Goal: Feedback & Contribution: Submit feedback/report problem

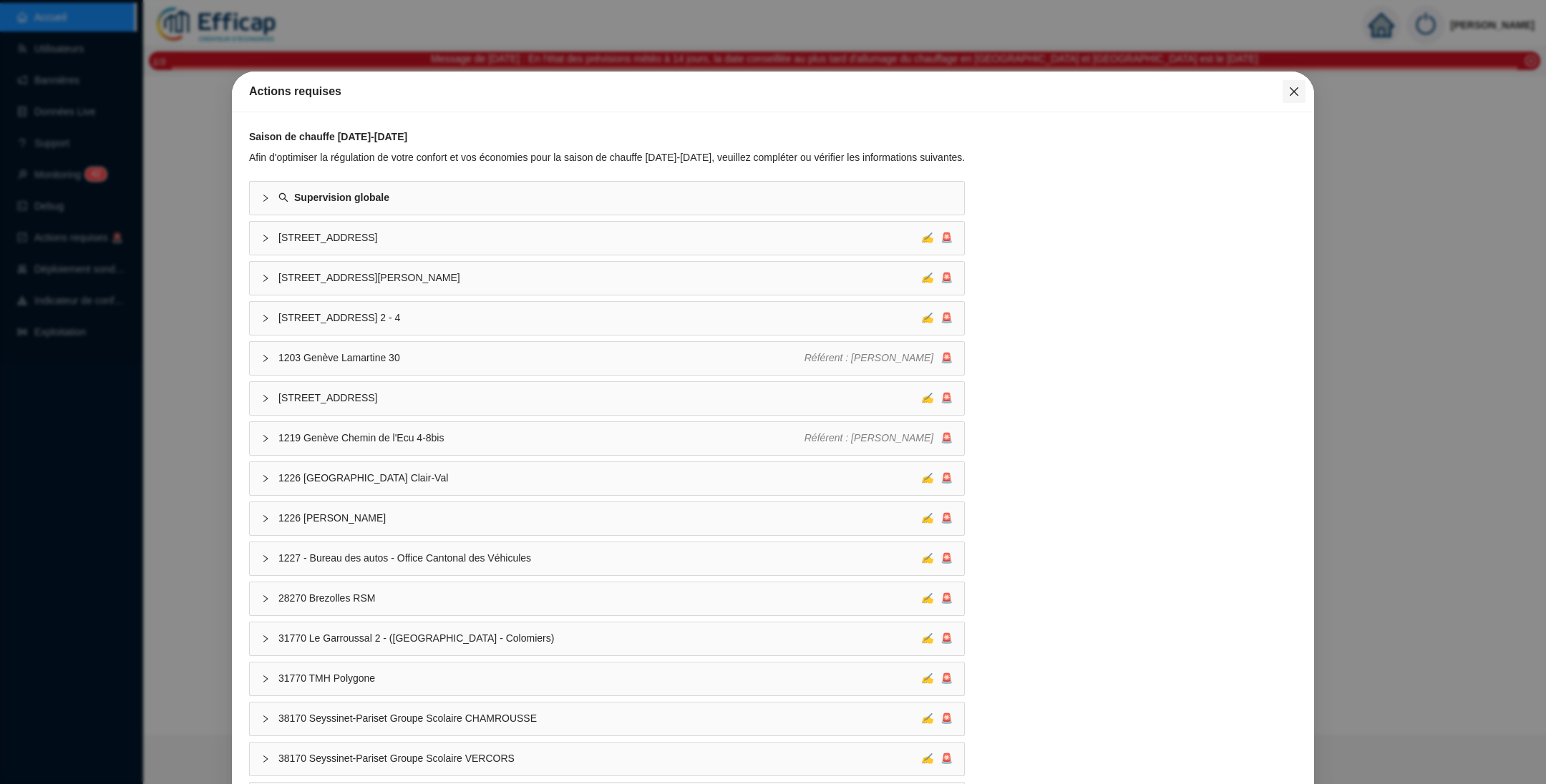
click at [1288, 88] on icon "close" at bounding box center [1294, 92] width 11 height 11
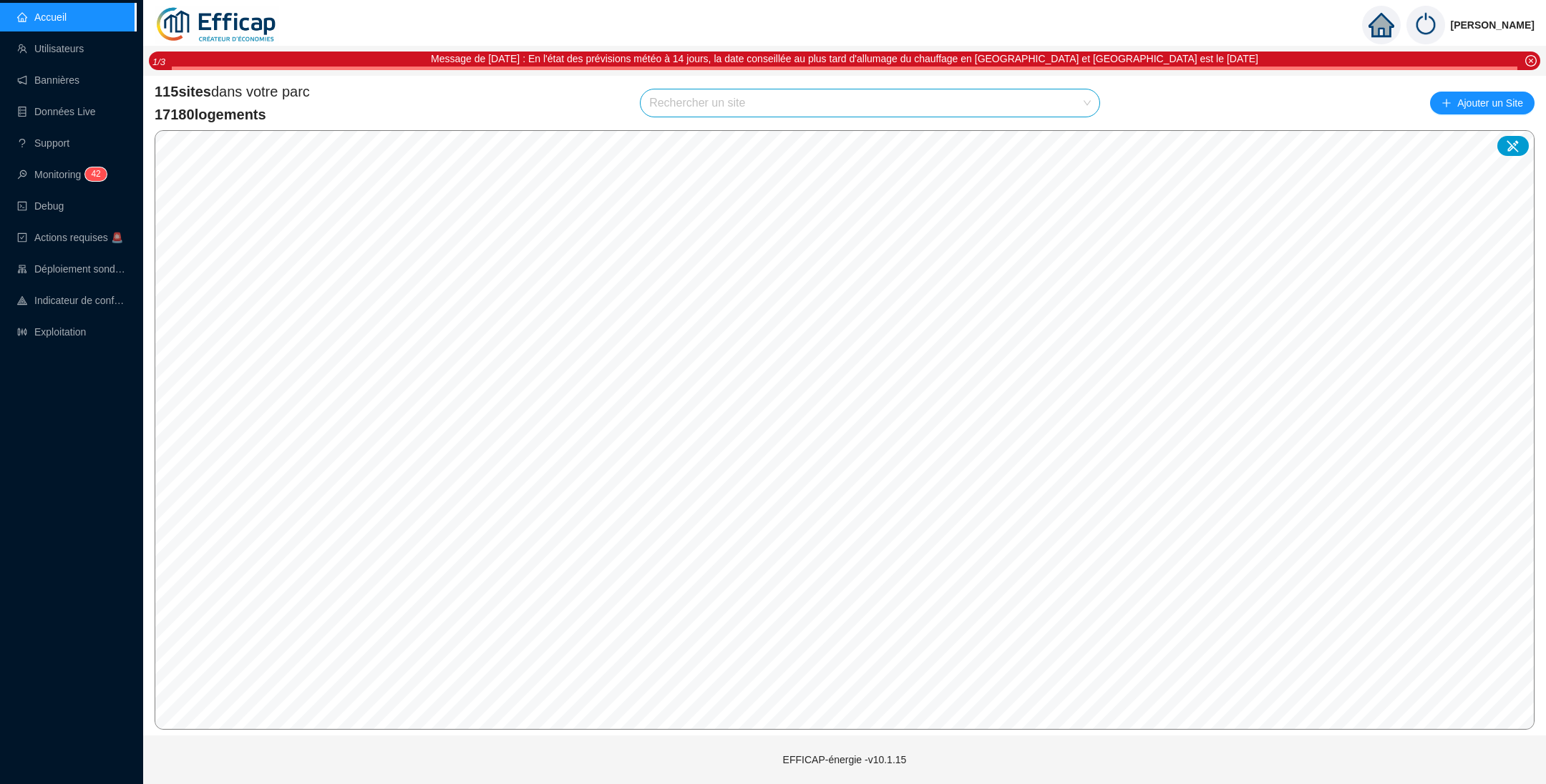
drag, startPoint x: 673, startPoint y: 104, endPoint x: 674, endPoint y: 112, distance: 8.1
click at [673, 106] on input "search" at bounding box center [863, 103] width 428 height 27
type input "chevre"
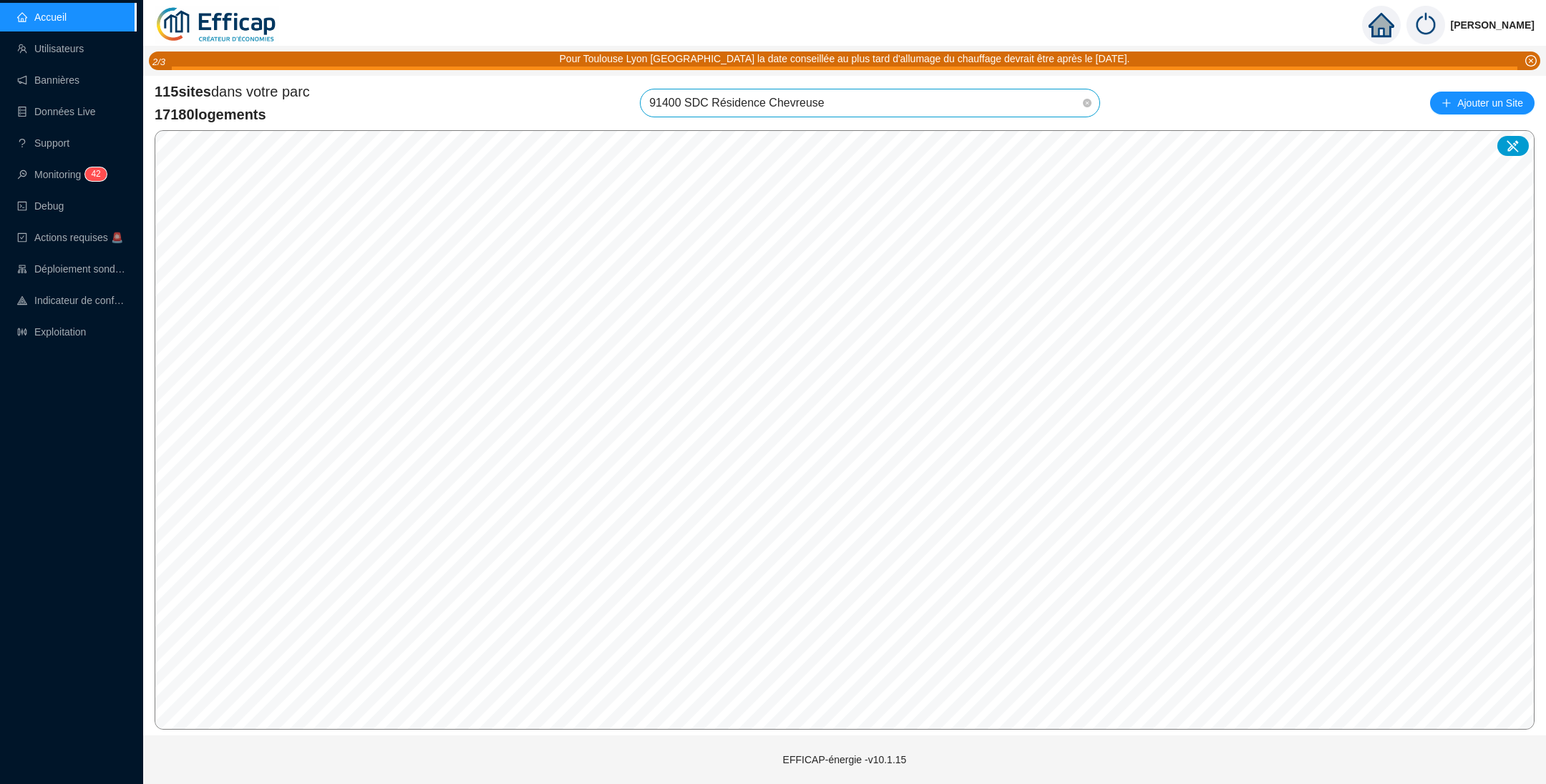
scroll to position [1885, 0]
drag, startPoint x: 1039, startPoint y: 101, endPoint x: 1074, endPoint y: 101, distance: 35.0
click at [1039, 100] on span "91400 SDC Résidence Chevreuse" at bounding box center [869, 103] width 442 height 27
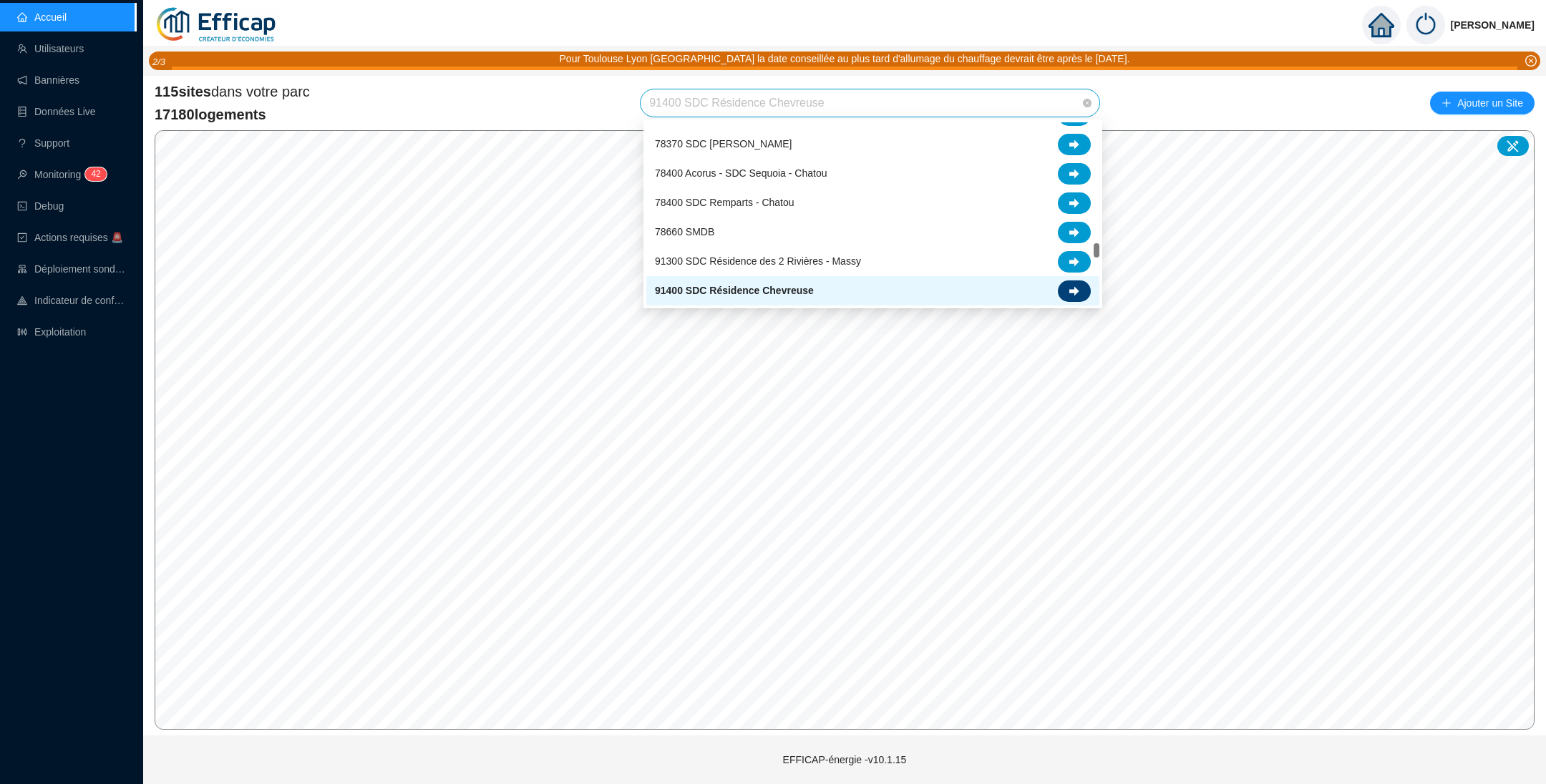
click at [1072, 281] on div at bounding box center [1074, 291] width 33 height 21
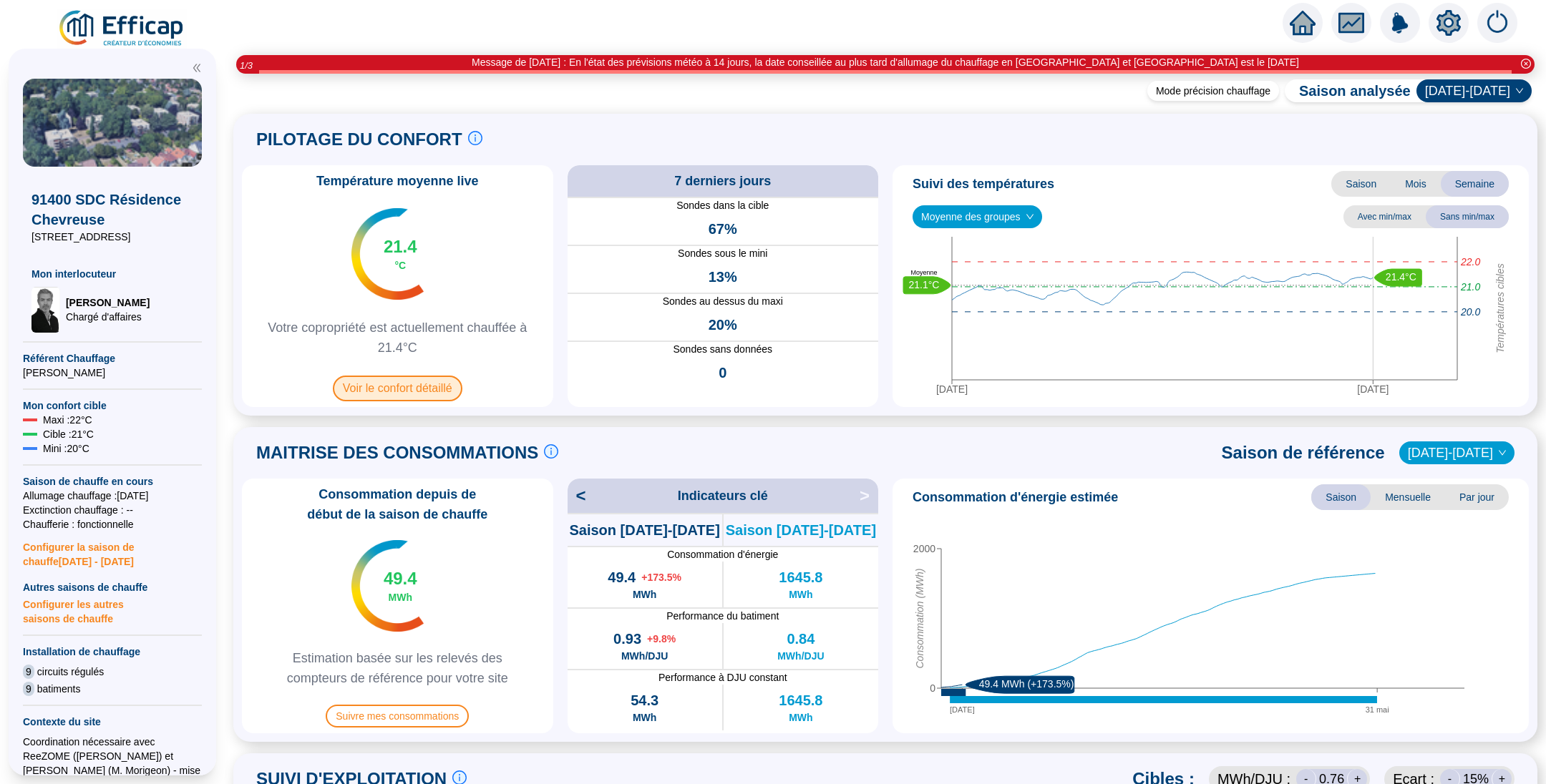
click at [435, 385] on span "Voir le confort détaillé" at bounding box center [398, 388] width 130 height 26
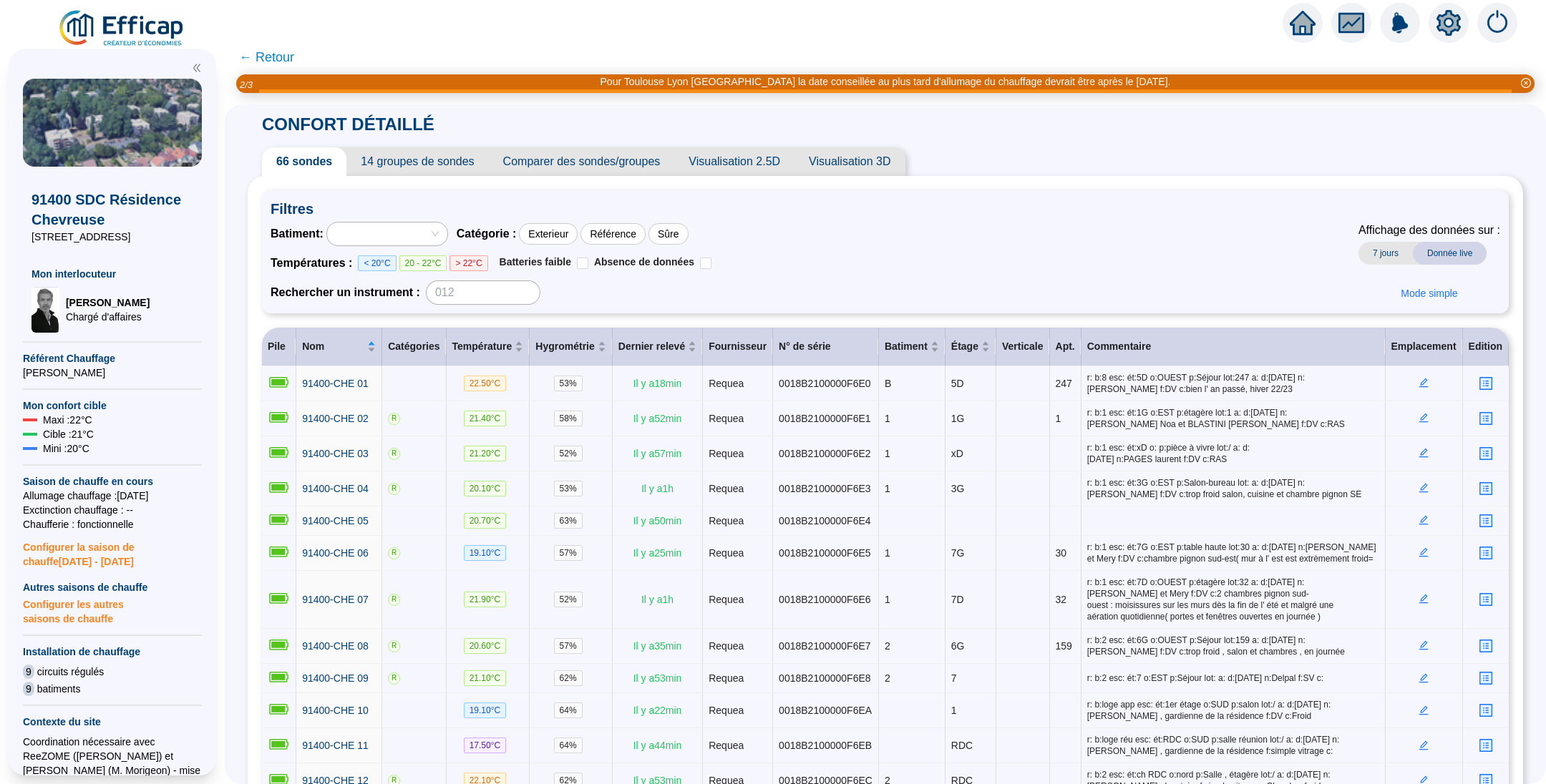
click at [618, 155] on span "Comparer des sondes/groupes" at bounding box center [581, 162] width 186 height 28
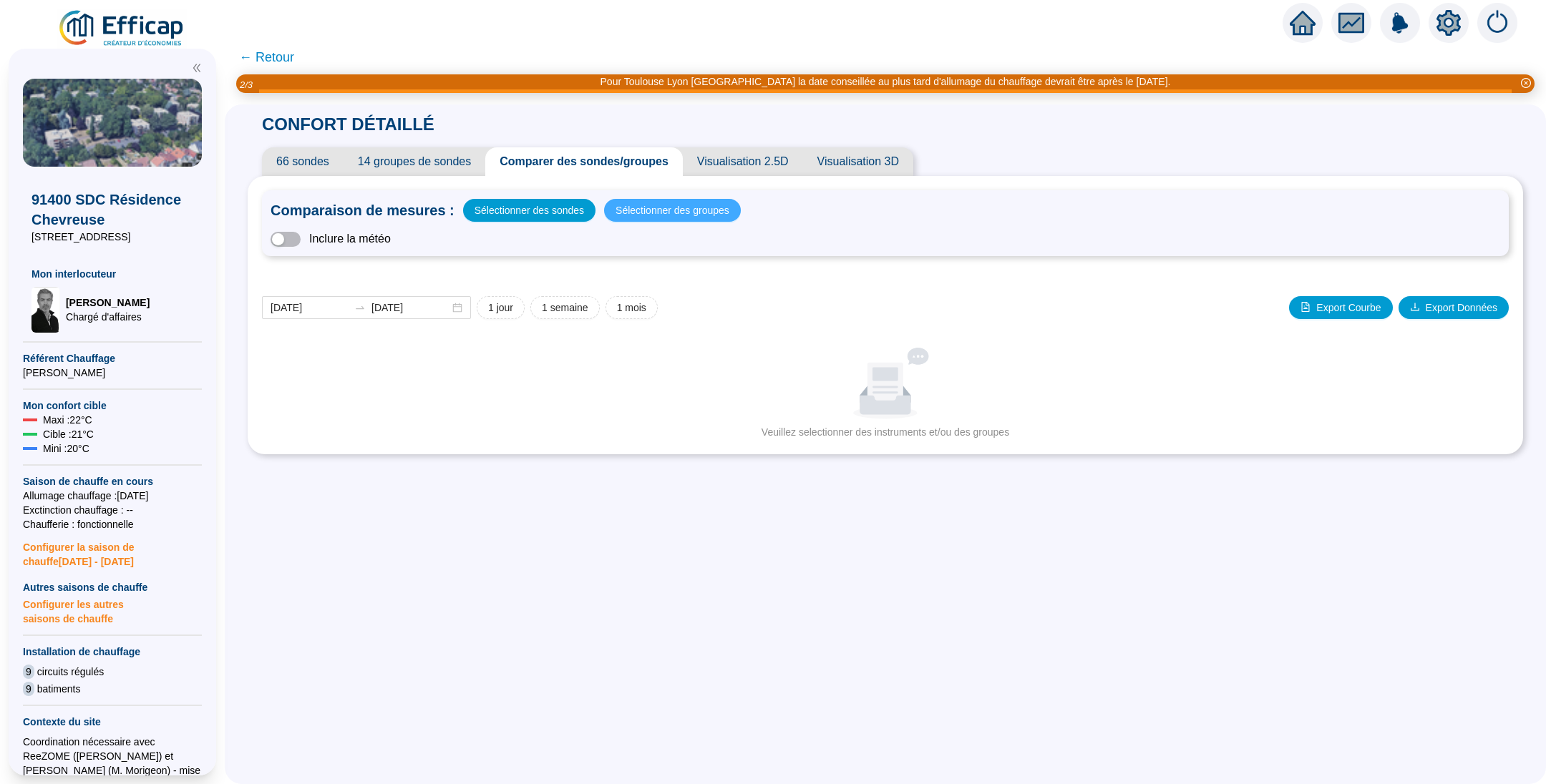
click at [659, 208] on span "Sélectionner des groupes" at bounding box center [673, 209] width 114 height 20
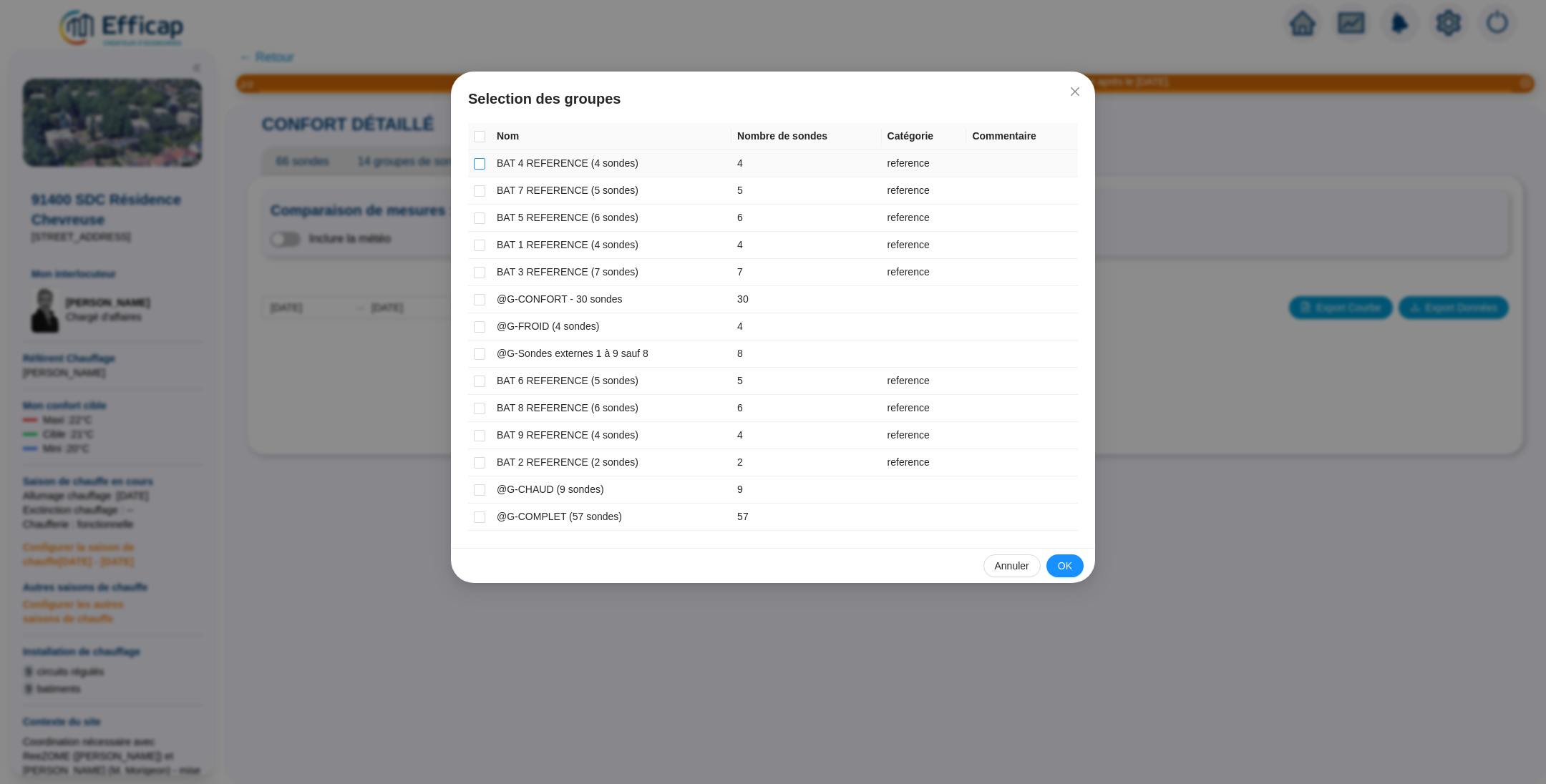
click at [480, 163] on input "checkbox" at bounding box center [479, 164] width 11 height 11
checkbox input "true"
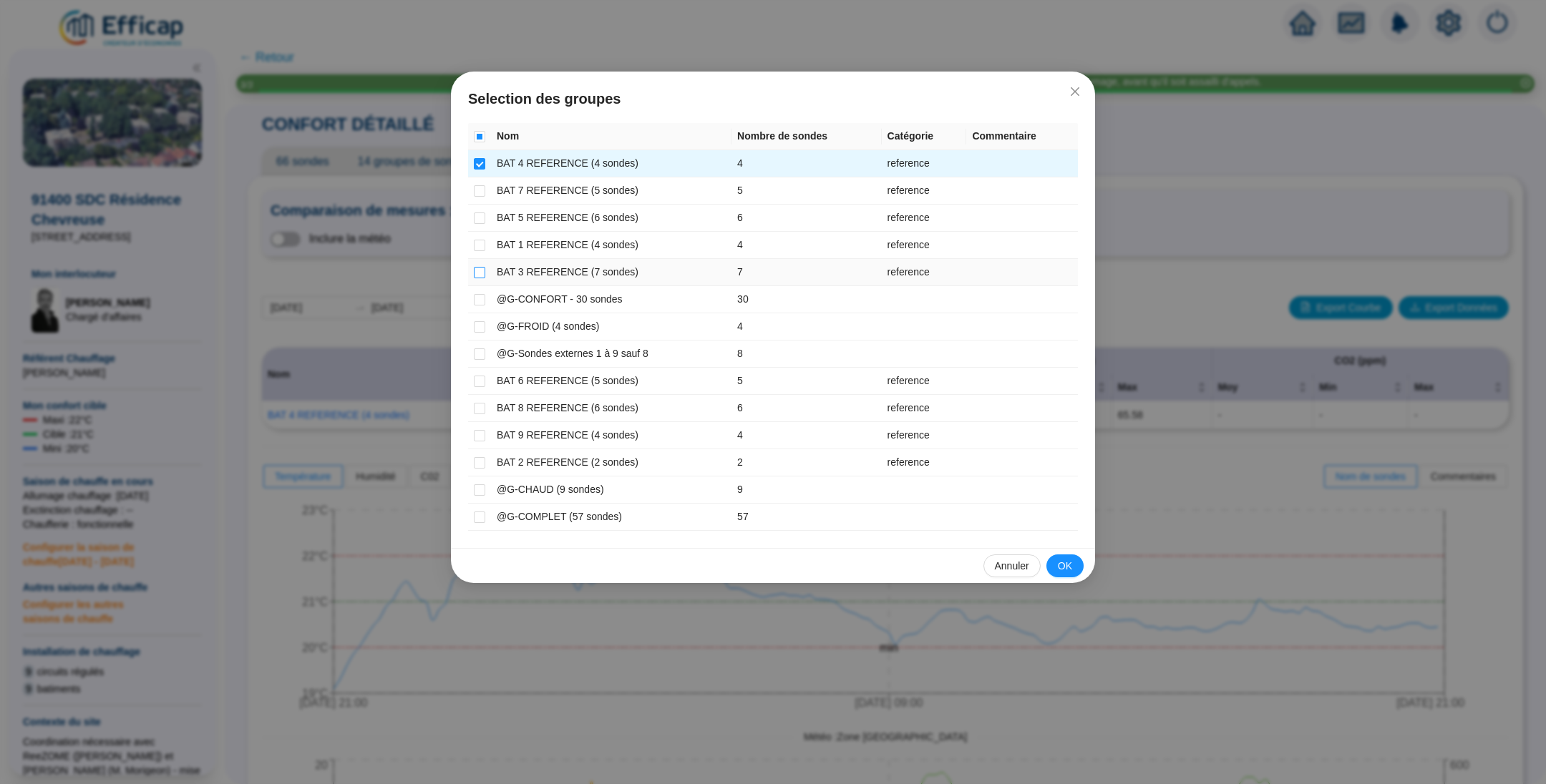
click at [479, 270] on input "checkbox" at bounding box center [479, 273] width 11 height 11
checkbox input "true"
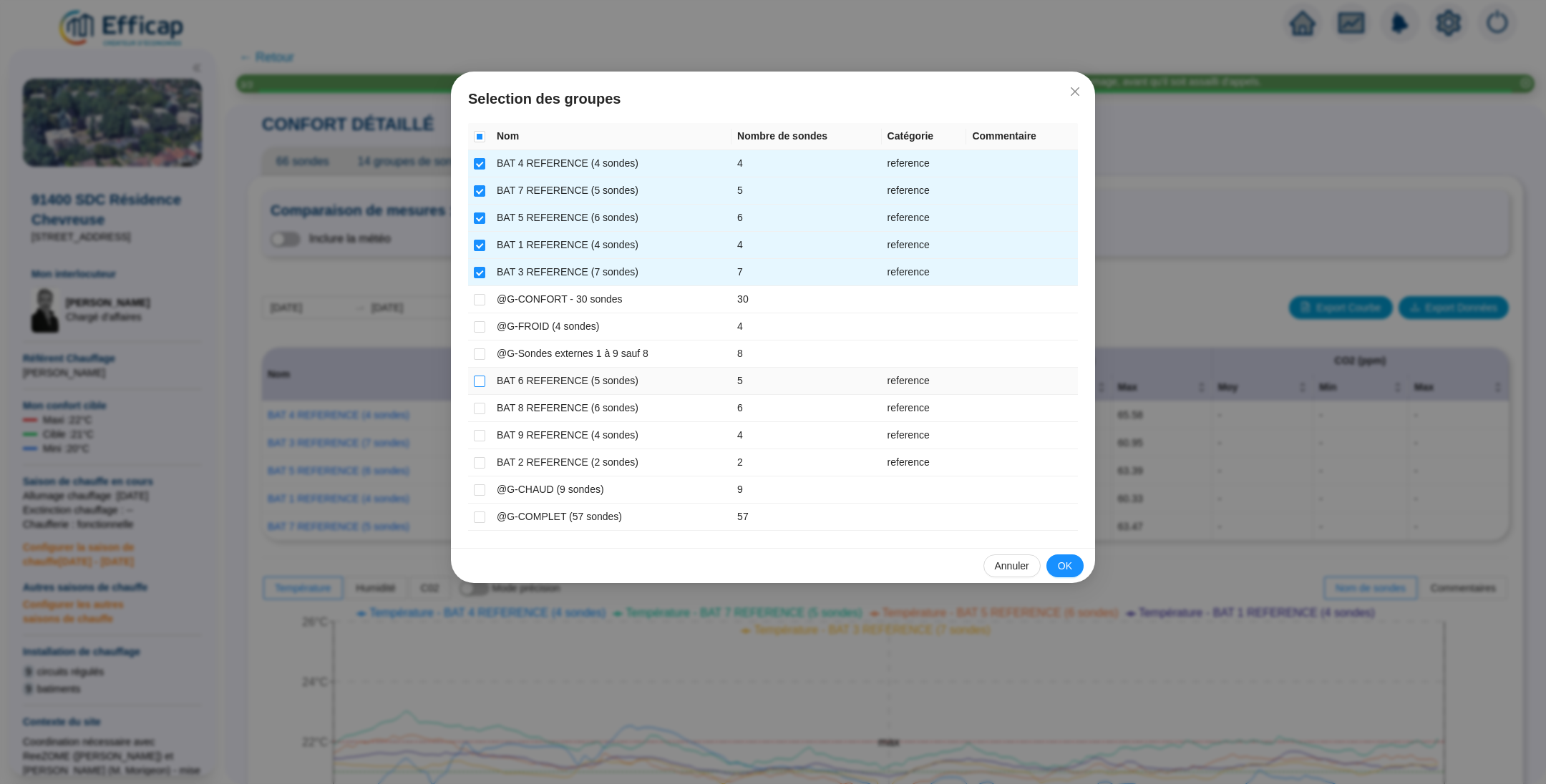
click at [474, 380] on input "checkbox" at bounding box center [479, 381] width 11 height 11
checkbox input "true"
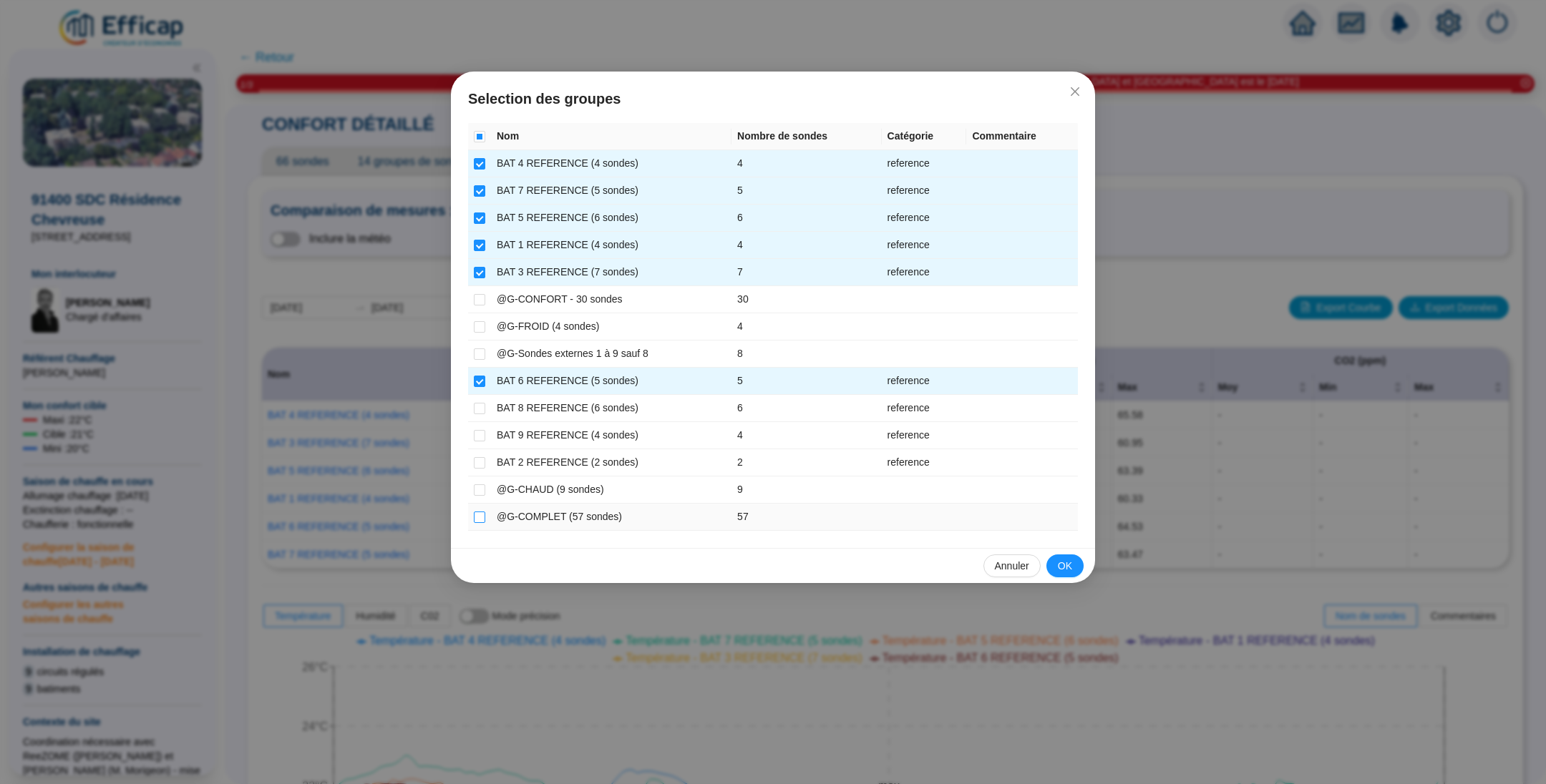
click at [479, 515] on input "checkbox" at bounding box center [479, 517] width 11 height 11
checkbox input "true"
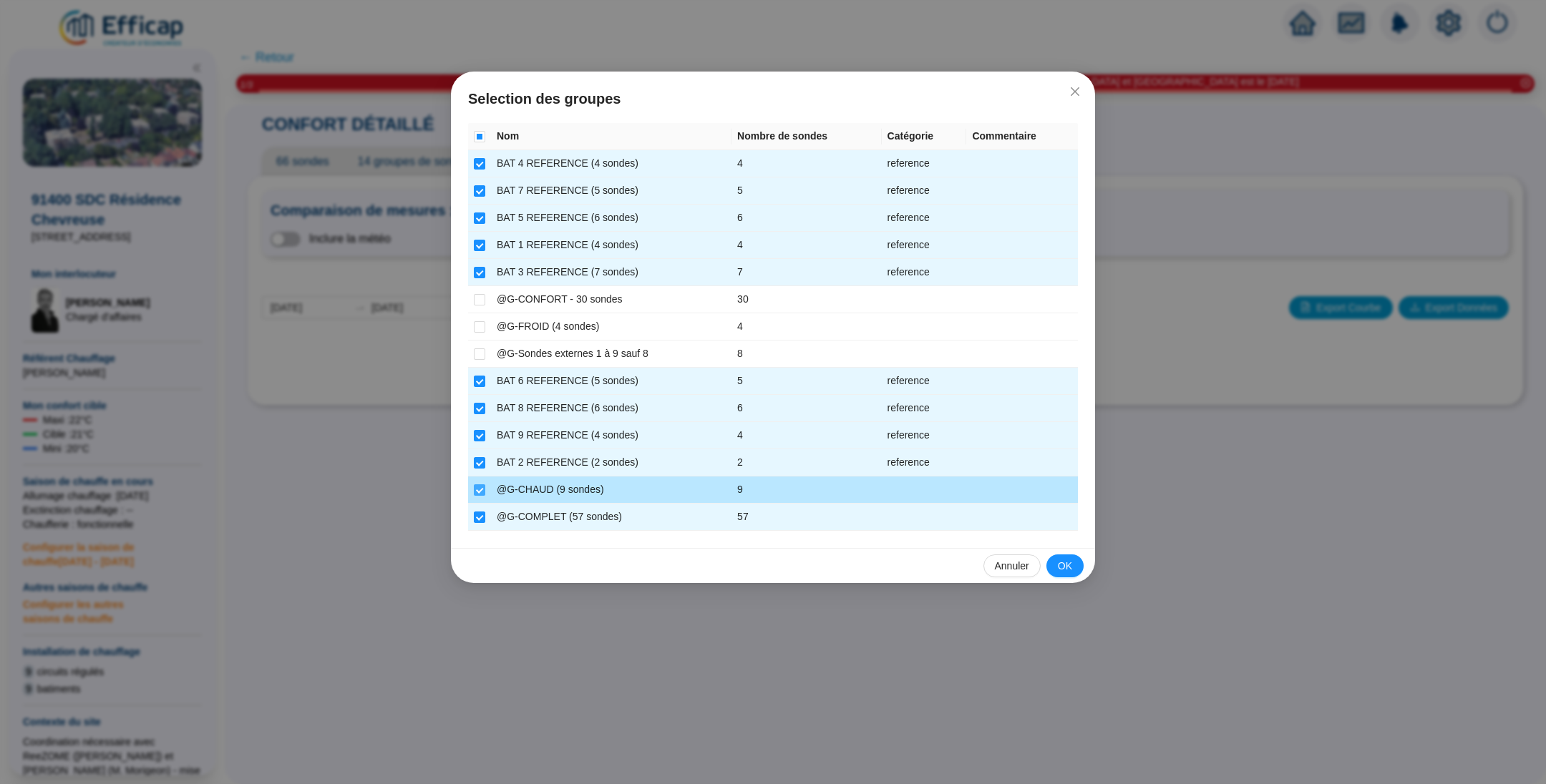
click at [477, 484] on input "checkbox" at bounding box center [479, 490] width 11 height 11
checkbox input "false"
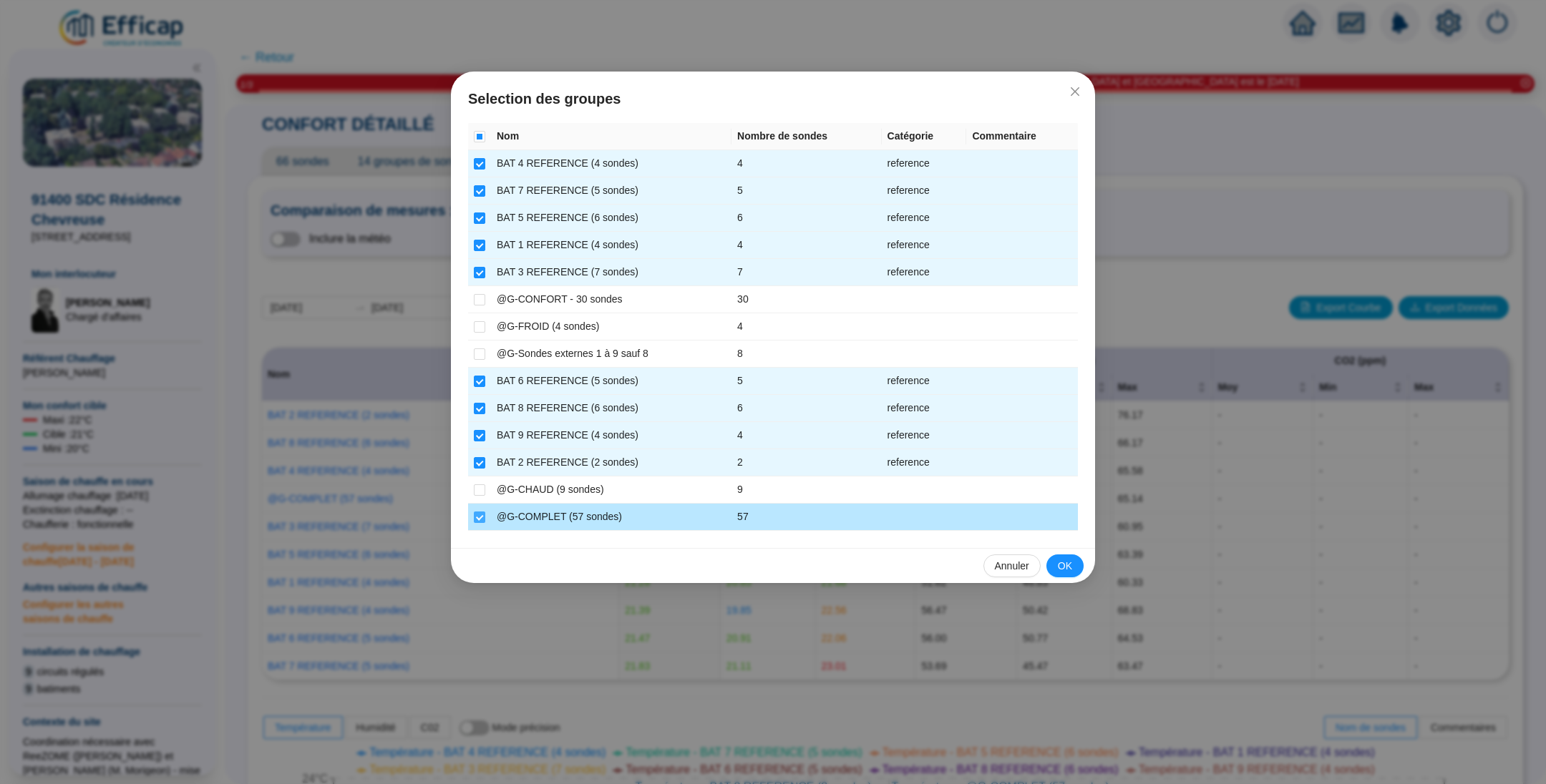
click at [476, 518] on input "checkbox" at bounding box center [479, 517] width 11 height 11
checkbox input "false"
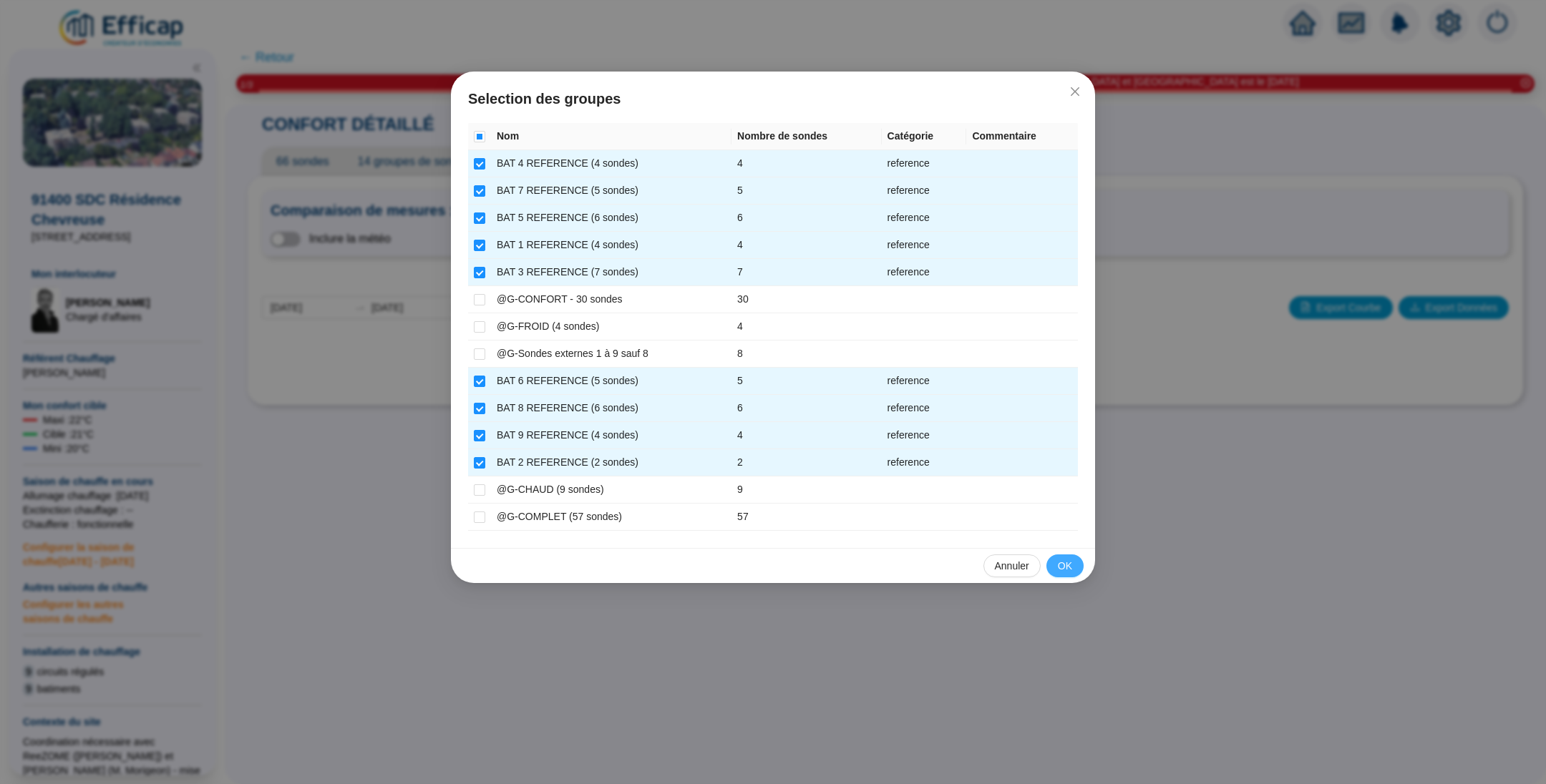
click at [1053, 560] on button "OK" at bounding box center [1065, 566] width 37 height 23
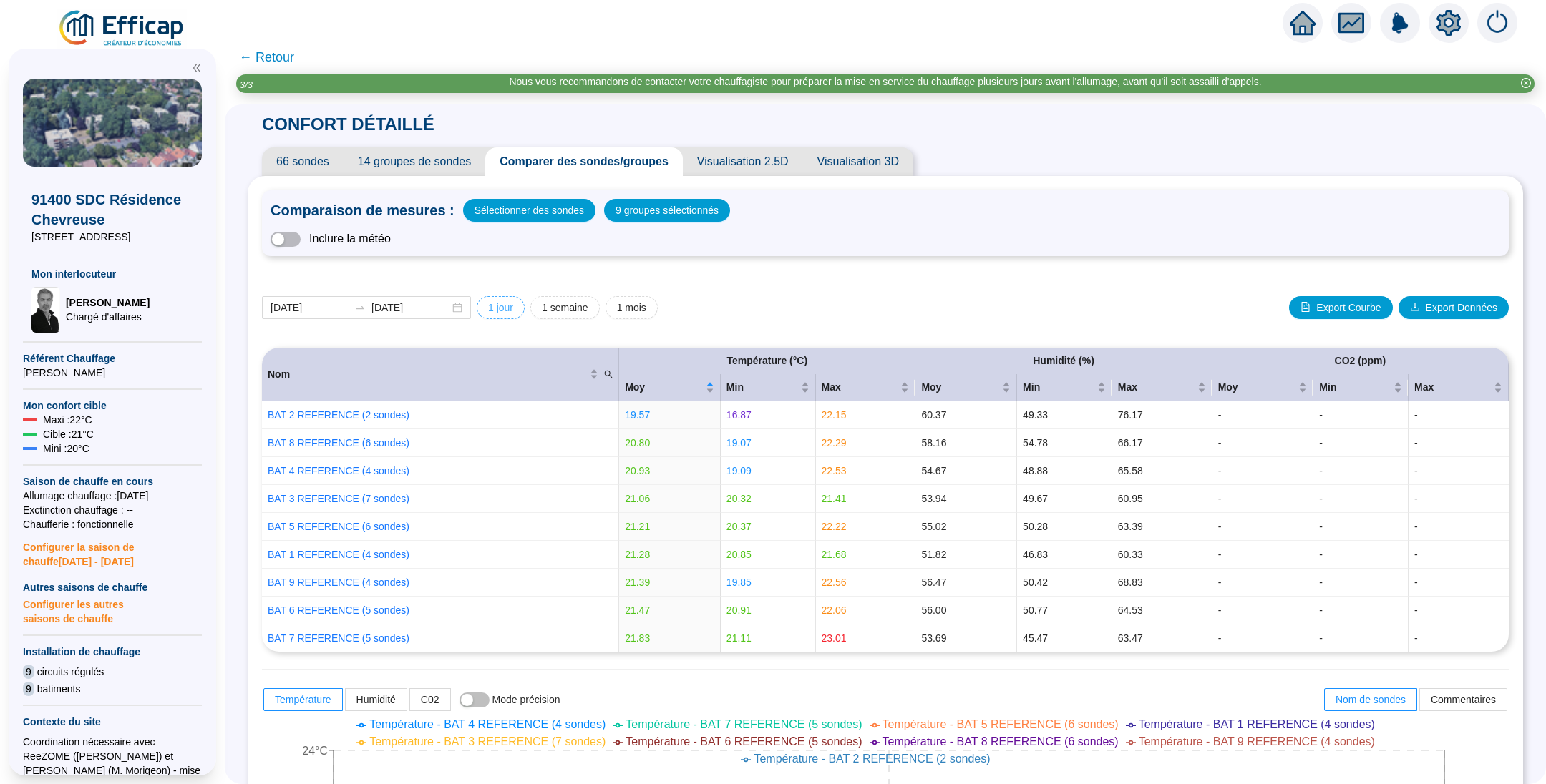
click at [513, 307] on span "1 jour" at bounding box center [500, 307] width 25 height 15
type input "[DATE]"
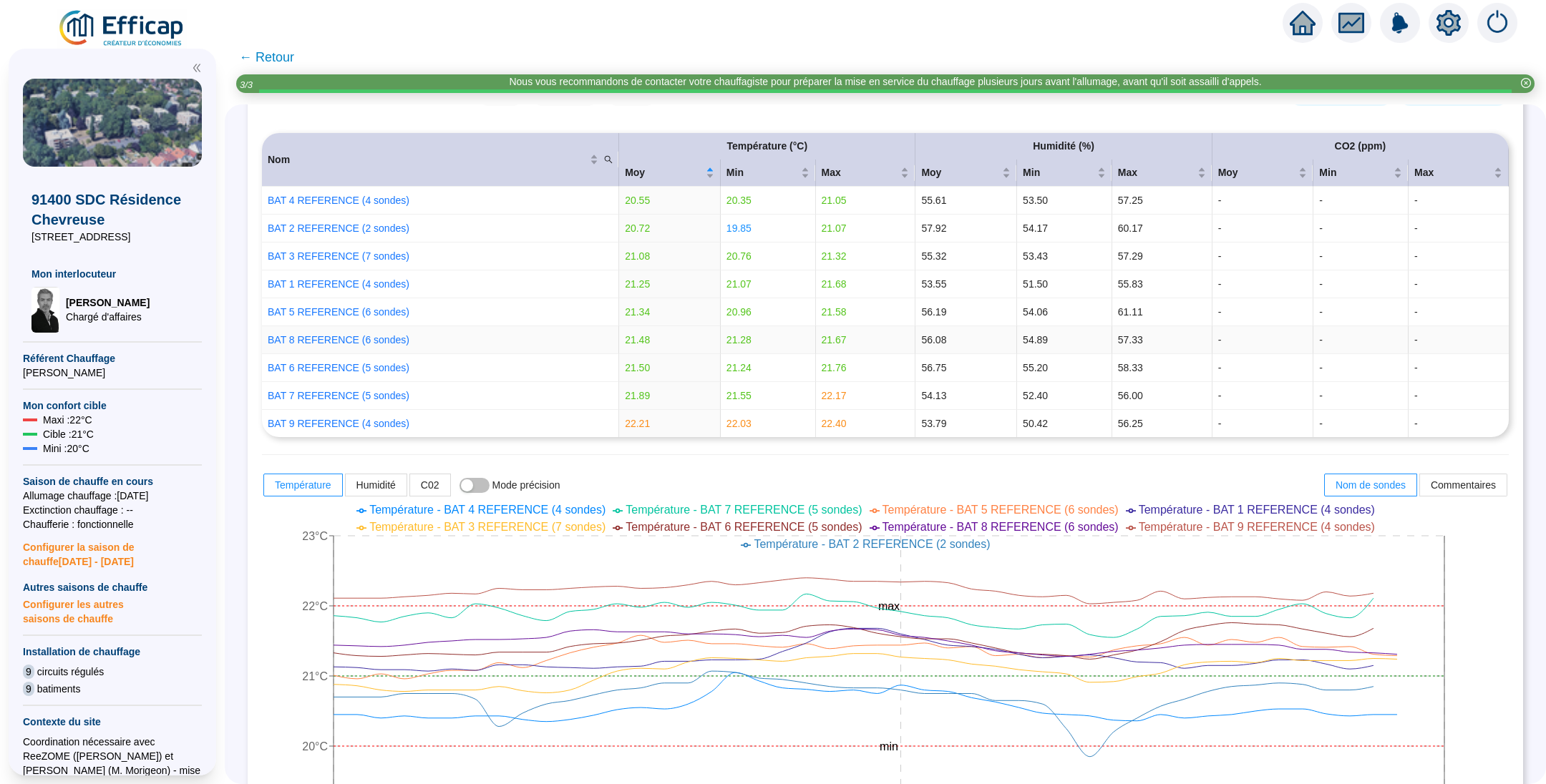
scroll to position [322, 0]
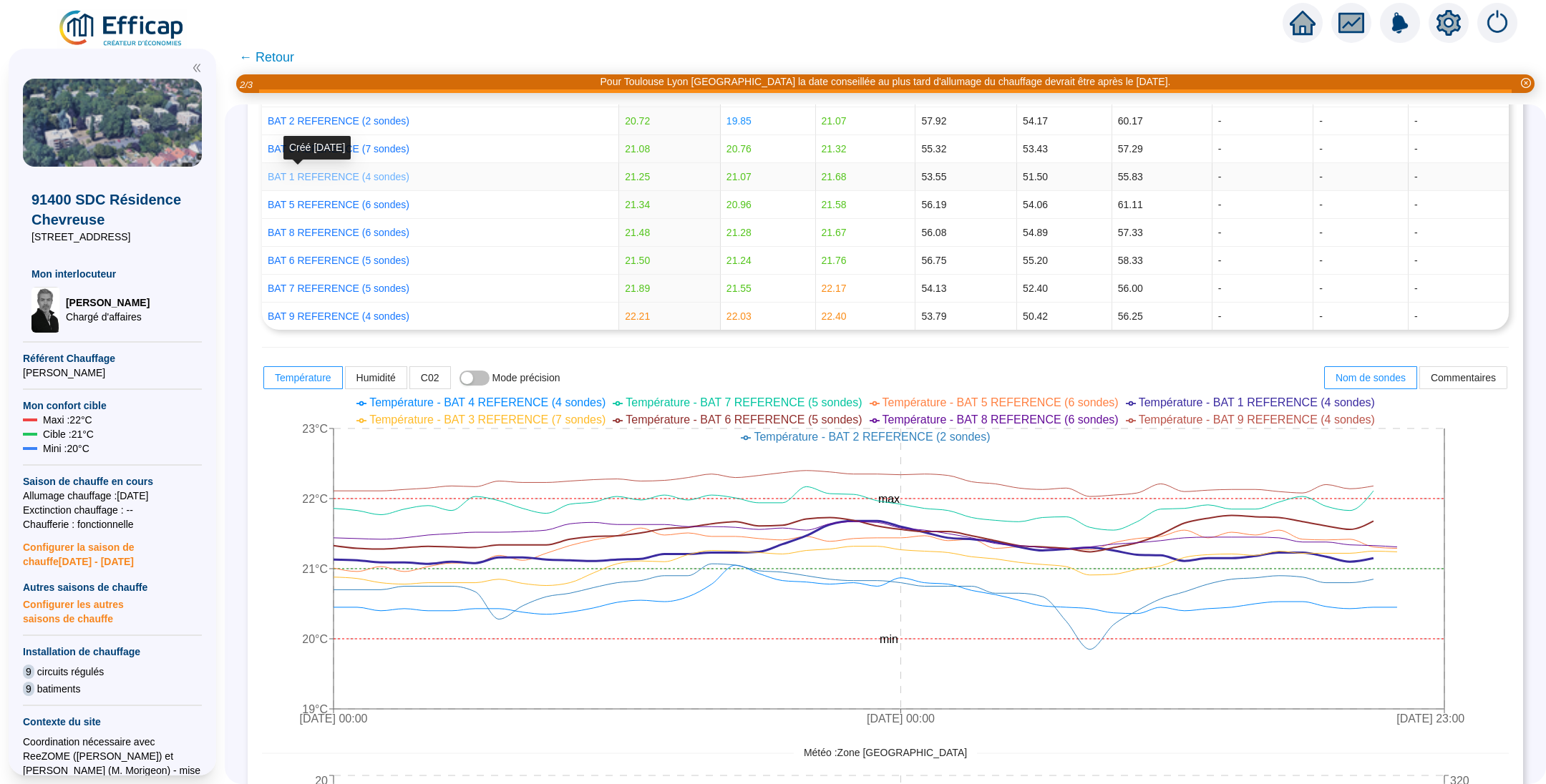
click at [379, 179] on link "BAT 1 REFERENCE (4 sondes)" at bounding box center [338, 176] width 141 height 11
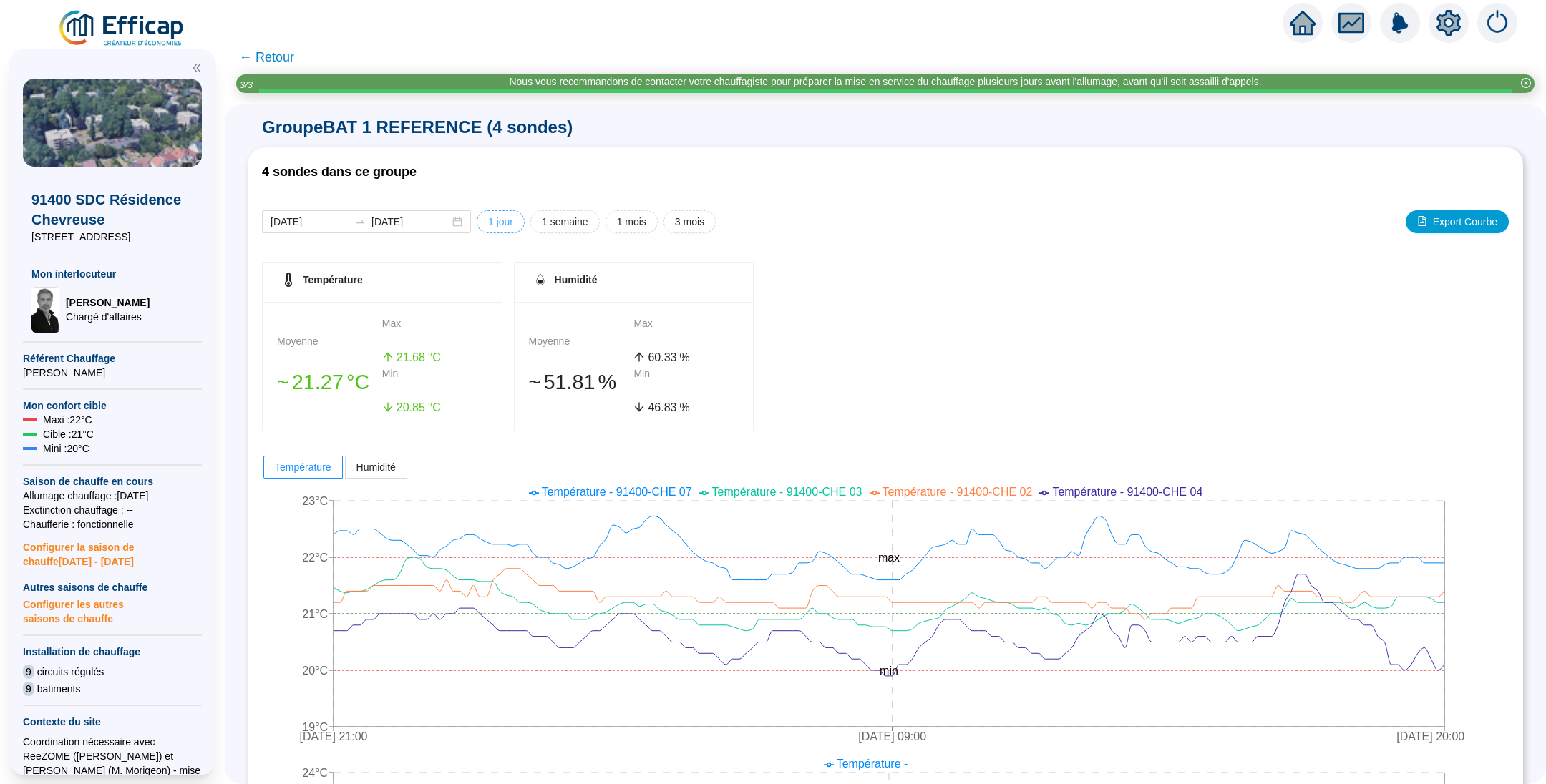
click at [513, 228] on span "1 jour" at bounding box center [500, 222] width 25 height 15
type input "[DATE]"
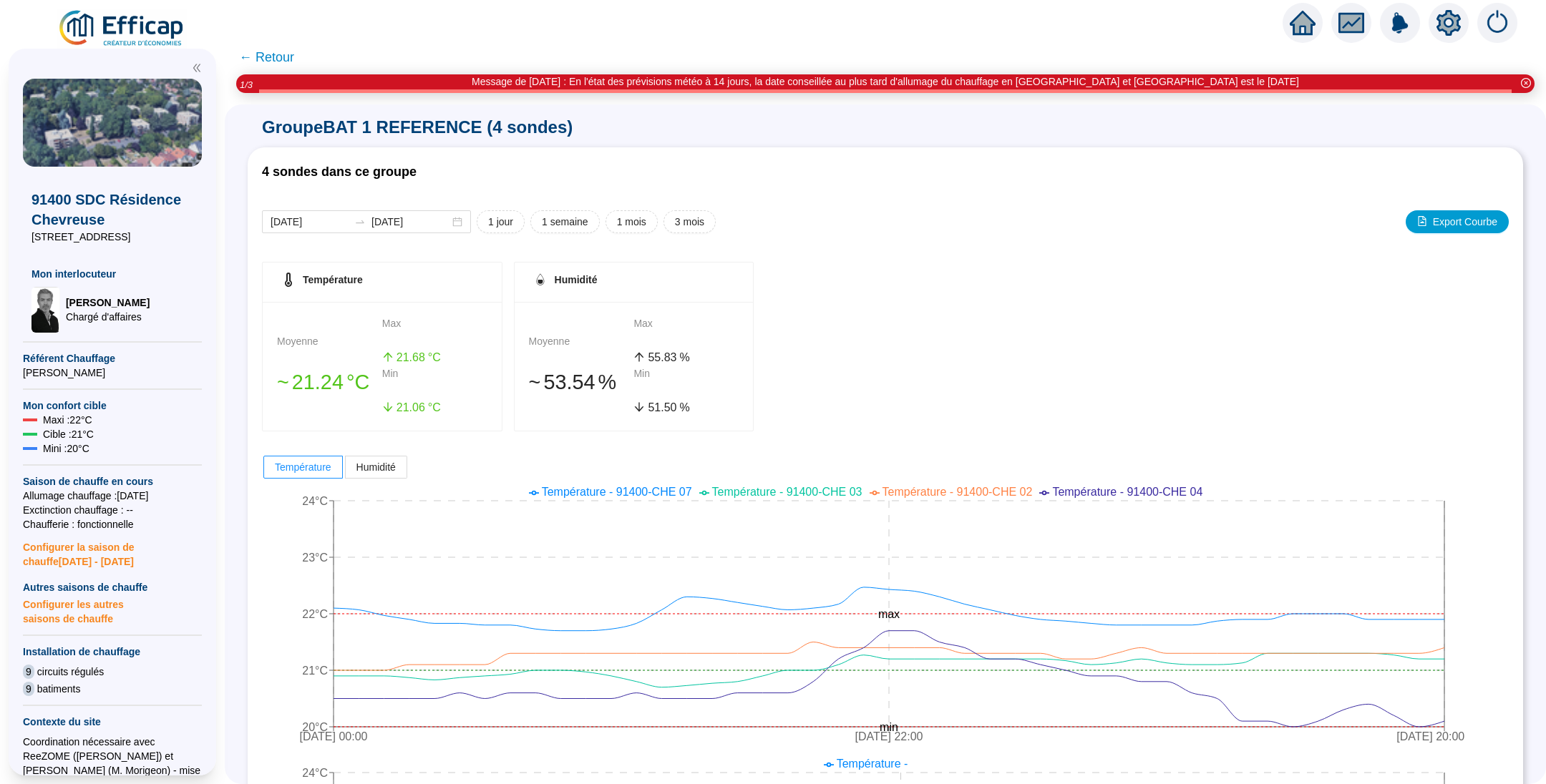
click at [279, 62] on span "← Retour" at bounding box center [266, 57] width 55 height 20
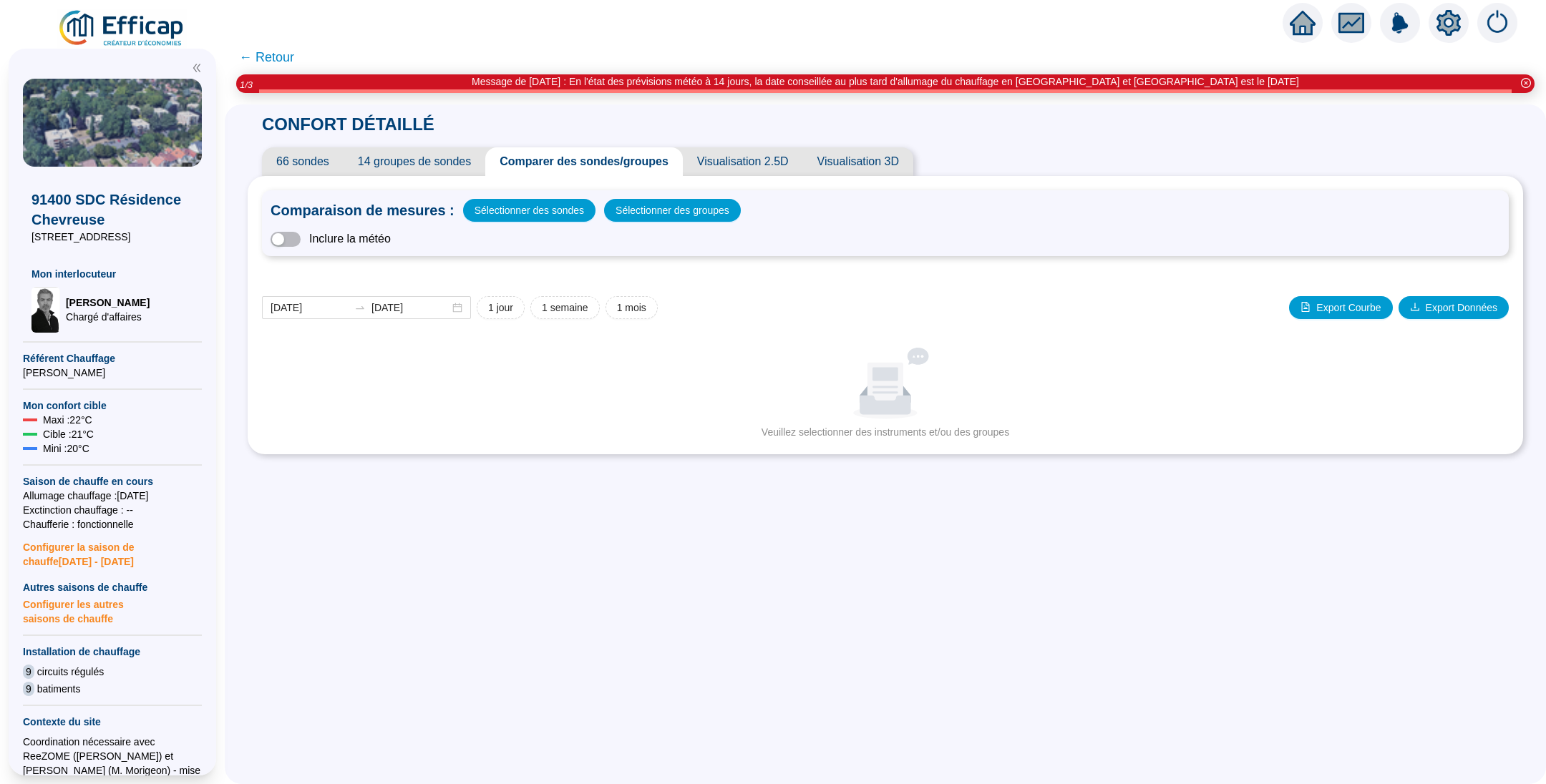
click at [279, 62] on span "← Retour" at bounding box center [266, 57] width 55 height 20
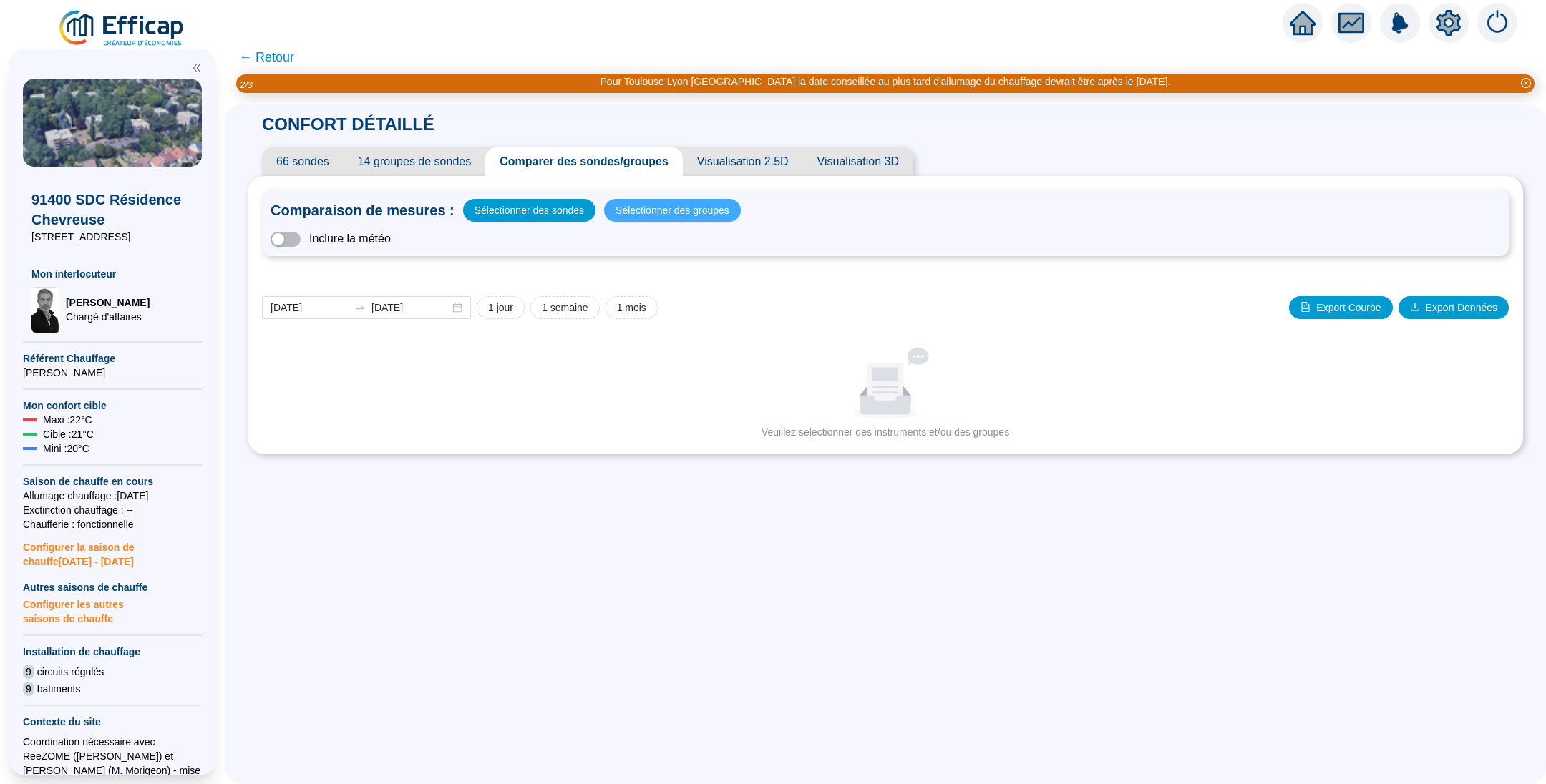
click at [643, 205] on span "Sélectionner des groupes" at bounding box center [673, 209] width 114 height 20
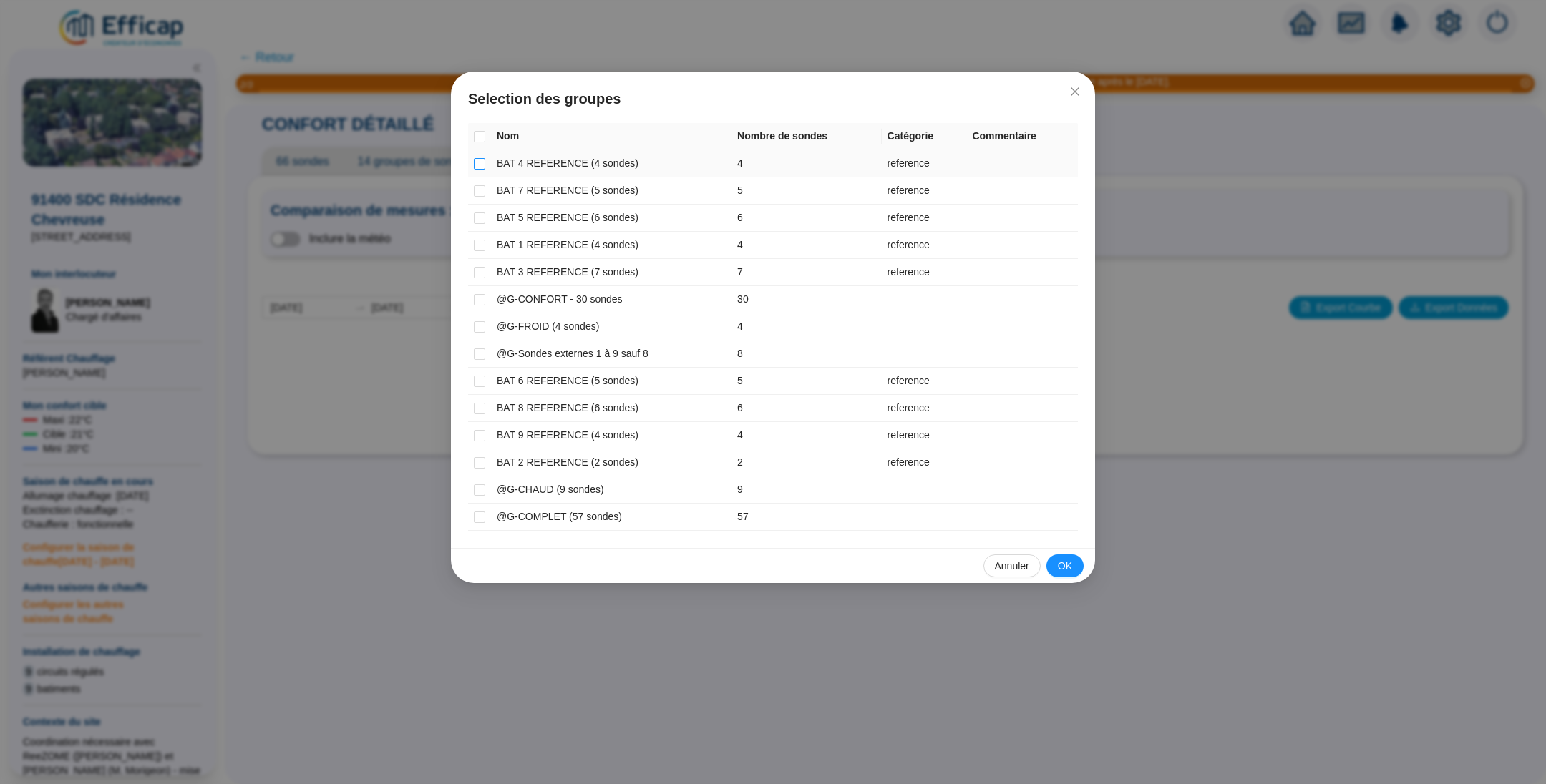
click at [481, 166] on input "checkbox" at bounding box center [479, 164] width 11 height 11
checkbox input "true"
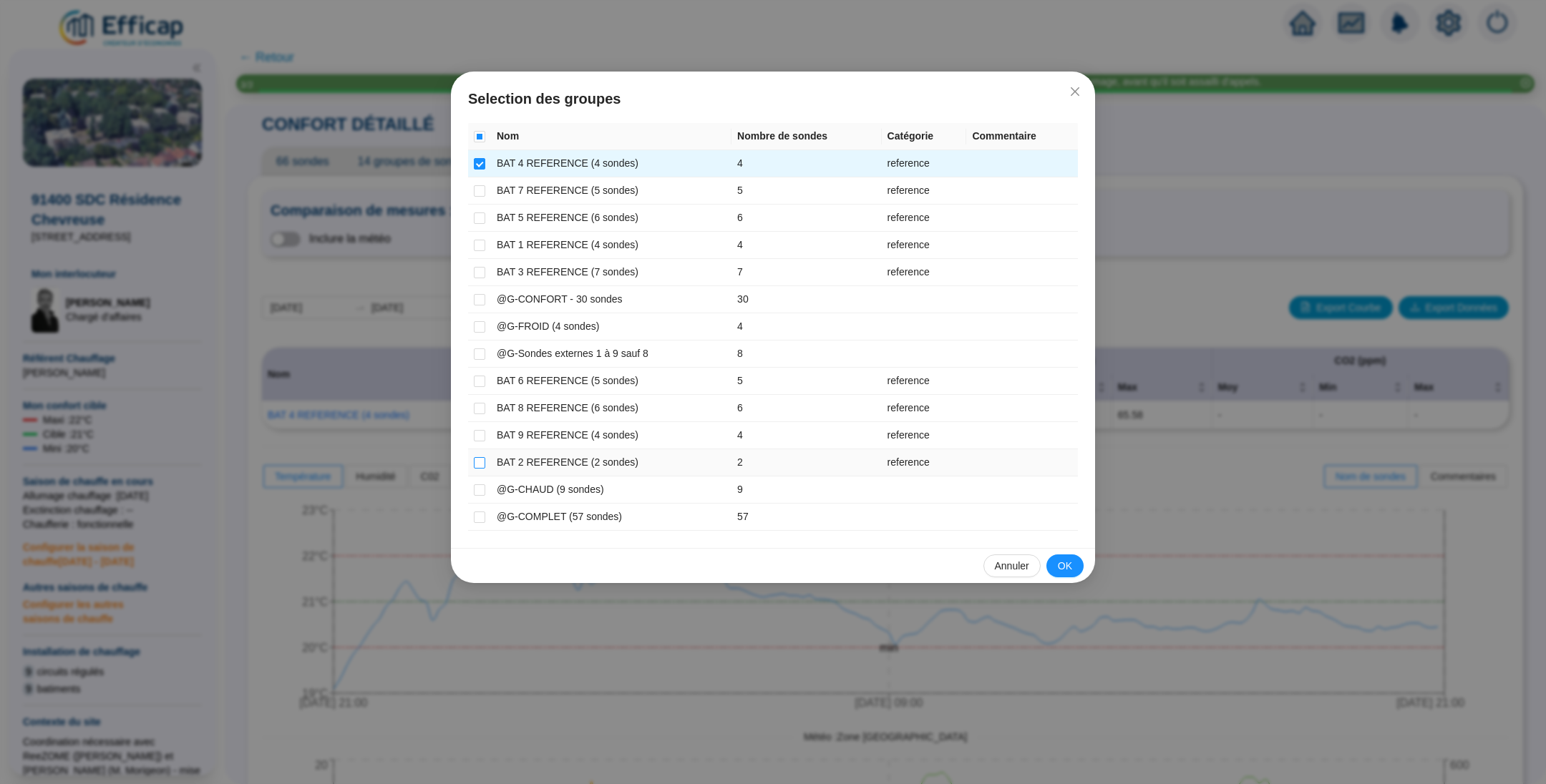
click at [480, 463] on input "checkbox" at bounding box center [479, 463] width 11 height 11
checkbox input "true"
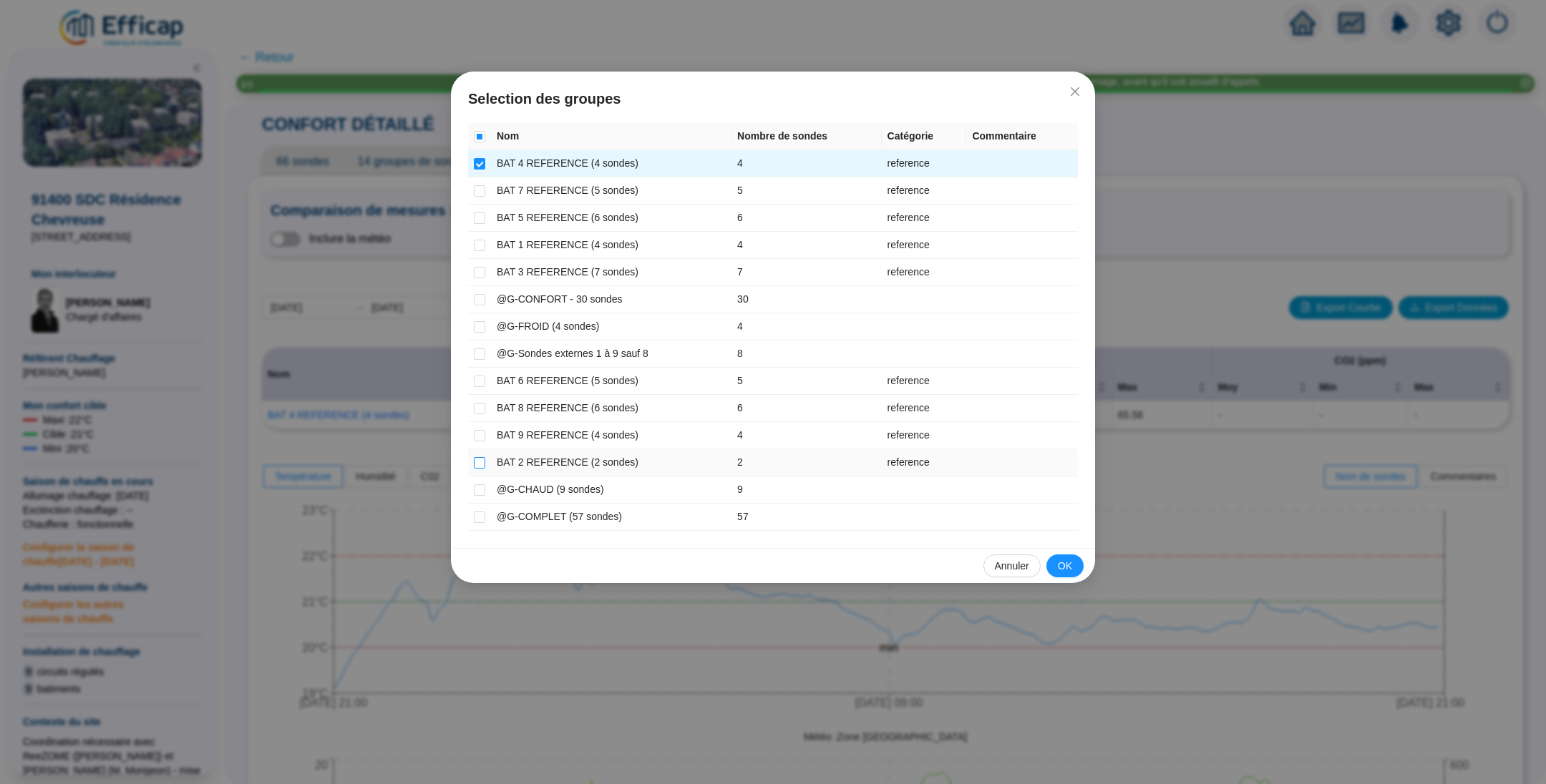
checkbox input "true"
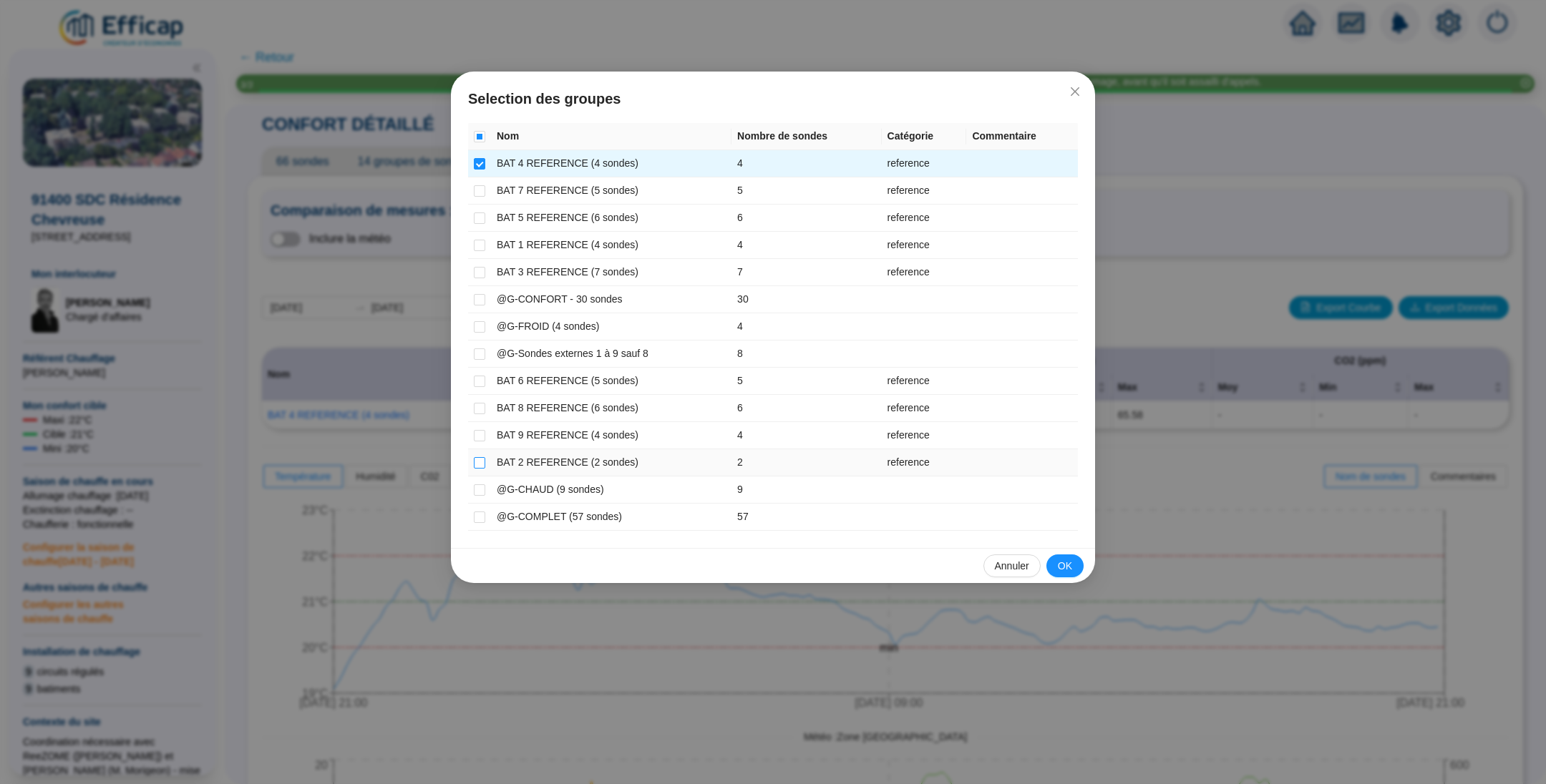
checkbox input "true"
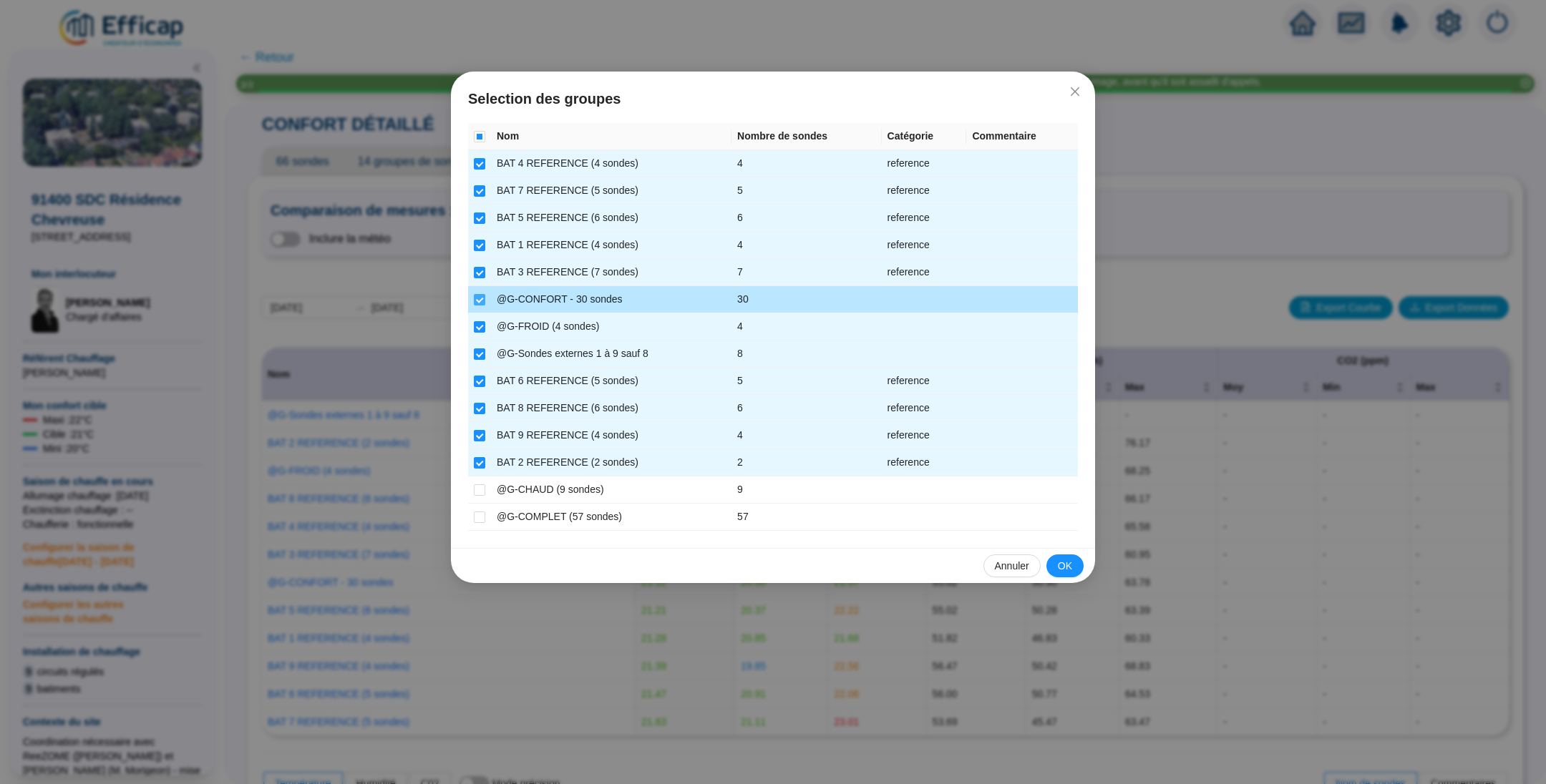
click at [474, 294] on input "checkbox" at bounding box center [479, 300] width 11 height 11
checkbox input "false"
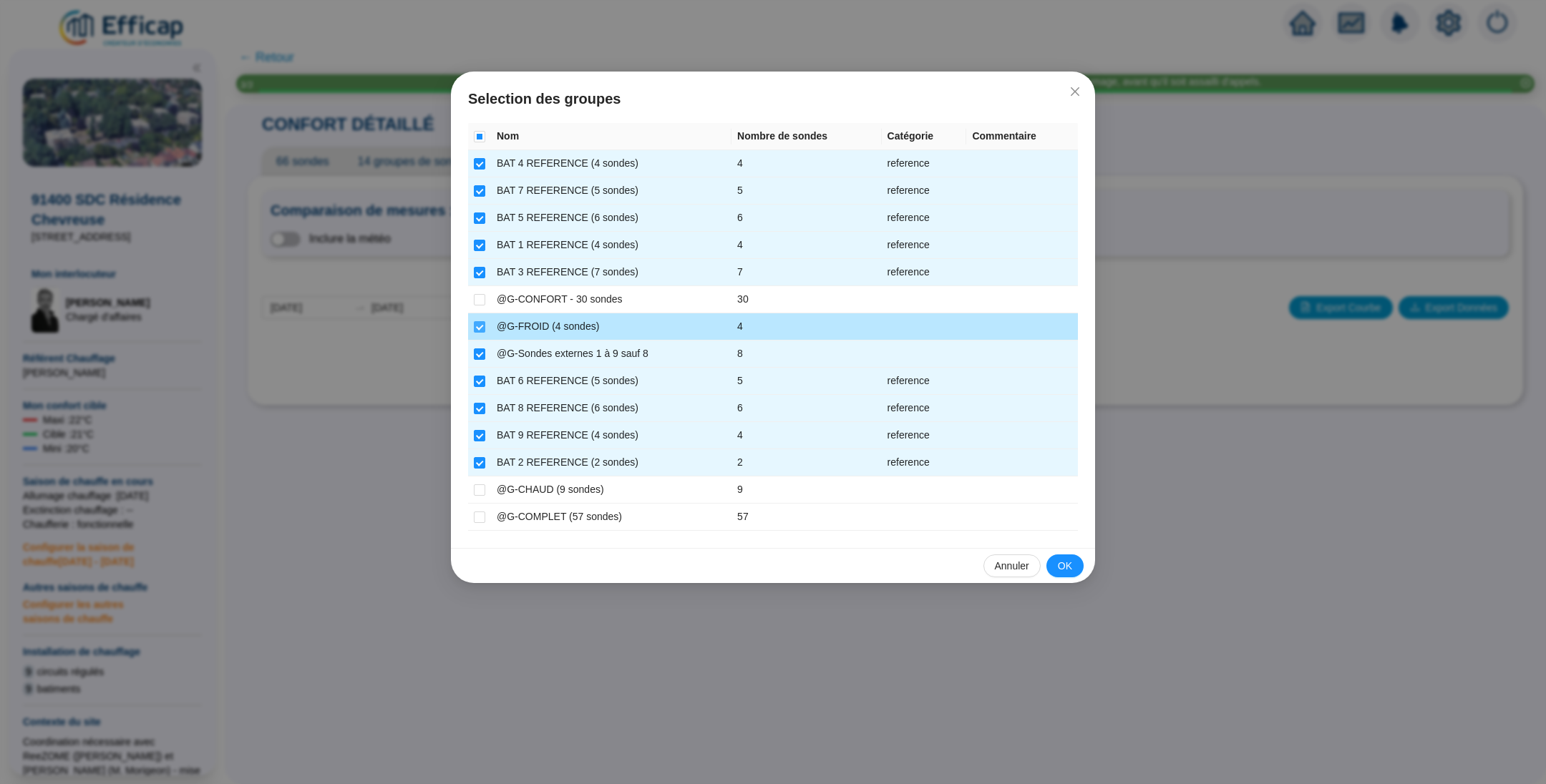
click at [480, 324] on input "checkbox" at bounding box center [479, 327] width 11 height 11
checkbox input "false"
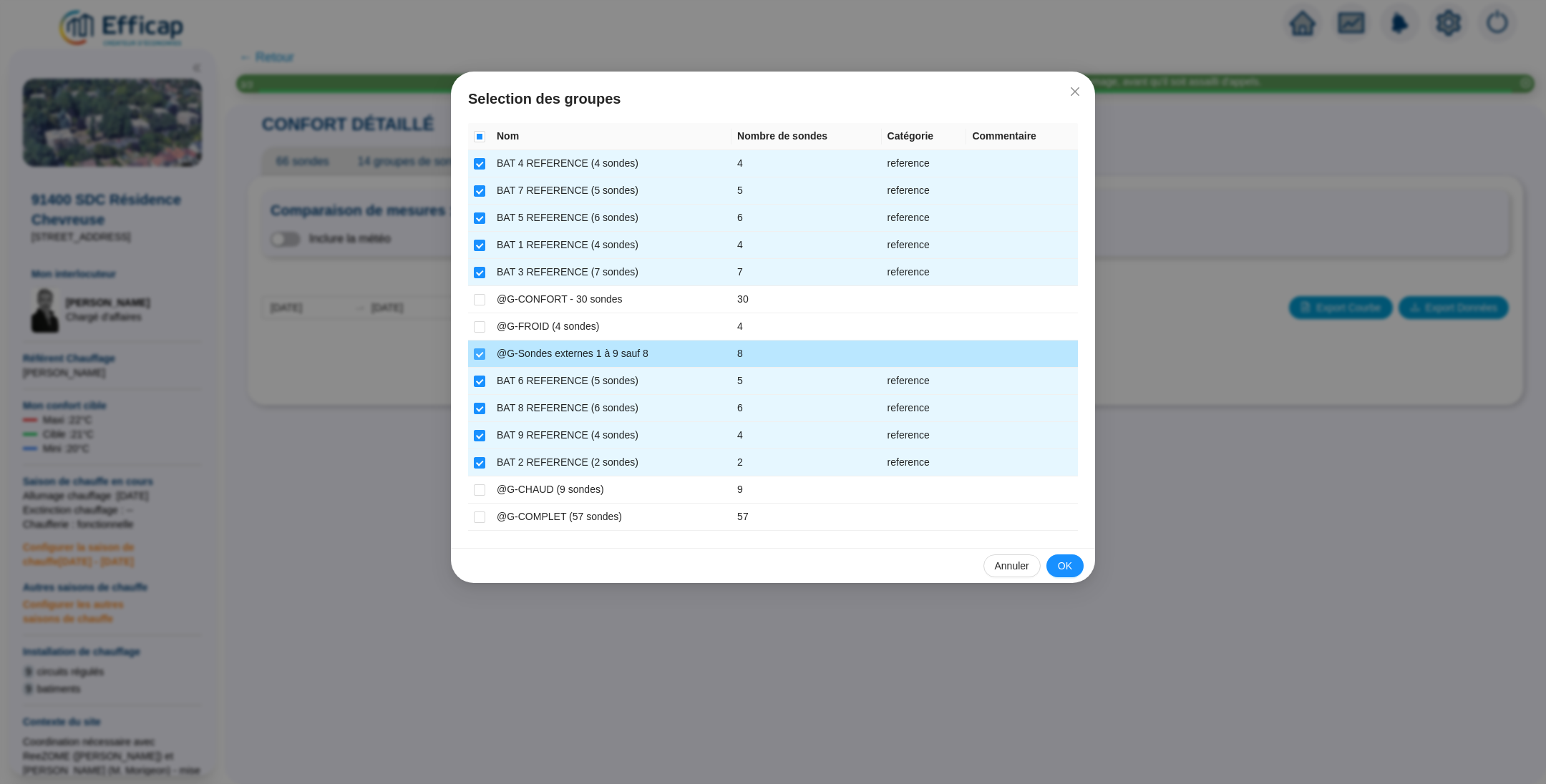
click at [480, 346] on label at bounding box center [479, 353] width 11 height 15
click at [480, 349] on input "checkbox" at bounding box center [479, 354] width 11 height 11
checkbox input "false"
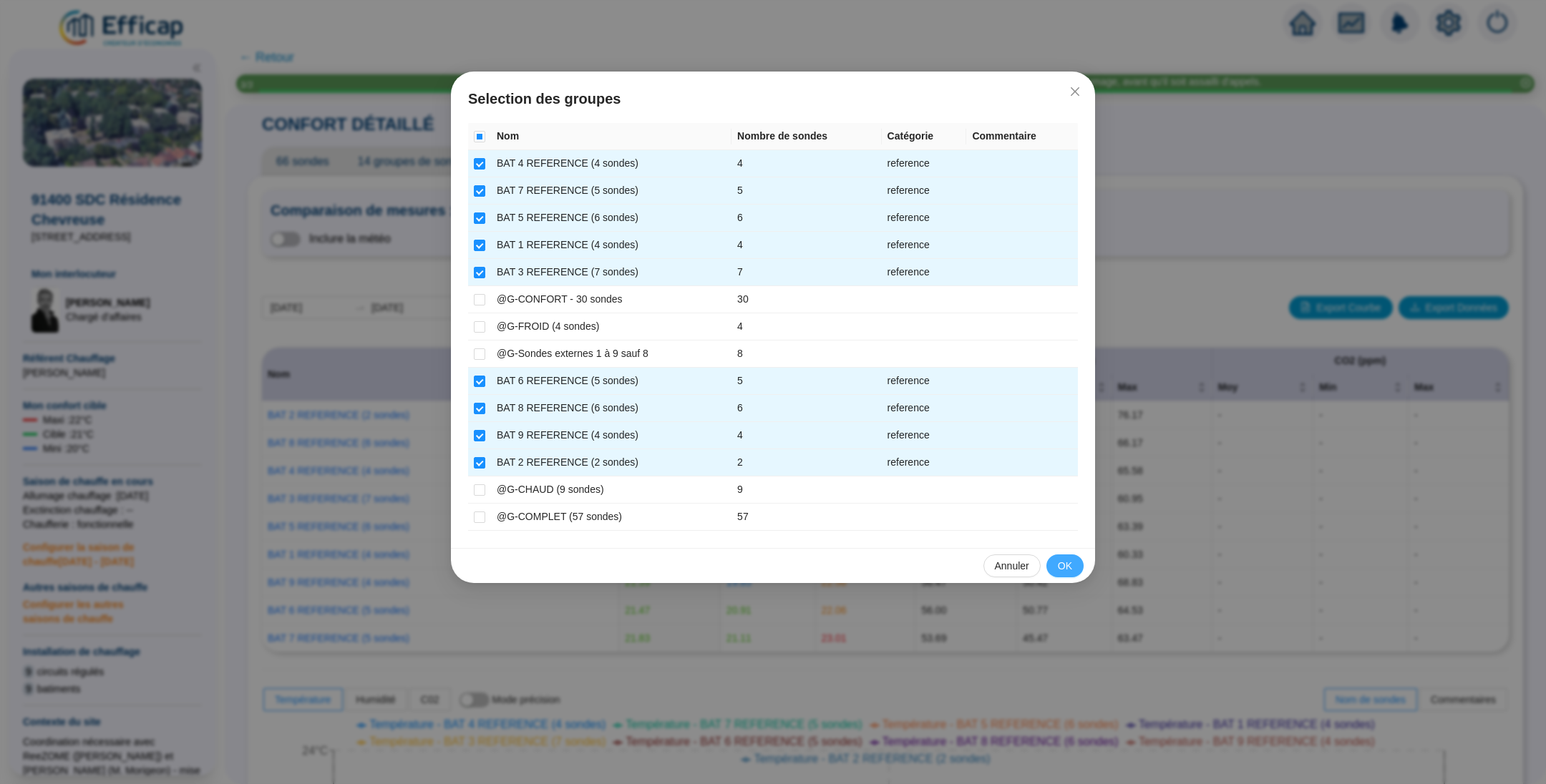
click at [1068, 560] on span "OK" at bounding box center [1065, 566] width 14 height 15
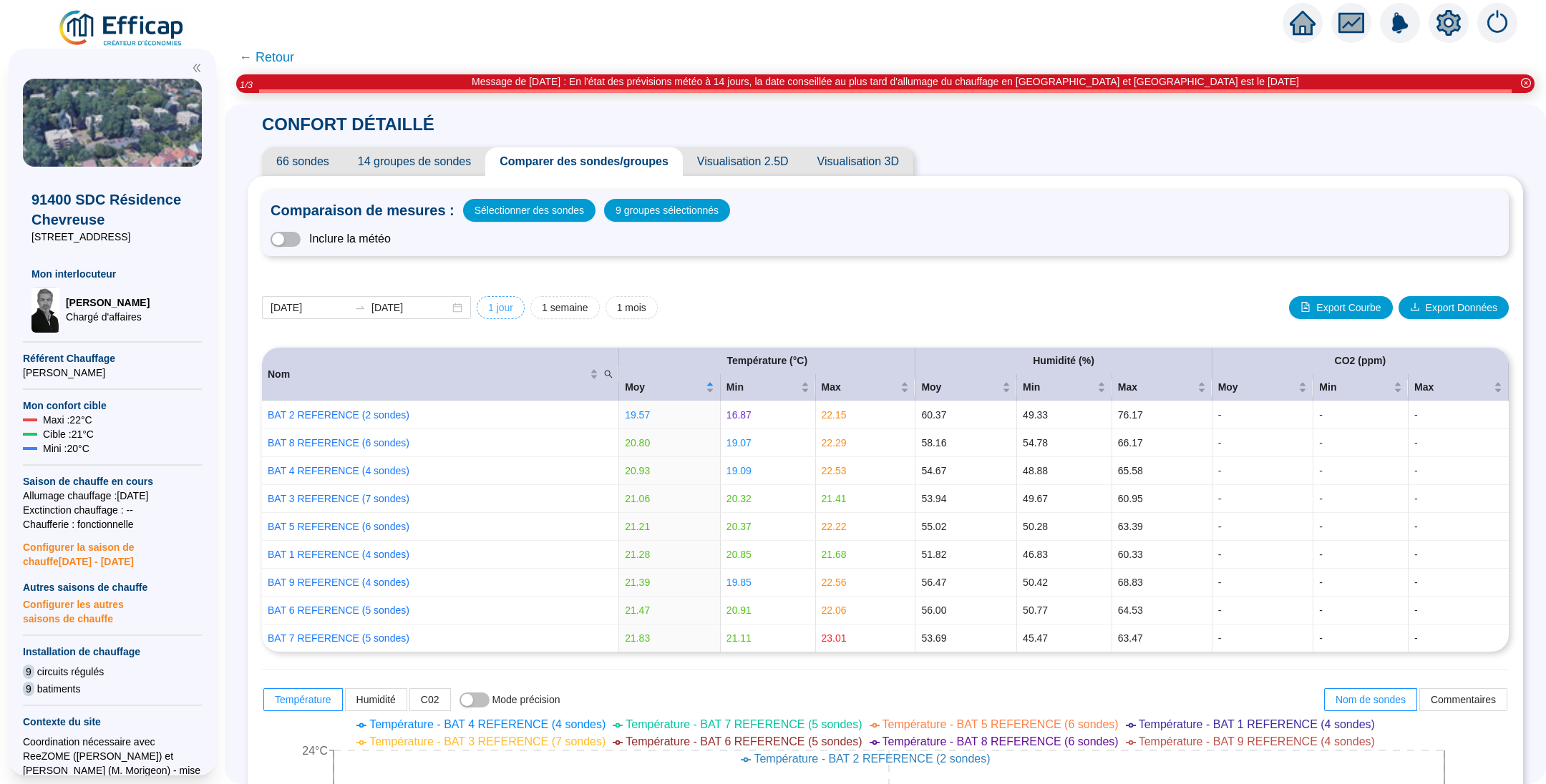
click at [505, 311] on span "1 jour" at bounding box center [500, 307] width 25 height 15
type input "[DATE]"
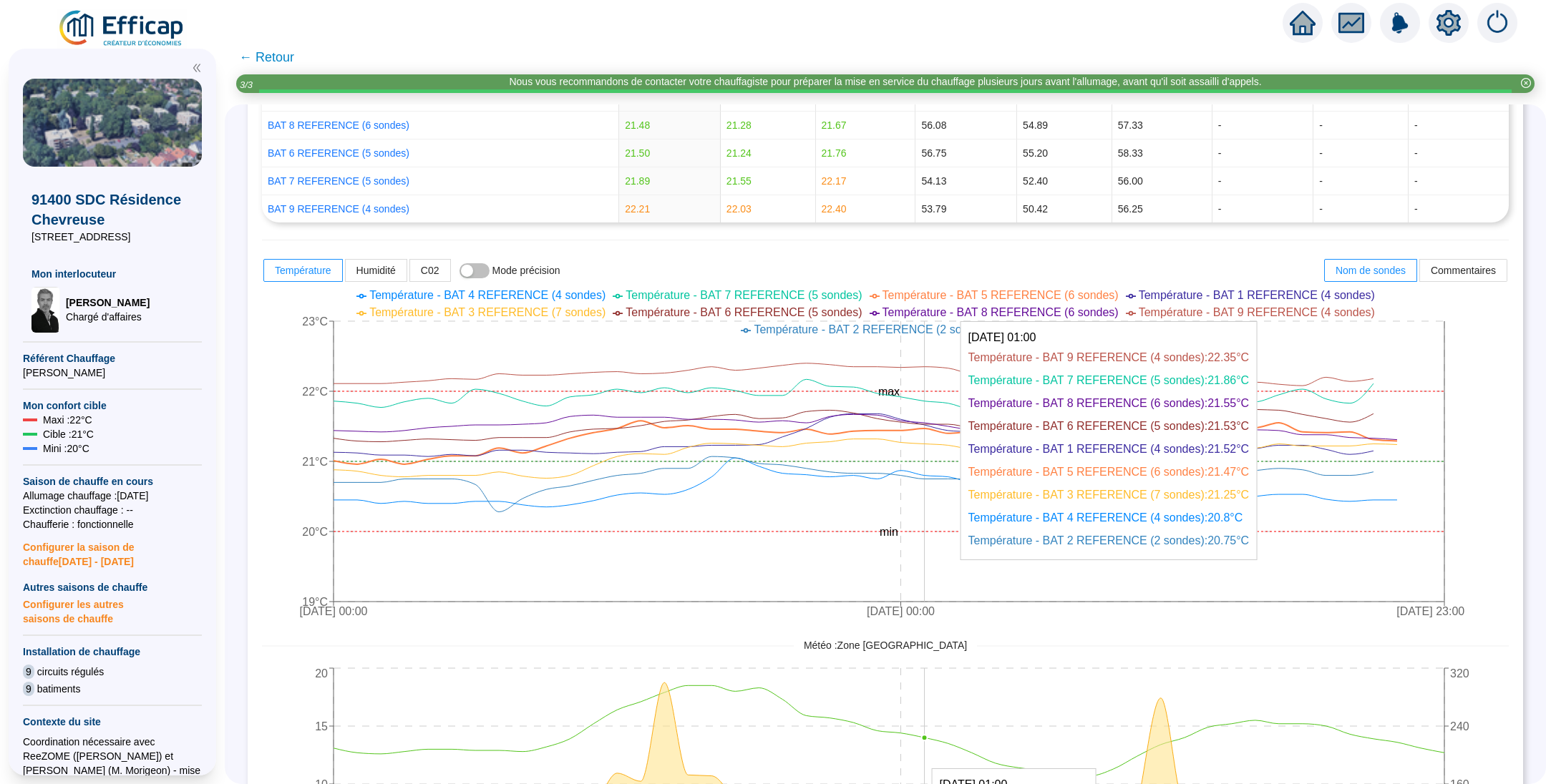
scroll to position [215, 0]
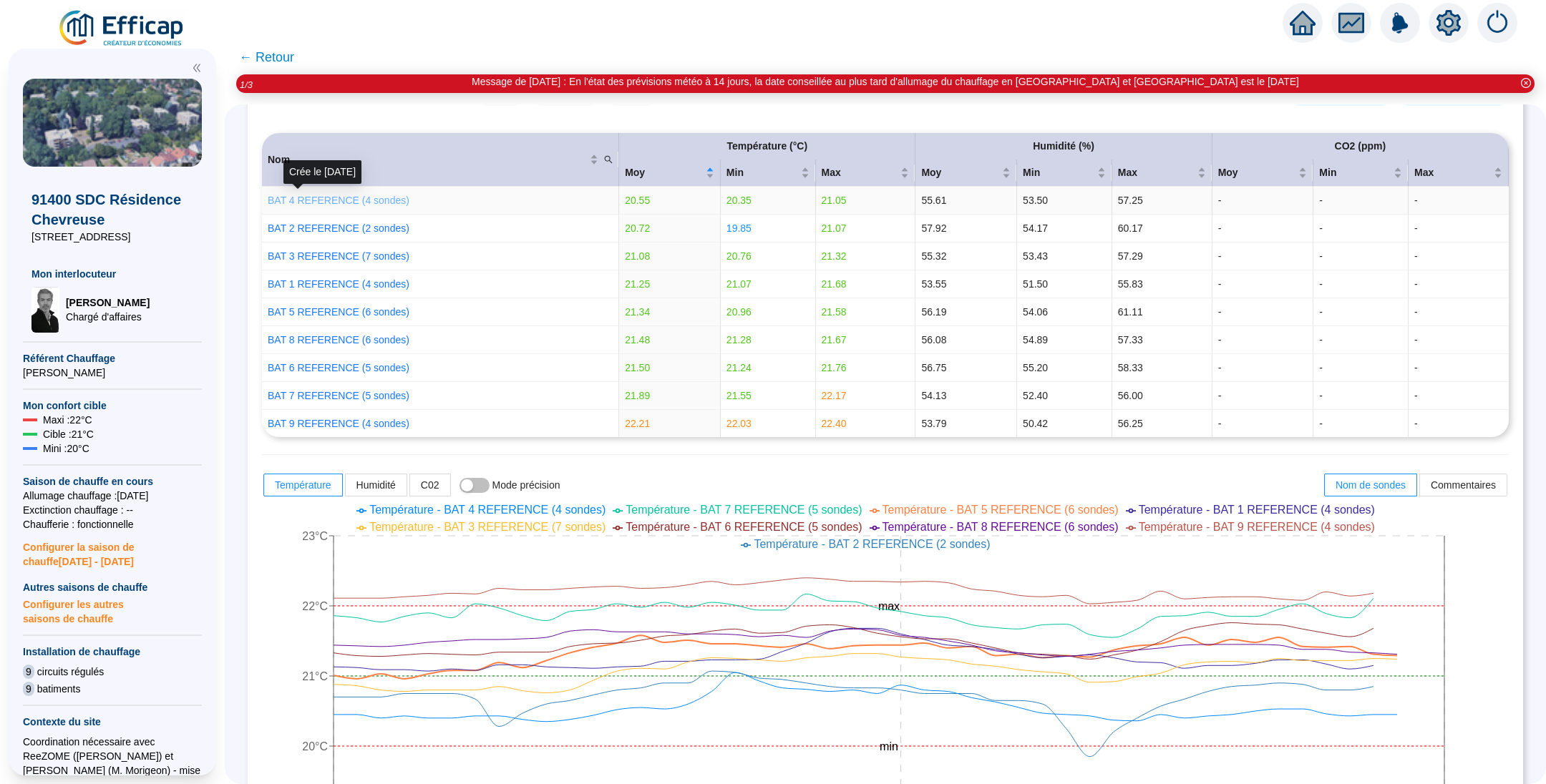
click at [326, 199] on link "BAT 4 REFERENCE (4 sondes)" at bounding box center [338, 200] width 141 height 11
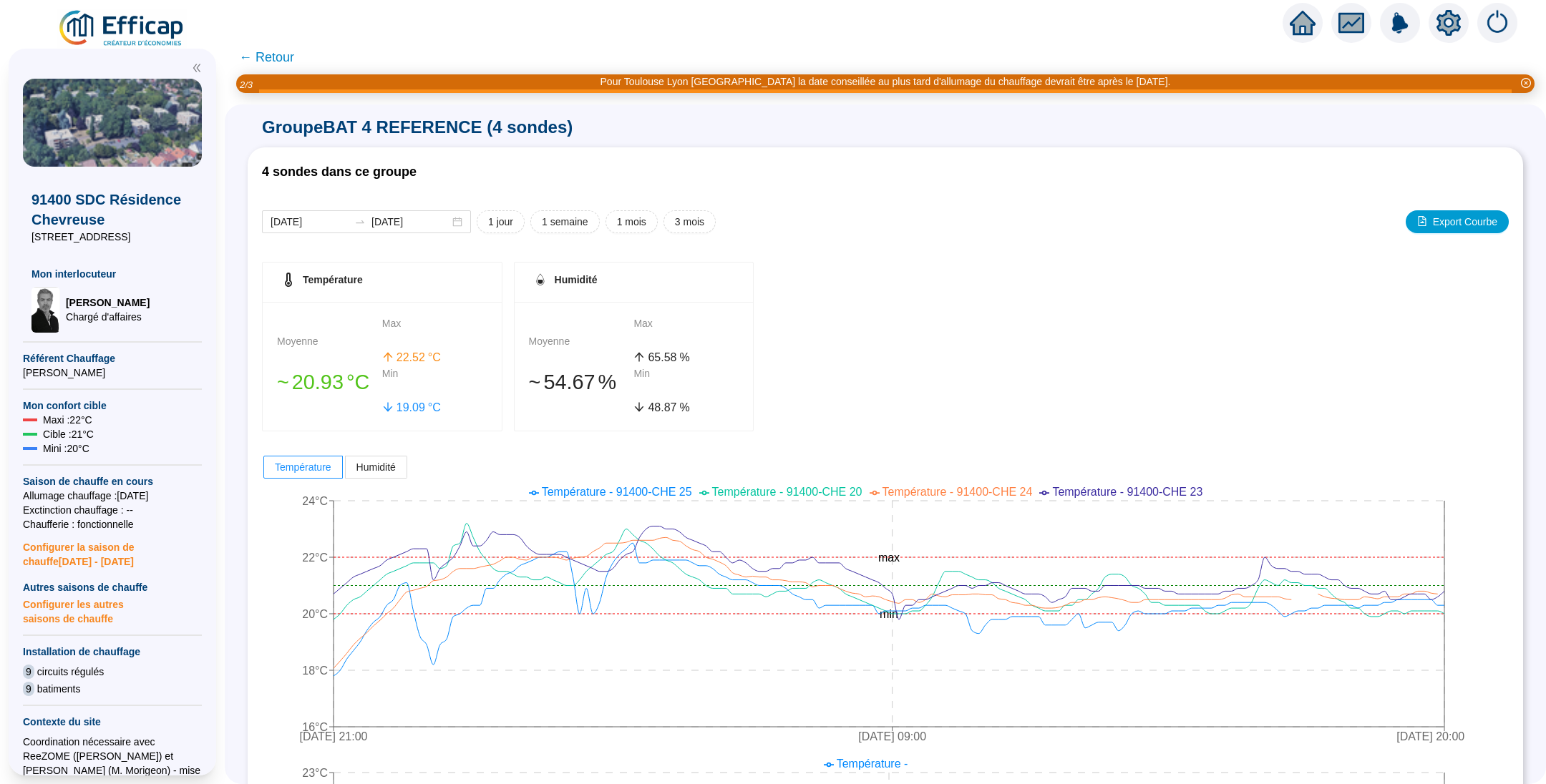
click at [293, 61] on span "← Retour" at bounding box center [266, 57] width 55 height 20
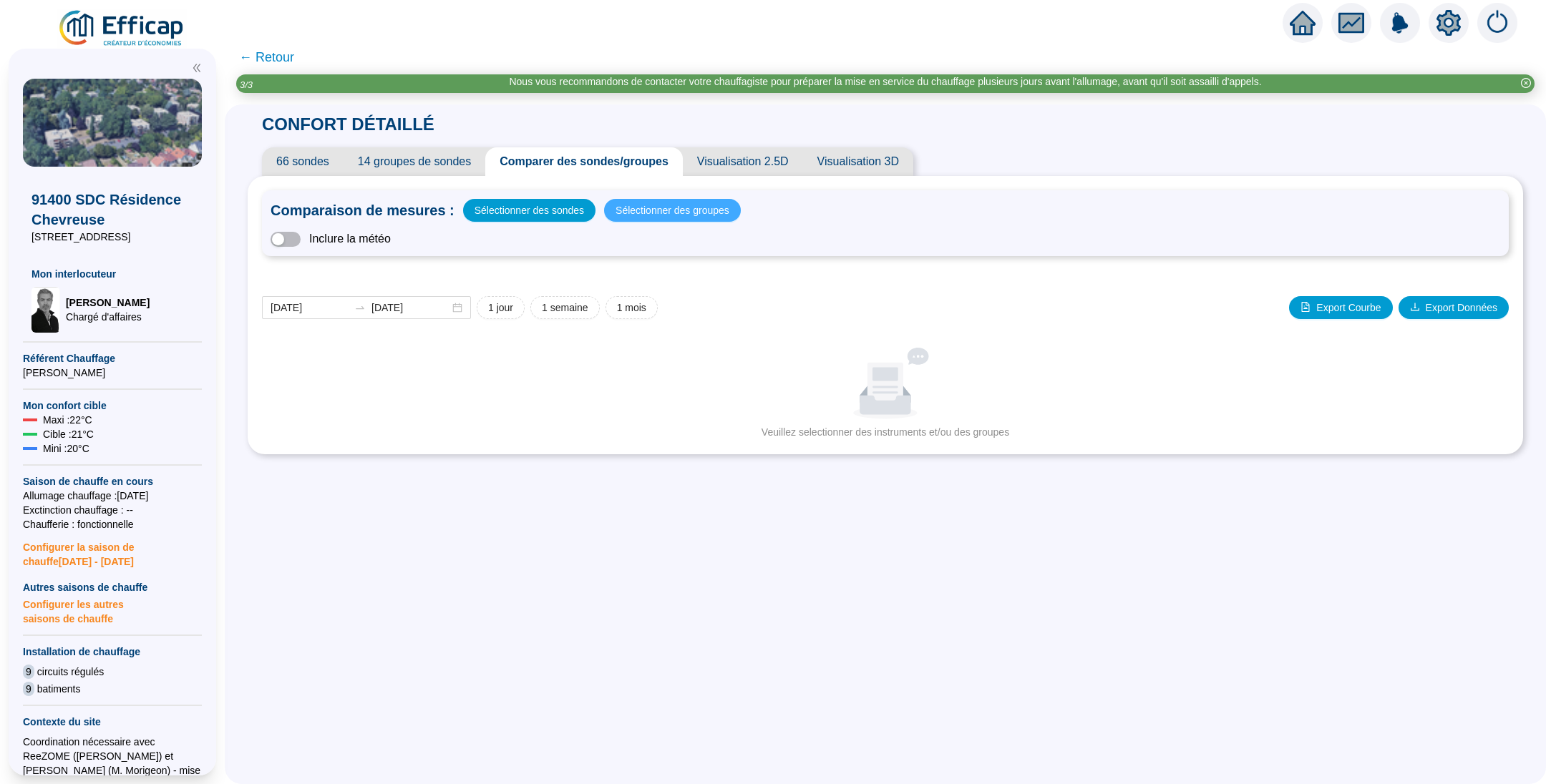
click at [661, 215] on span "Sélectionner des groupes" at bounding box center [673, 209] width 114 height 20
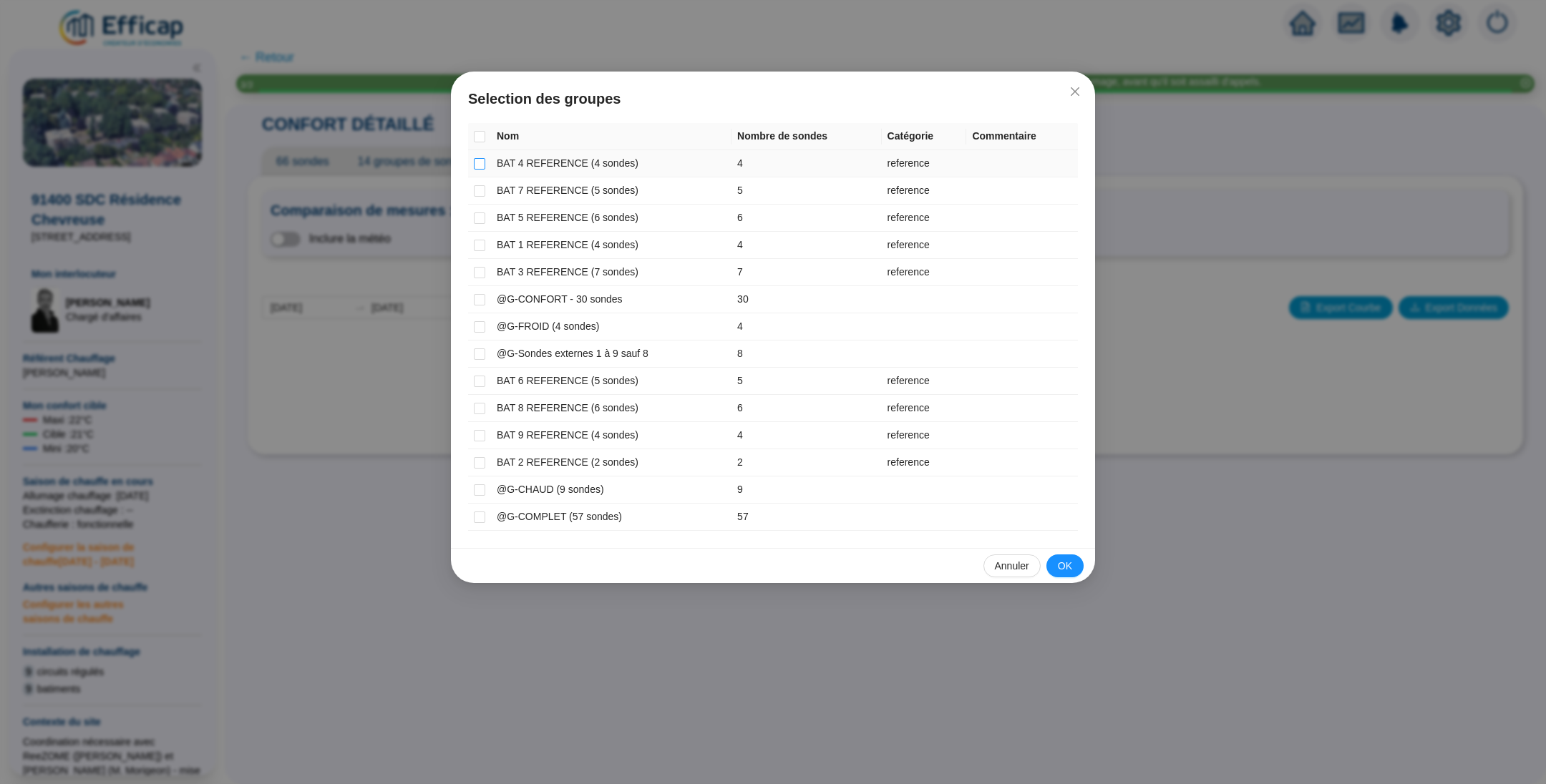
click at [481, 164] on input "checkbox" at bounding box center [479, 164] width 11 height 11
checkbox input "true"
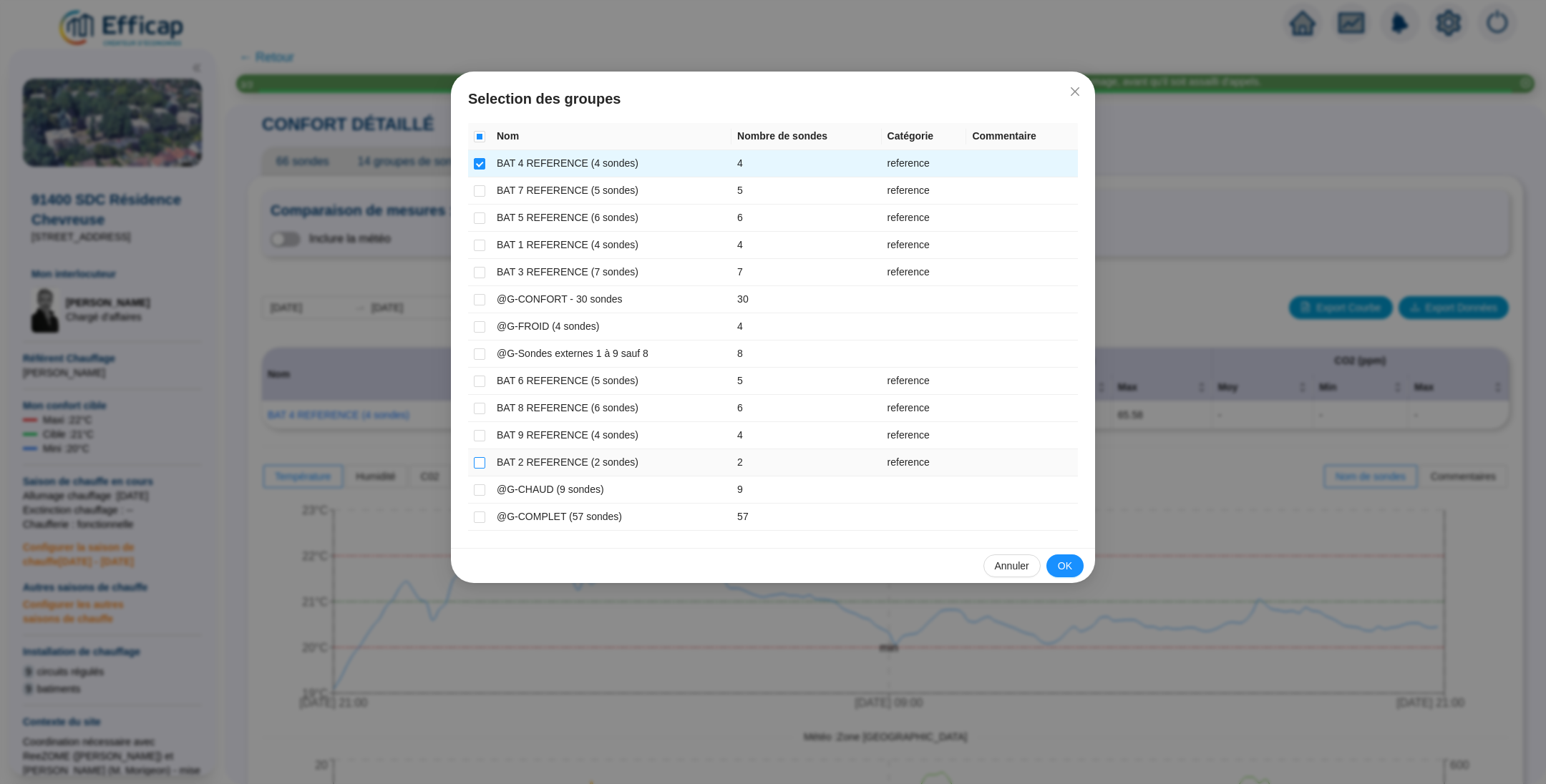
click at [479, 459] on input "checkbox" at bounding box center [479, 463] width 11 height 11
checkbox input "true"
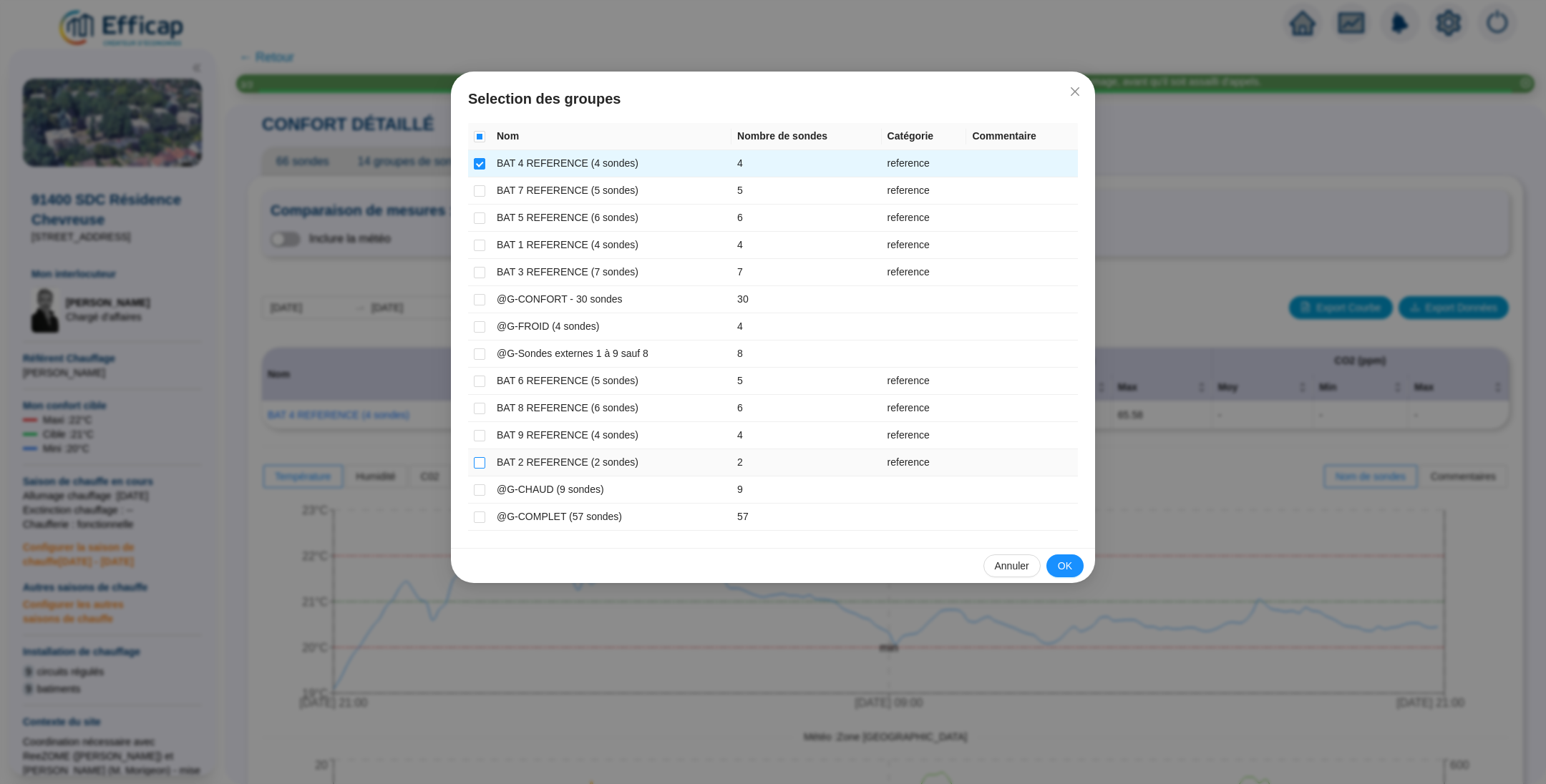
checkbox input "true"
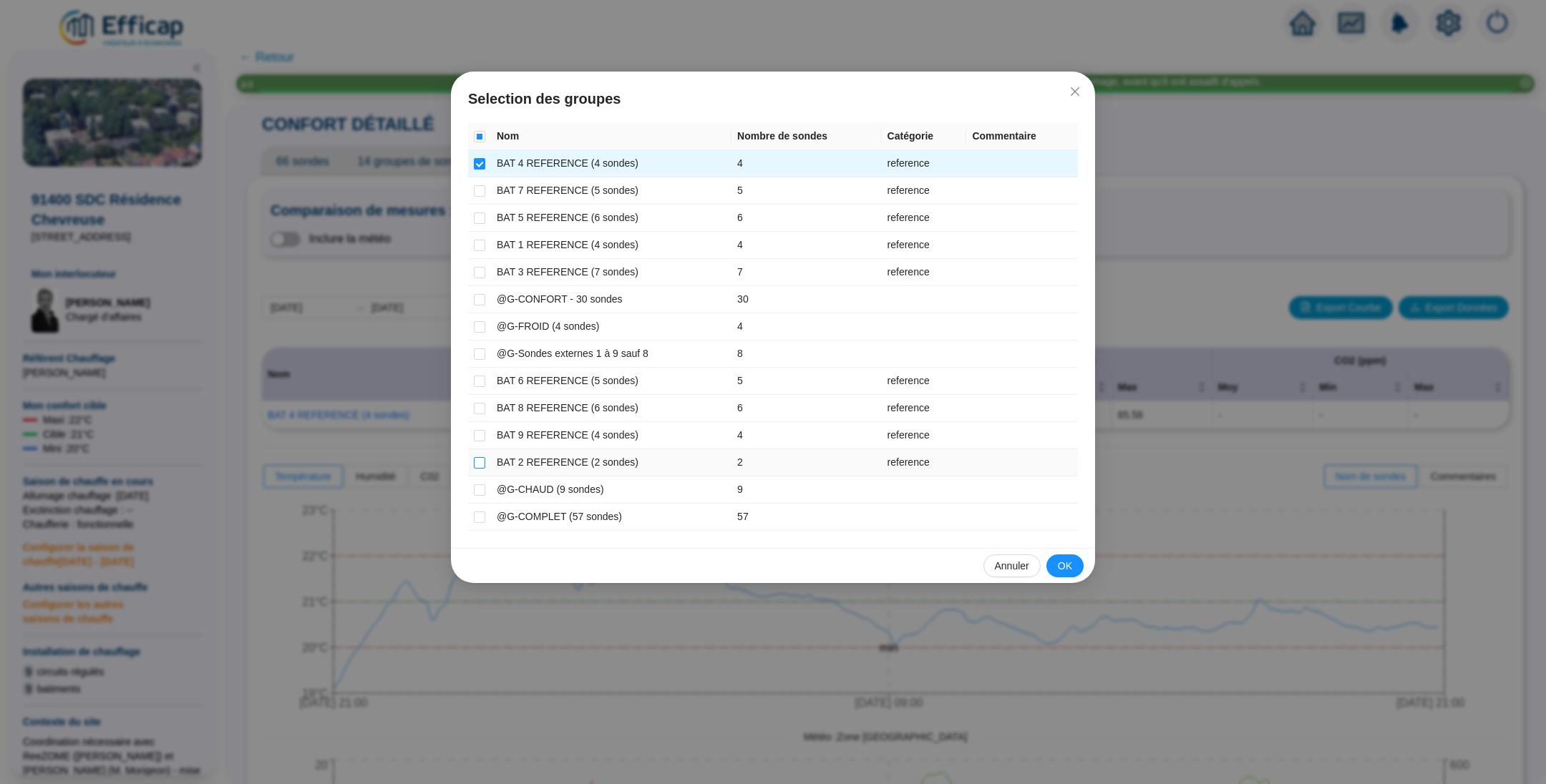
checkbox input "true"
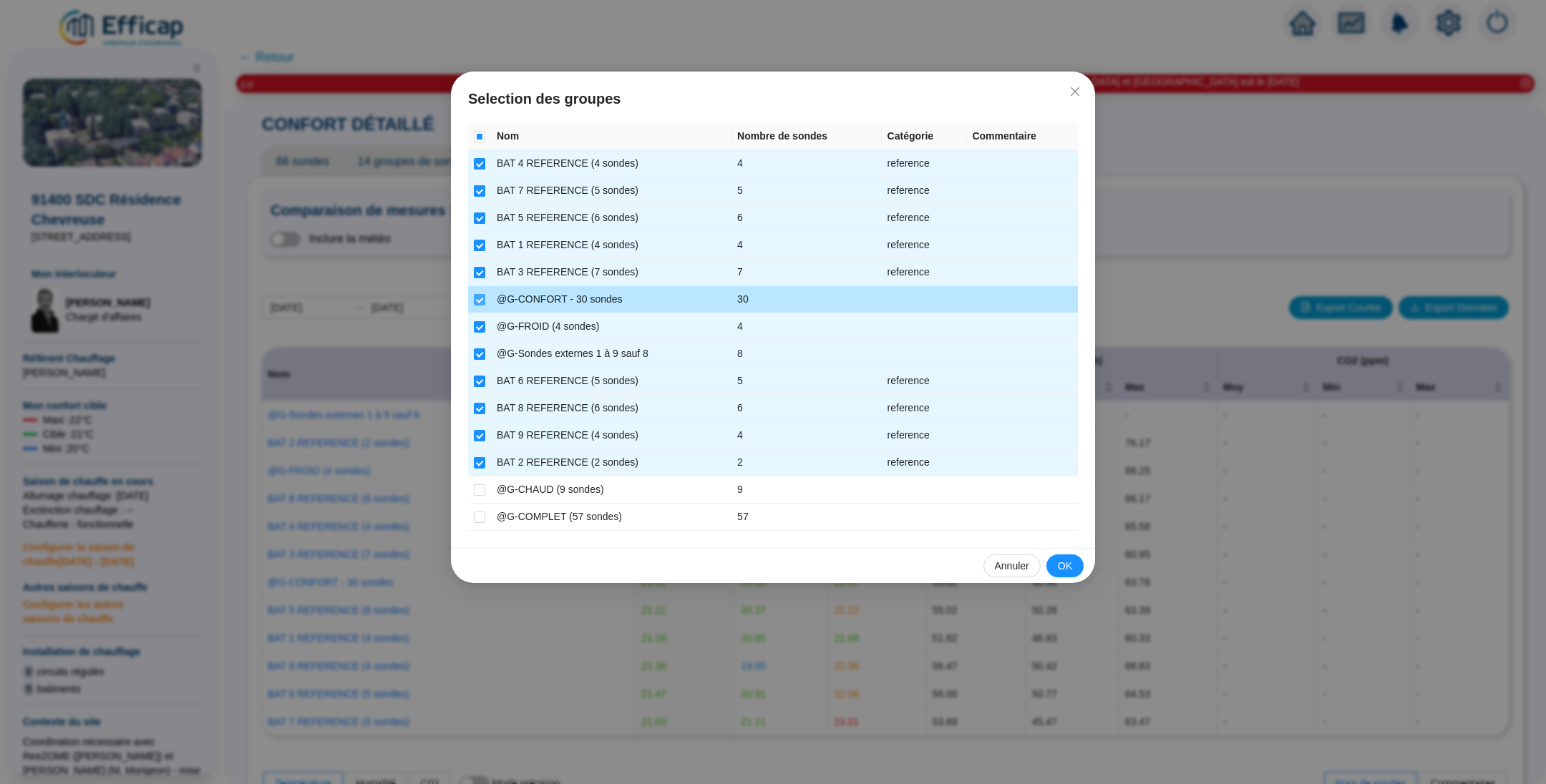
click at [482, 296] on input "checkbox" at bounding box center [479, 300] width 11 height 11
checkbox input "false"
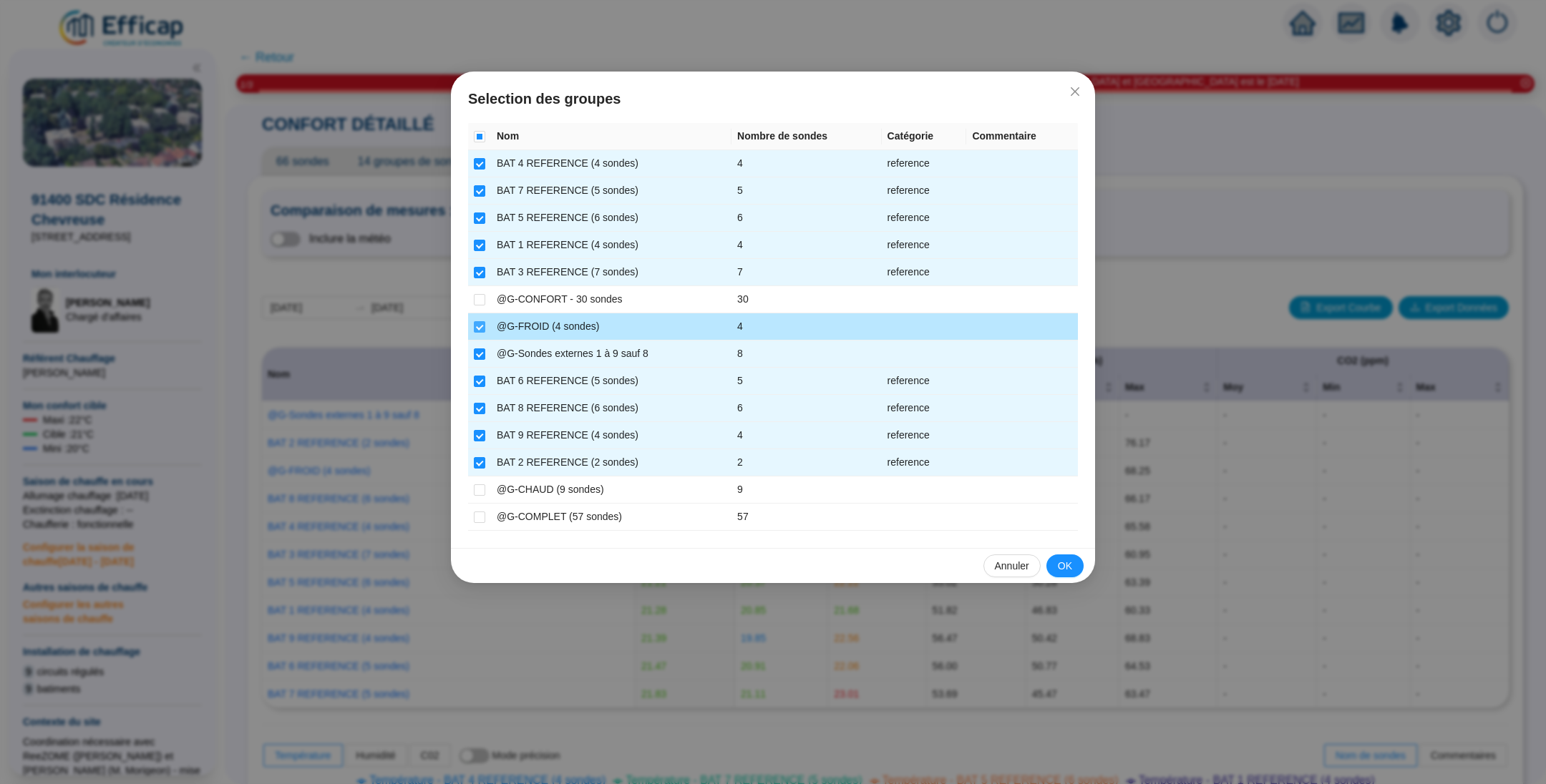
click at [479, 319] on label at bounding box center [479, 326] width 11 height 15
click at [479, 322] on input "checkbox" at bounding box center [479, 327] width 11 height 11
checkbox input "false"
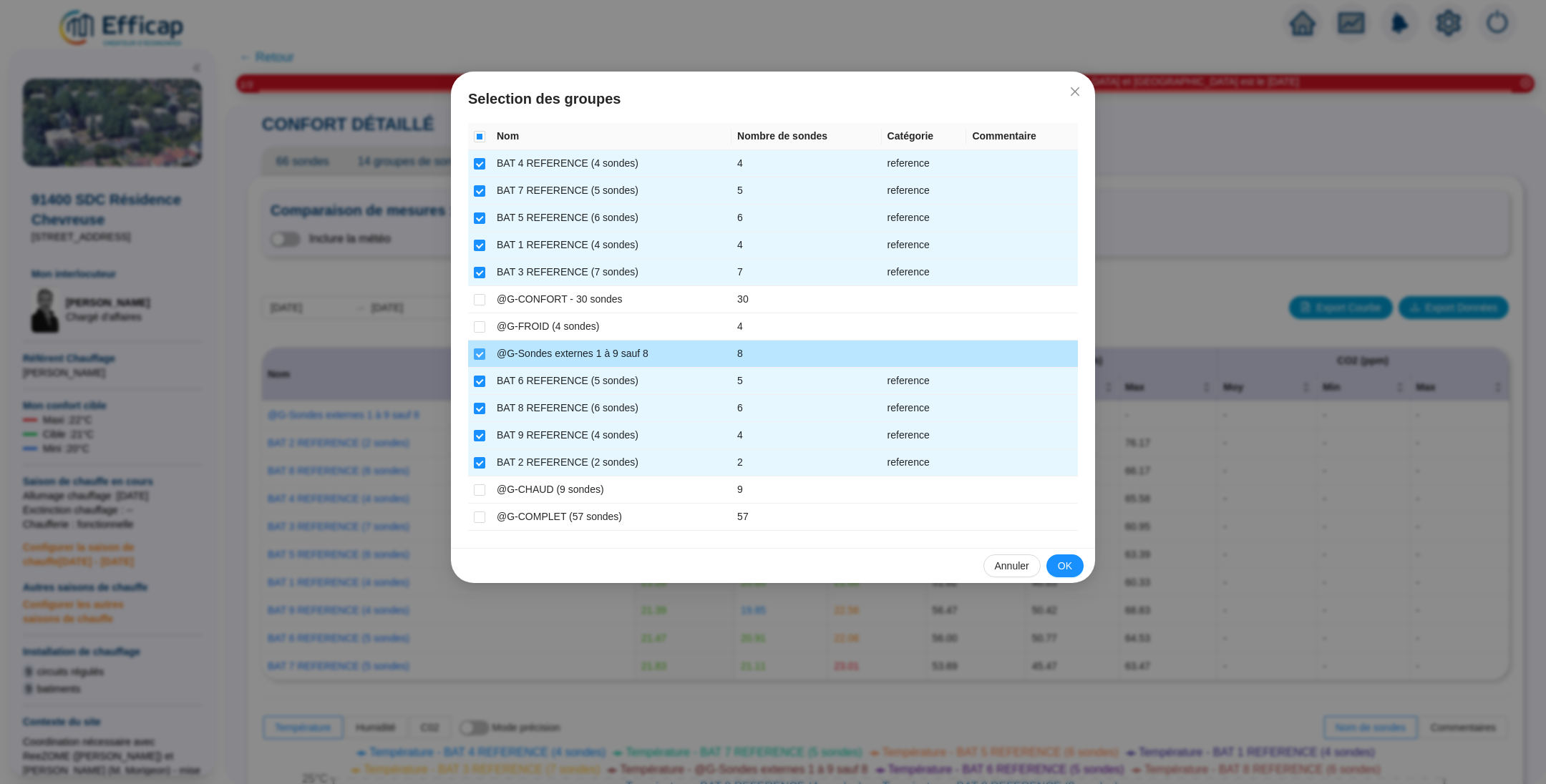
click at [483, 352] on input "checkbox" at bounding box center [479, 354] width 11 height 11
checkbox input "false"
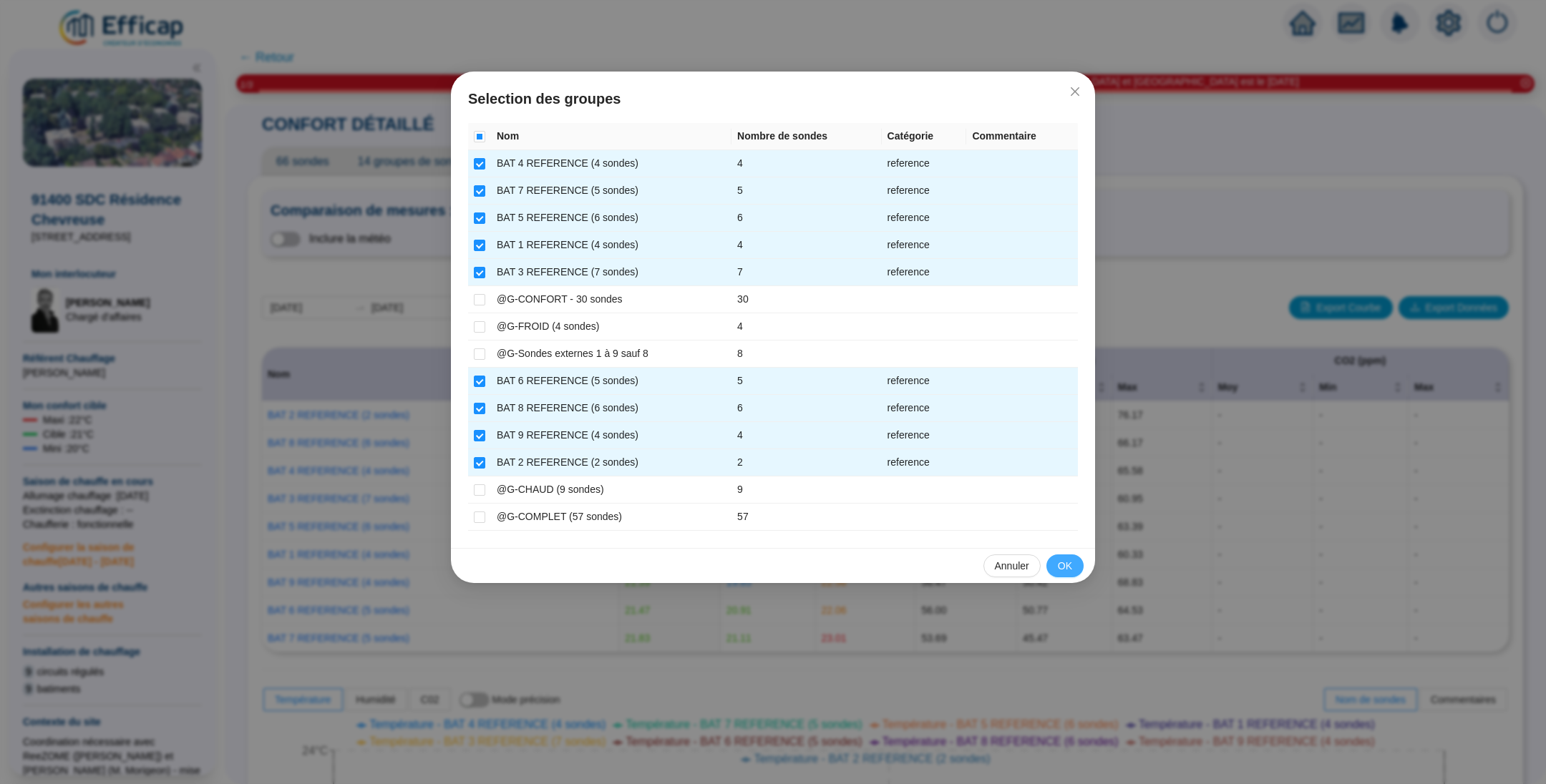
click at [1068, 560] on span "OK" at bounding box center [1065, 566] width 14 height 15
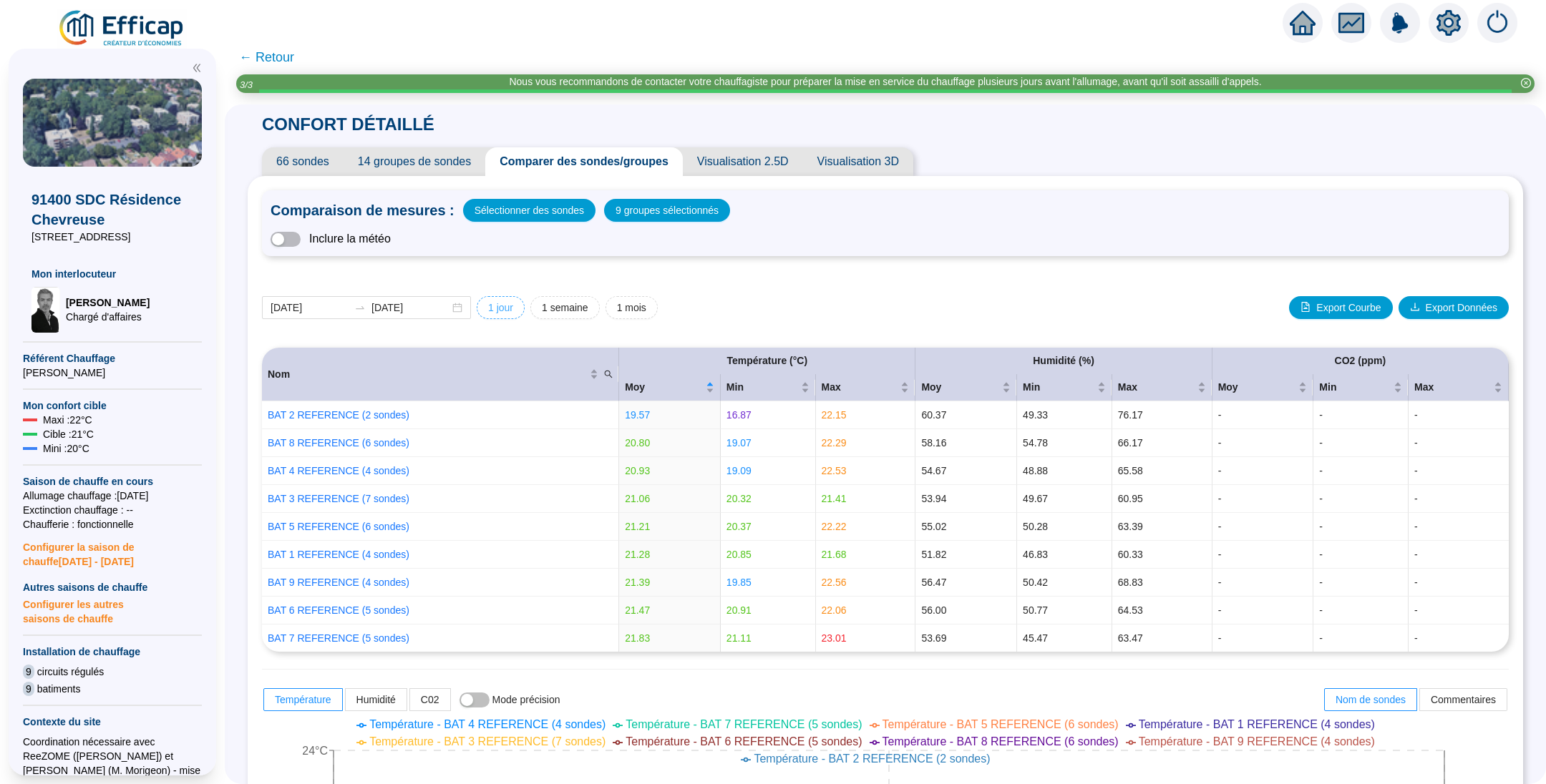
click at [525, 304] on button "1 jour" at bounding box center [500, 307] width 48 height 23
type input "[DATE]"
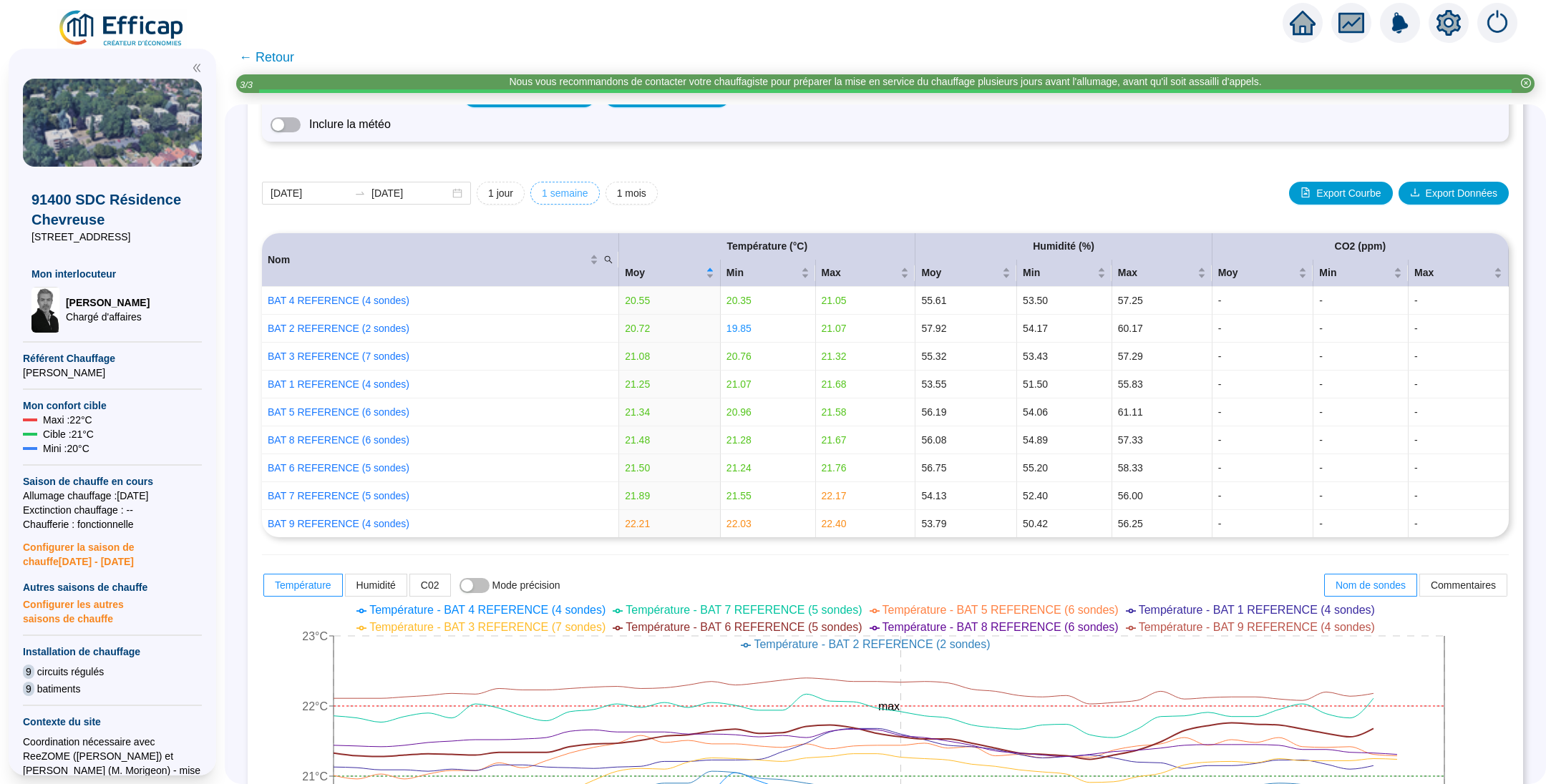
scroll to position [215, 0]
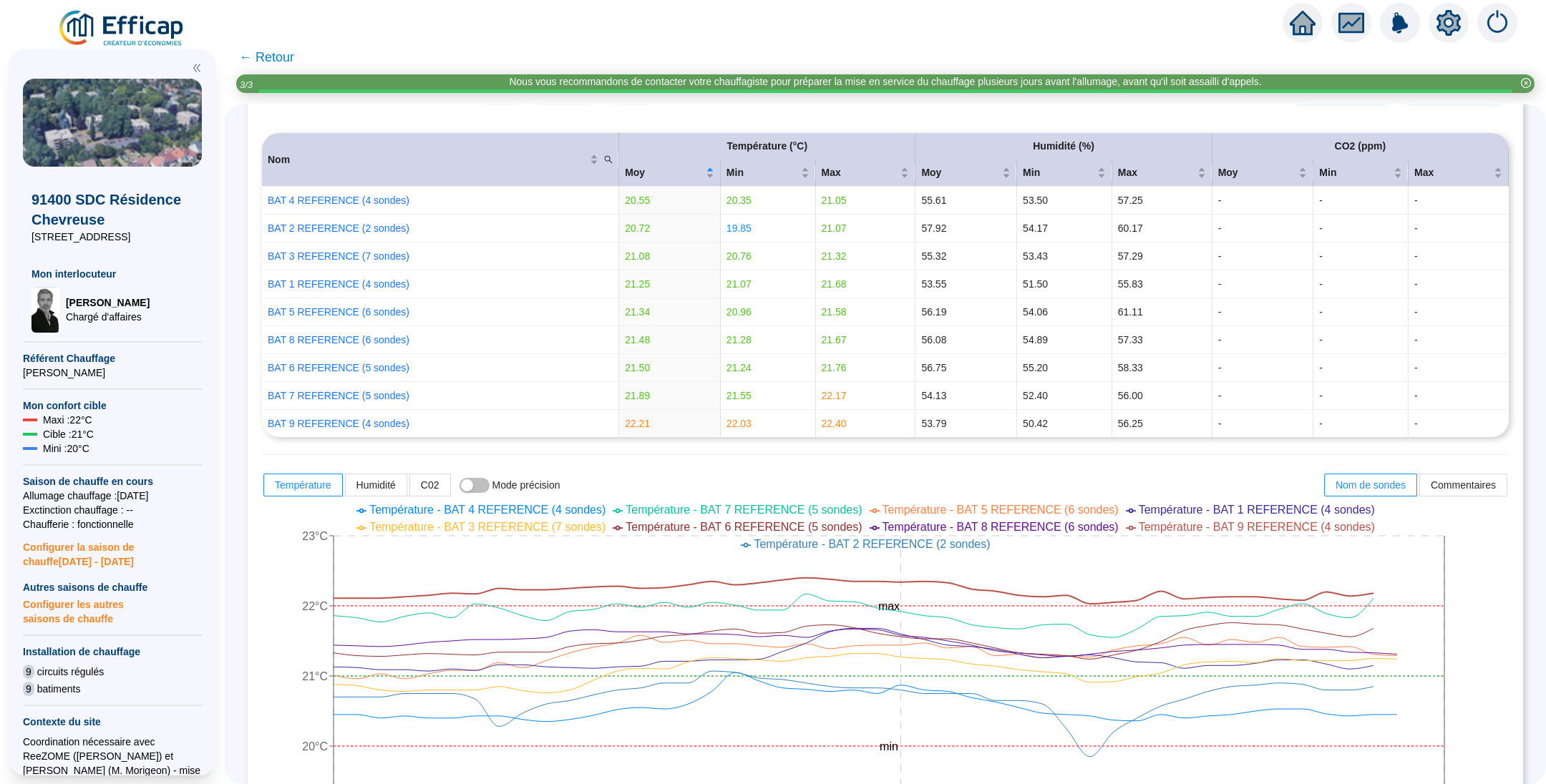
click at [270, 55] on span "← Retour" at bounding box center [266, 57] width 55 height 20
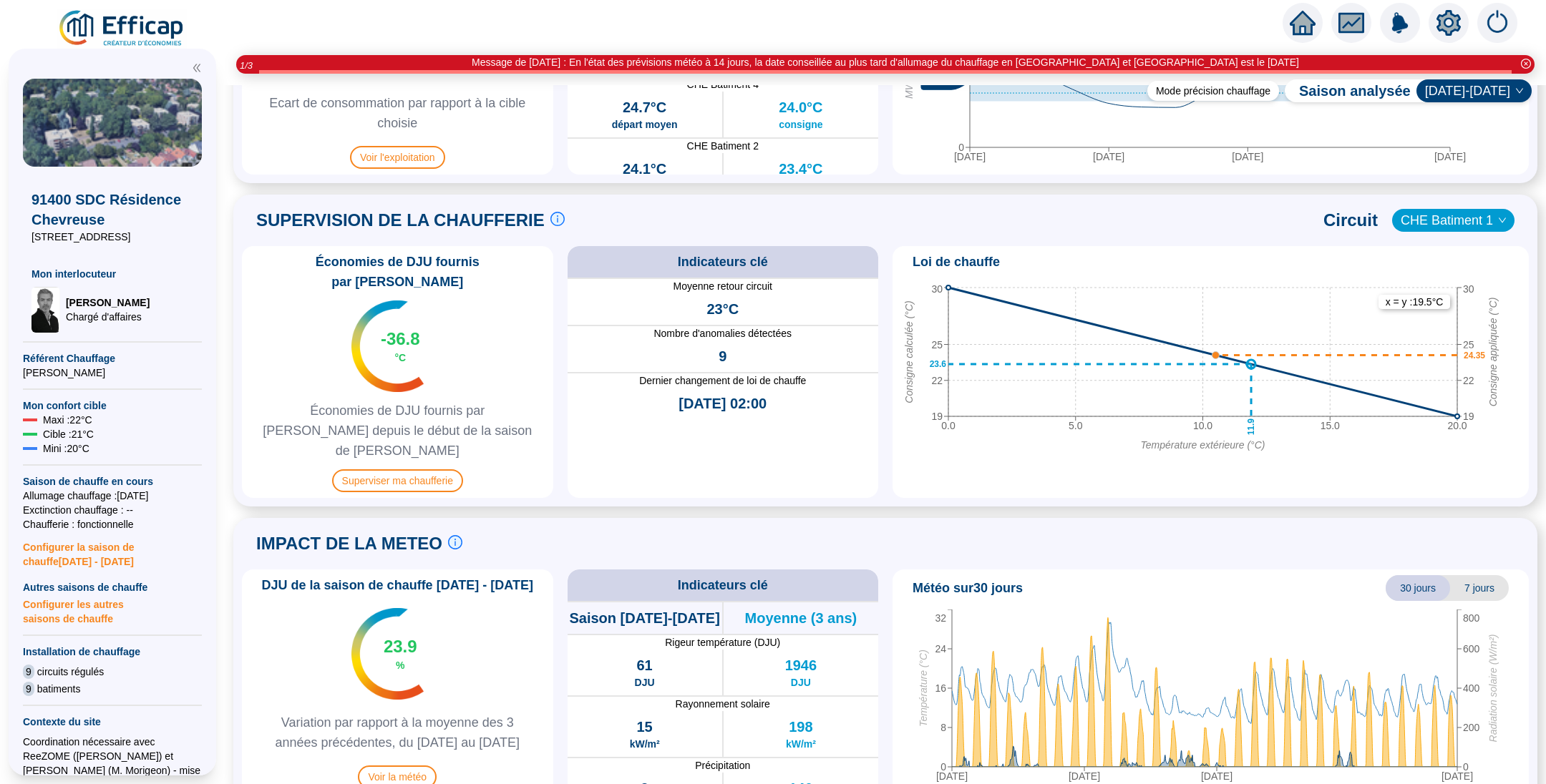
scroll to position [640, 0]
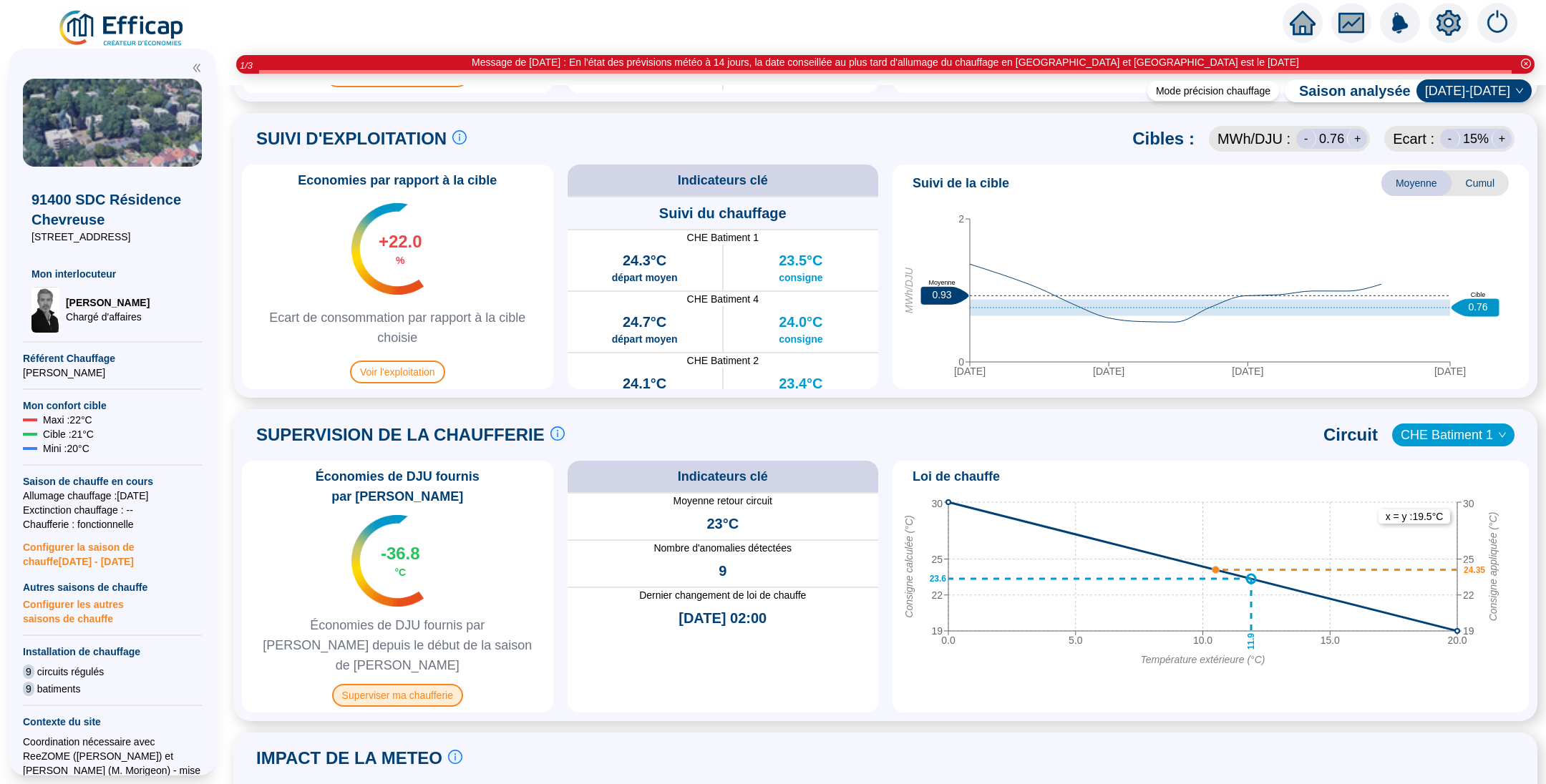
click at [392, 684] on span "Superviser ma chaufferie" at bounding box center [398, 695] width 131 height 23
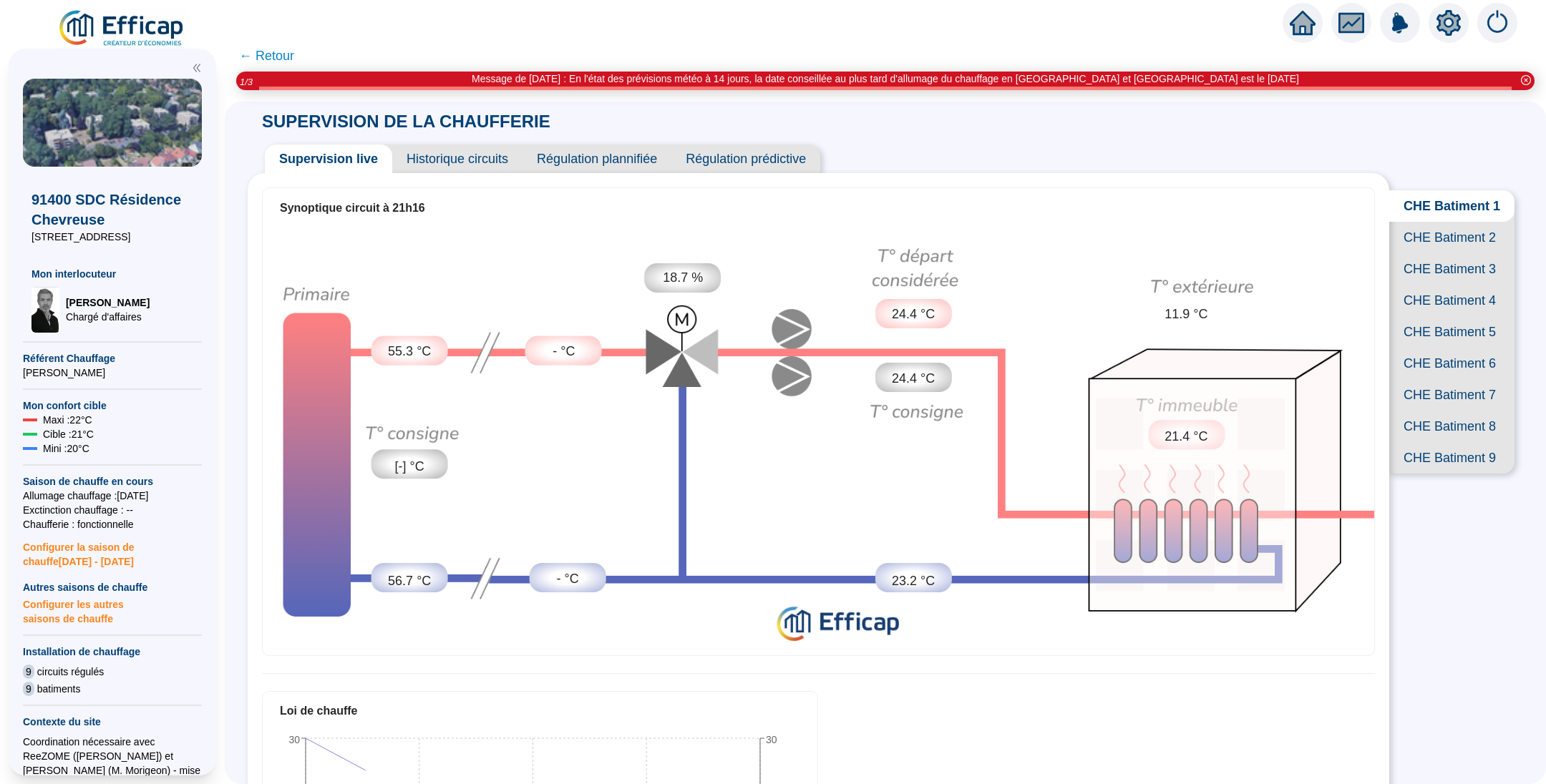
click at [1427, 316] on span "CHE Batiment 4" at bounding box center [1451, 300] width 125 height 32
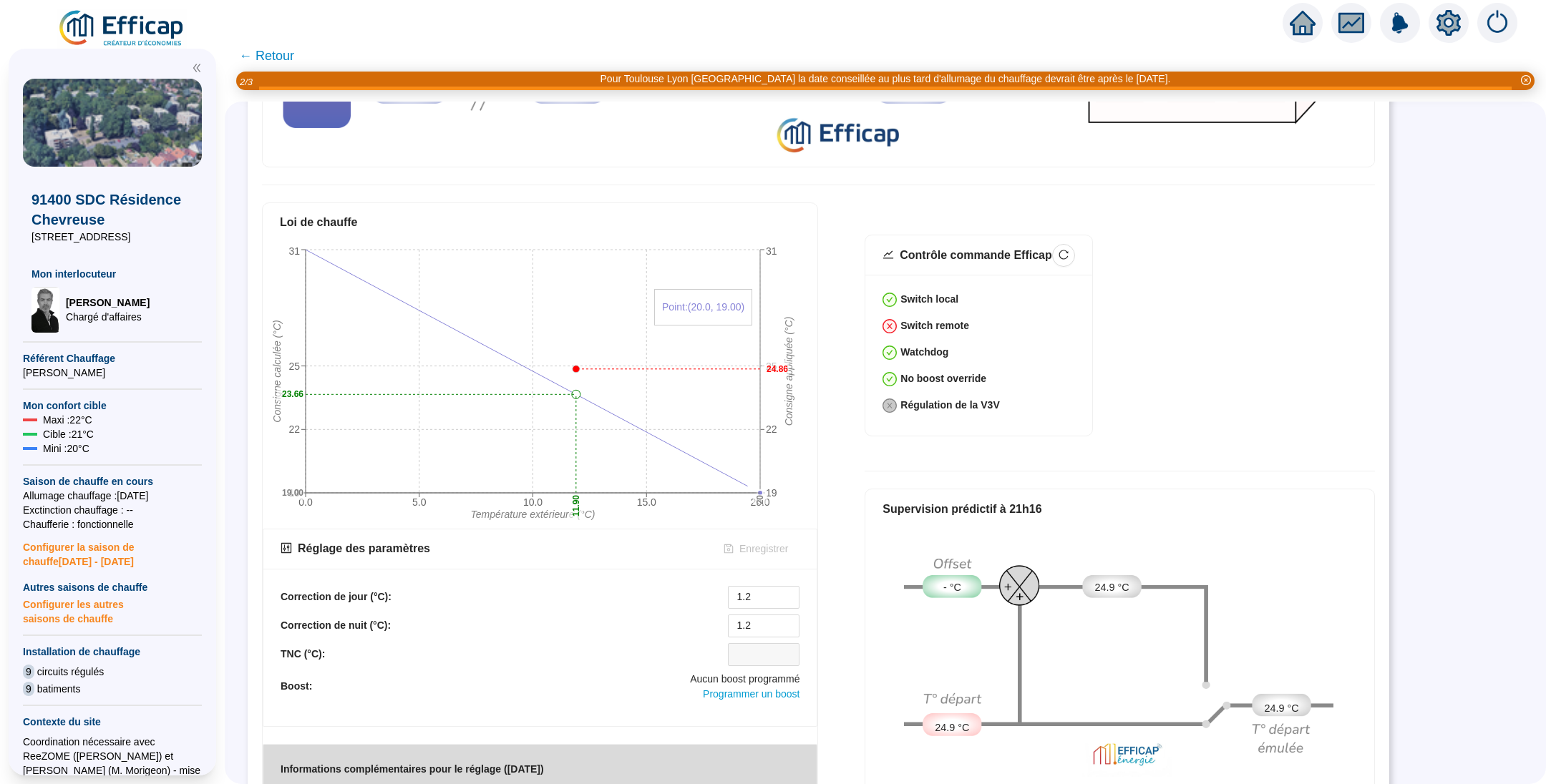
scroll to position [541, 0]
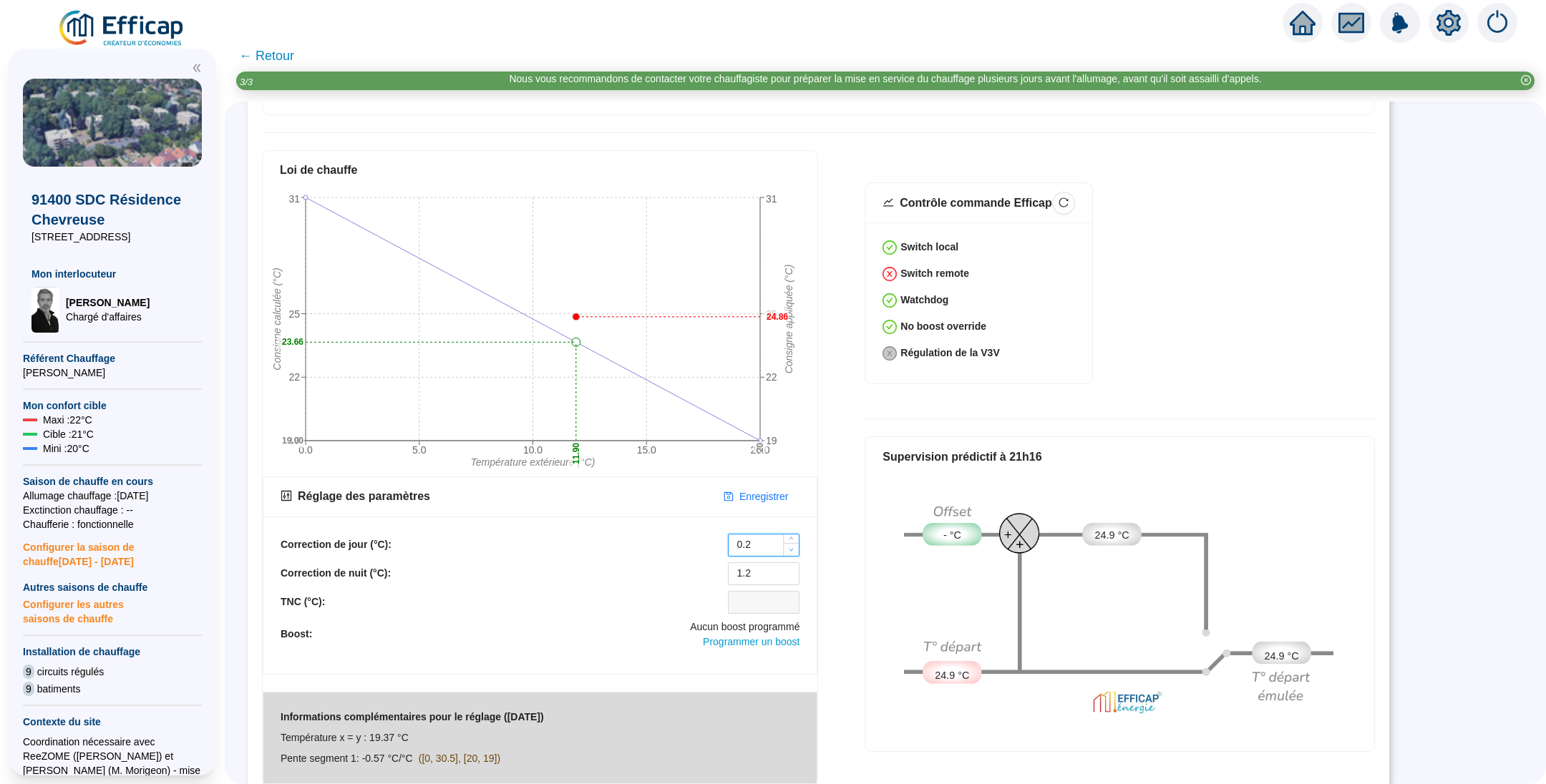
click at [790, 543] on span "Decrease Value" at bounding box center [790, 549] width 16 height 13
click at [790, 534] on span "Increase Value" at bounding box center [790, 541] width 16 height 13
click at [794, 548] on icon "down" at bounding box center [791, 550] width 5 height 5
drag, startPoint x: 772, startPoint y: 533, endPoint x: 727, endPoint y: 533, distance: 45.0
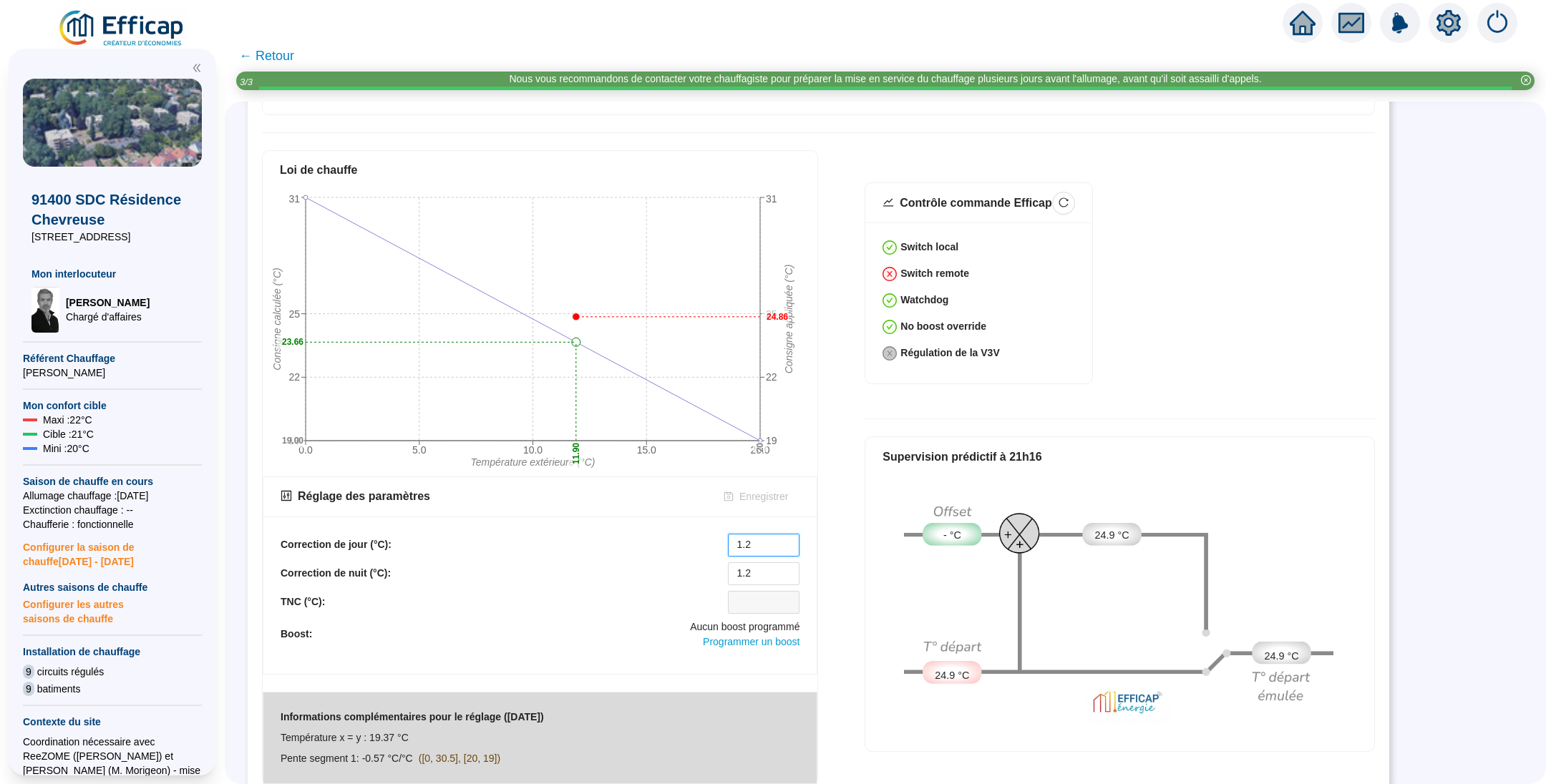
click at [727, 533] on div "Correction de jour (°C): 1.2" at bounding box center [540, 545] width 518 height 23
type input "2"
drag, startPoint x: 762, startPoint y: 564, endPoint x: 726, endPoint y: 562, distance: 36.1
click at [726, 563] on div "Correction de nuit (°C): 1.2" at bounding box center [540, 574] width 518 height 23
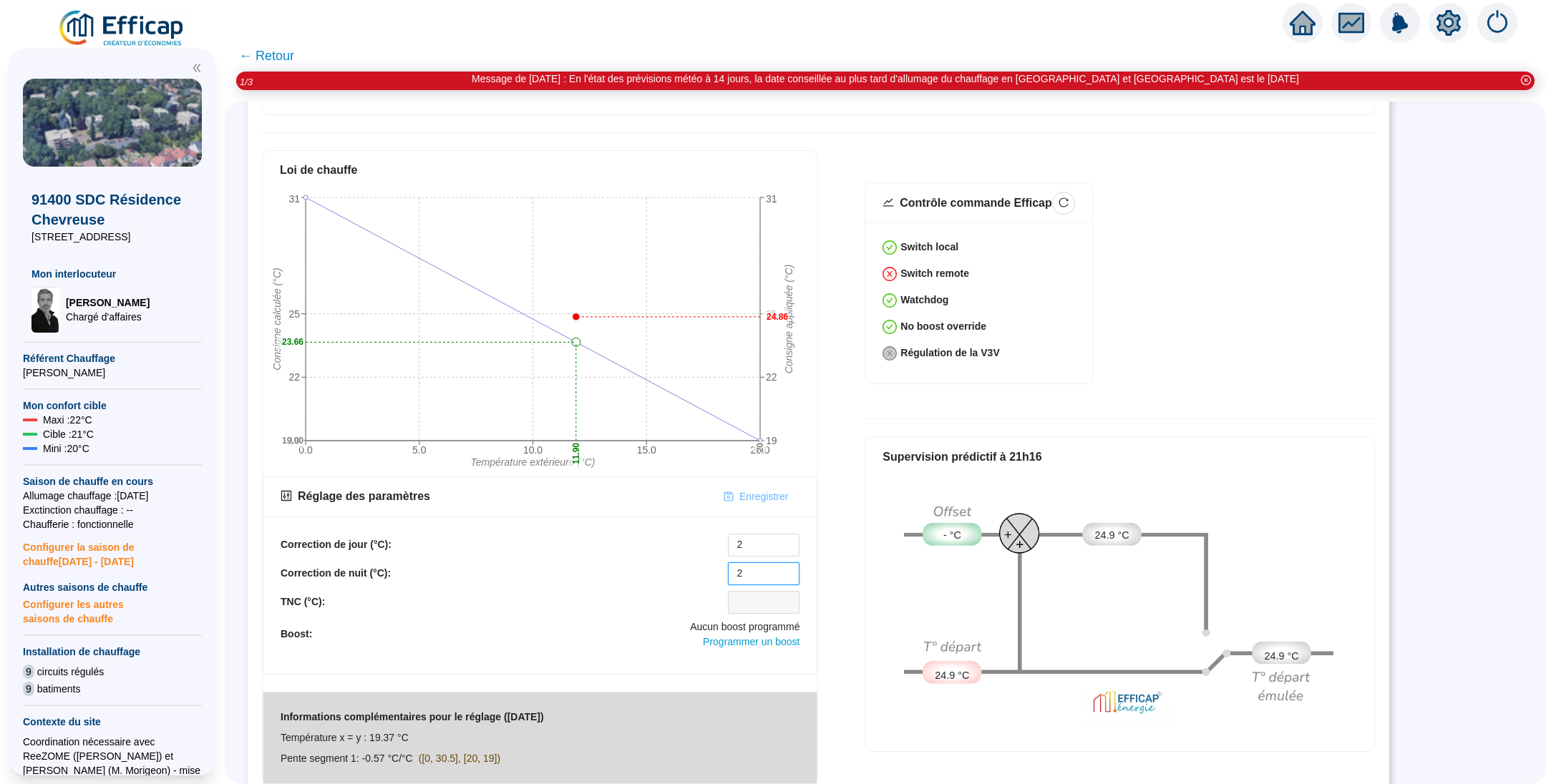
type input "2"
click at [760, 489] on span "Enregistrer" at bounding box center [764, 496] width 49 height 15
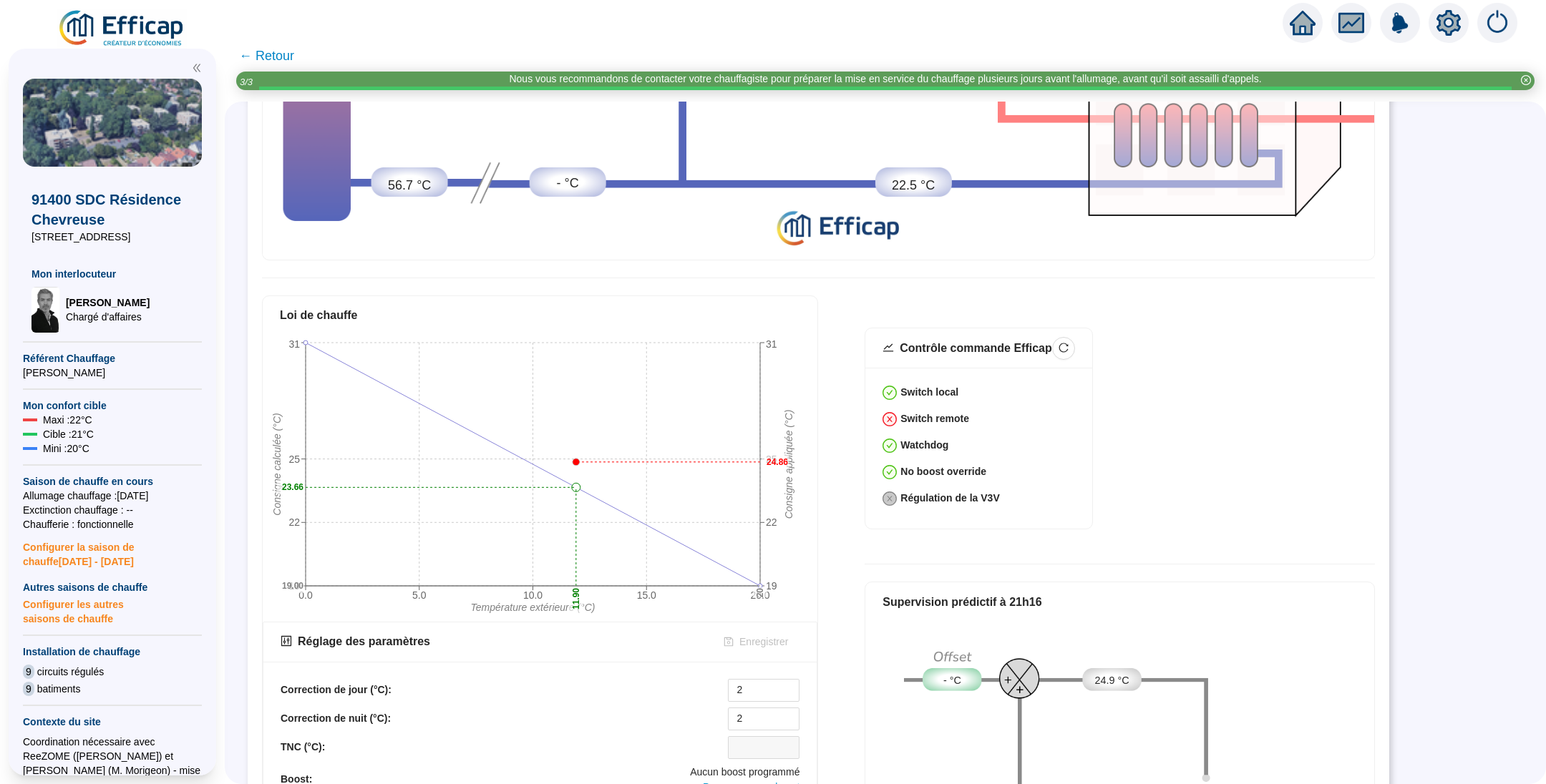
scroll to position [219, 0]
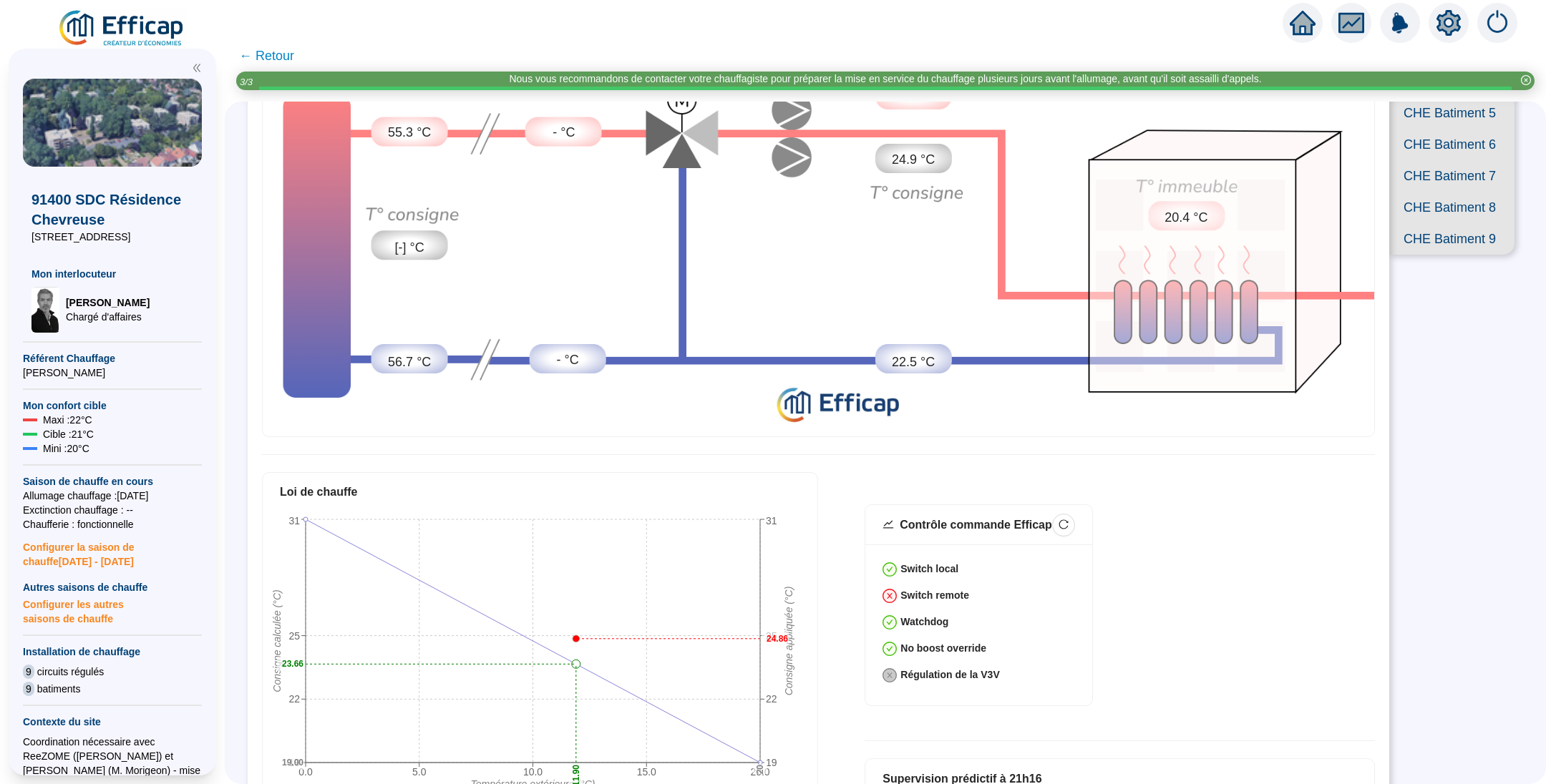
click at [1424, 192] on span "CHE Batiment 7" at bounding box center [1451, 176] width 125 height 32
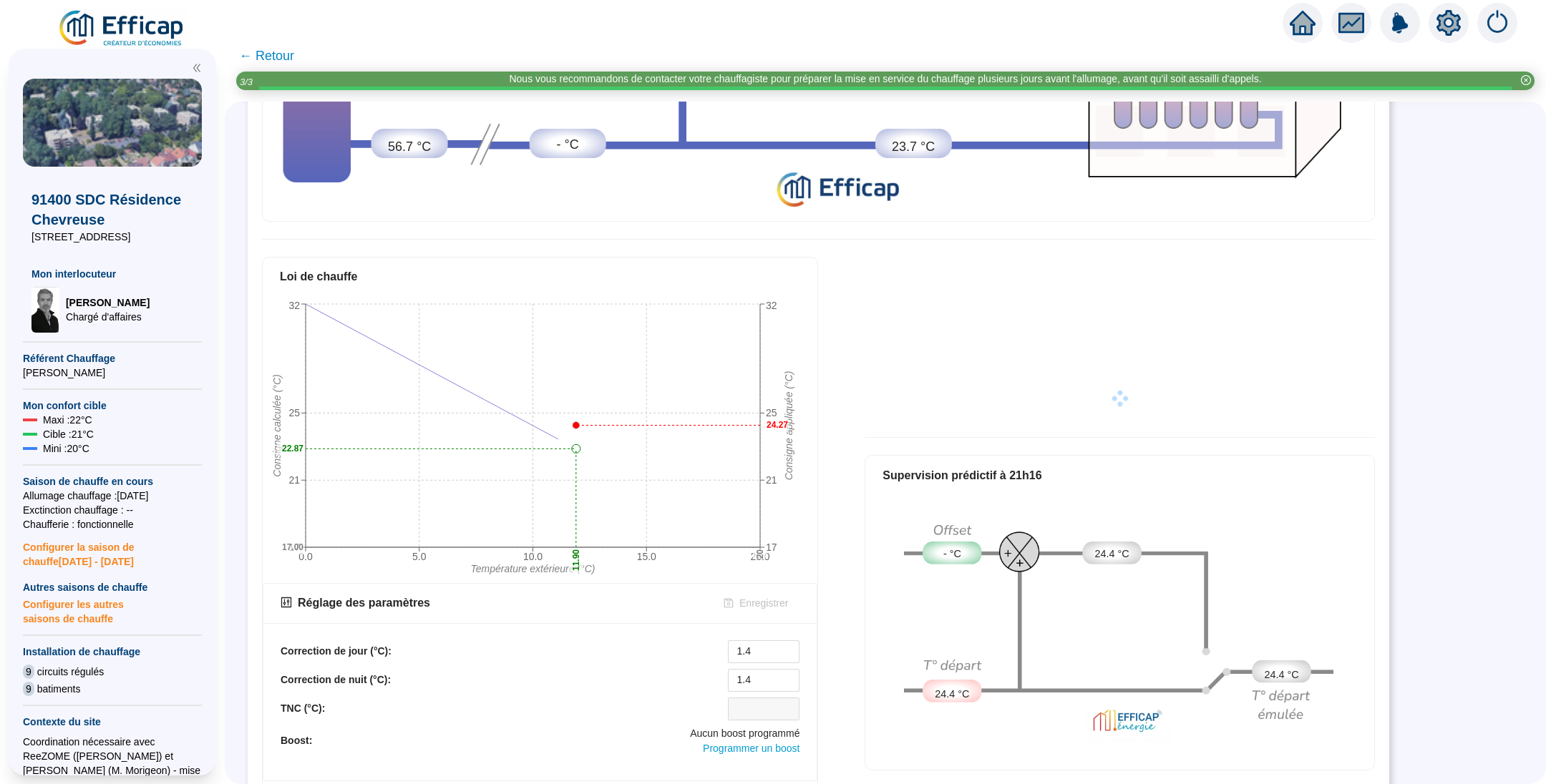
scroll to position [541, 0]
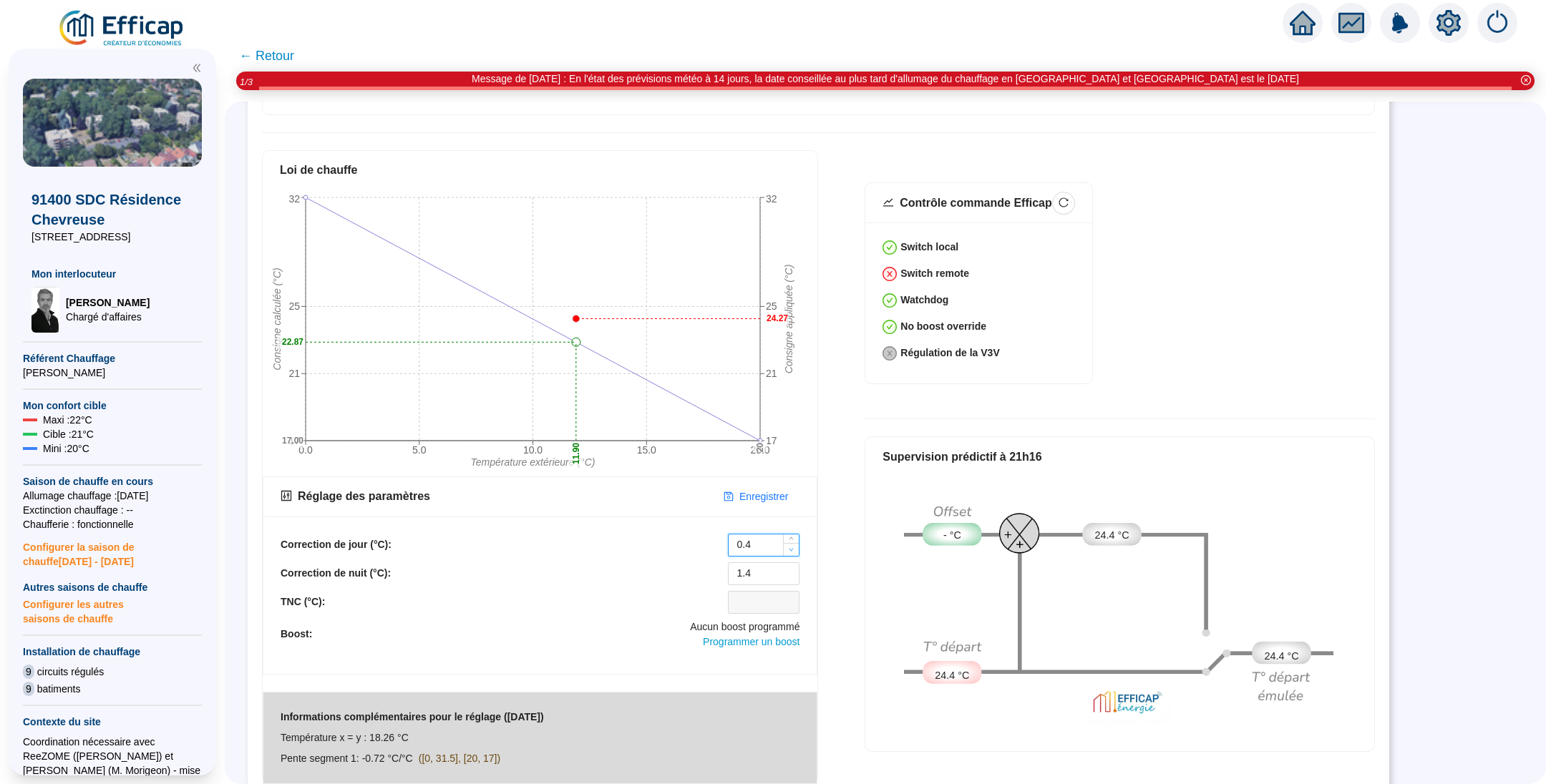
click at [794, 548] on icon "down" at bounding box center [791, 549] width 4 height 3
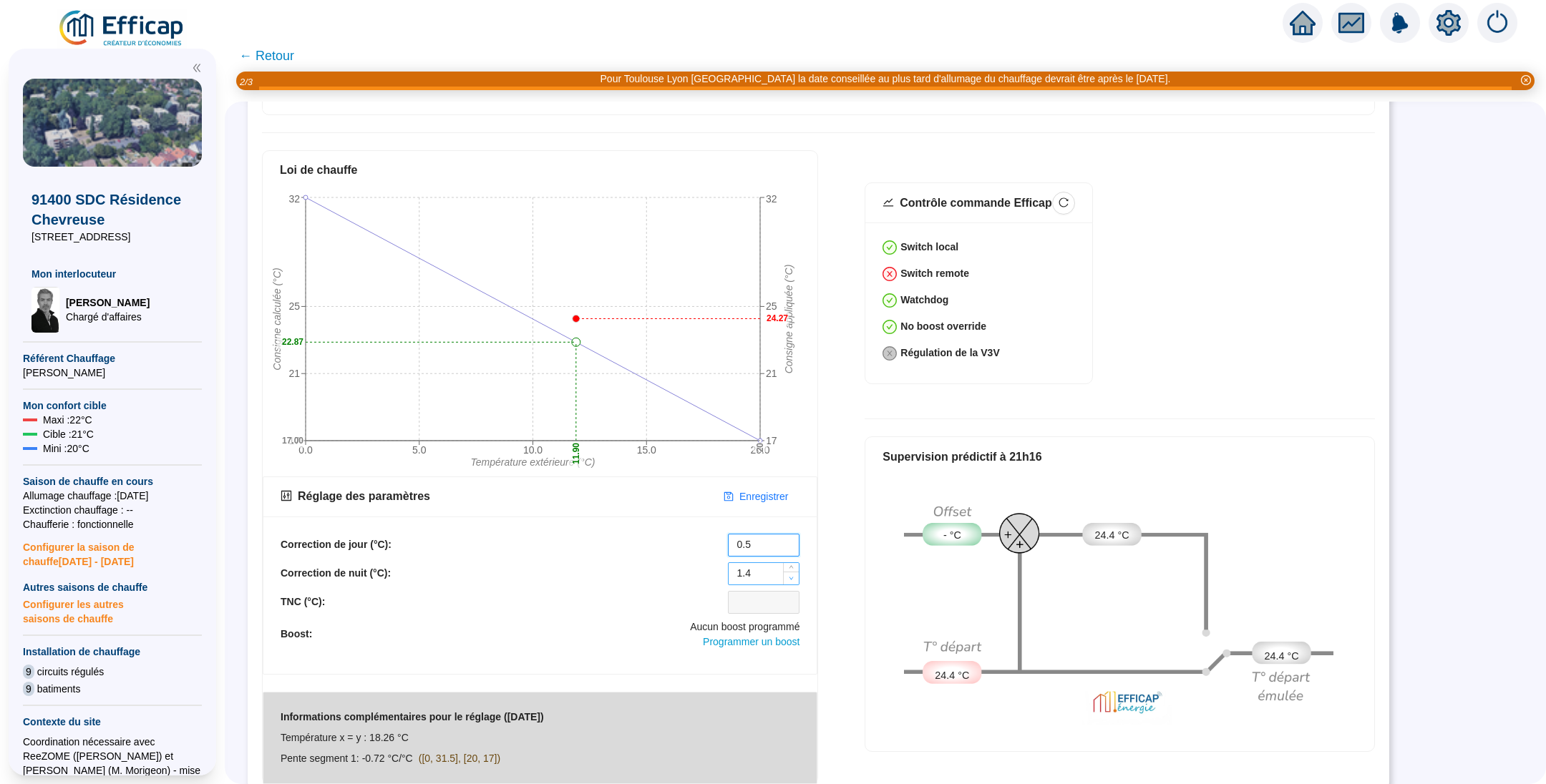
type input "0.5"
click at [793, 576] on icon "down" at bounding box center [791, 579] width 5 height 5
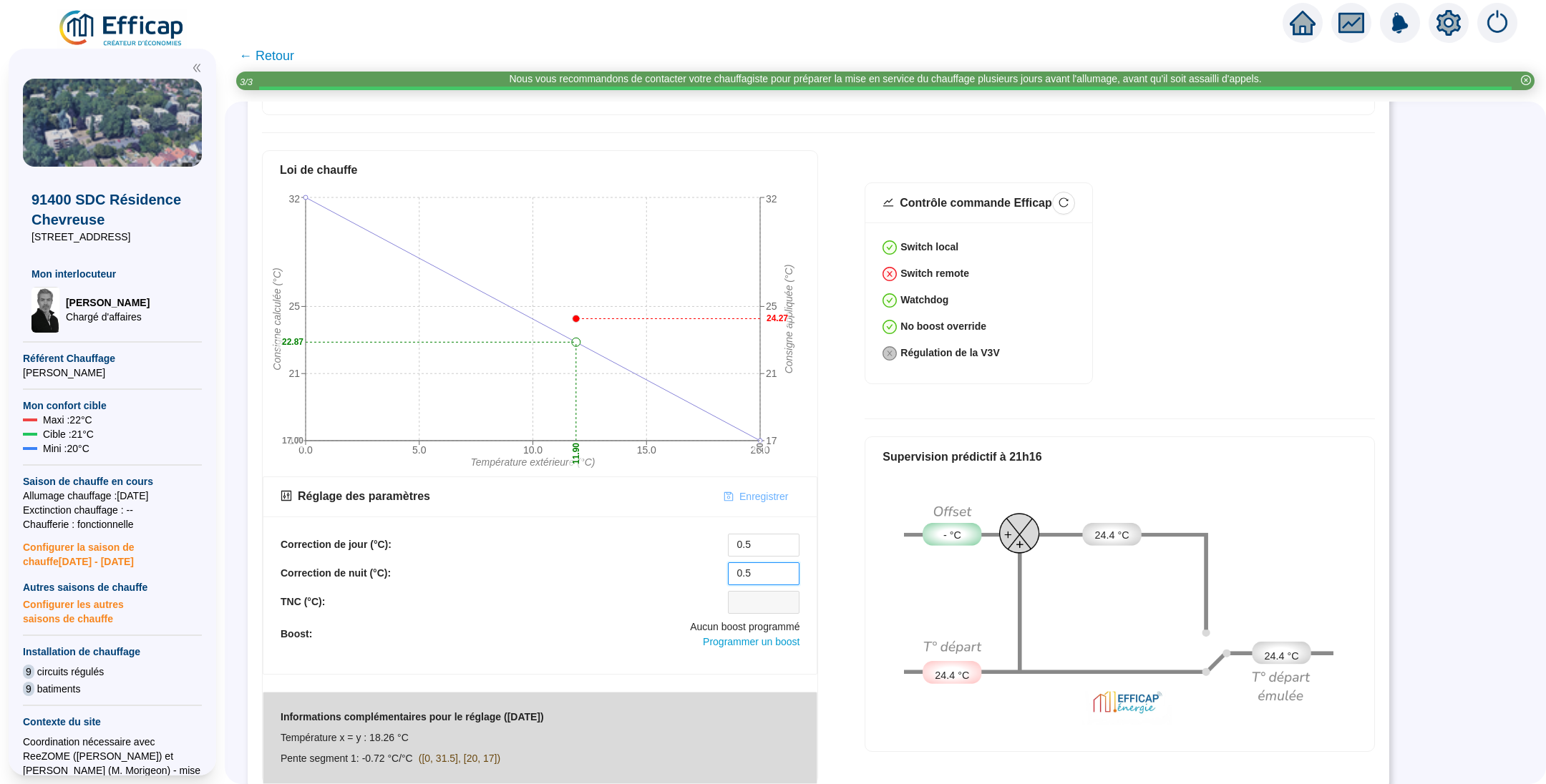
type input "0.5"
click at [755, 489] on span "Enregistrer" at bounding box center [764, 496] width 49 height 15
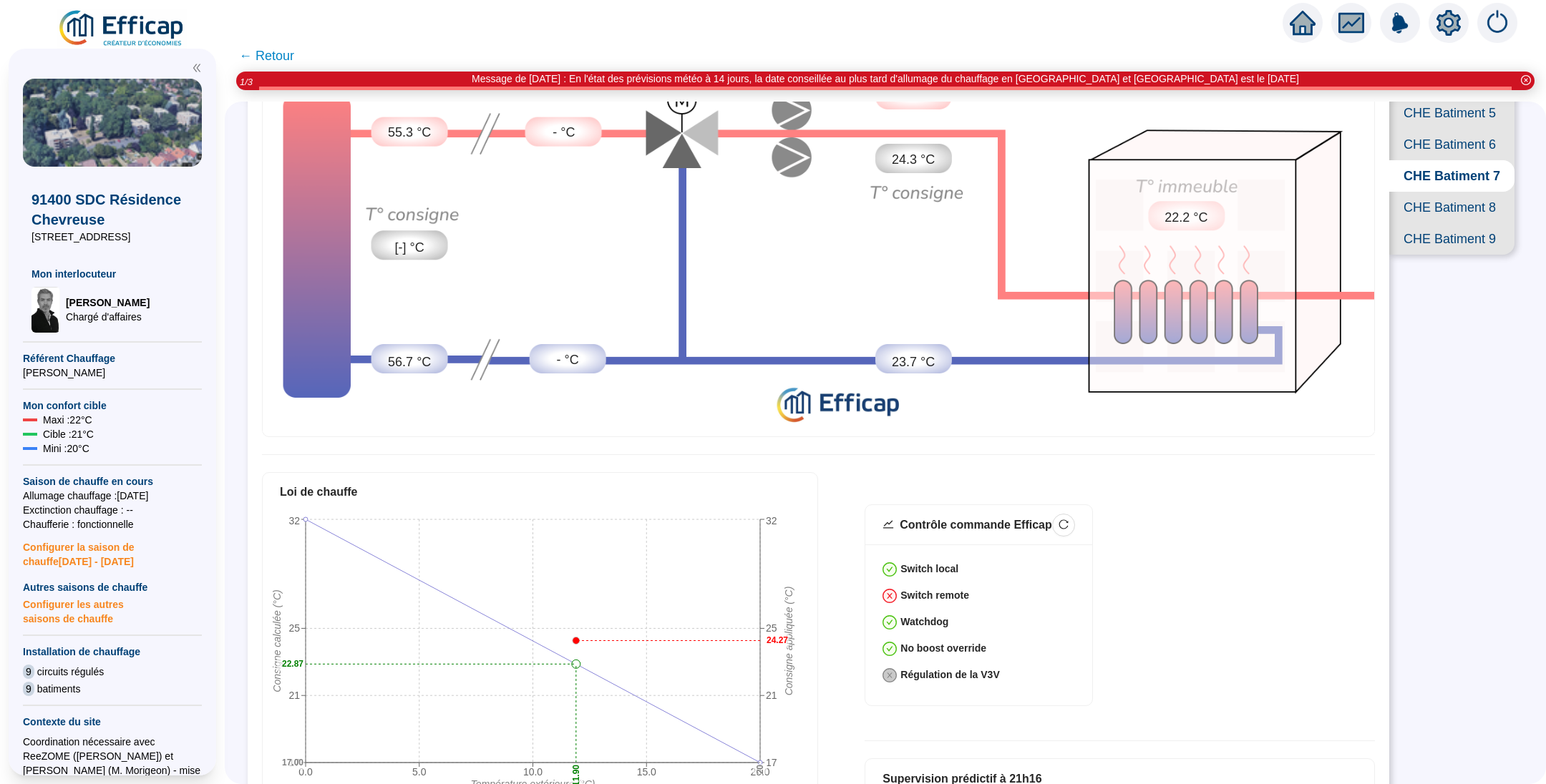
scroll to position [0, 0]
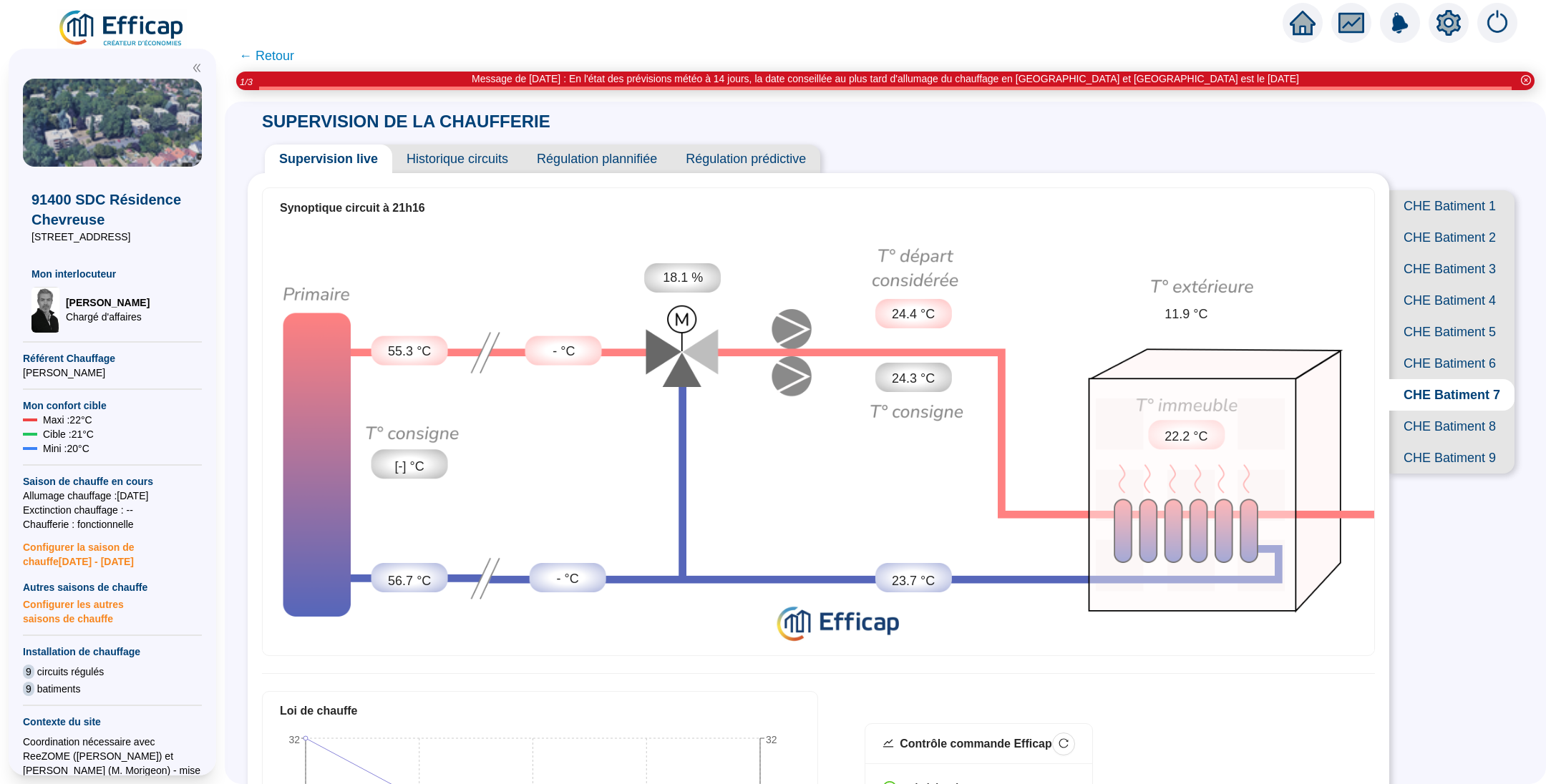
click at [1417, 473] on span "CHE Batiment 9" at bounding box center [1451, 458] width 125 height 32
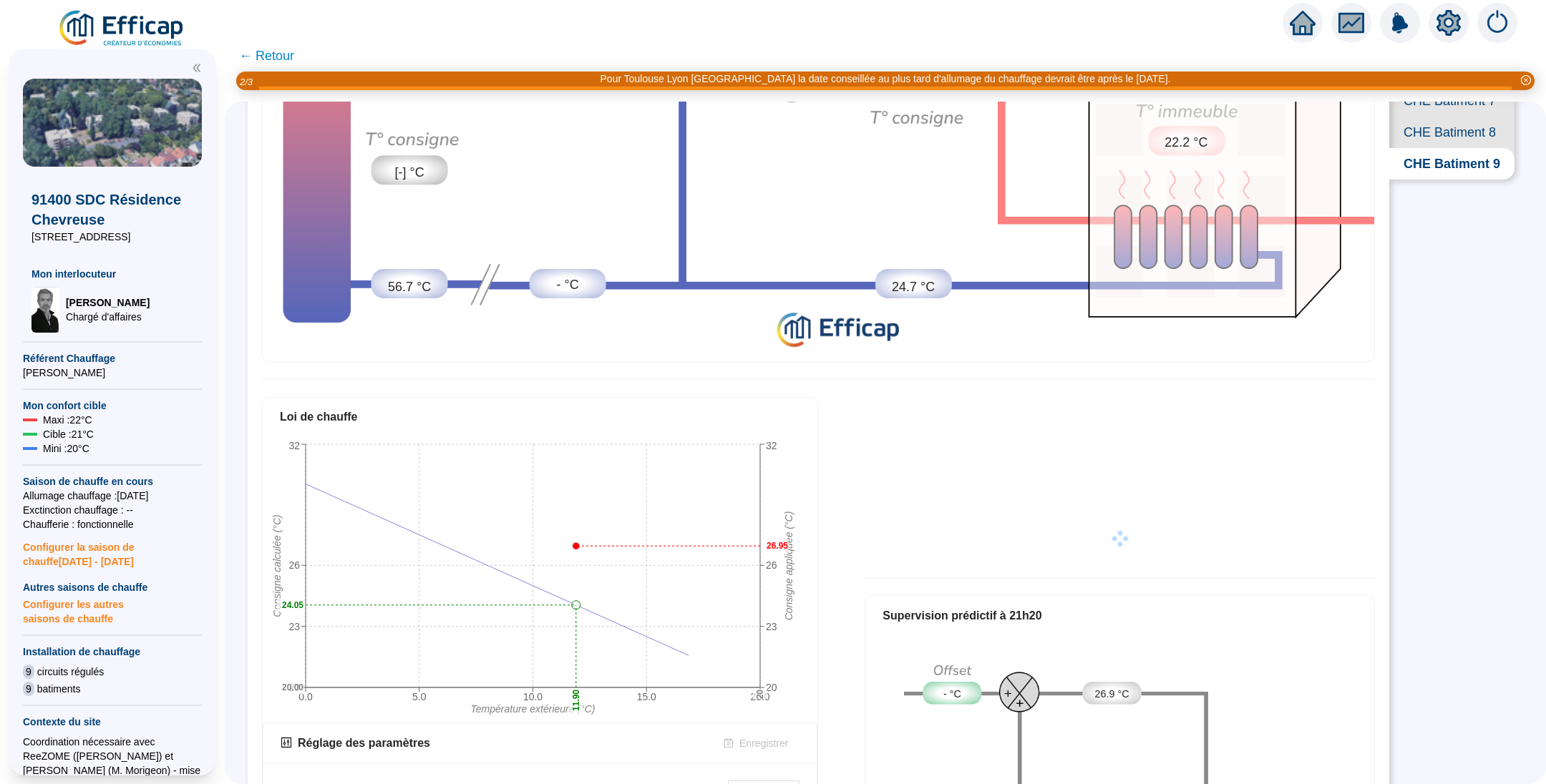
scroll to position [541, 0]
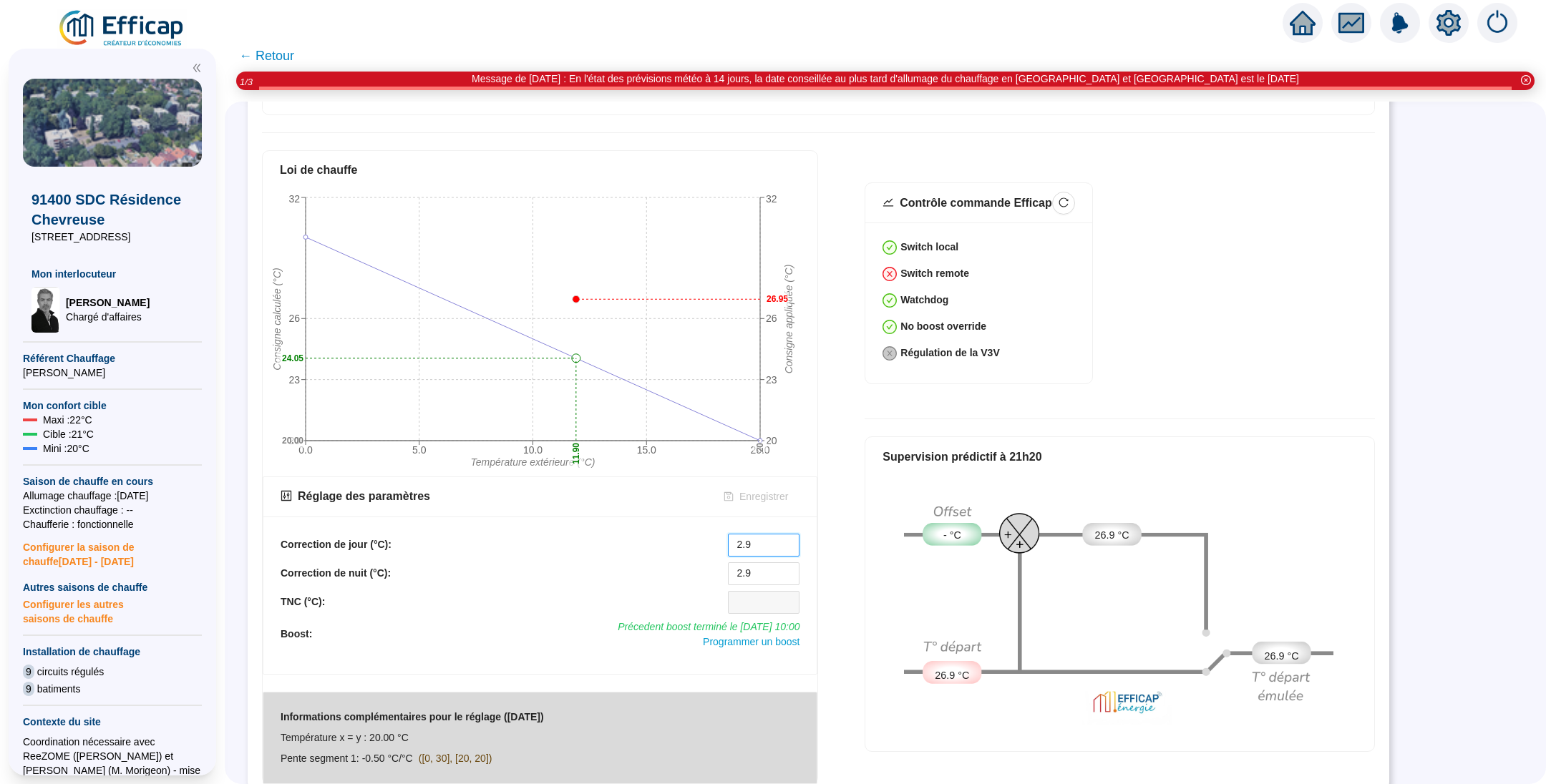
drag, startPoint x: 773, startPoint y: 531, endPoint x: 742, endPoint y: 545, distance: 34.0
click at [741, 541] on input "2.9" at bounding box center [764, 545] width 70 height 21
type input "2"
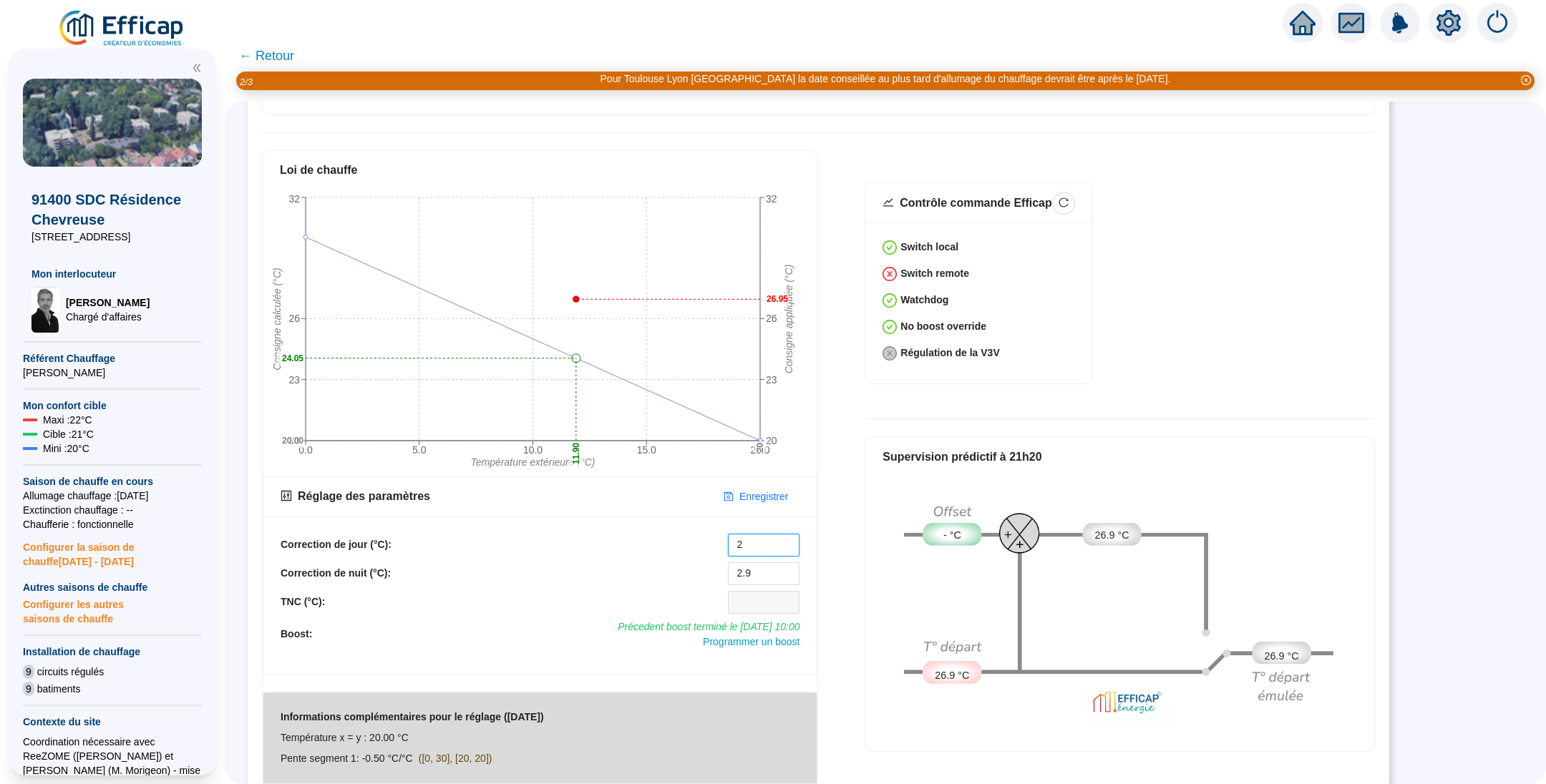
type input "2"
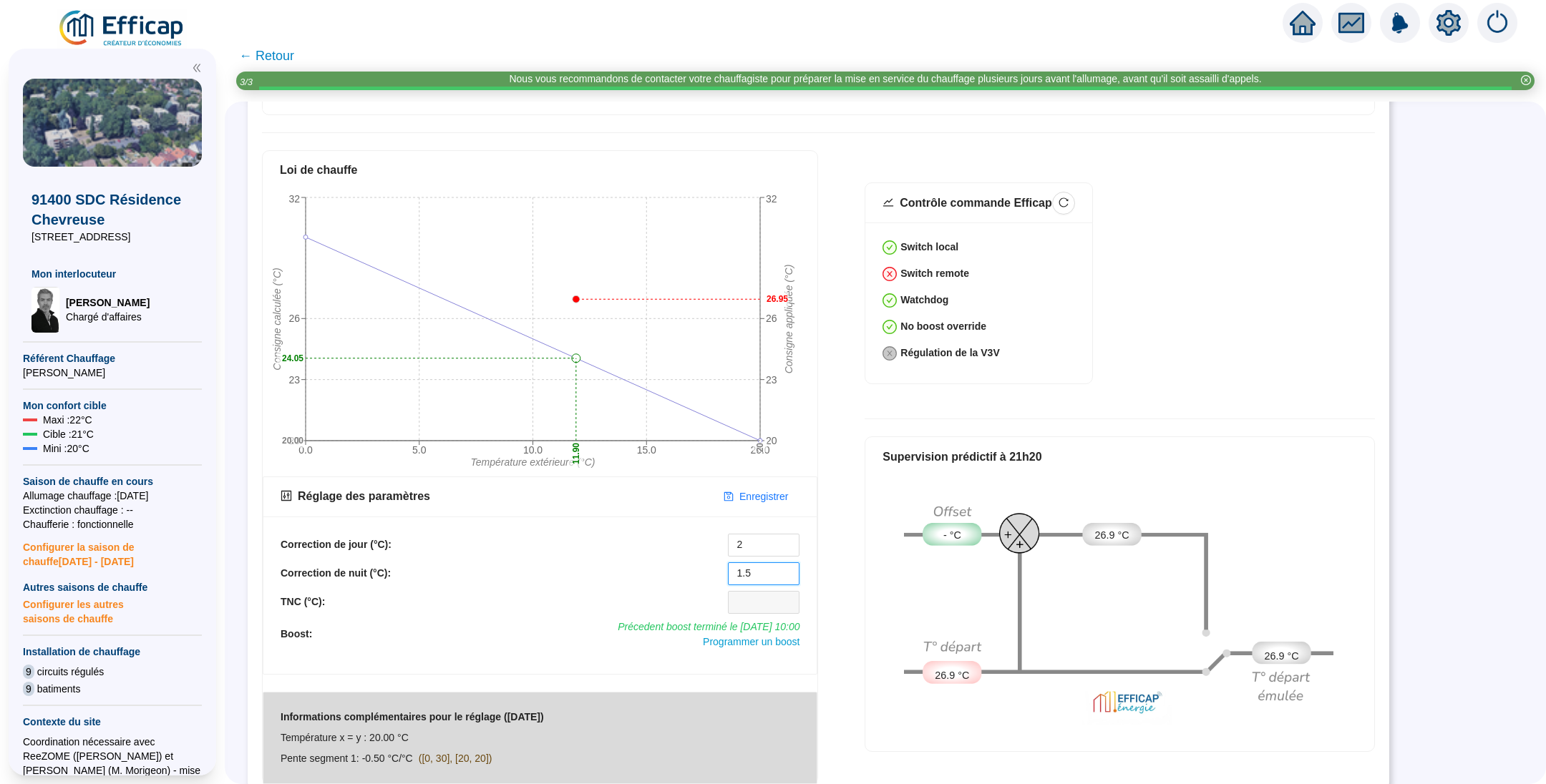
type input "1.5"
click at [779, 489] on span "Enregistrer" at bounding box center [764, 496] width 49 height 15
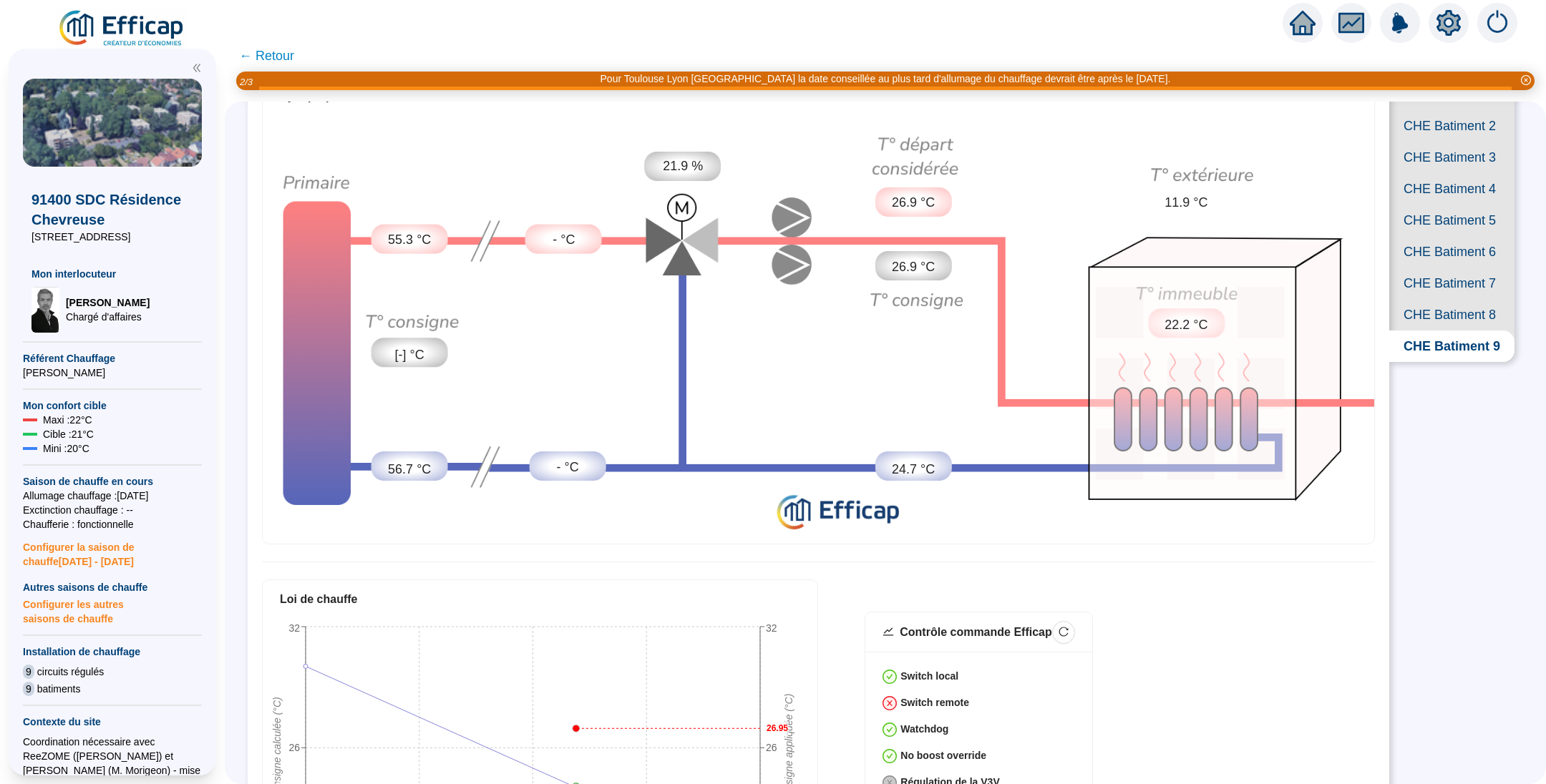
scroll to position [4, 0]
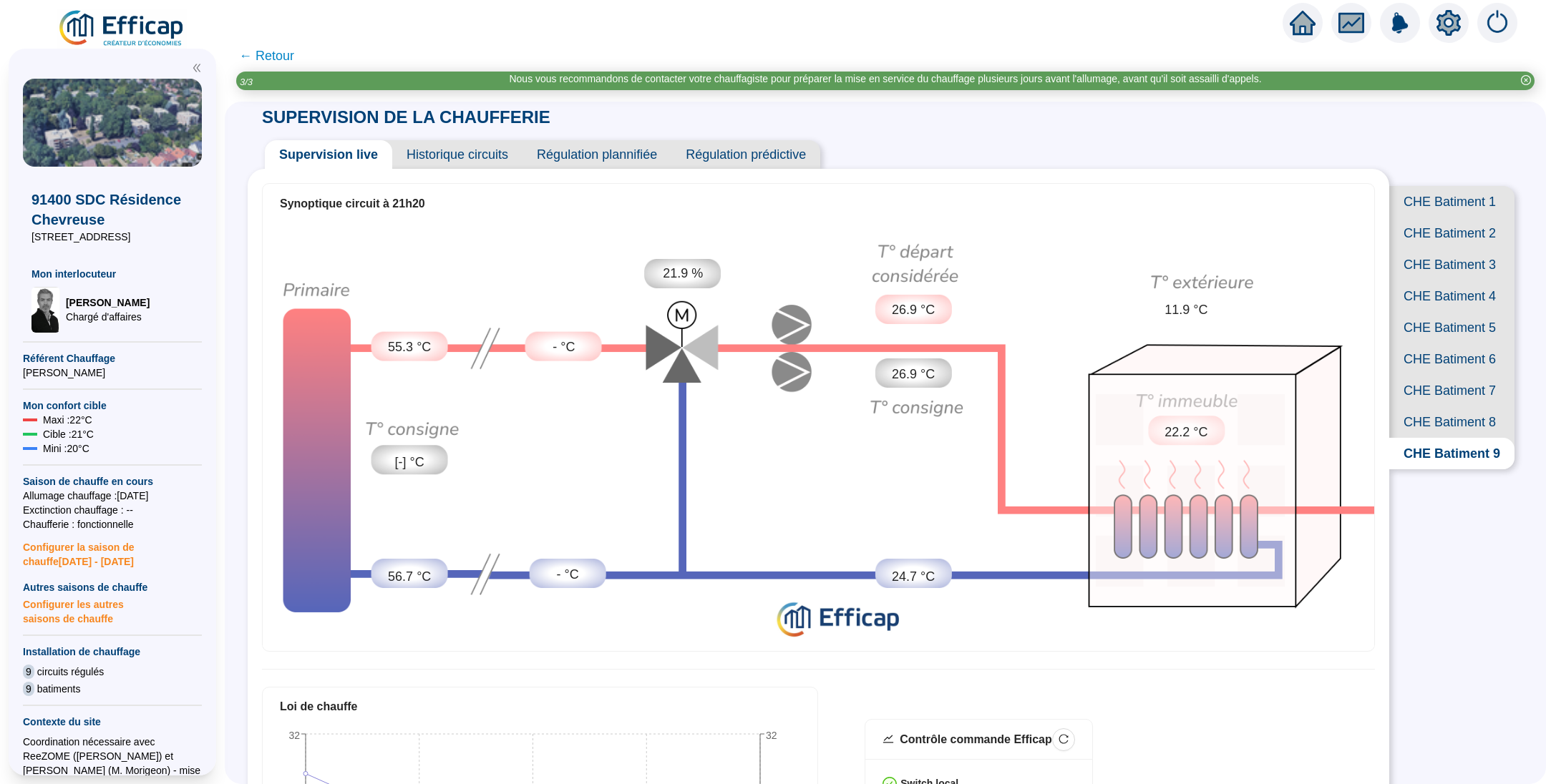
click at [1437, 26] on icon "setting" at bounding box center [1448, 23] width 25 height 26
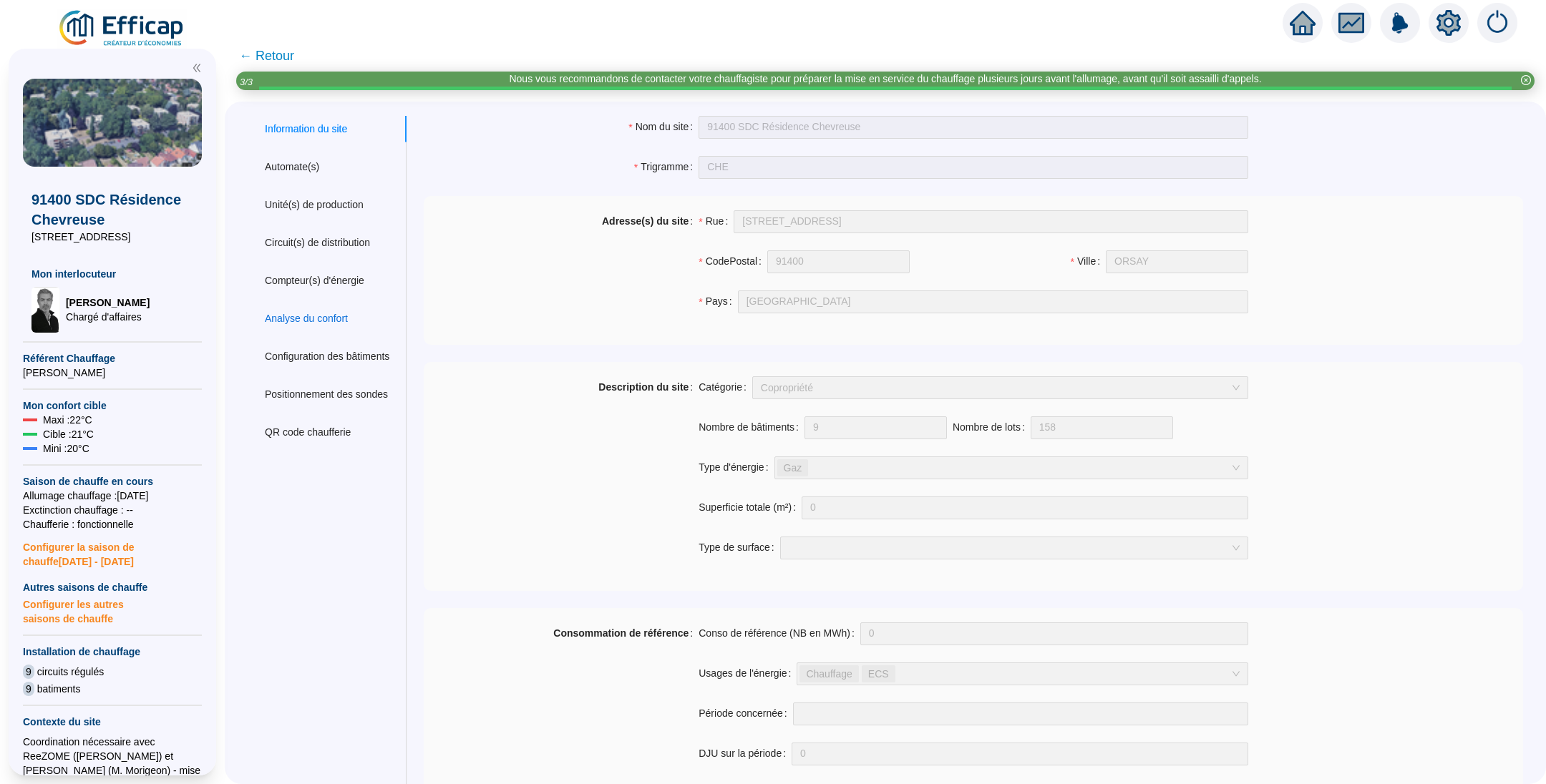
click at [315, 321] on div "Analyse du confort" at bounding box center [306, 318] width 83 height 15
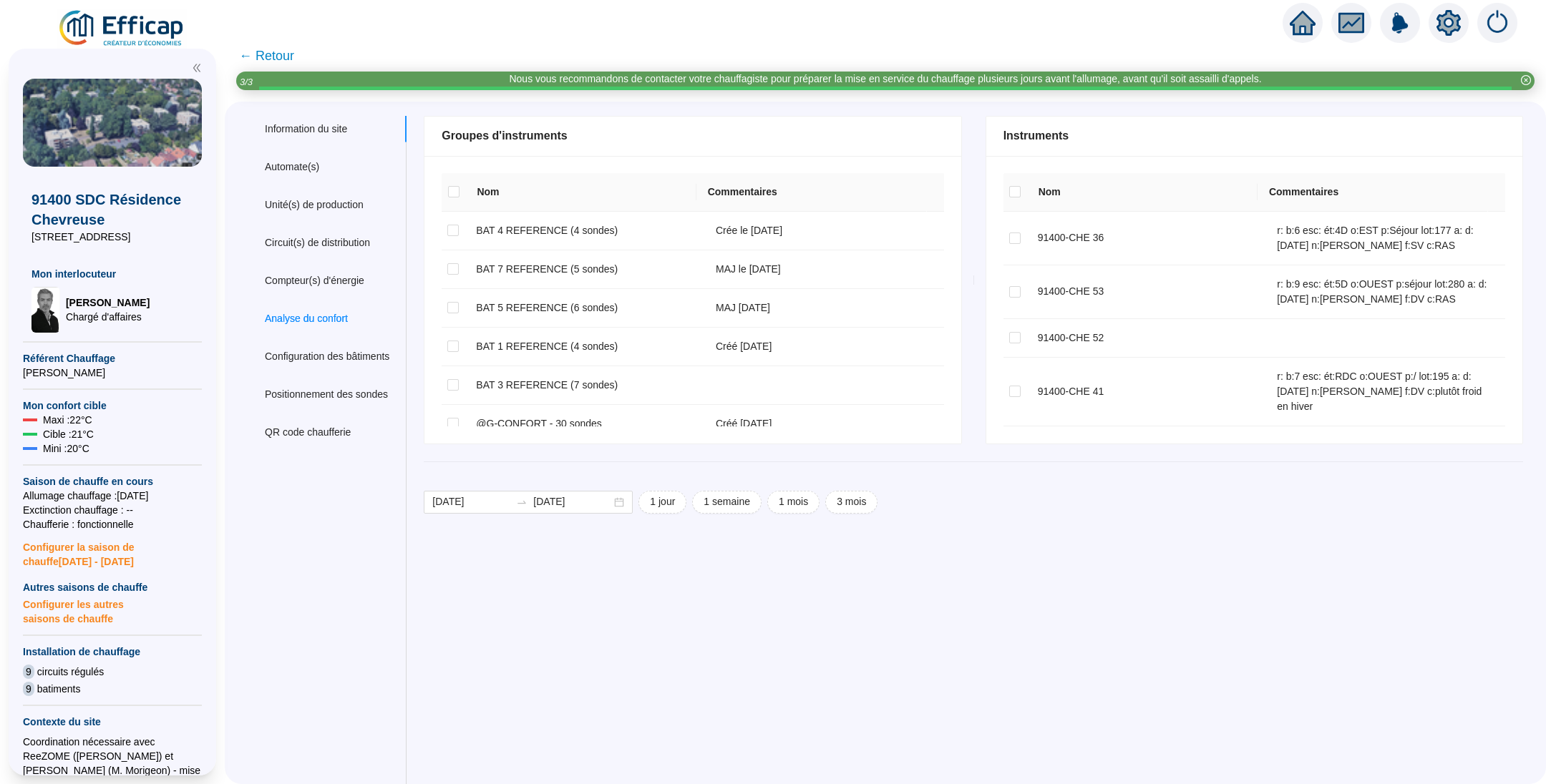
checkbox input "true"
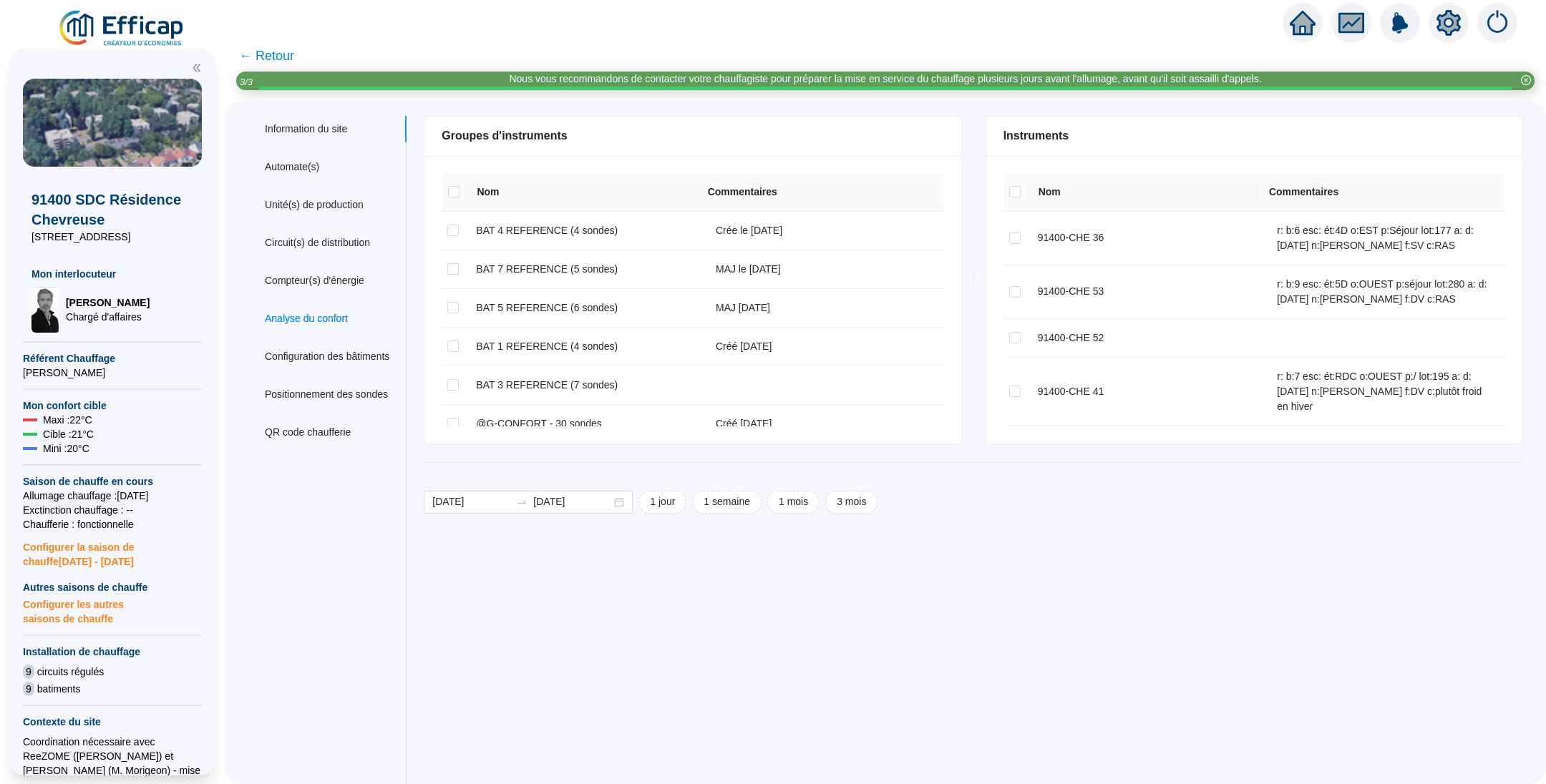
checkbox input "true"
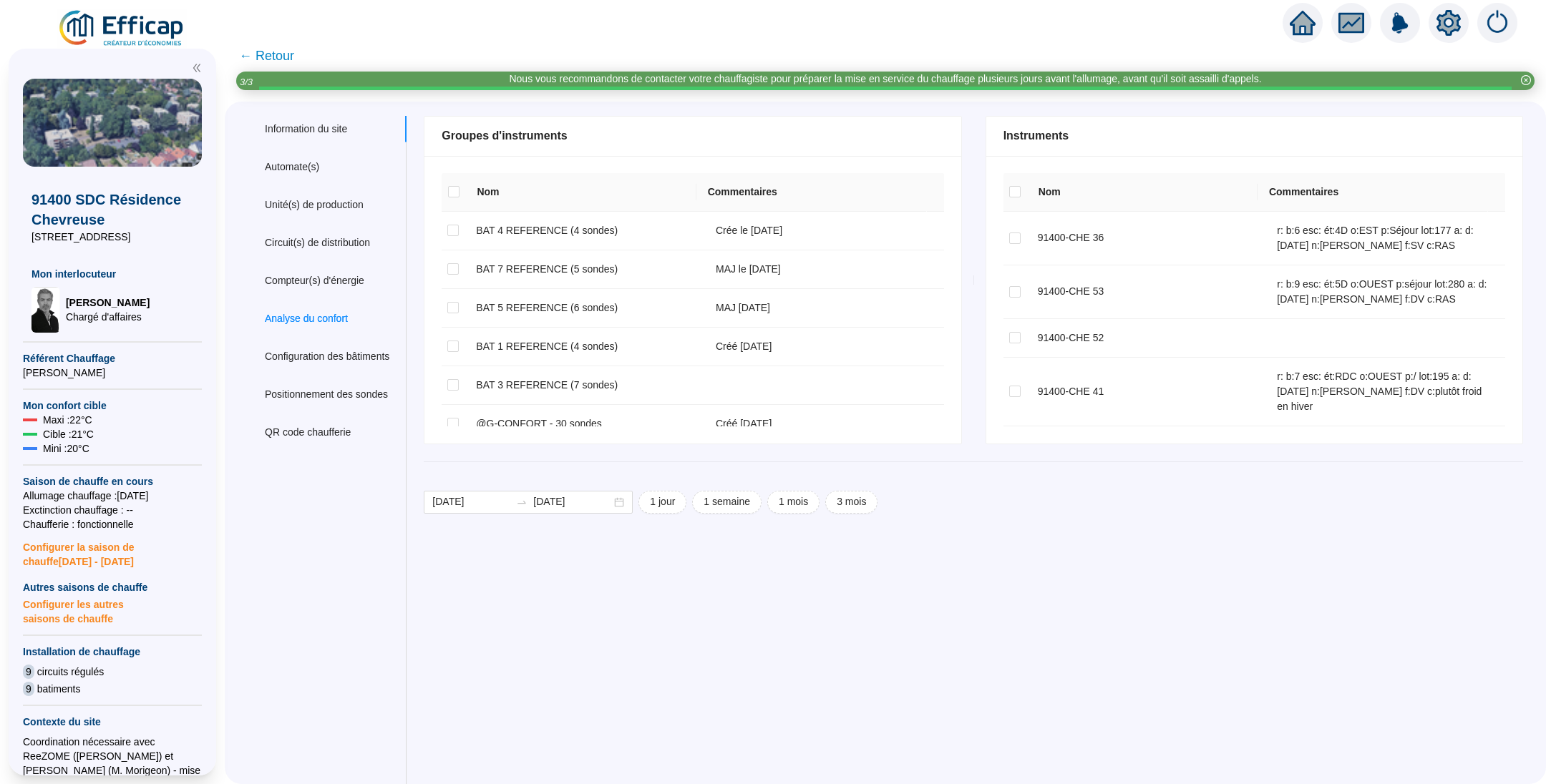
checkbox input "true"
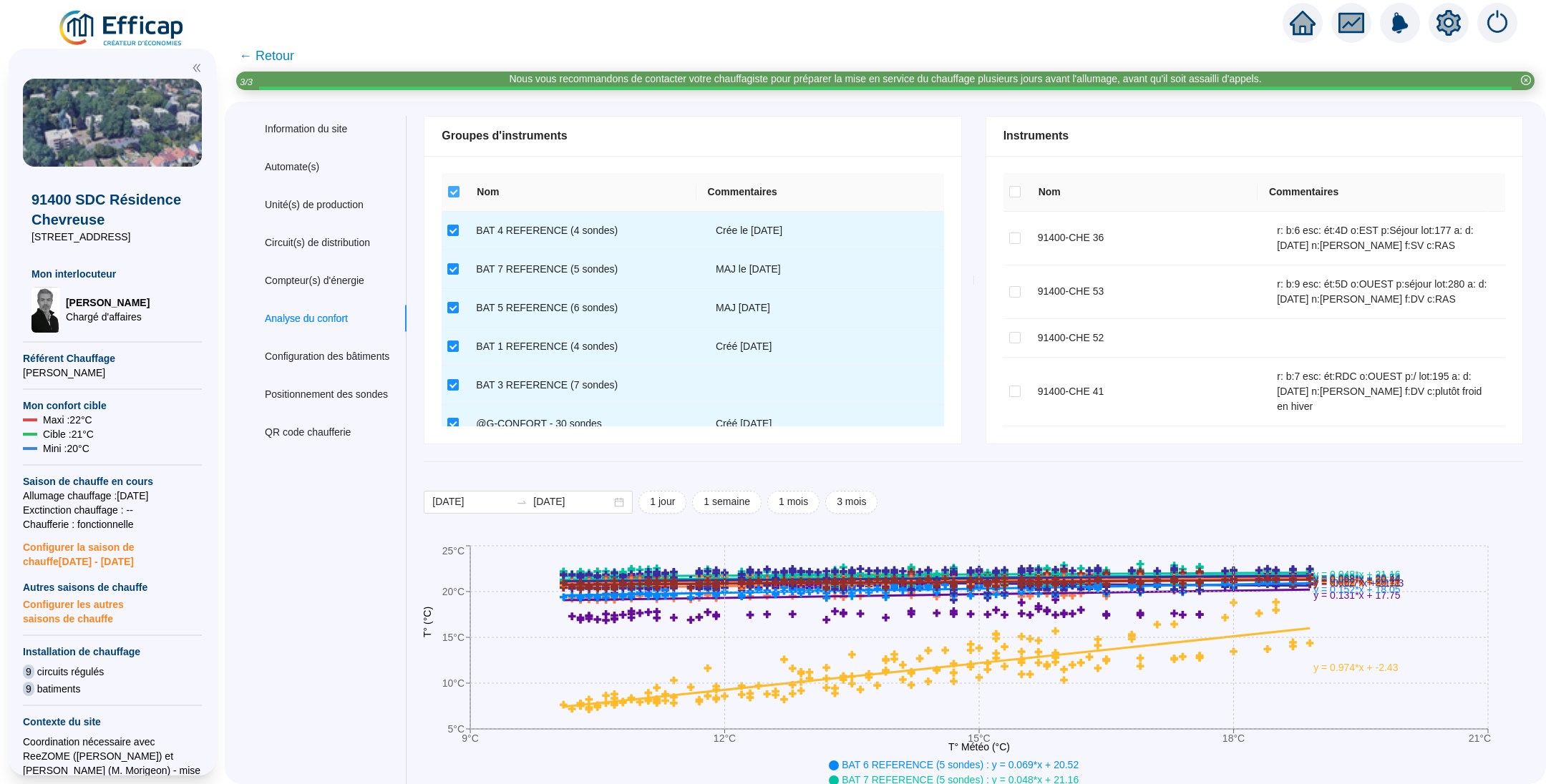
click at [459, 191] on input "Select all" at bounding box center [454, 191] width 11 height 11
checkbox input "false"
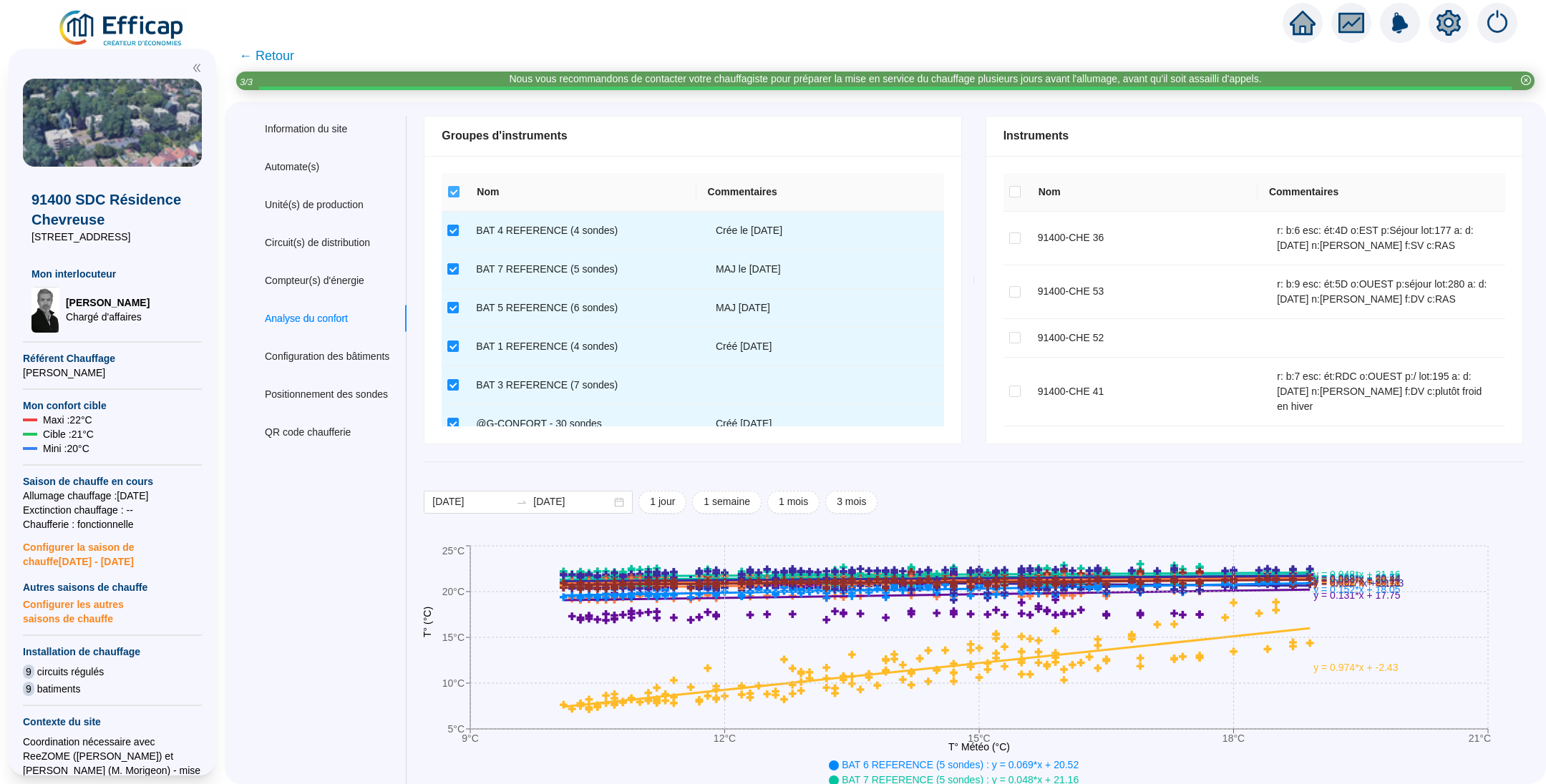
checkbox input "false"
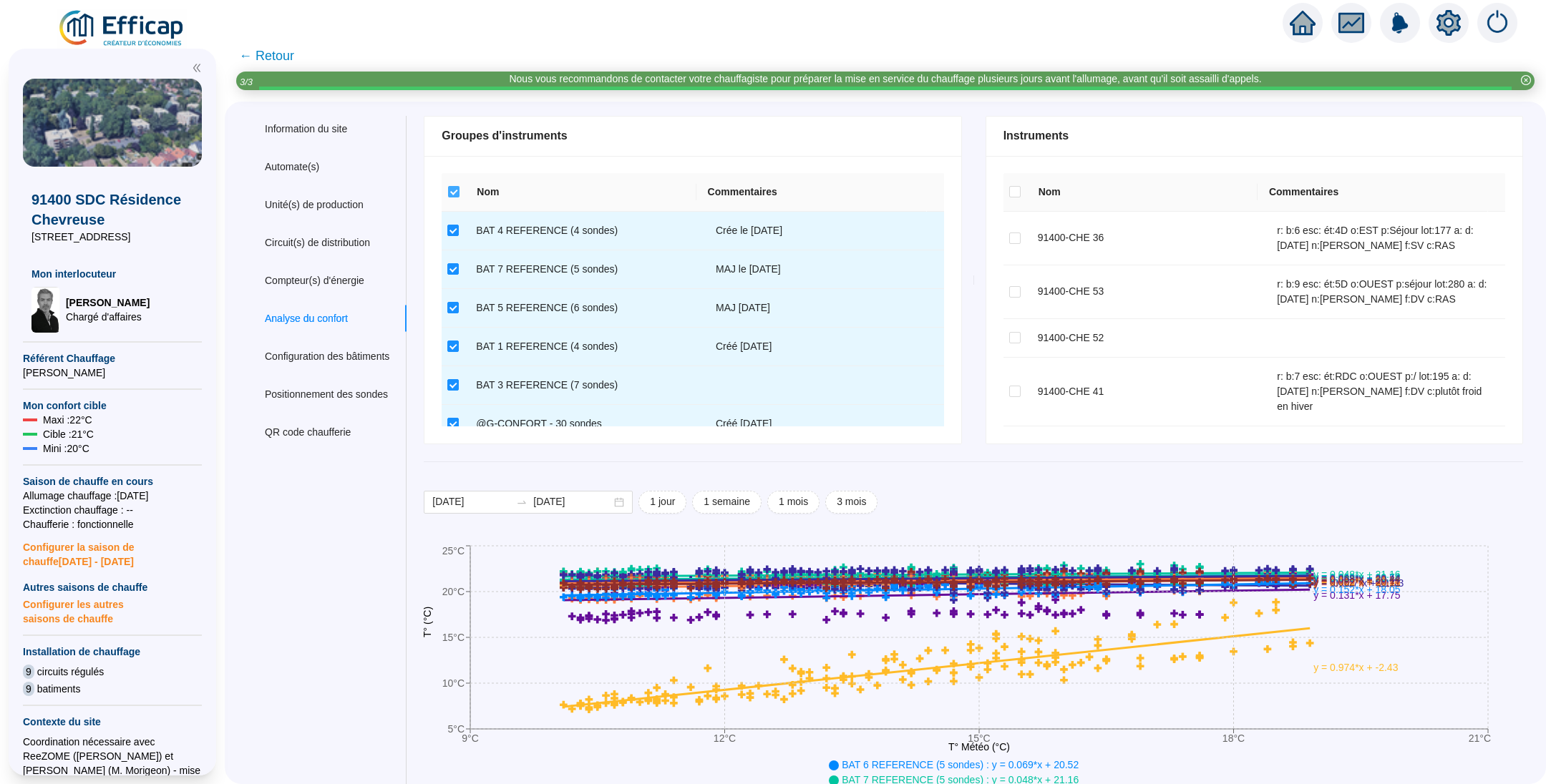
checkbox input "false"
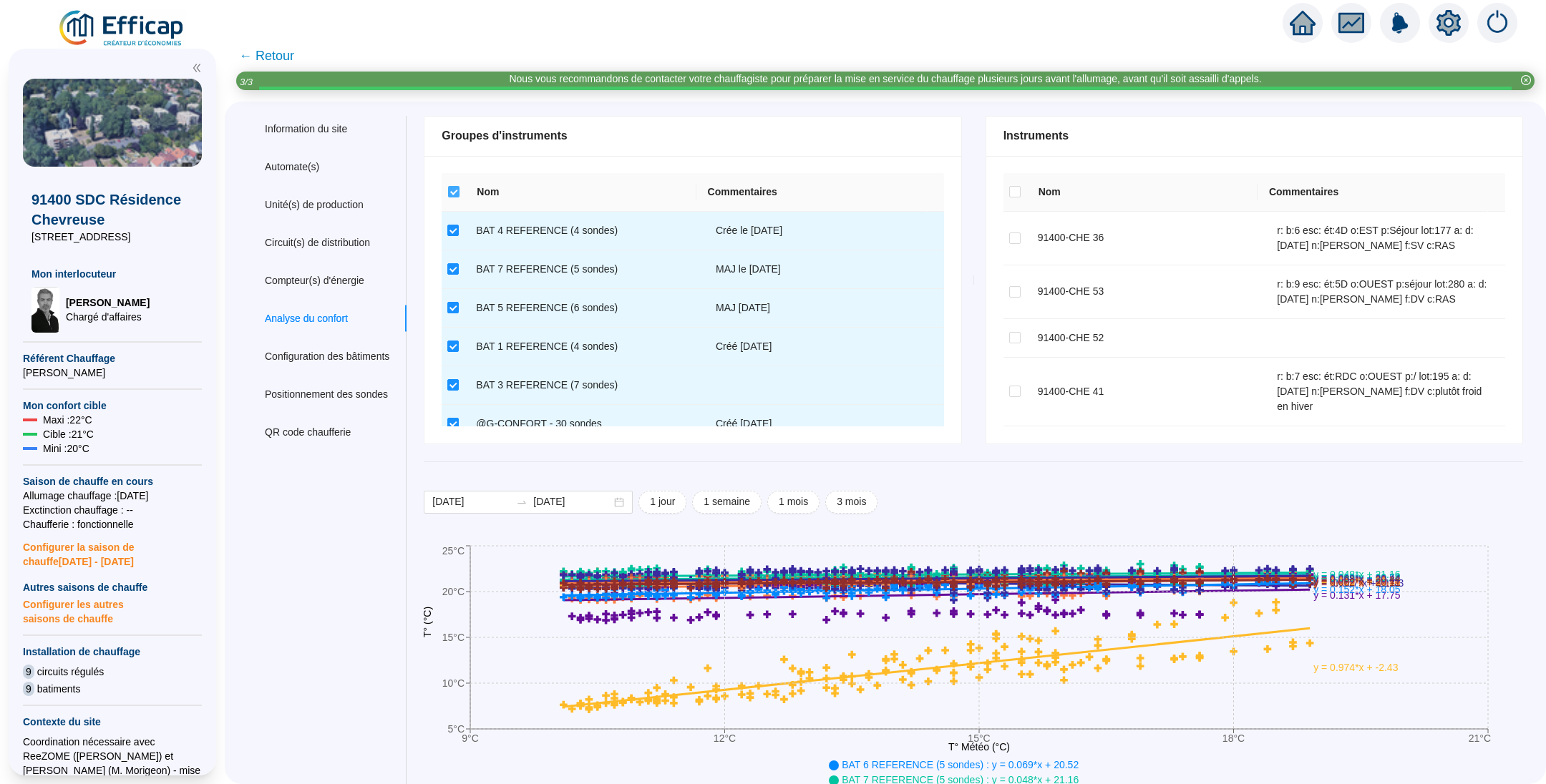
checkbox input "false"
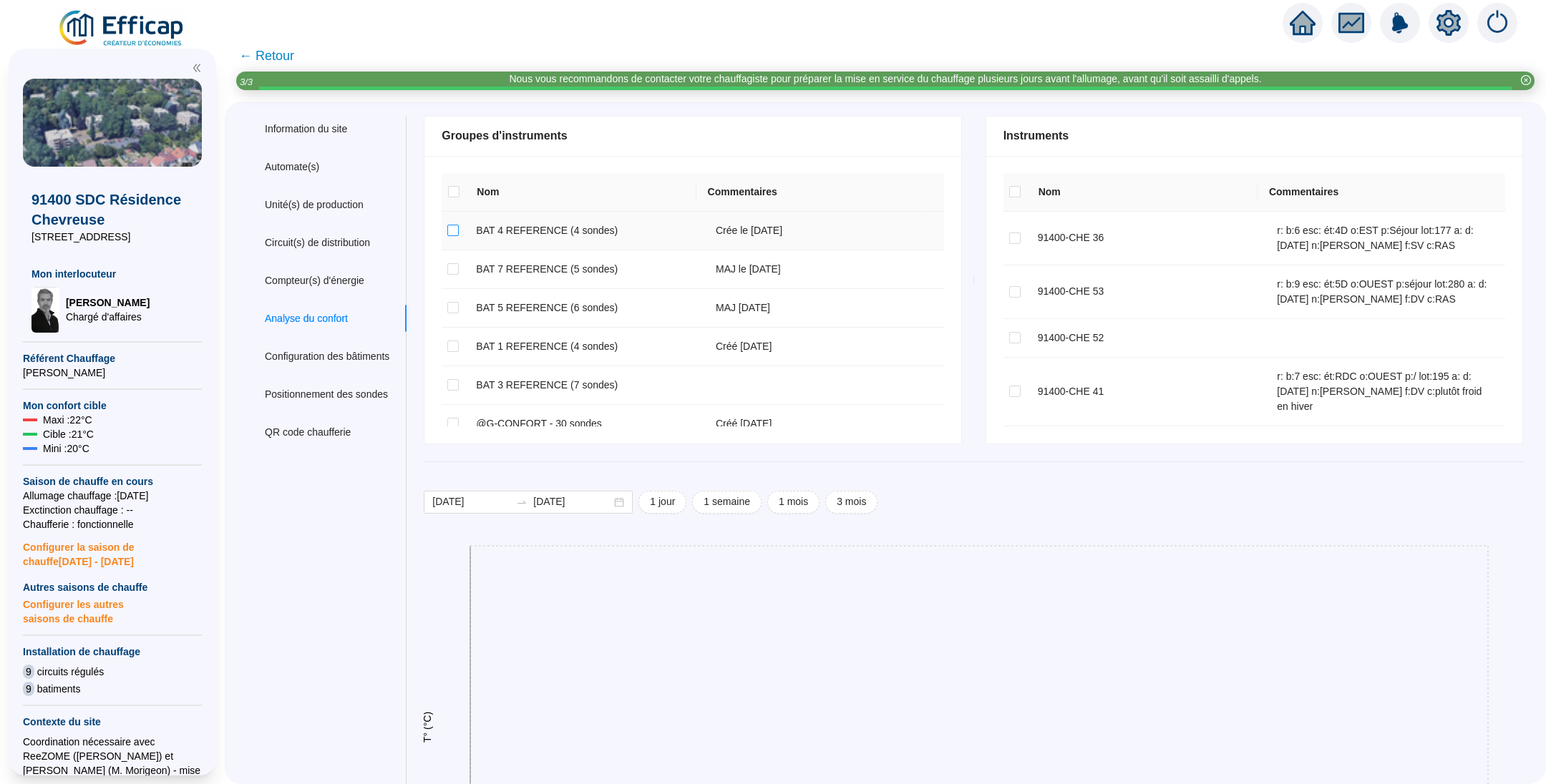
click at [458, 232] on input "checkbox" at bounding box center [453, 230] width 11 height 11
checkbox input "true"
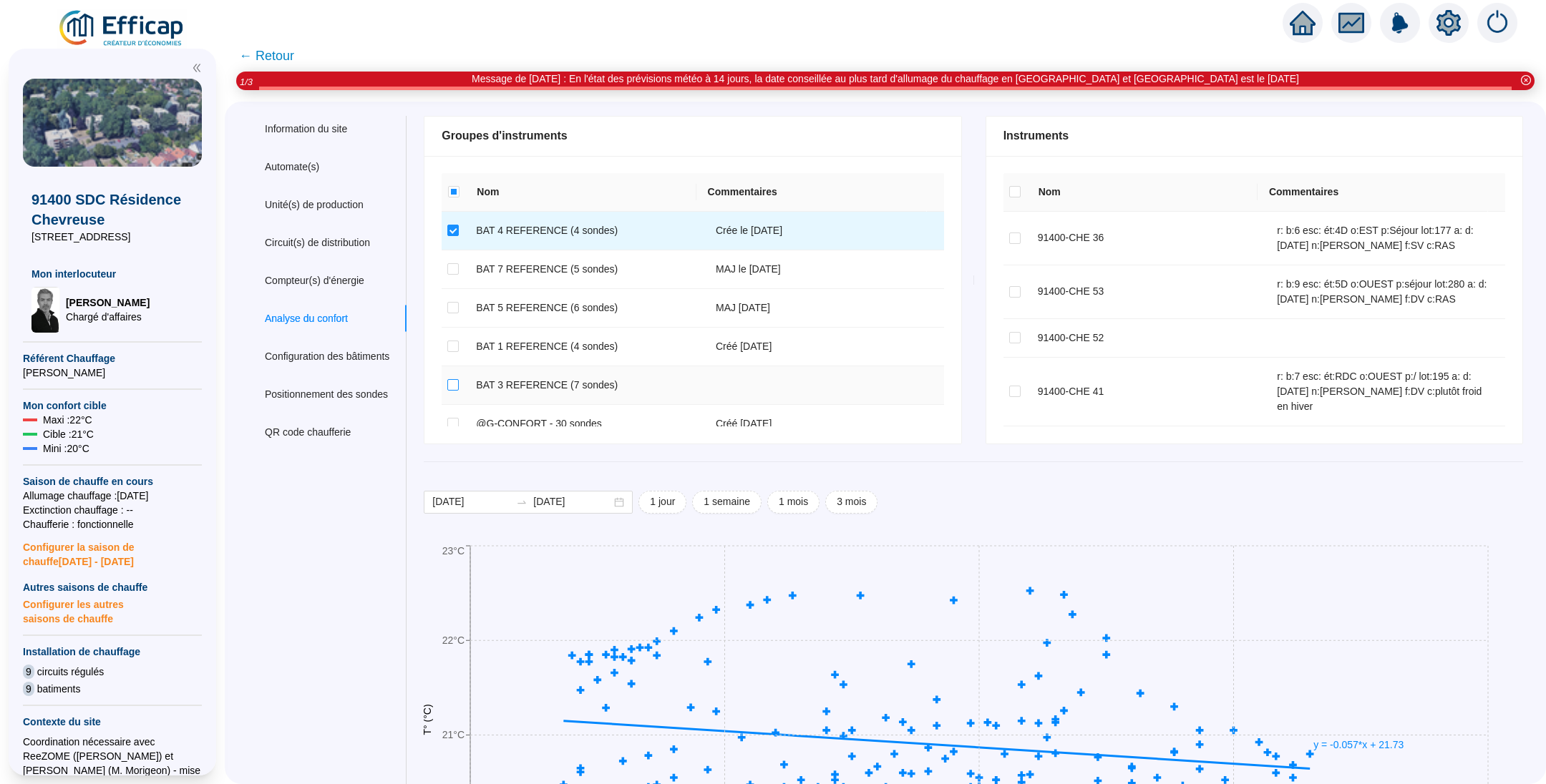
click at [458, 389] on input "checkbox" at bounding box center [453, 385] width 11 height 11
checkbox input "true"
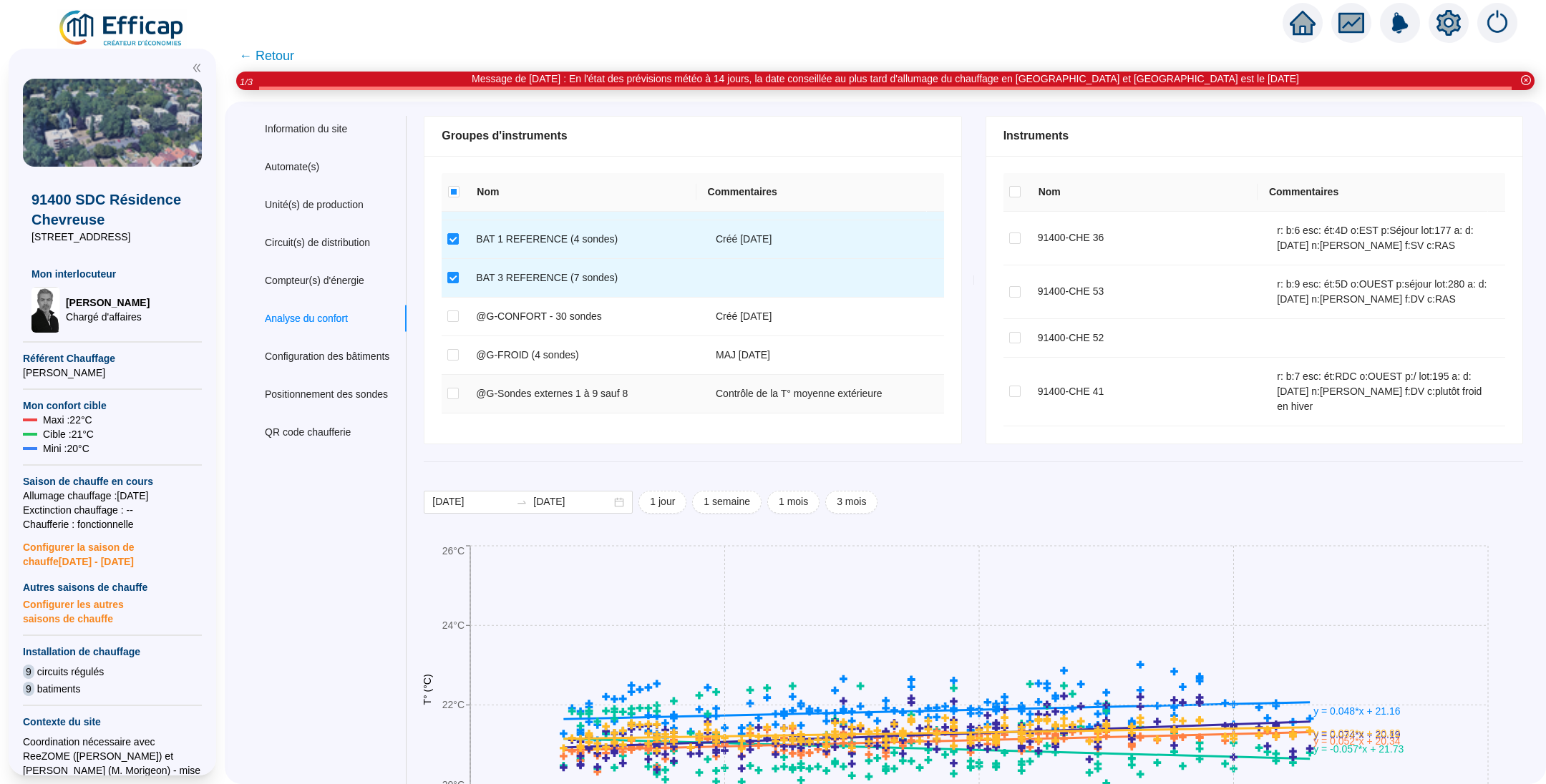
scroll to position [215, 0]
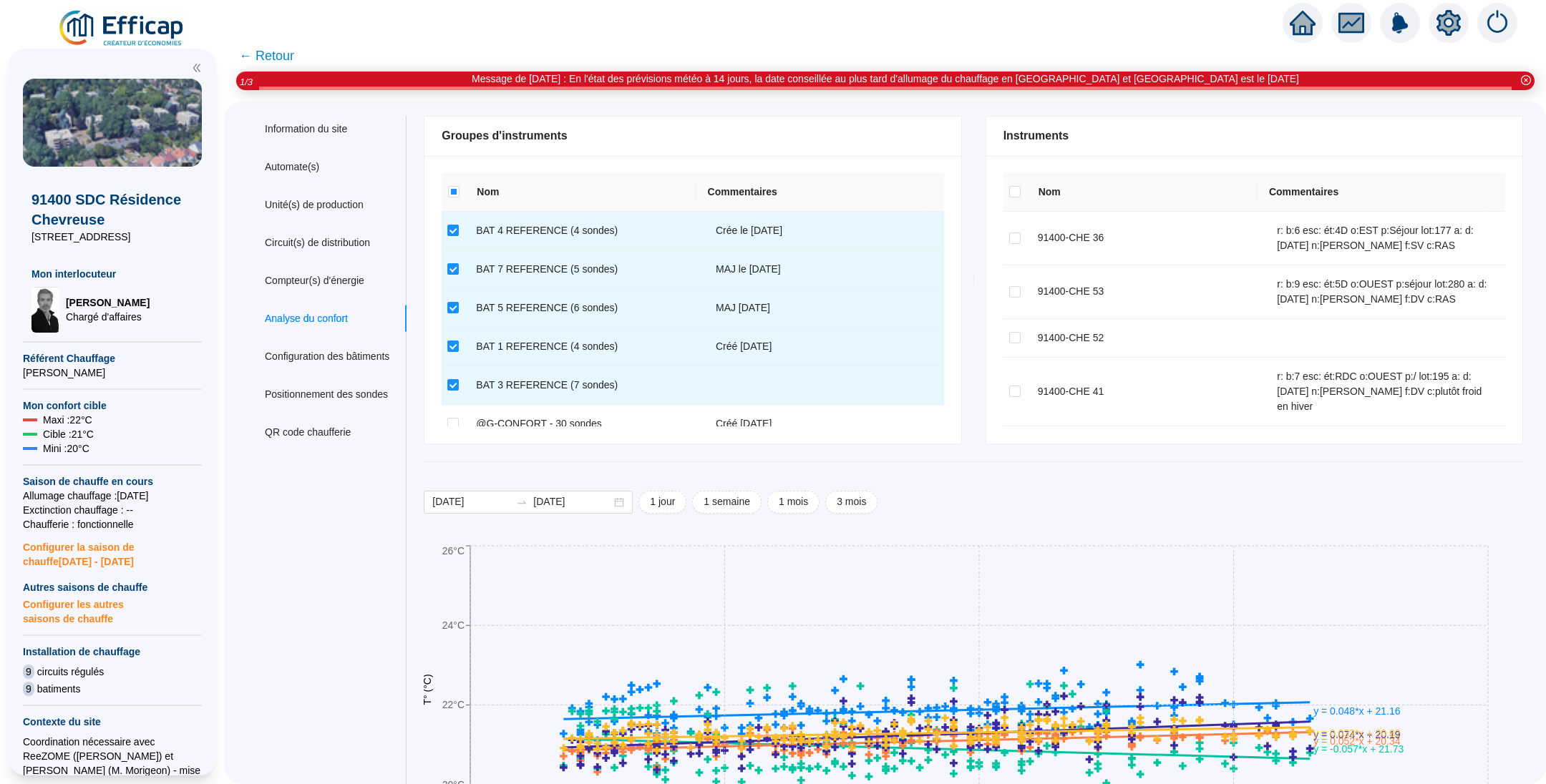
click at [458, 533] on input "checkbox" at bounding box center [453, 539] width 11 height 11
checkbox input "true"
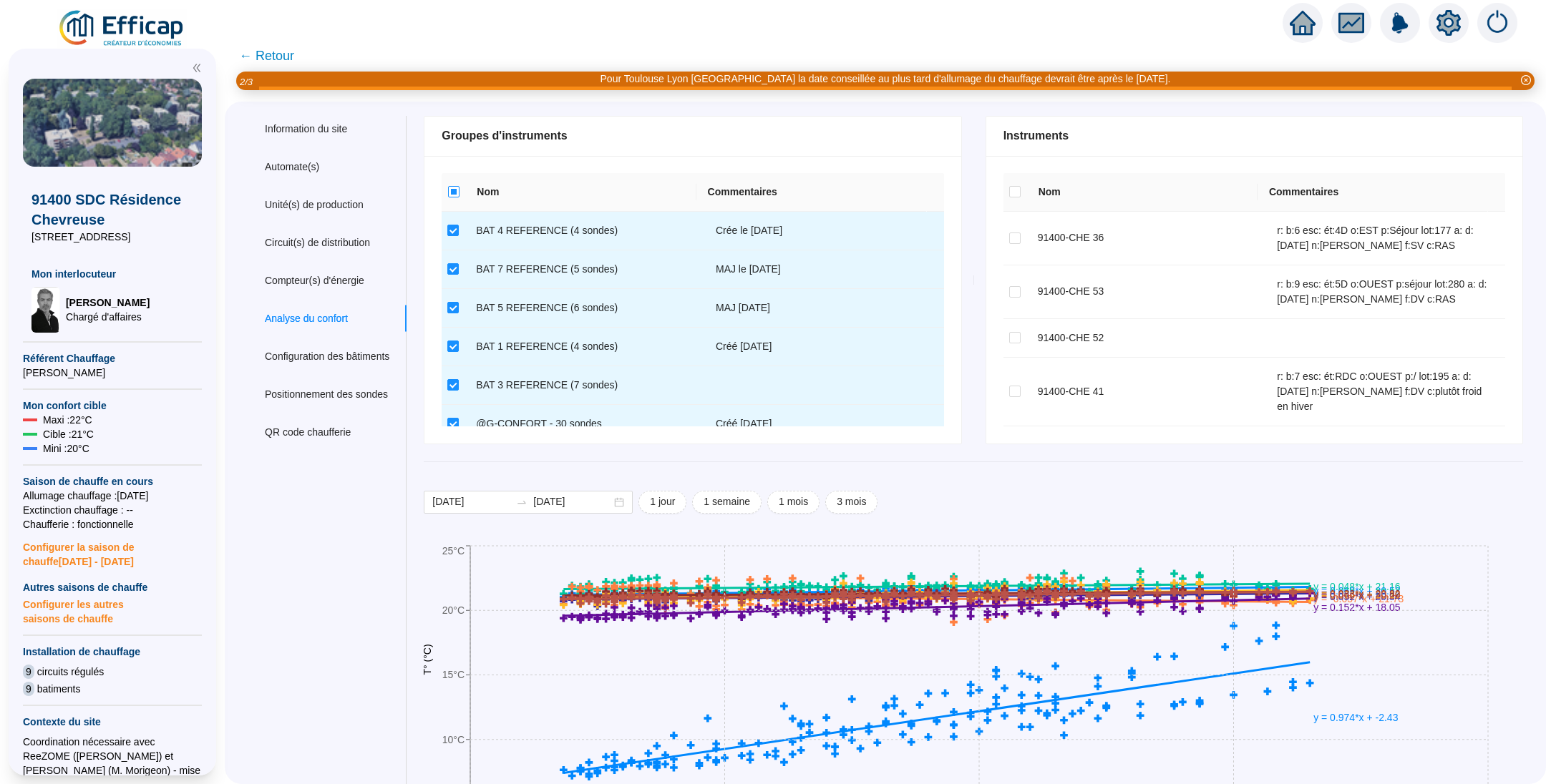
click at [459, 190] on input "Select all" at bounding box center [454, 191] width 11 height 11
checkbox input "true"
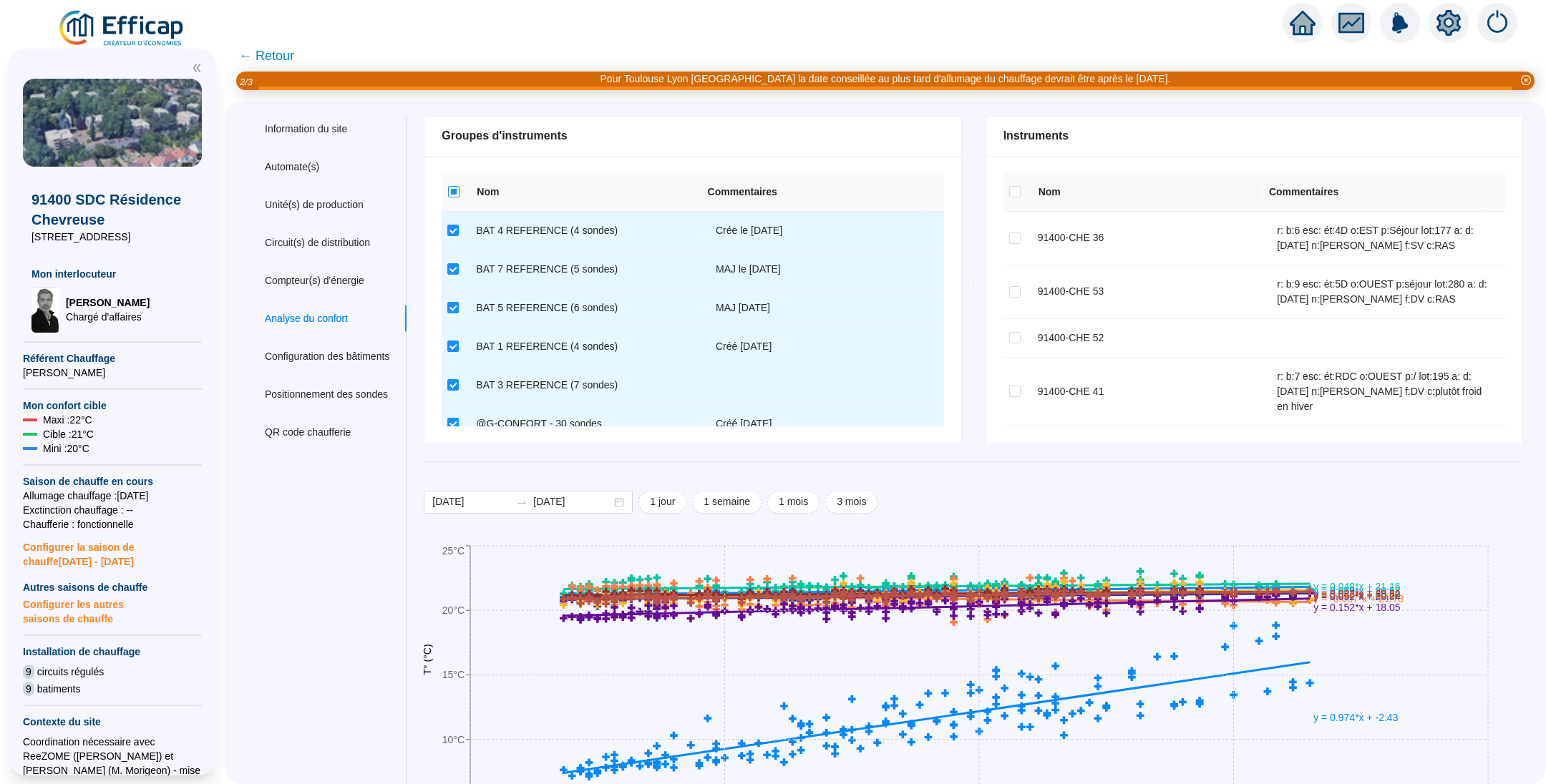
checkbox input "true"
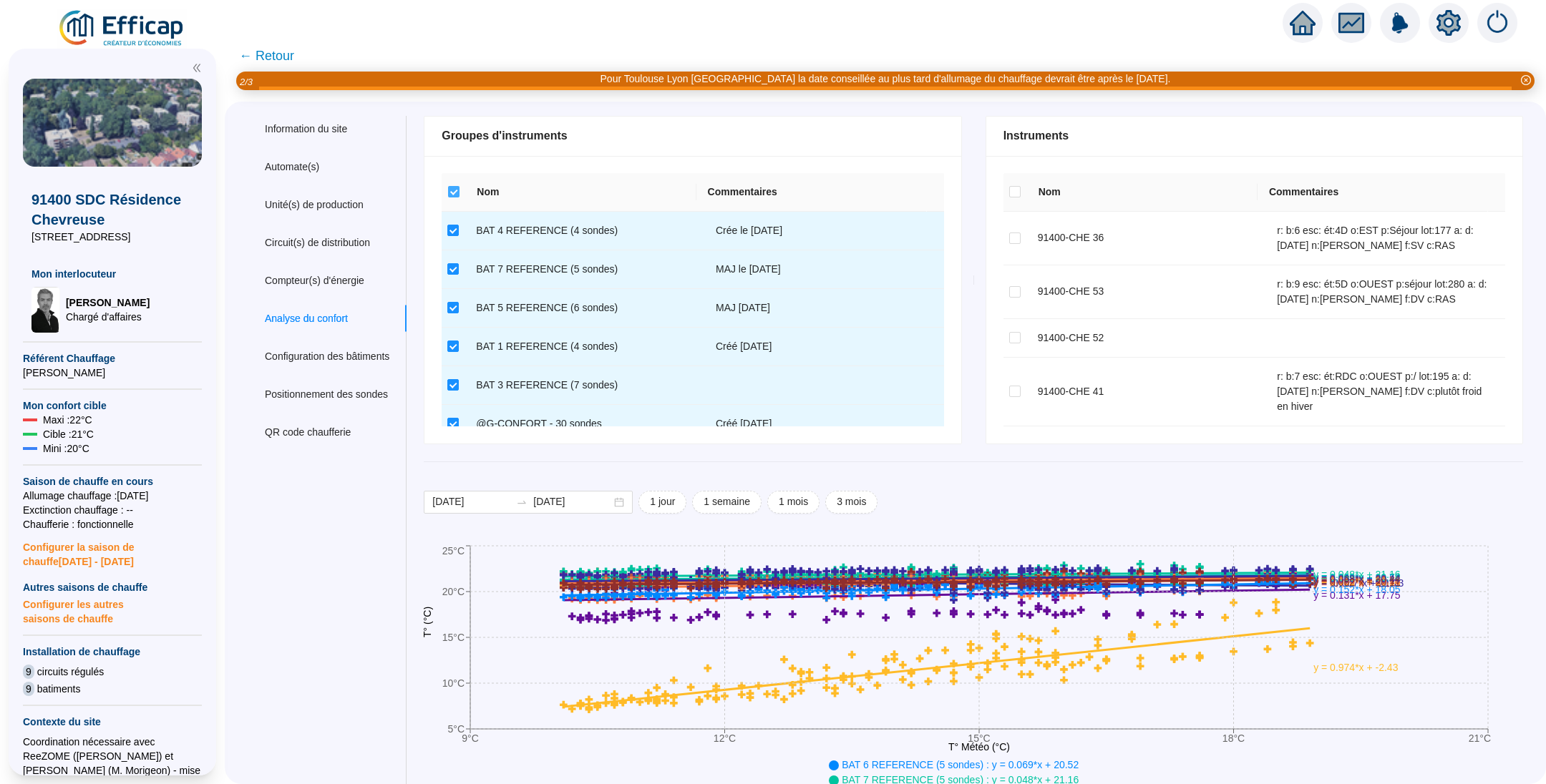
click at [459, 191] on input "Select all" at bounding box center [454, 191] width 11 height 11
checkbox input "false"
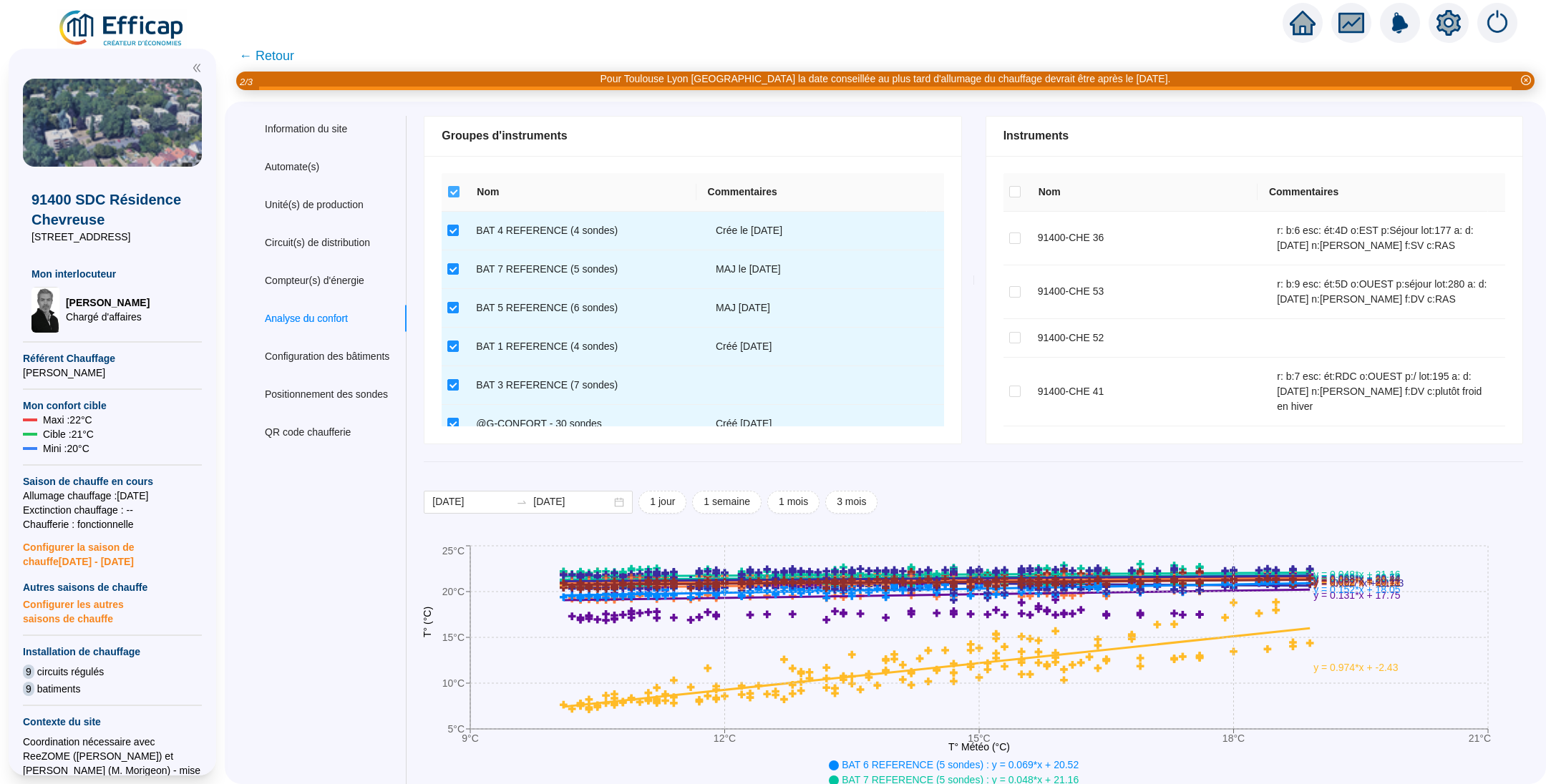
checkbox input "false"
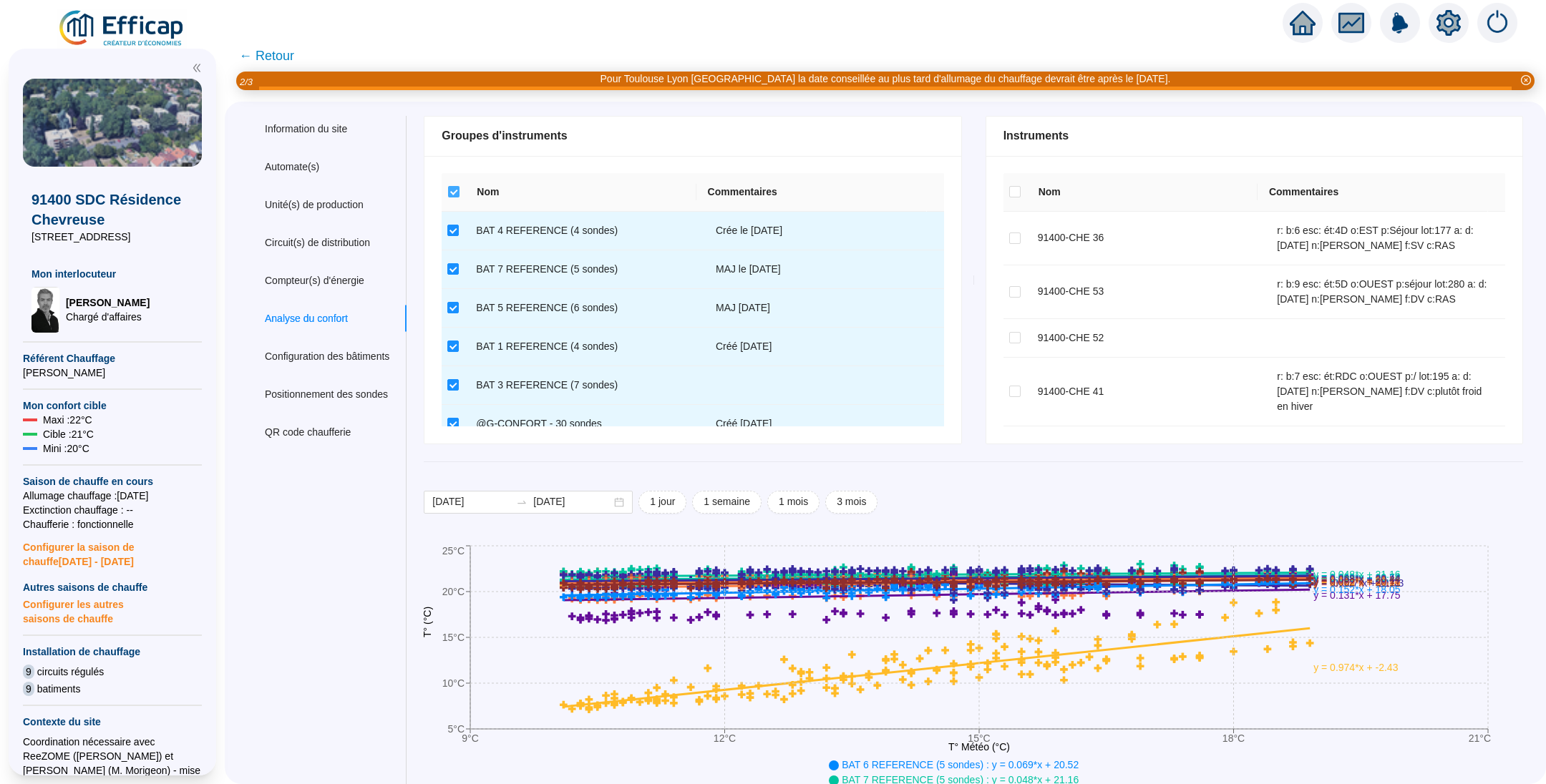
checkbox input "false"
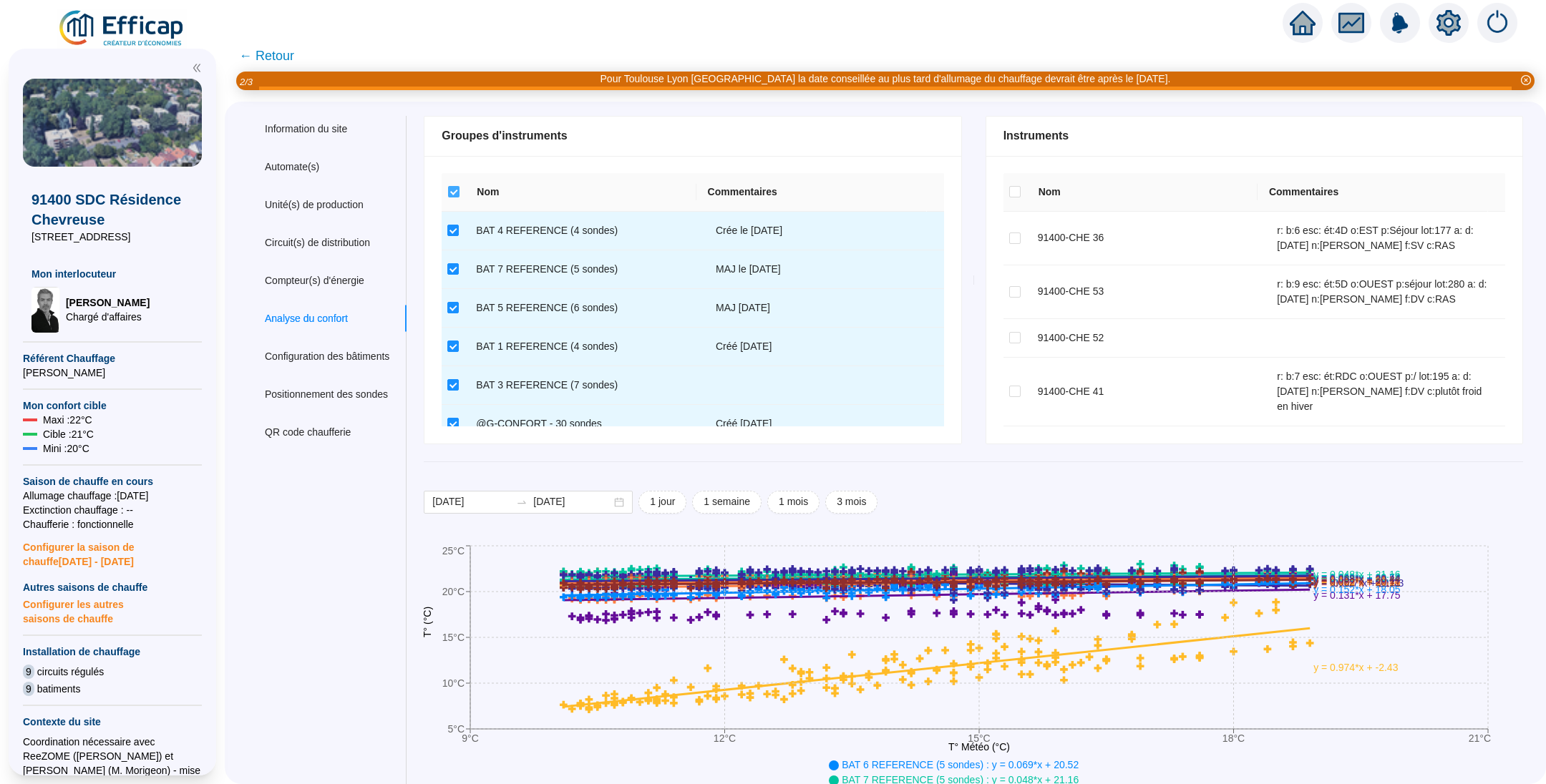
checkbox input "false"
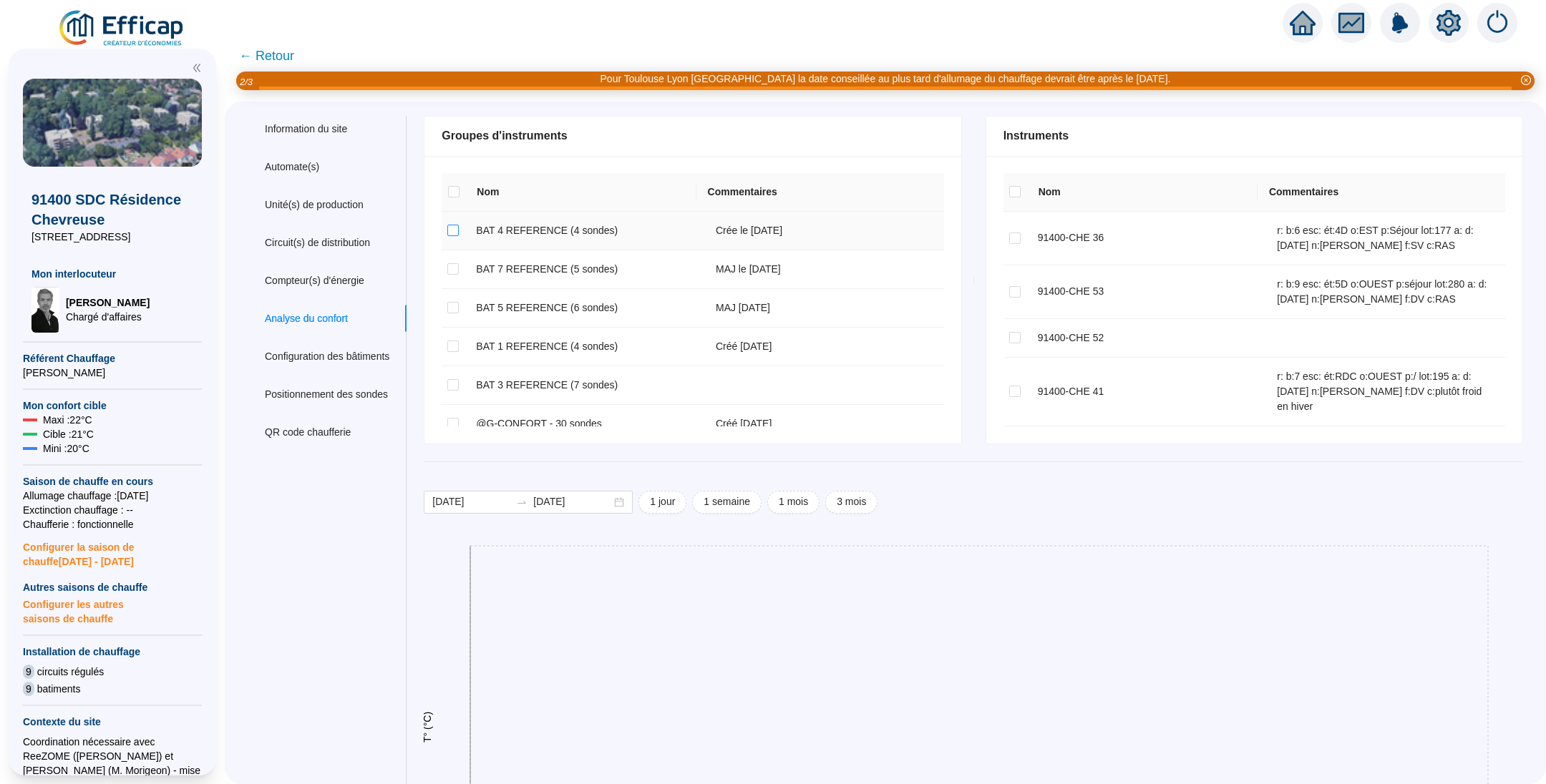
click at [458, 236] on input "checkbox" at bounding box center [453, 230] width 11 height 11
checkbox input "true"
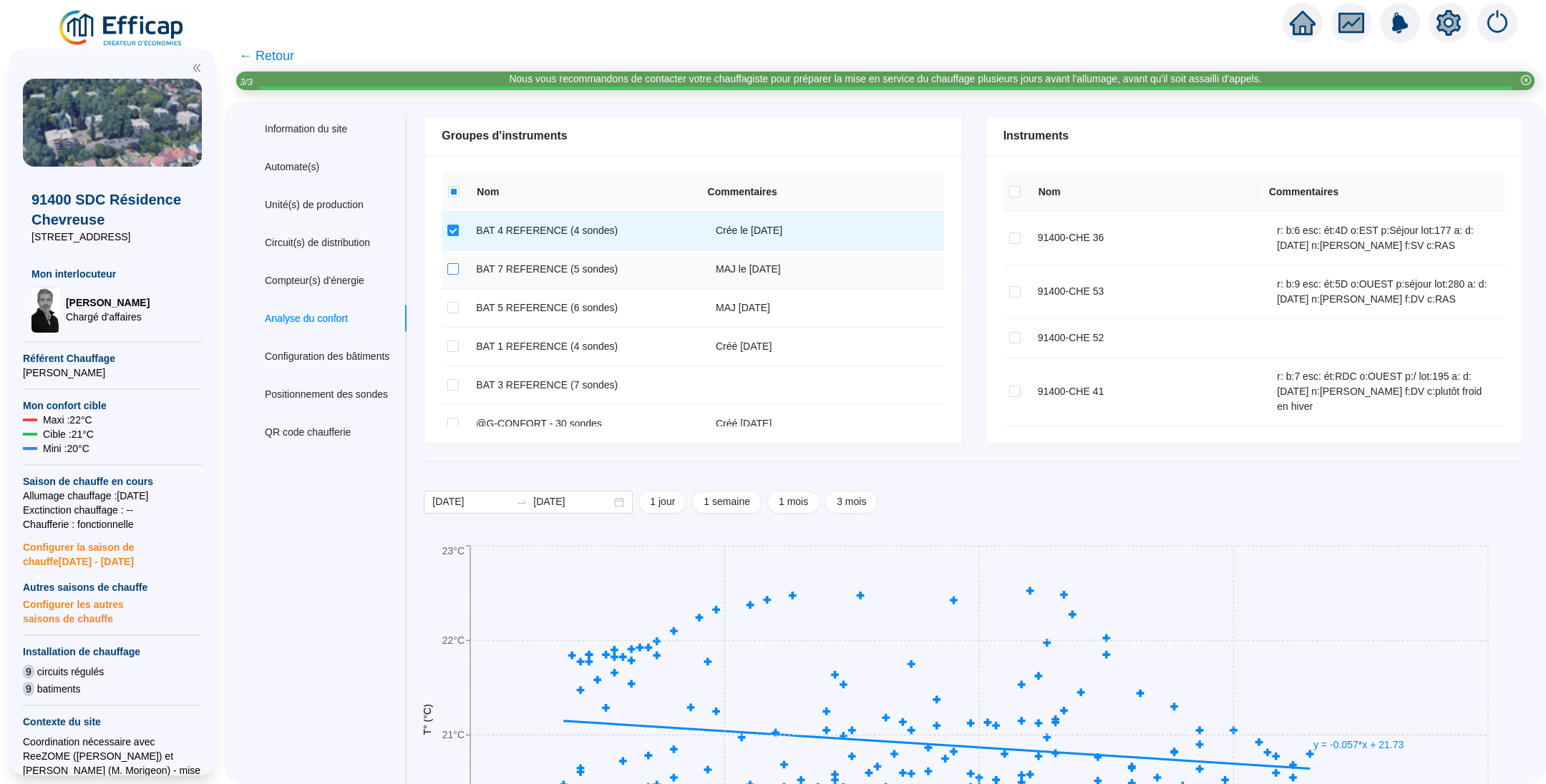
click at [458, 270] on input "checkbox" at bounding box center [453, 269] width 11 height 11
checkbox input "true"
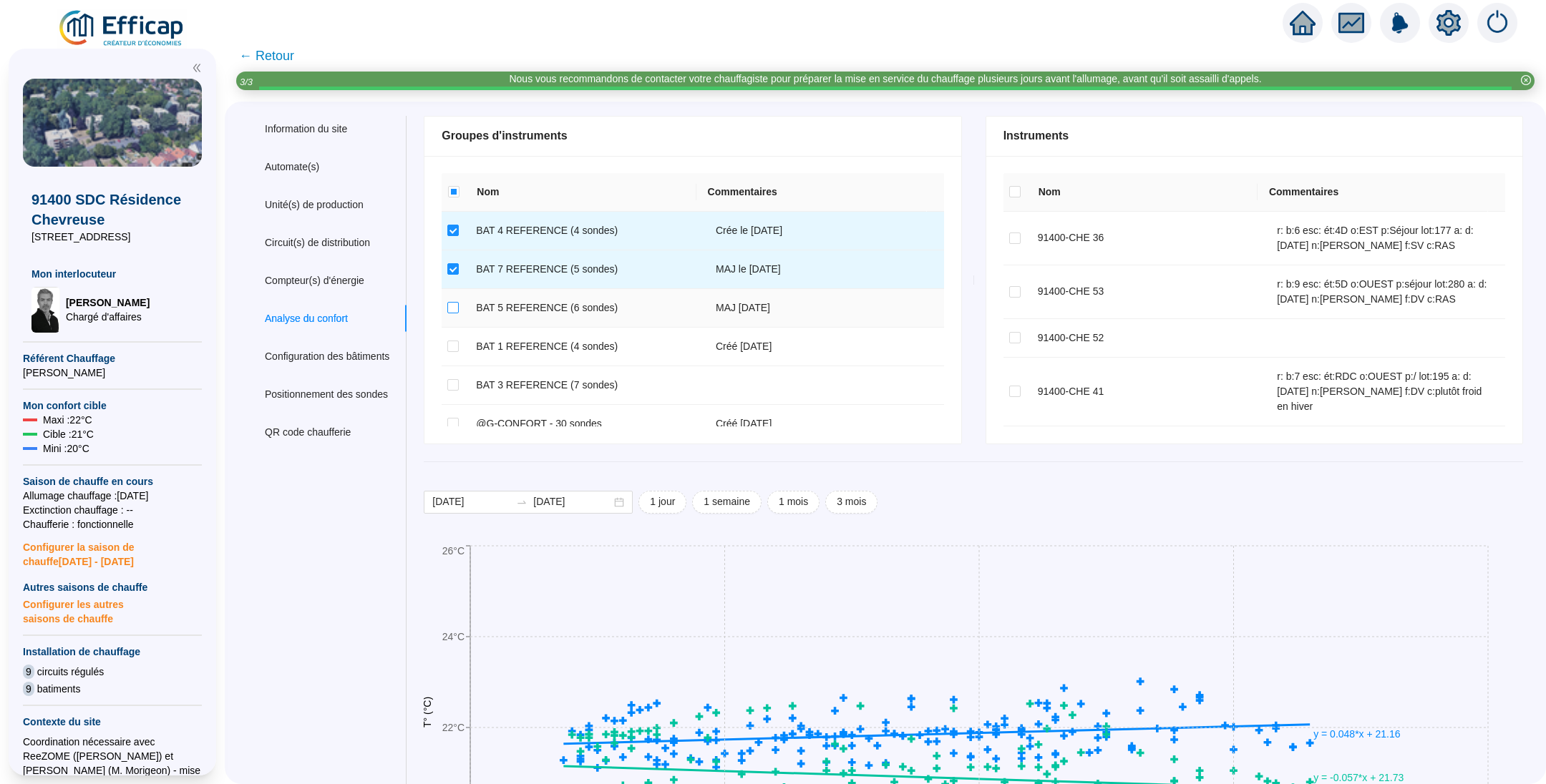
click at [458, 302] on input "checkbox" at bounding box center [453, 307] width 11 height 11
checkbox input "true"
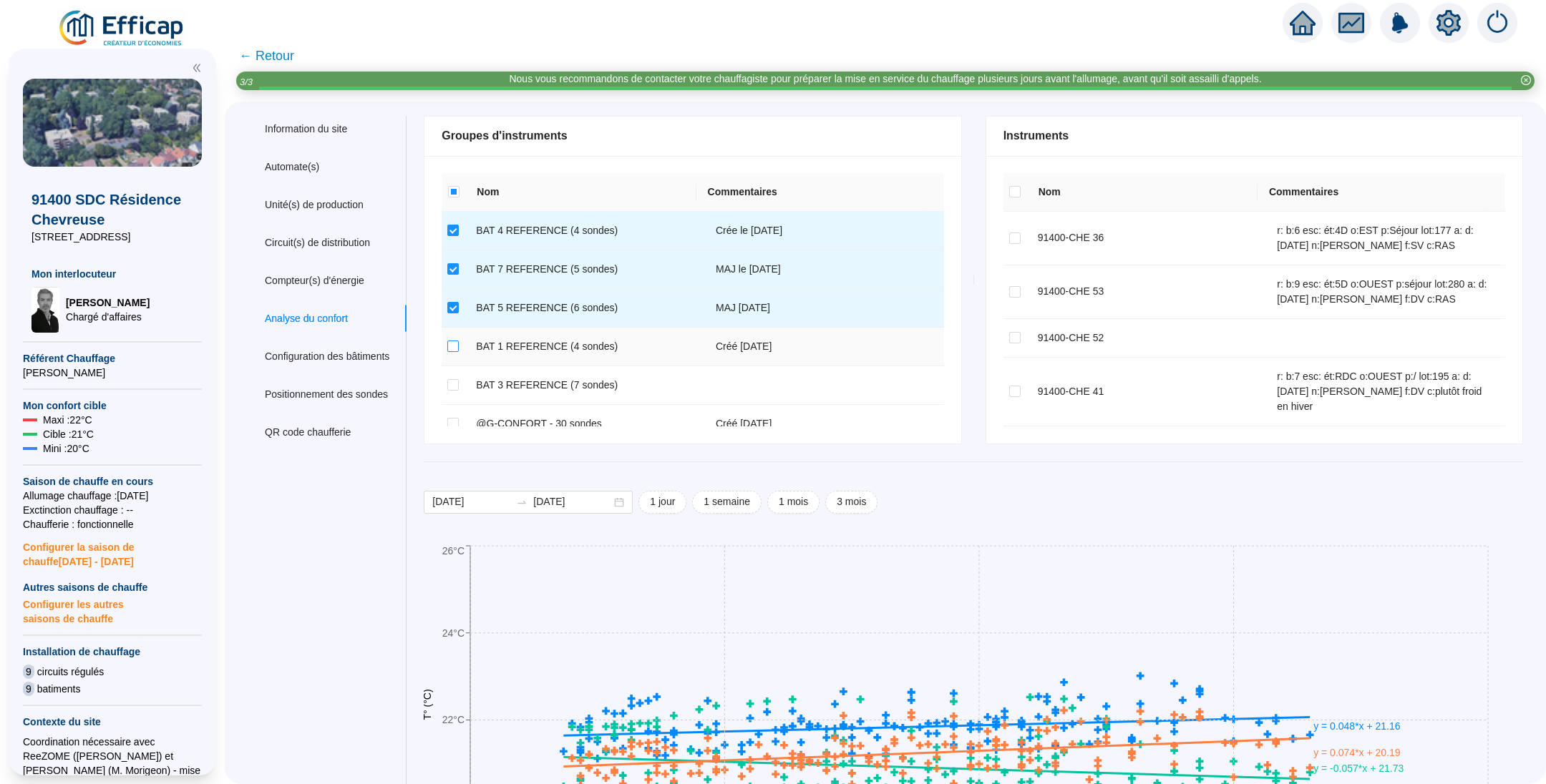
click at [458, 349] on input "checkbox" at bounding box center [453, 346] width 11 height 11
checkbox input "true"
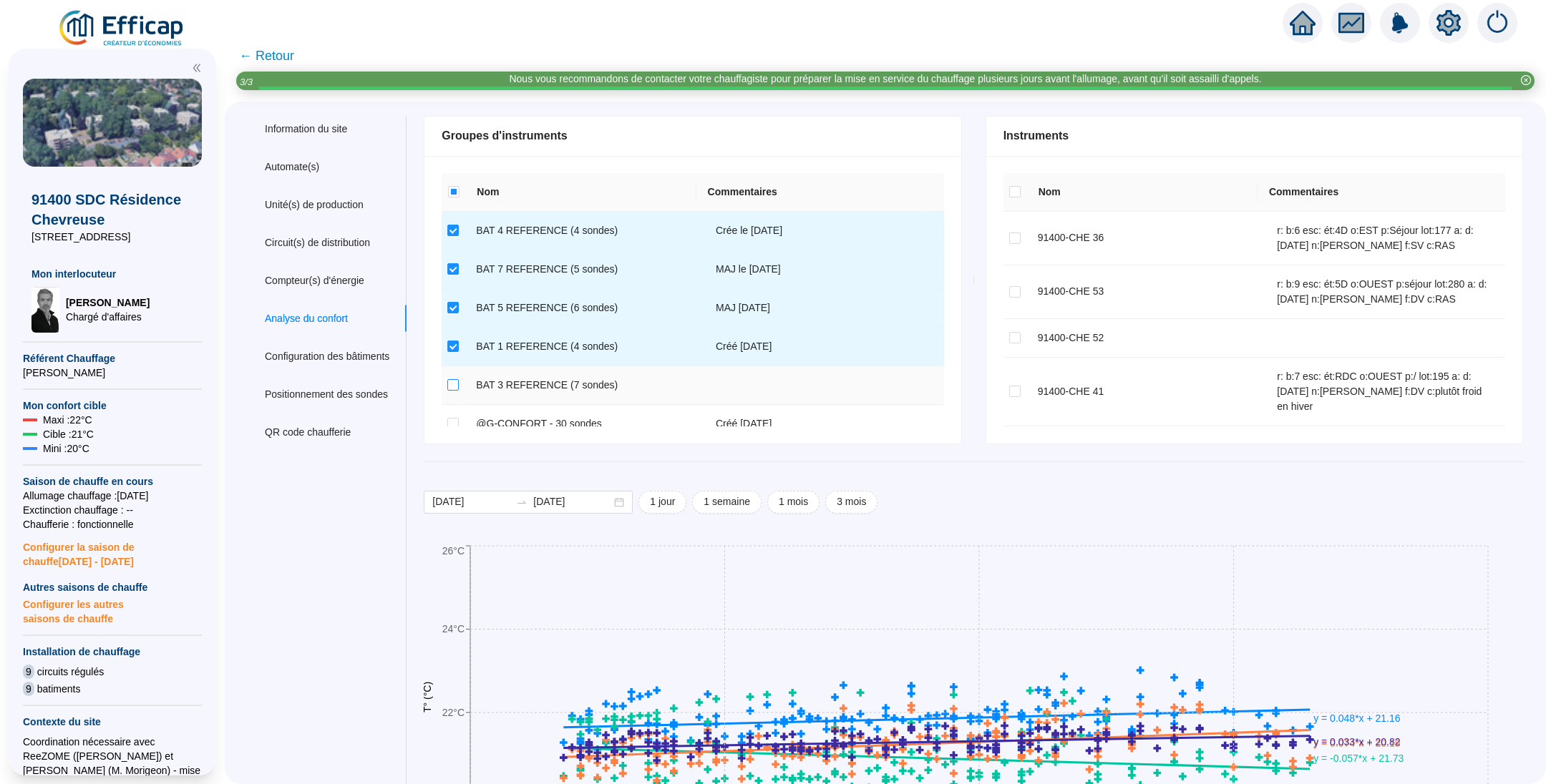
click at [458, 384] on input "checkbox" at bounding box center [453, 385] width 11 height 11
checkbox input "true"
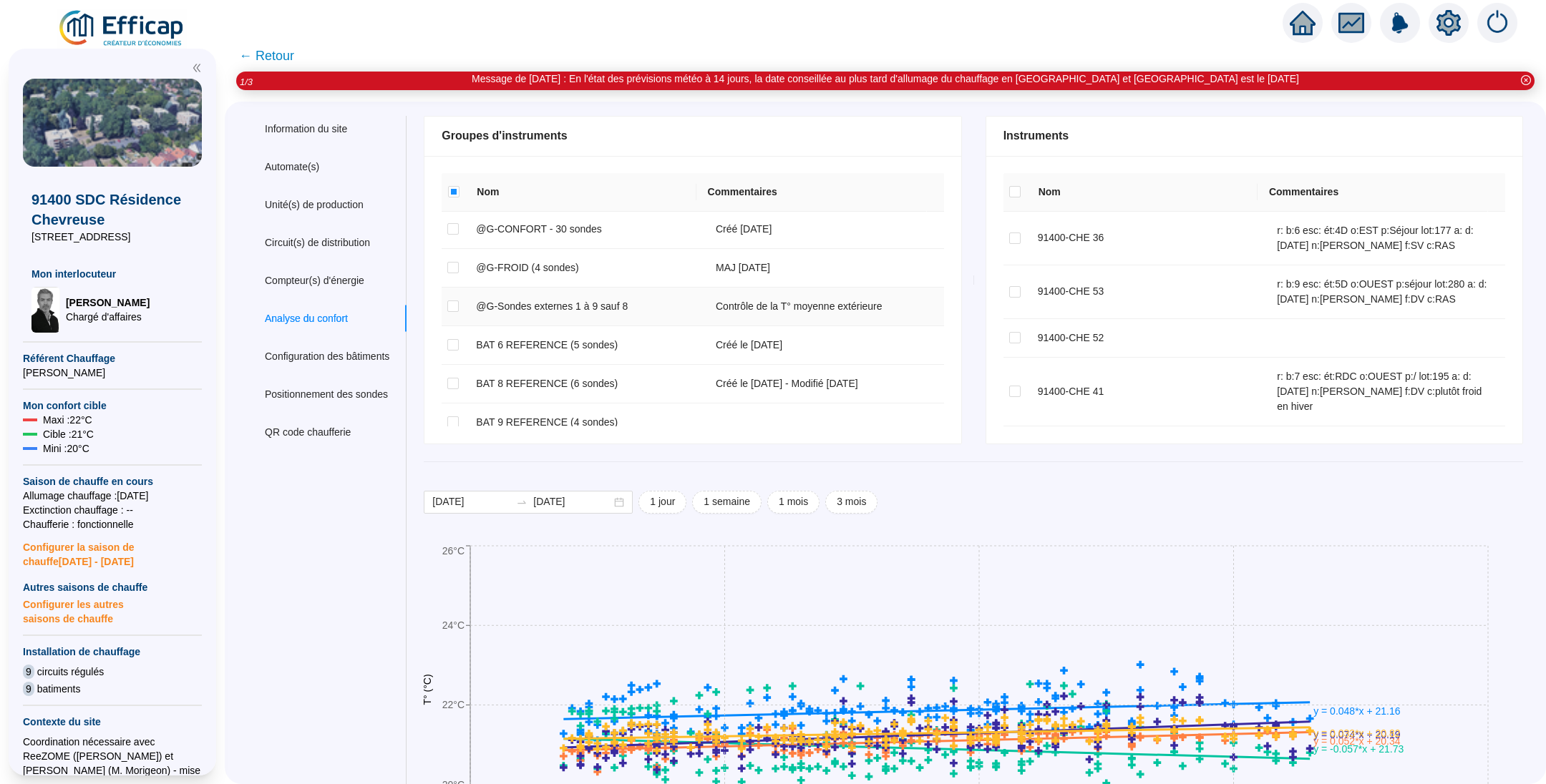
scroll to position [215, 0]
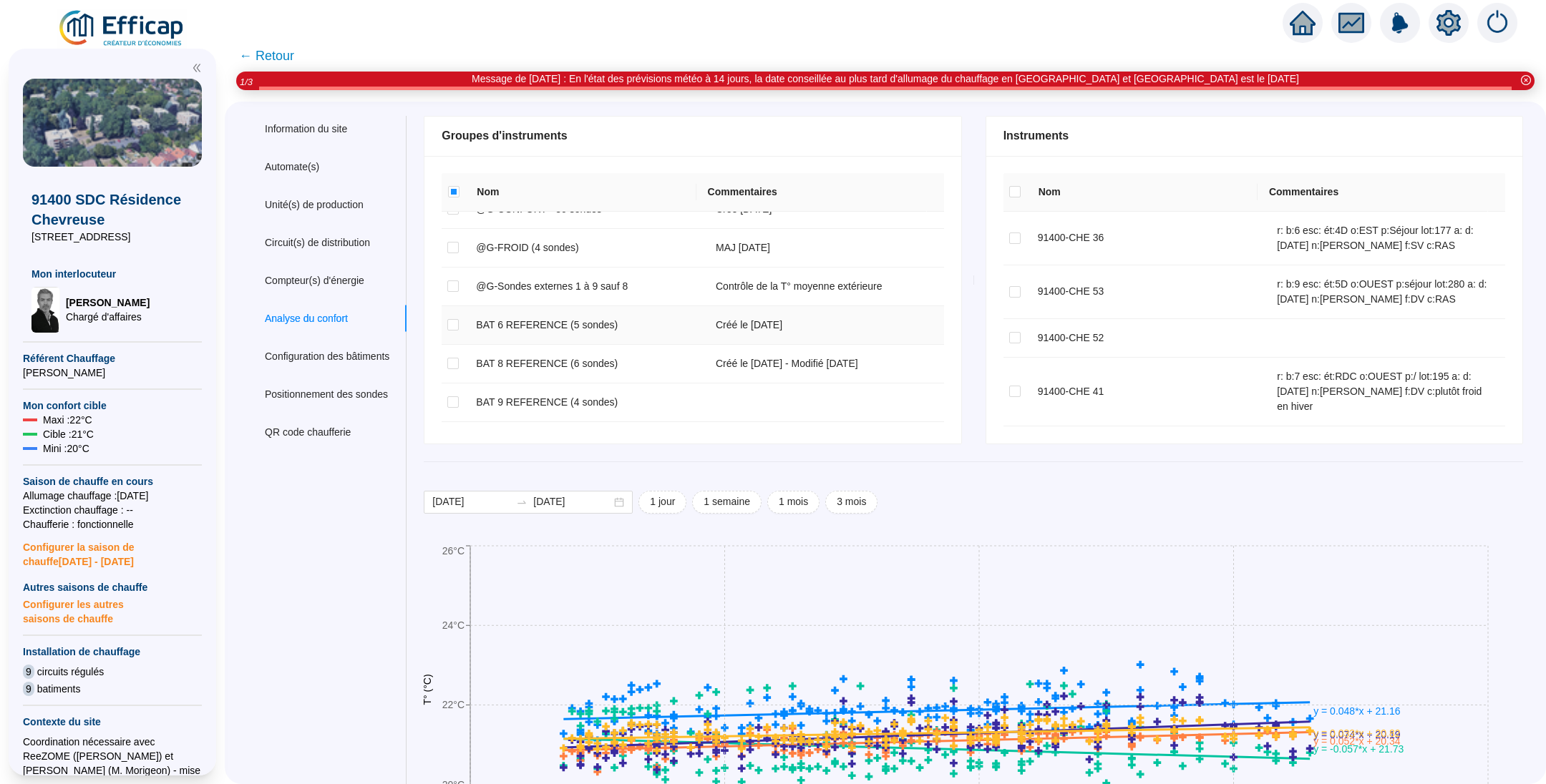
click at [458, 322] on input "checkbox" at bounding box center [453, 325] width 11 height 11
checkbox input "true"
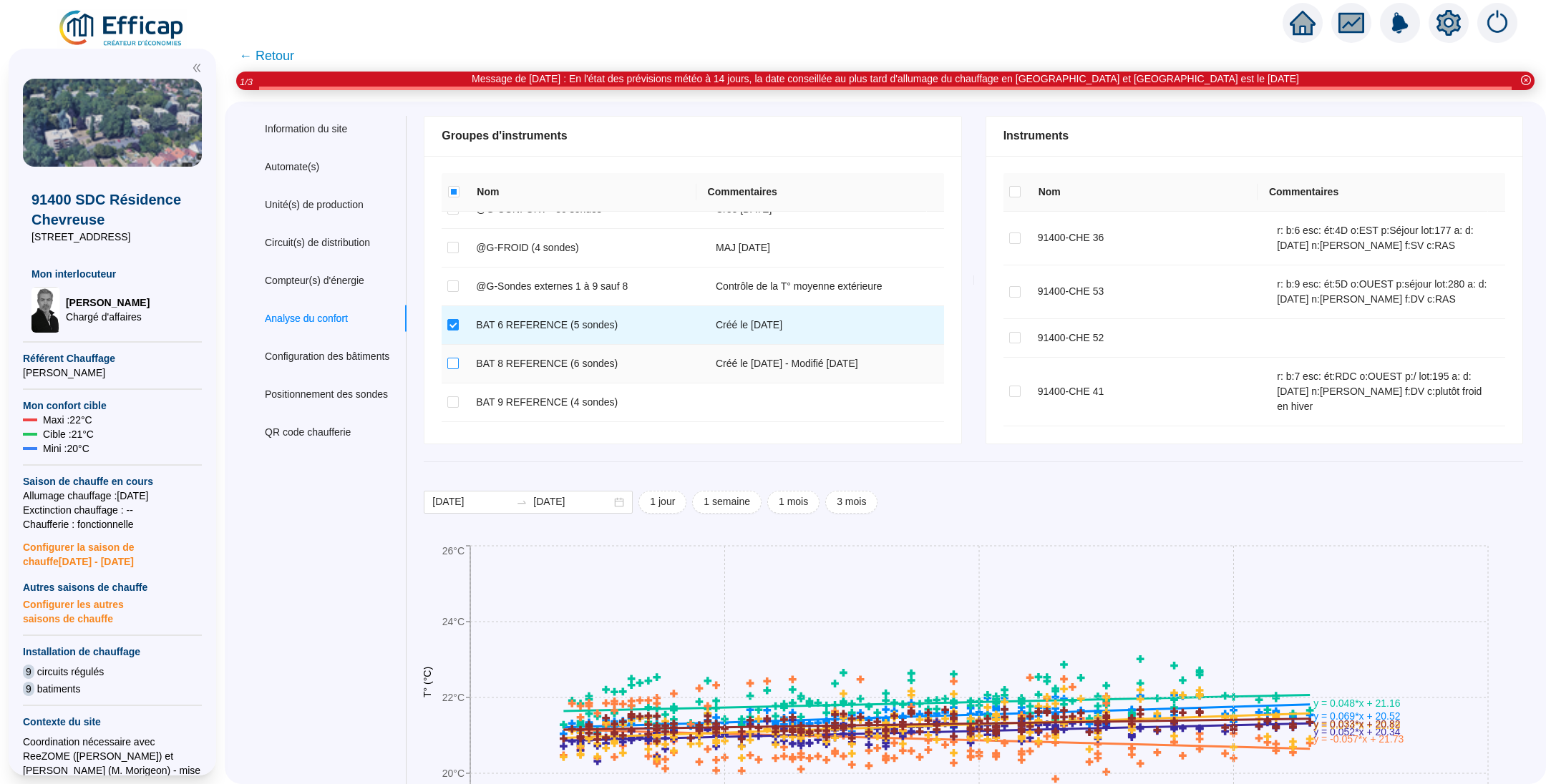
click at [458, 359] on input "checkbox" at bounding box center [453, 364] width 11 height 11
checkbox input "true"
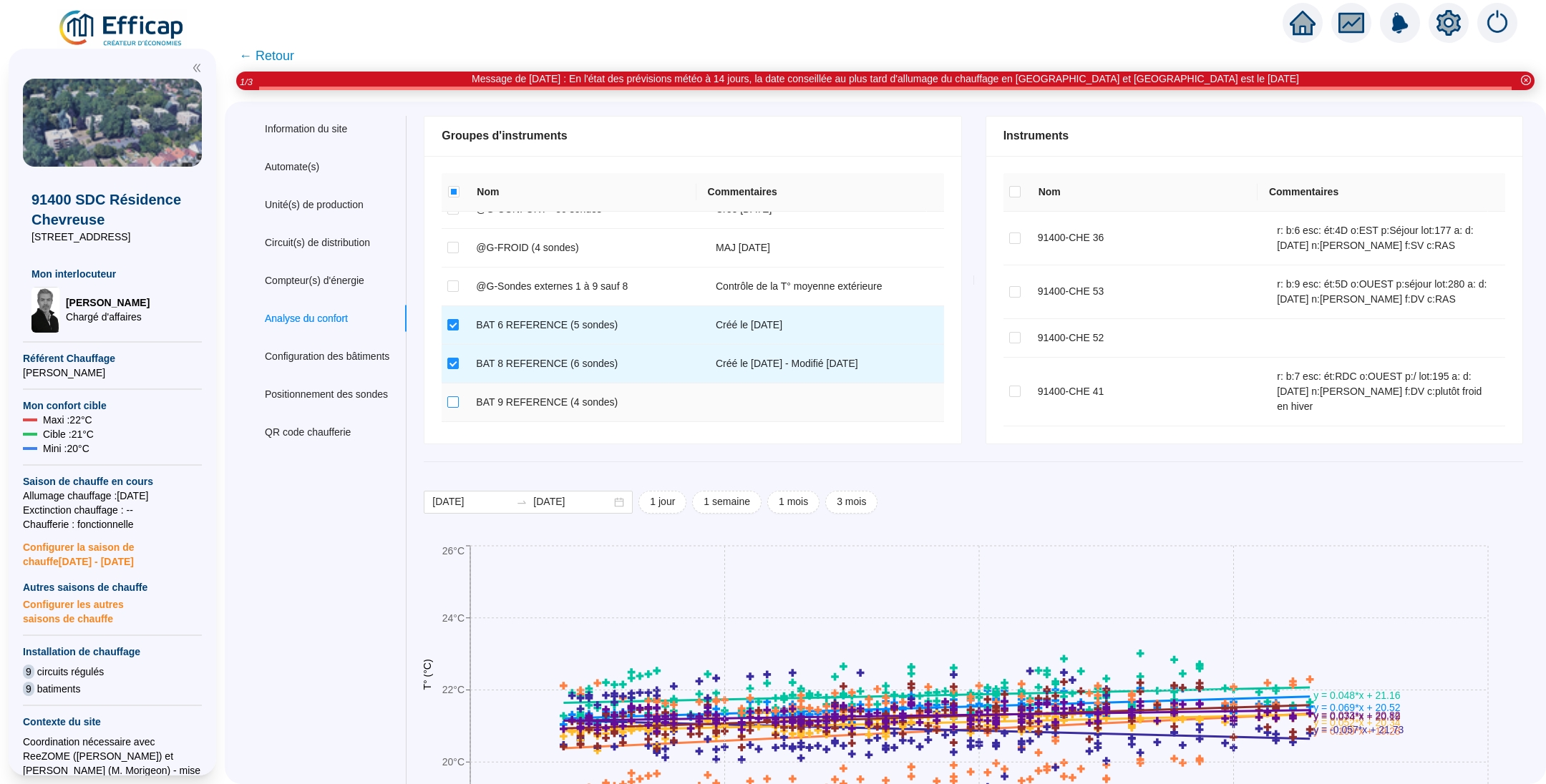
click at [458, 397] on input "checkbox" at bounding box center [453, 402] width 11 height 11
checkbox input "true"
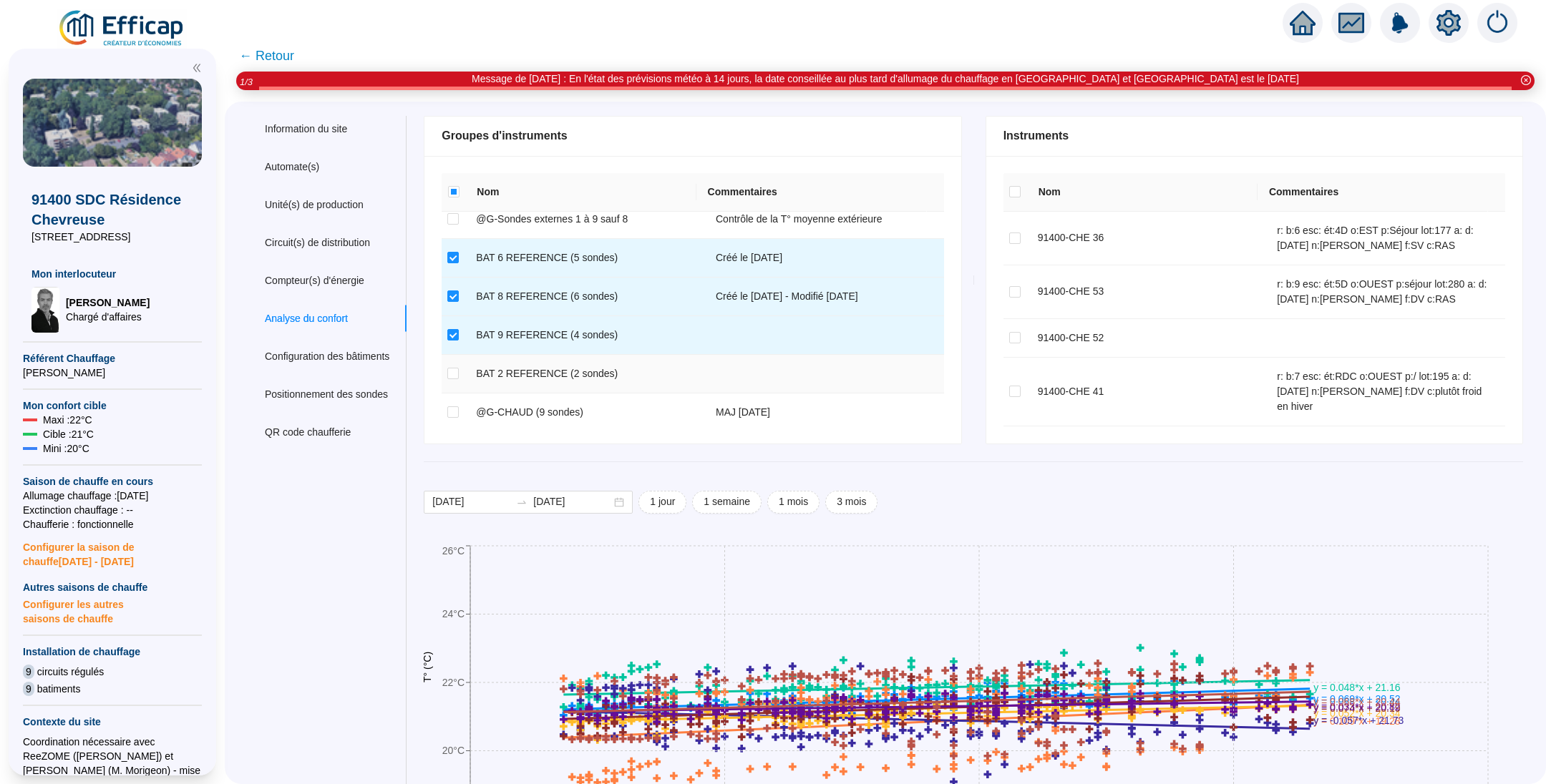
scroll to position [323, 0]
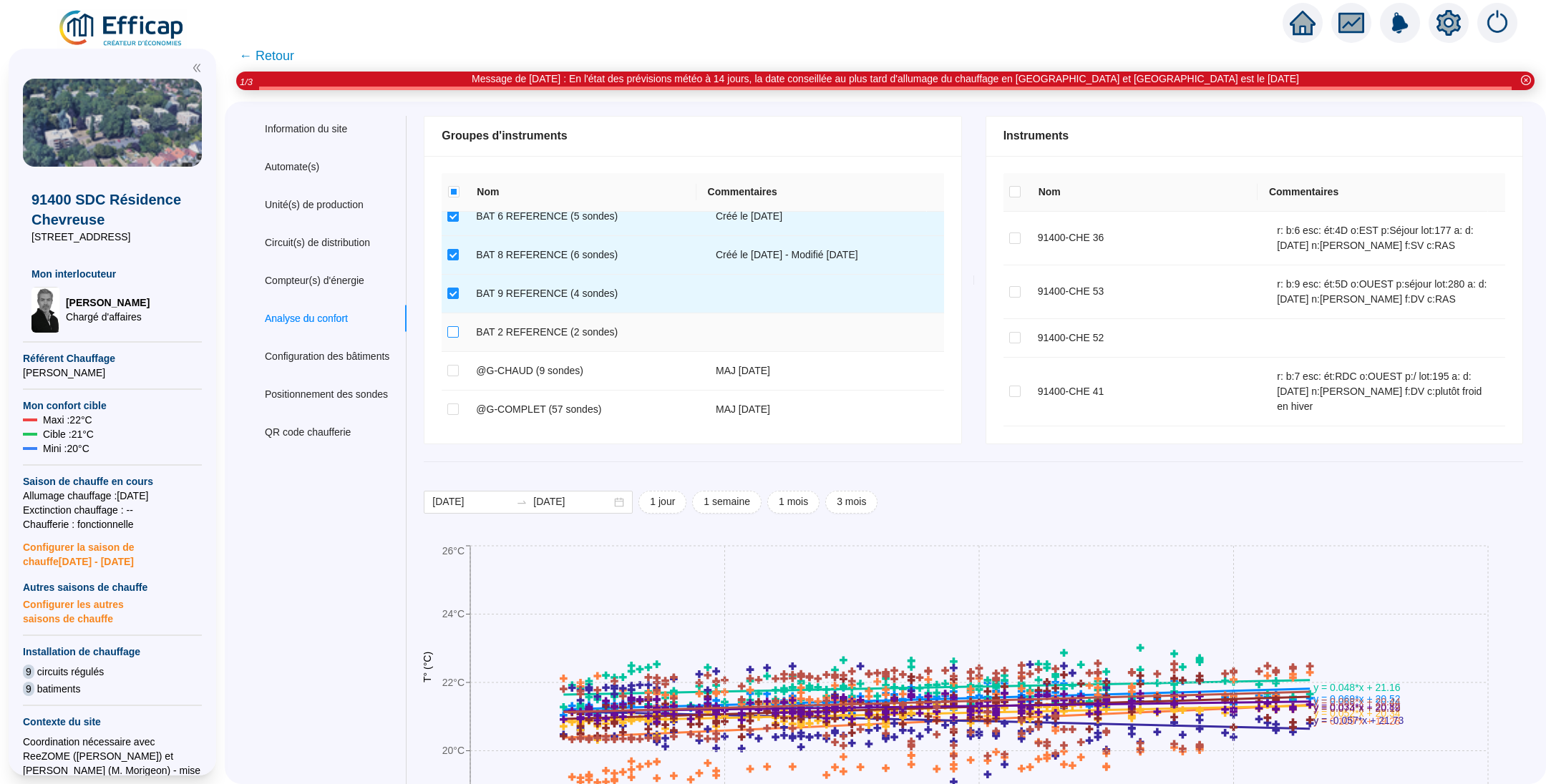
click at [458, 334] on input "checkbox" at bounding box center [453, 332] width 11 height 11
checkbox input "true"
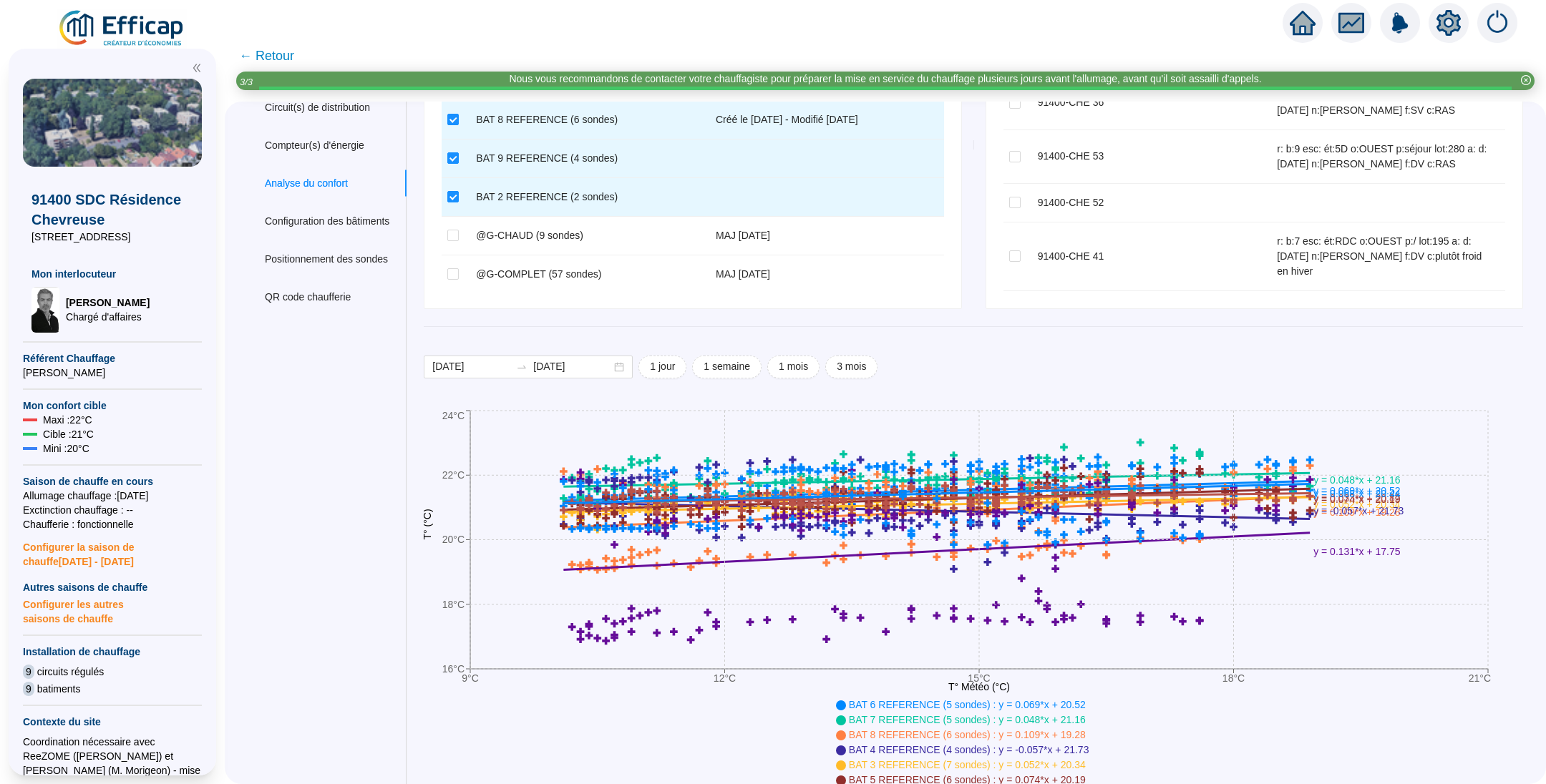
scroll to position [215, 0]
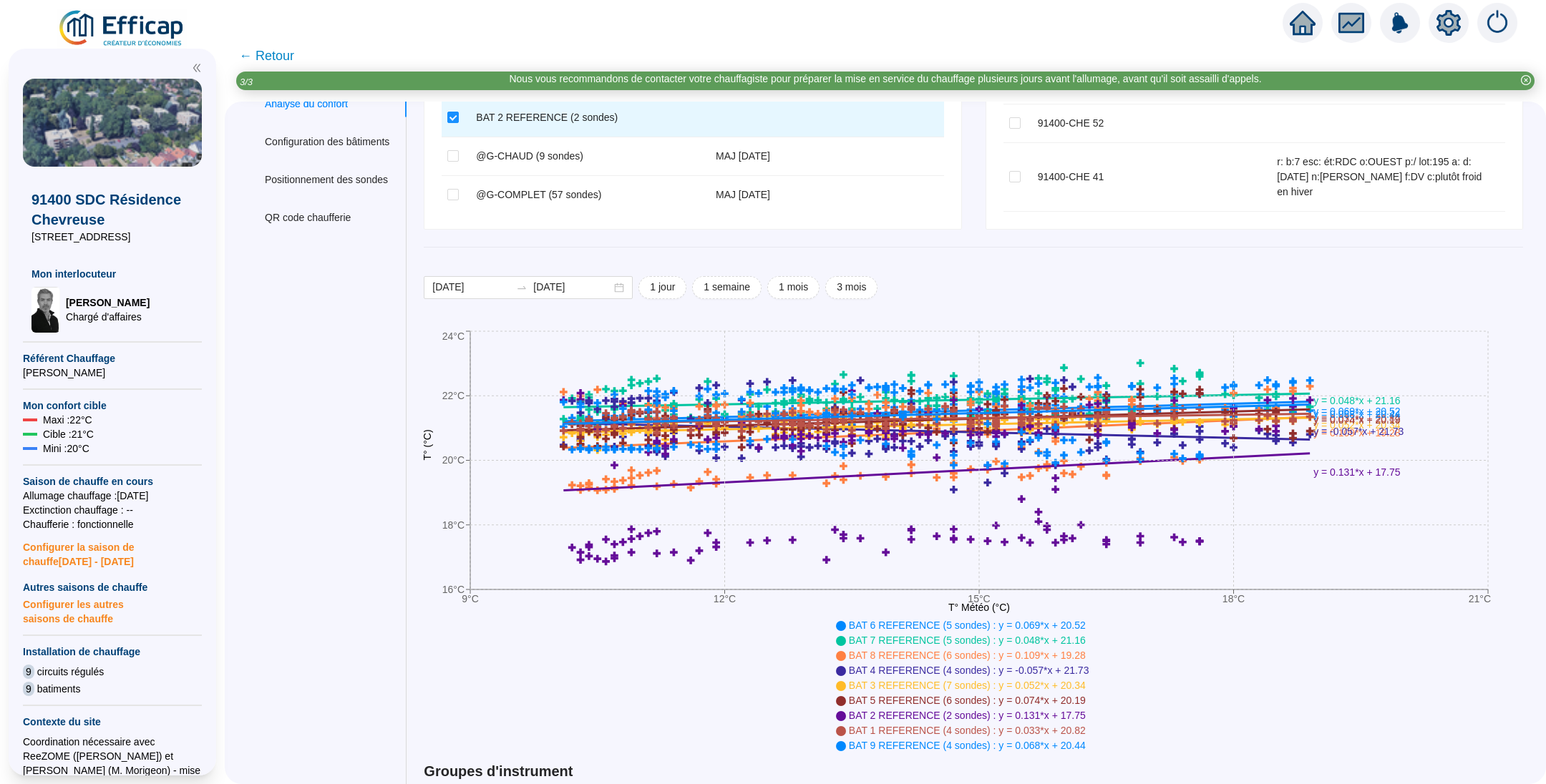
click at [293, 59] on span "← Retour" at bounding box center [266, 55] width 55 height 20
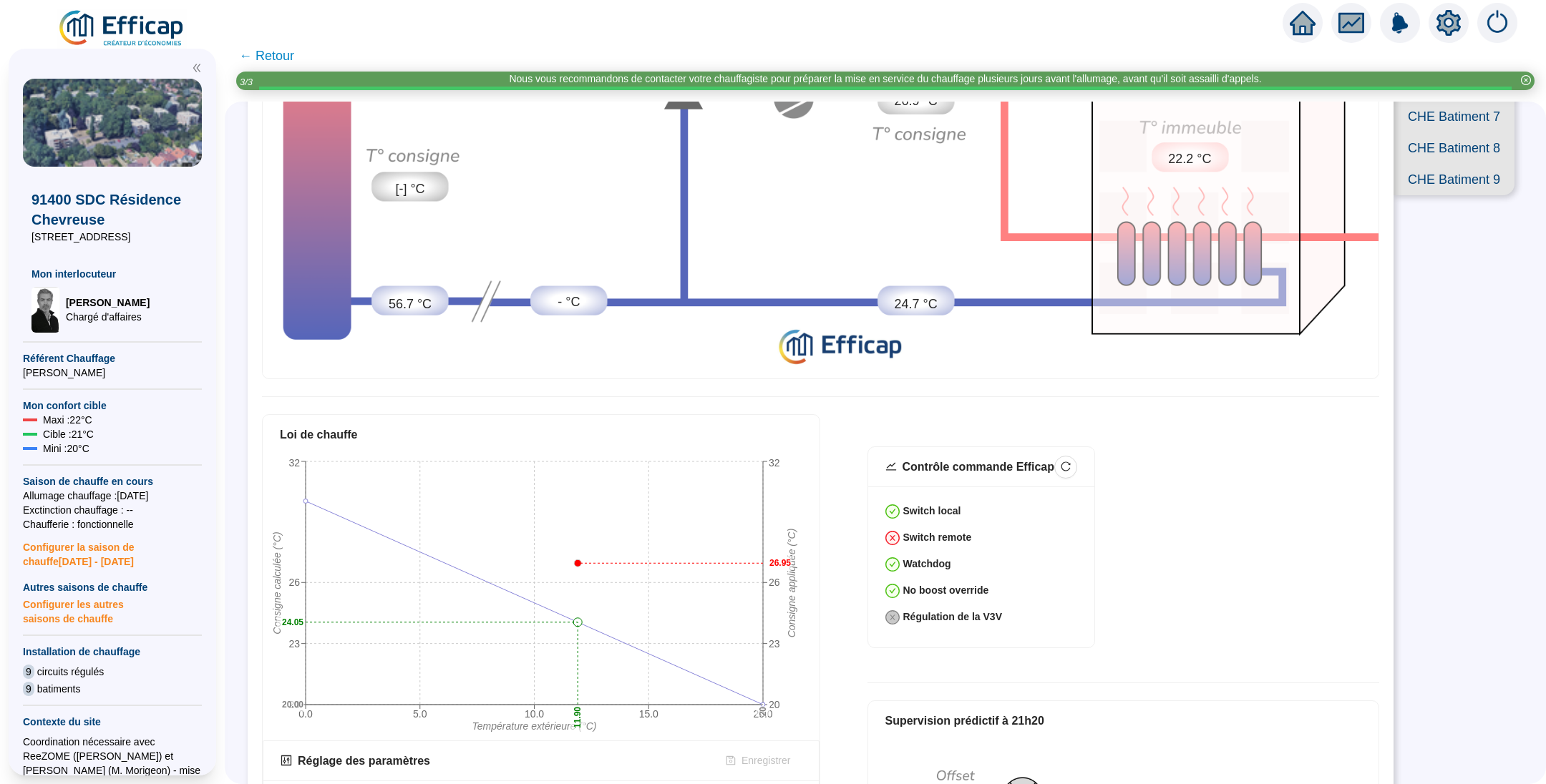
scroll to position [429, 0]
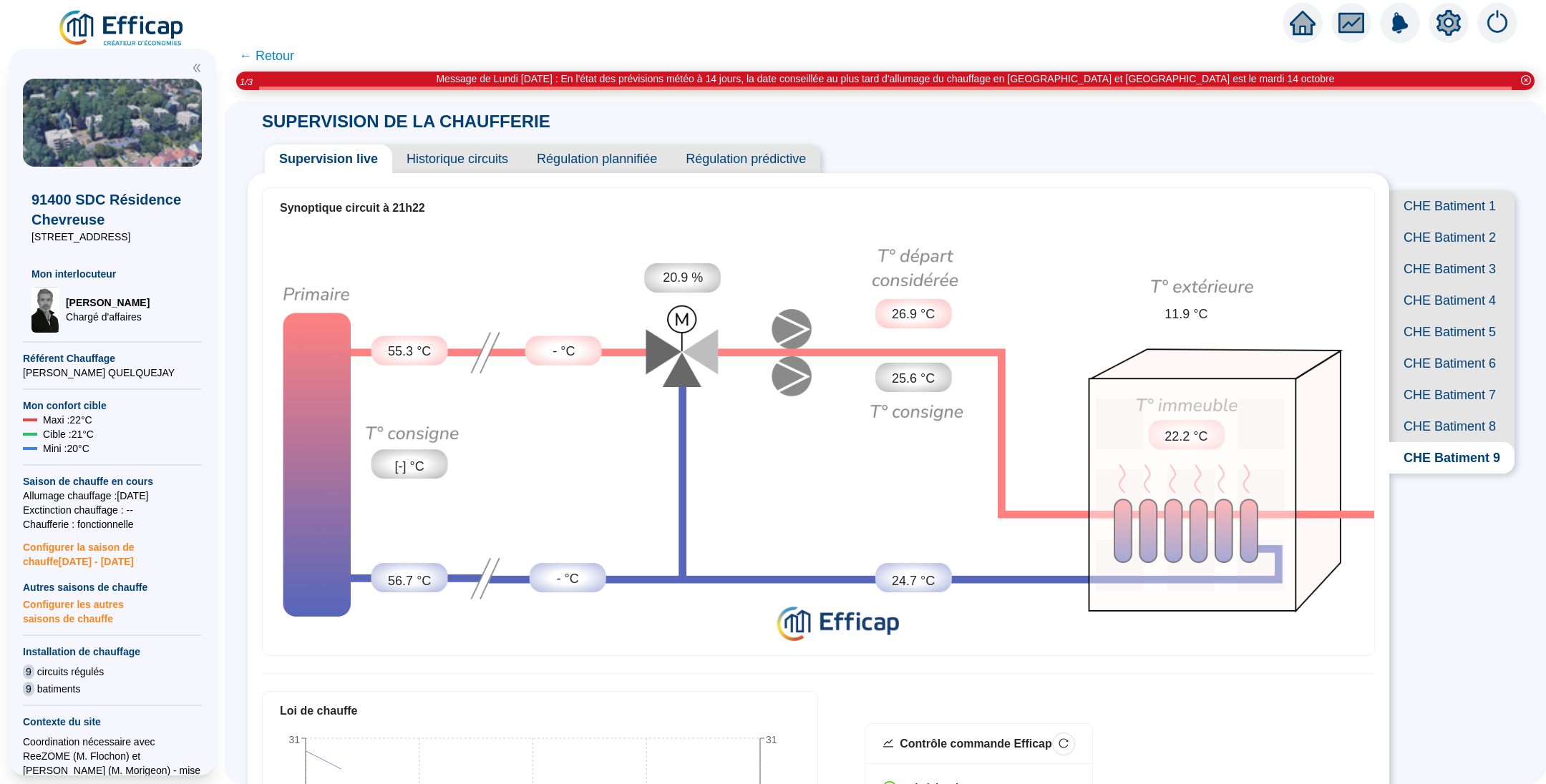
click at [1435, 443] on span "CHE Batiment 8" at bounding box center [1451, 427] width 125 height 32
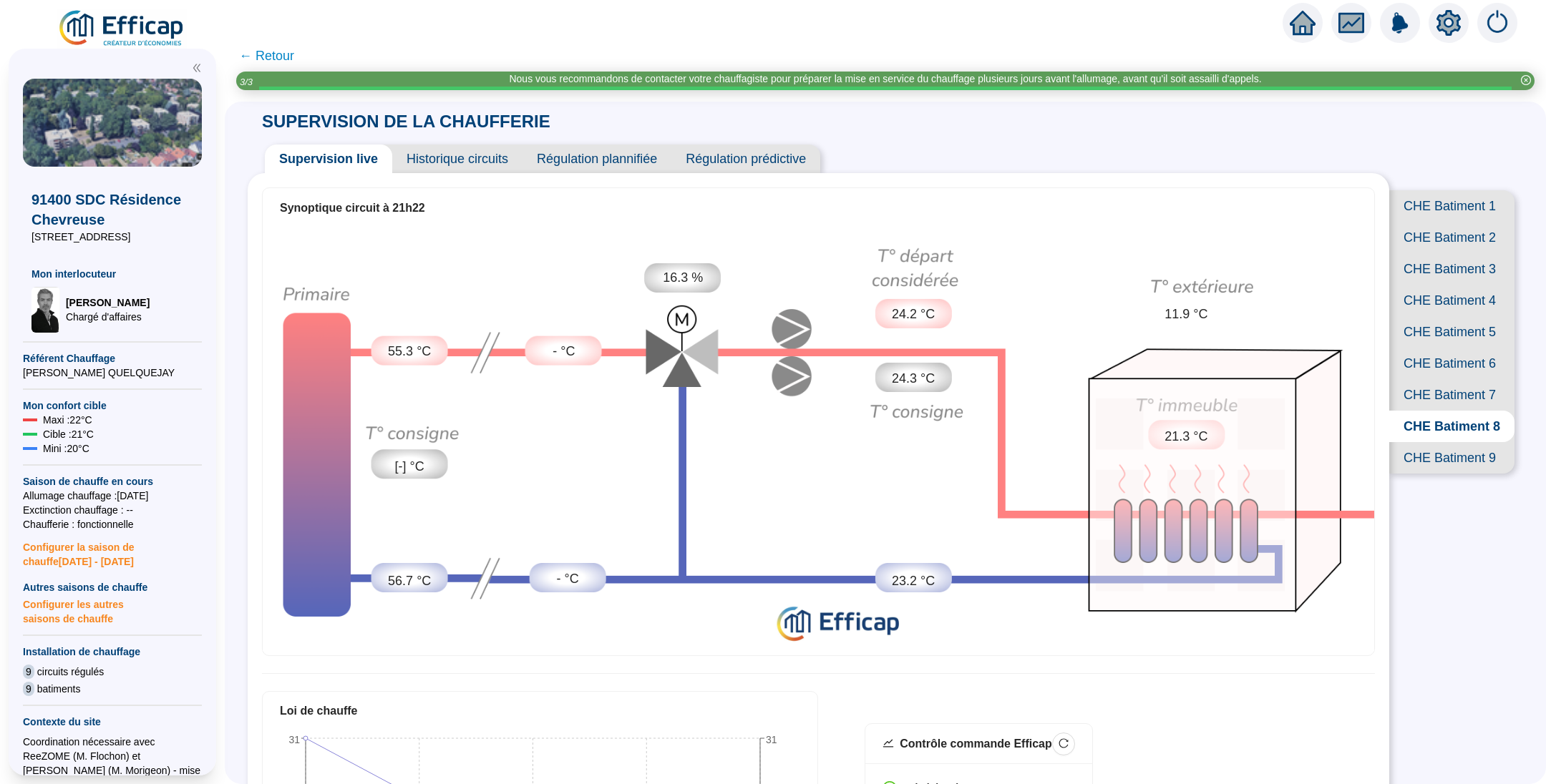
click at [294, 57] on span "← Retour" at bounding box center [266, 55] width 55 height 20
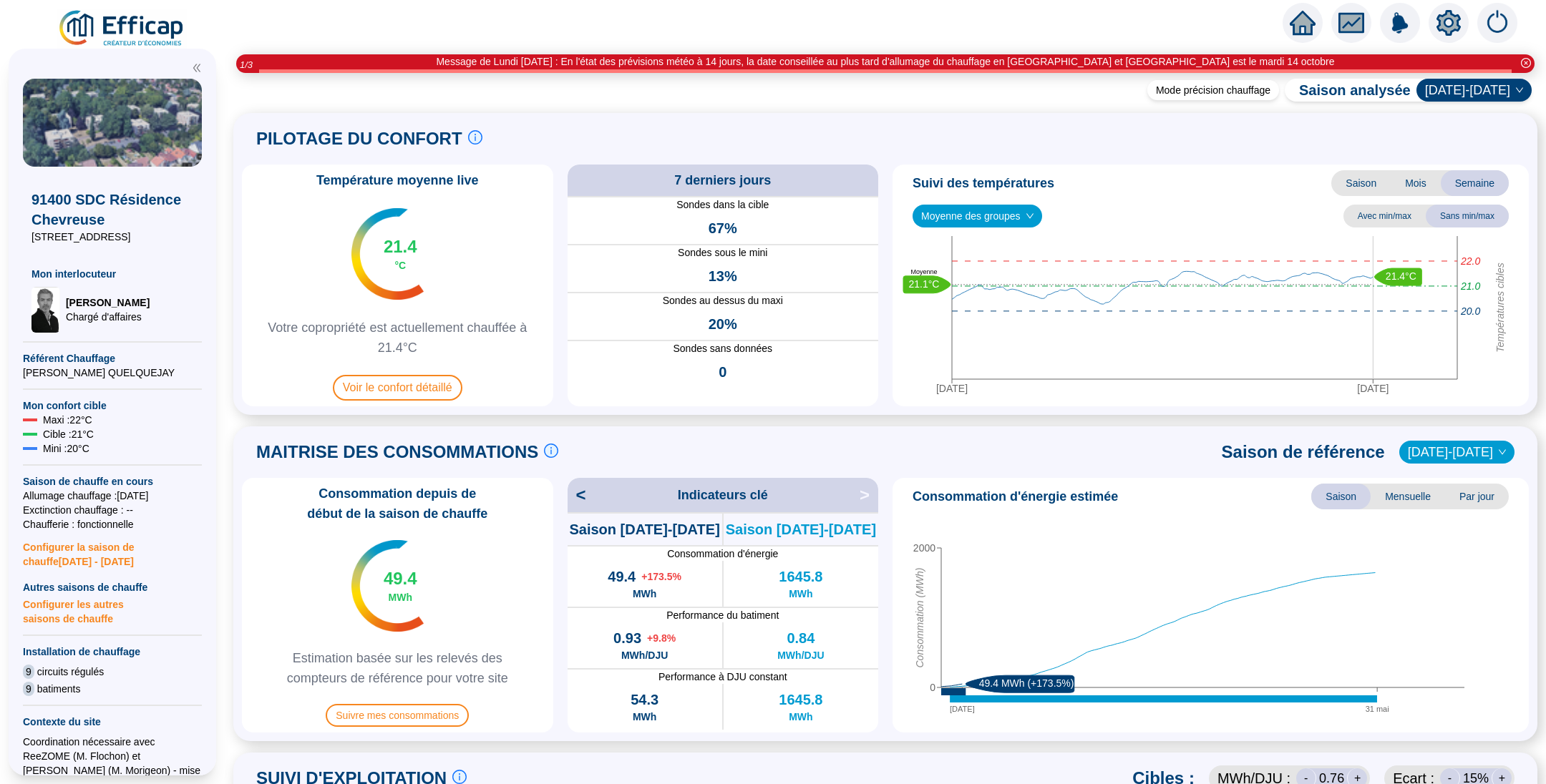
click at [123, 34] on img at bounding box center [122, 28] width 130 height 40
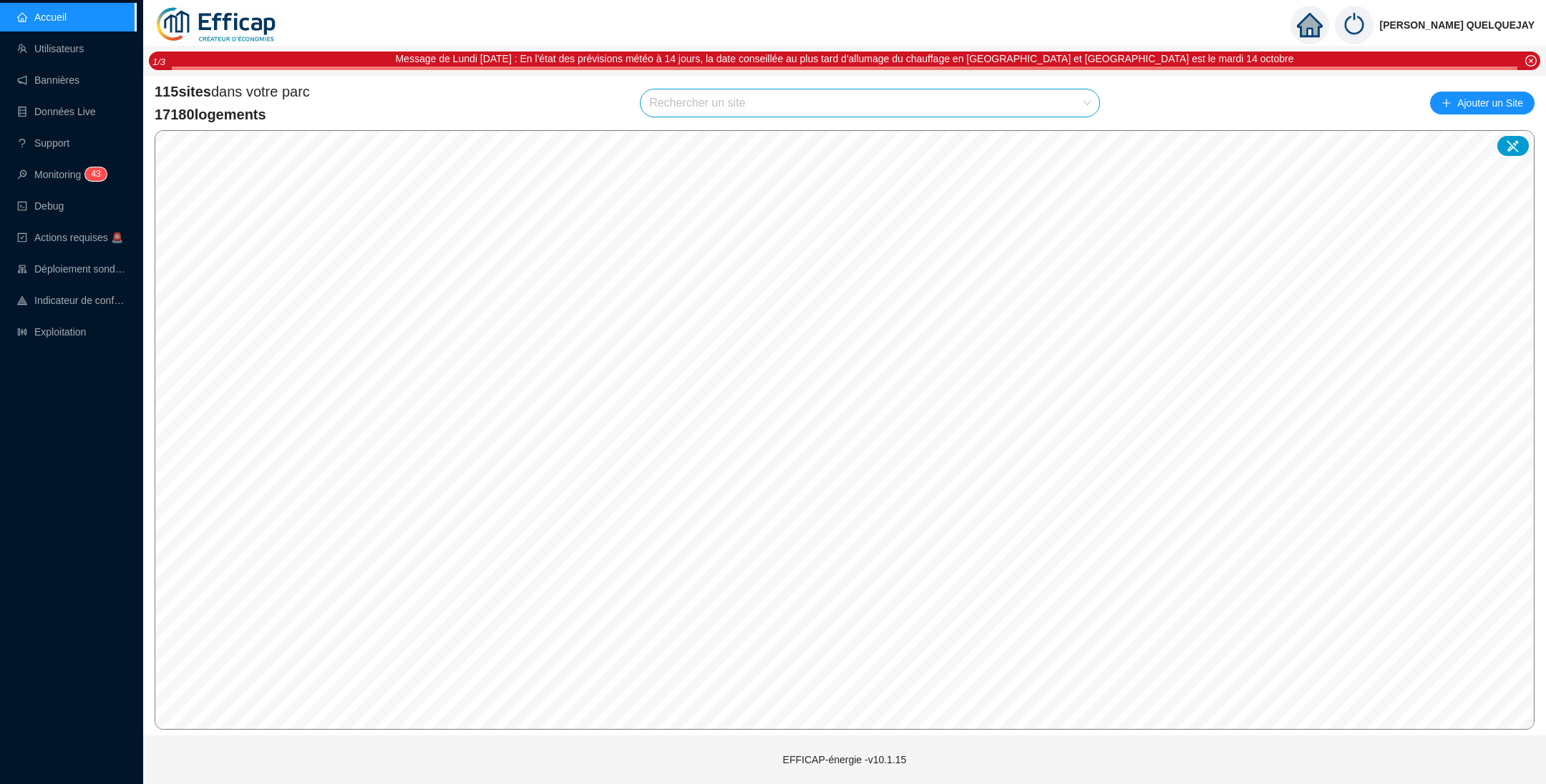
click at [710, 108] on input "search" at bounding box center [863, 103] width 428 height 27
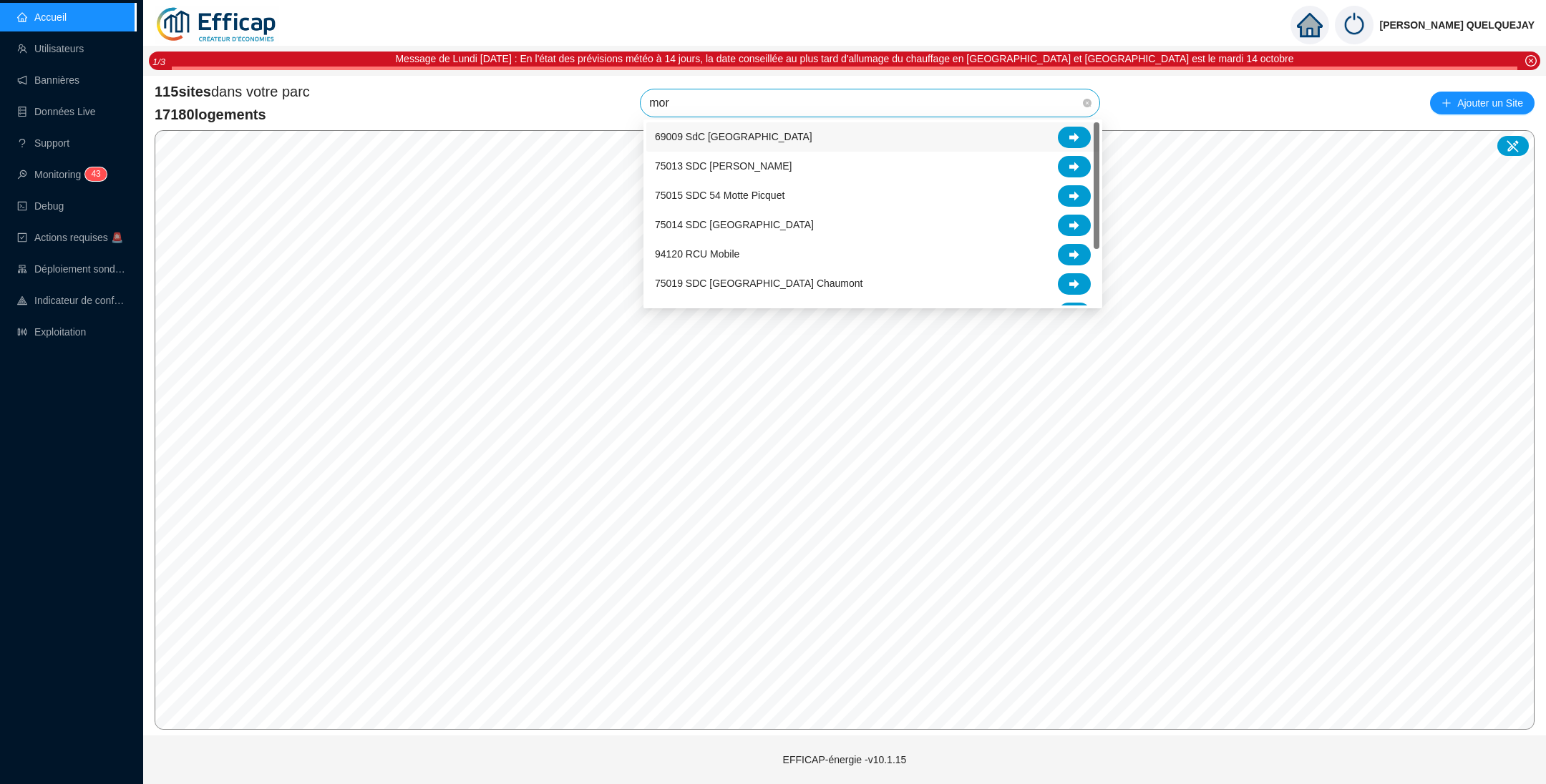
type input "mort"
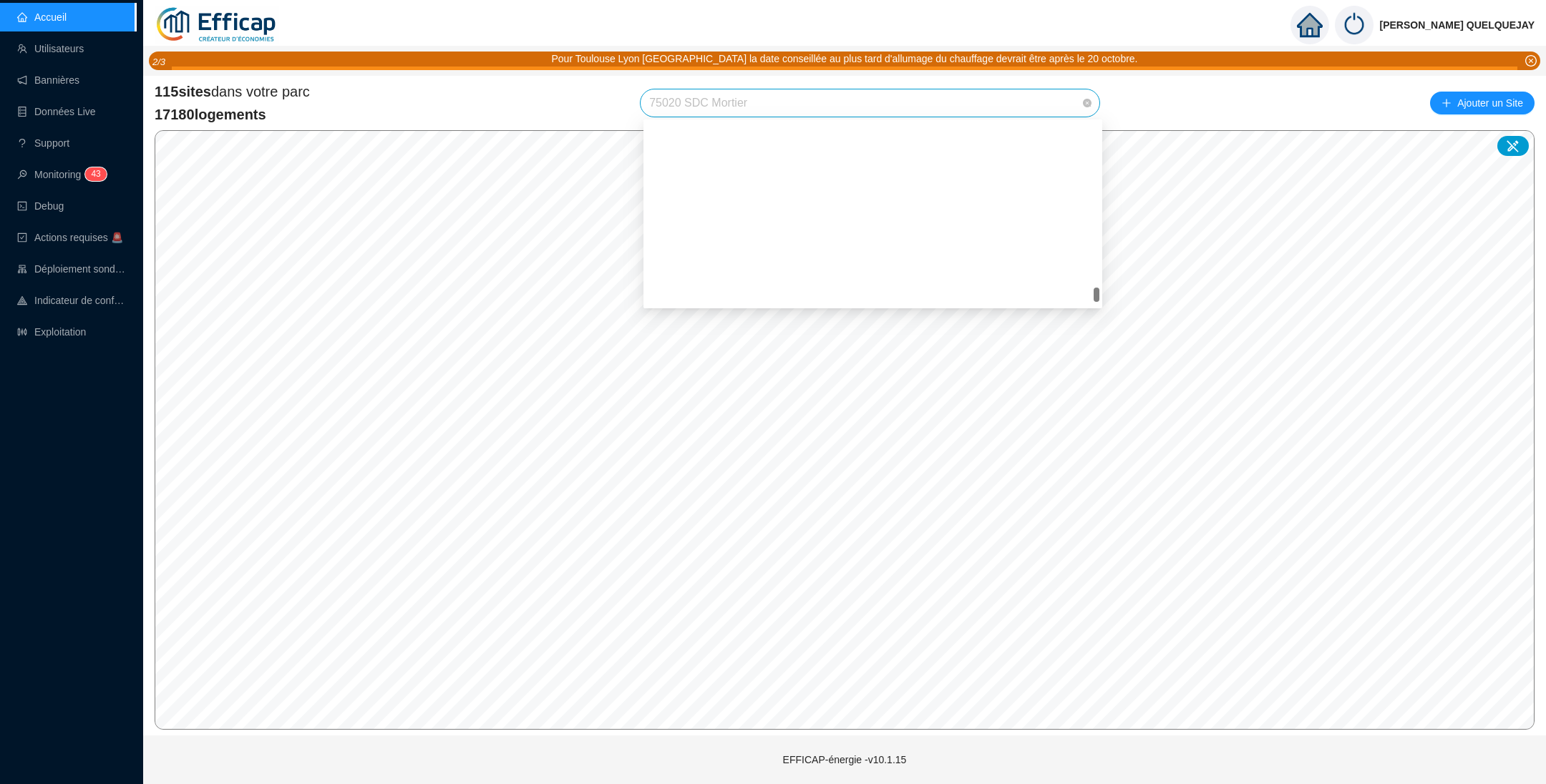
scroll to position [2597, 0]
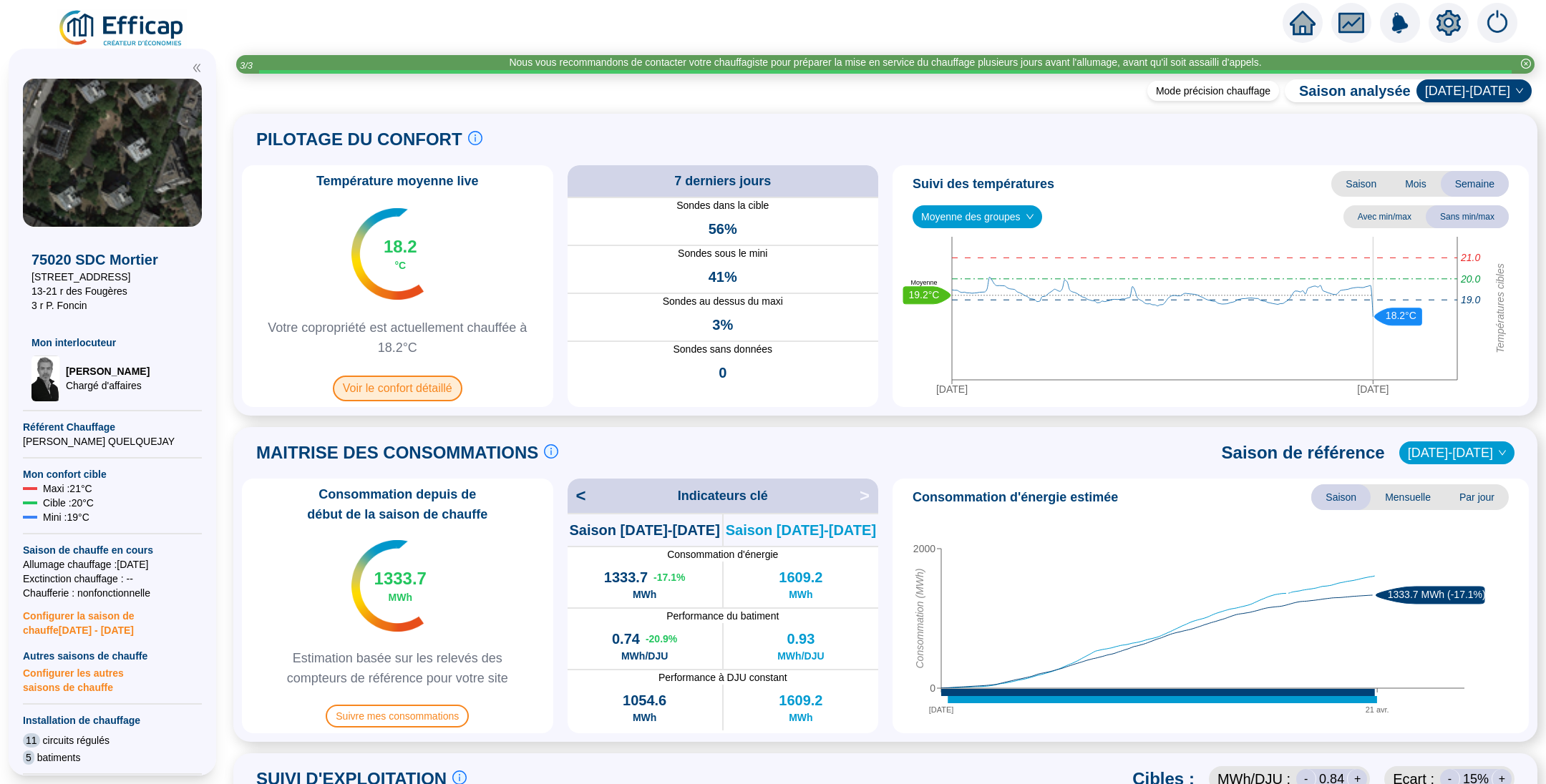
click at [435, 391] on span "Voir le confort détaillé" at bounding box center [398, 388] width 130 height 26
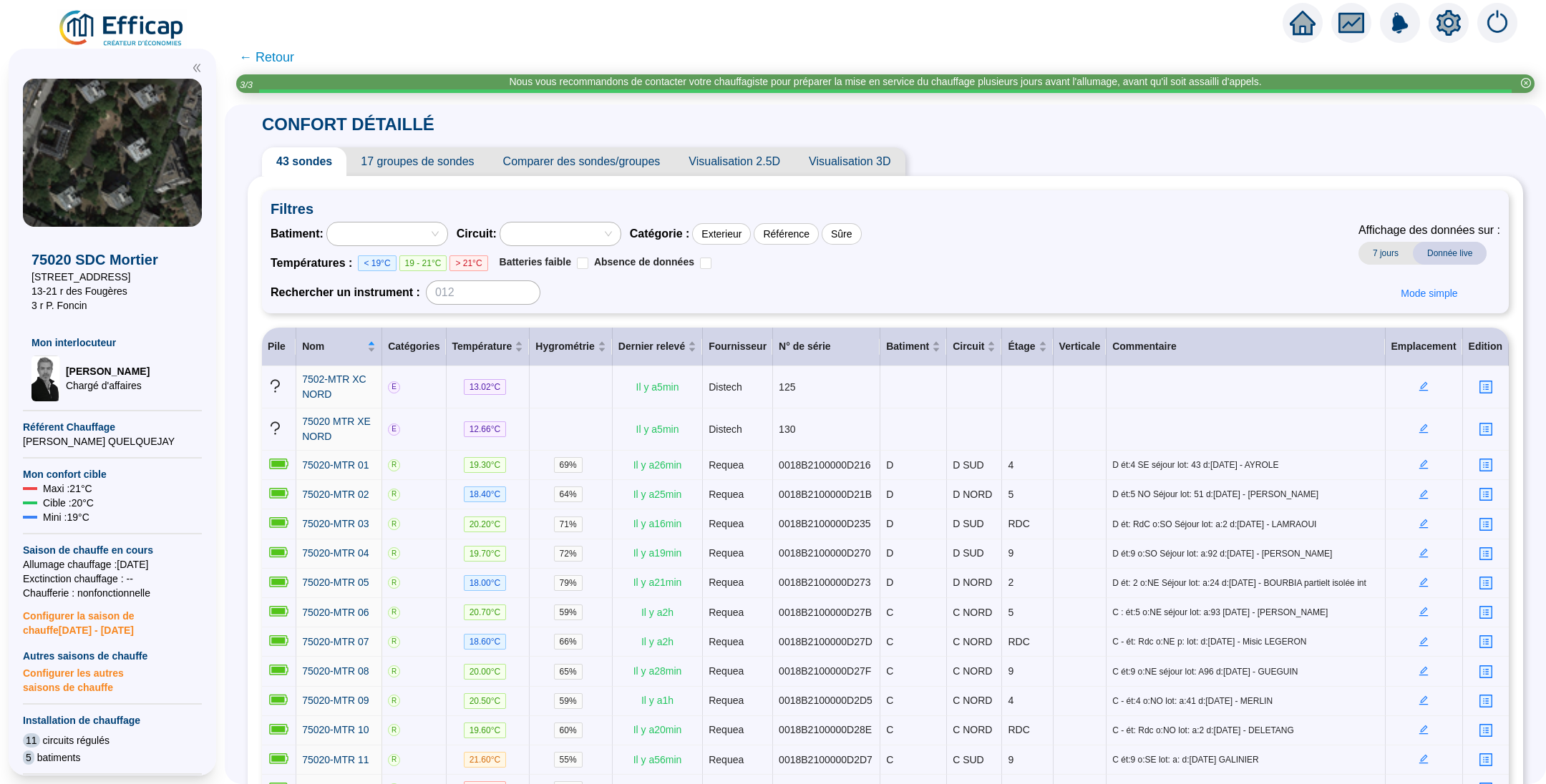
click at [580, 164] on span "Comparer des sondes/groupes" at bounding box center [581, 162] width 186 height 28
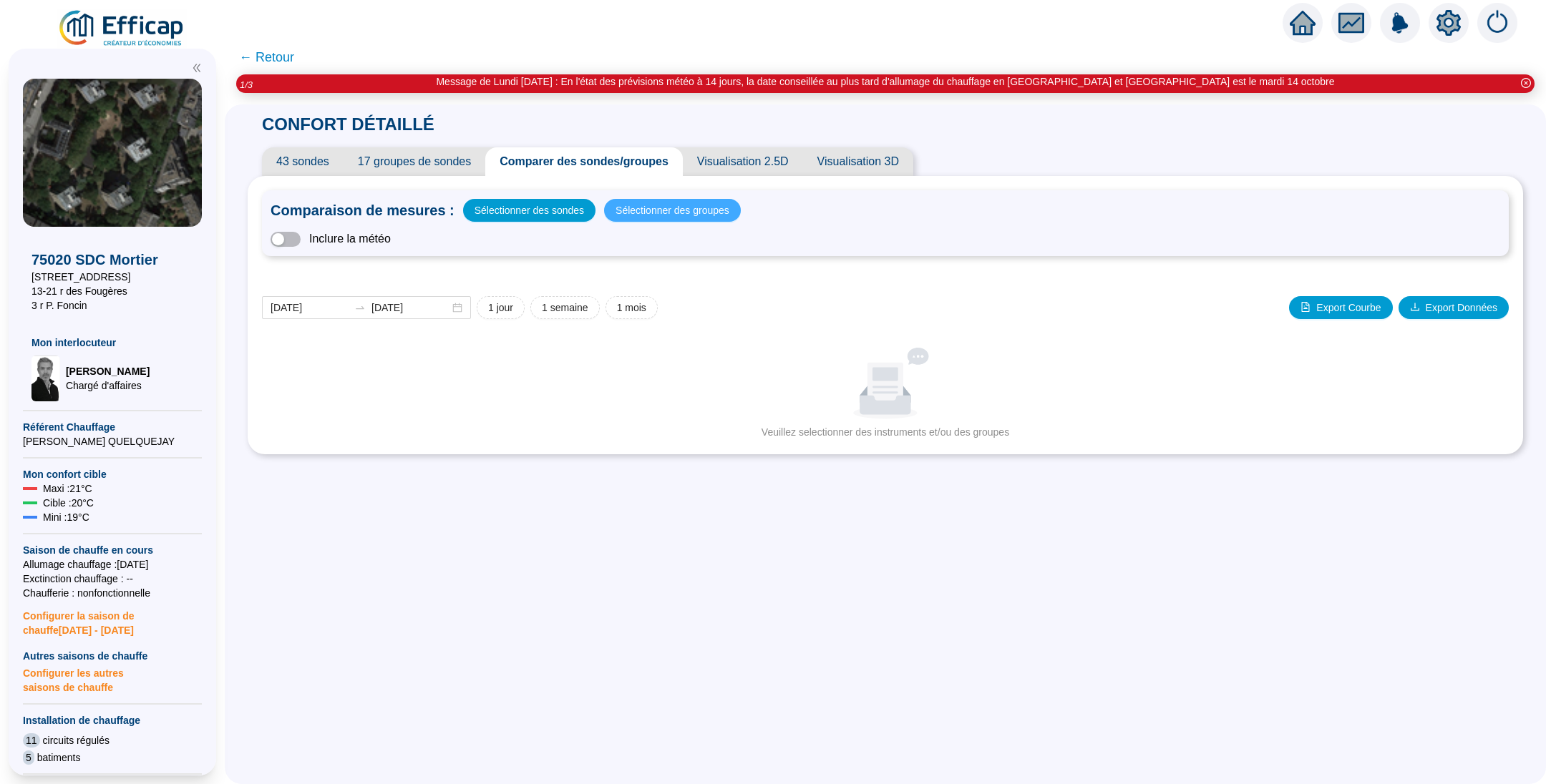
click at [632, 205] on span "Sélectionner des groupes" at bounding box center [673, 209] width 114 height 20
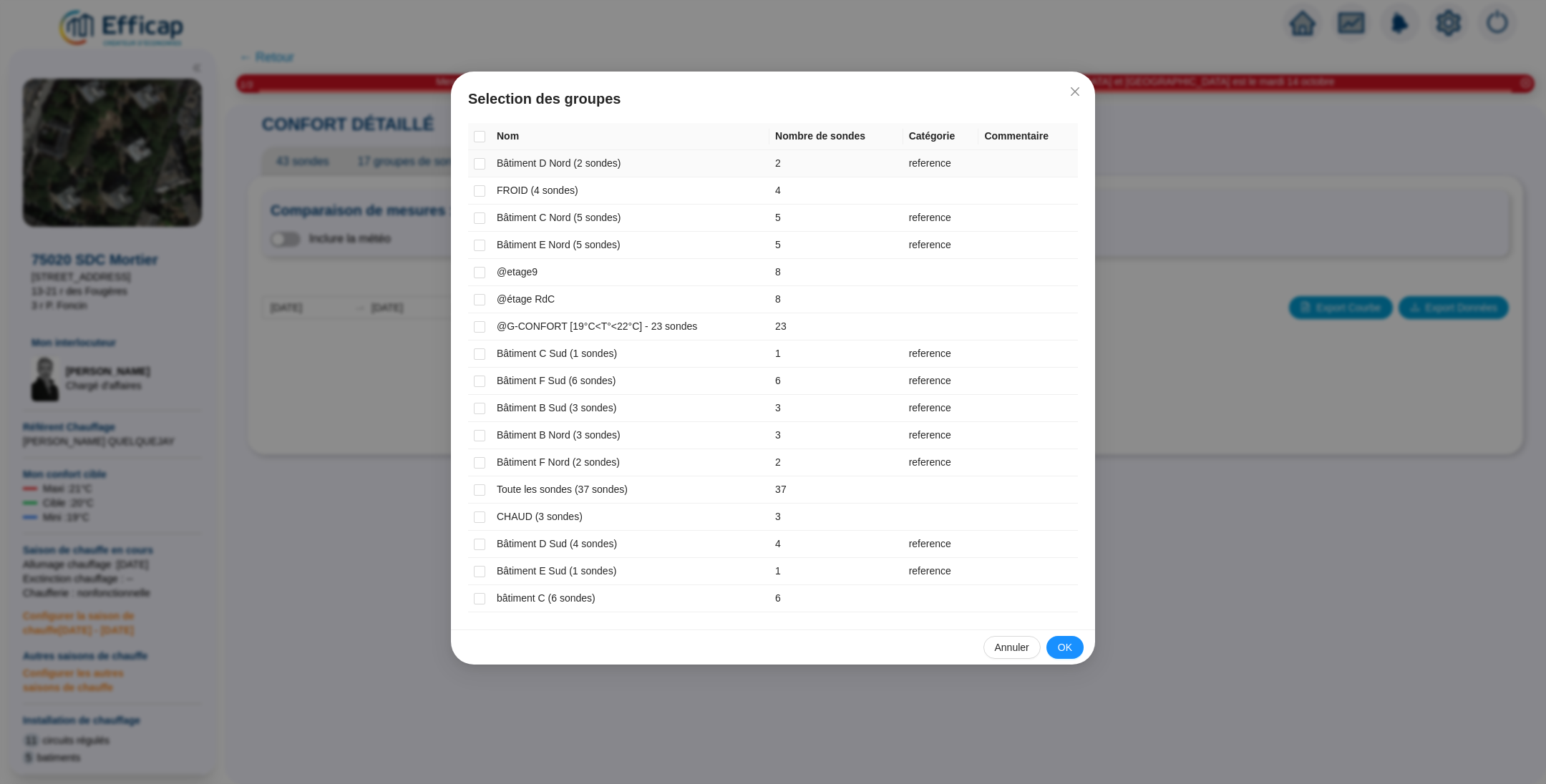
click at [485, 168] on td at bounding box center [479, 164] width 23 height 27
click at [476, 163] on input "checkbox" at bounding box center [479, 164] width 11 height 11
checkbox input "true"
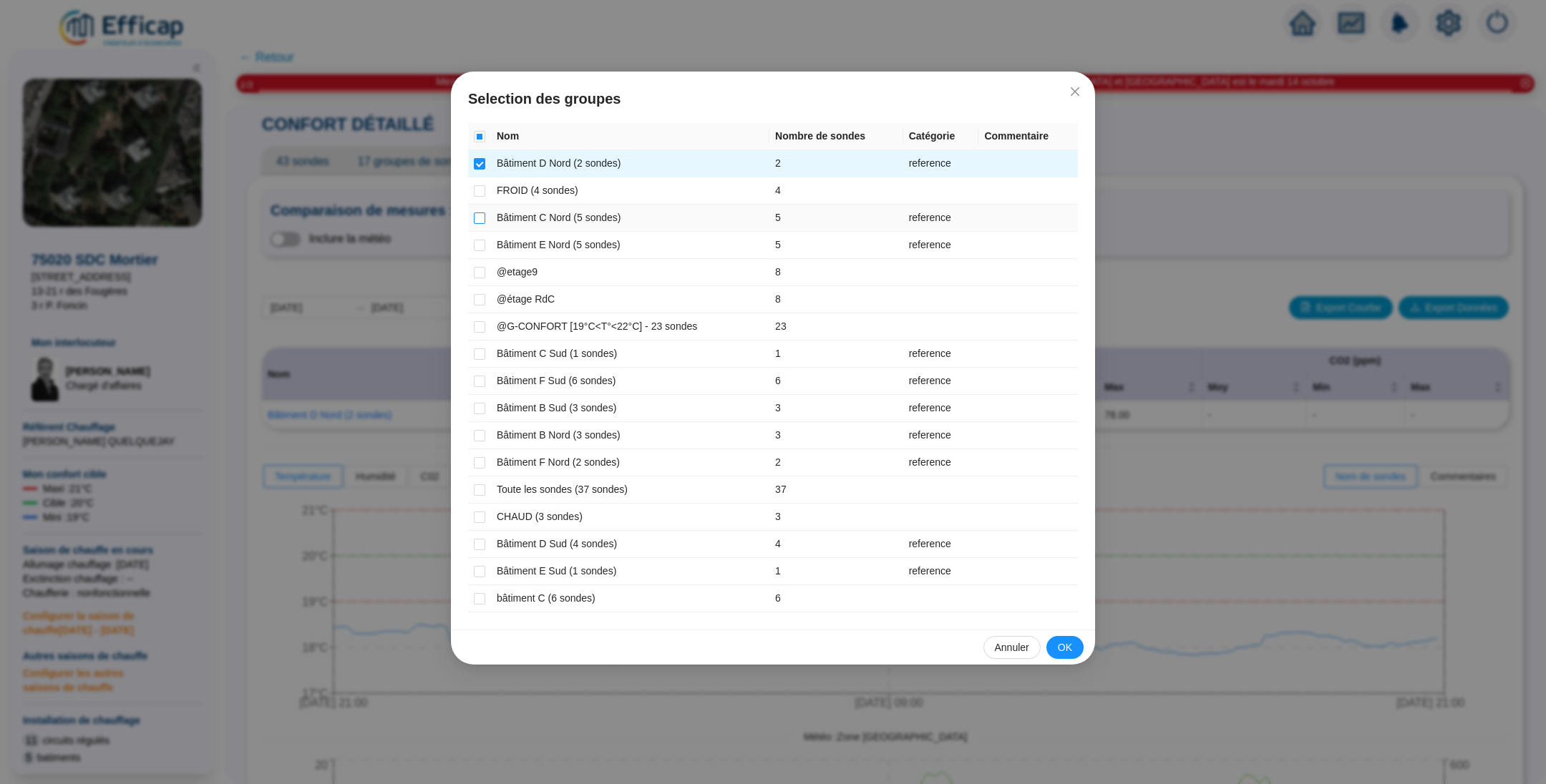
click at [479, 213] on input "checkbox" at bounding box center [479, 218] width 11 height 11
checkbox input "true"
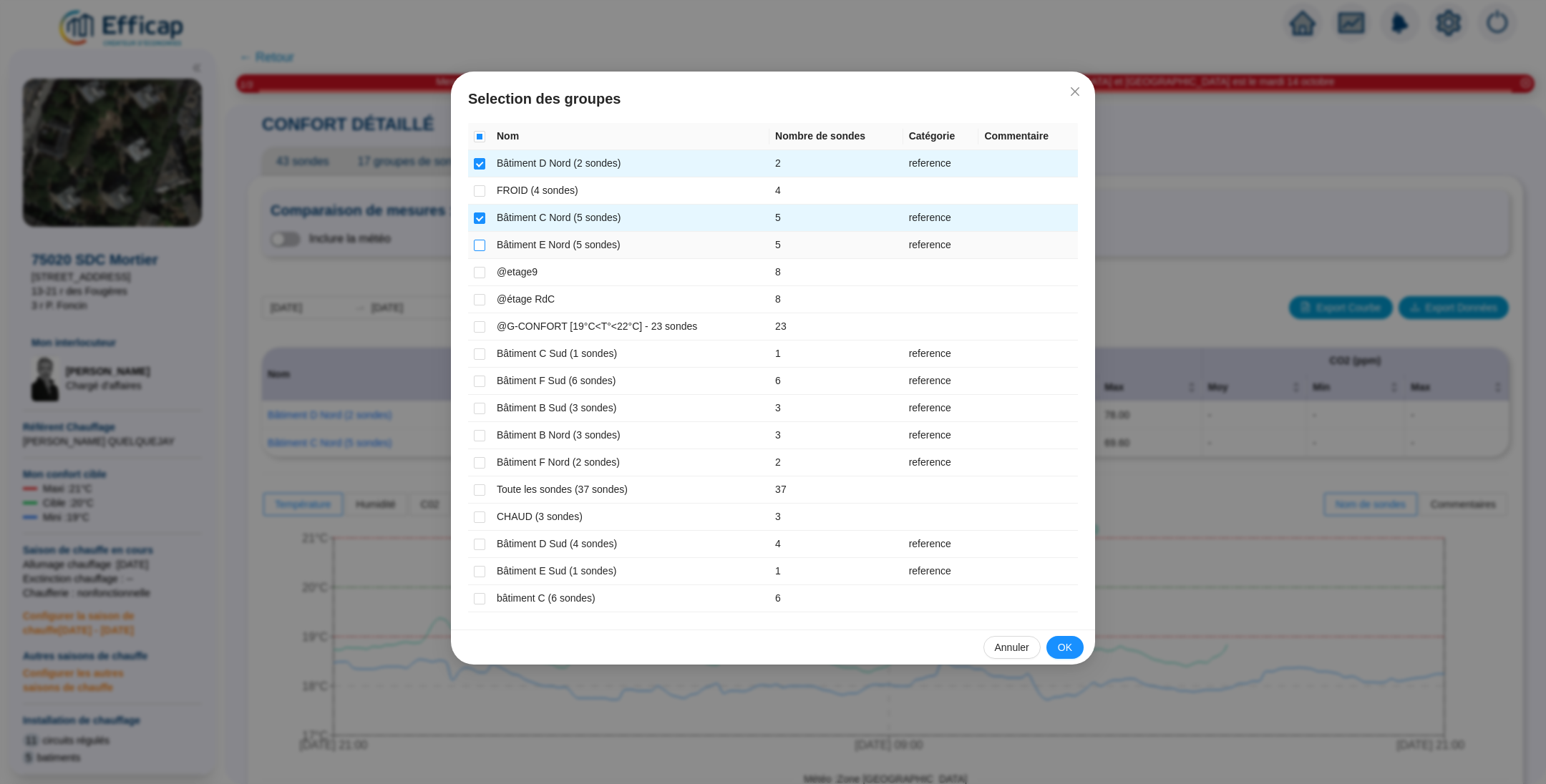
click at [479, 243] on input "checkbox" at bounding box center [479, 245] width 11 height 11
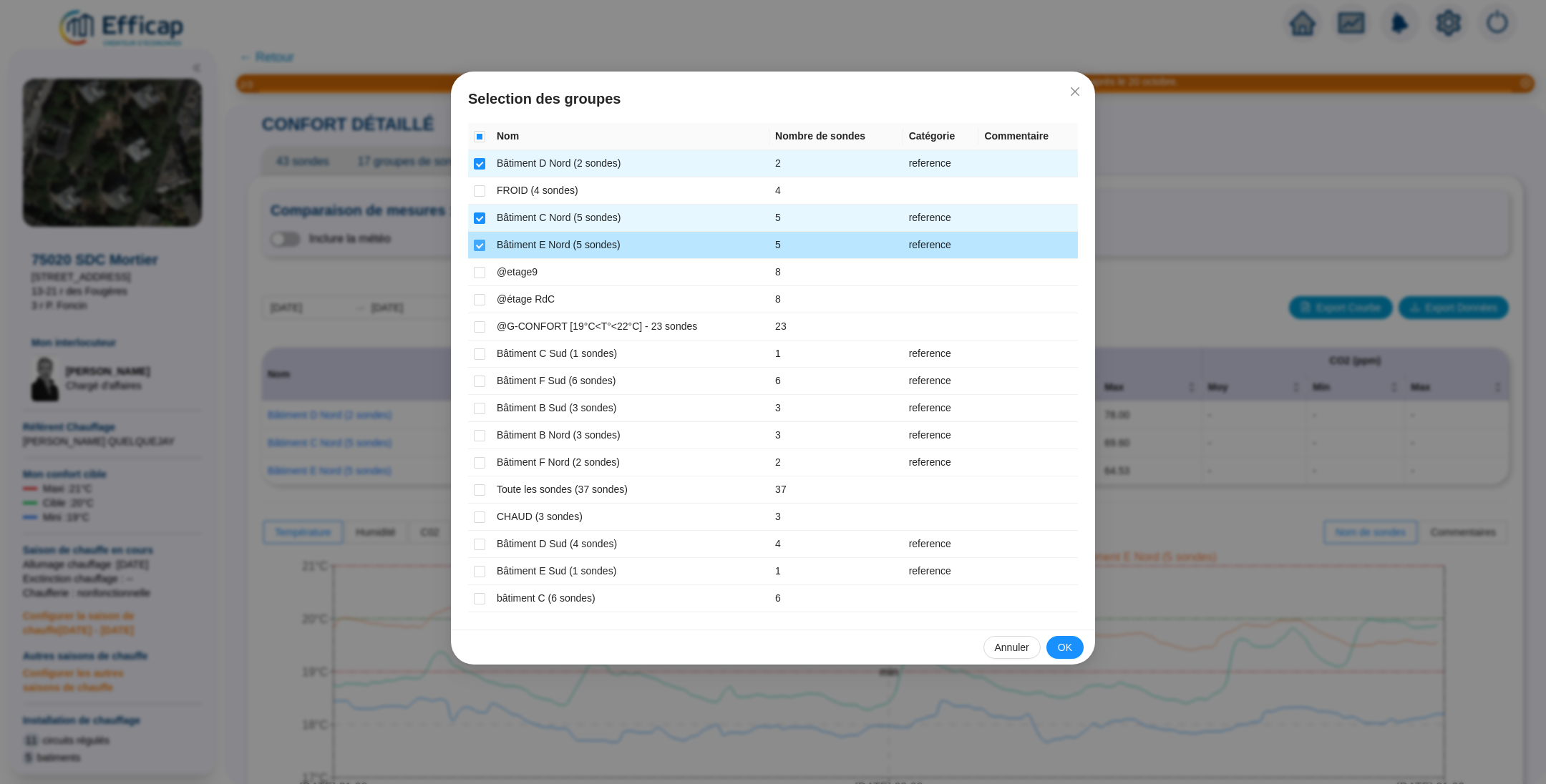
click at [480, 247] on input "checkbox" at bounding box center [479, 245] width 11 height 11
checkbox input "false"
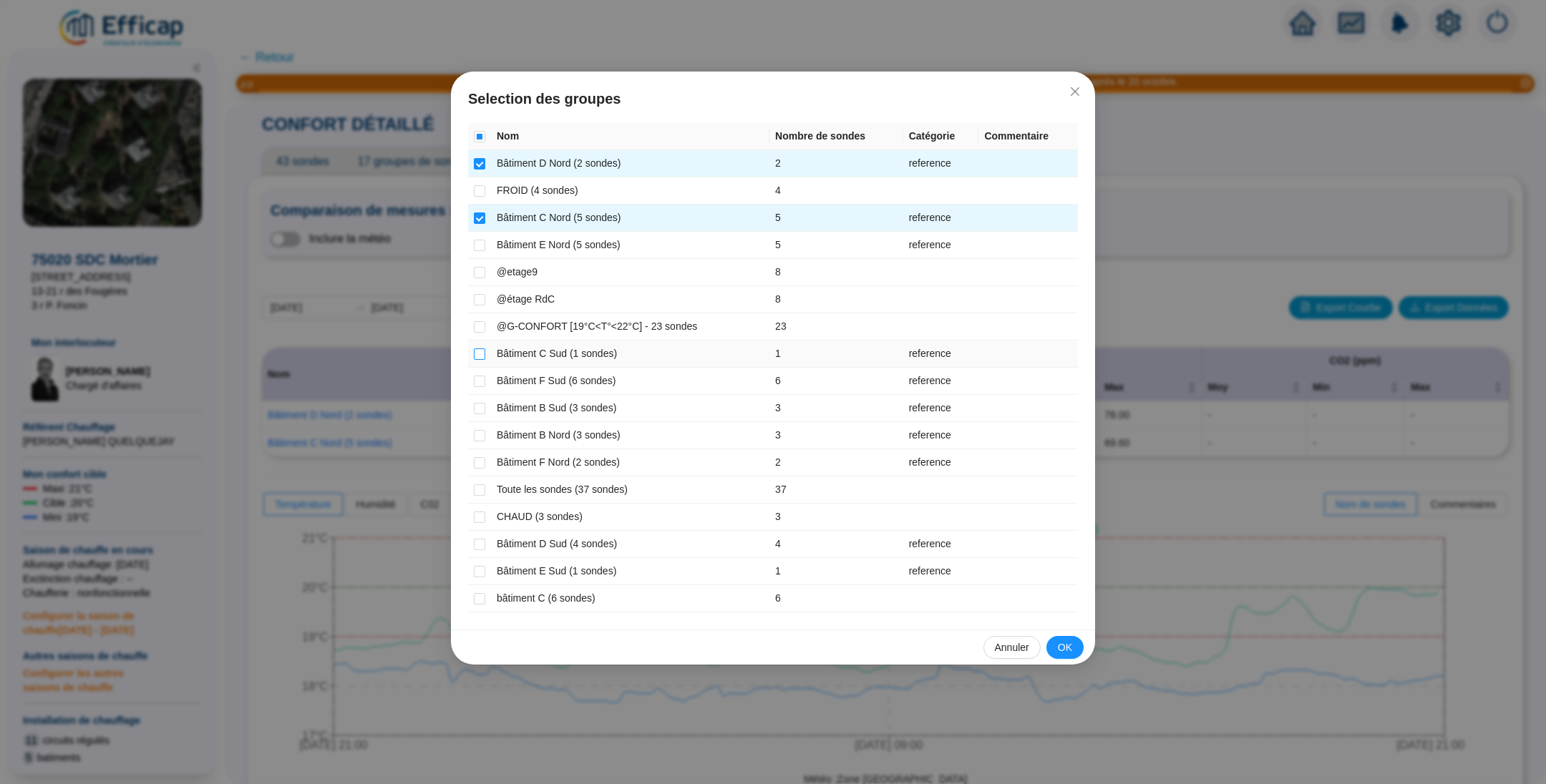
click at [477, 353] on input "checkbox" at bounding box center [479, 354] width 11 height 11
checkbox input "true"
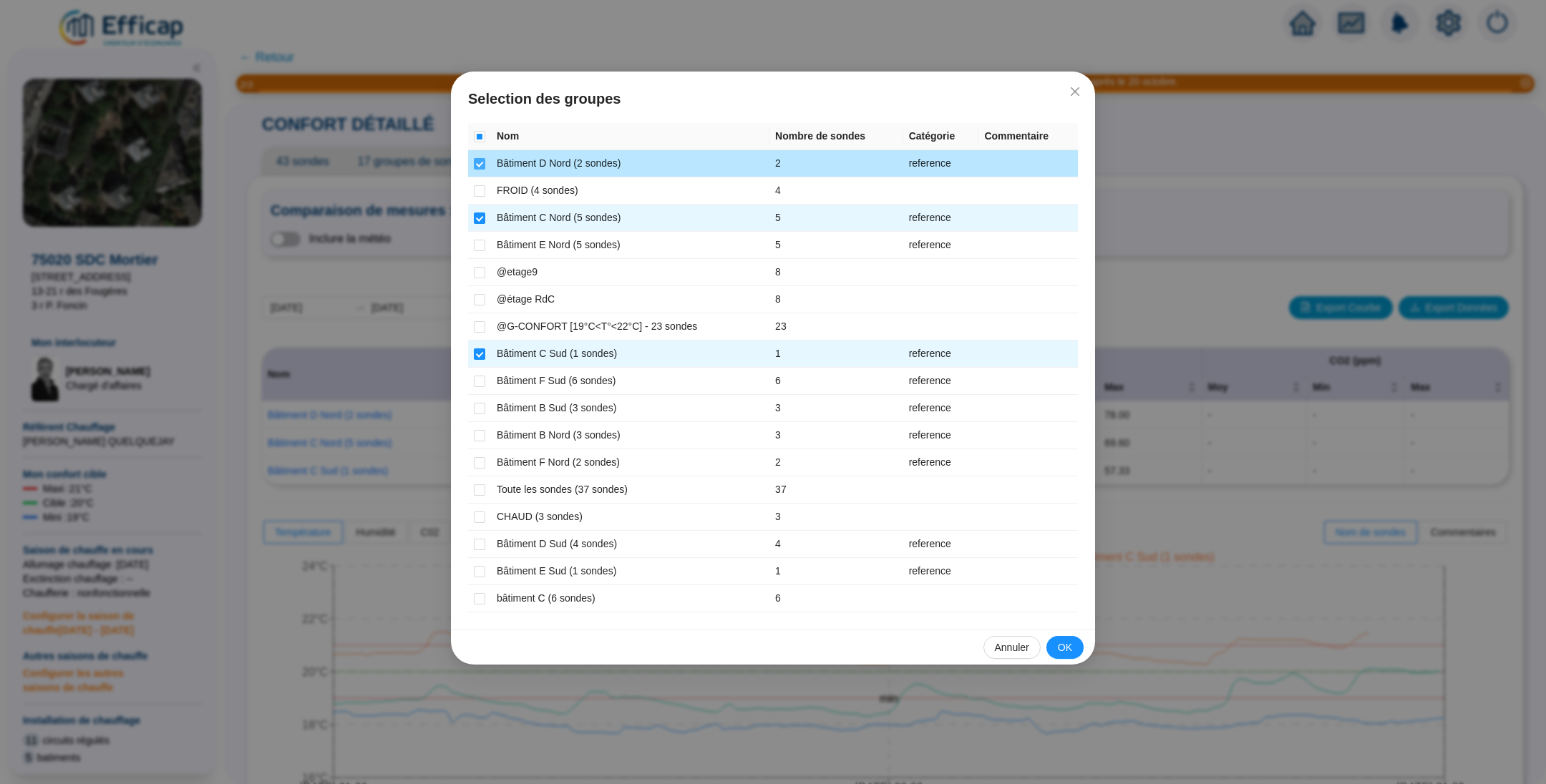
click at [477, 158] on input "checkbox" at bounding box center [479, 164] width 11 height 11
checkbox input "false"
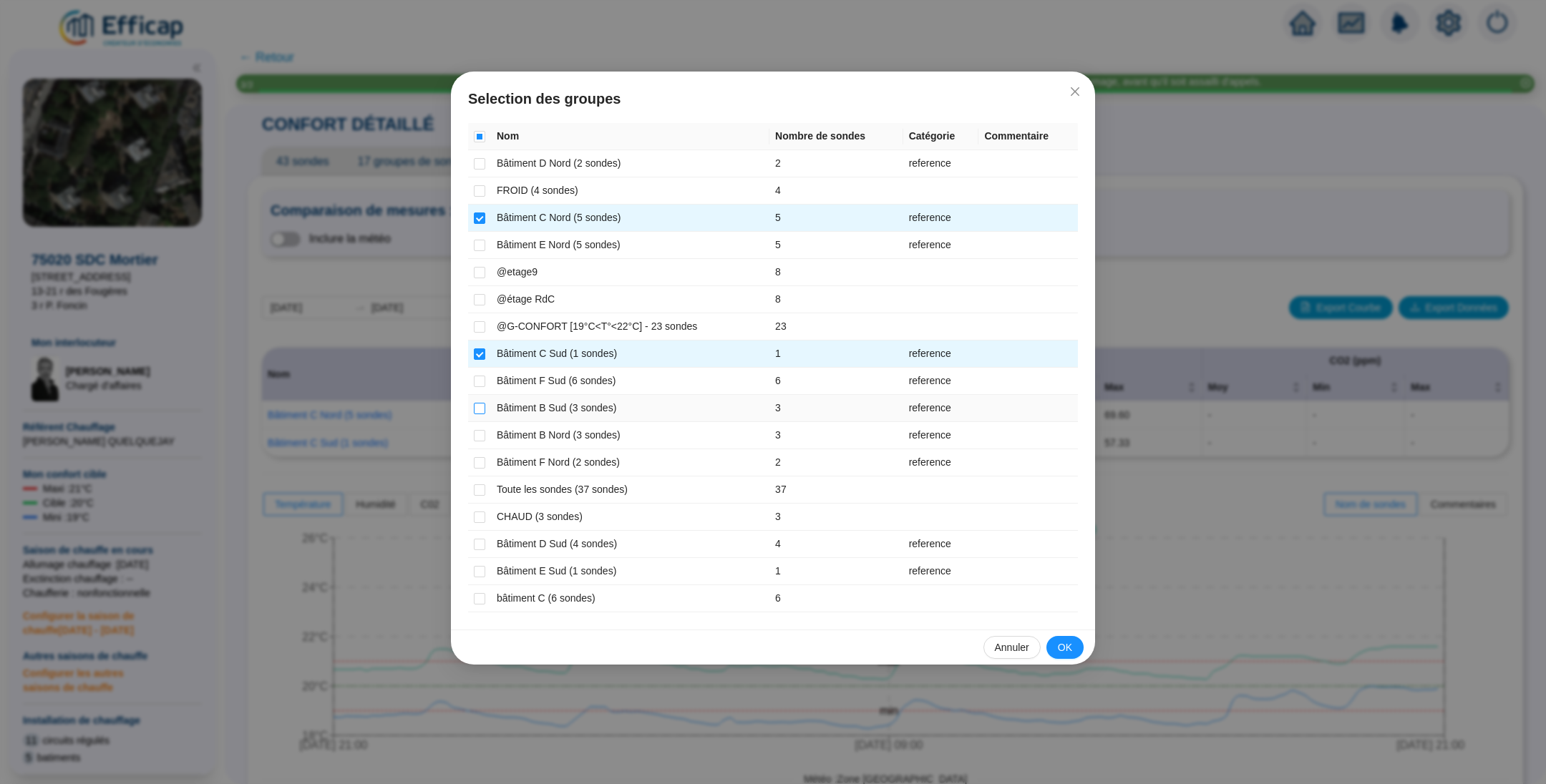
click at [476, 408] on input "checkbox" at bounding box center [479, 409] width 11 height 11
checkbox input "true"
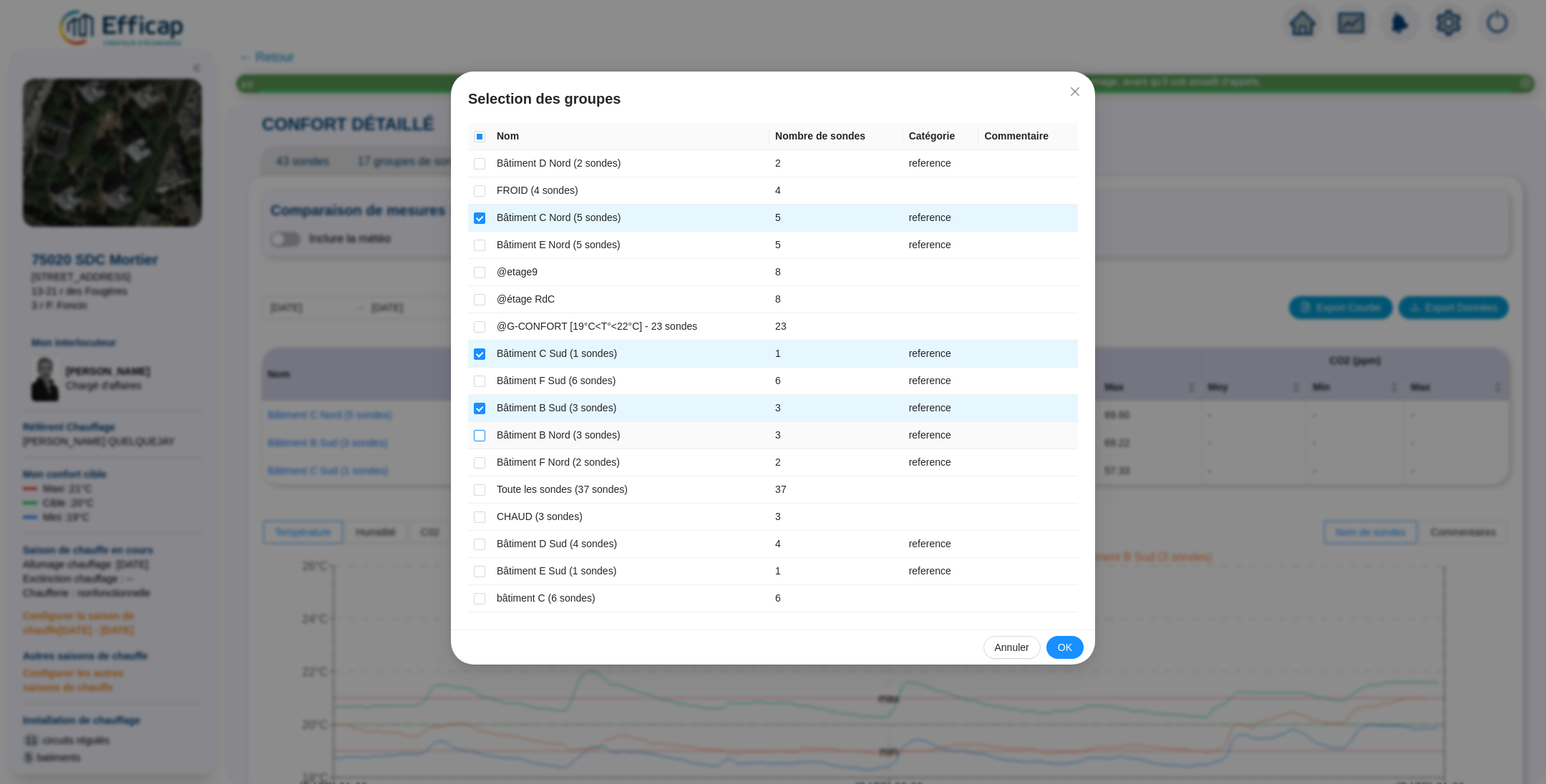
click at [476, 430] on input "checkbox" at bounding box center [479, 435] width 11 height 11
checkbox input "true"
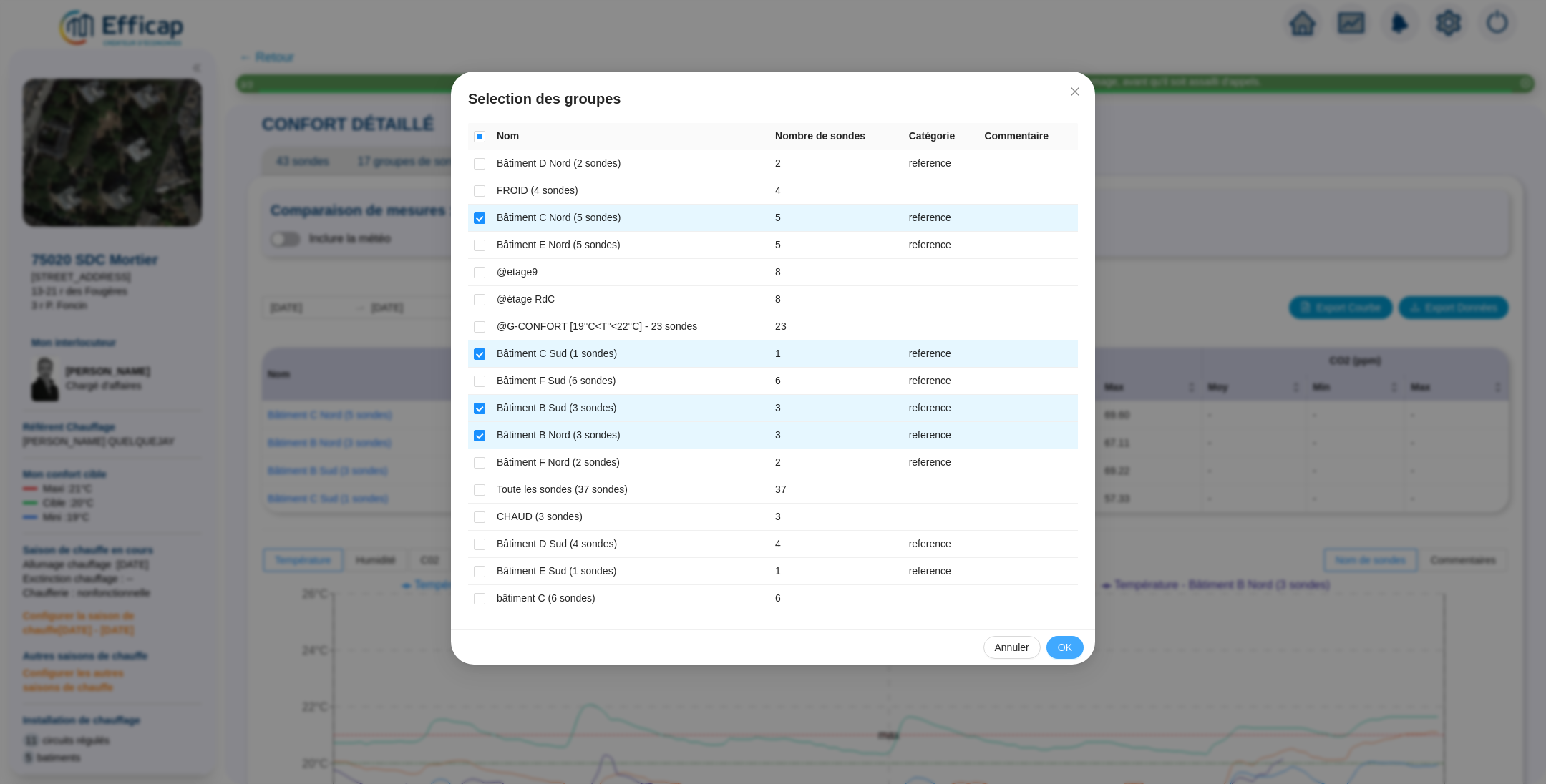
click at [1061, 646] on span "OK" at bounding box center [1065, 647] width 14 height 15
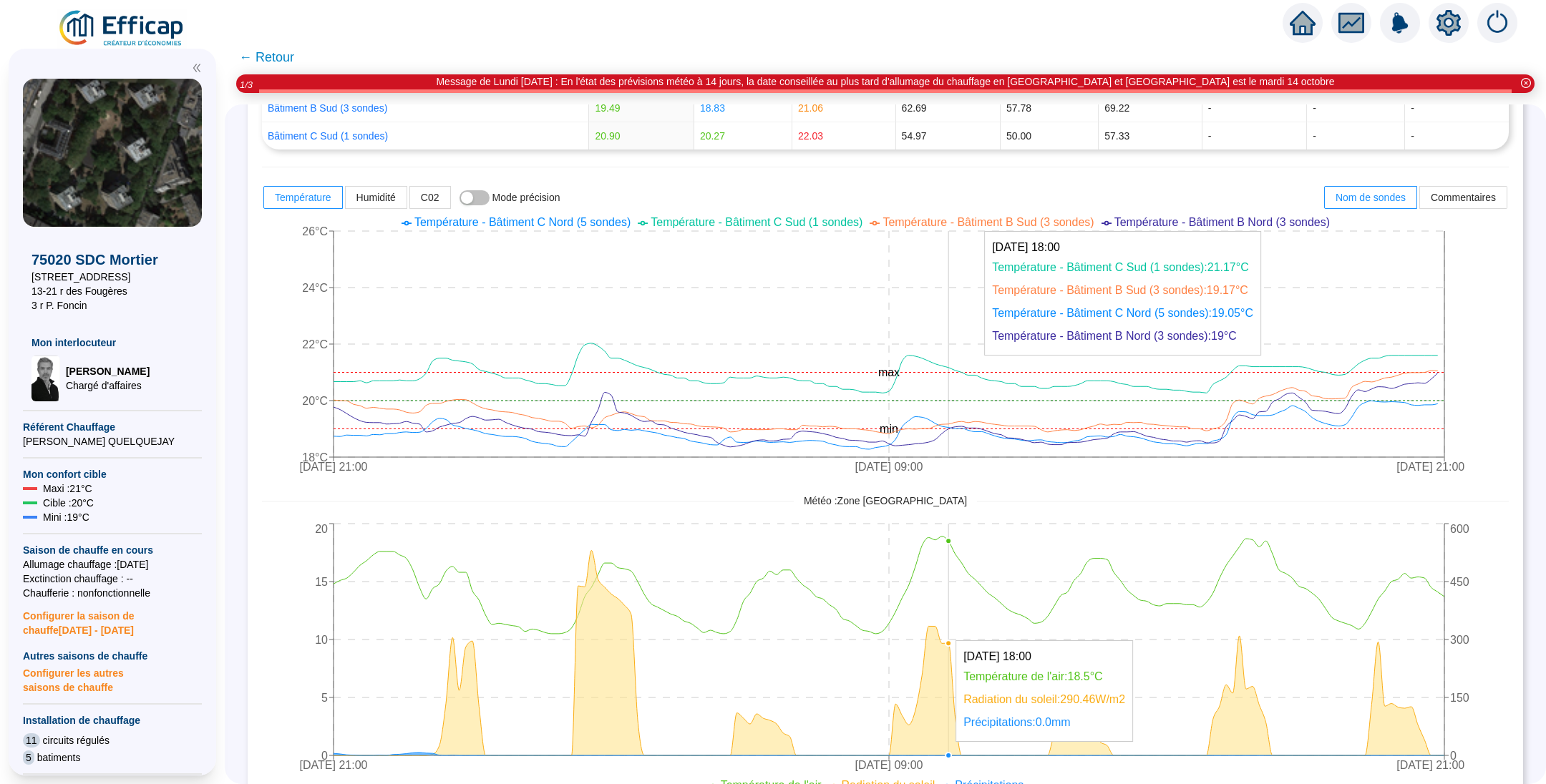
scroll to position [422, 0]
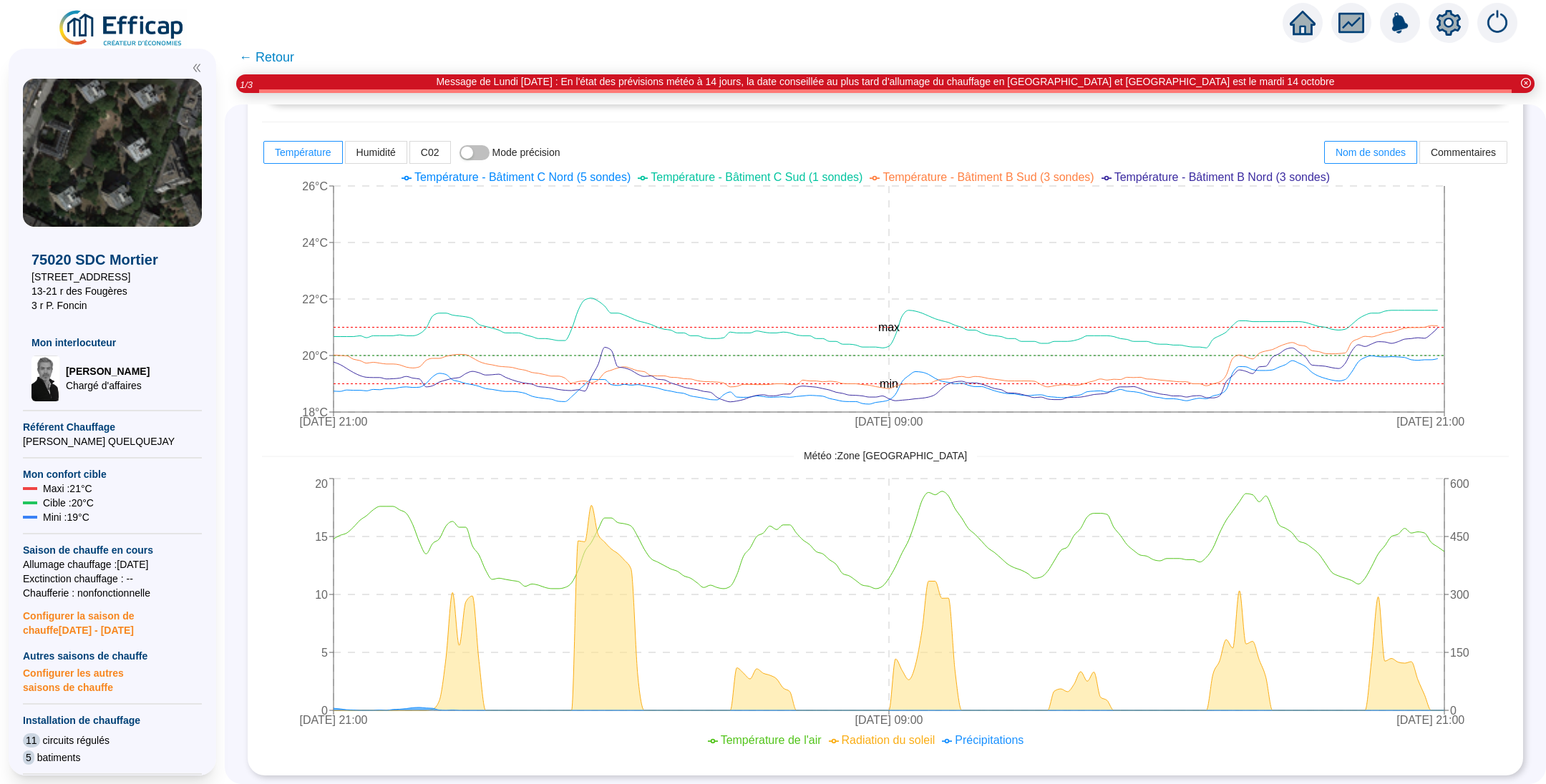
click at [281, 63] on span "← Retour" at bounding box center [266, 57] width 55 height 20
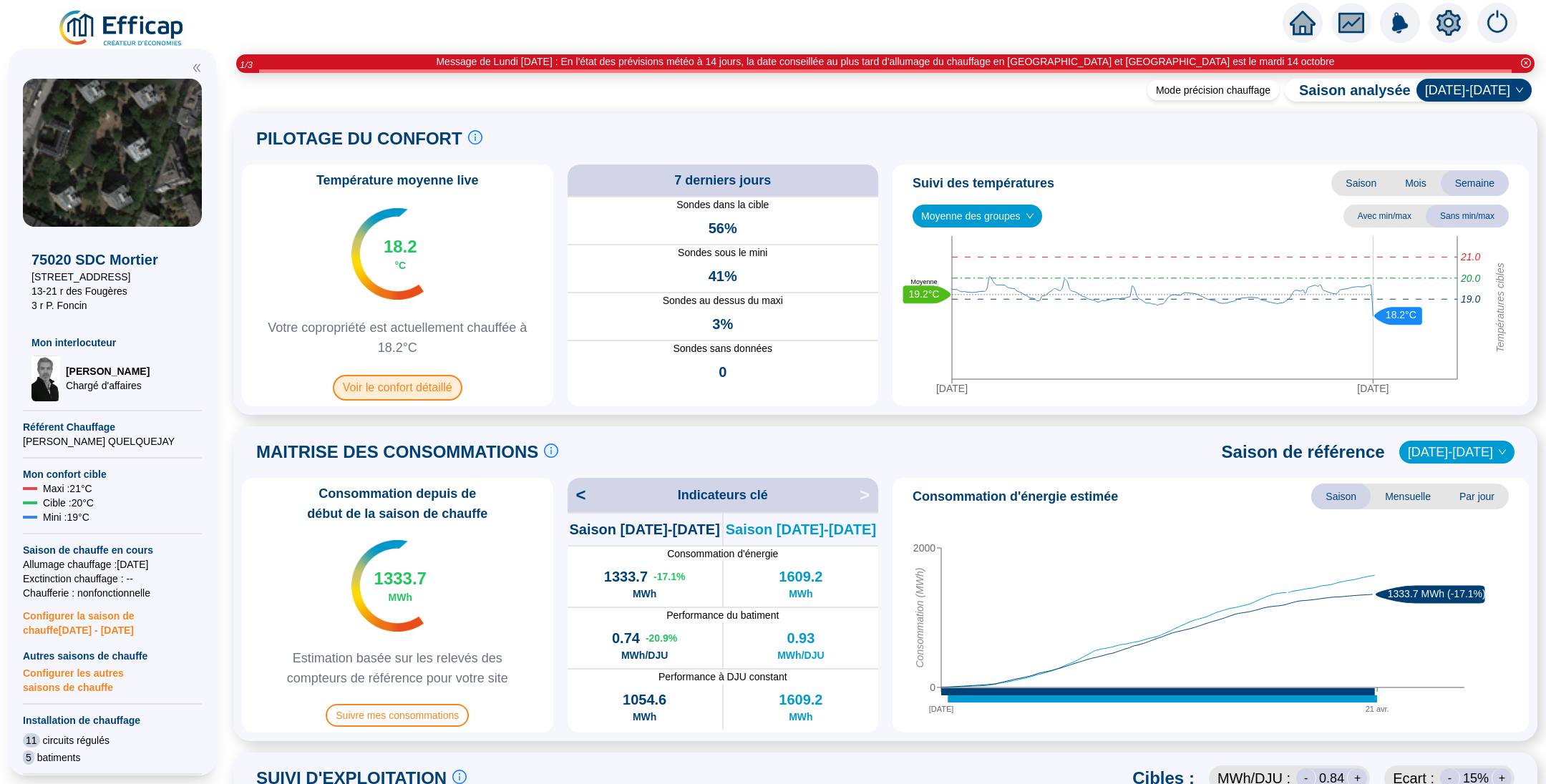
click at [381, 389] on span "Voir le confort détaillé" at bounding box center [398, 387] width 130 height 26
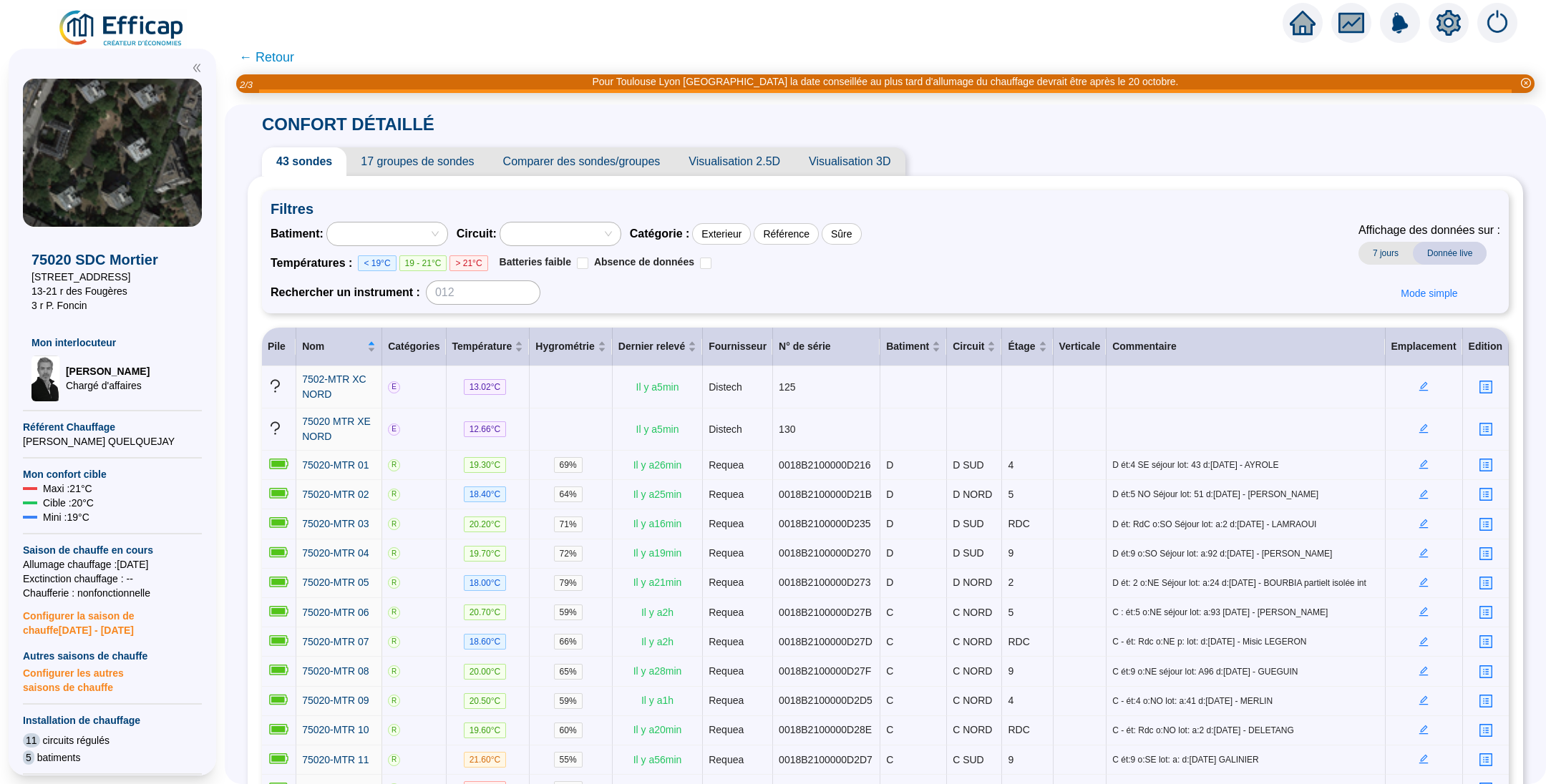
click at [575, 153] on span "Comparer des sondes/groupes" at bounding box center [581, 162] width 186 height 28
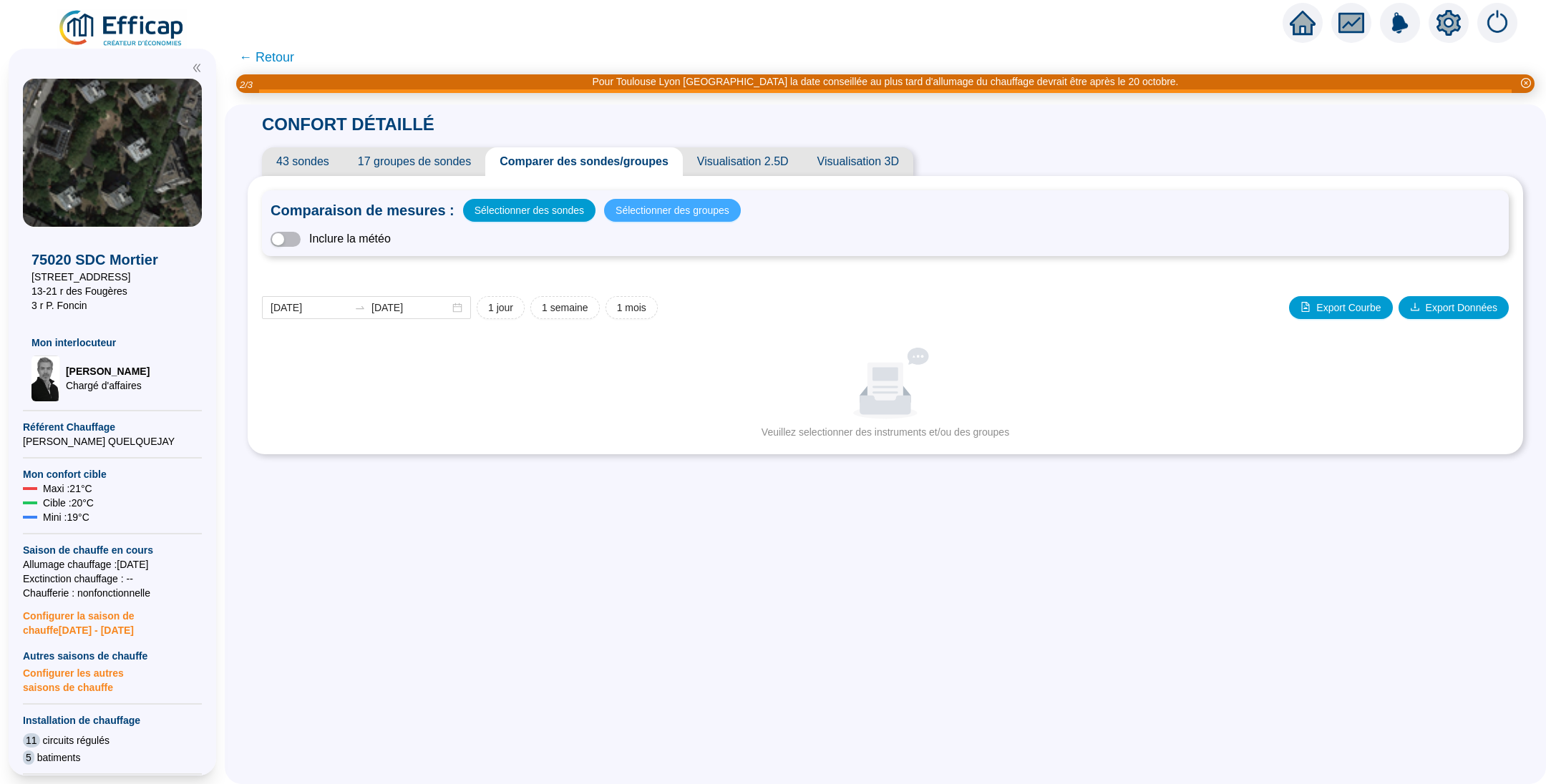
click at [655, 208] on span "Sélectionner des groupes" at bounding box center [673, 209] width 114 height 20
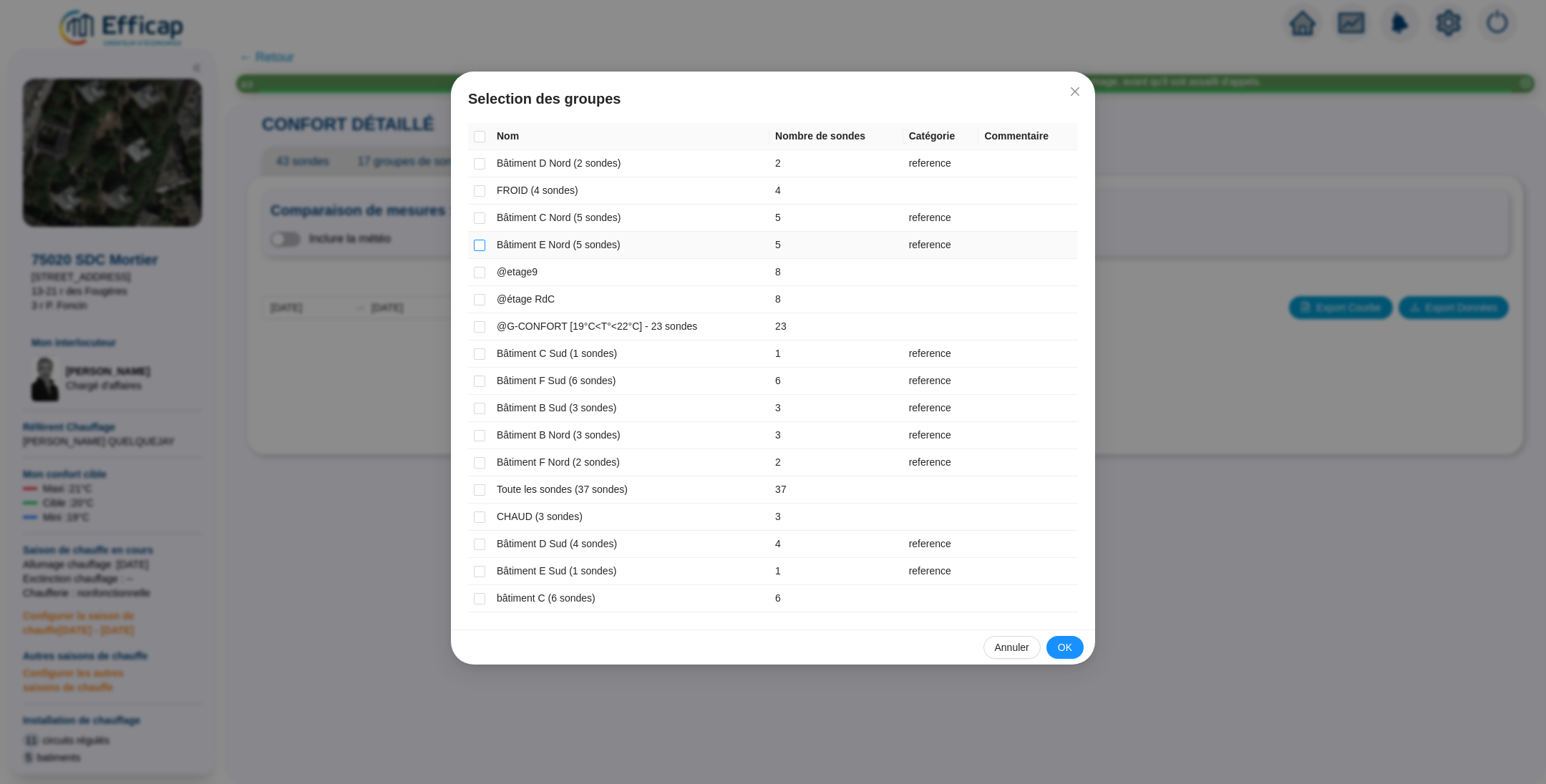
click at [477, 245] on input "checkbox" at bounding box center [479, 245] width 11 height 11
checkbox input "true"
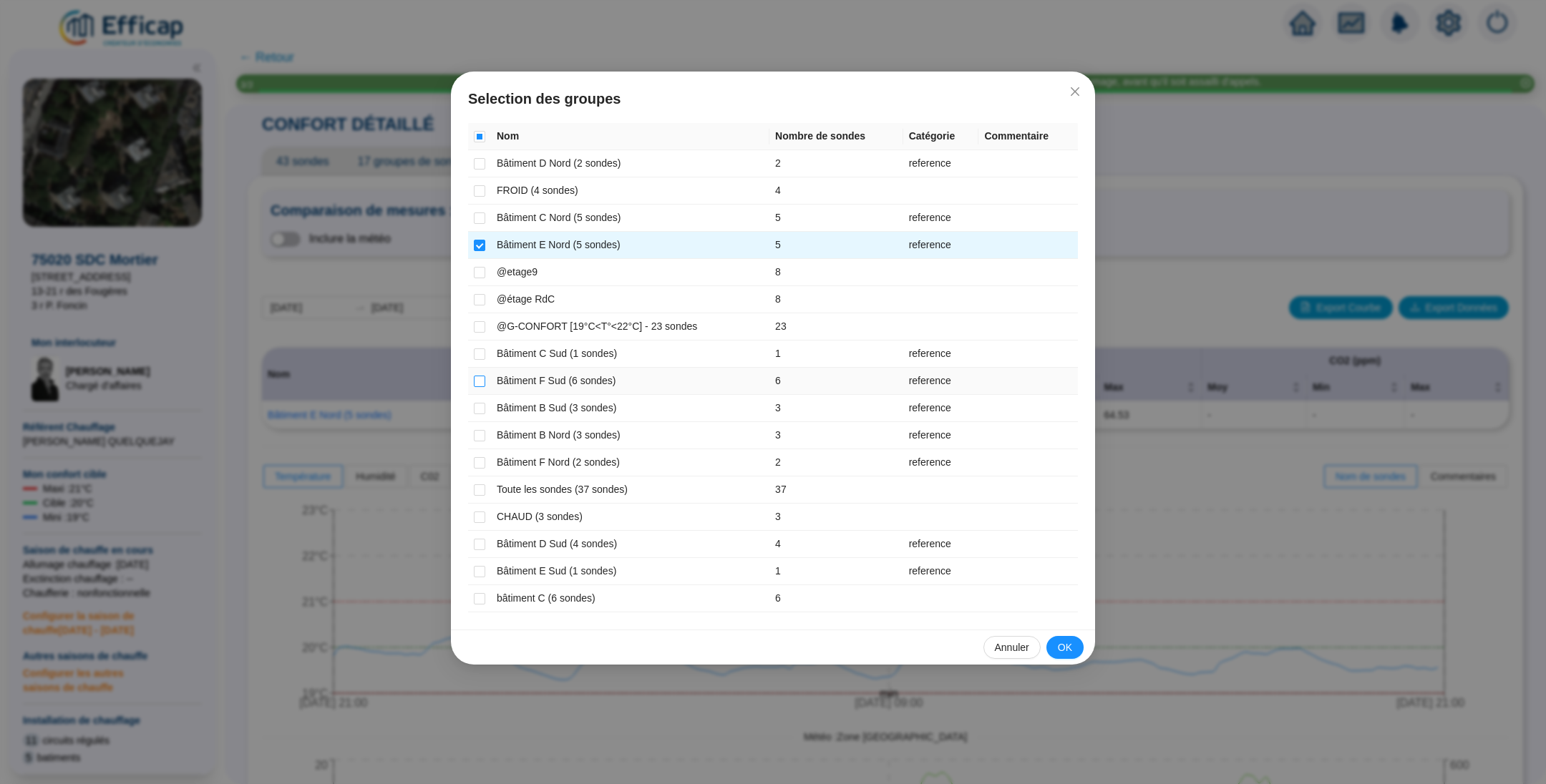
click at [480, 379] on input "checkbox" at bounding box center [479, 381] width 11 height 11
checkbox input "true"
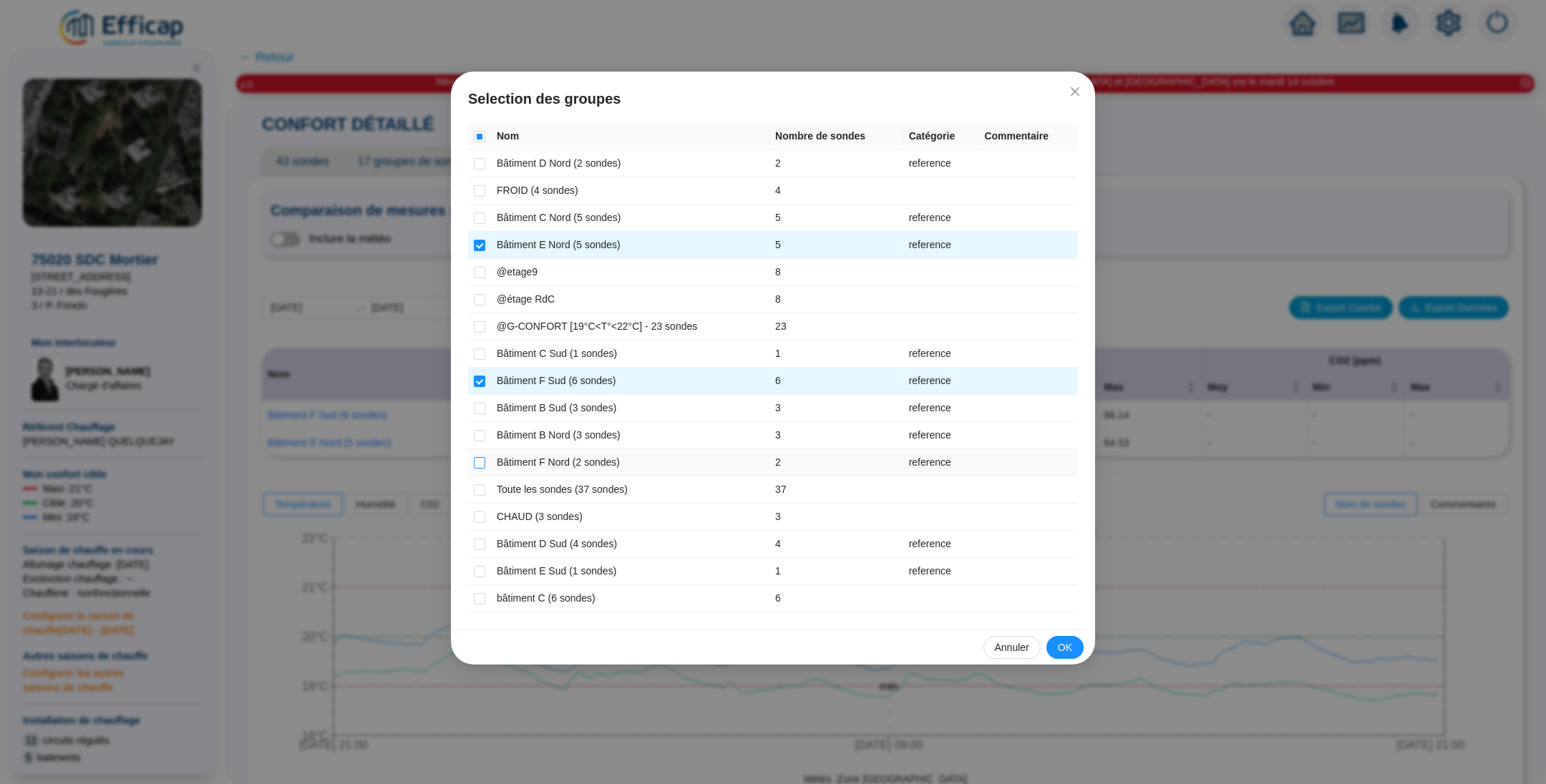
click at [481, 463] on input "checkbox" at bounding box center [479, 463] width 11 height 11
checkbox input "true"
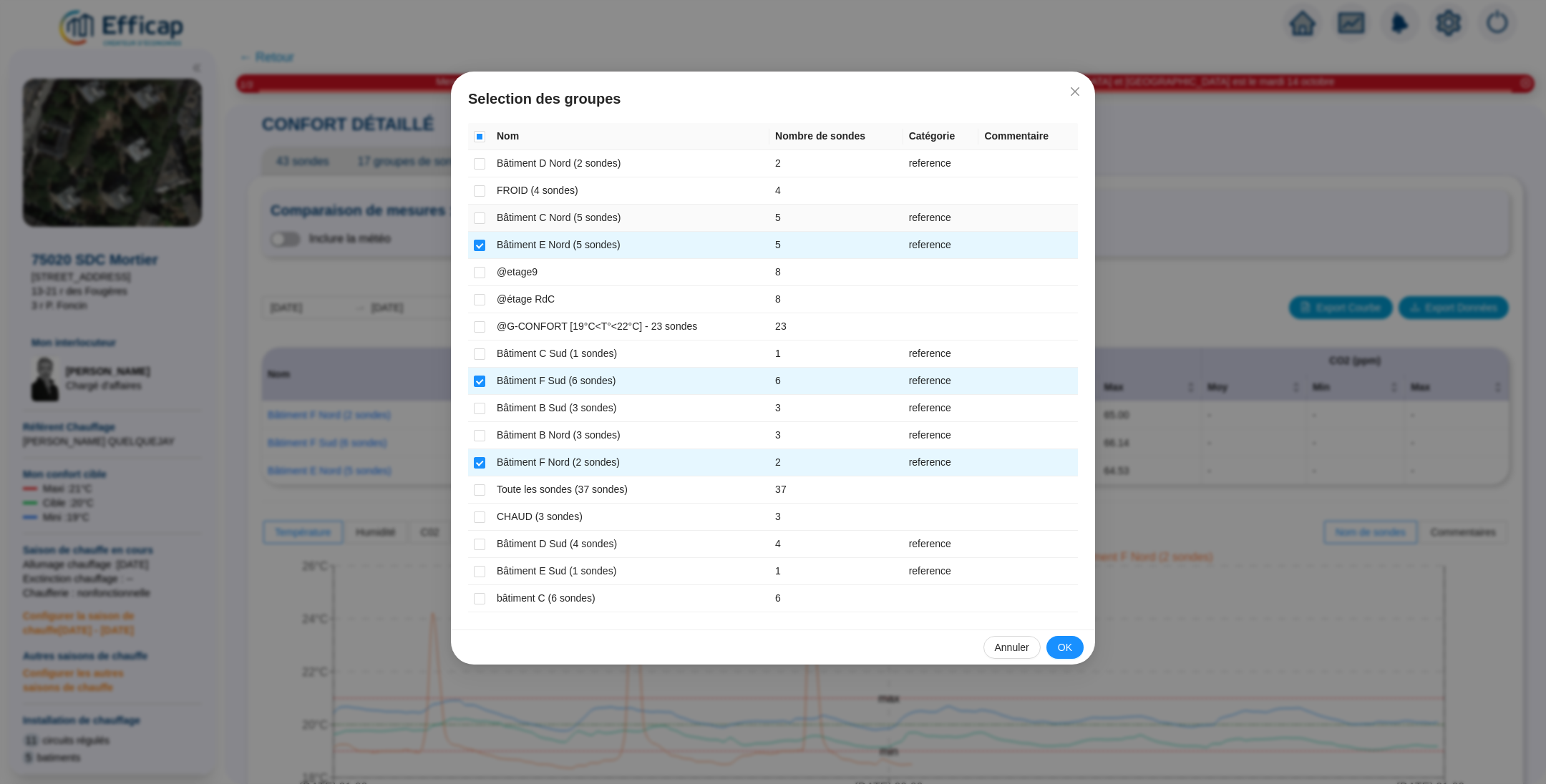
click at [485, 217] on td at bounding box center [479, 218] width 23 height 27
click at [478, 216] on input "checkbox" at bounding box center [479, 218] width 11 height 11
checkbox input "true"
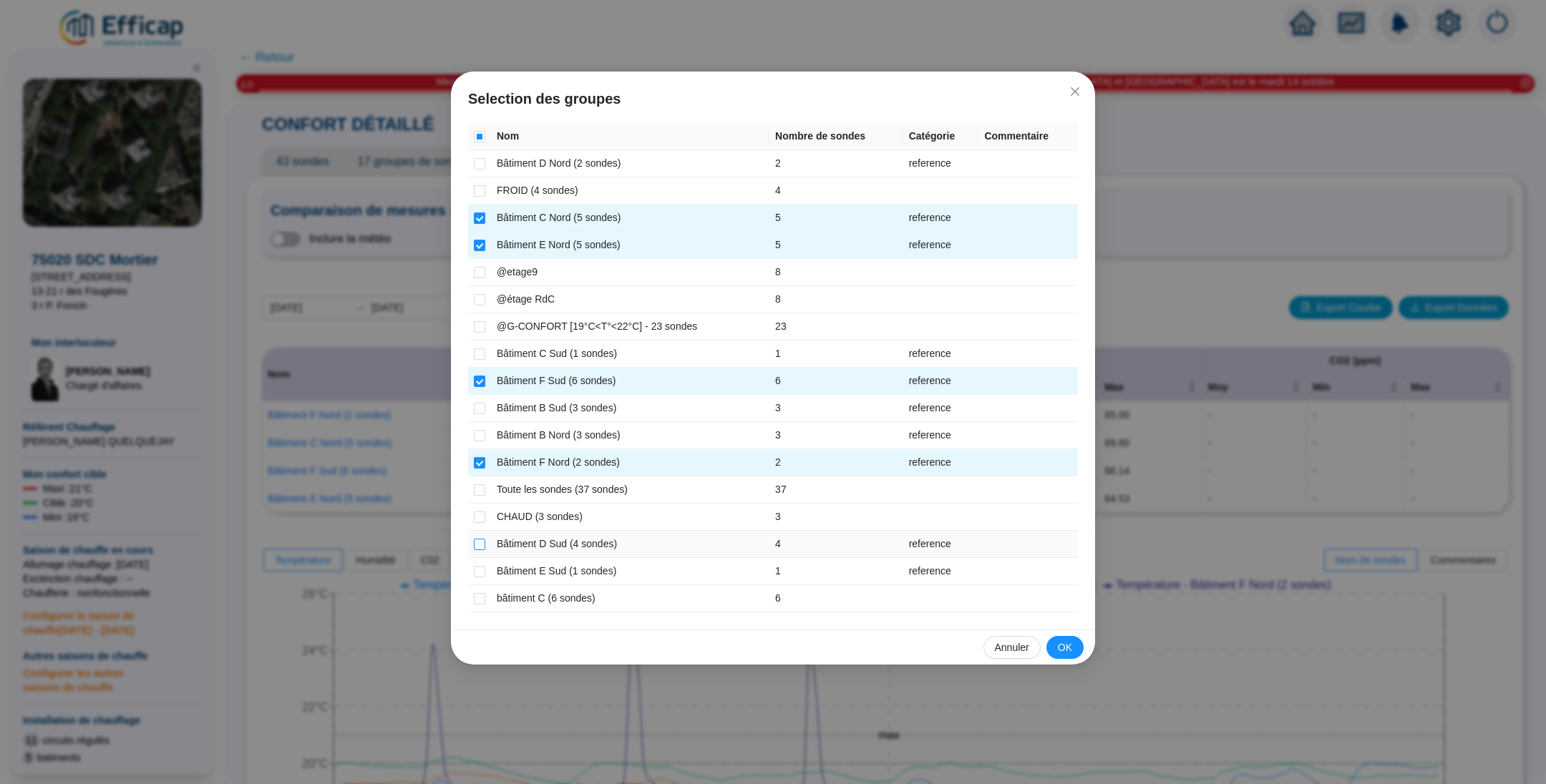
click at [478, 545] on input "checkbox" at bounding box center [479, 545] width 11 height 11
checkbox input "true"
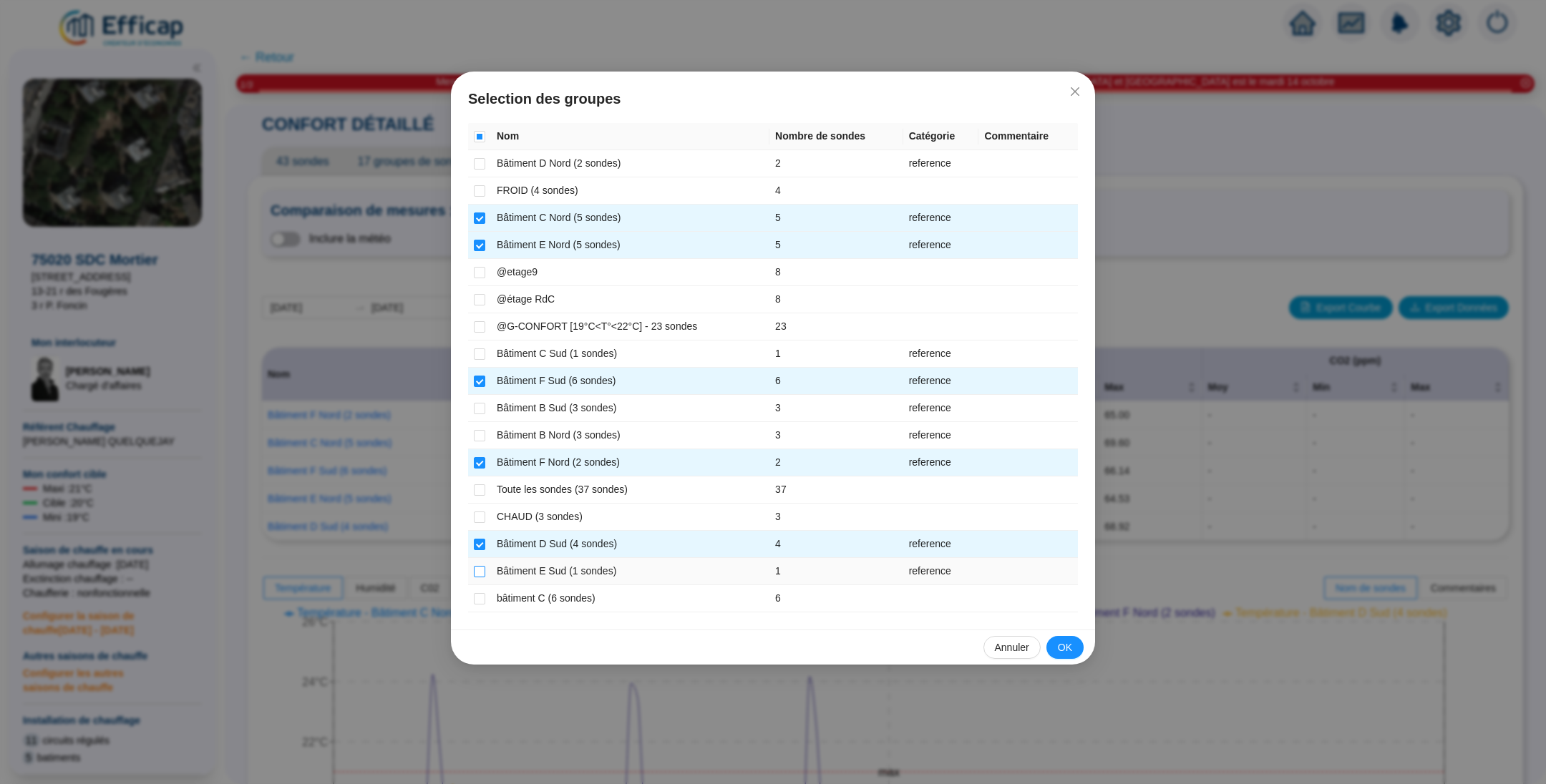
click at [477, 566] on input "checkbox" at bounding box center [479, 571] width 11 height 11
checkbox input "true"
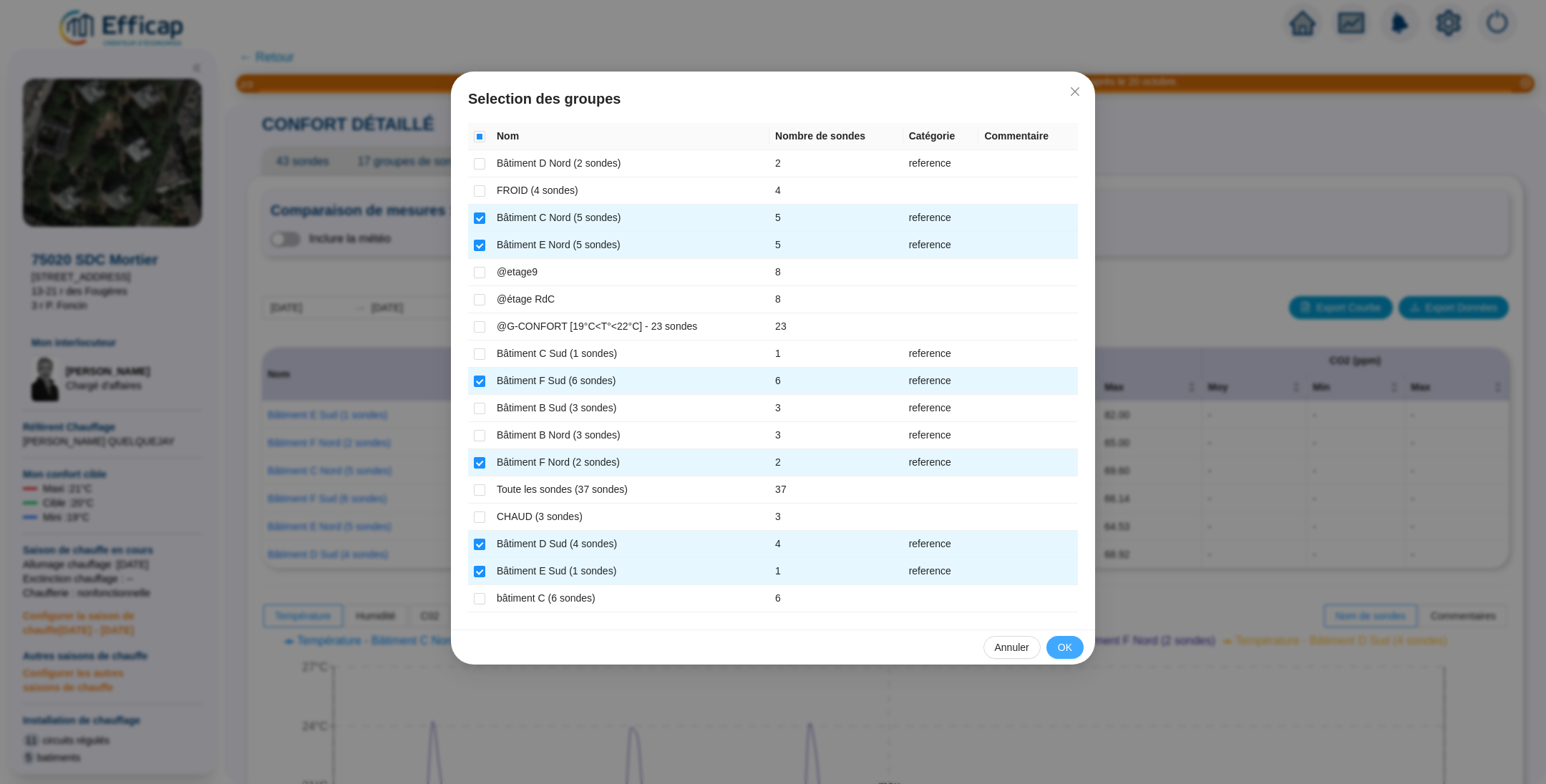
click at [1070, 640] on span "OK" at bounding box center [1065, 647] width 14 height 15
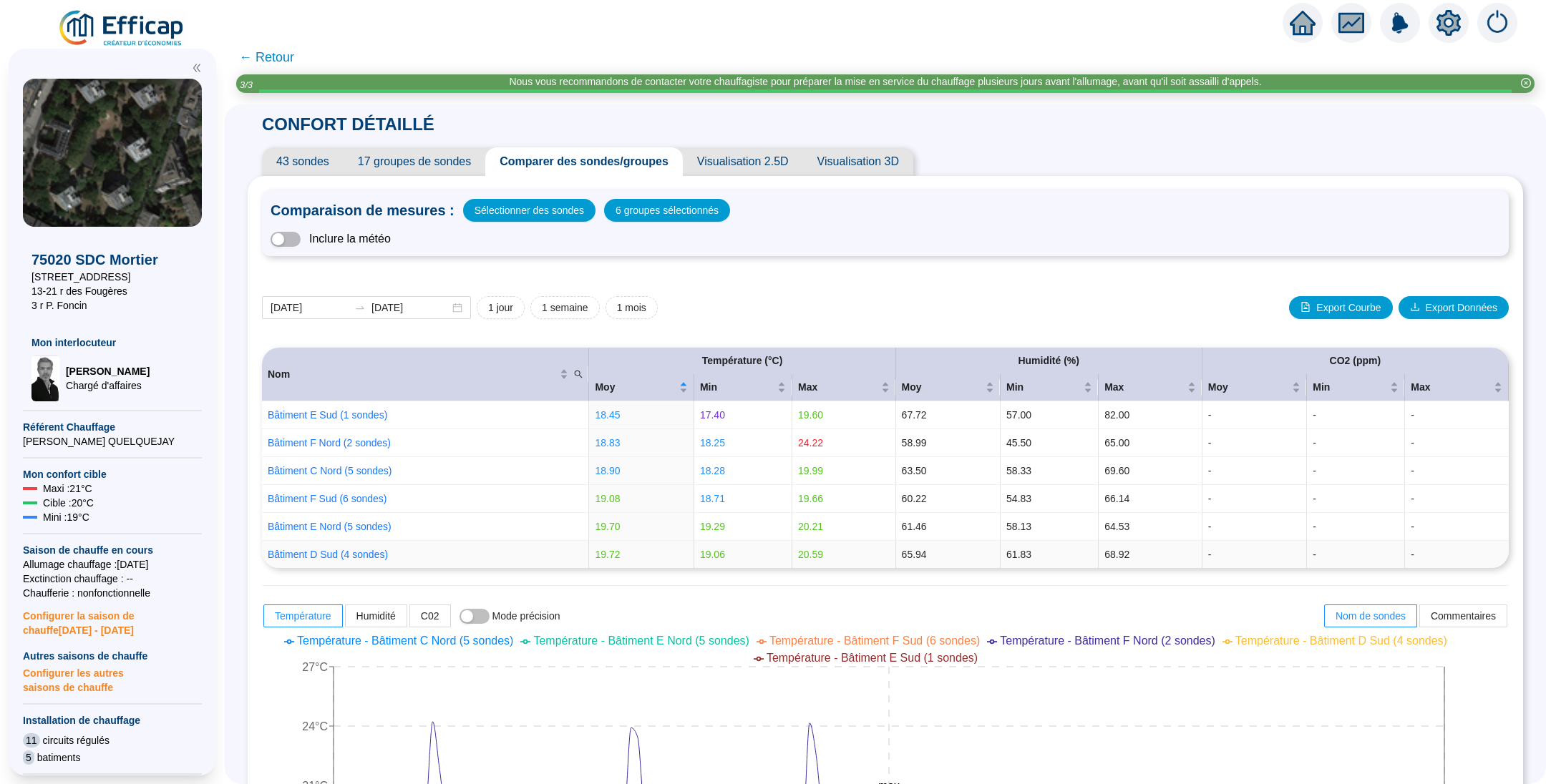
scroll to position [322, 0]
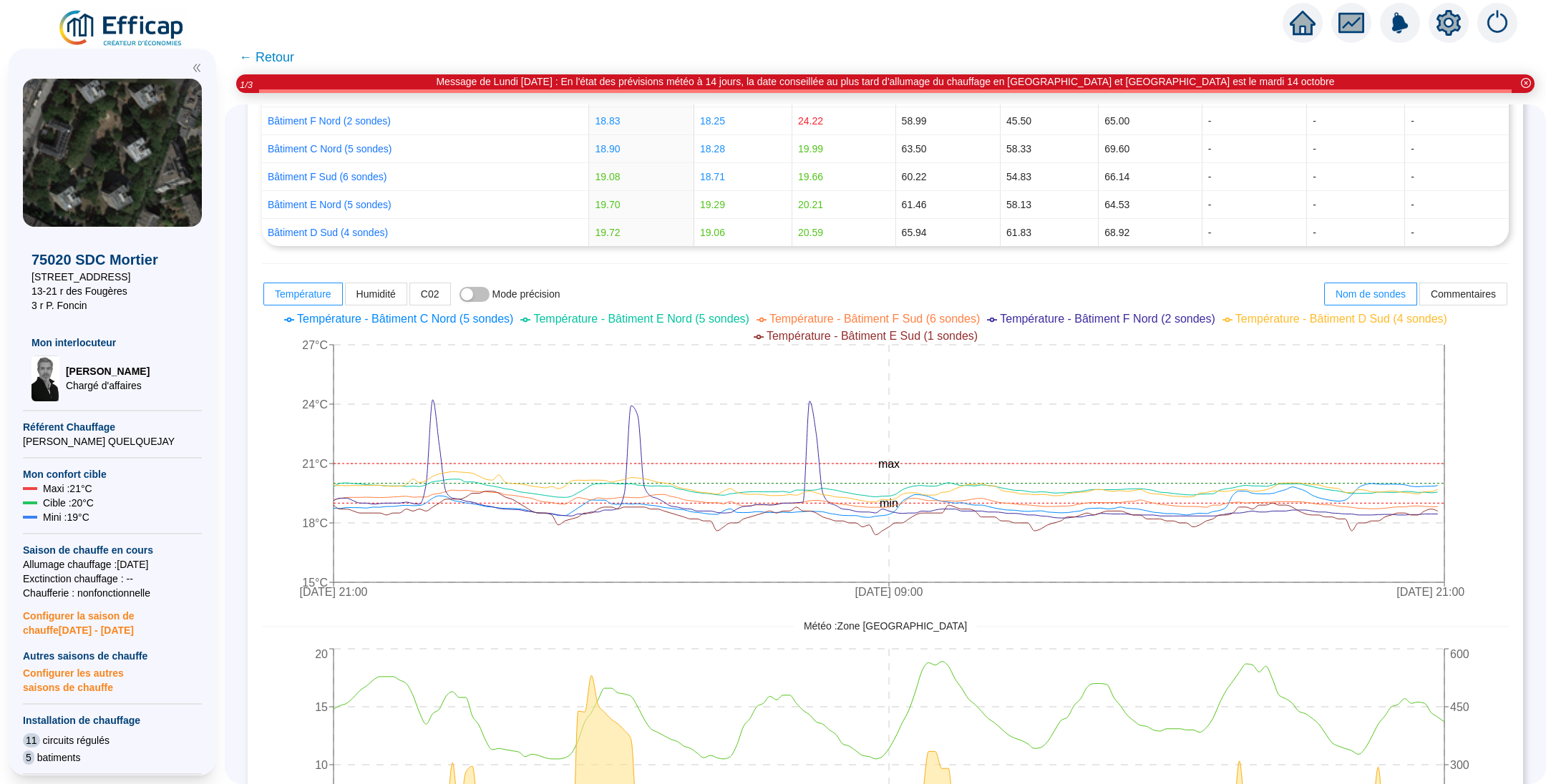
click at [292, 59] on span "← Retour" at bounding box center [266, 57] width 55 height 20
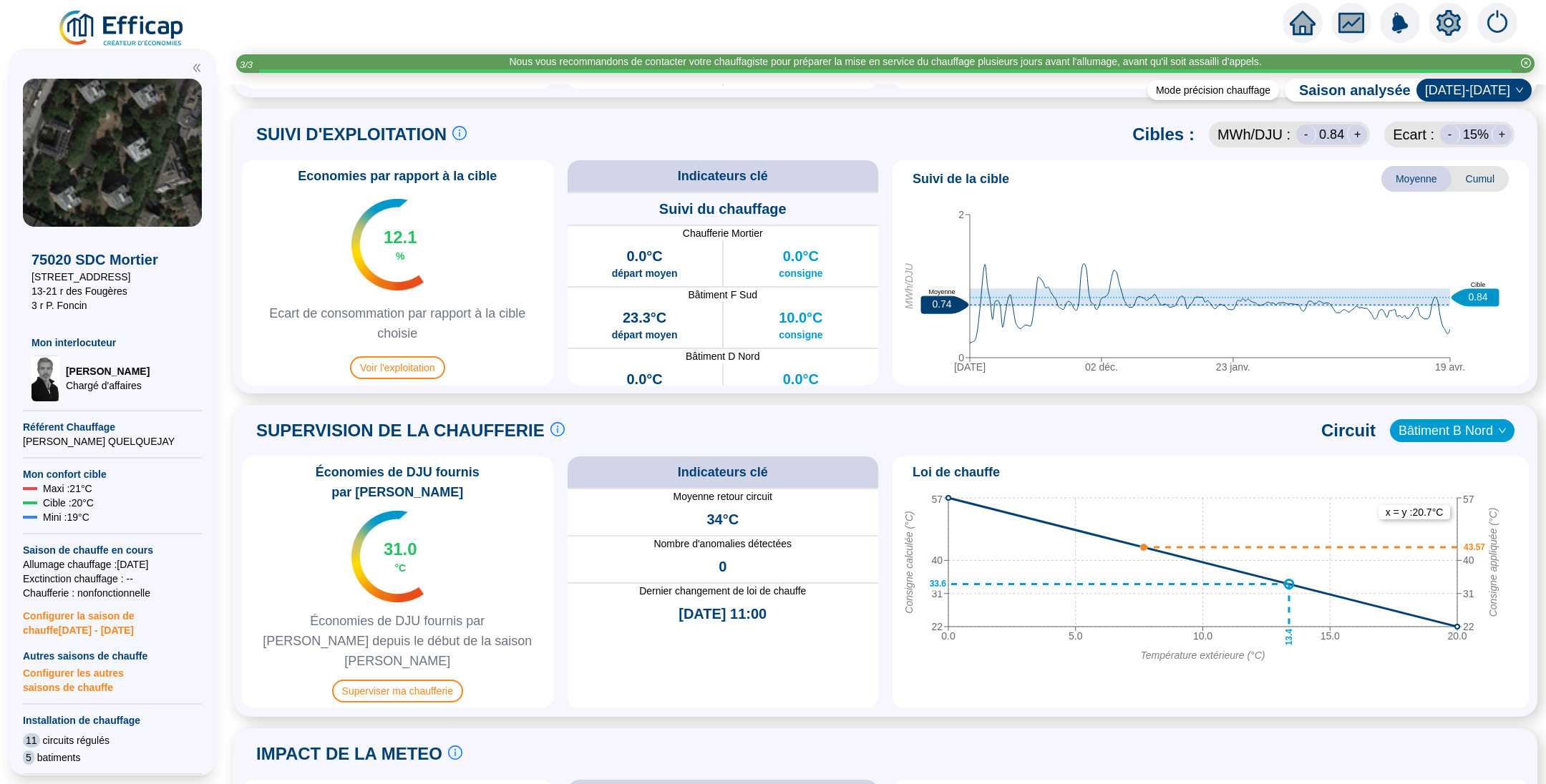
scroll to position [849, 0]
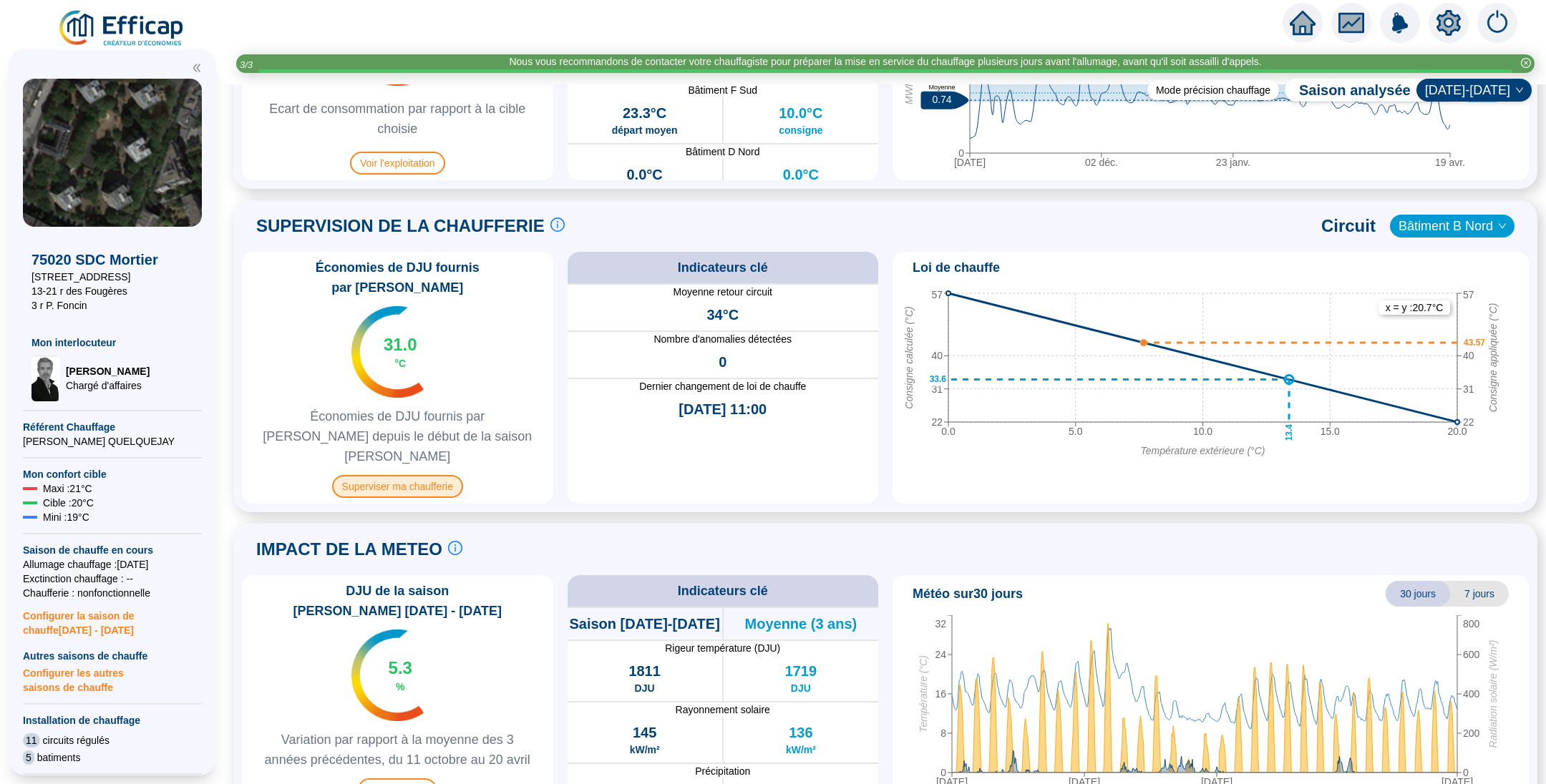
click at [424, 475] on span "Superviser ma chaufferie" at bounding box center [398, 486] width 131 height 23
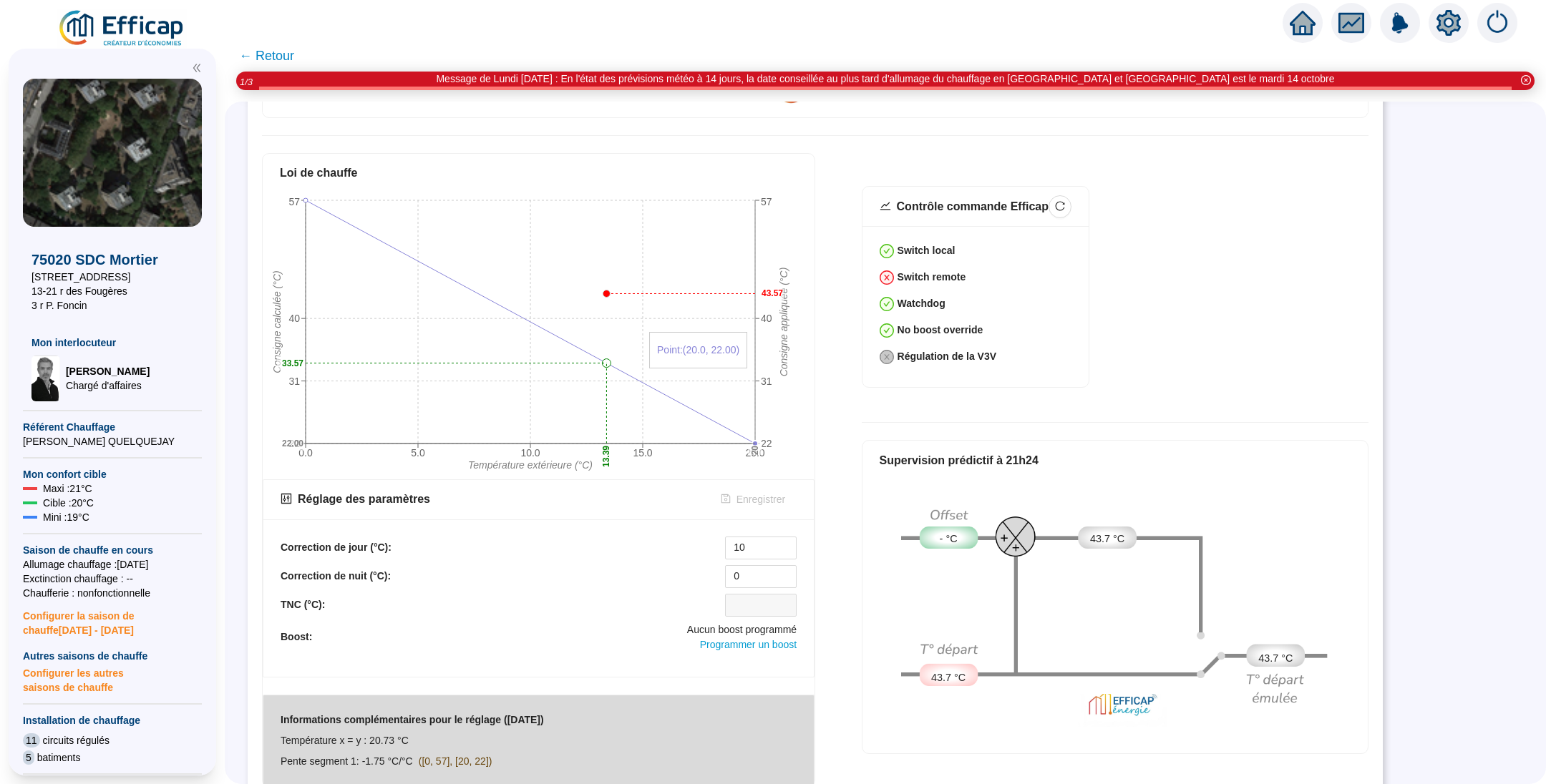
scroll to position [537, 0]
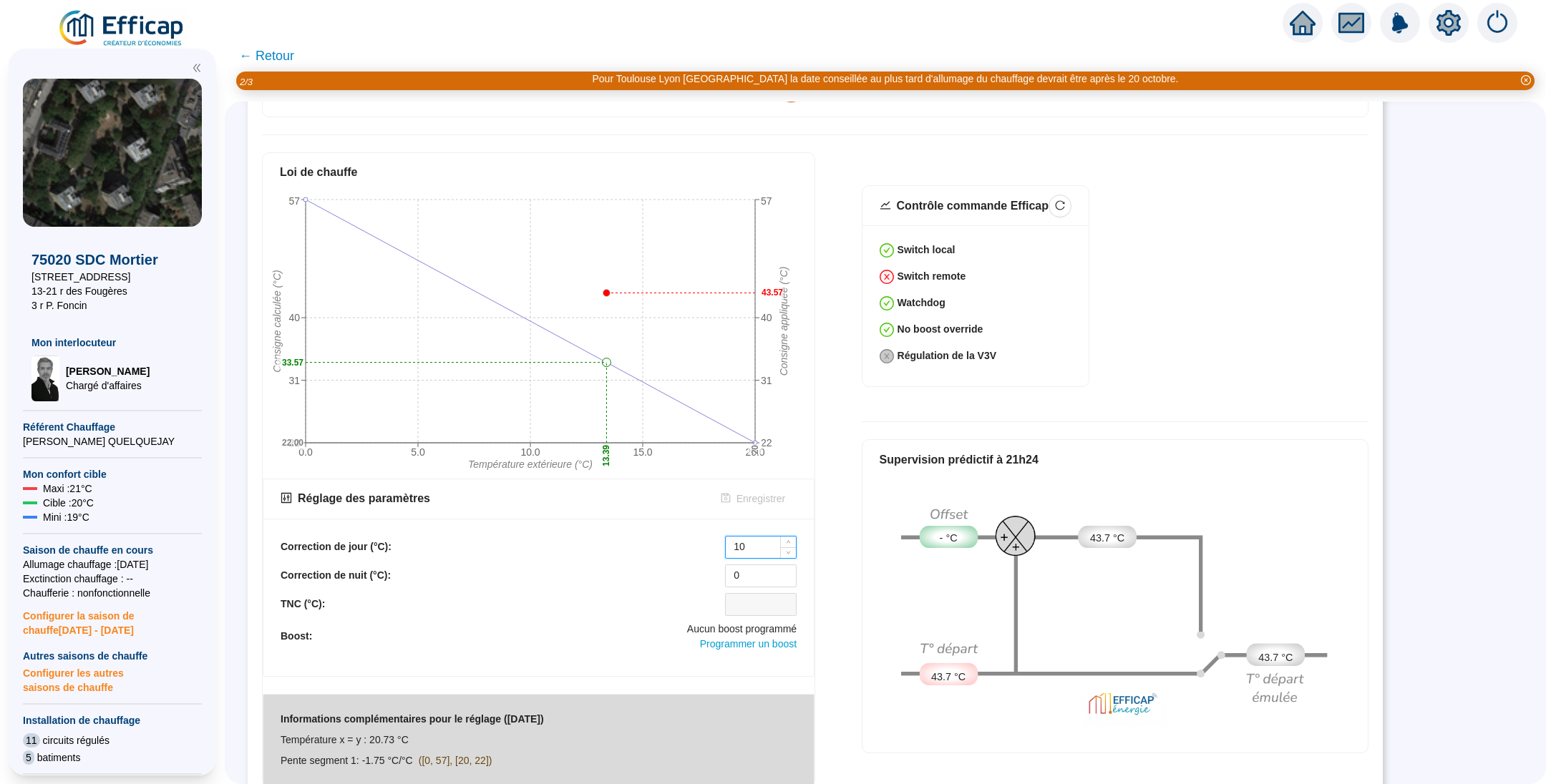
click at [775, 537] on input "10" at bounding box center [760, 547] width 70 height 21
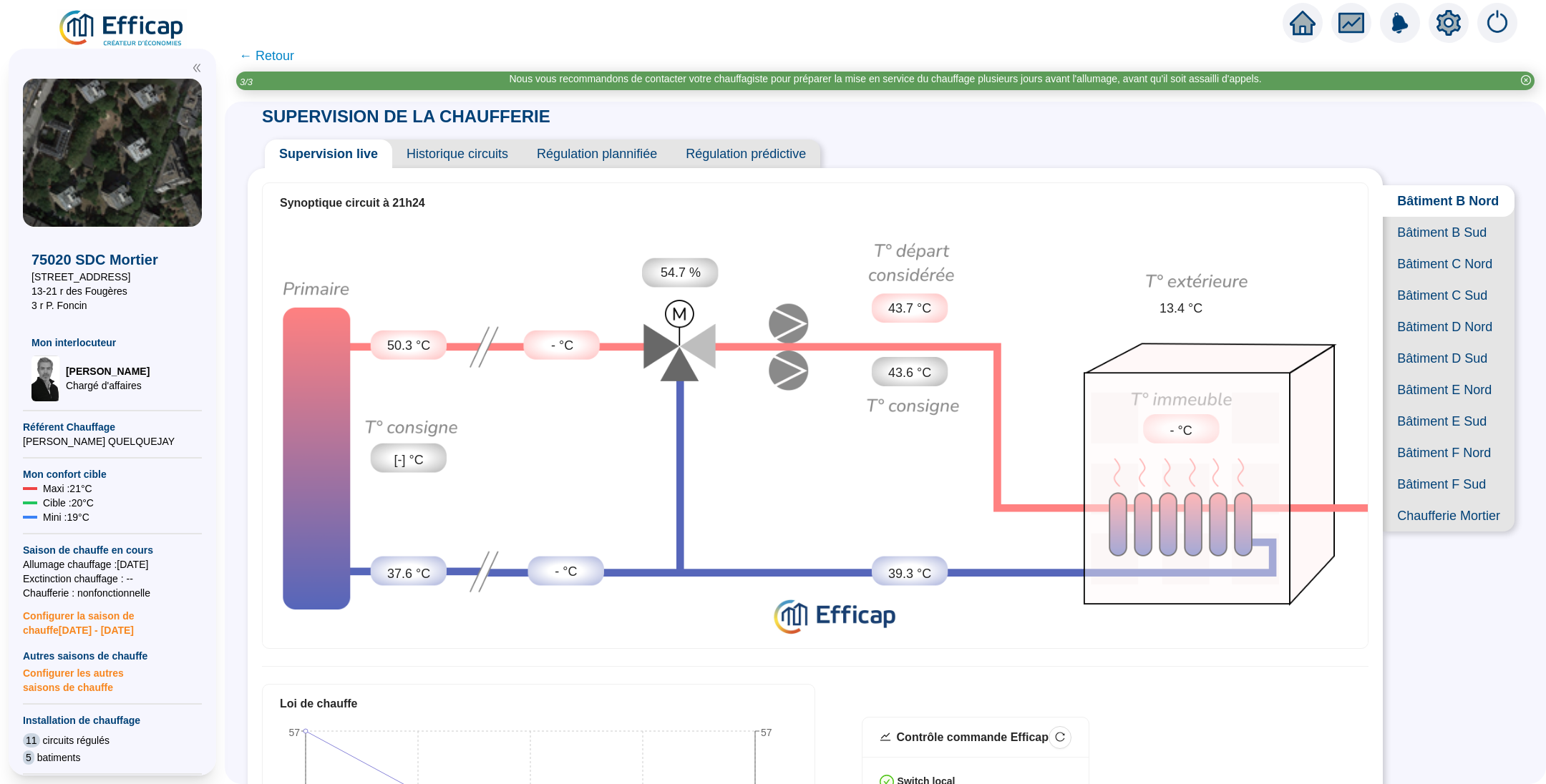
scroll to position [0, 0]
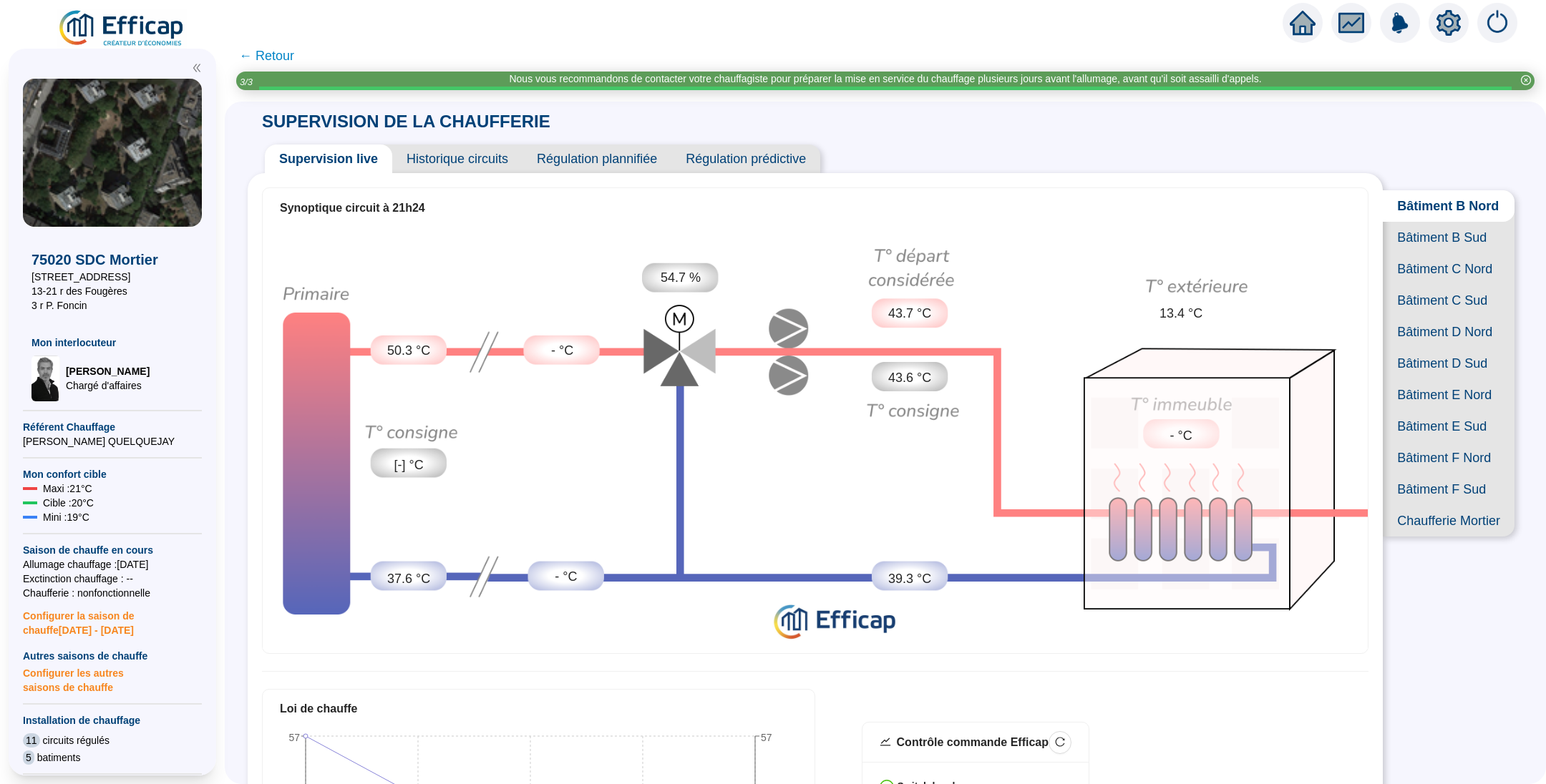
click at [466, 148] on span "Historique circuits" at bounding box center [457, 159] width 130 height 28
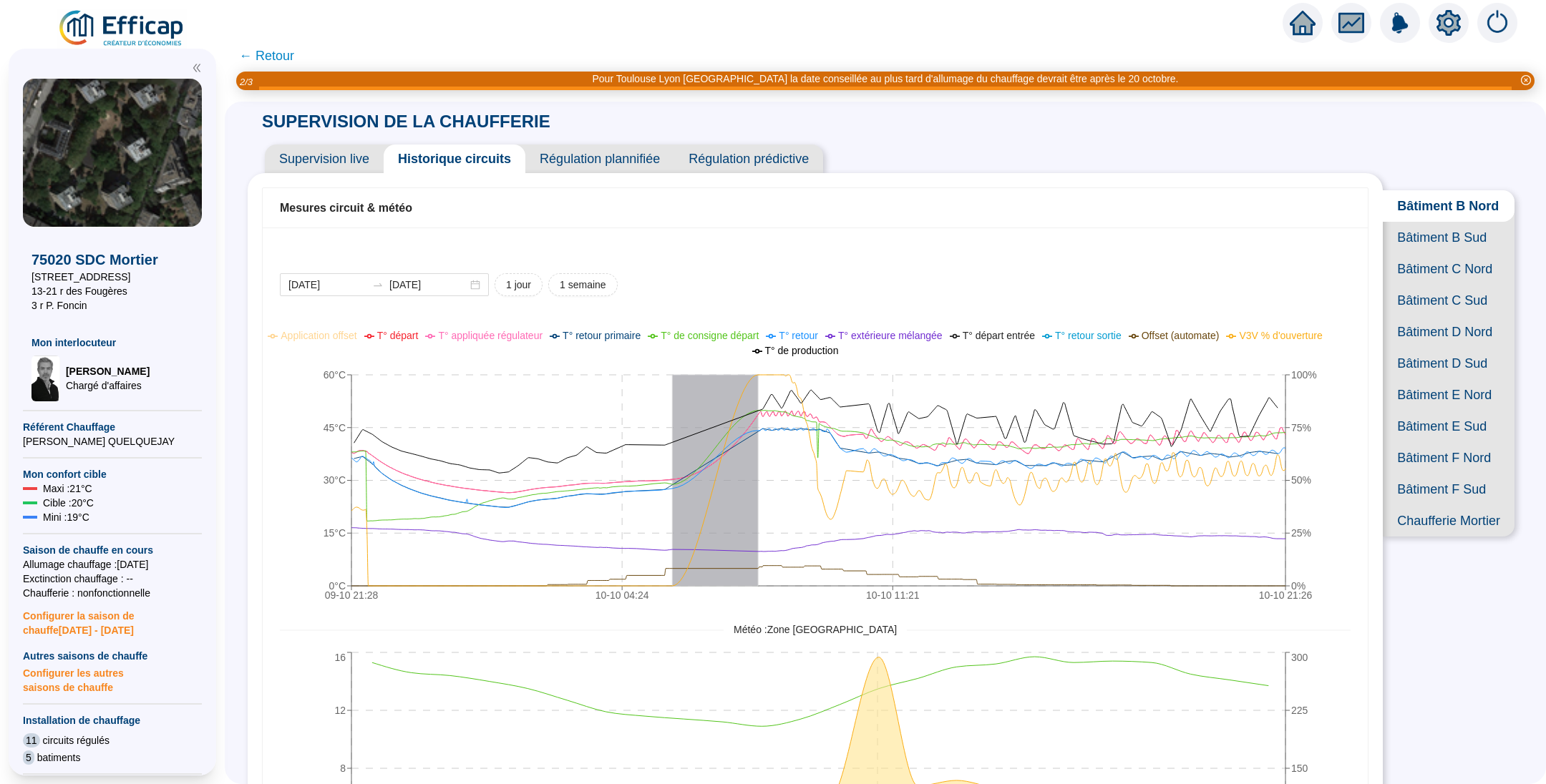
click at [362, 161] on span "Supervision live" at bounding box center [324, 159] width 119 height 28
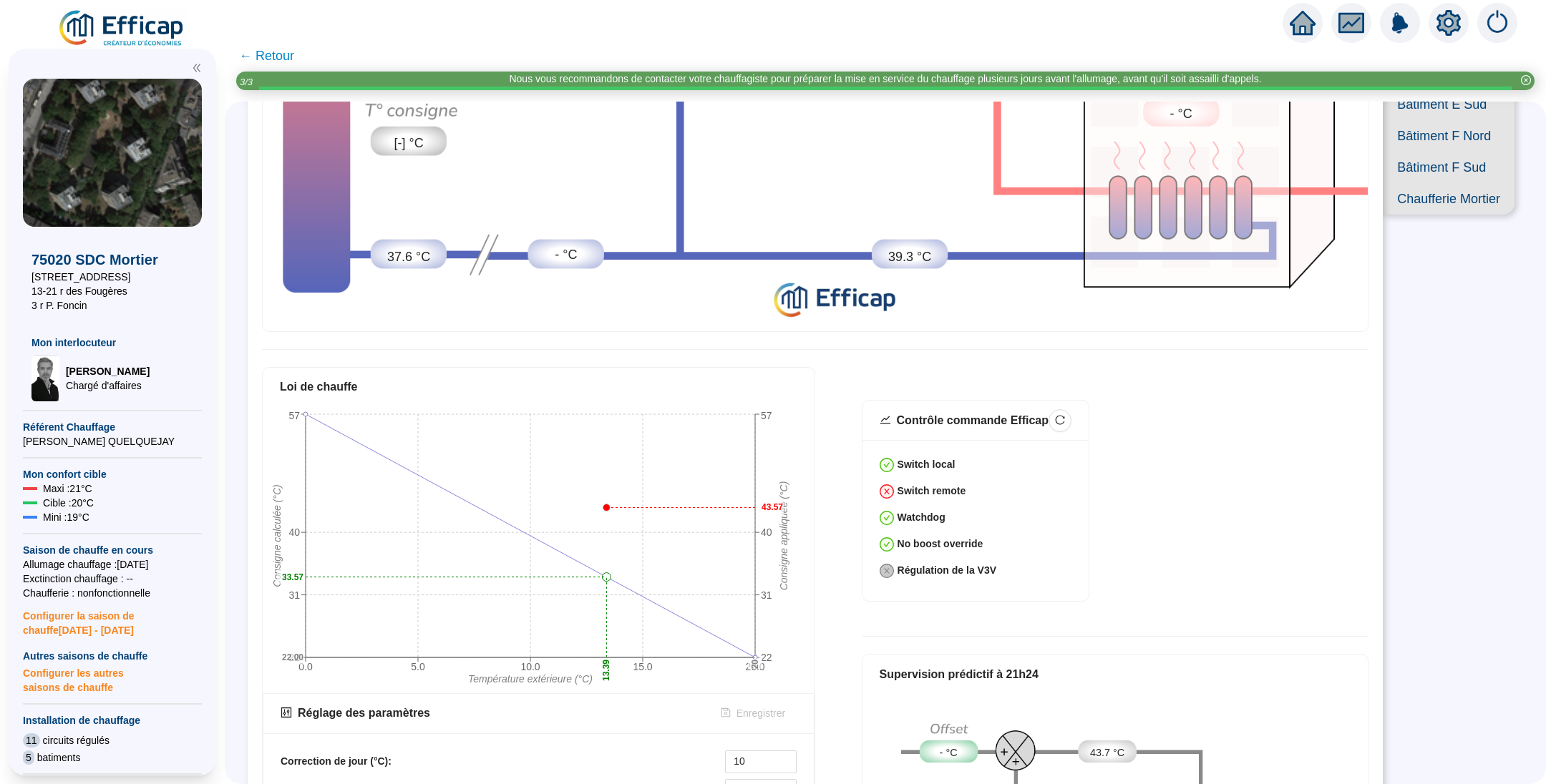
scroll to position [429, 0]
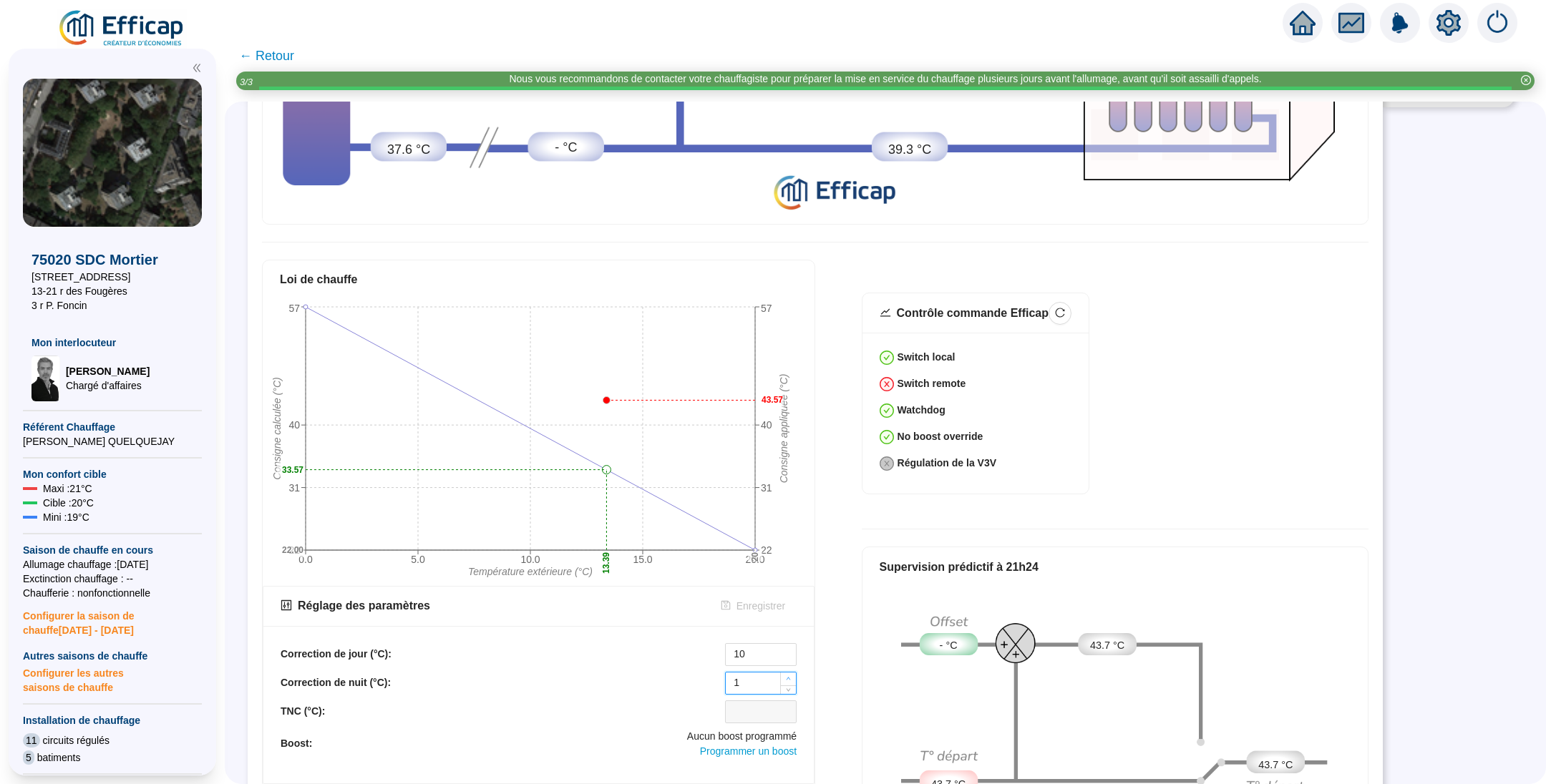
click at [790, 677] on icon "up" at bounding box center [788, 679] width 5 height 5
type input "5"
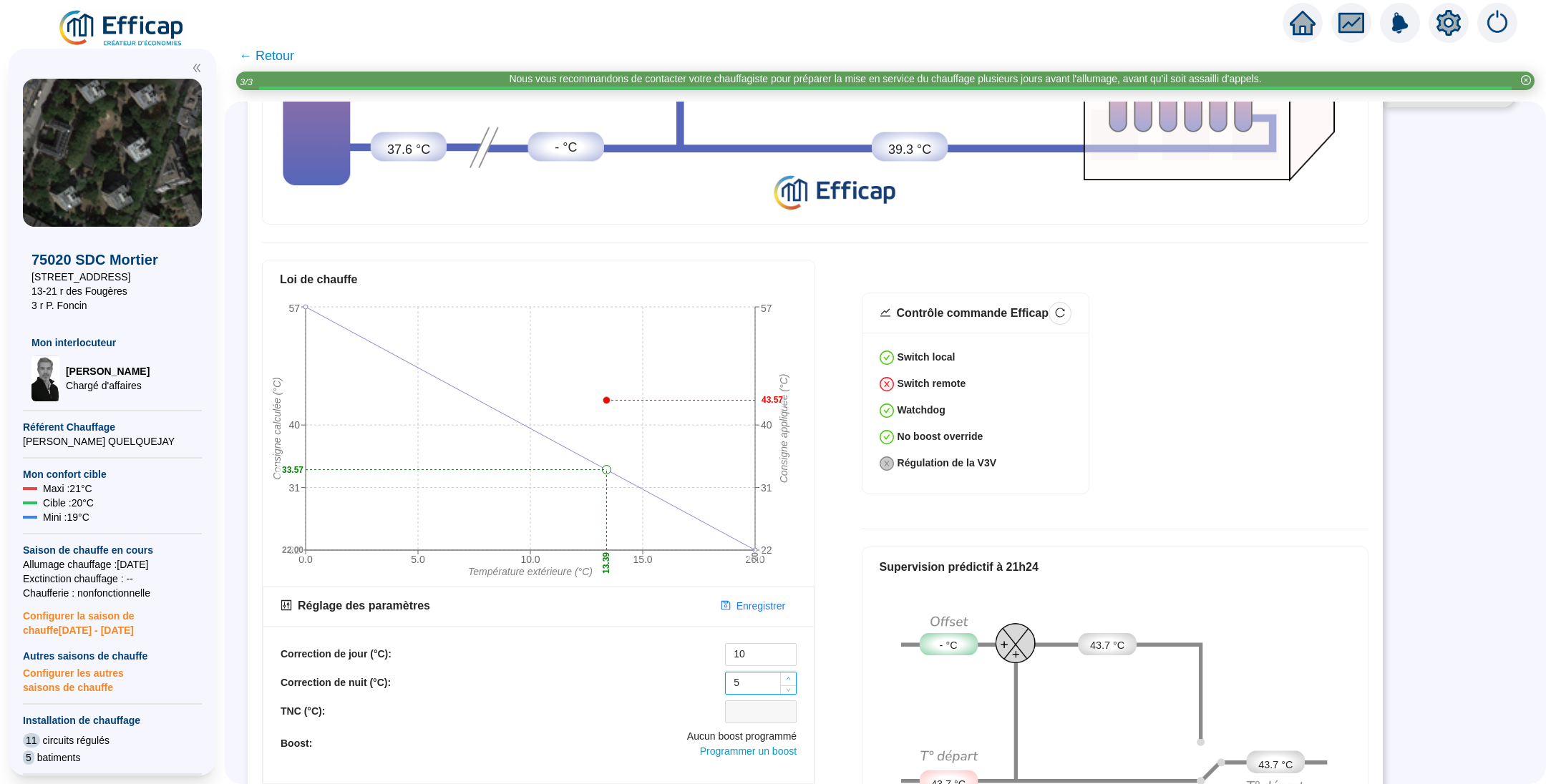
click at [790, 677] on icon "up" at bounding box center [788, 679] width 5 height 5
click at [754, 599] on span "Enregistrer" at bounding box center [761, 606] width 49 height 15
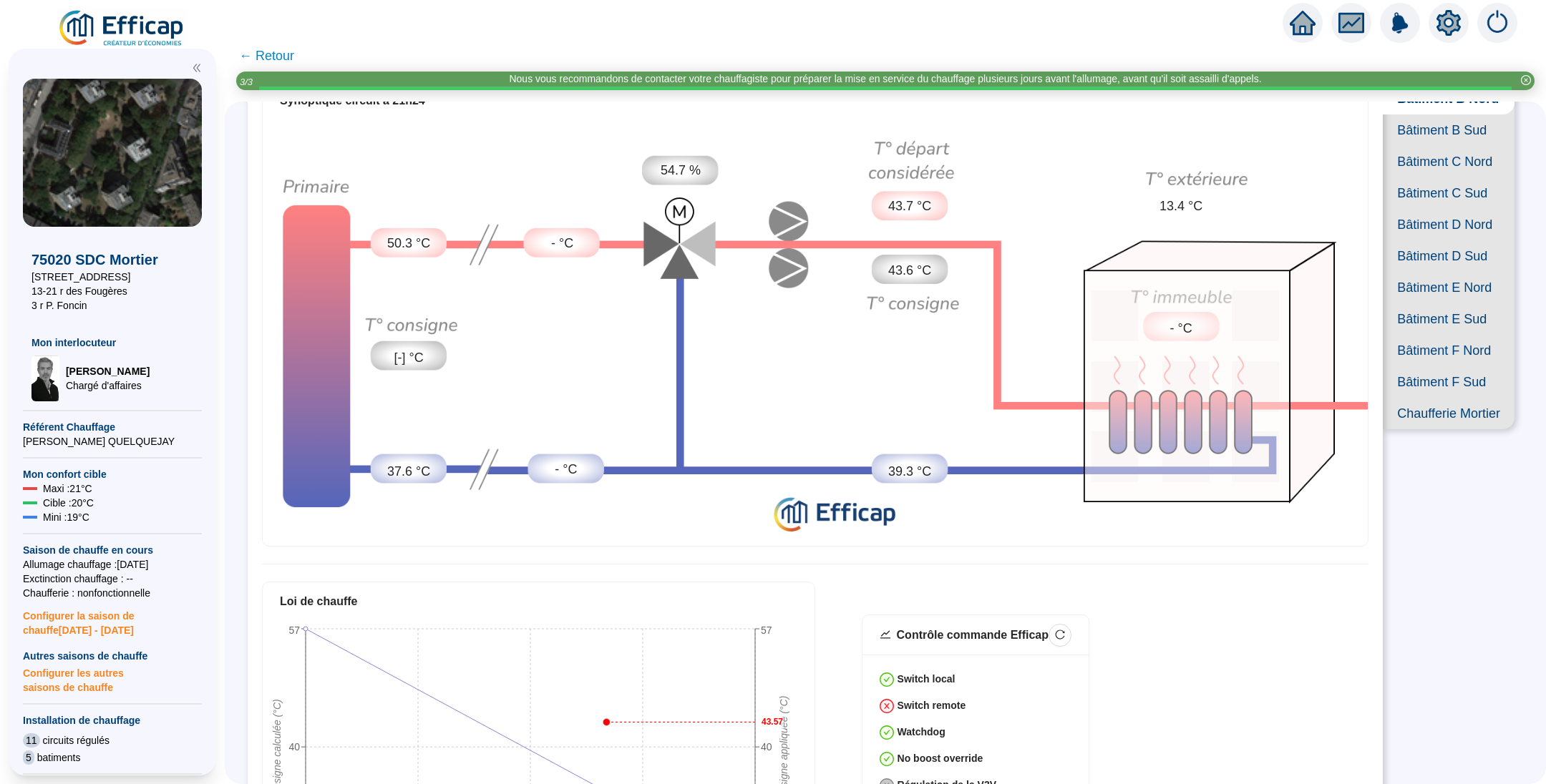
scroll to position [0, 0]
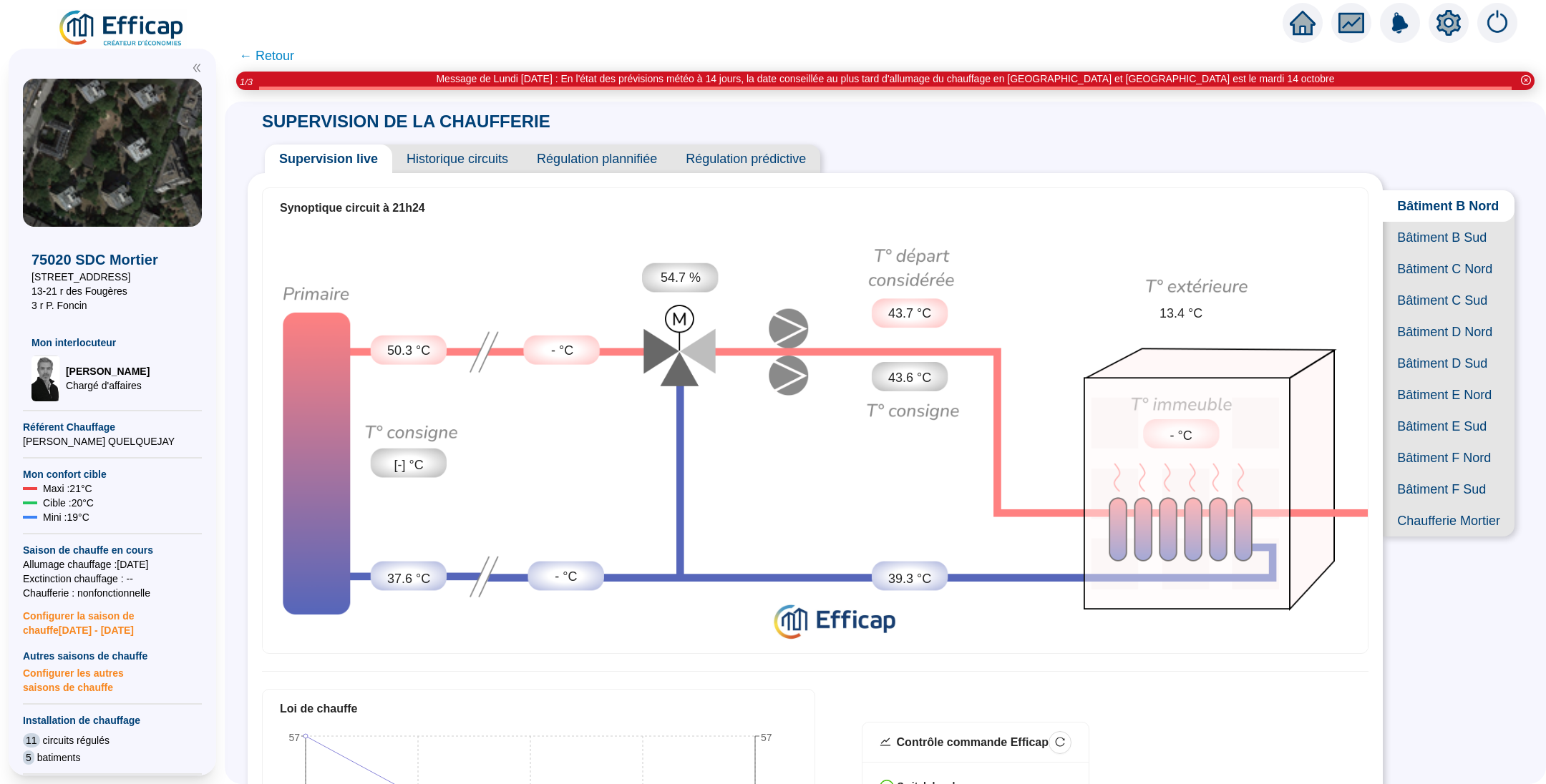
click at [1416, 253] on span "Bâtiment B Sud" at bounding box center [1448, 238] width 132 height 32
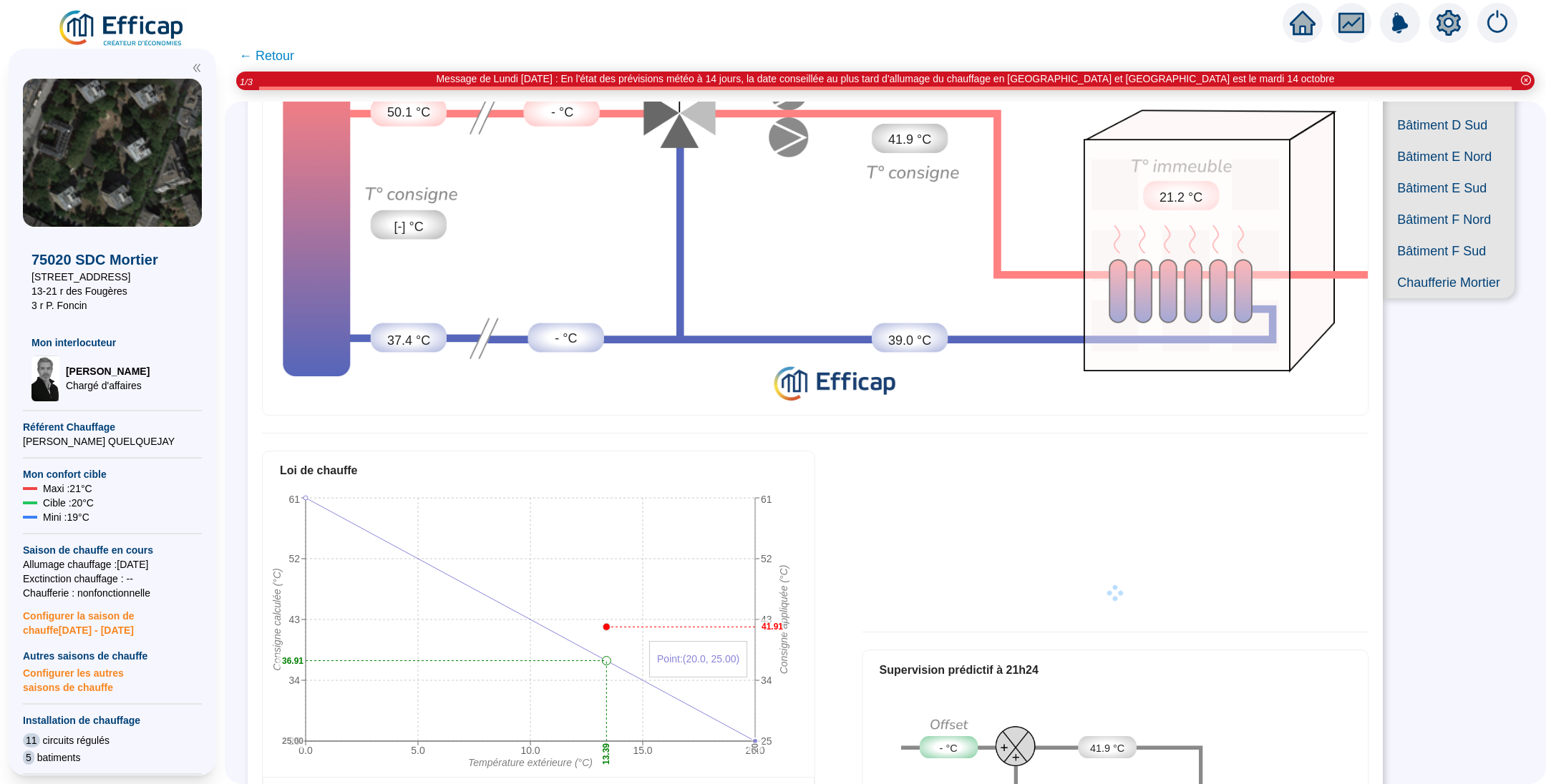
scroll to position [395, 0]
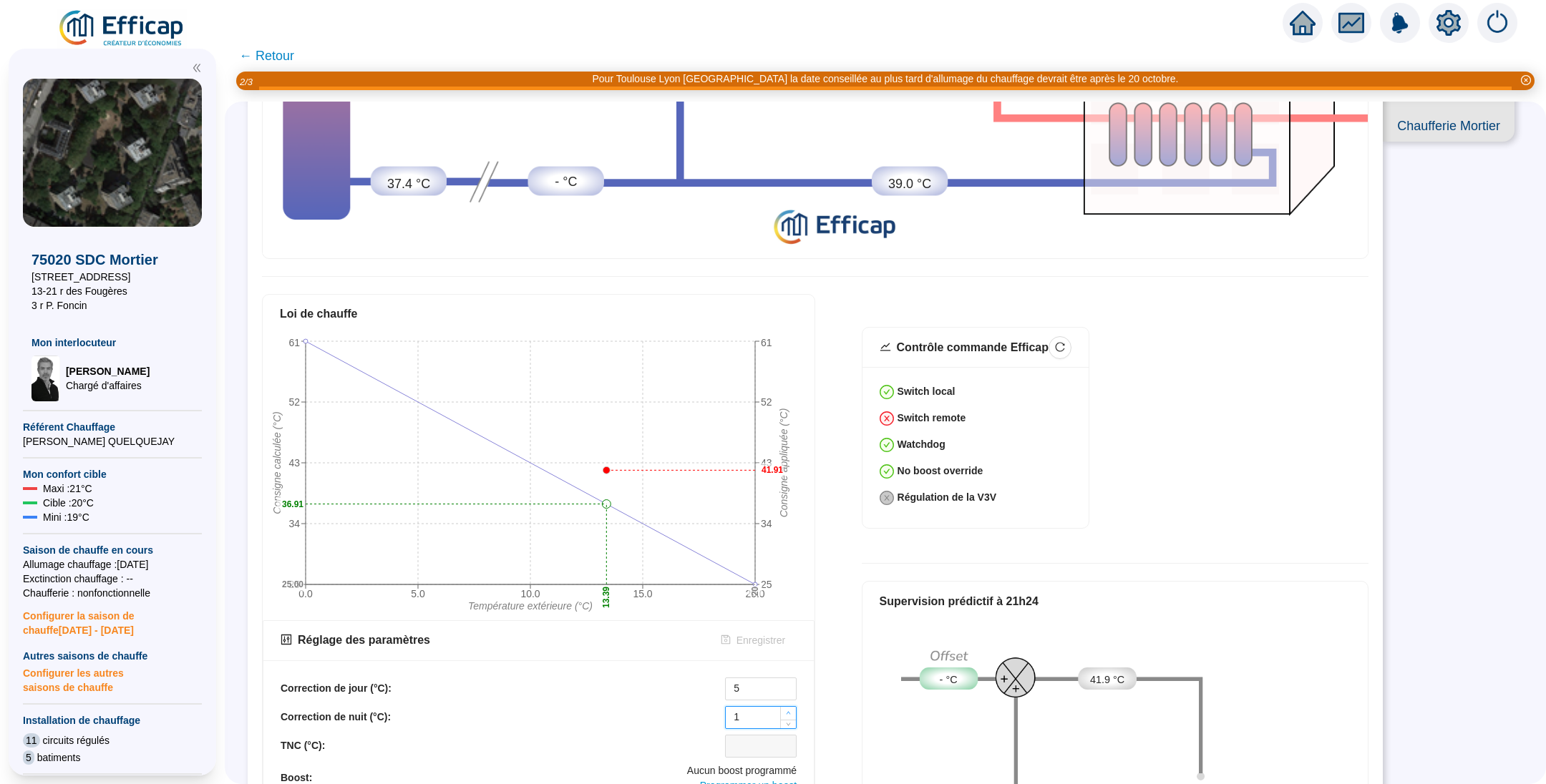
click at [790, 710] on icon "up" at bounding box center [788, 713] width 5 height 5
type input "3"
click at [790, 710] on icon "up" at bounding box center [788, 713] width 5 height 5
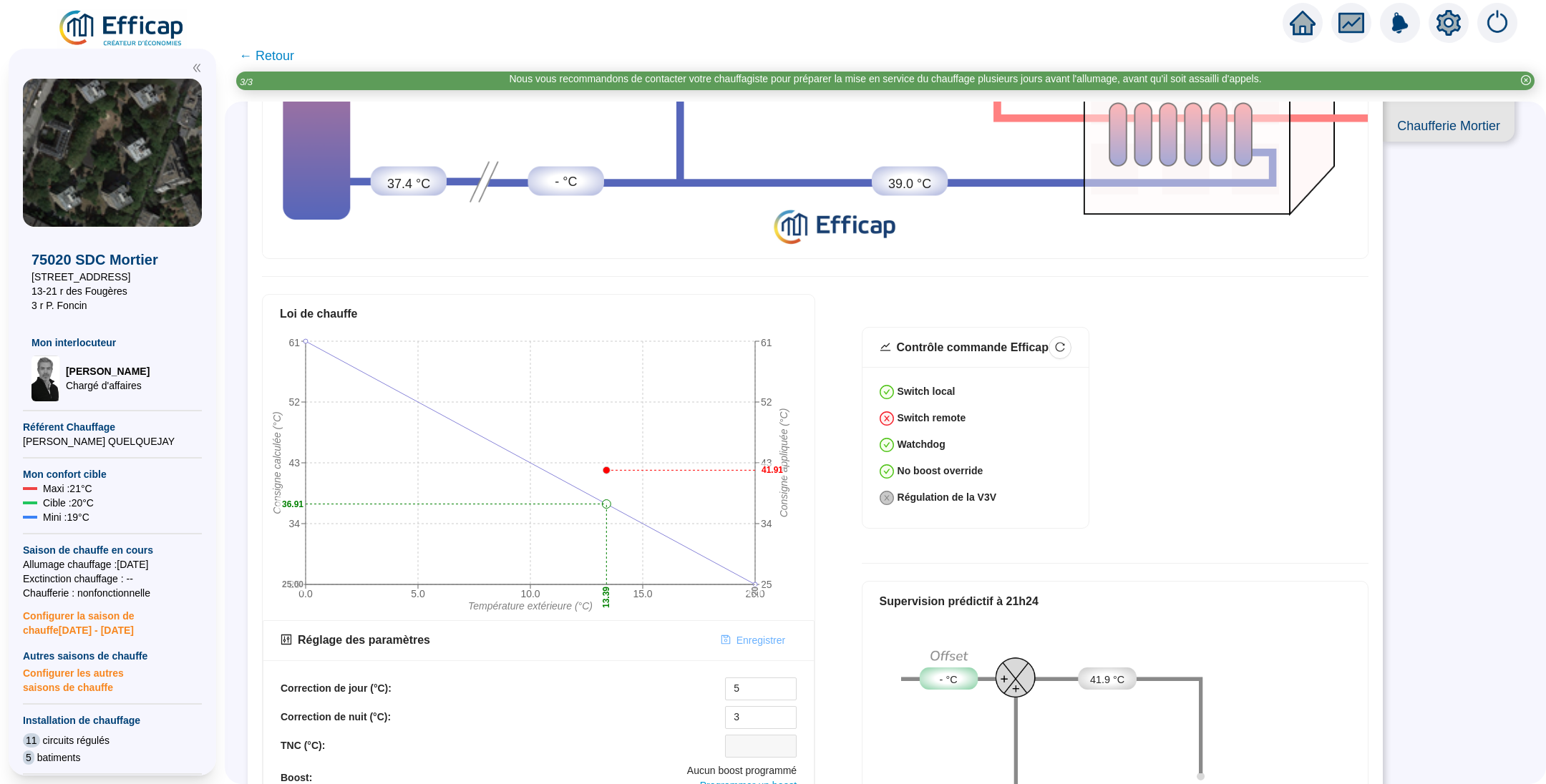
click at [762, 633] on span "Enregistrer" at bounding box center [761, 640] width 49 height 15
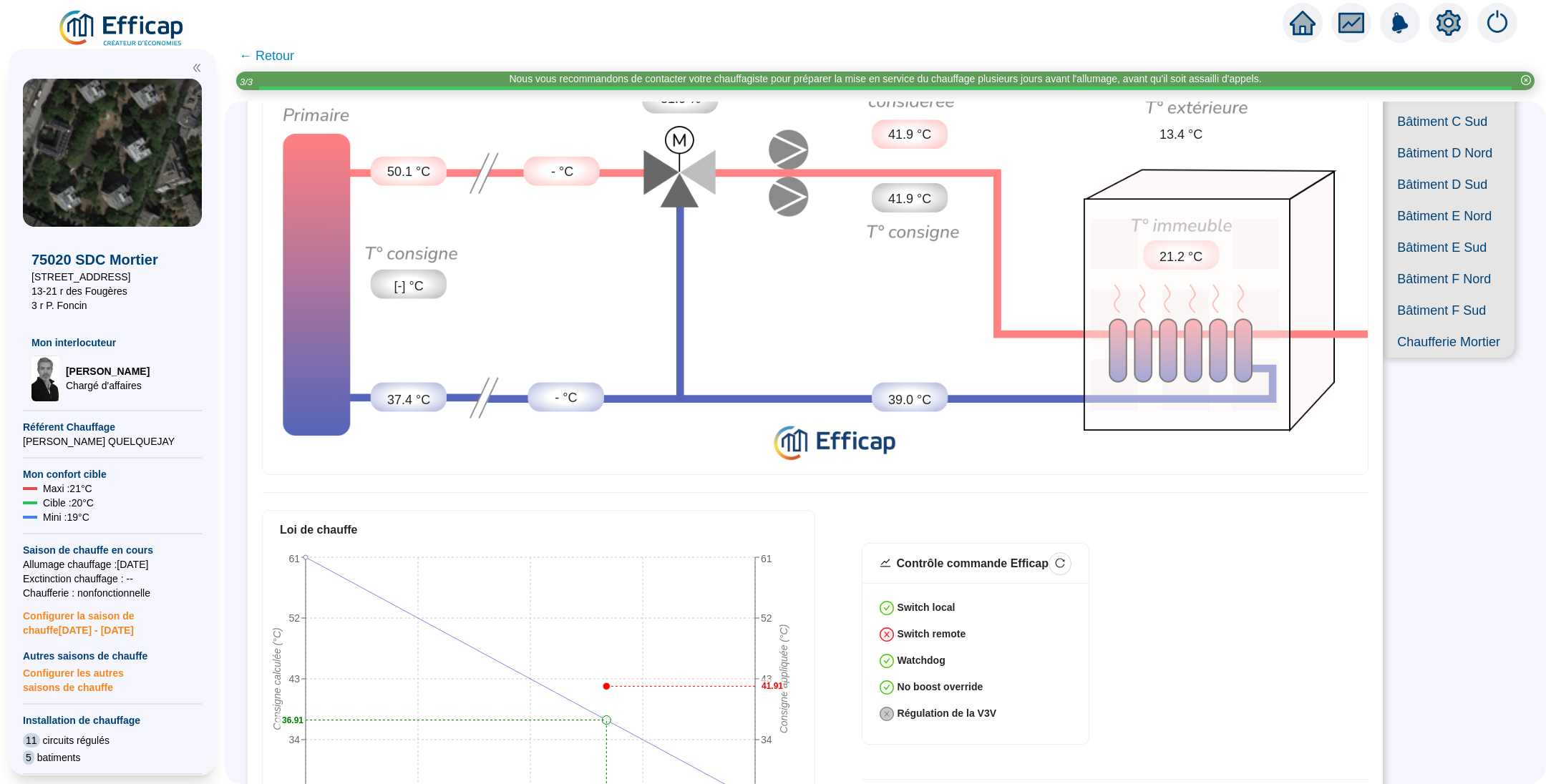
scroll to position [0, 0]
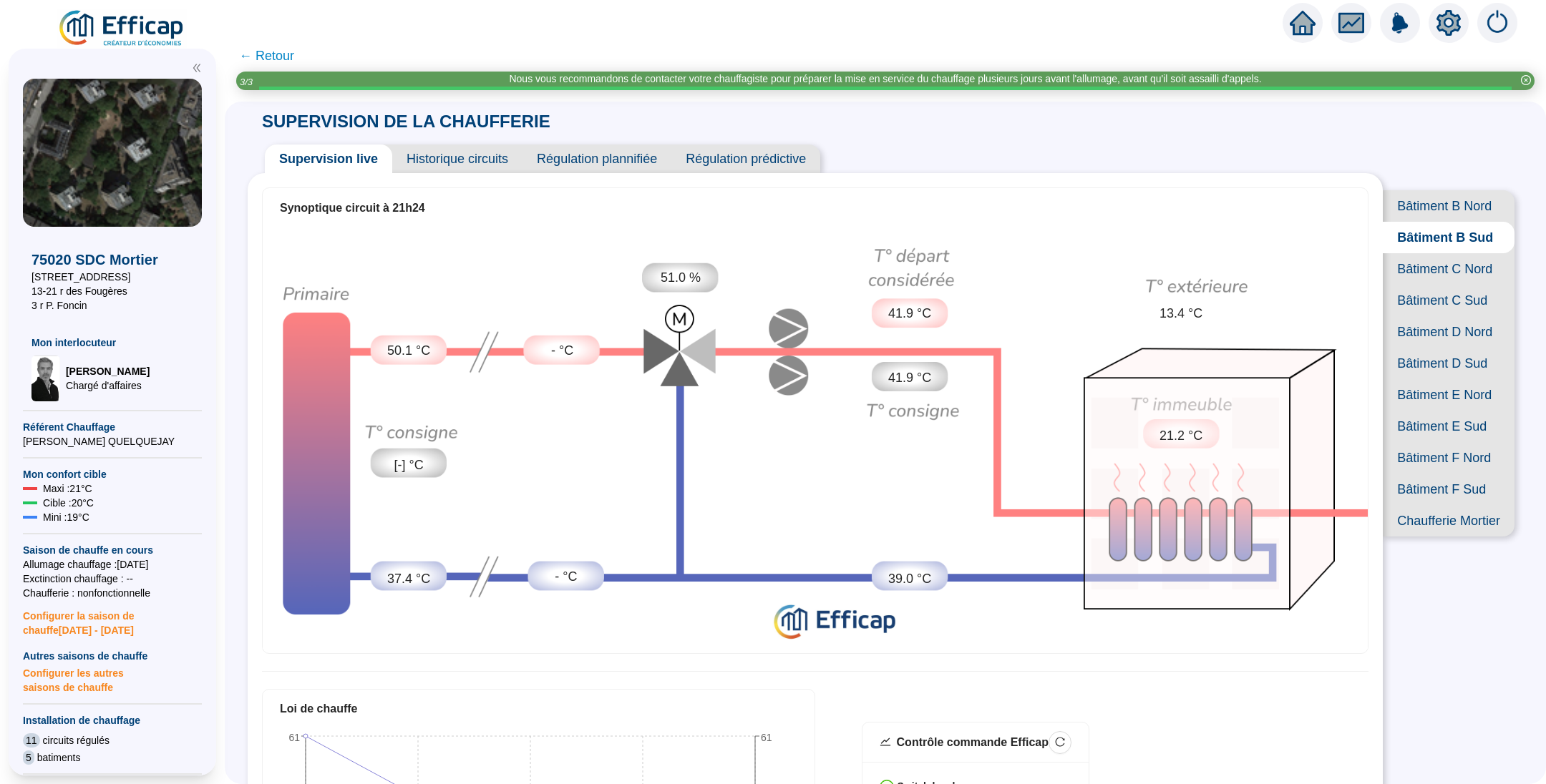
click at [482, 155] on span "Historique circuits" at bounding box center [457, 159] width 130 height 28
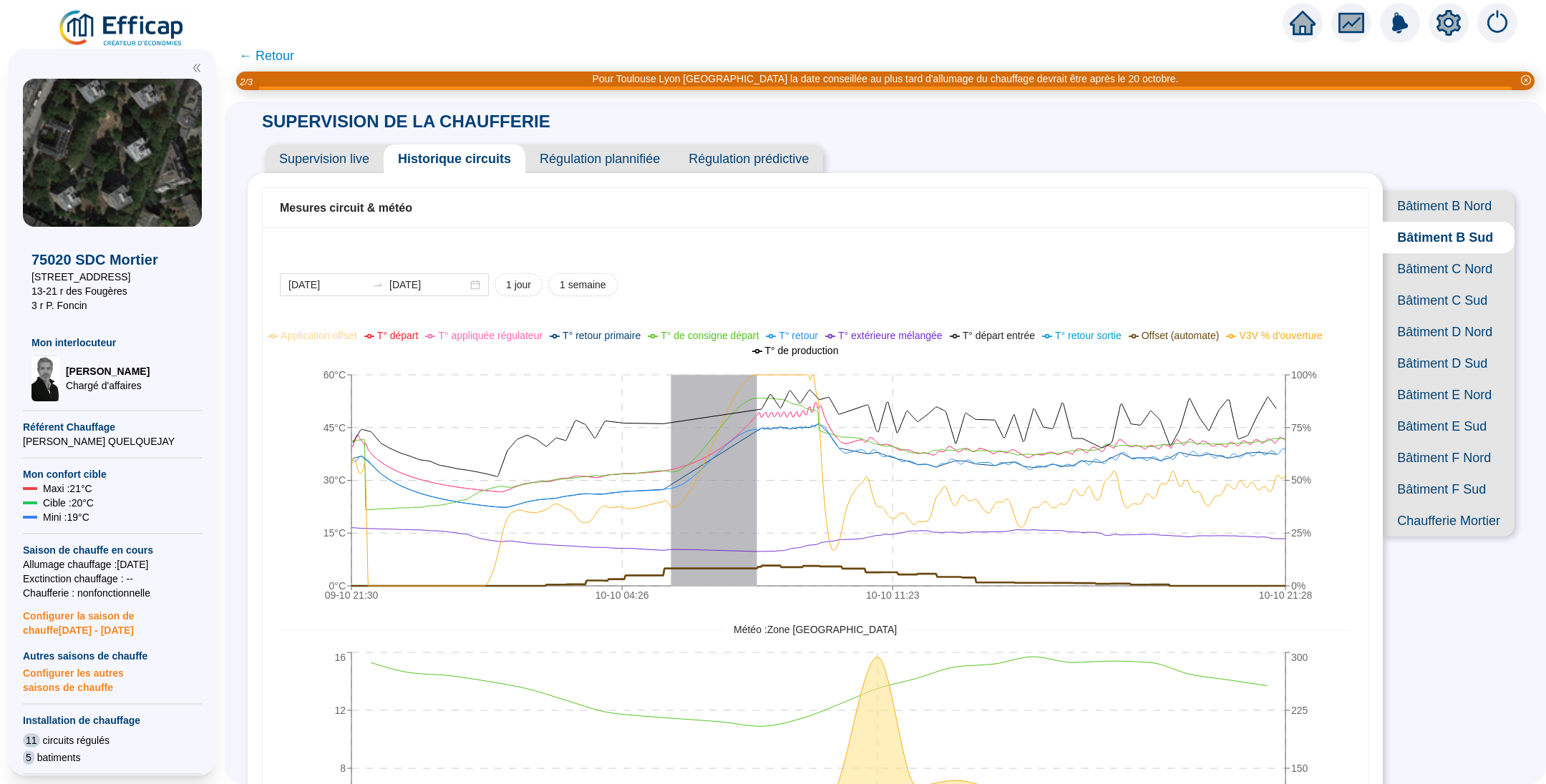
click at [1436, 285] on span "Bâtiment C Nord" at bounding box center [1448, 269] width 132 height 32
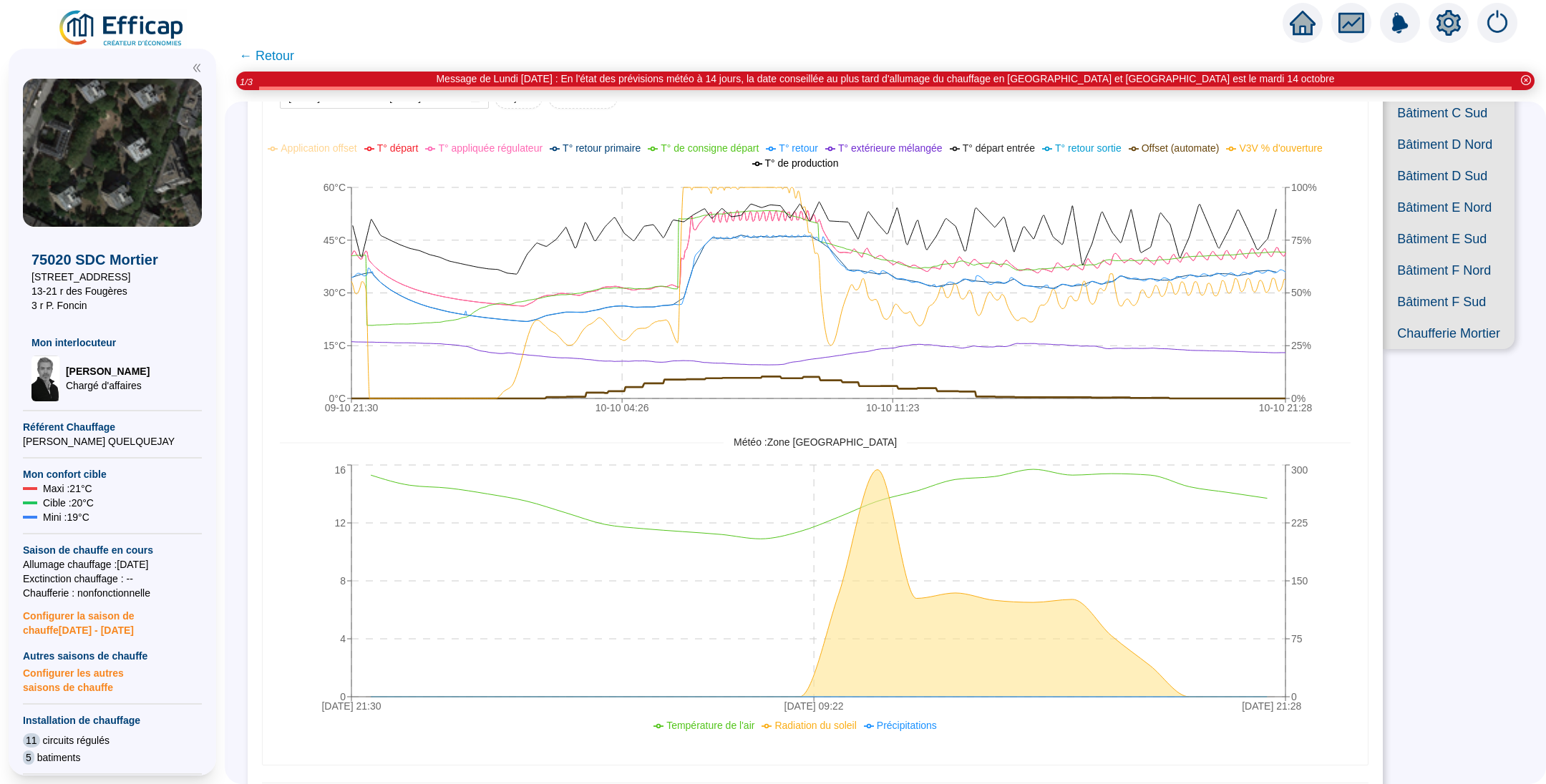
scroll to position [107, 0]
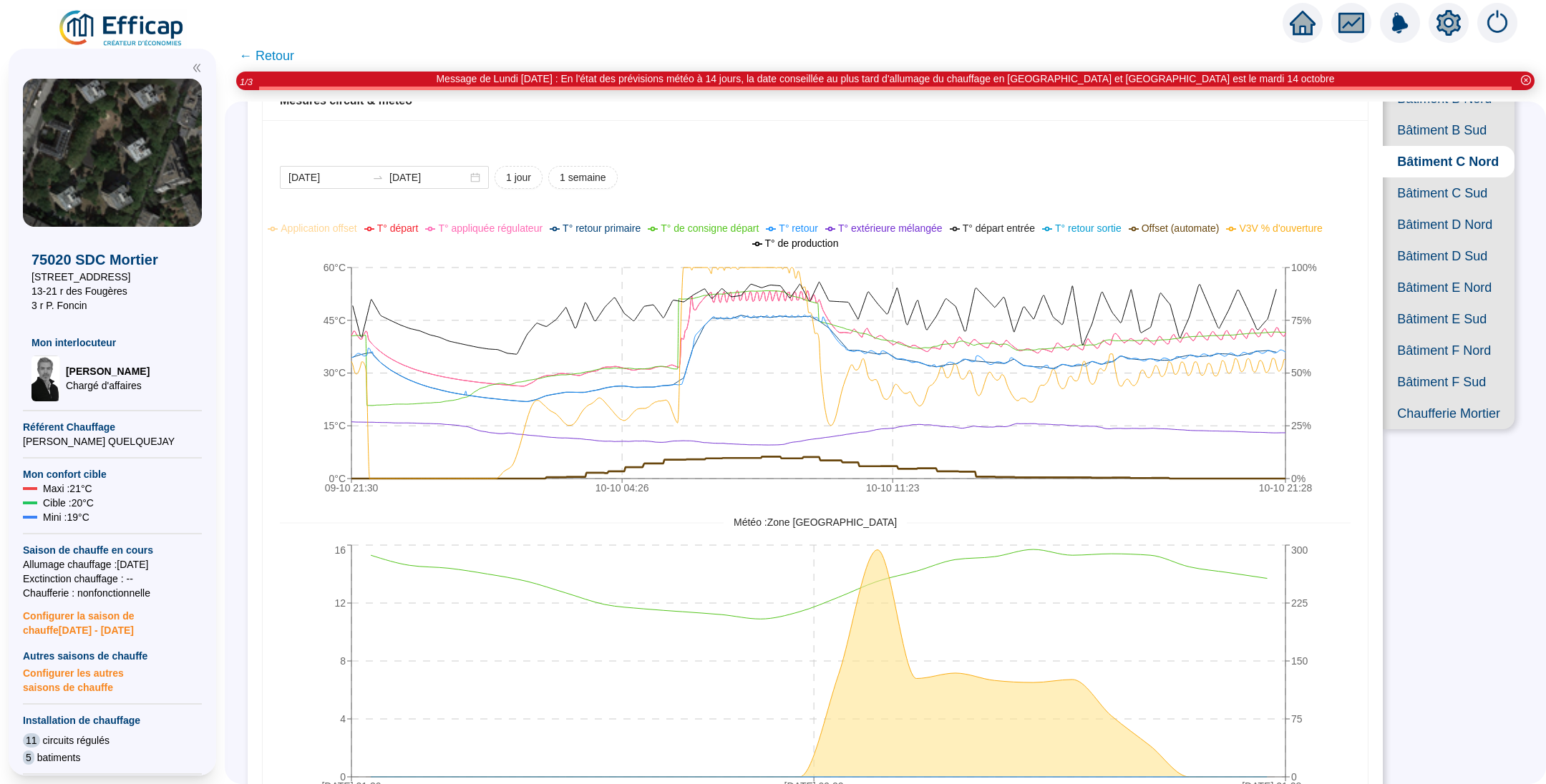
click at [276, 56] on span "← Retour" at bounding box center [266, 55] width 55 height 20
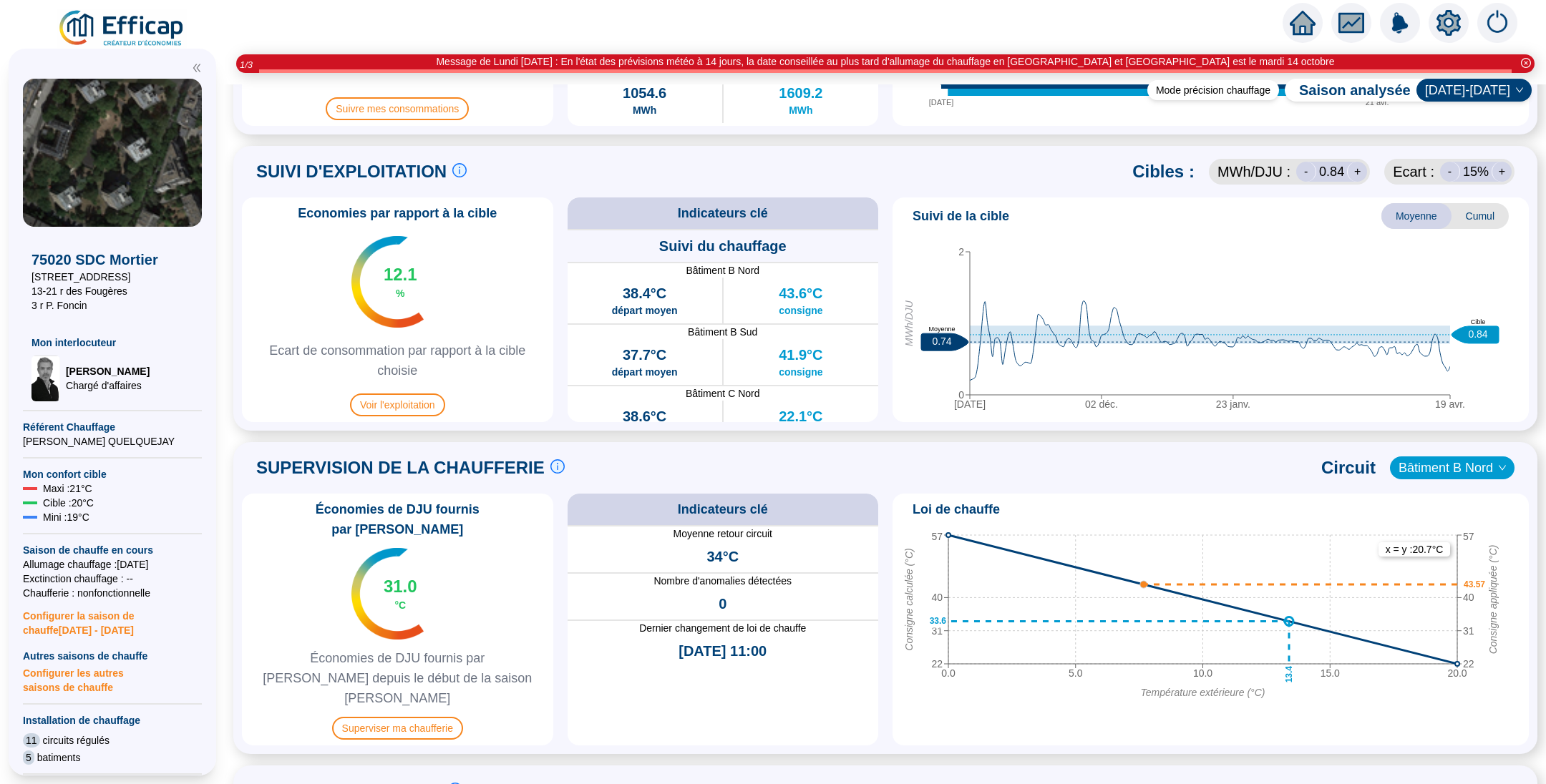
scroll to position [644, 0]
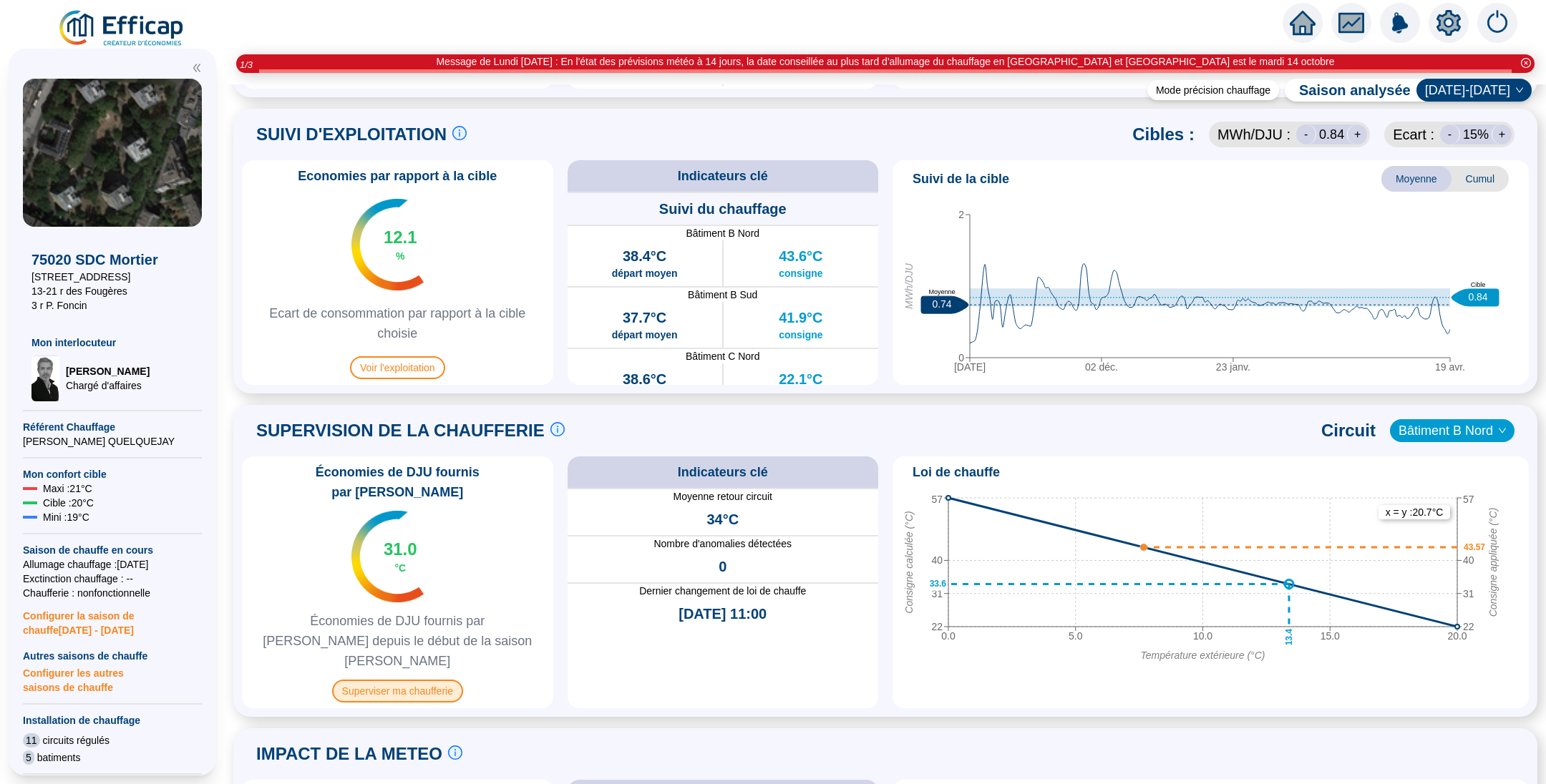
click at [409, 680] on span "Superviser ma chaufferie" at bounding box center [398, 691] width 131 height 23
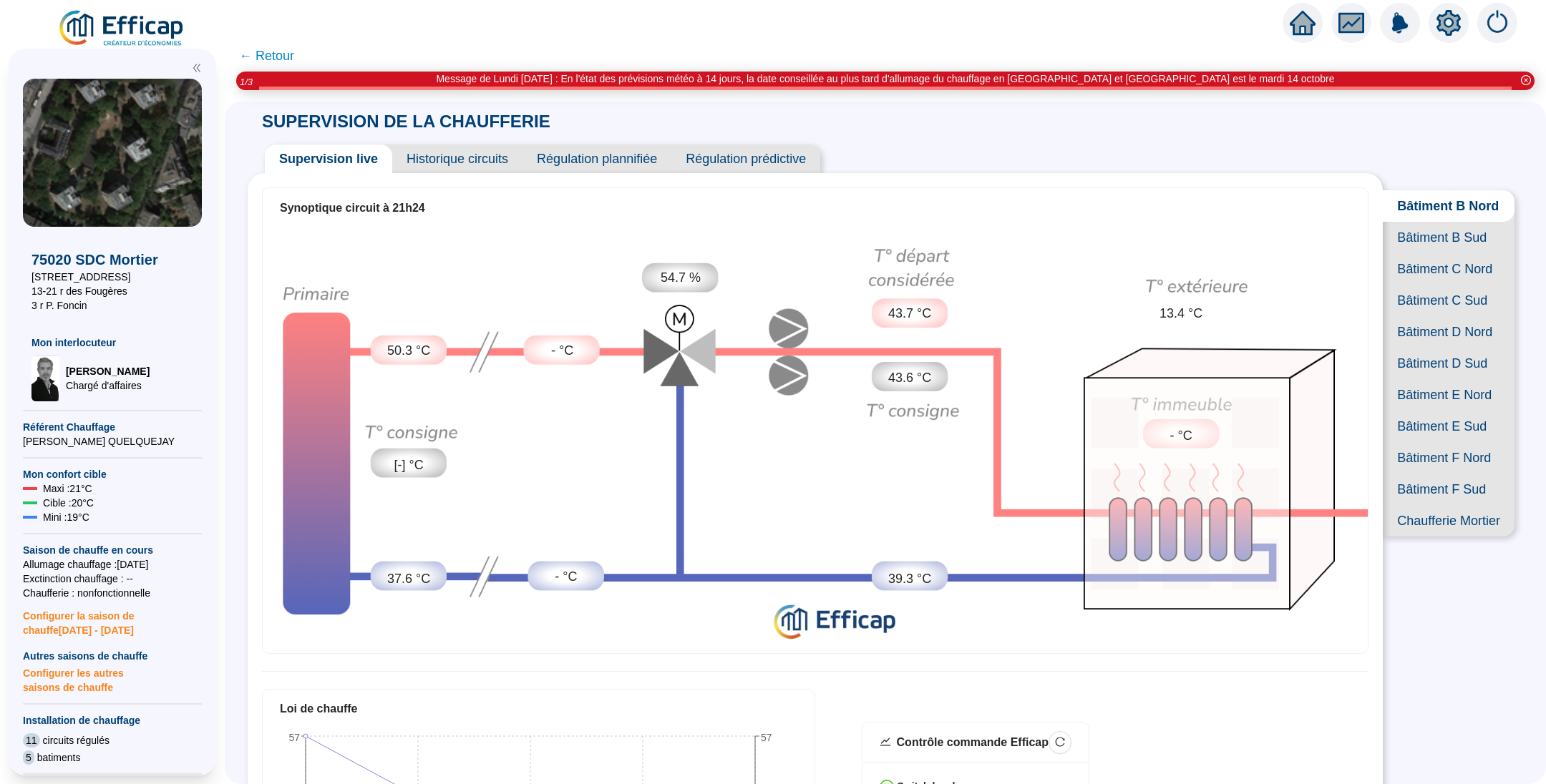
click at [1408, 285] on span "Bâtiment C Nord" at bounding box center [1448, 269] width 132 height 32
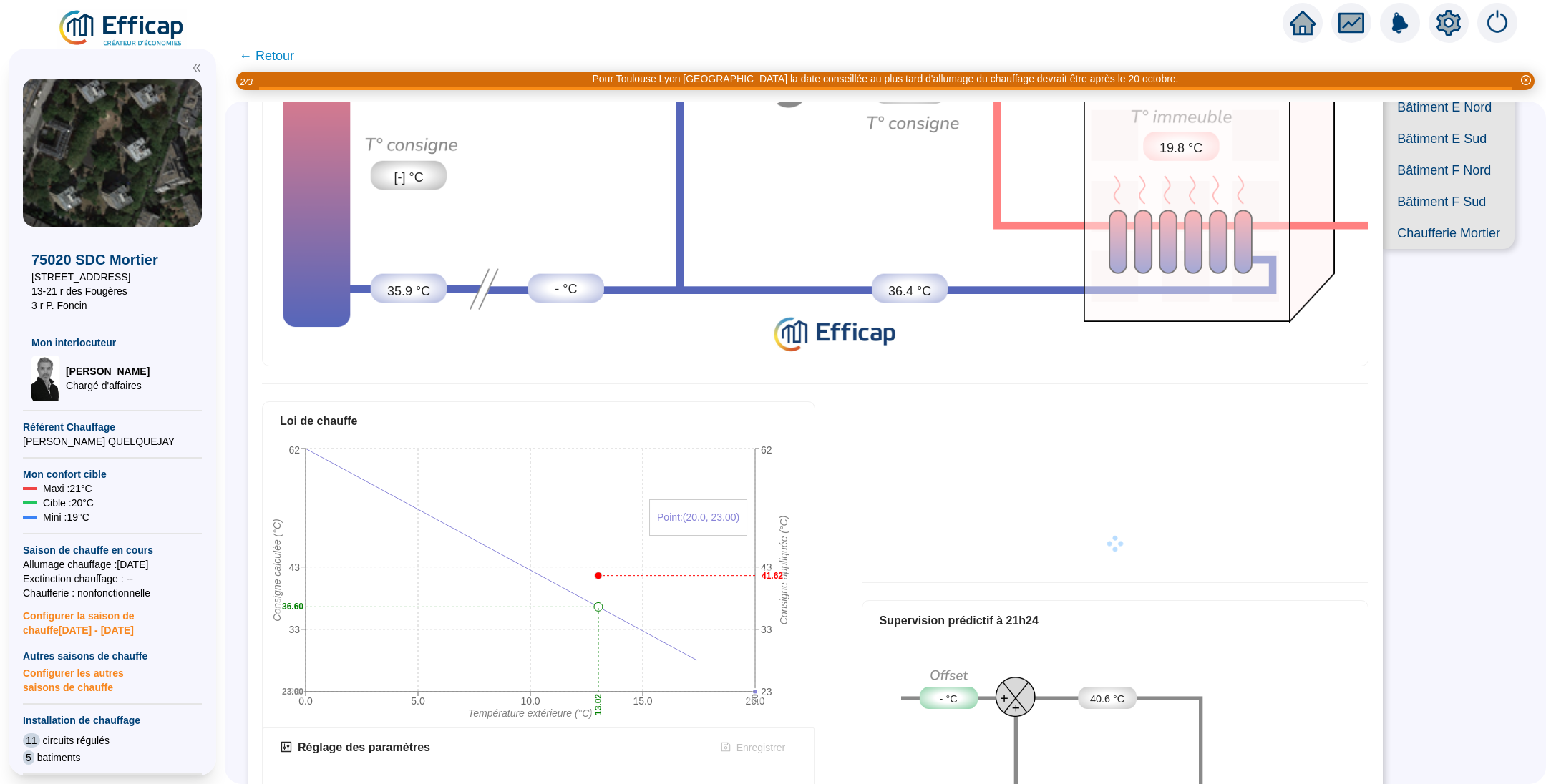
scroll to position [537, 0]
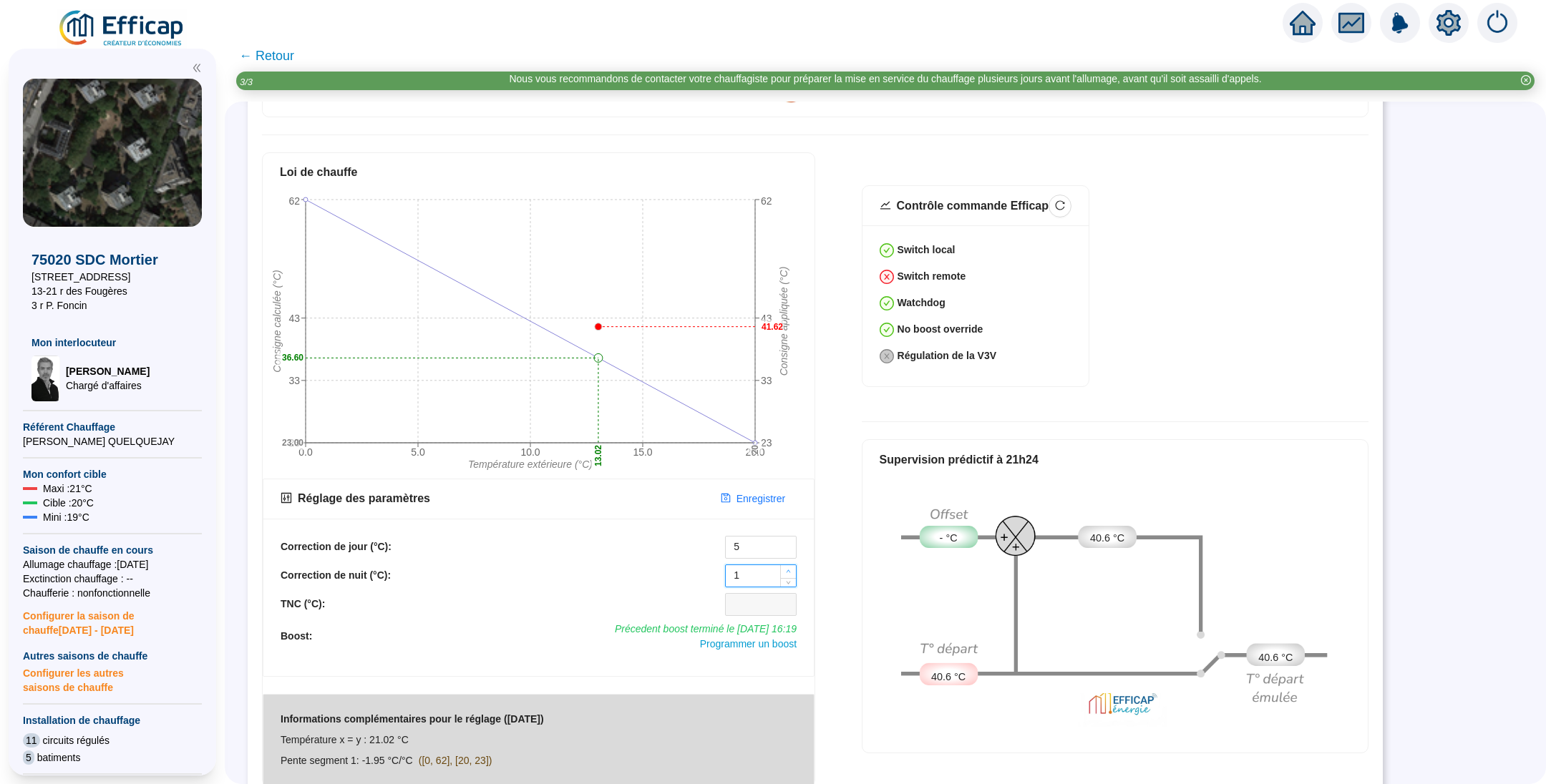
click at [788, 571] on icon "up" at bounding box center [788, 572] width 4 height 3
type input "3"
click at [788, 571] on icon "up" at bounding box center [788, 572] width 4 height 3
click at [764, 492] on span "Enregistrer" at bounding box center [761, 499] width 49 height 15
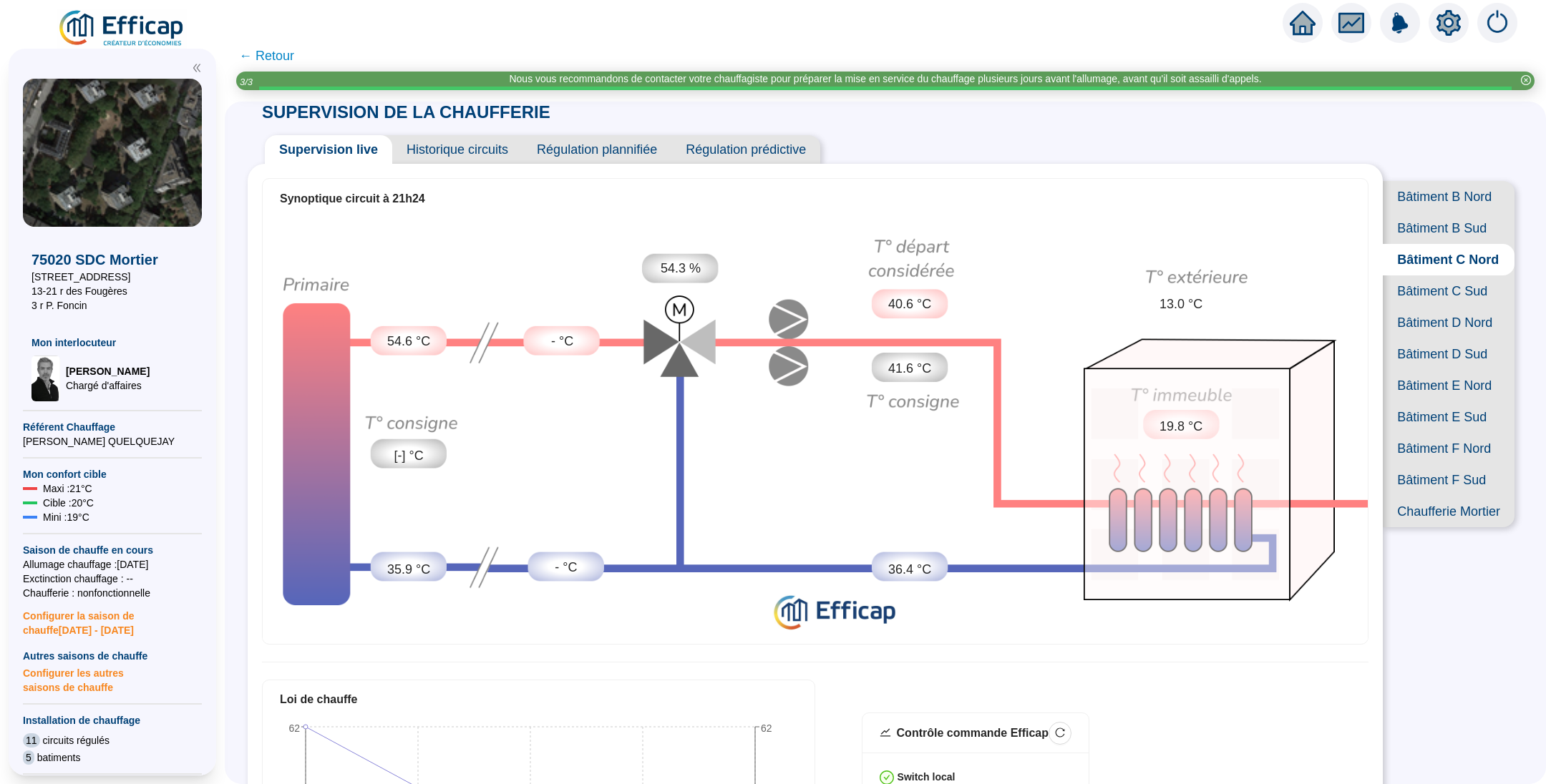
scroll to position [0, 0]
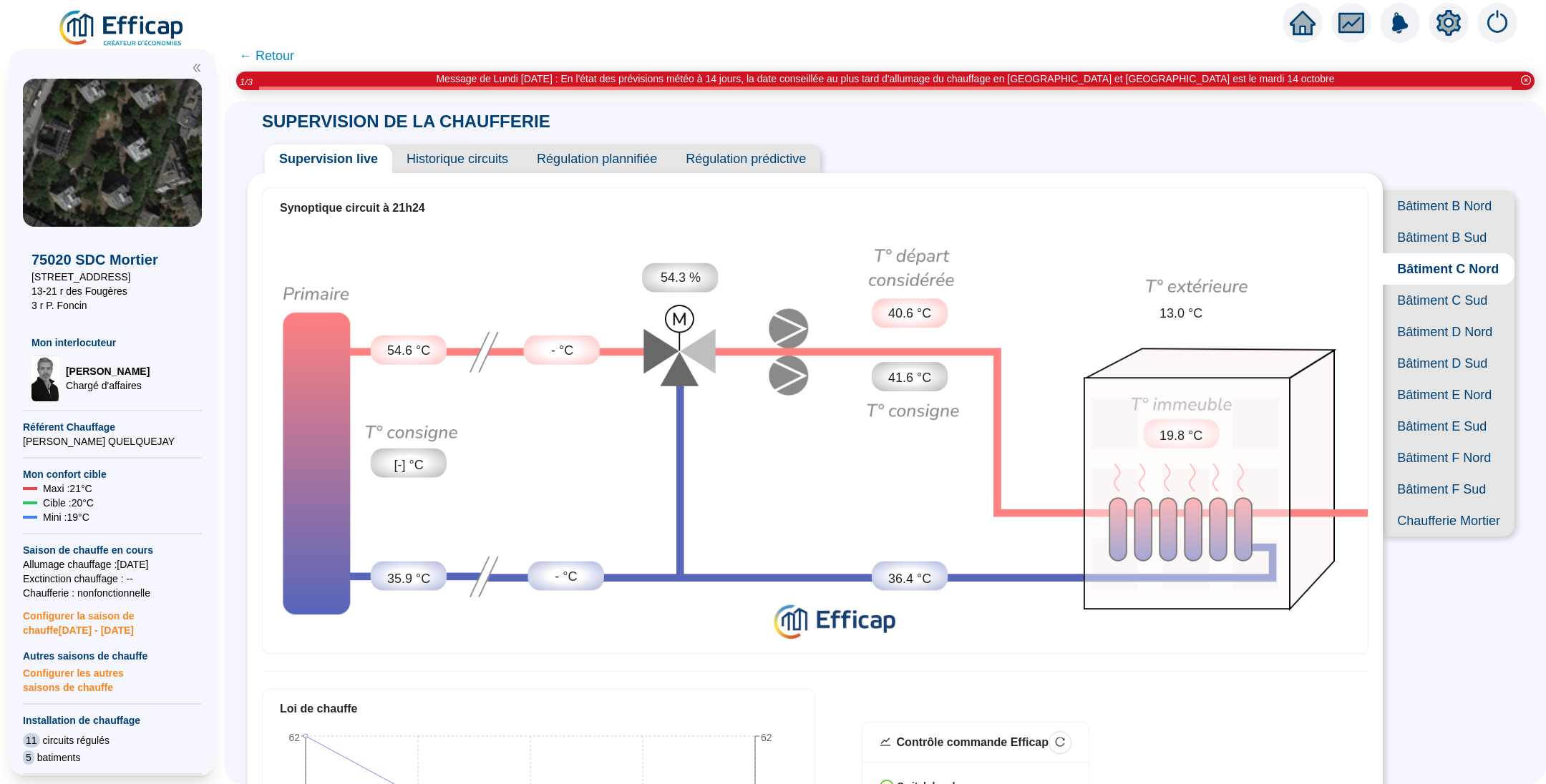
click at [1459, 316] on span "Bâtiment C Sud" at bounding box center [1448, 300] width 132 height 32
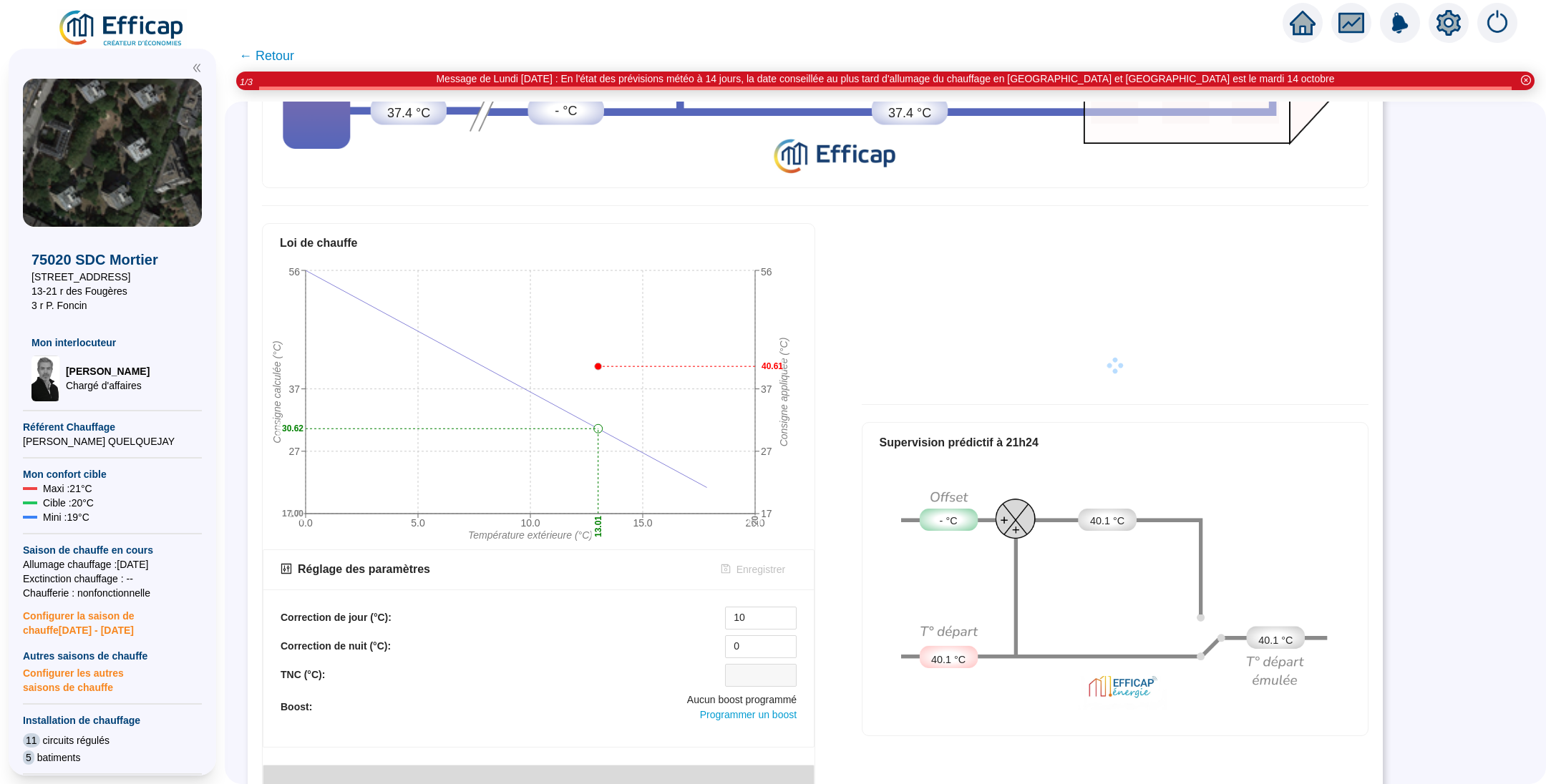
scroll to position [503, 0]
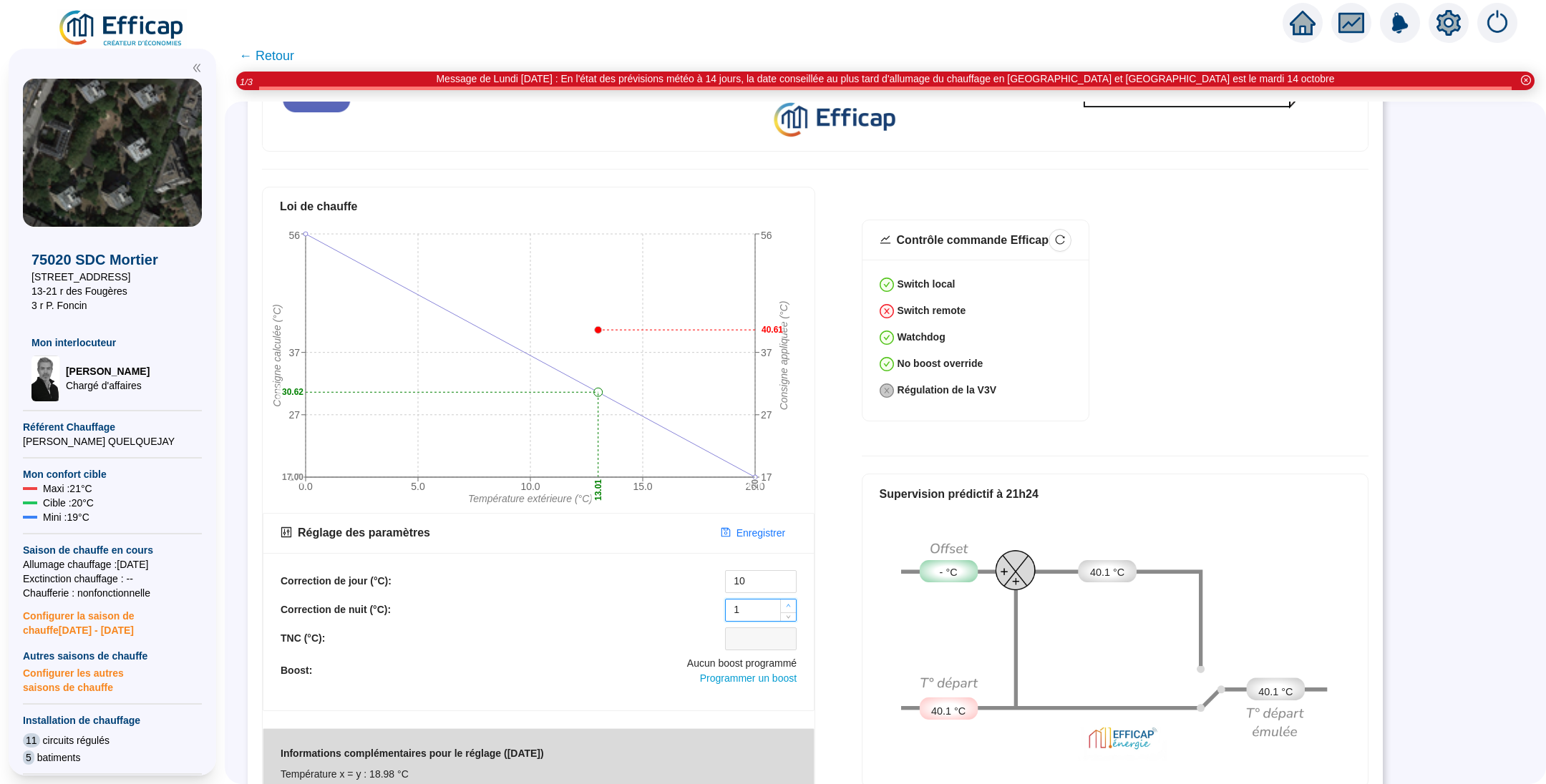
click at [788, 603] on icon "up" at bounding box center [788, 605] width 5 height 5
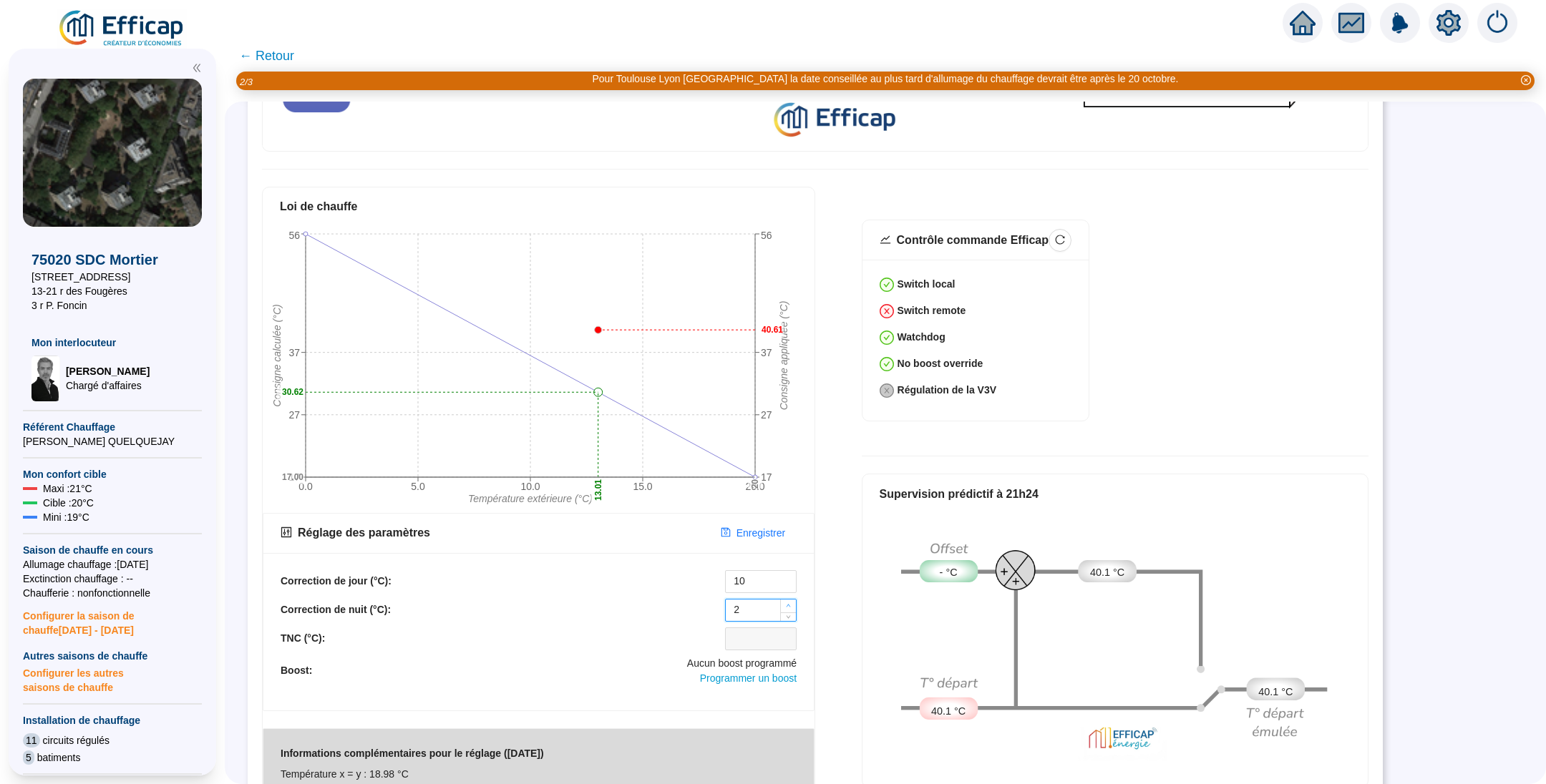
click at [788, 603] on icon "up" at bounding box center [788, 605] width 5 height 5
type input "5"
click at [788, 603] on icon "up" at bounding box center [788, 605] width 5 height 5
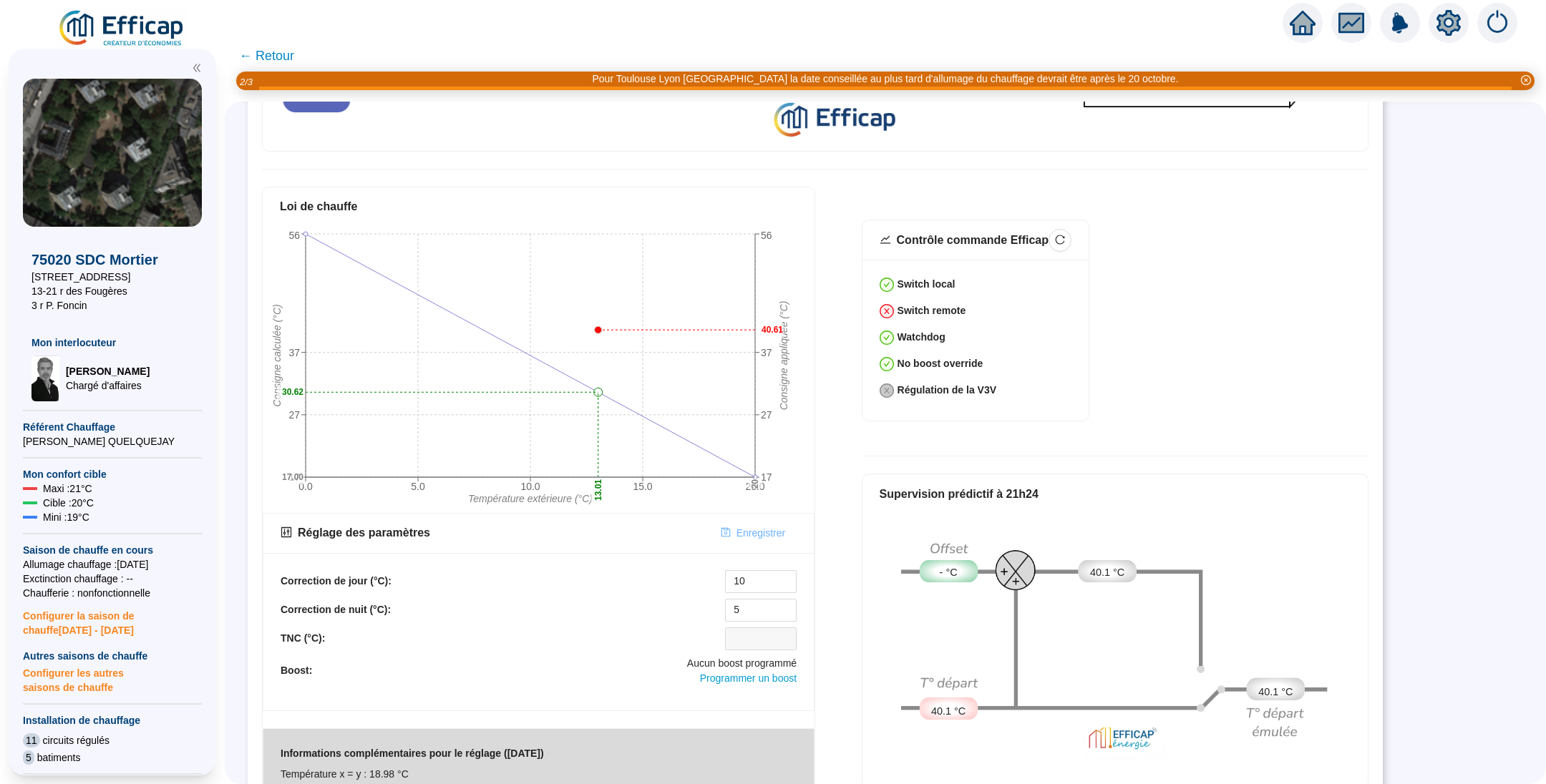
click at [753, 526] on span "Enregistrer" at bounding box center [761, 533] width 49 height 15
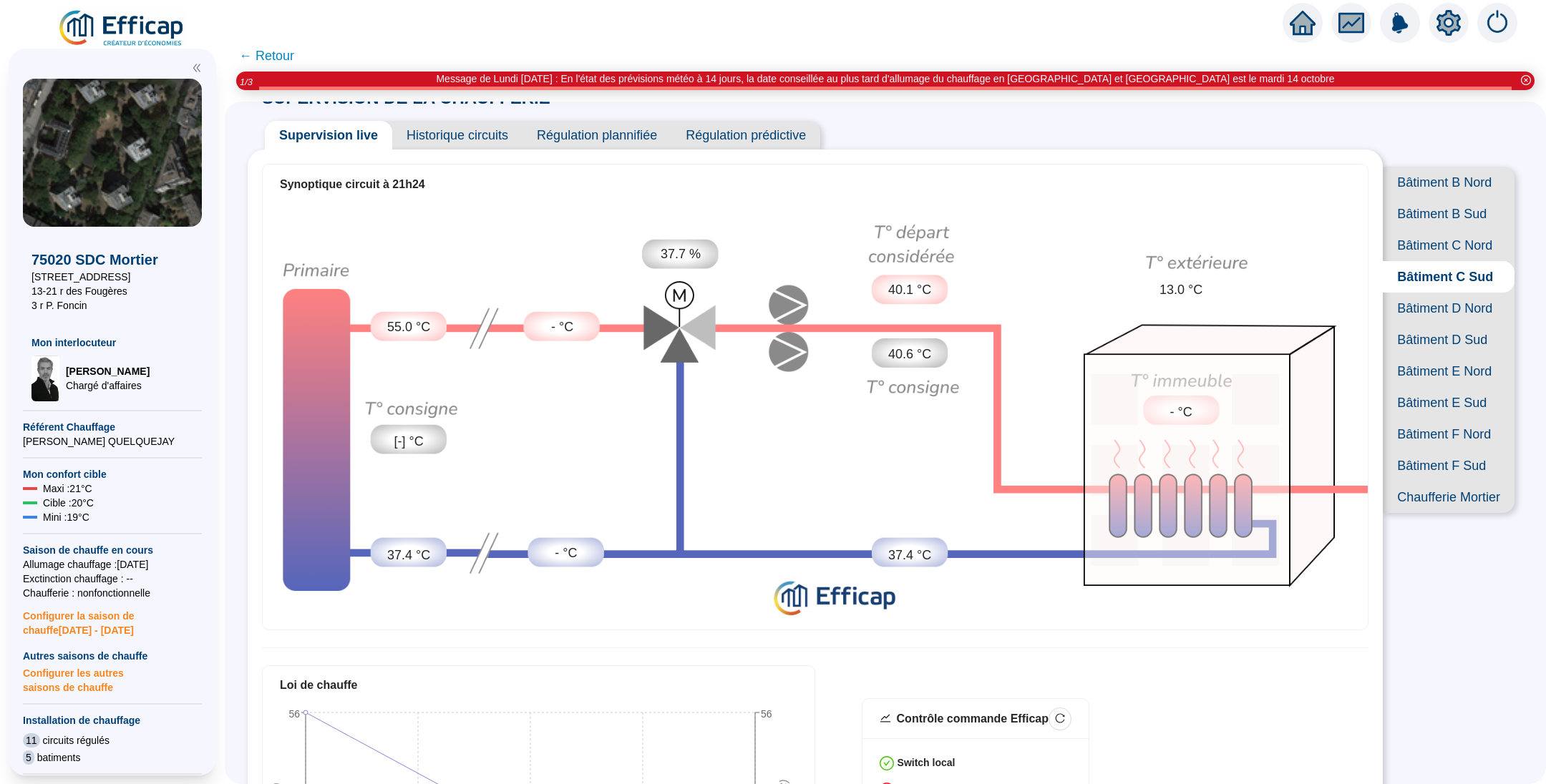
scroll to position [0, 0]
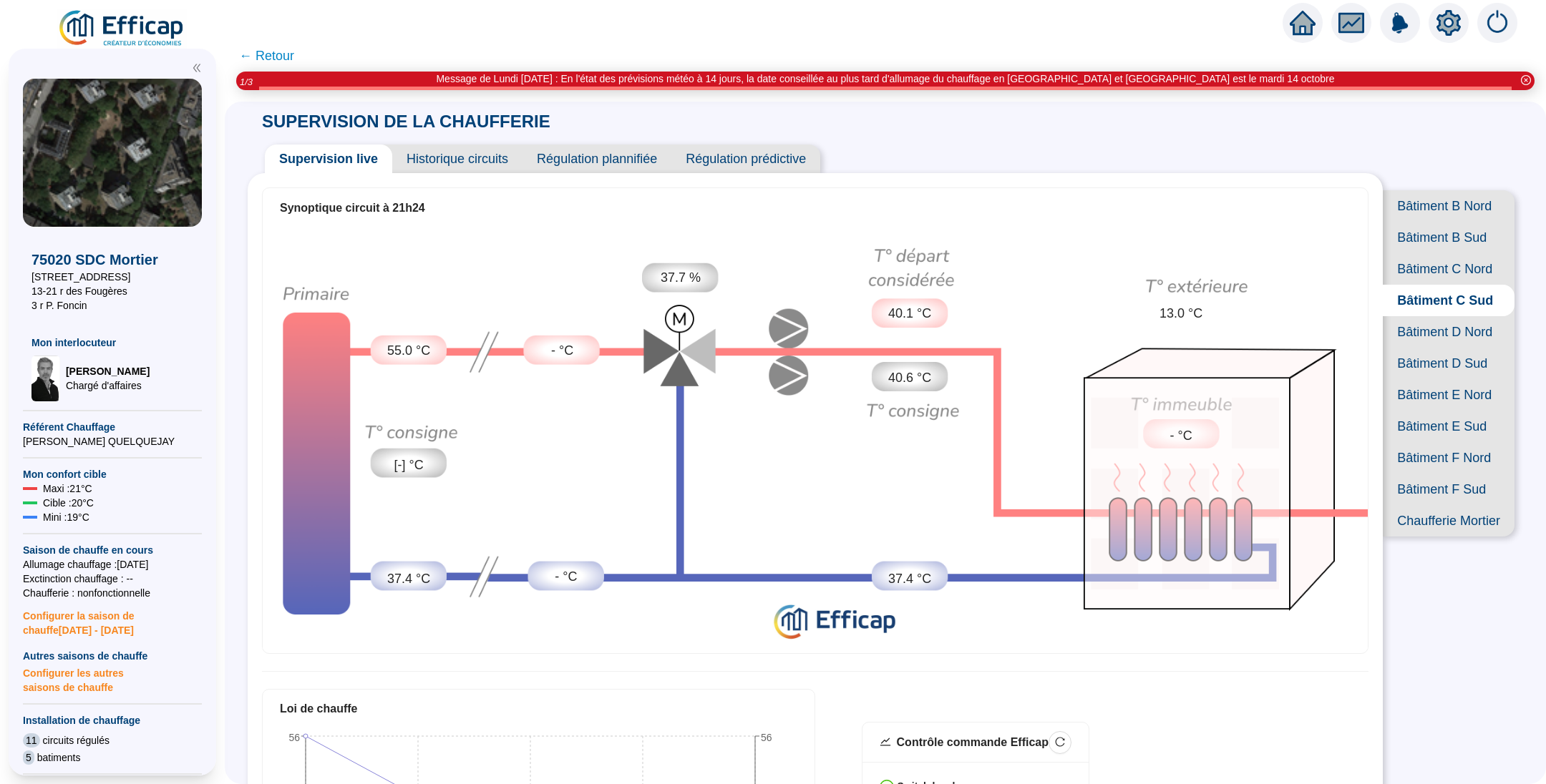
click at [488, 164] on span "Historique circuits" at bounding box center [457, 159] width 130 height 28
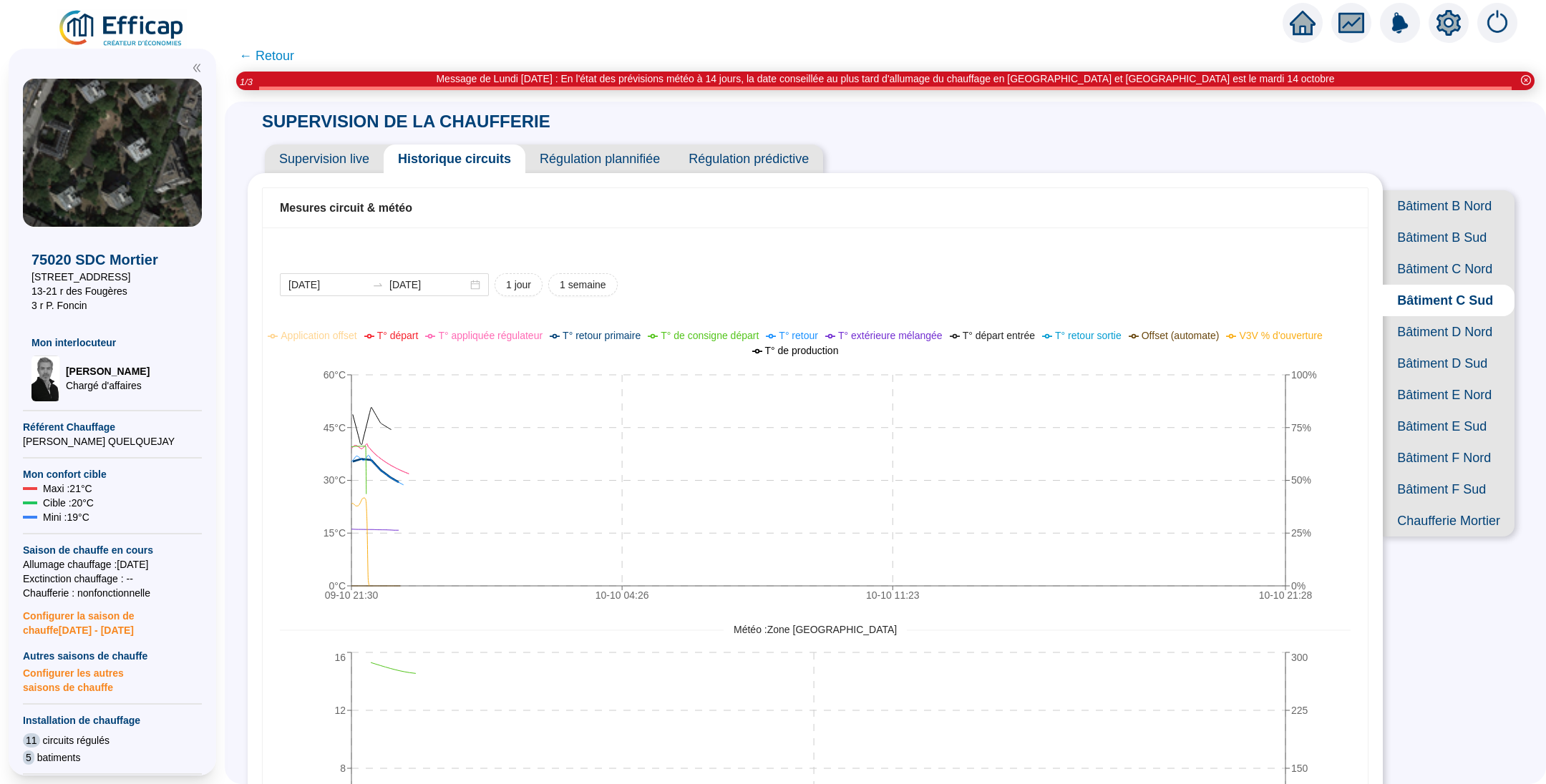
scroll to position [215, 0]
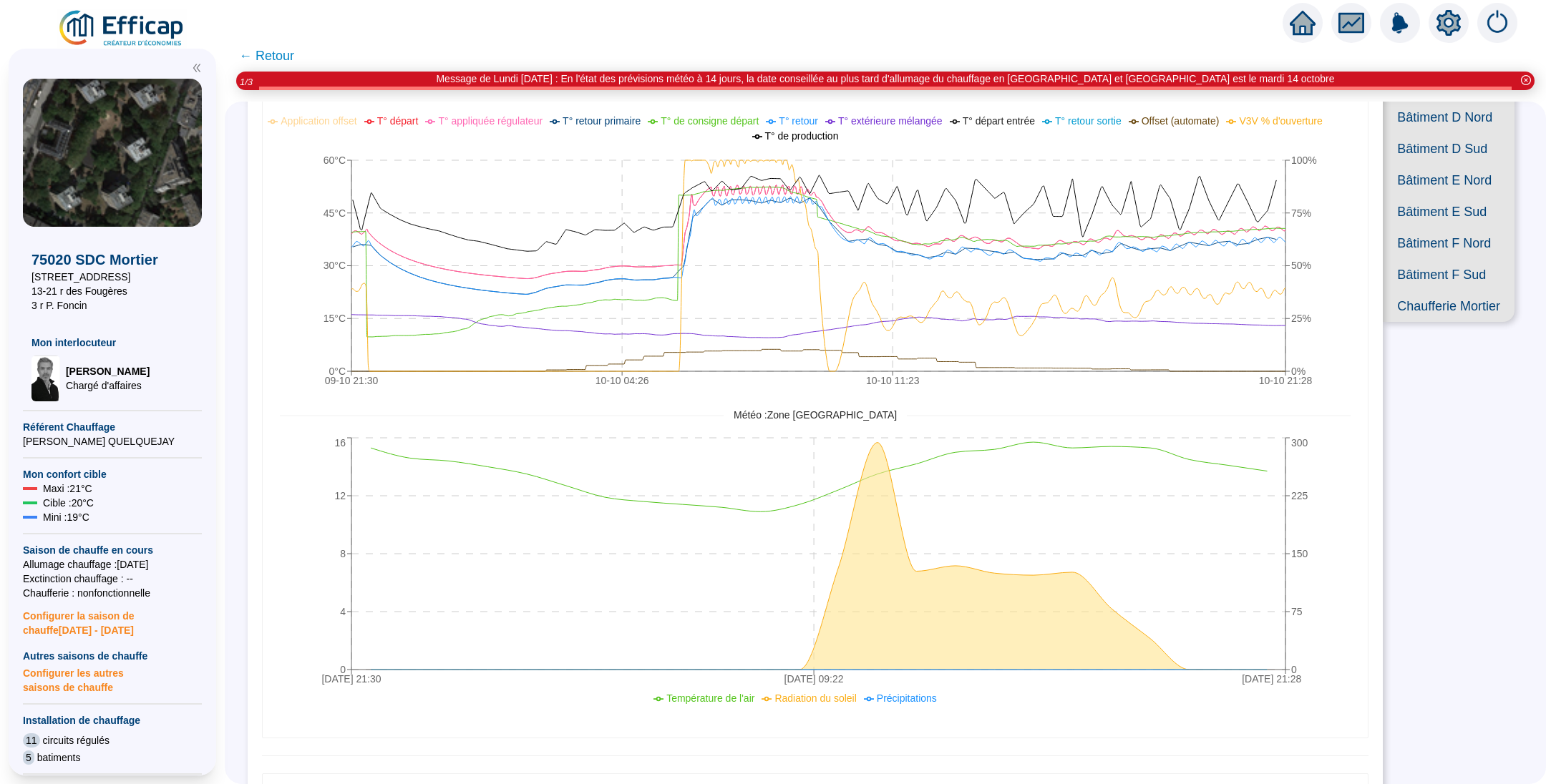
click at [92, 30] on img at bounding box center [122, 28] width 130 height 40
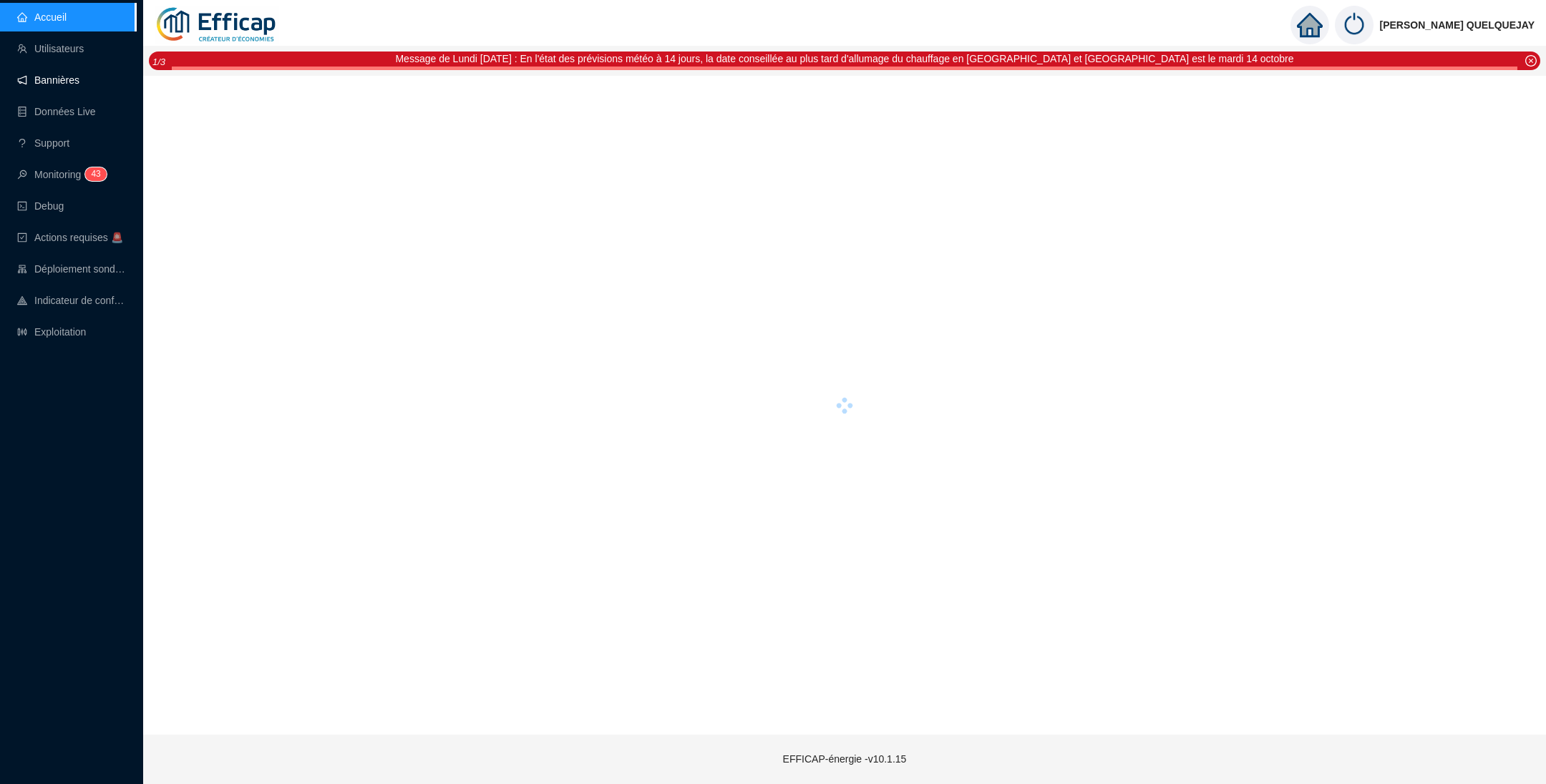
click at [54, 80] on link "Bannières" at bounding box center [48, 80] width 62 height 11
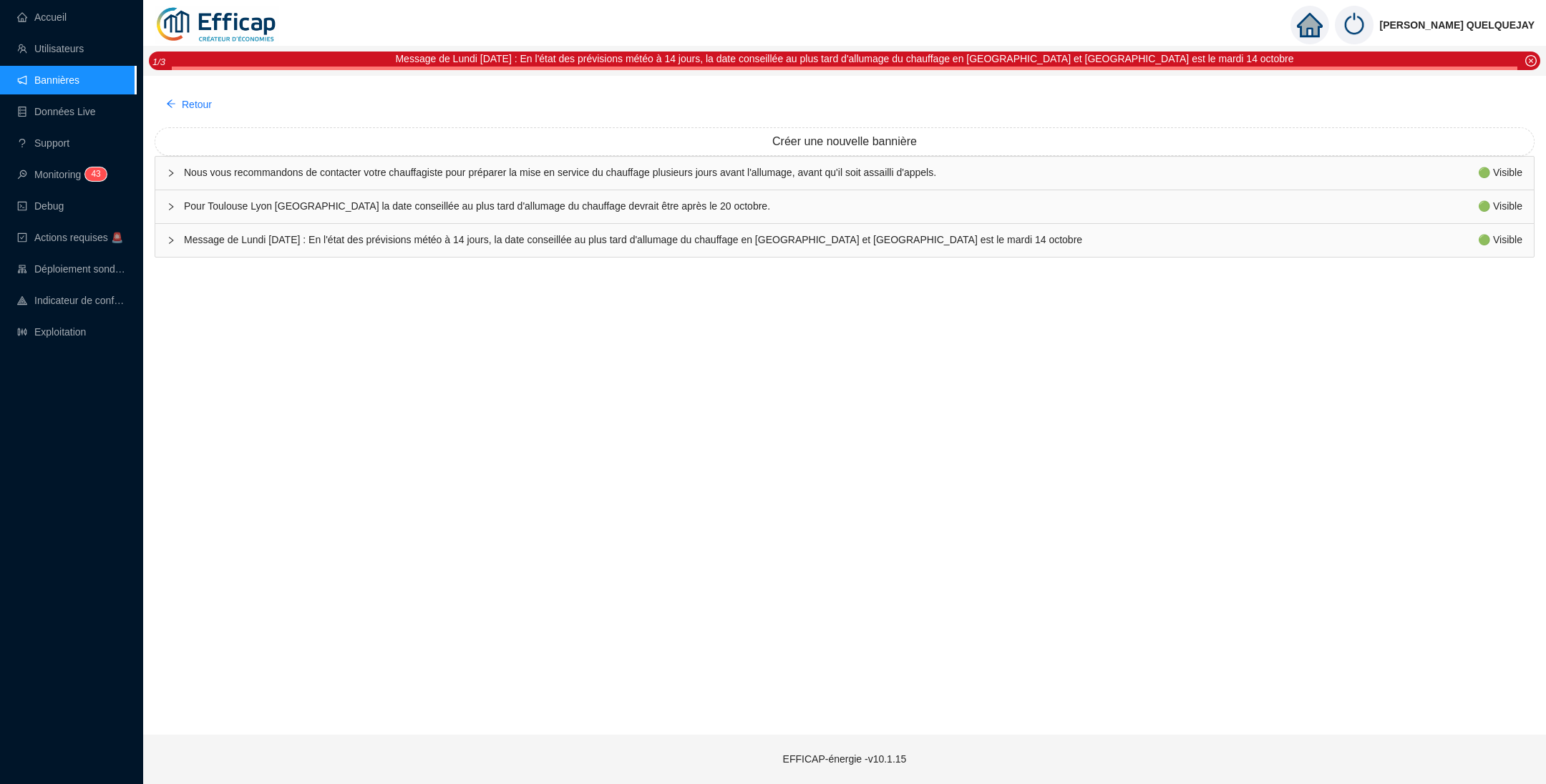
click at [373, 239] on span "Message de Lundi [DATE] : En l'état des prévisions météo à 14 jours, la date co…" at bounding box center [831, 239] width 1294 height 15
type textarea "Message de Lundi [DATE] : En l'état des prévisions météo à 14 jours, la date co…"
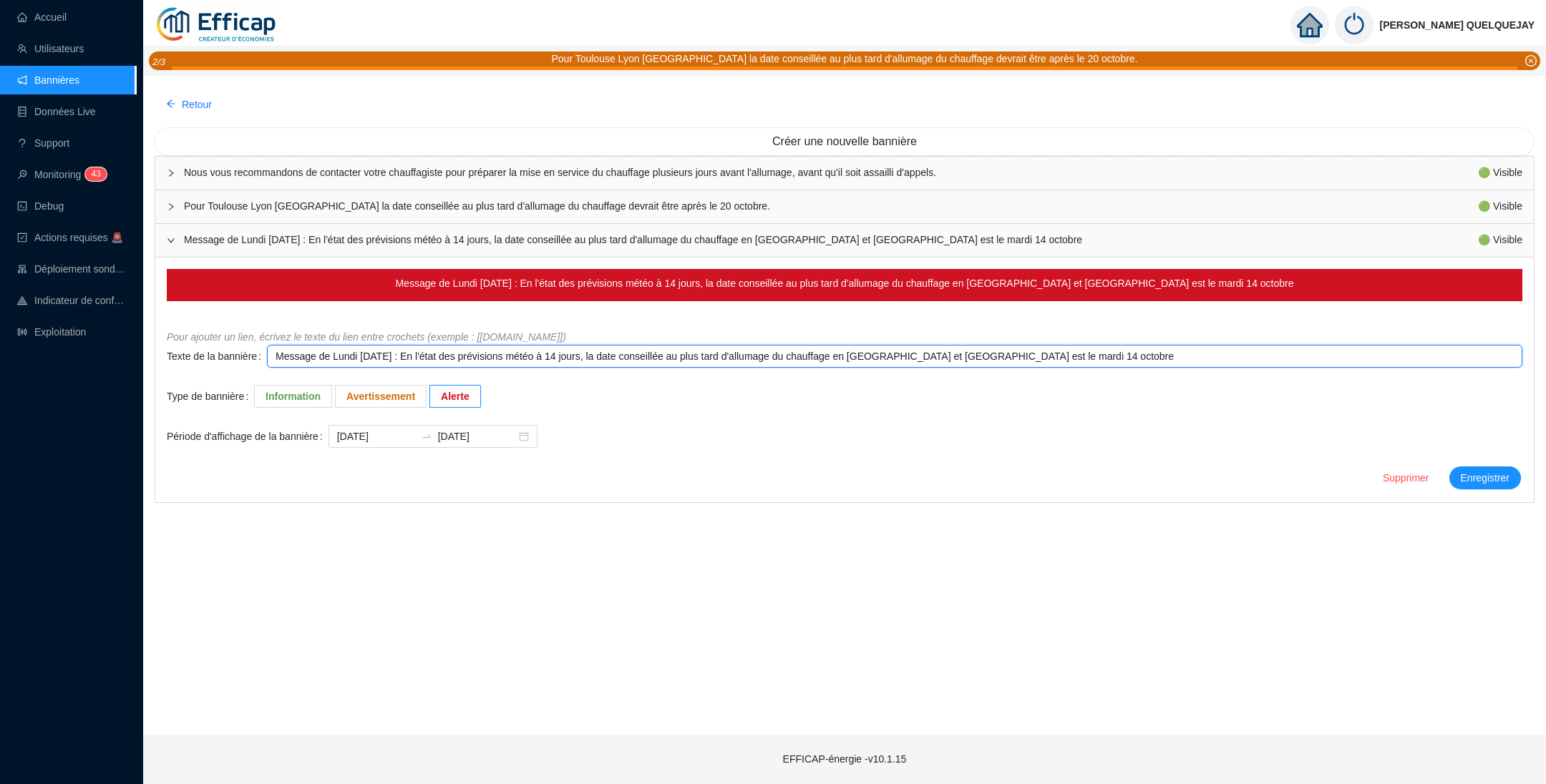
drag, startPoint x: 327, startPoint y: 354, endPoint x: 352, endPoint y: 355, distance: 25.0
click at [352, 355] on textarea "Message de Lundi [DATE] : En l'état des prévisions météo à 14 jours, la date co…" at bounding box center [895, 356] width 1255 height 23
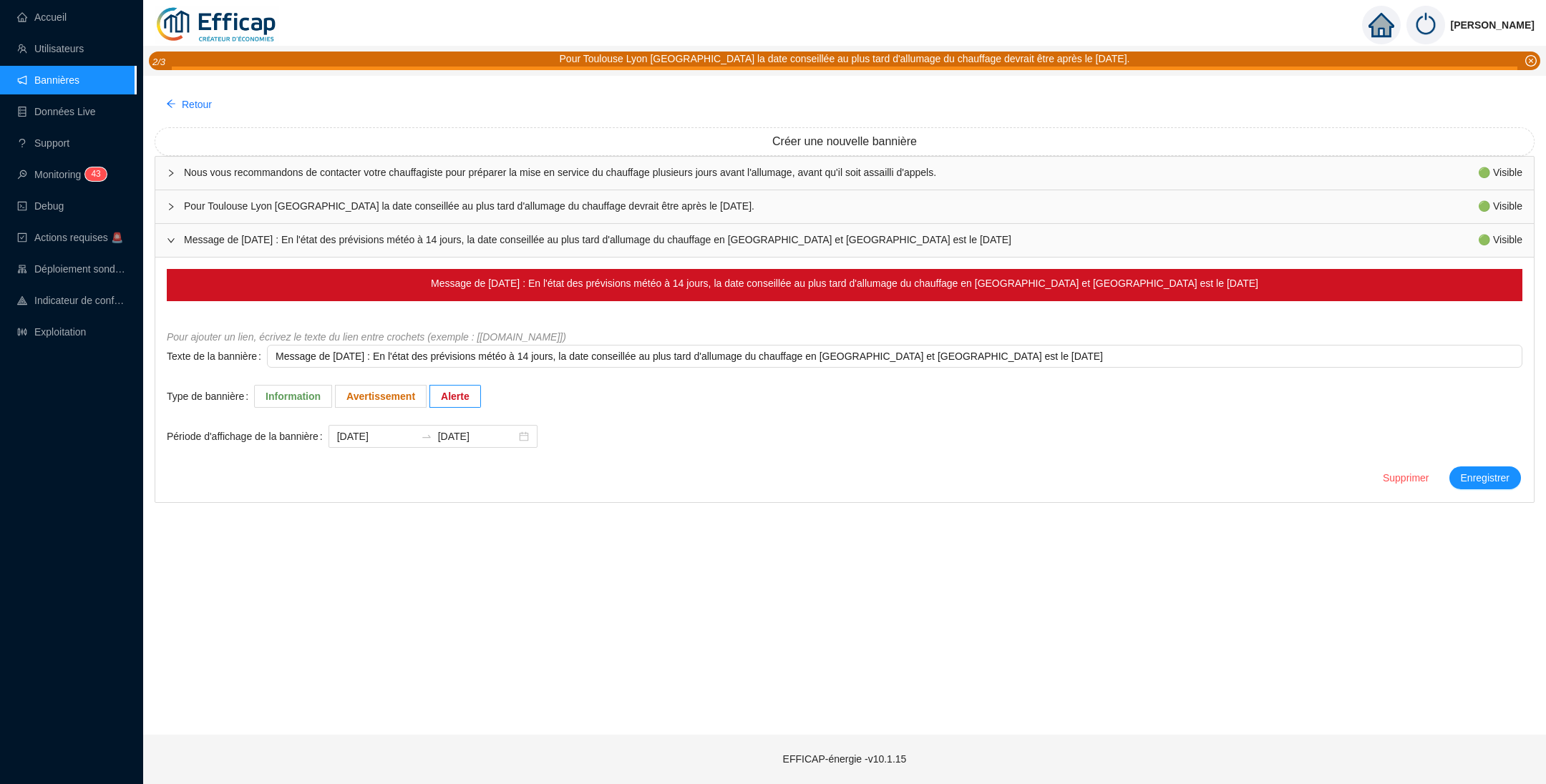
type textarea "Message de V 6/10/2025 : En l'état des prévisions météo à 14 jours, la date con…"
type textarea "Message de Ve 6/10/2025 : En l'état des prévisions météo à 14 jours, la date co…"
type textarea "Message de Ven 6/10/2025 : En l'état des prévisions météo à 14 jours, la date c…"
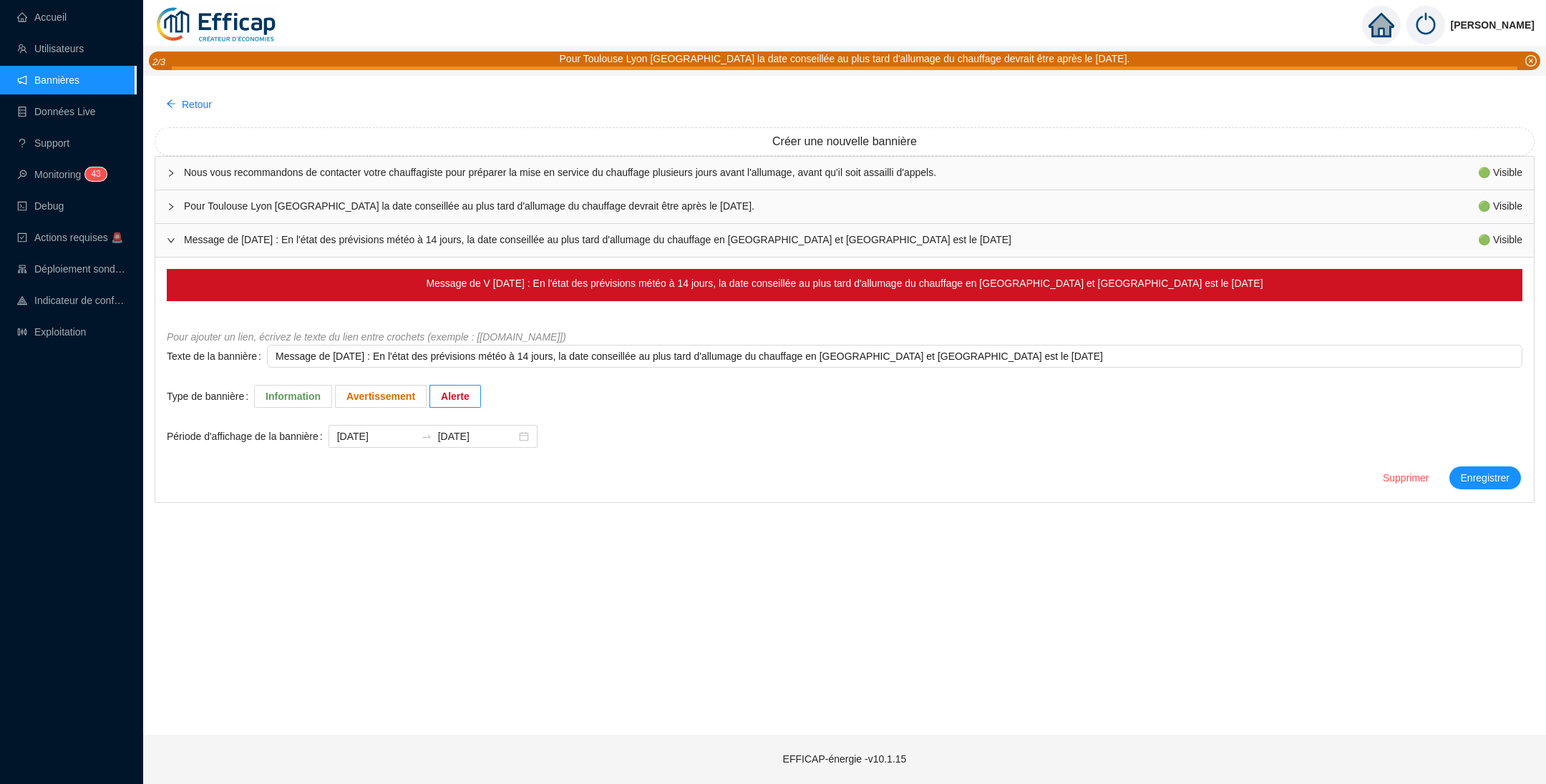
type textarea "Message de Ven 6/10/2025 : En l'état des prévisions météo à 14 jours, la date c…"
type textarea "Message de Vend 6/10/2025 : En l'état des prévisions météo à 14 jours, la date …"
type textarea "Message de Vendr 6/10/2025 : En l'état des prévisions météo à 14 jours, la date…"
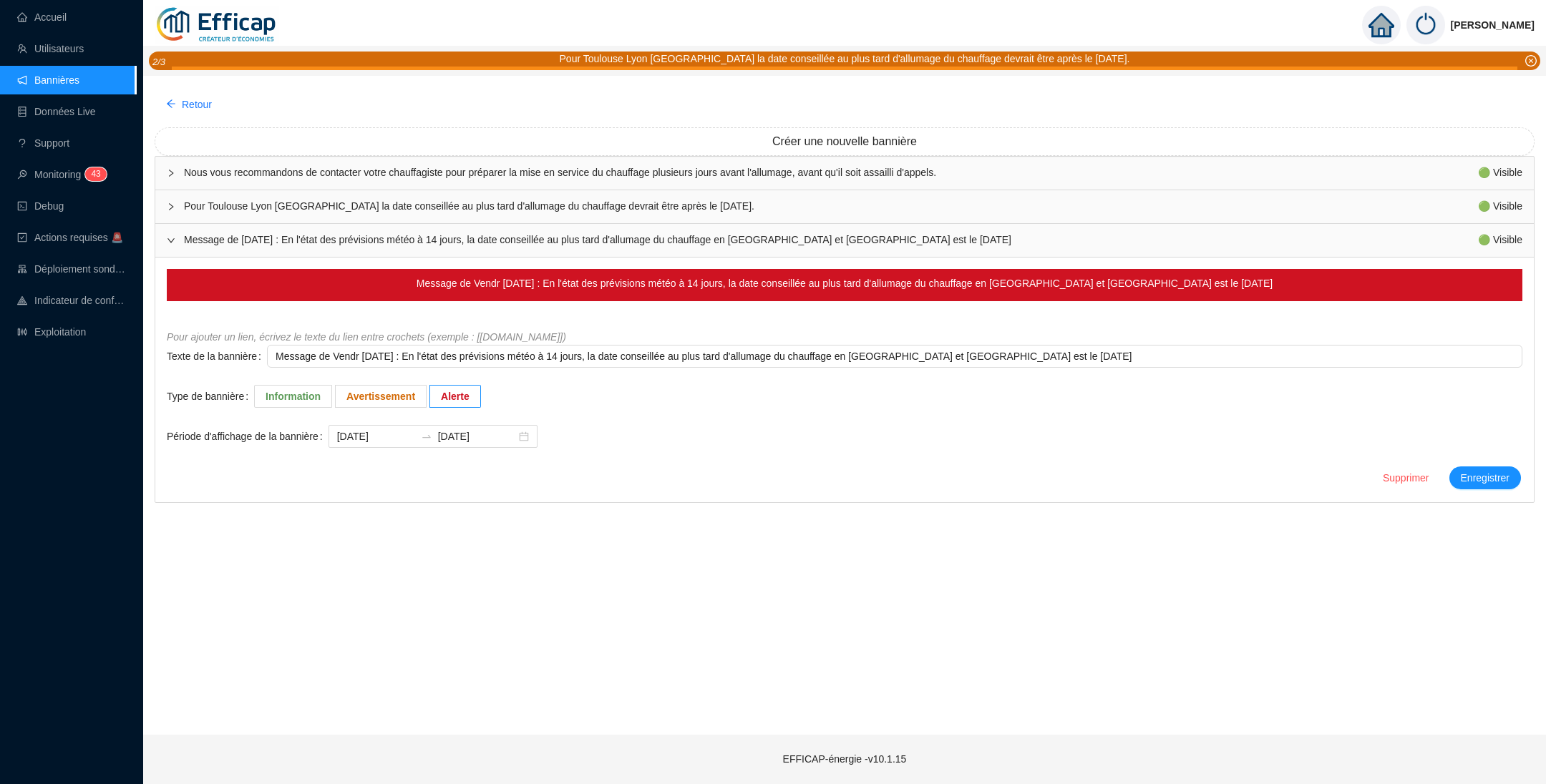
type textarea "Message de Vendre 6/10/2025 : En l'état des prévisions météo à 14 jours, la dat…"
type textarea "Message de Vendred 6/10/2025 : En l'état des prévisions météo à 14 jours, la da…"
type textarea "Message de Vendredi 6/10/2025 : En l'état des prévisions météo à 14 jours, la d…"
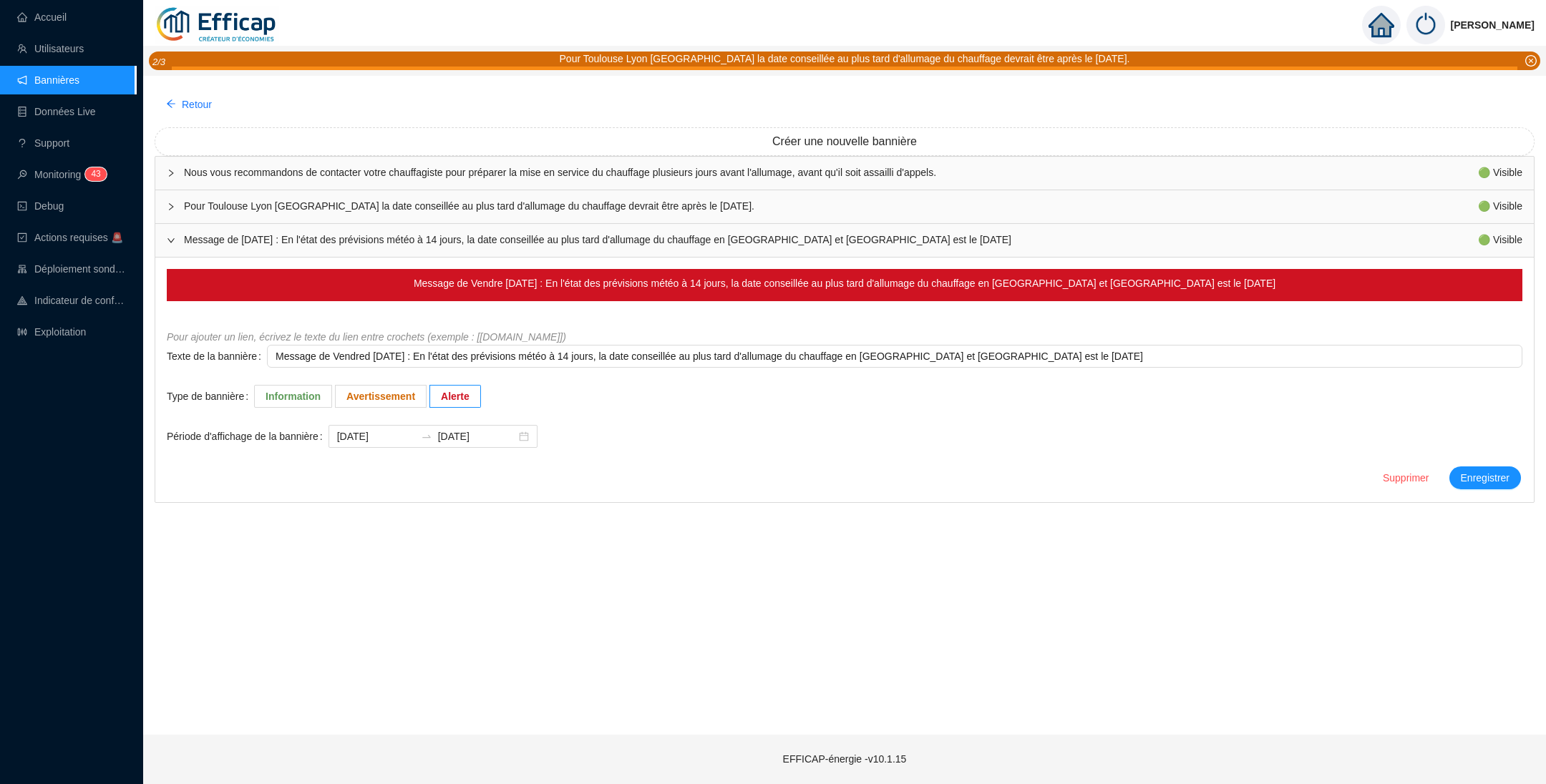
type textarea "Message de Vendredi 6/10/2025 : En l'état des prévisions météo à 14 jours, la d…"
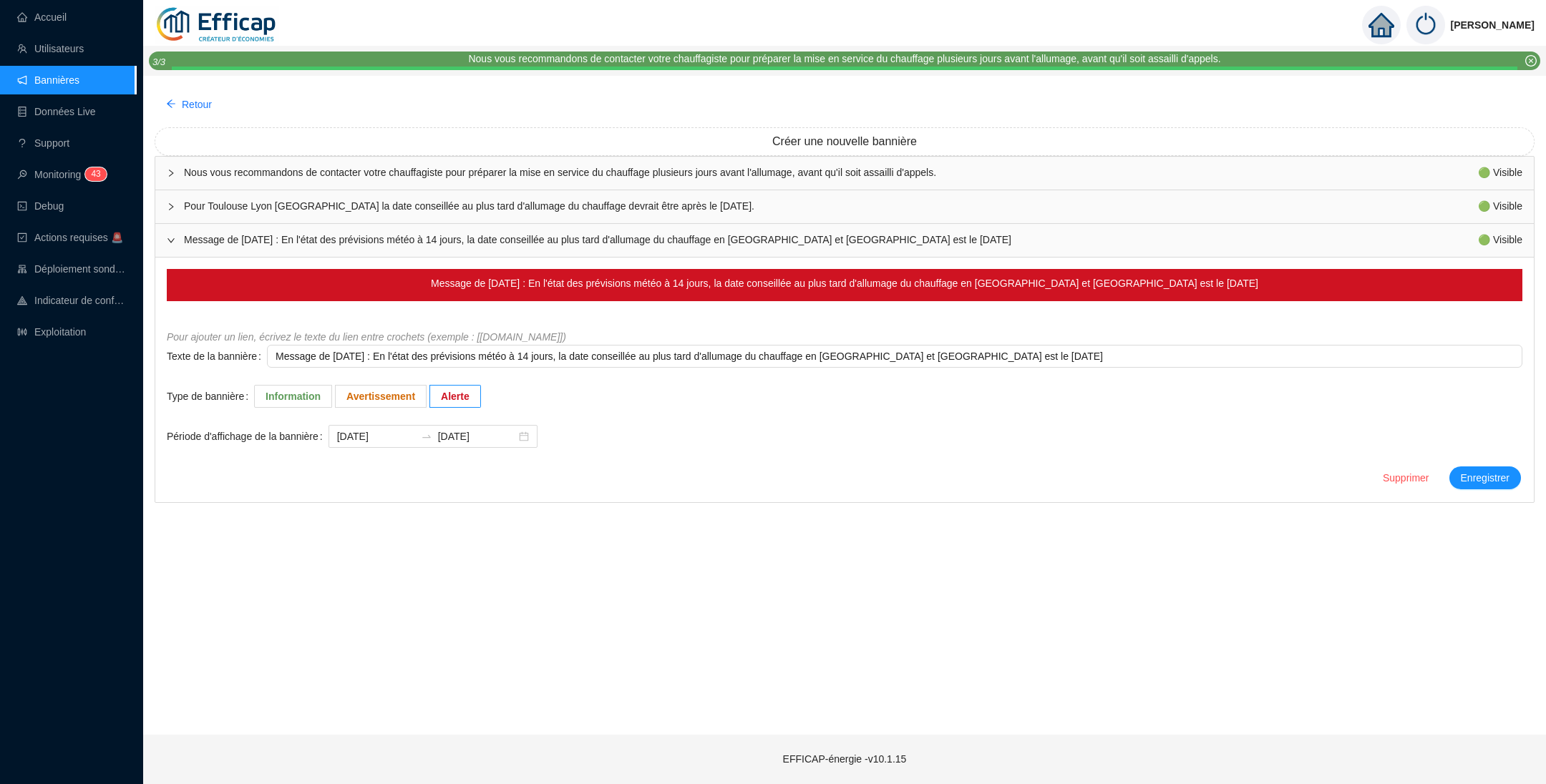
type textarea "Message de Vendredi /10/2025 : En l'état des prévisions météo à 14 jours, la da…"
type textarea "Message de Vendredi 1/10/2025 : En l'état des prévisions météo à 14 jours, la d…"
type textarea "Message de Vendredi 10/10/2025 : En l'état des prévisions météo à 14 jours, la …"
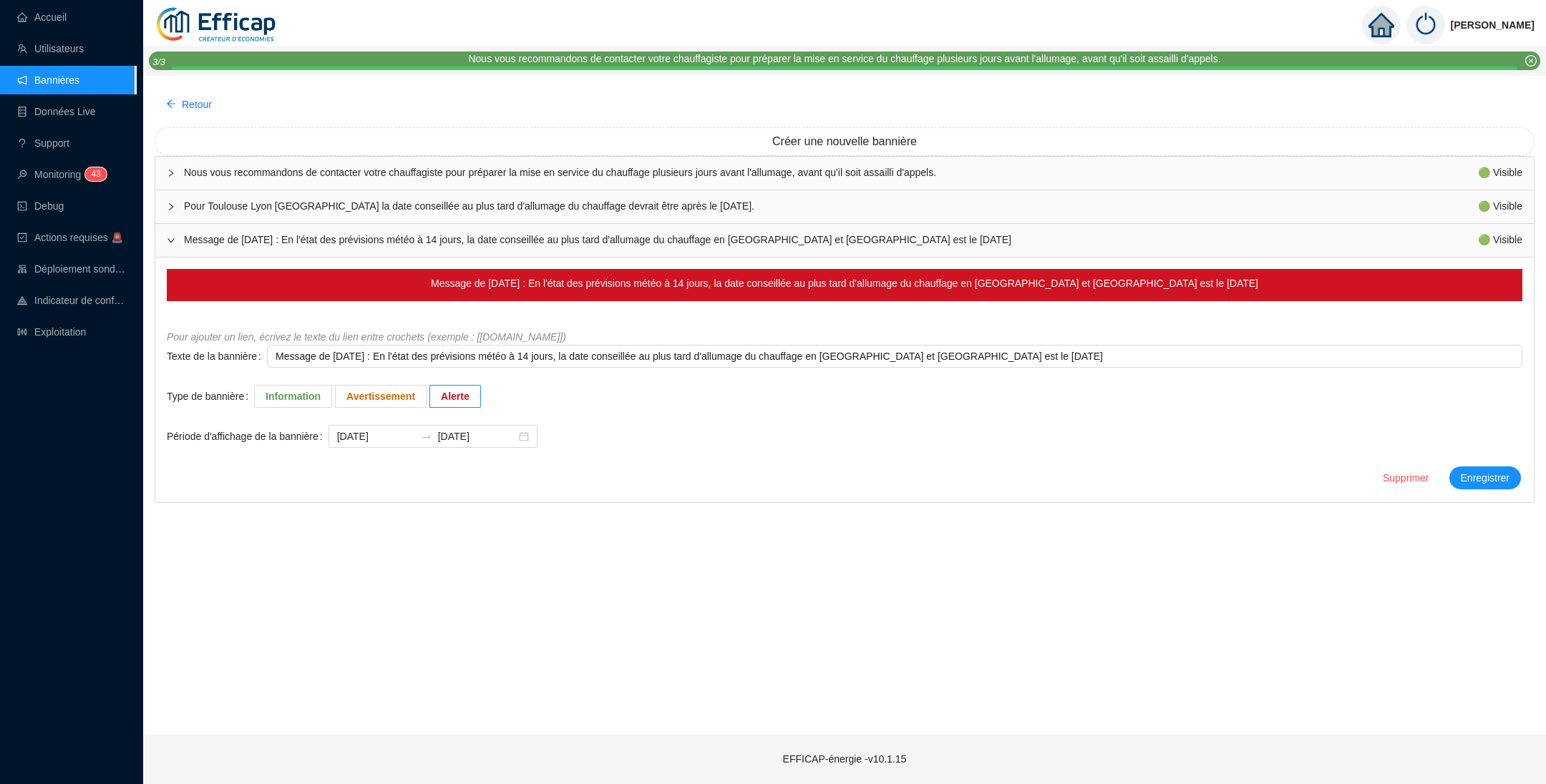
type textarea "Message de Vendredi 10/10/2025 : En l'état des prévisions météo à 14 jours, la …"
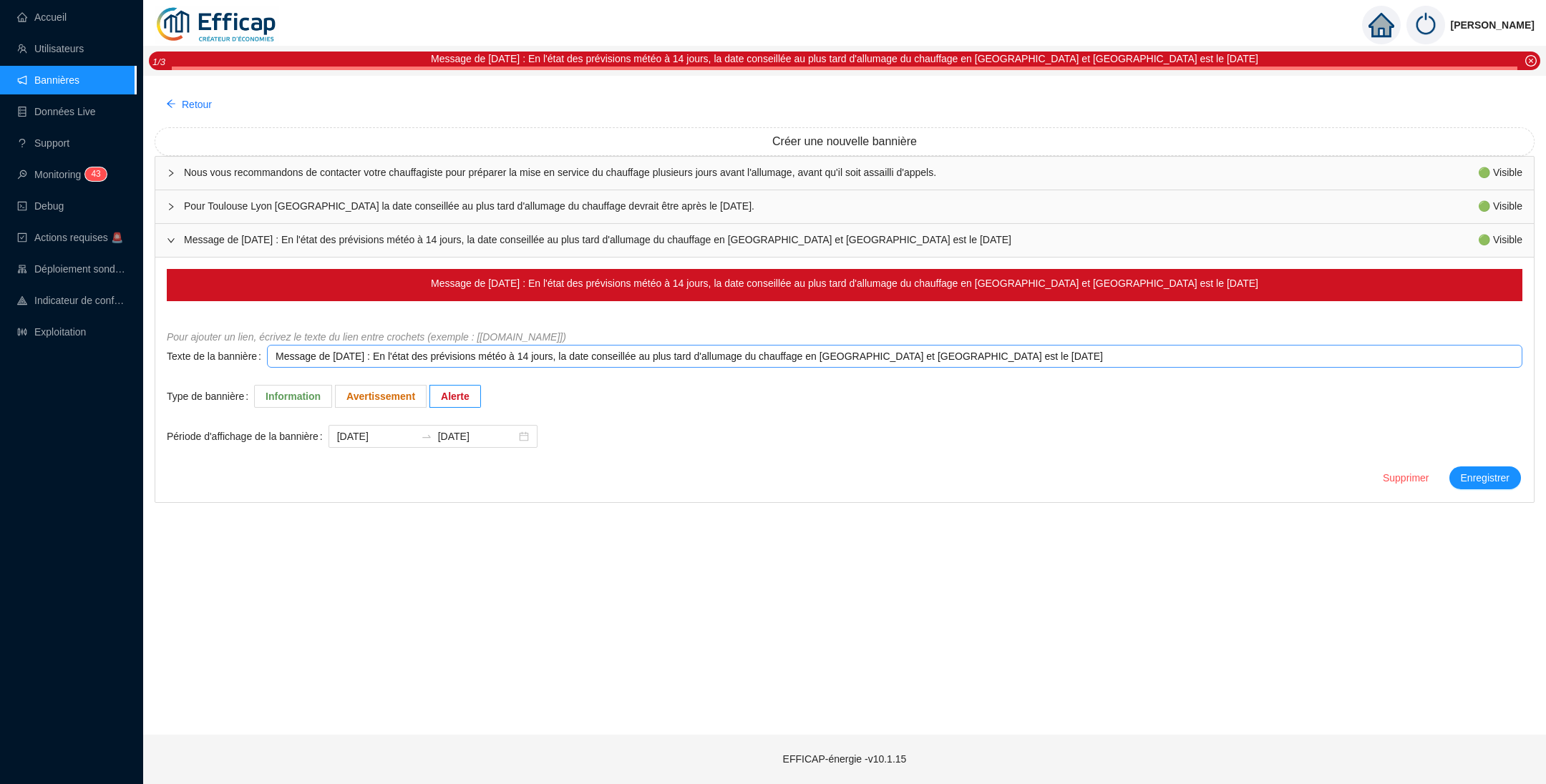
drag, startPoint x: 1004, startPoint y: 356, endPoint x: 1016, endPoint y: 357, distance: 12.0
click at [1016, 357] on textarea "Message de Vendredi 10/10/2025 : En l'état des prévisions météo à 14 jours, la …" at bounding box center [895, 356] width 1255 height 23
type textarea "Message de Vendredi 10/10/2025 : En l'état des prévisions météo à 14 jours, la …"
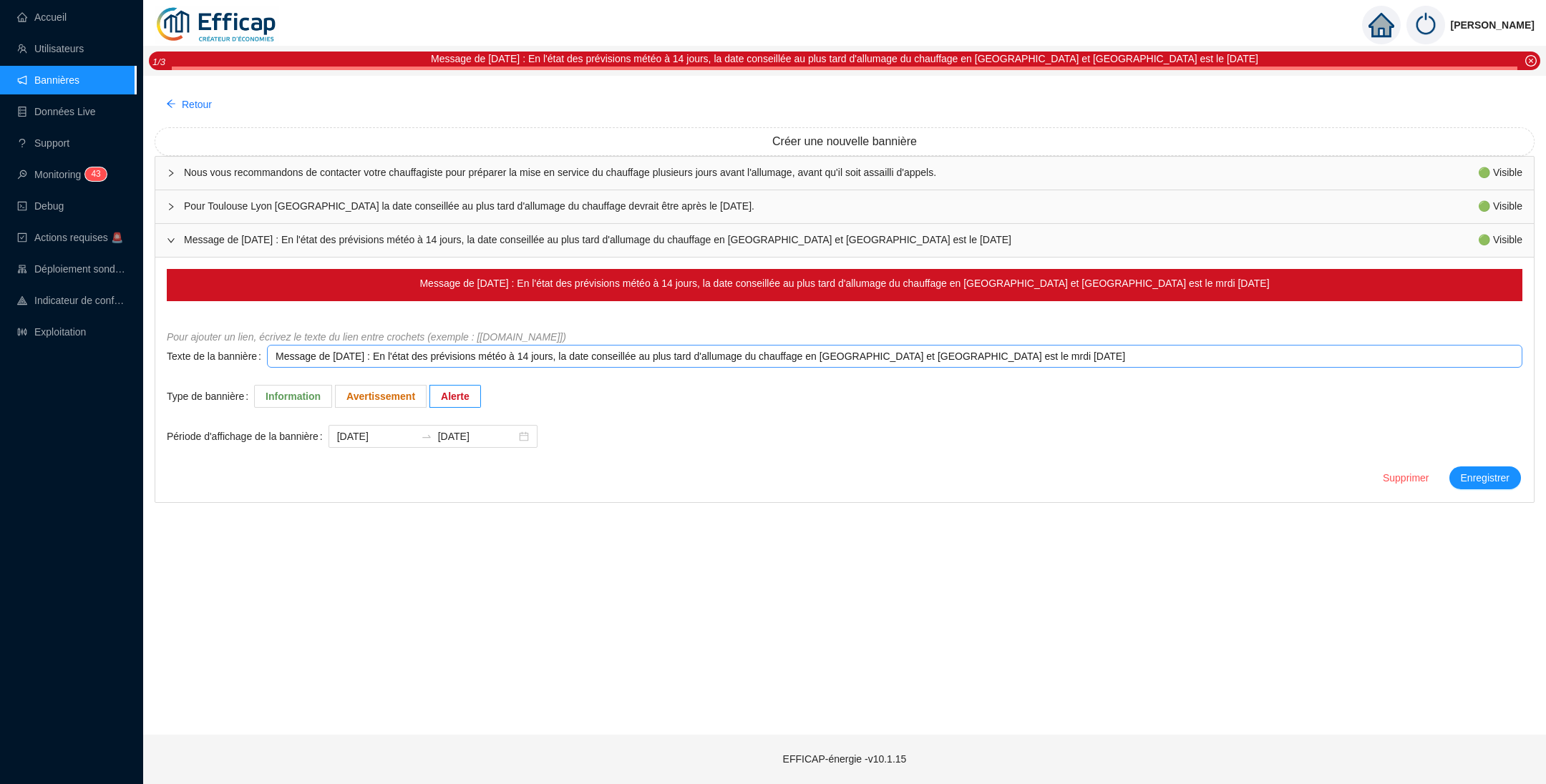
type textarea "Message de Vendredi 10/10/2025 : En l'état des prévisions météo à 14 jours, la …"
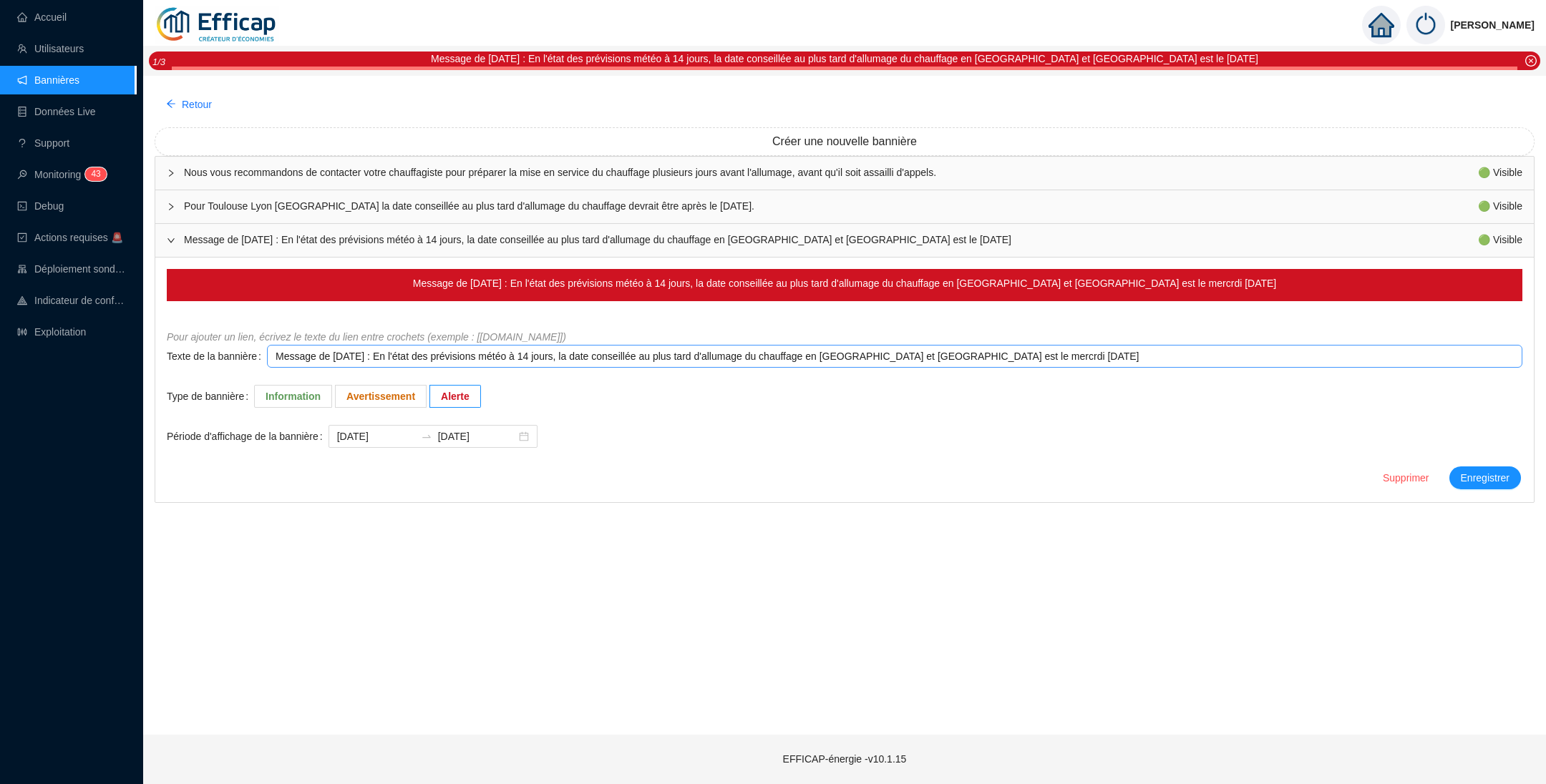
type textarea "Message de Vendredi 10/10/2025 : En l'état des prévisions météo à 14 jours, la …"
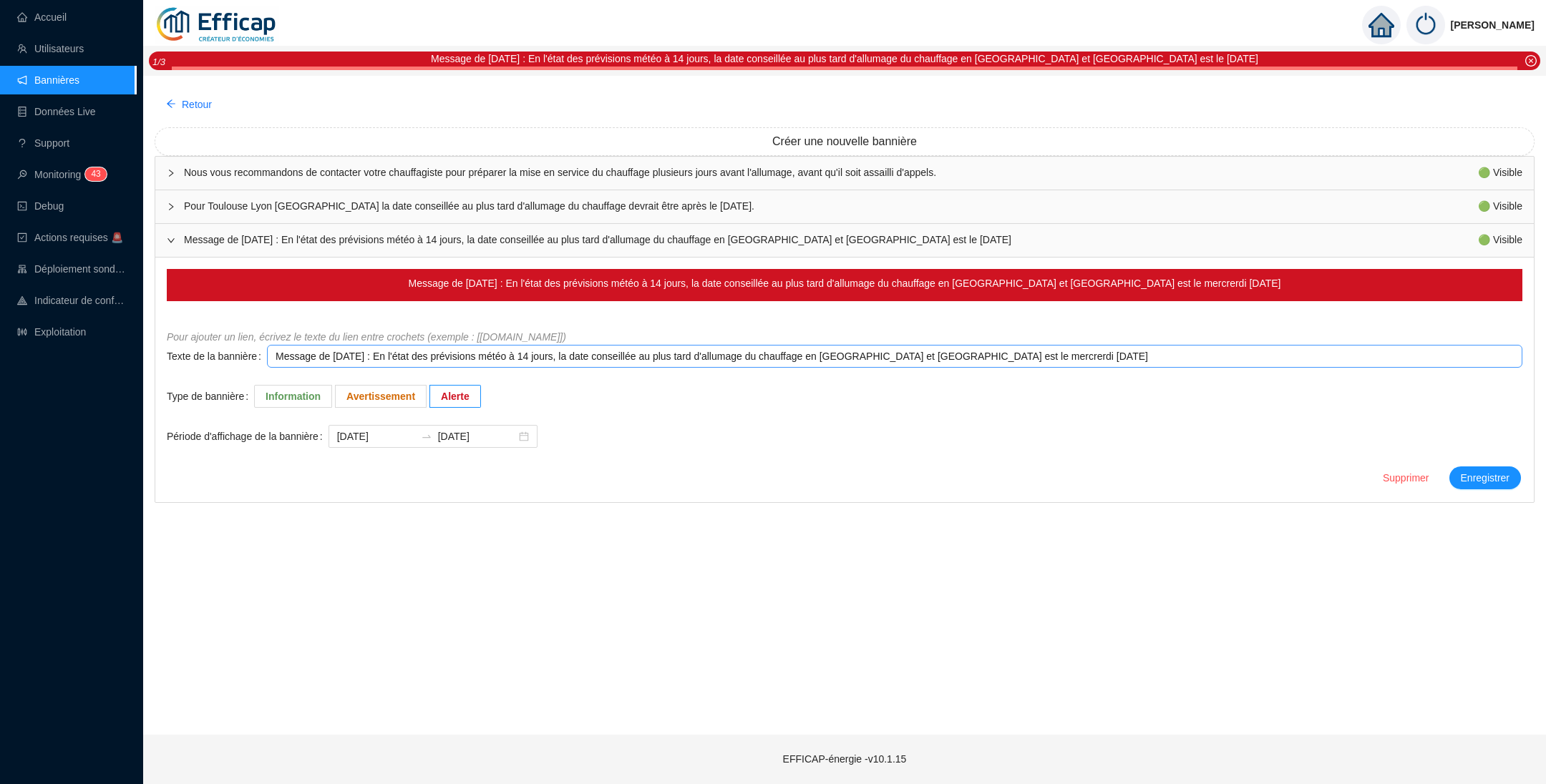
type textarea "Message de Vendredi 10/10/2025 : En l'état des prévisions météo à 14 jours, la …"
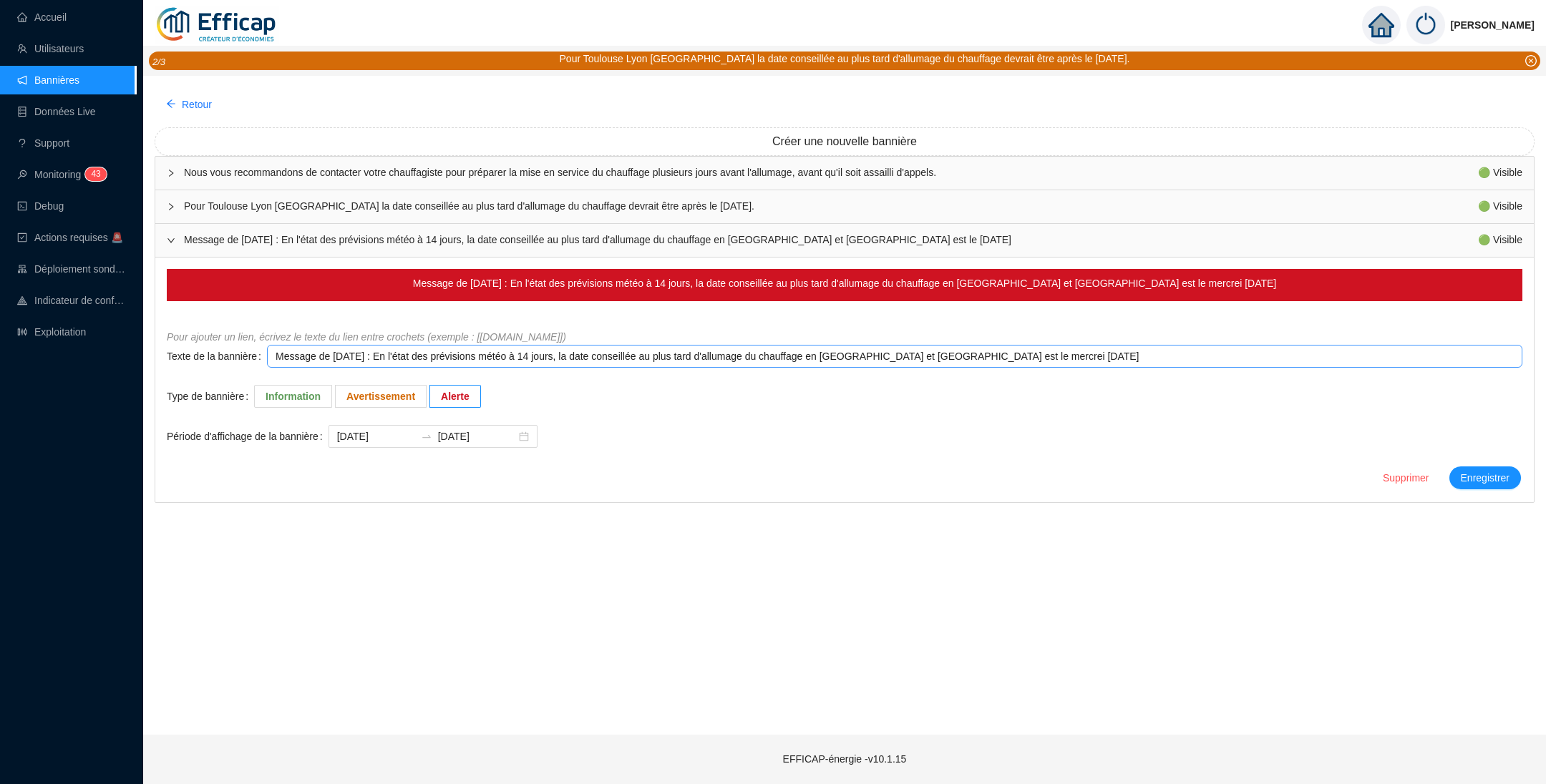
type textarea "Message de Vendredi 10/10/2025 : En l'état des prévisions météo à 14 jours, la …"
click at [1054, 358] on textarea "Message de Vendredi 10/10/2025 : En l'état des prévisions météo à 14 jours, la …" at bounding box center [895, 356] width 1255 height 23
type textarea "Message de Vendredi 10/10/2025 : En l'état des prévisions météo à 14 jours, la …"
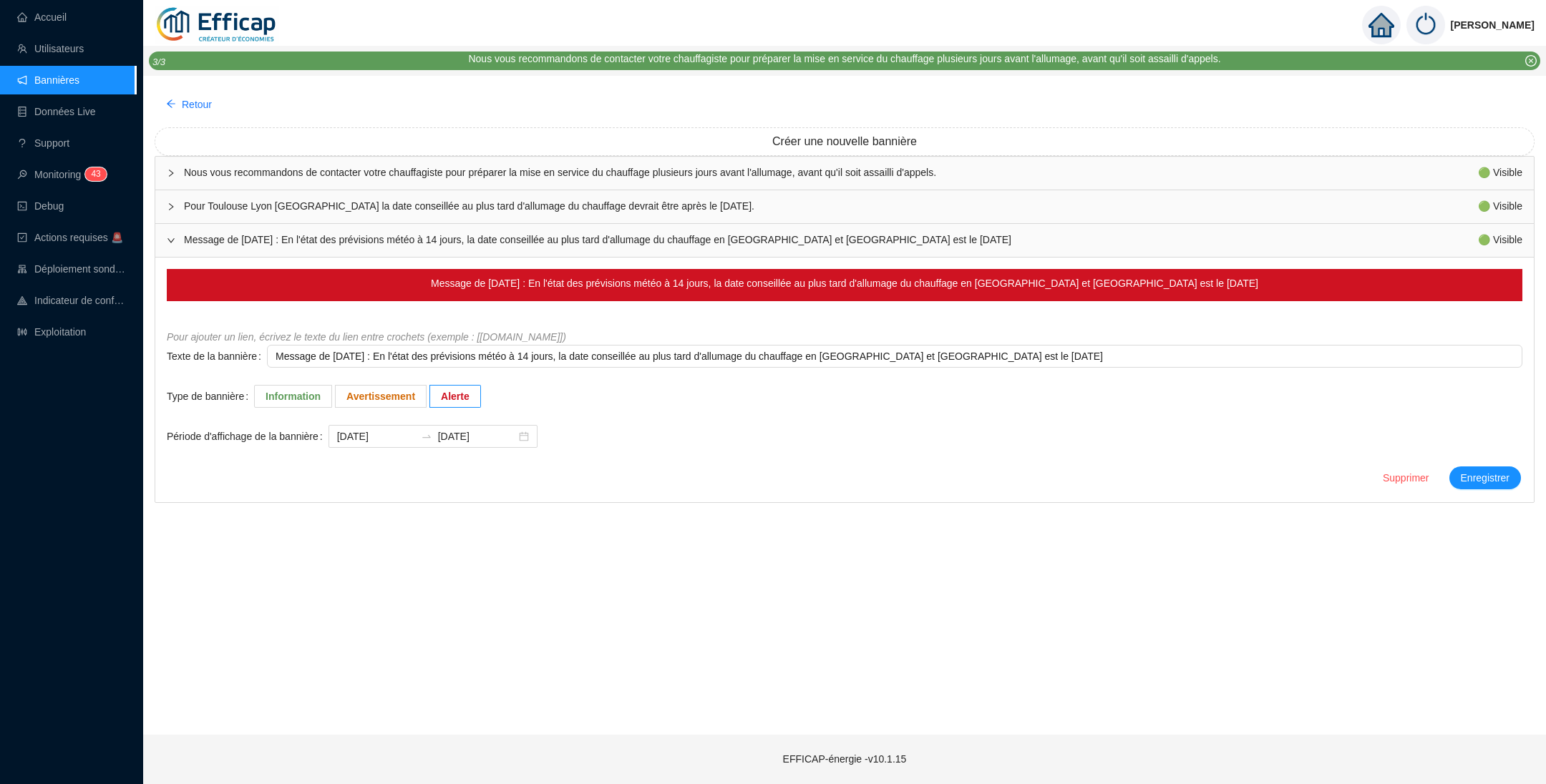
type textarea "Message de Vendredi 10/10/2025 : En l'état des prévisions météo à 14 jours, la …"
click at [393, 432] on input "[DATE]" at bounding box center [375, 436] width 78 height 15
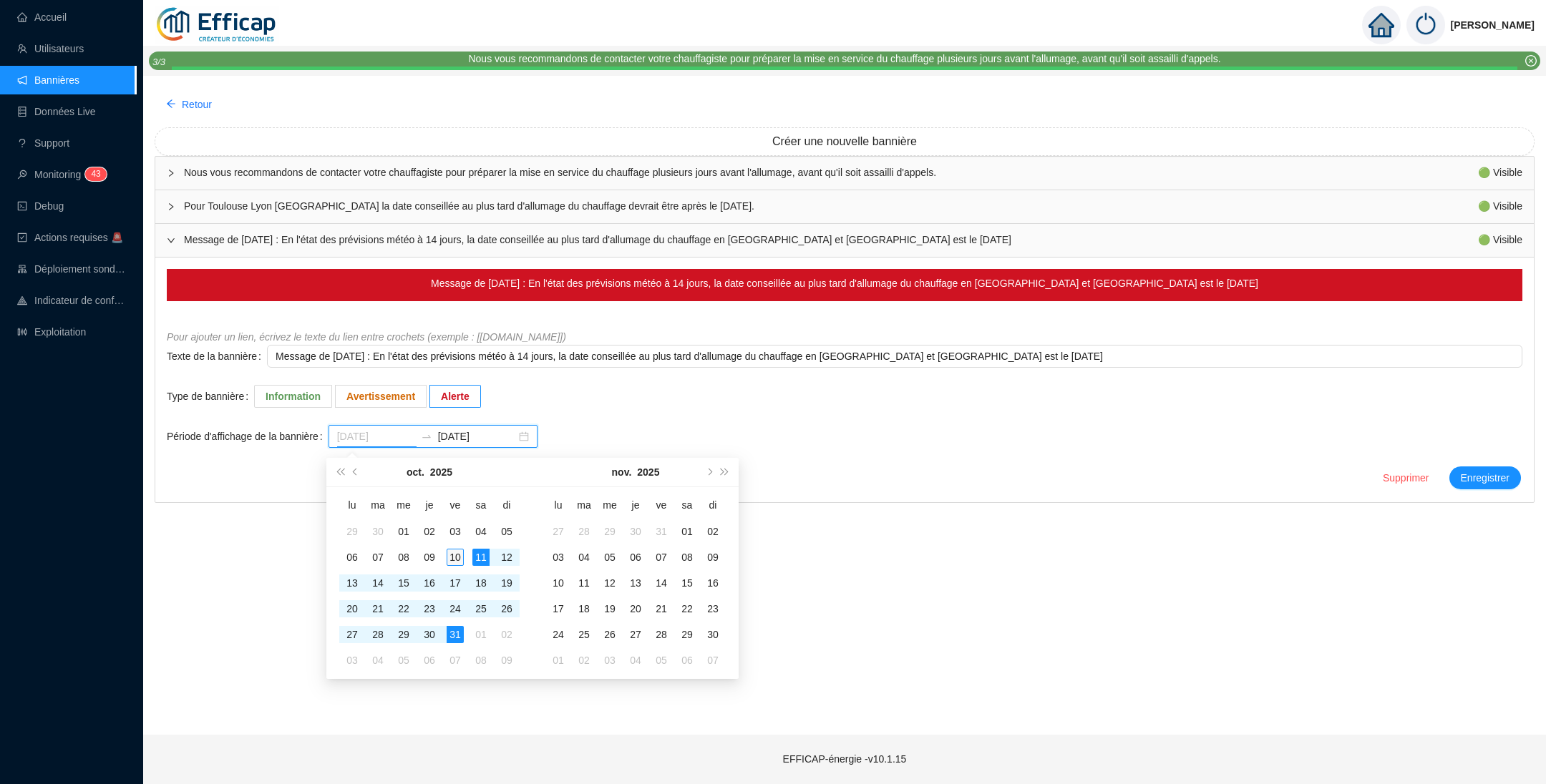
type input "[DATE]"
click at [461, 553] on div "10" at bounding box center [455, 557] width 17 height 17
type input "[DATE]"
click at [454, 635] on div "31" at bounding box center [455, 635] width 17 height 17
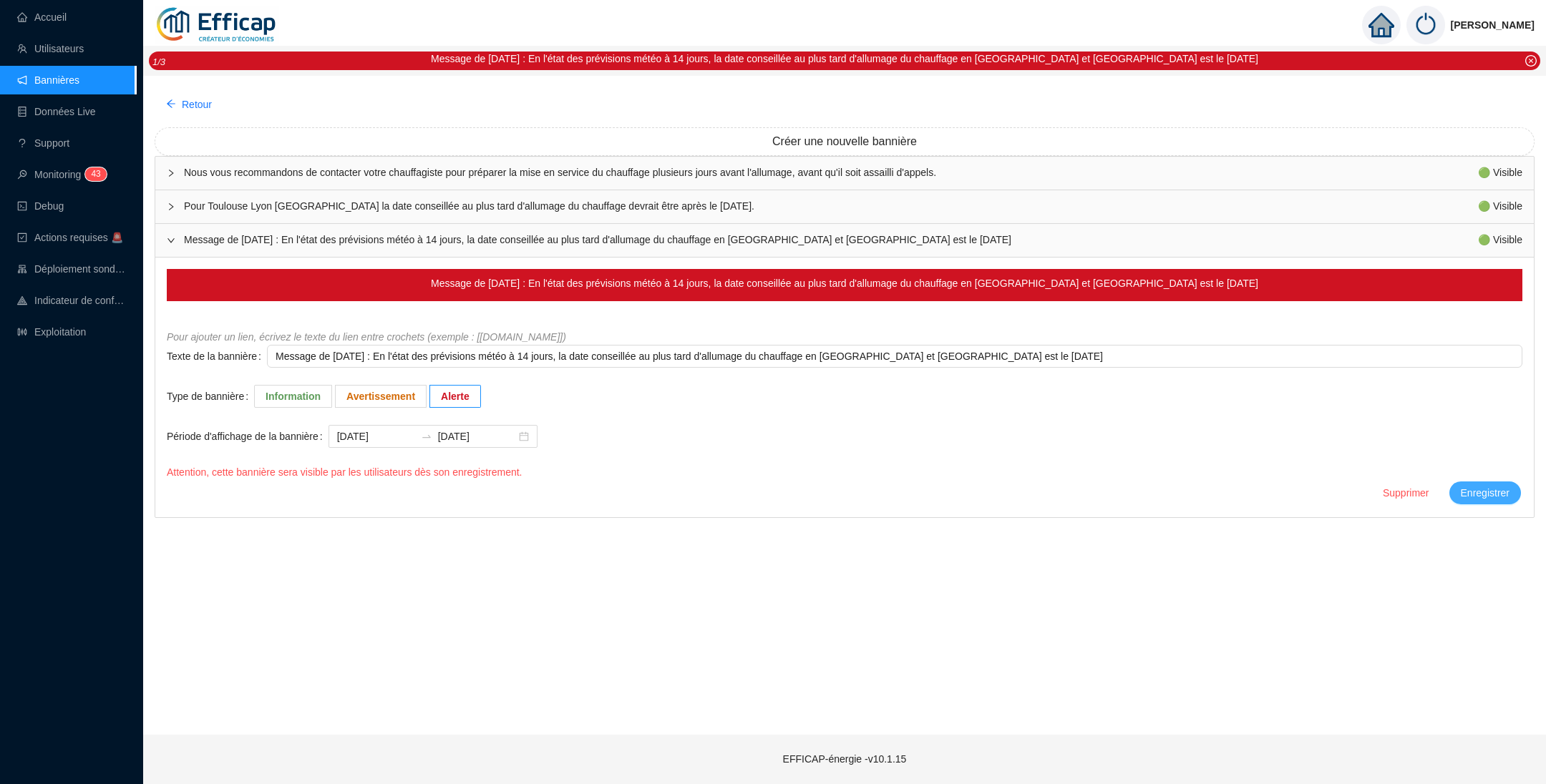
click at [1476, 496] on span "Enregistrer" at bounding box center [1485, 493] width 49 height 15
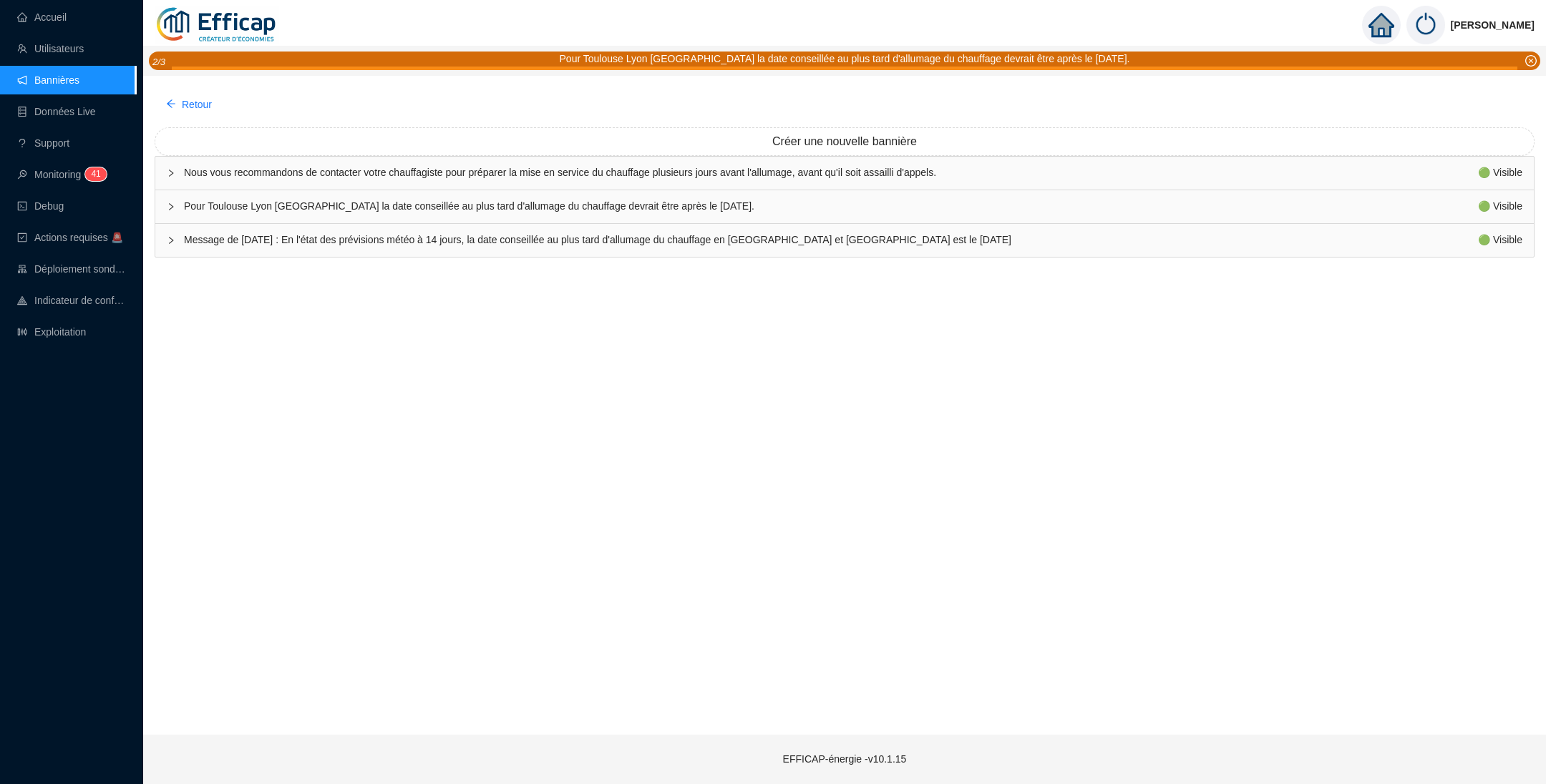
click at [52, 77] on link "Bannières" at bounding box center [48, 80] width 62 height 11
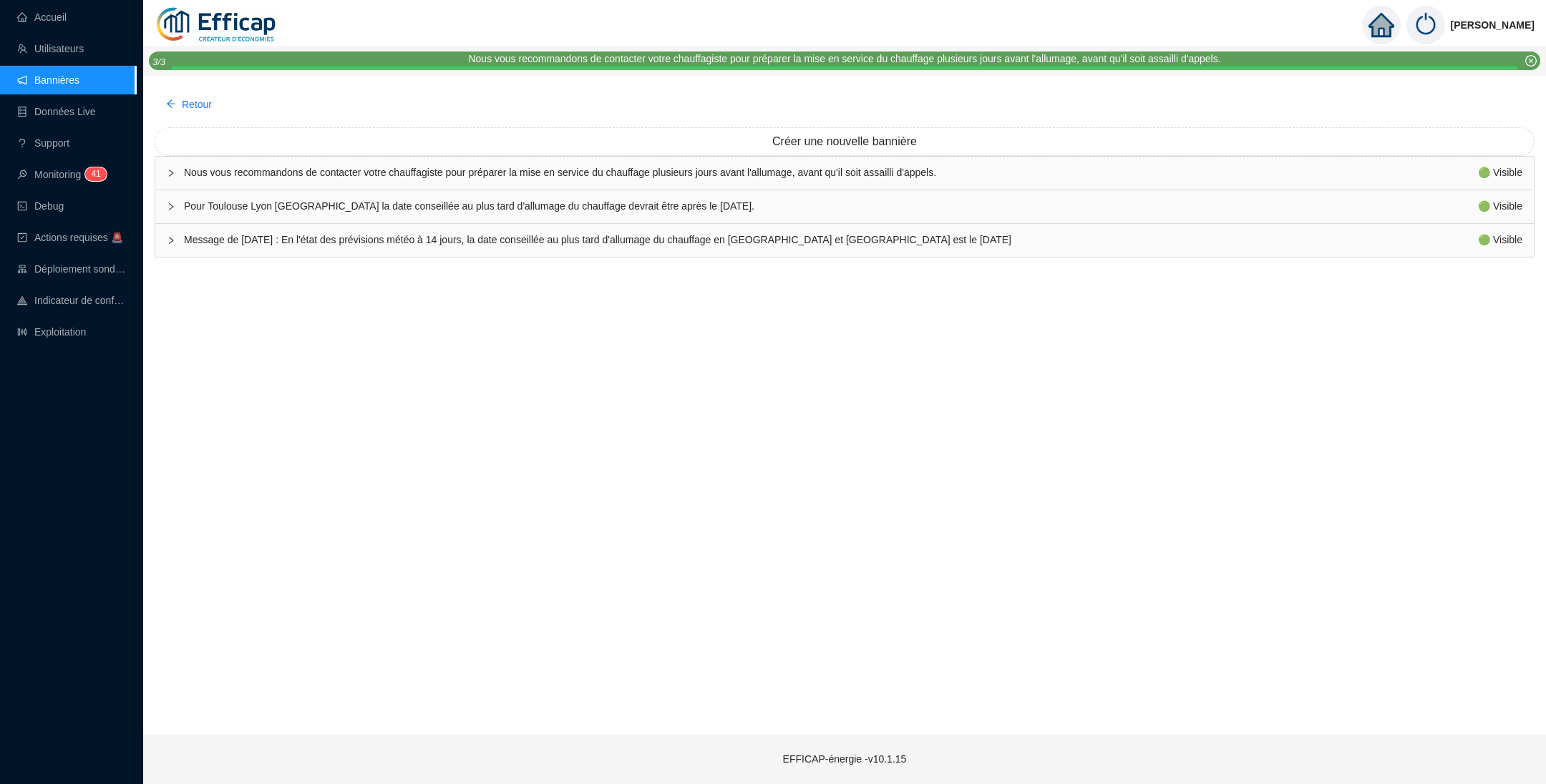
click at [253, 238] on span "Message de Vendredi 10/10/2025 : En l'état des prévisions météo à 14 jours, la …" at bounding box center [831, 239] width 1294 height 15
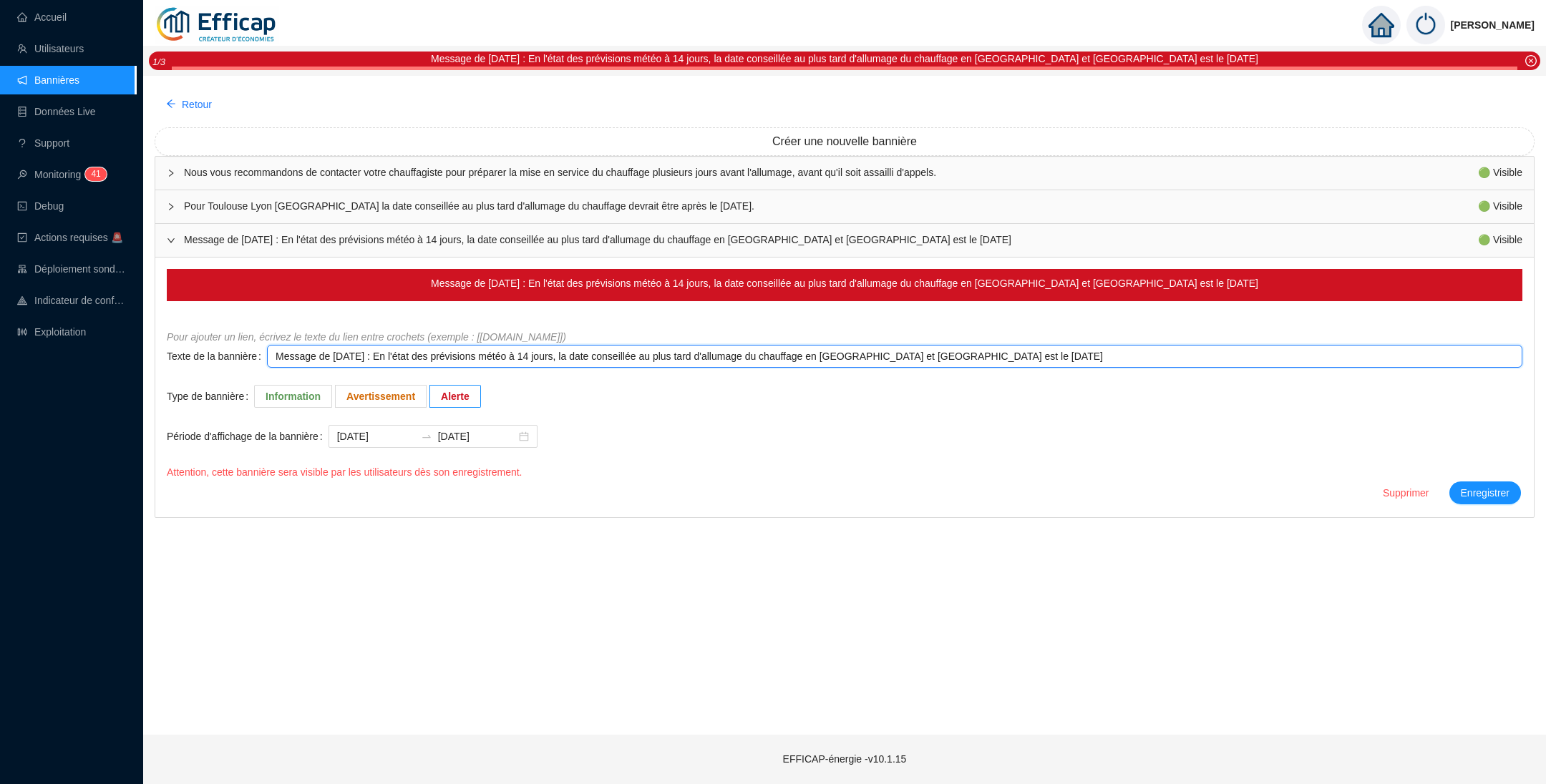
drag, startPoint x: 572, startPoint y: 357, endPoint x: 582, endPoint y: 357, distance: 10.0
click at [582, 357] on textarea "Message de Vendredi 10/10/2025 : En l'état des prévisions météo à 14 jours, la …" at bounding box center [895, 356] width 1255 height 23
type textarea "Message de Vendredi 10/10/2025 : En l'état des prévisions météo à 1 jours, la d…"
type textarea "Message de Vendredi 10/10/2025 : En l'état des prévisions météo à 10 jours, la …"
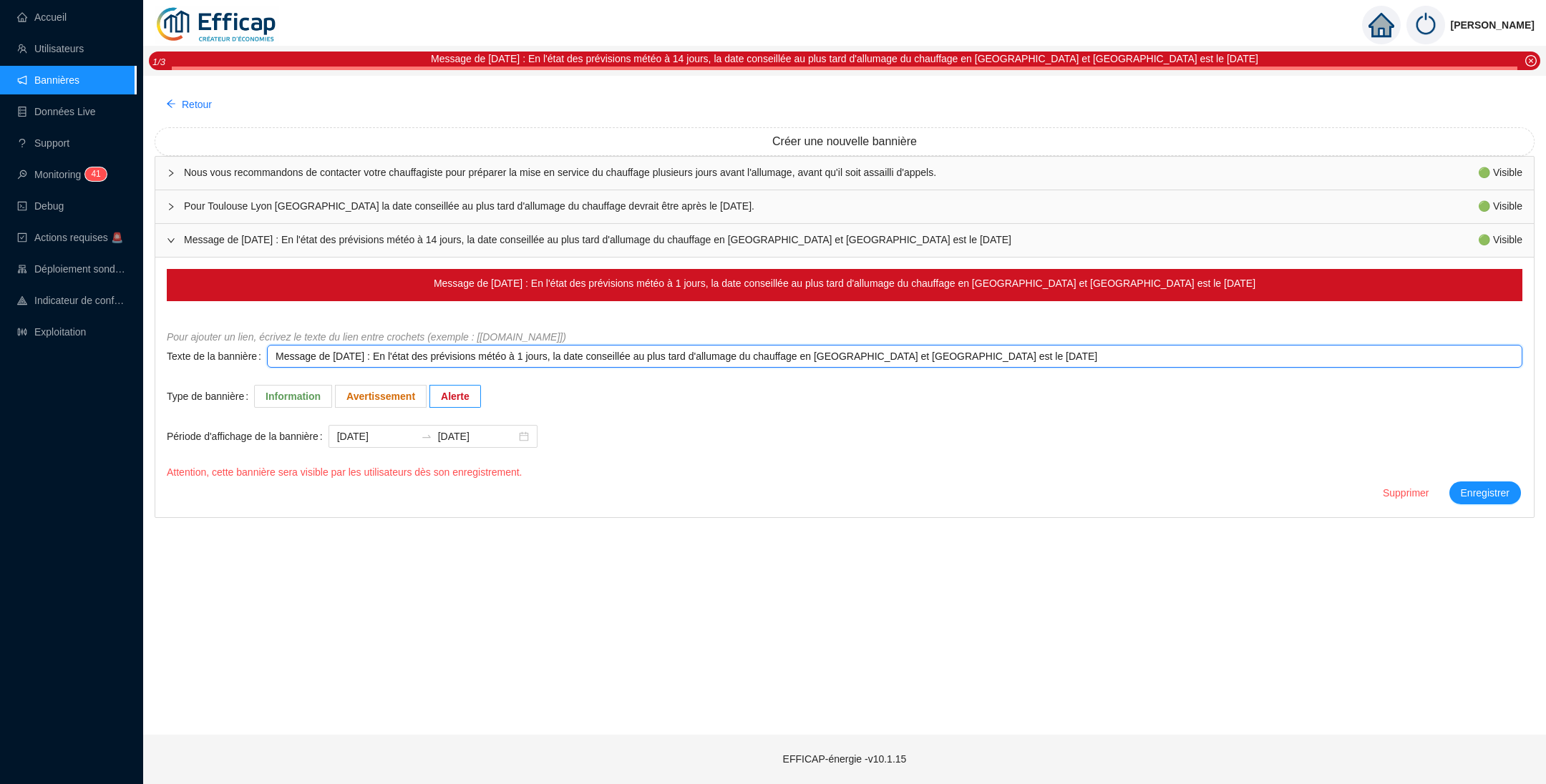
type textarea "Message de Vendredi 10/10/2025 : En l'état des prévisions météo à 10 jours, la …"
drag, startPoint x: 855, startPoint y: 356, endPoint x: 1101, endPoint y: 352, distance: 246.0
click at [1101, 352] on textarea "Message de Vendredi 10/10/2025 : En l'état des prévisions météo à 10 jours, la …" at bounding box center [895, 356] width 1255 height 23
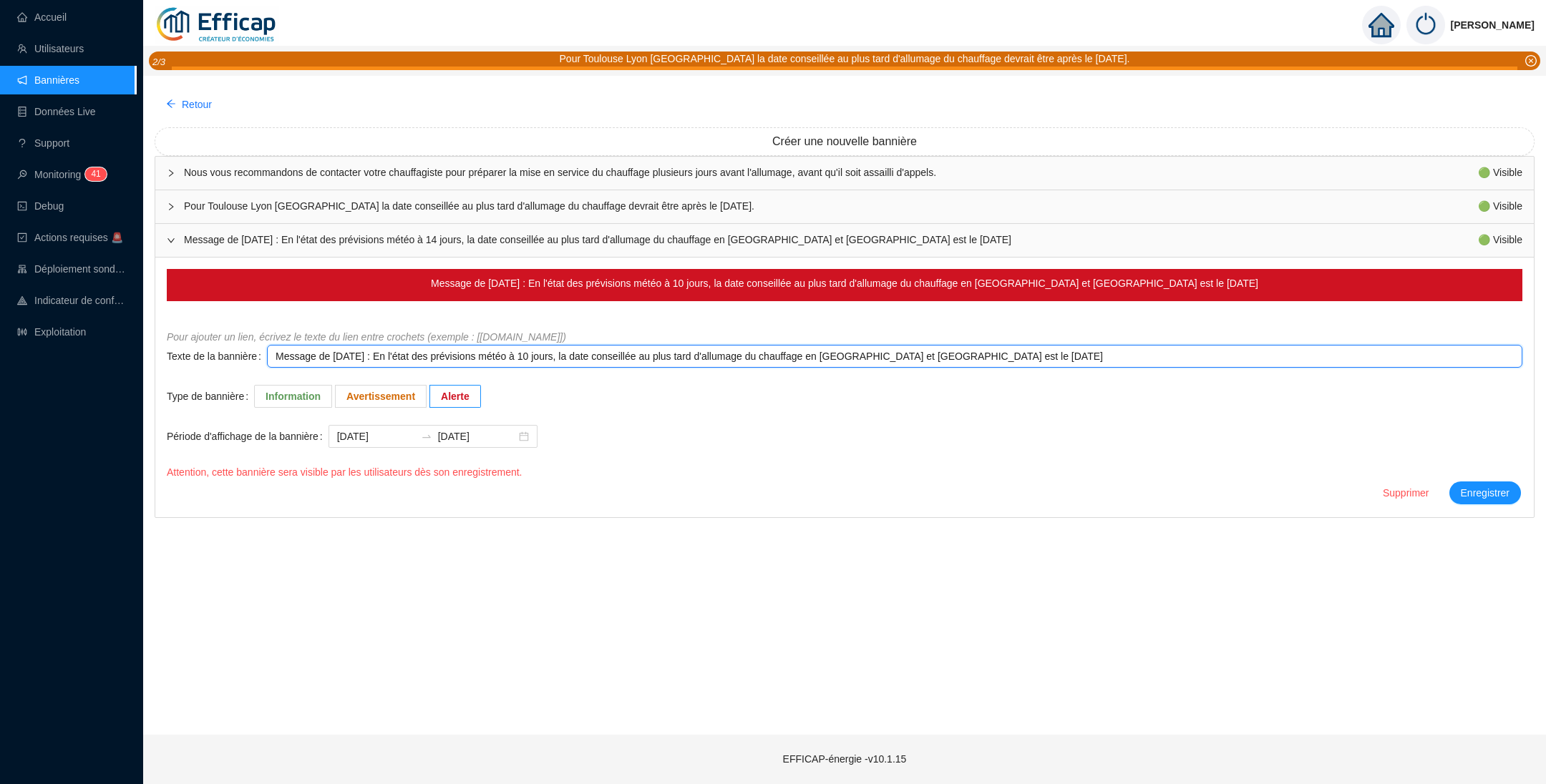
type textarea "Message de Vendredi 10/10/2025 : En l'état des prévisions météo à 10 jours, la …"
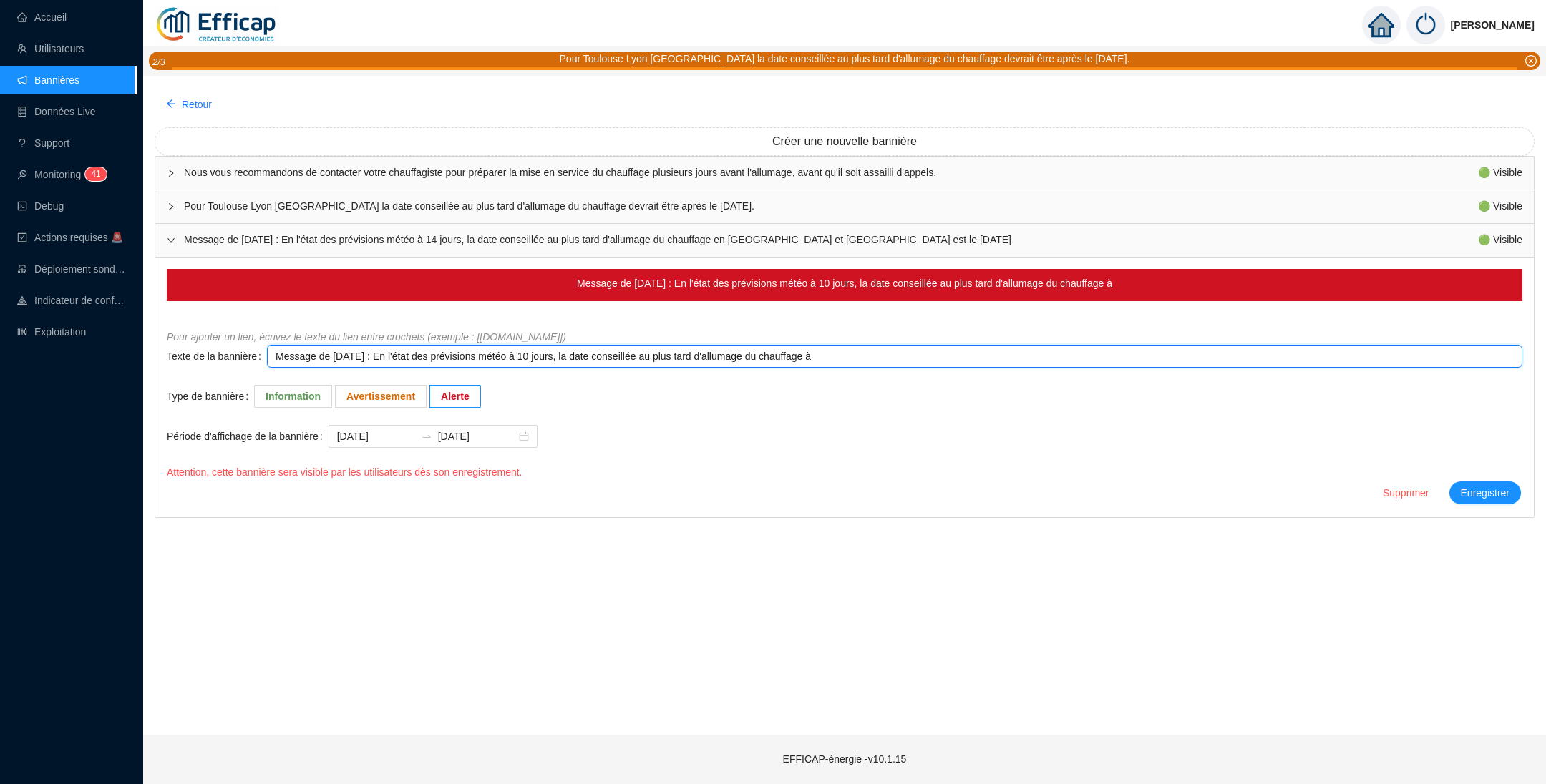
type textarea "Message de Vendredi 10/10/2025 : En l'état des prévisions météo à 10 jours, la …"
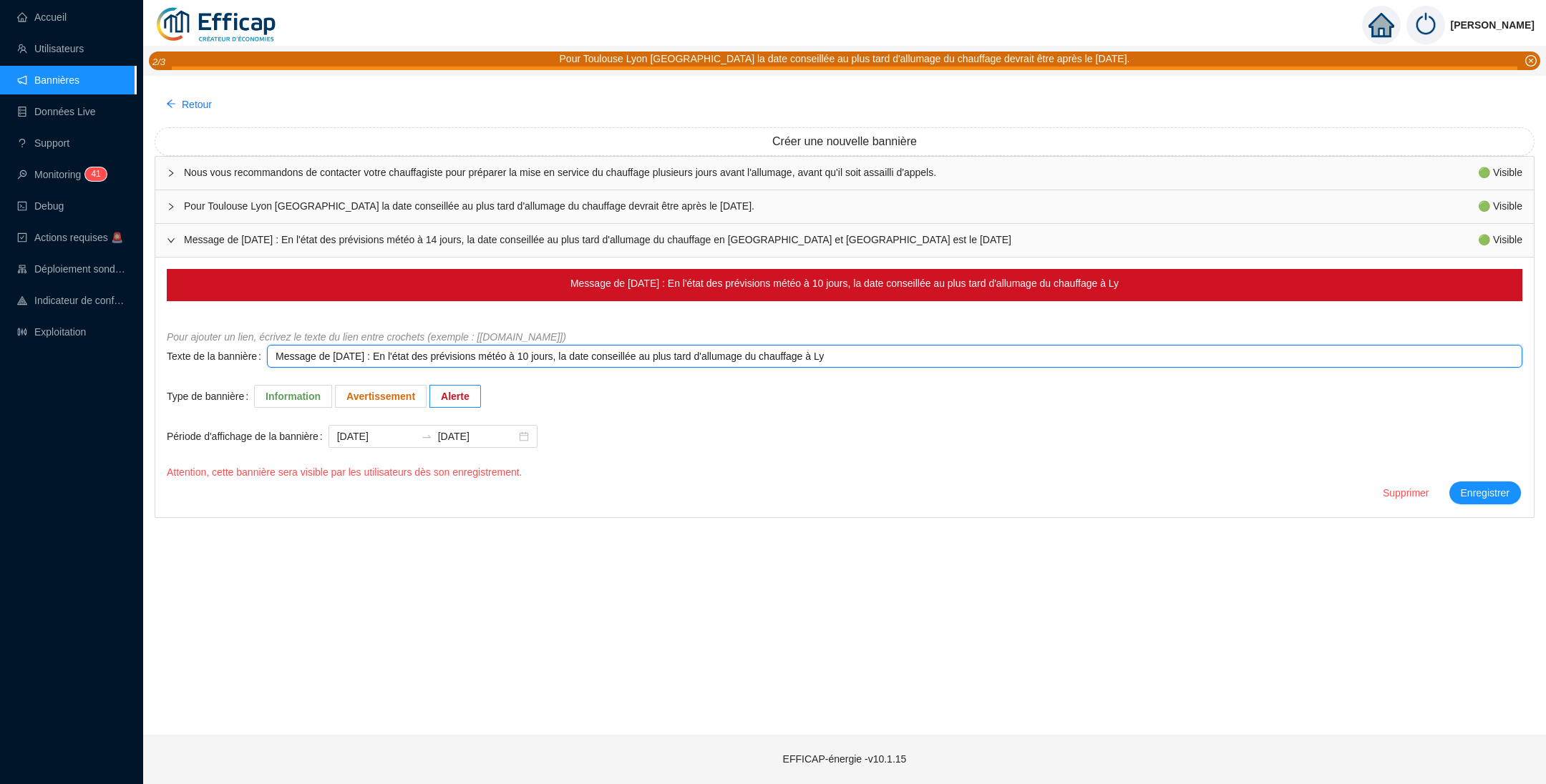
type textarea "Message de Vendredi 10/10/2025 : En l'état des prévisions météo à 10 jours, la …"
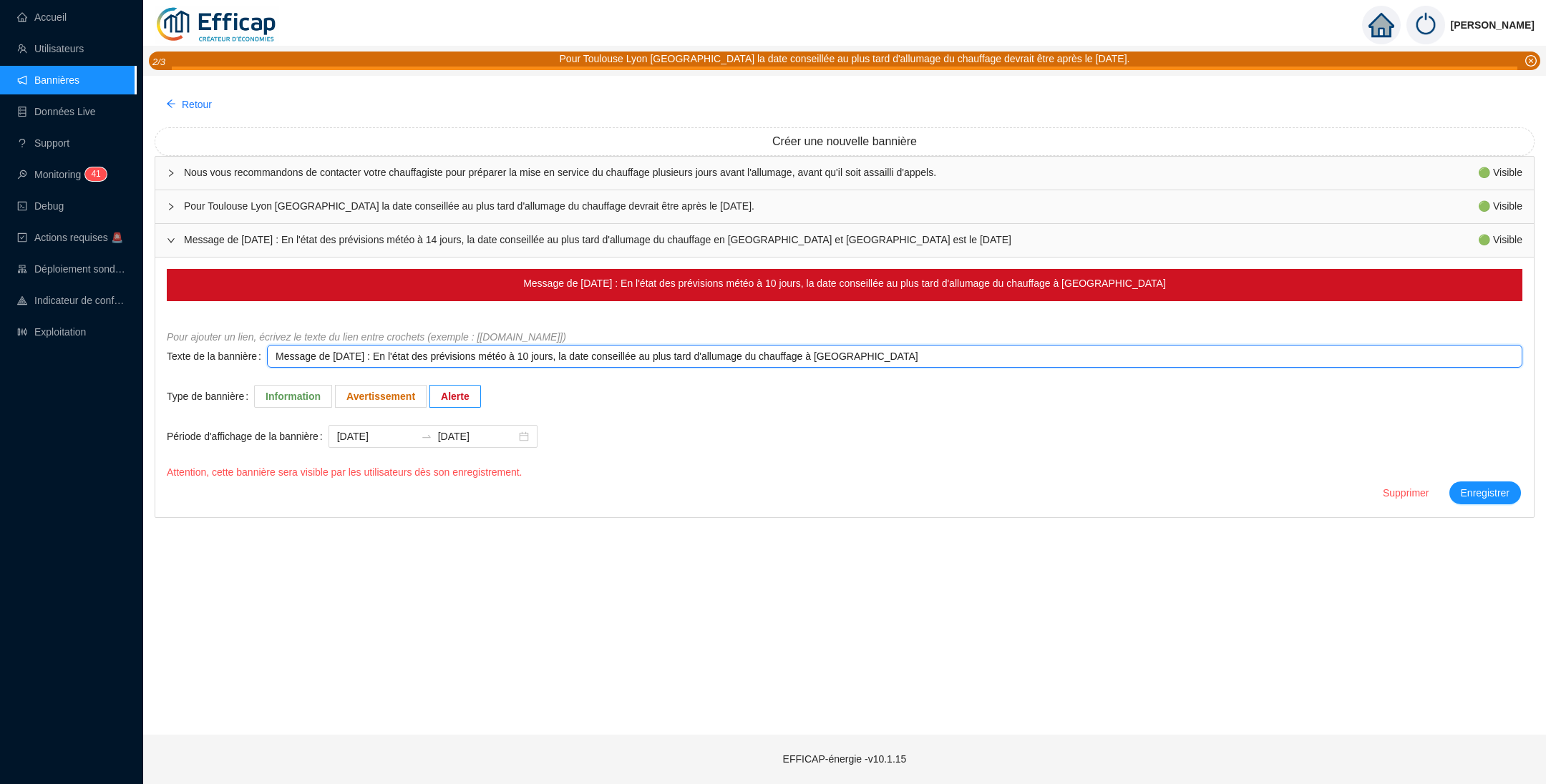
type textarea "Message de Vendredi 10/10/2025 : En l'état des prévisions météo à 10 jours, la …"
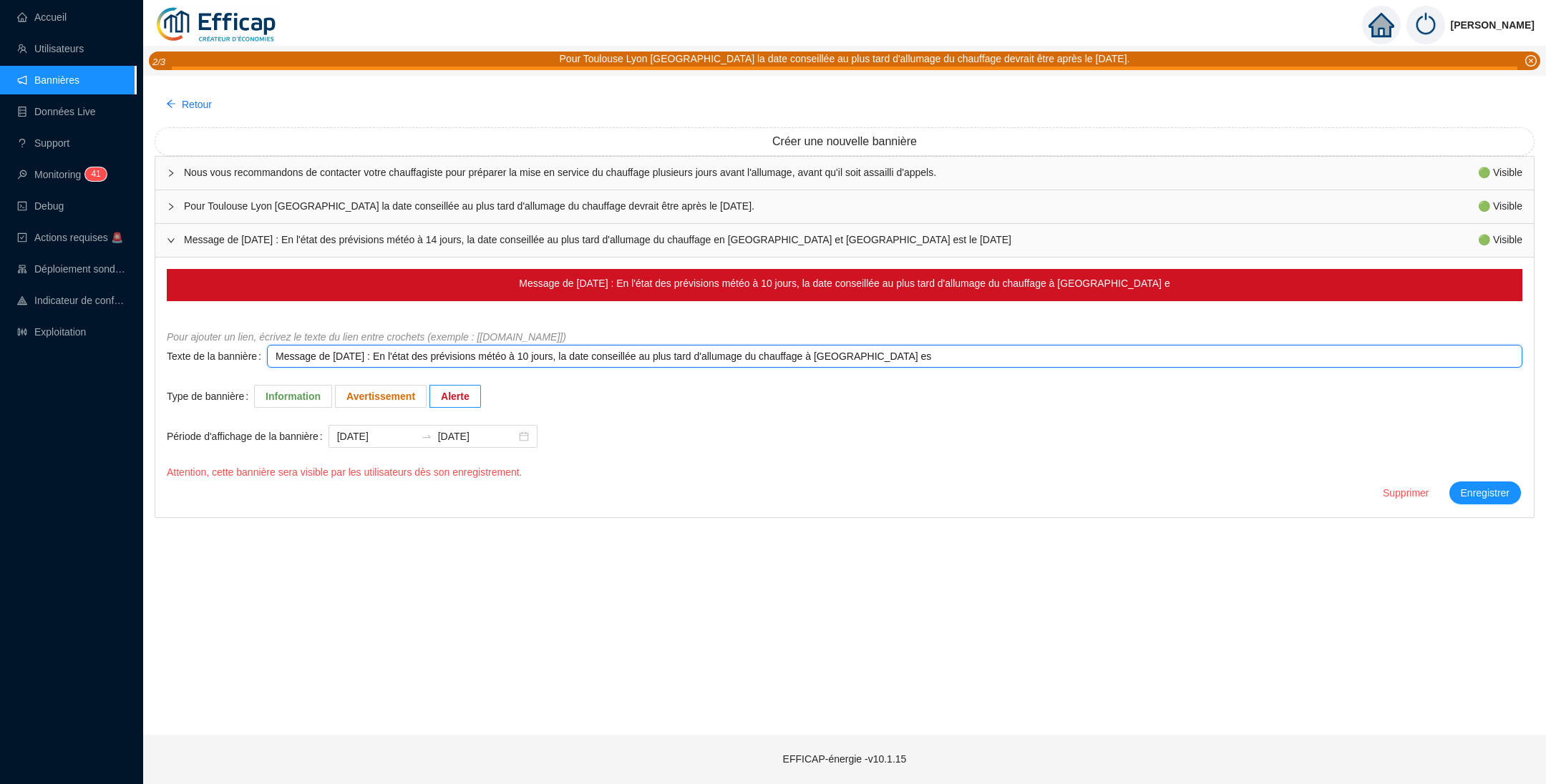
type textarea "Message de Vendredi 10/10/2025 : En l'état des prévisions météo à 10 jours, la …"
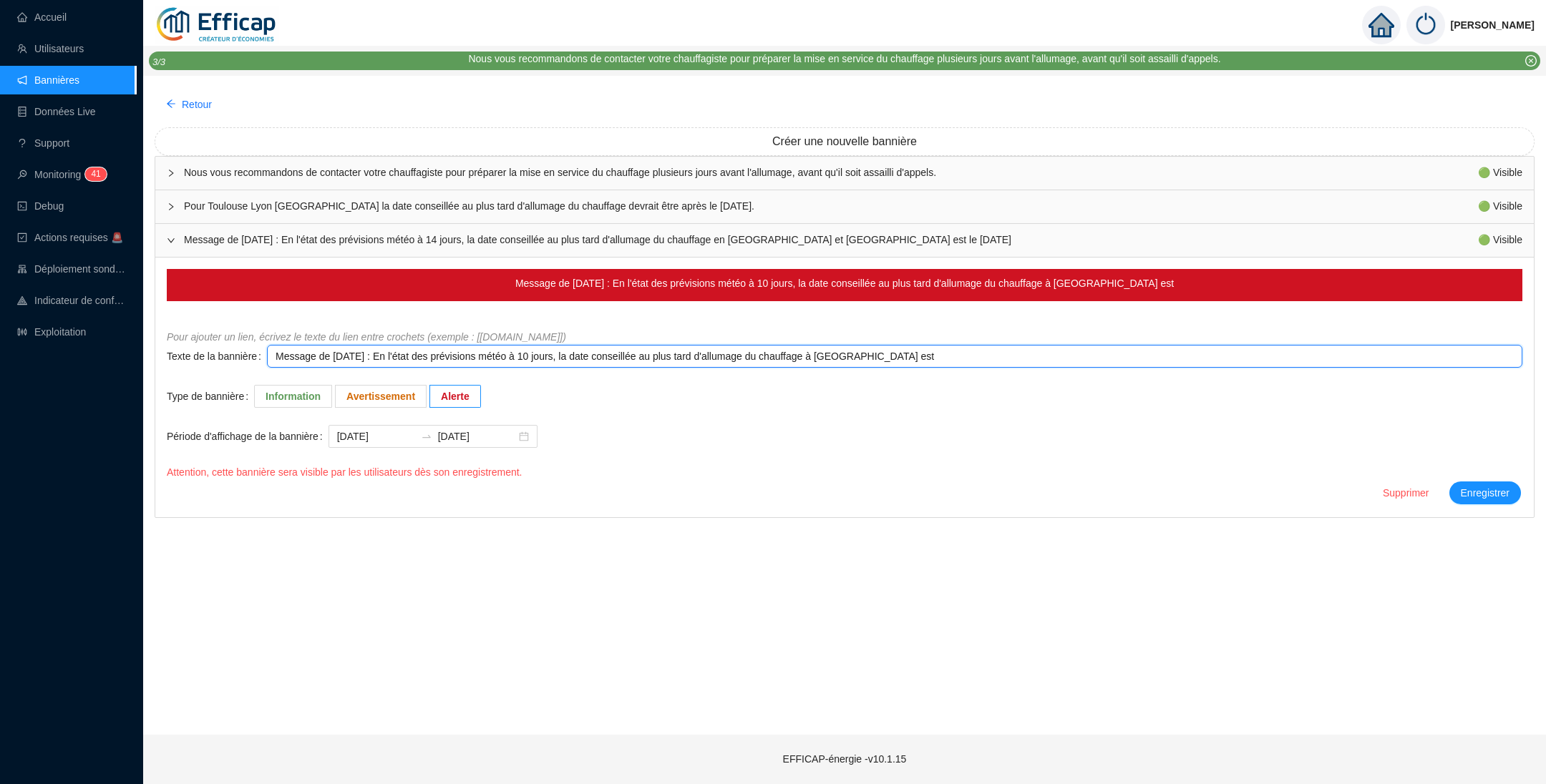
type textarea "Message de Vendredi 10/10/2025 : En l'état des prévisions météo à 10 jours, la …"
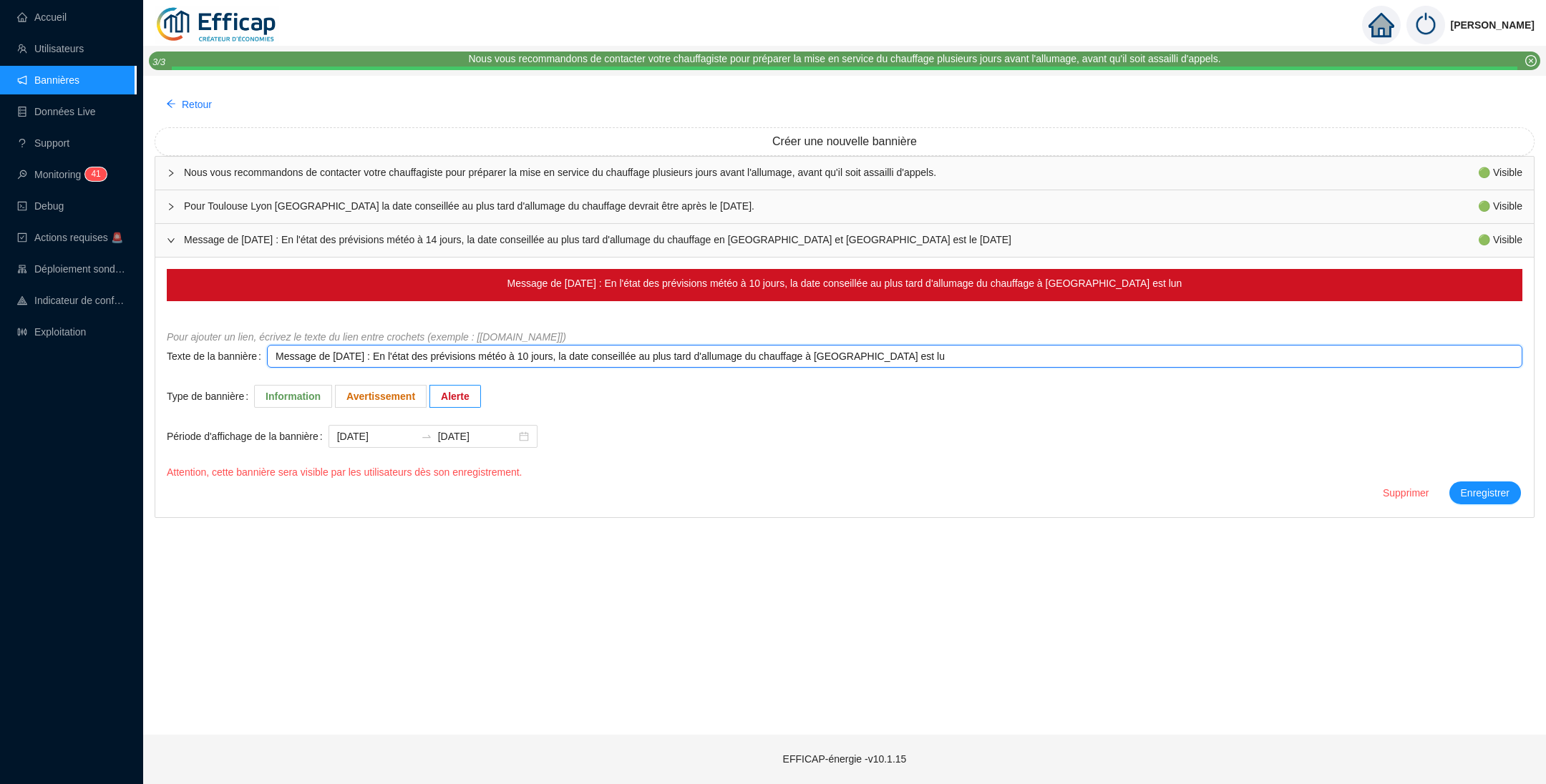
type textarea "Message de Vendredi 10/10/2025 : En l'état des prévisions météo à 10 jours, la …"
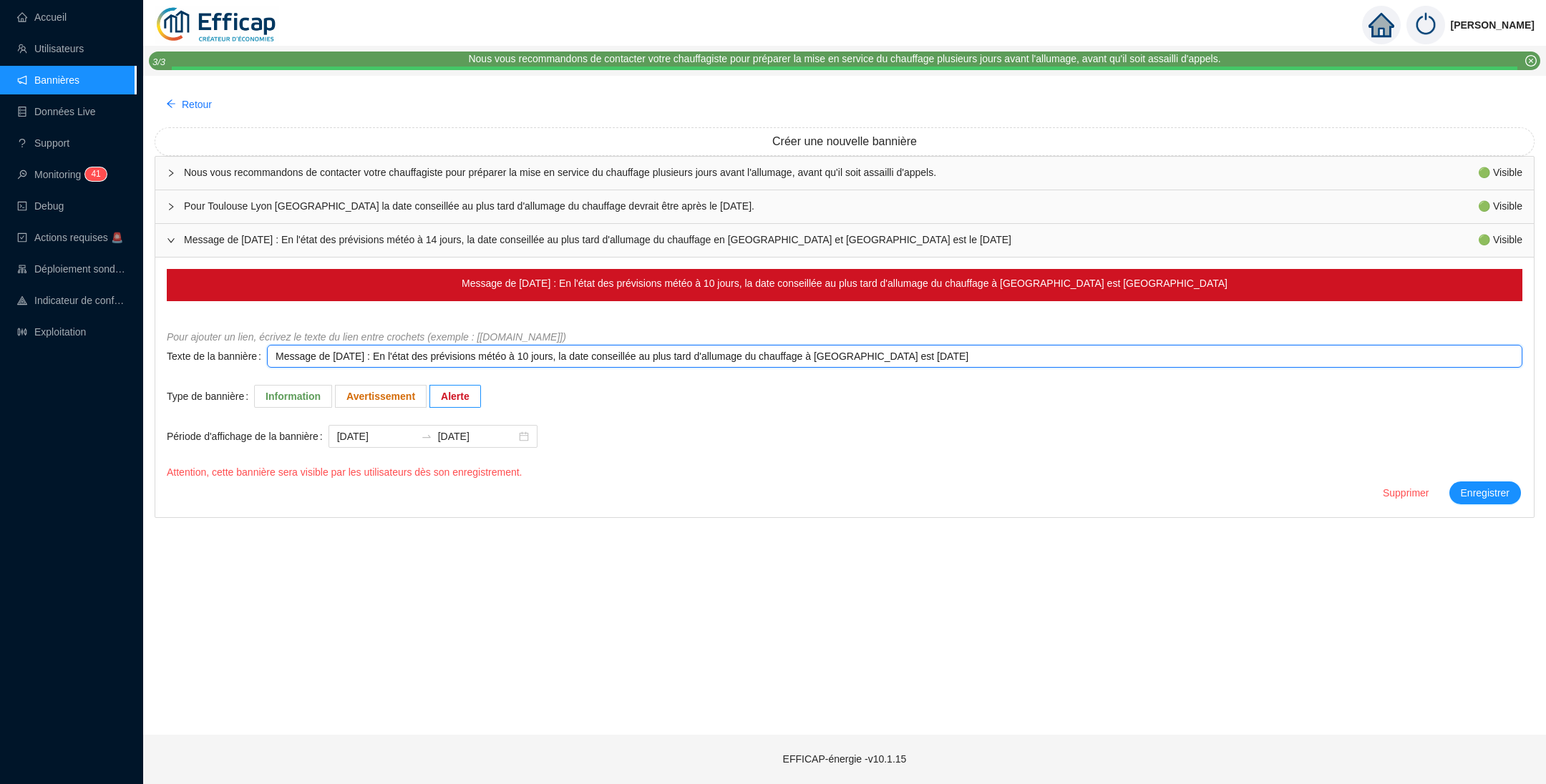
type textarea "Message de Vendredi 10/10/2025 : En l'état des prévisions météo à 10 jours, la …"
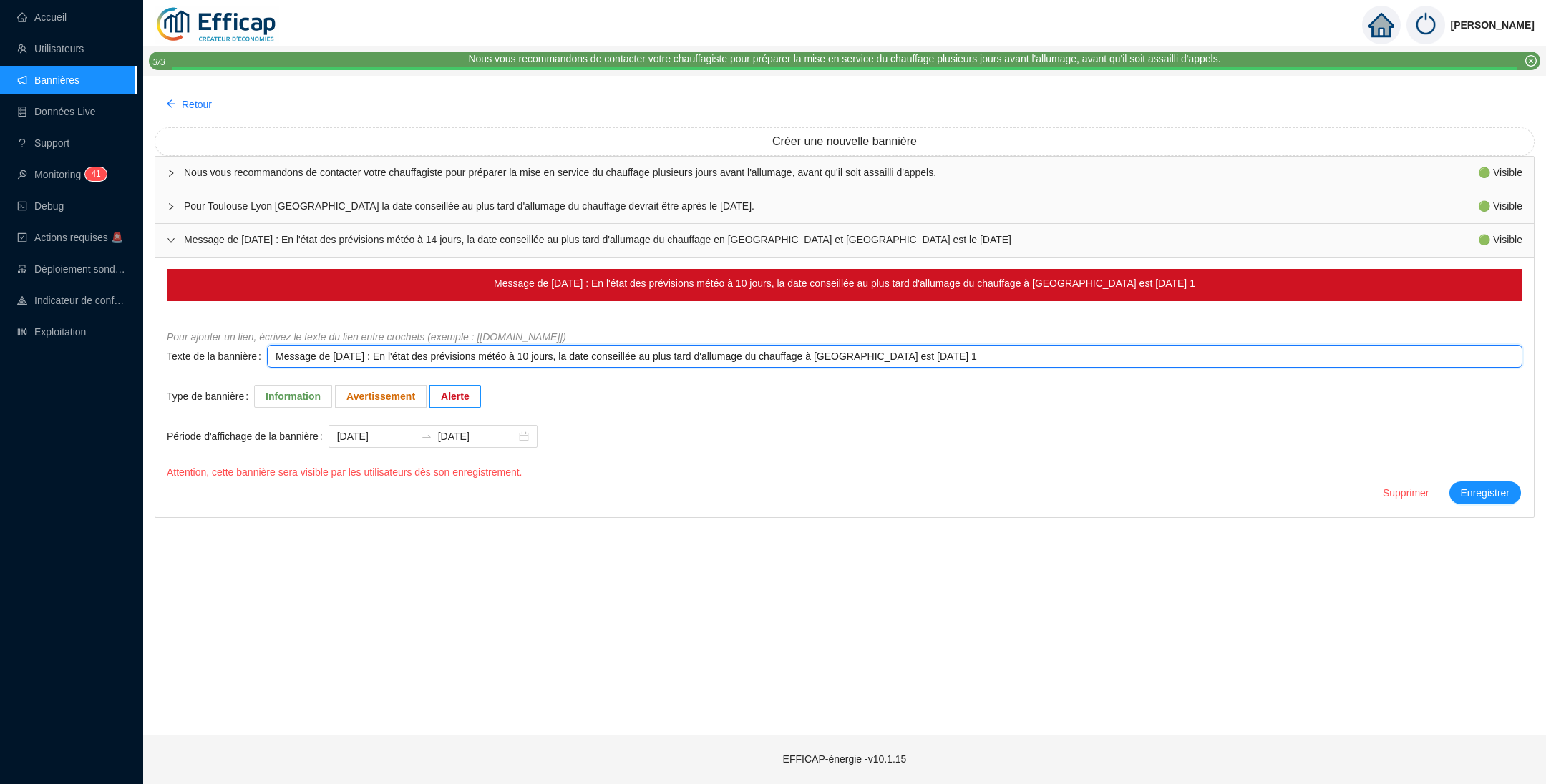
type textarea "Message de Vendredi 10/10/2025 : En l'état des prévisions météo à 10 jours, la …"
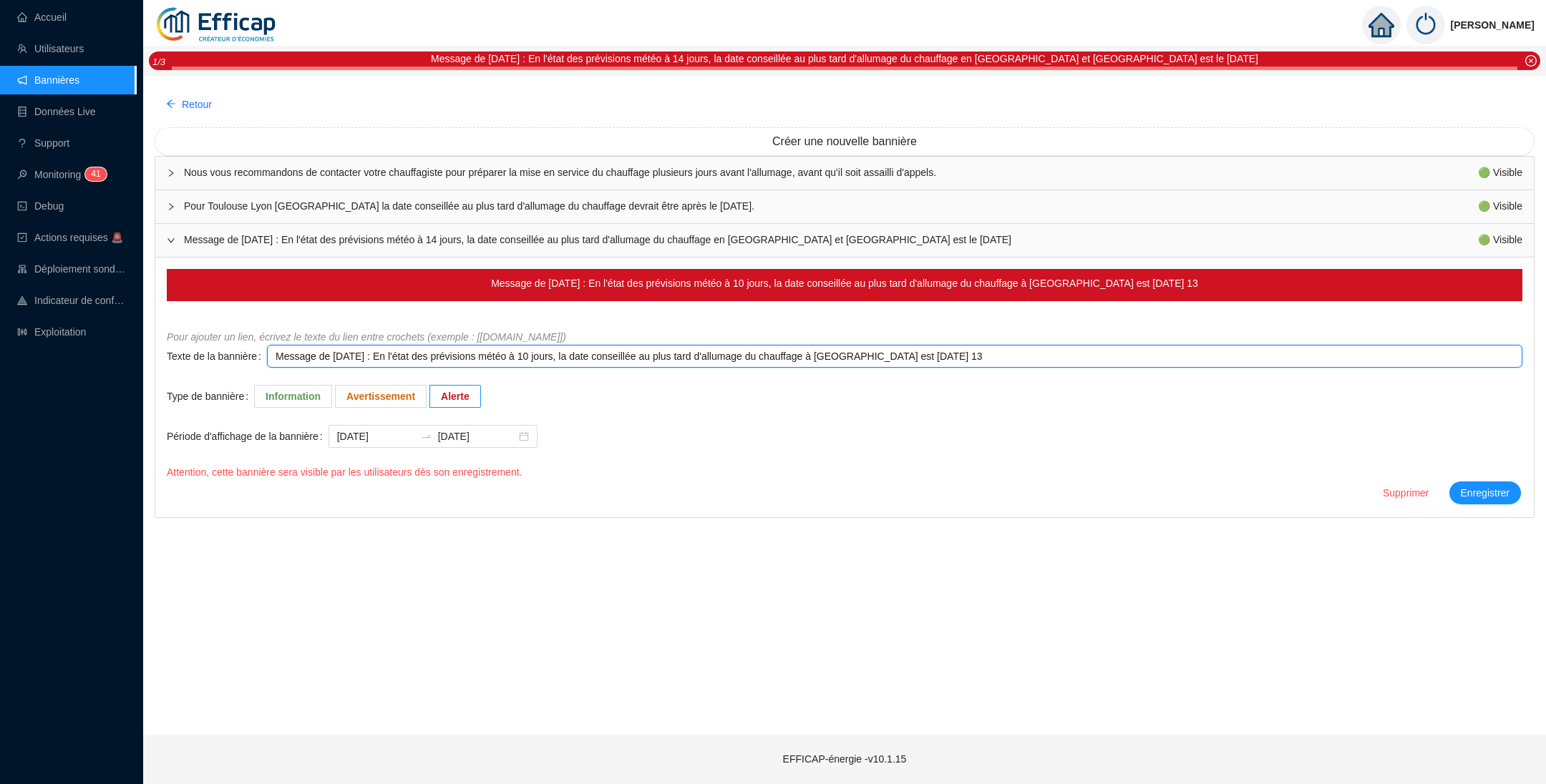
type textarea "Message de Vendredi 10/10/2025 : En l'état des prévisions météo à 10 jours, la …"
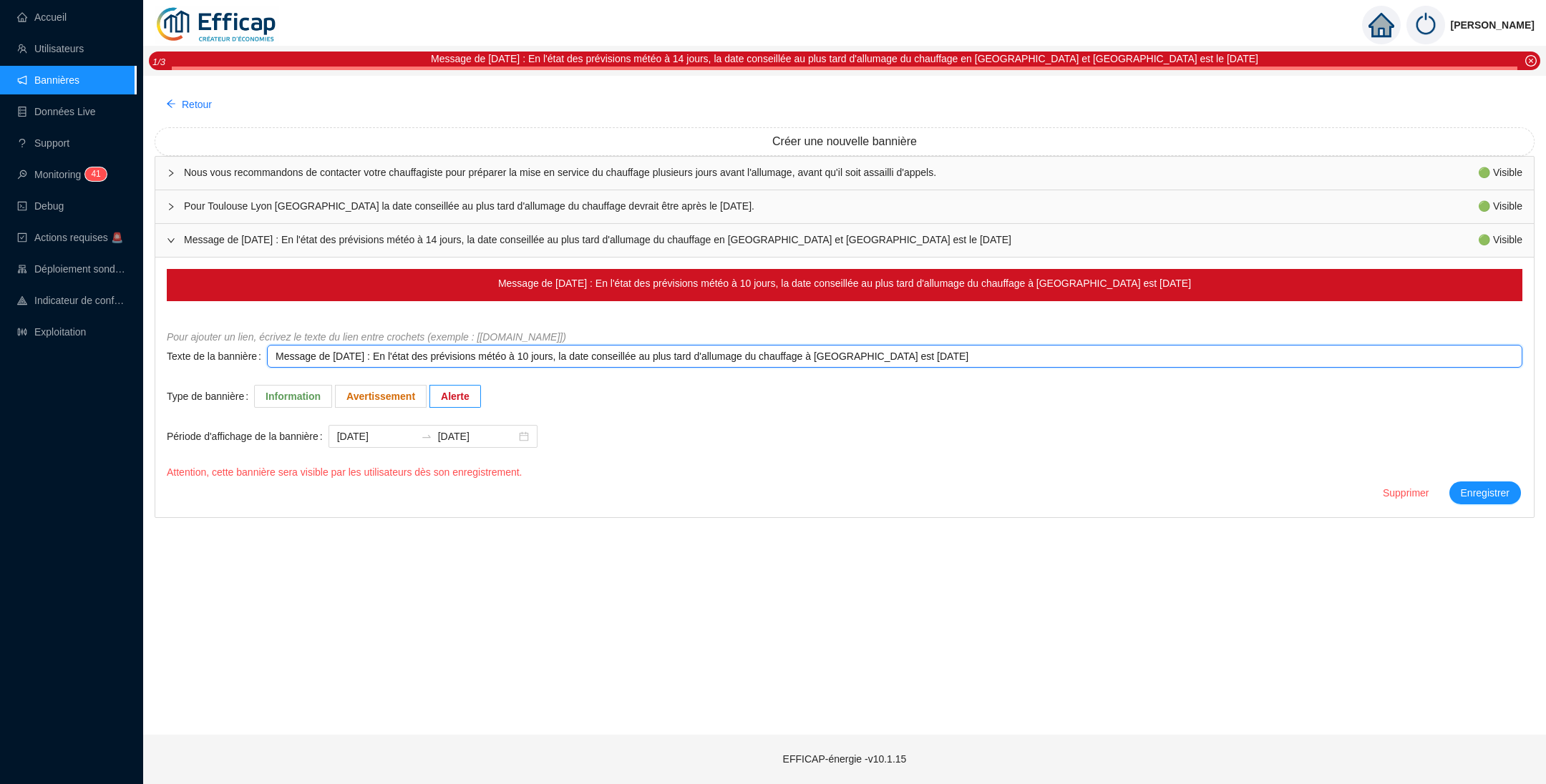
type textarea "Message de Vendredi 10/10/2025 : En l'état des prévisions météo à 10 jours, la …"
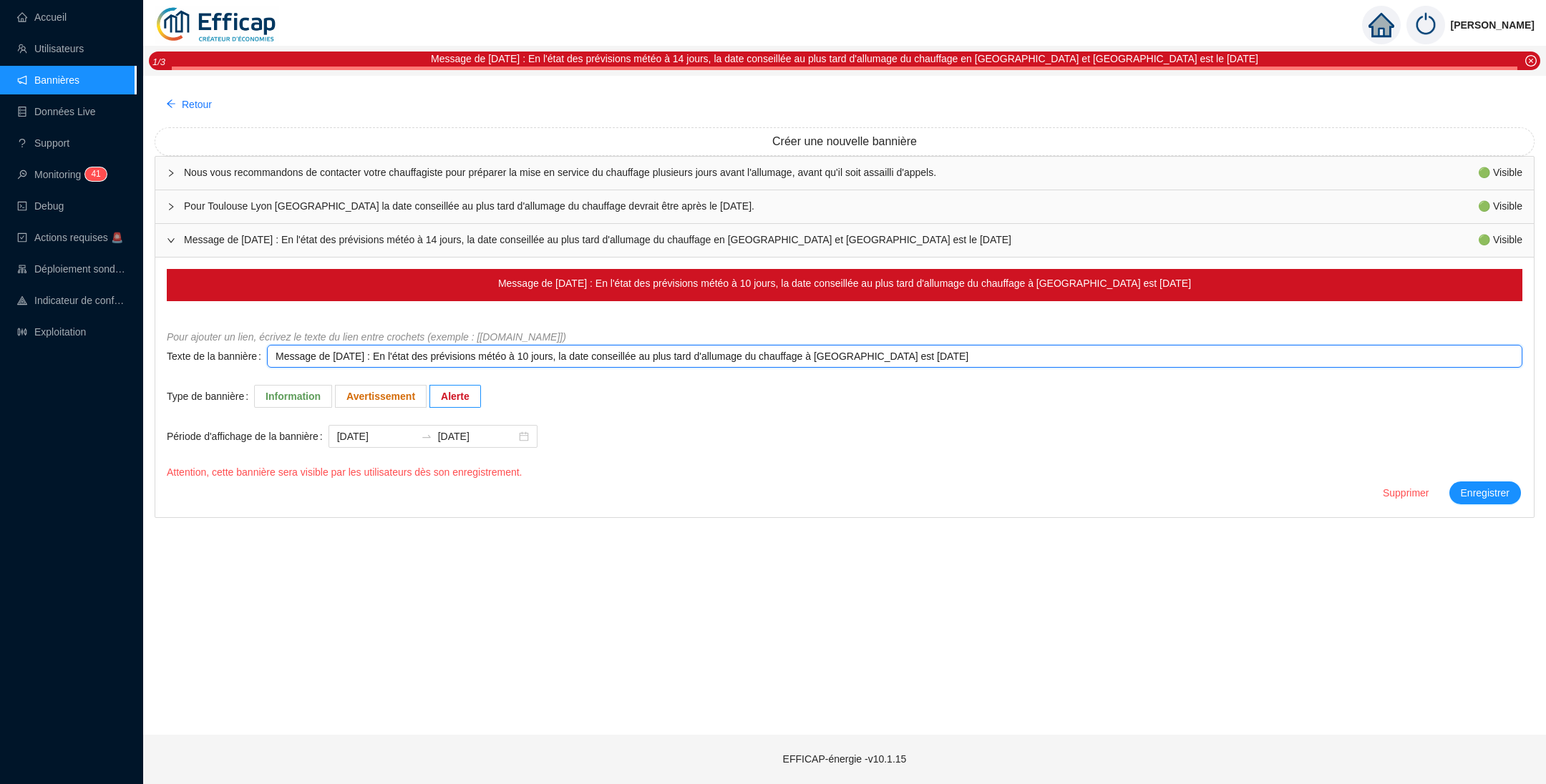
type textarea "Message de Vendredi 10/10/2025 : En l'état des prévisions météo à 10 jours, la …"
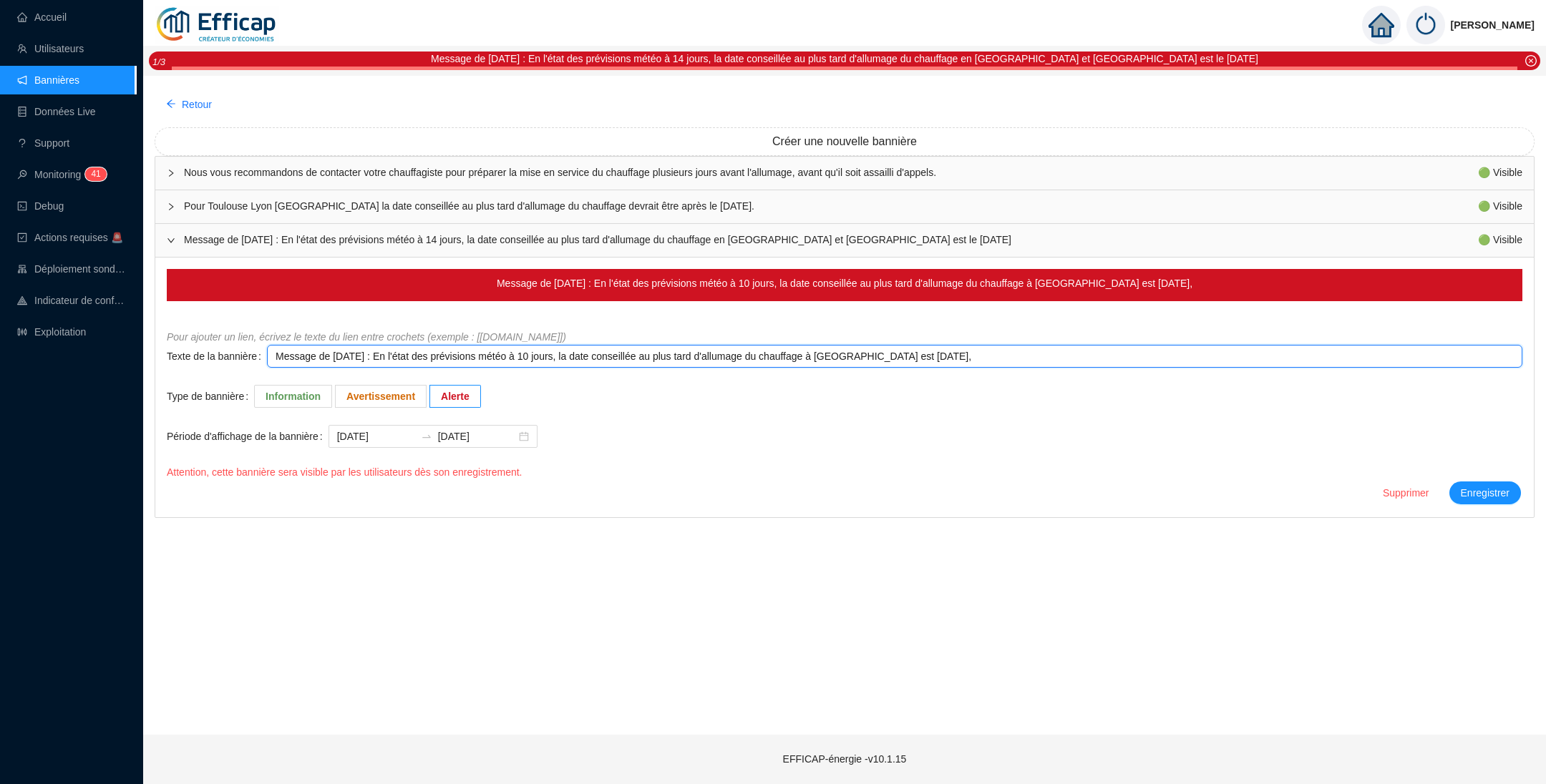
type textarea "Message de Vendredi 10/10/2025 : En l'état des prévisions météo à 10 jours, la …"
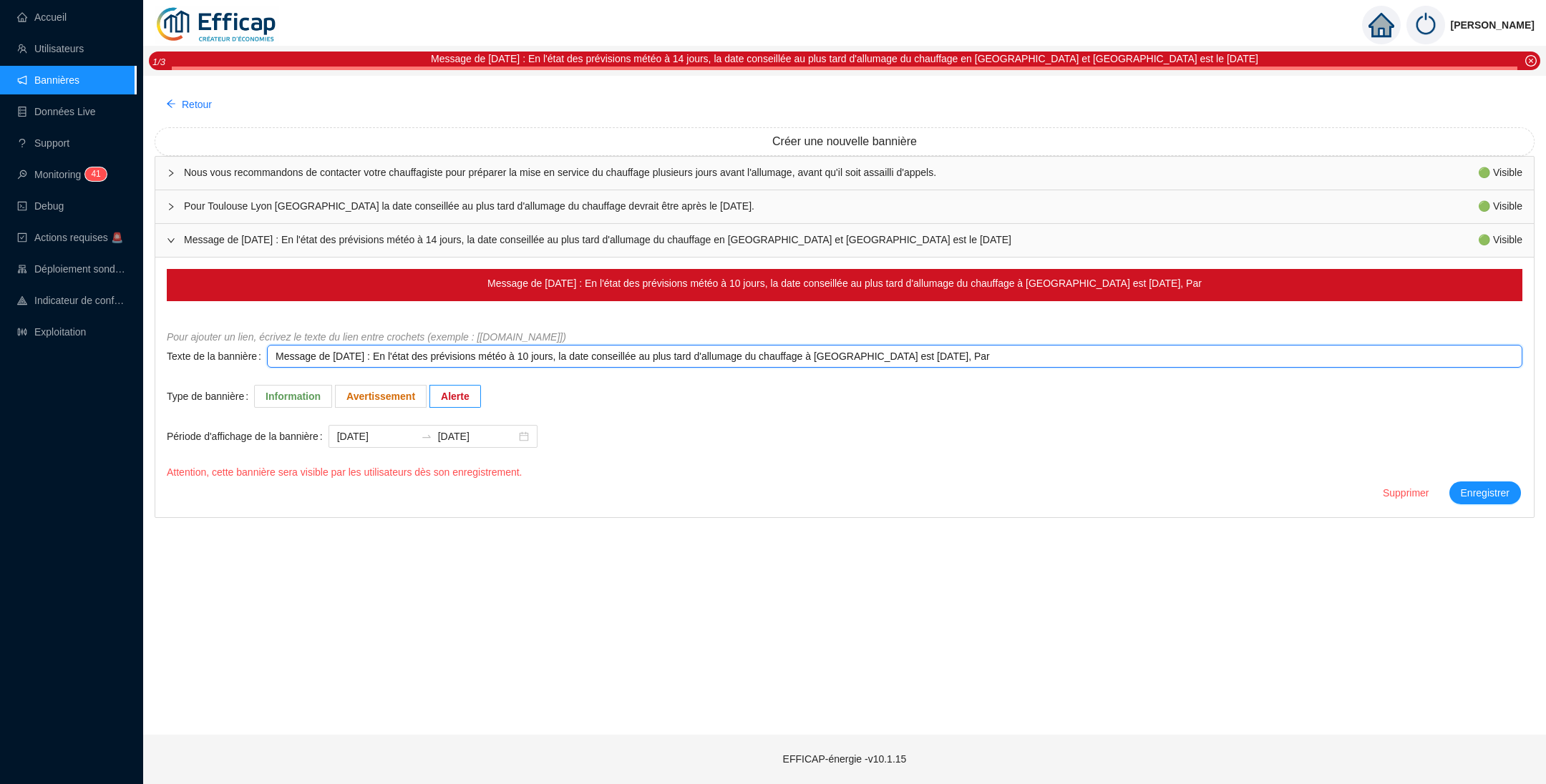
type textarea "Message de Vendredi 10/10/2025 : En l'état des prévisions météo à 10 jours, la …"
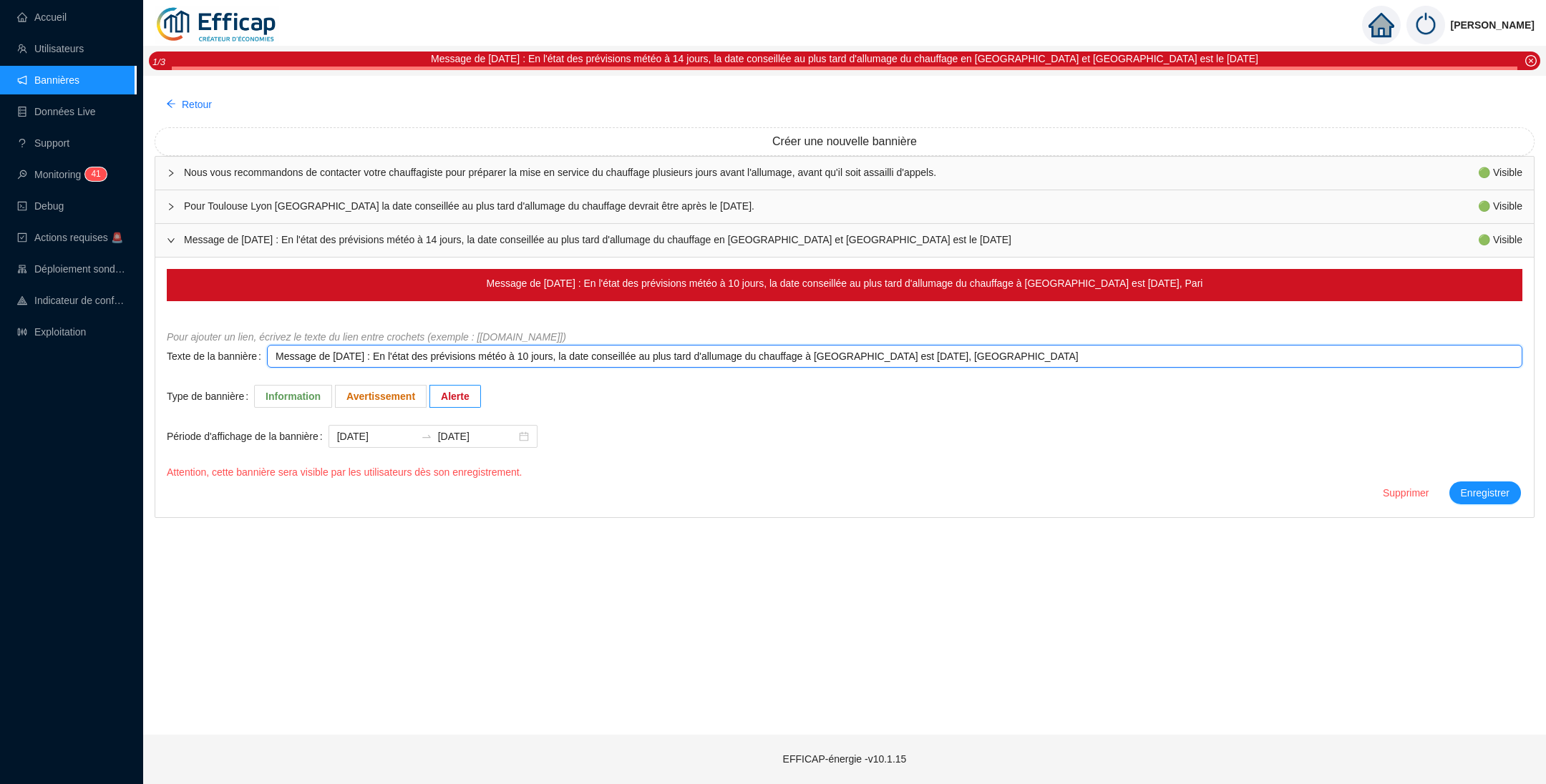
type textarea "Message de Vendredi 10/10/2025 : En l'état des prévisions météo à 10 jours, la …"
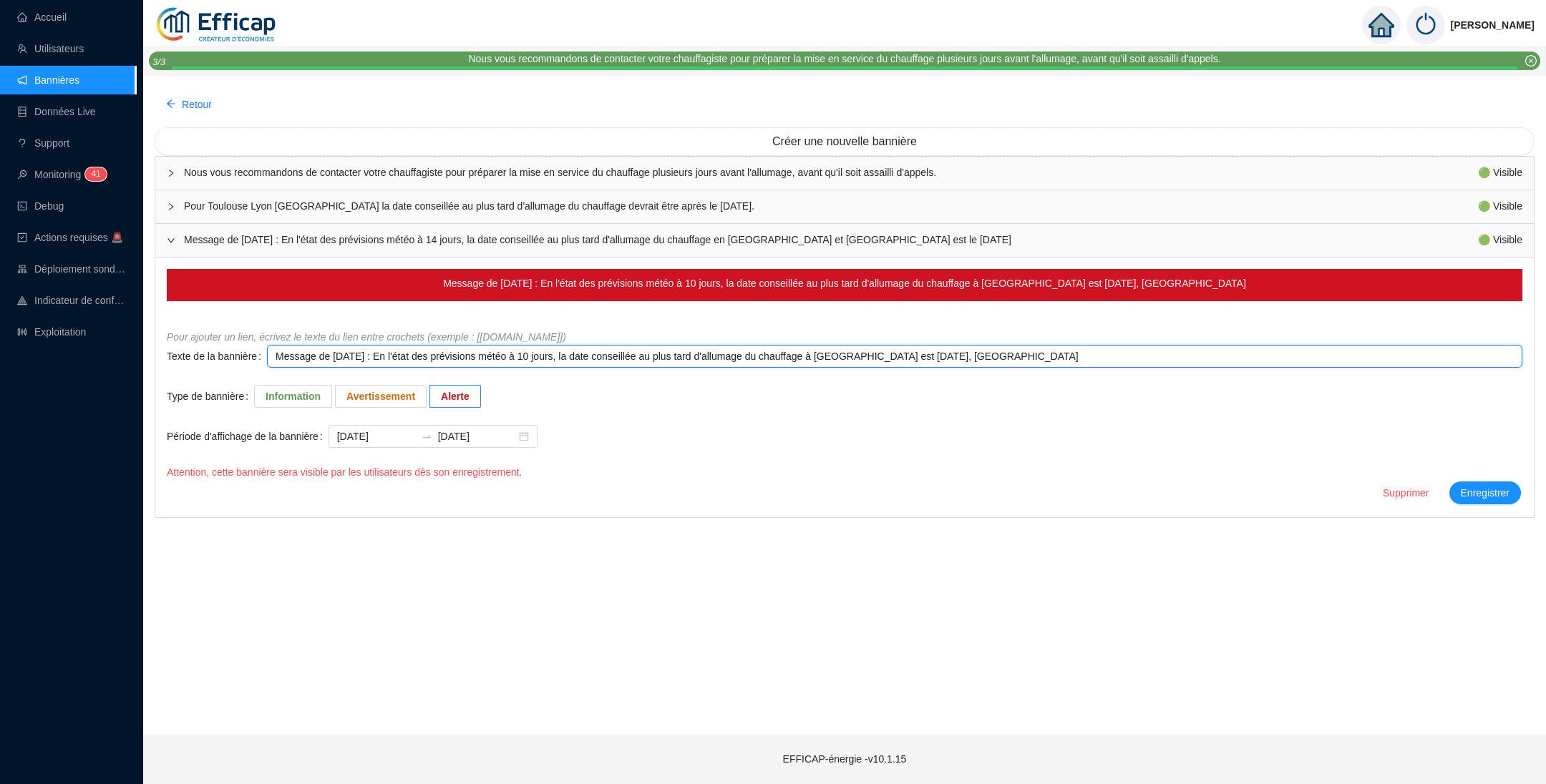
click at [887, 358] on textarea "Message de Vendredi 10/10/2025 : En l'état des prévisions météo à 10 jours, la …" at bounding box center [895, 356] width 1255 height 23
type textarea "Message de Vendredi 10/10/2025 : En l'état des prévisions météo à 10 jours, la …"
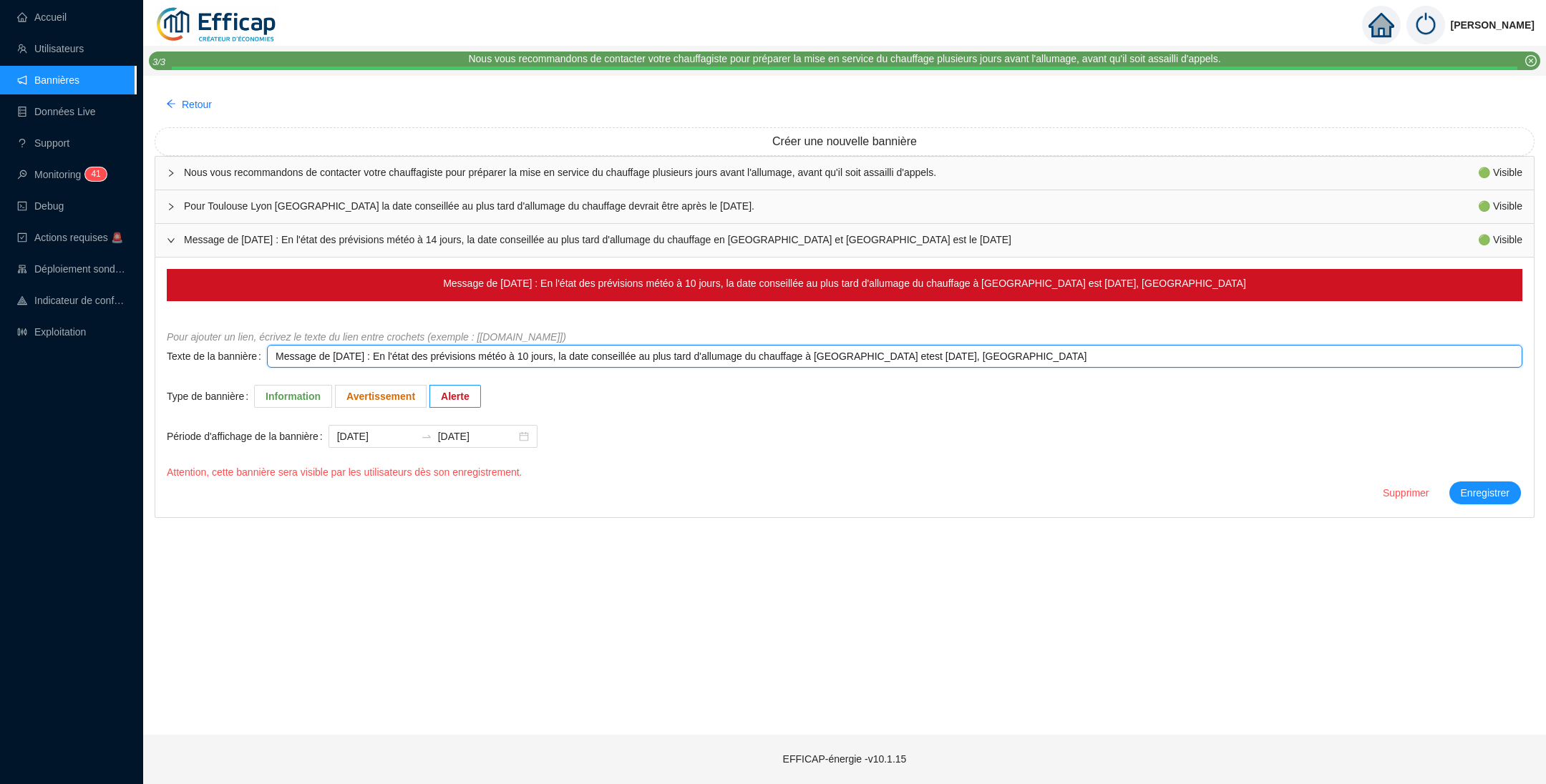
type textarea "Message de Vendredi 10/10/2025 : En l'état des prévisions météo à 10 jours, la …"
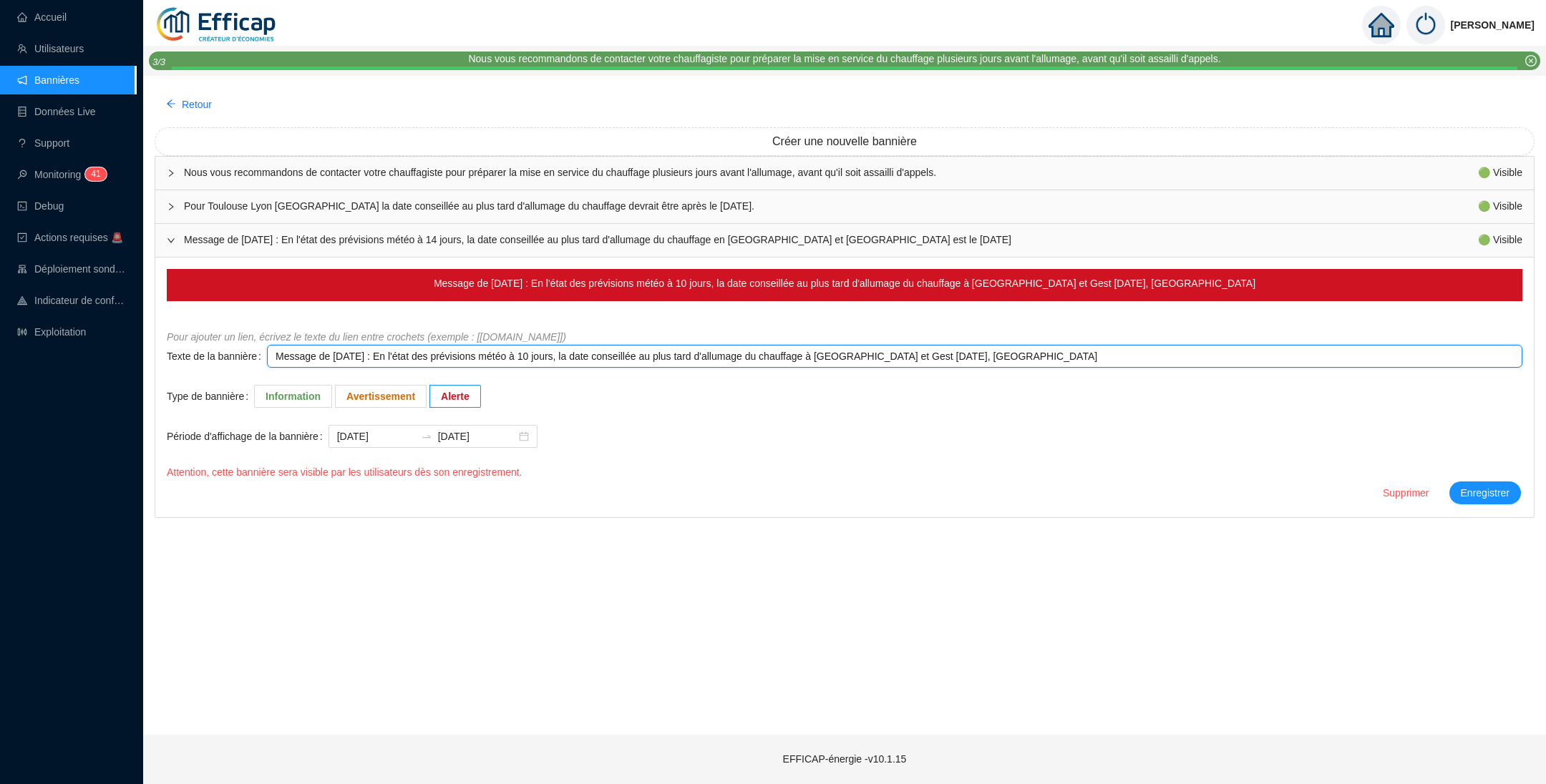
type textarea "Message de Vendredi 10/10/2025 : En l'état des prévisions météo à 10 jours, la …"
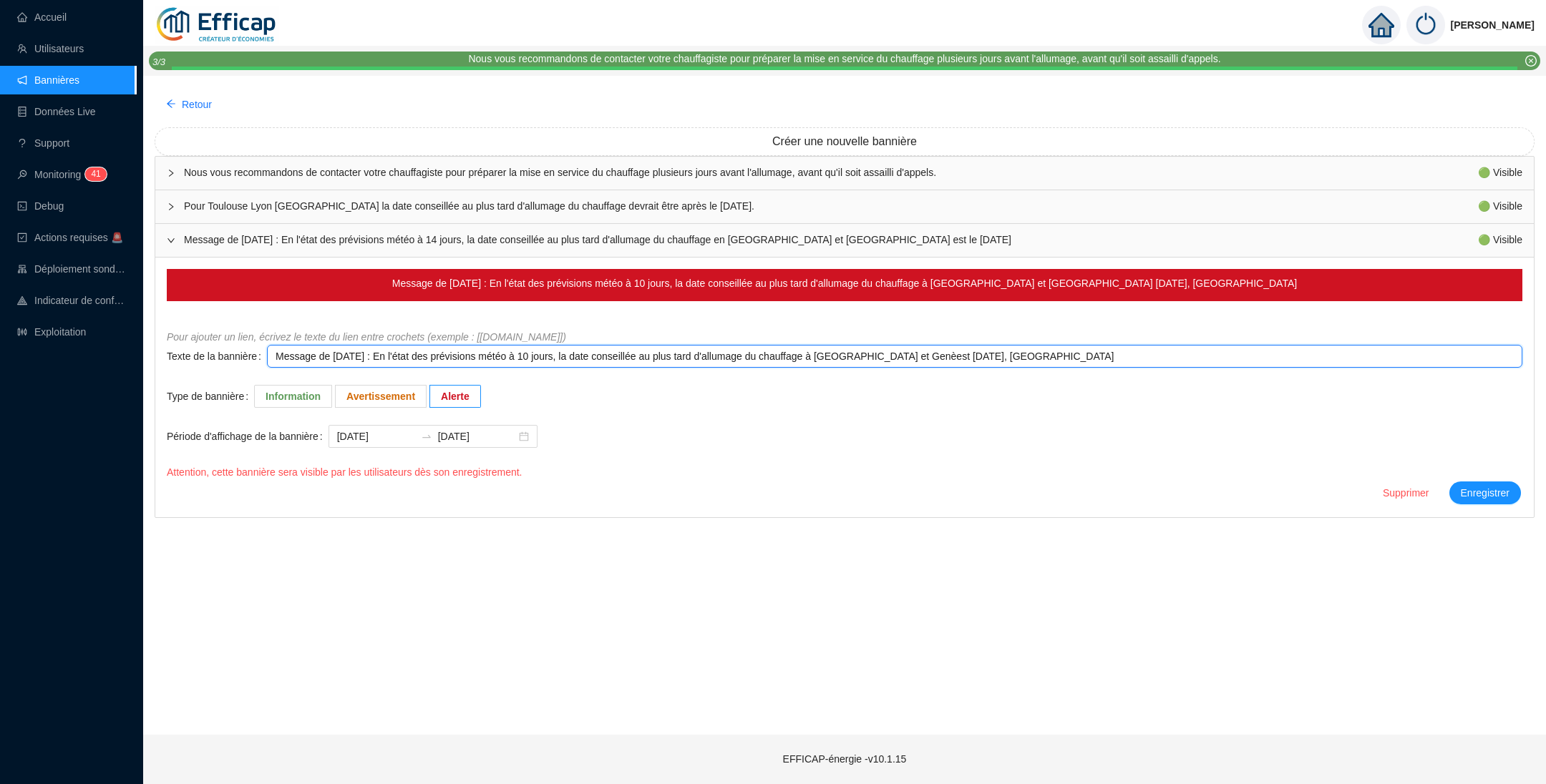
type textarea "Message de Vendredi 10/10/2025 : En l'état des prévisions météo à 10 jours, la …"
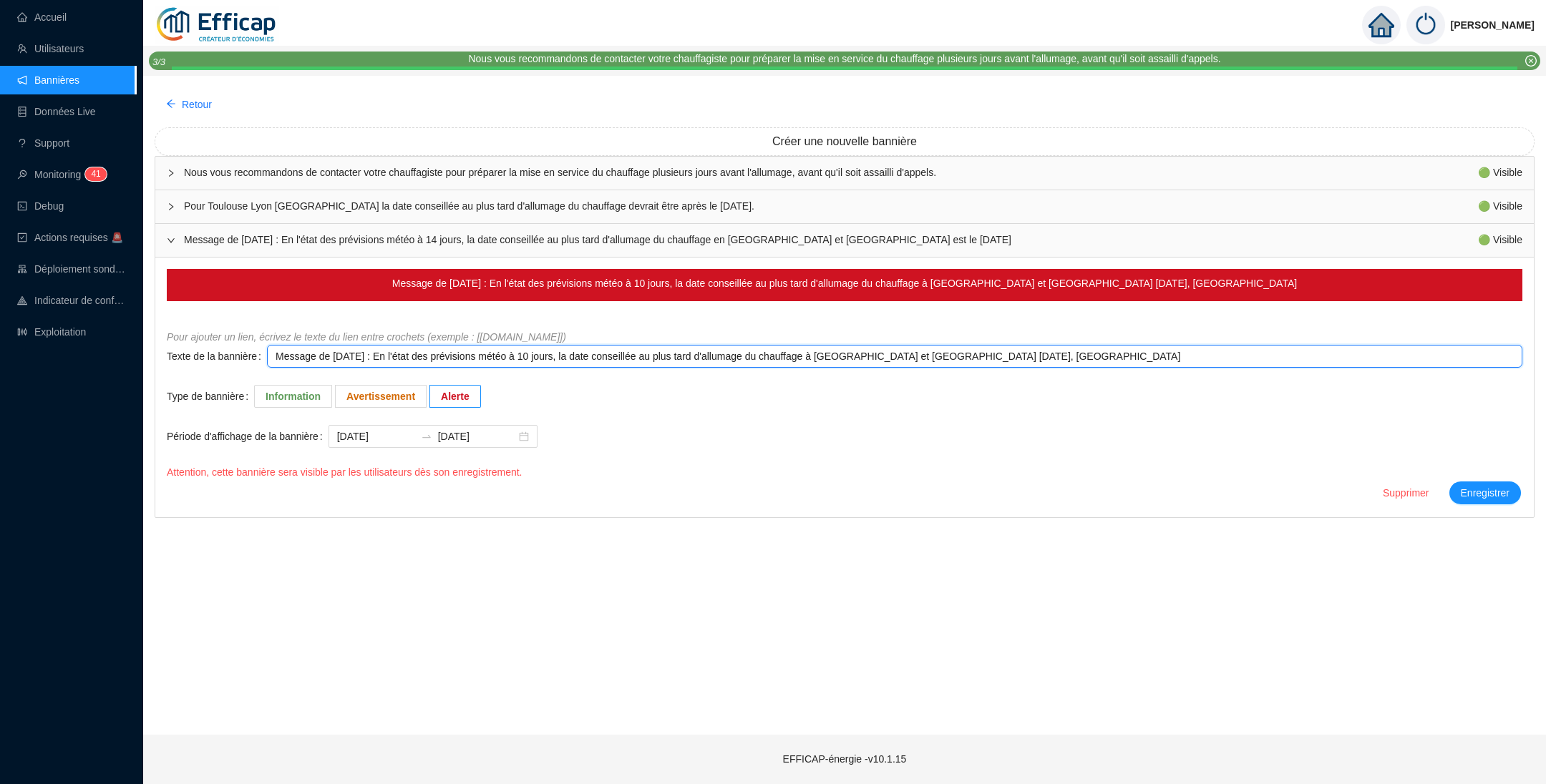
type textarea "Message de Vendredi 10/10/2025 : En l'état des prévisions météo à 10 jours, la …"
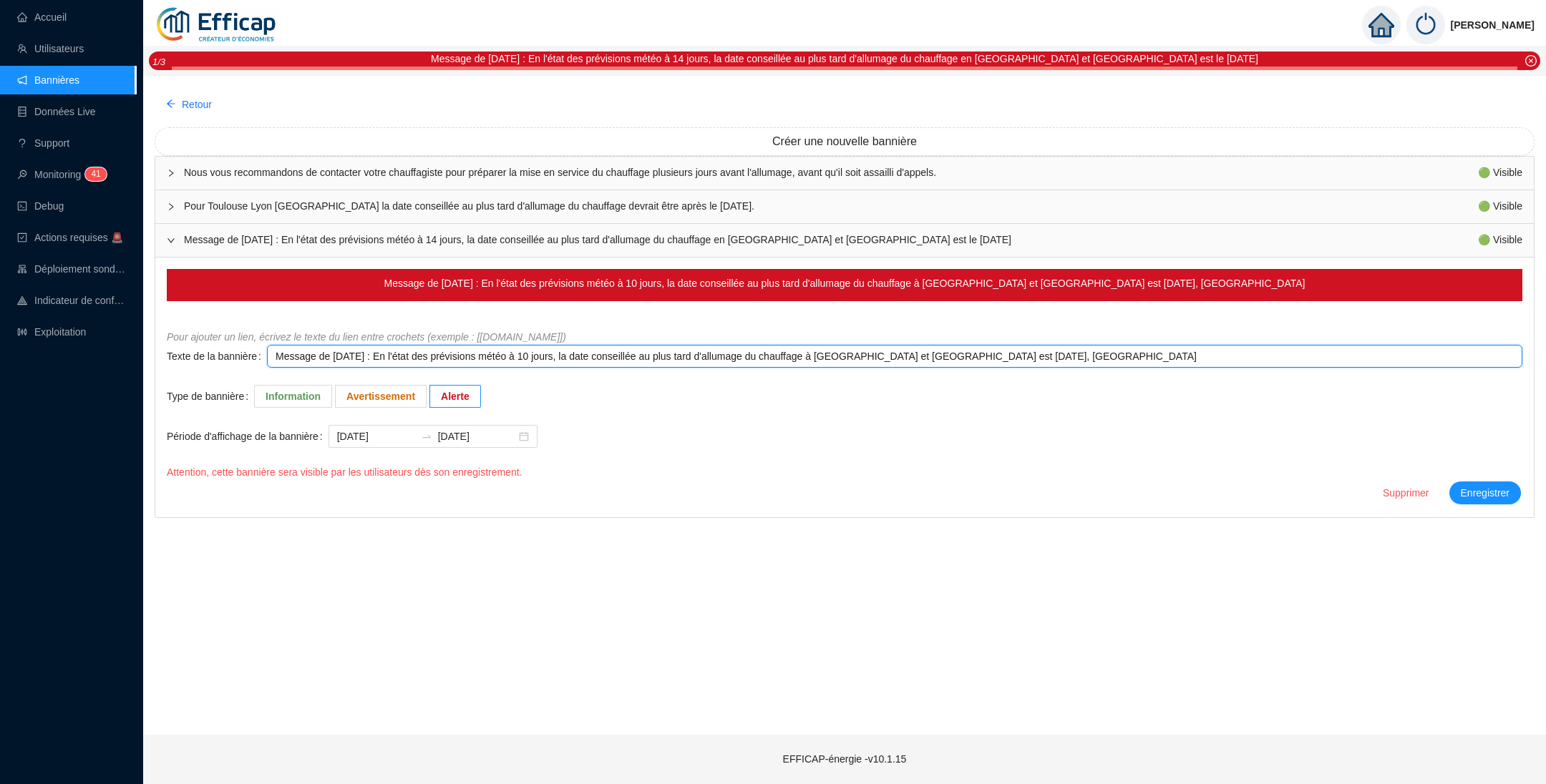
type textarea "Message de Vendredi 10/10/2025 : En l'état des prévisions météo à 10 jours, la …"
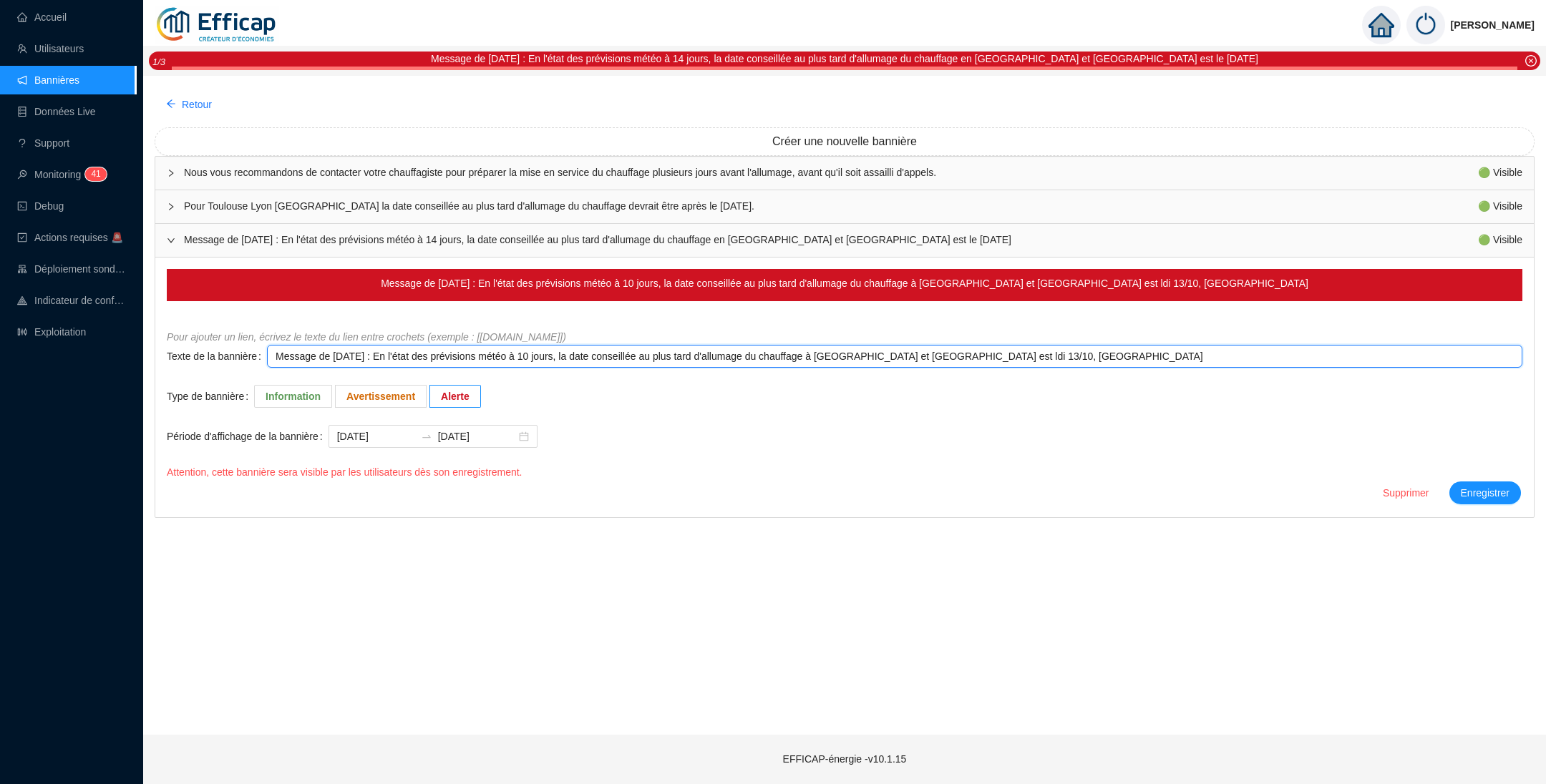
type textarea "Message de Vendredi 10/10/2025 : En l'état des prévisions météo à 10 jours, la …"
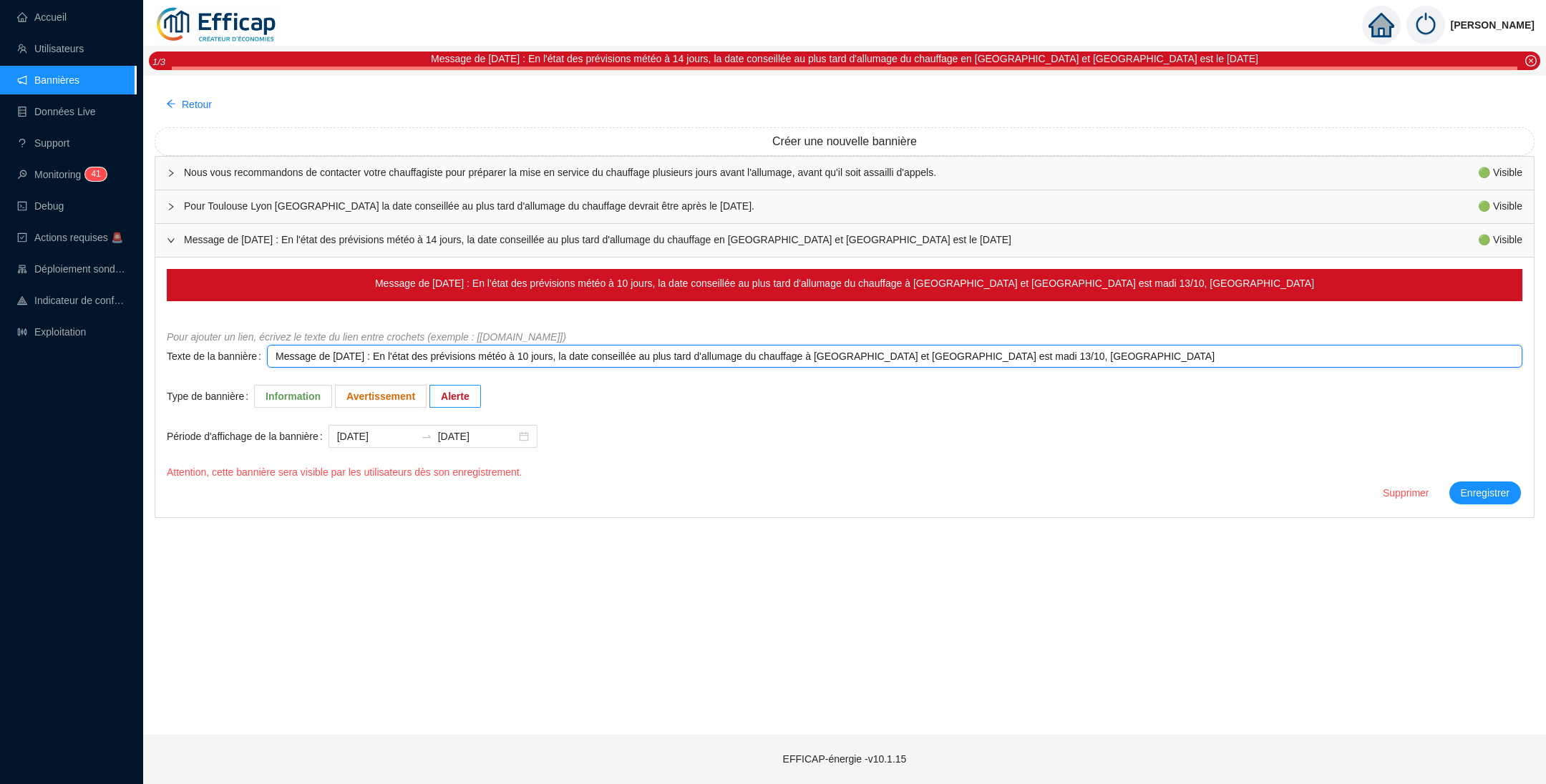
type textarea "Message de Vendredi 10/10/2025 : En l'état des prévisions météo à 10 jours, la …"
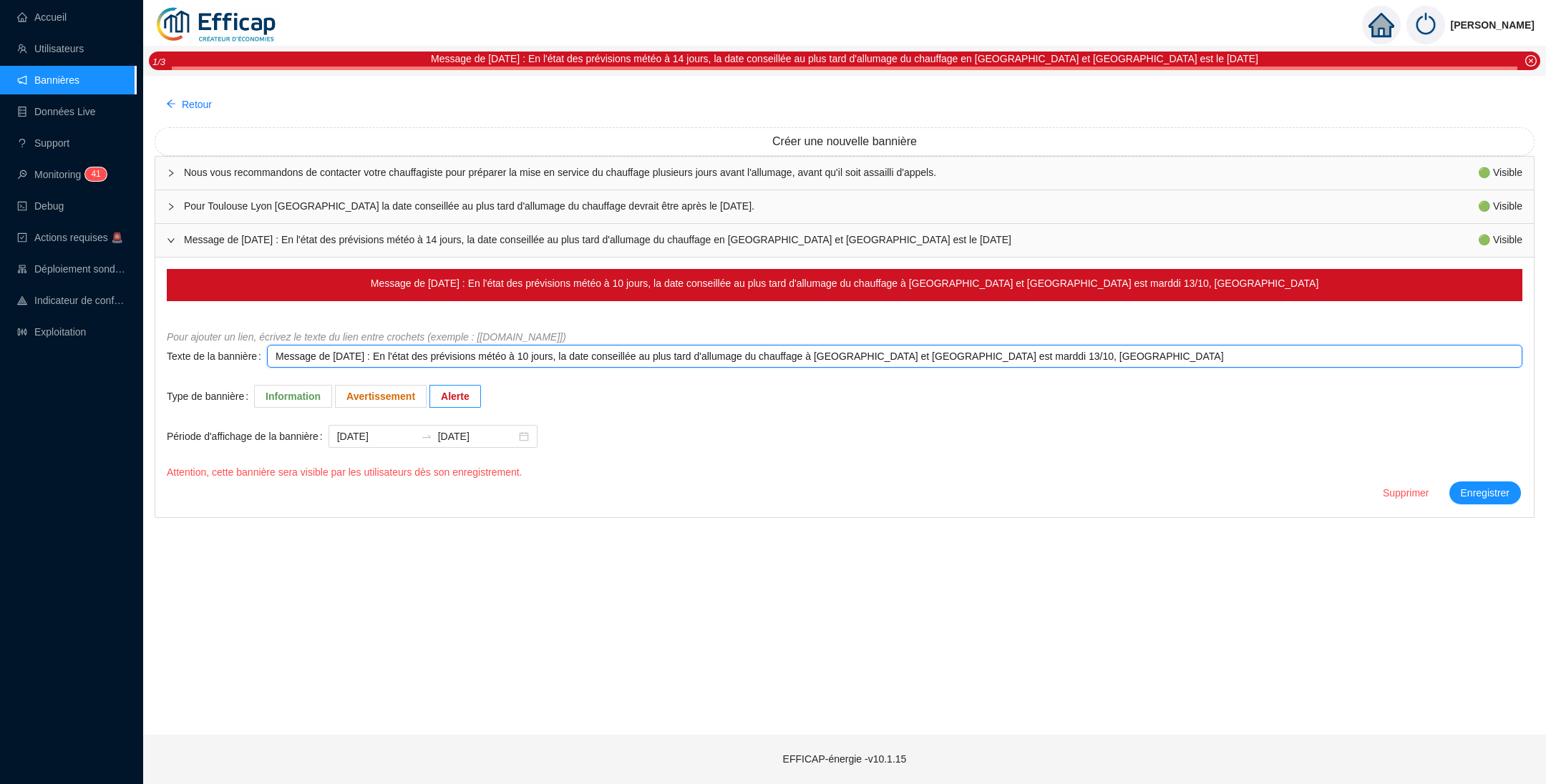
type textarea "Message de Vendredi 10/10/2025 : En l'état des prévisions météo à 10 jours, la …"
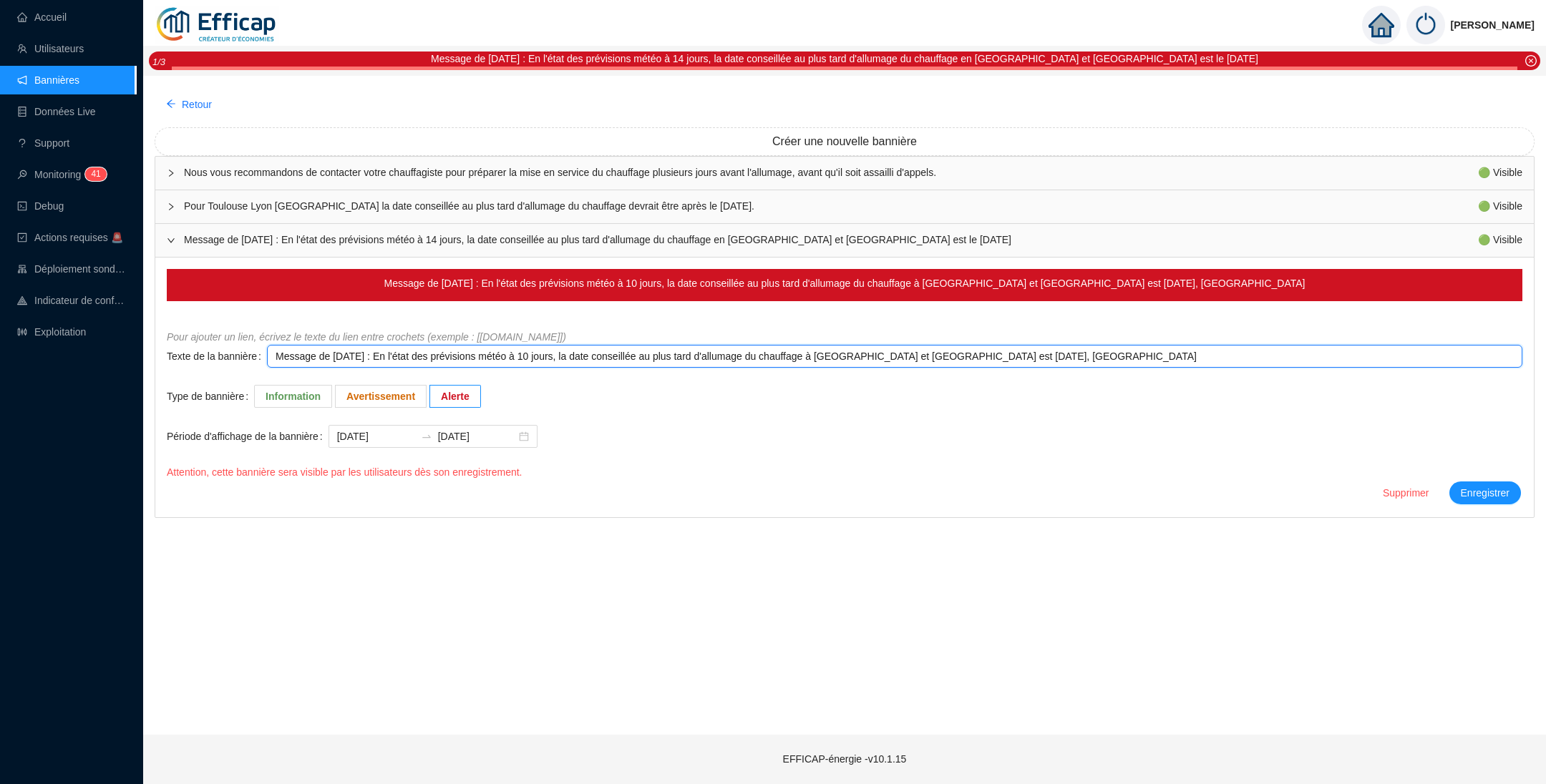
type textarea "Message de Vendredi 10/10/2025 : En l'état des prévisions météo à 10 jours, la …"
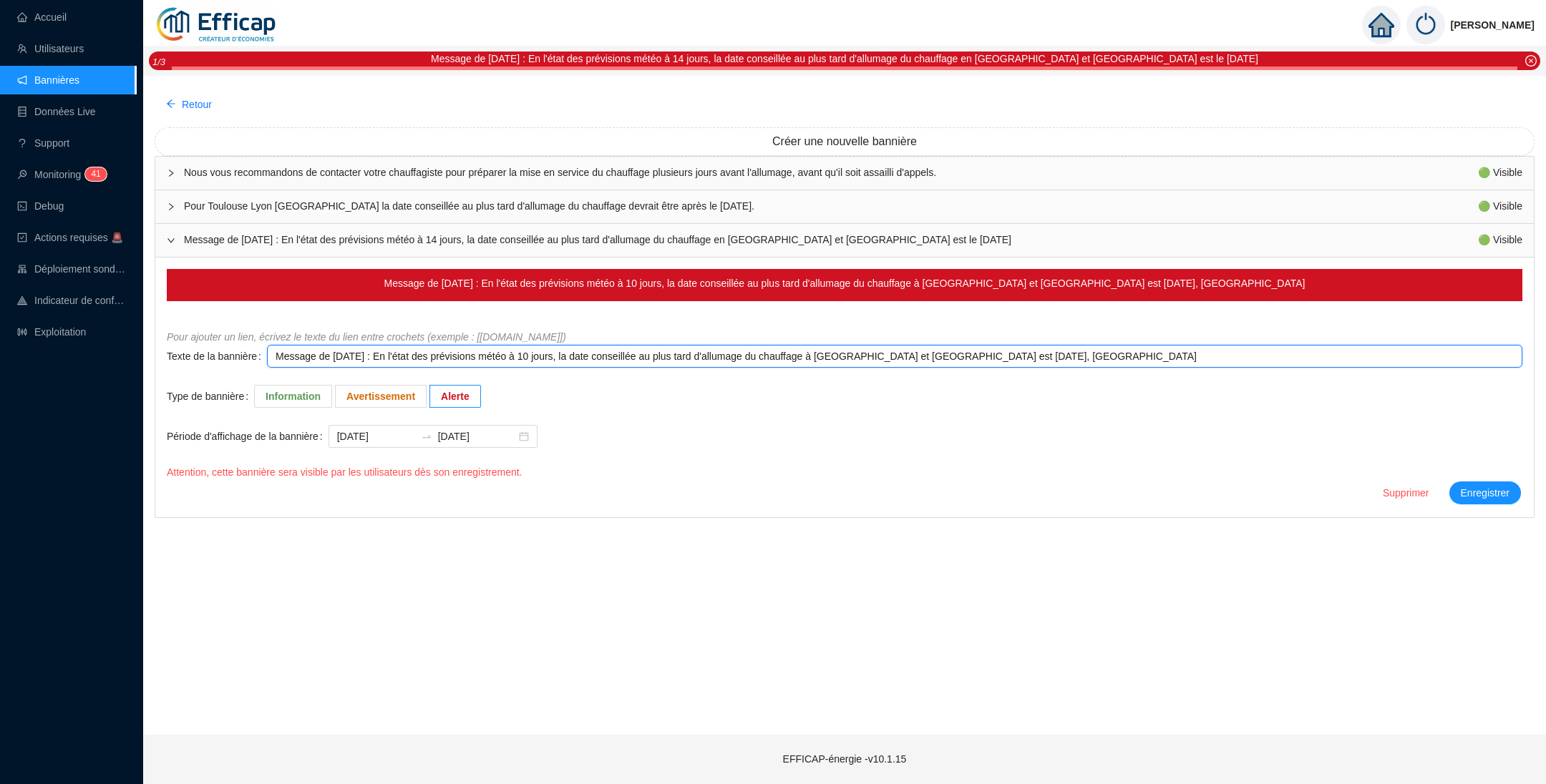
type textarea "Message de Vendredi 10/10/2025 : En l'état des prévisions météo à 10 jours, la …"
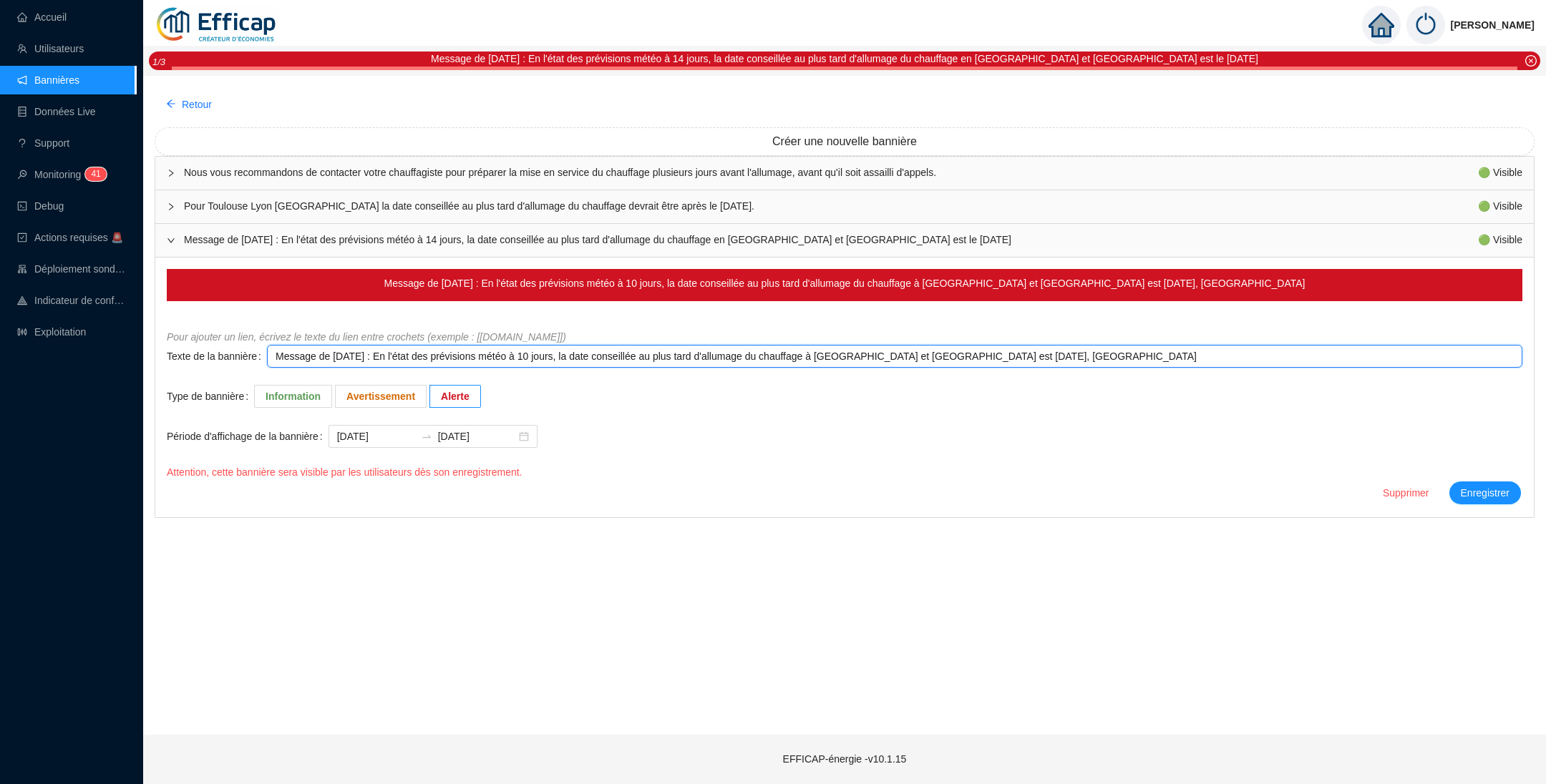
type textarea "Message de Vendredi 10/10/2025 : En l'état des prévisions météo à 10 jours, la …"
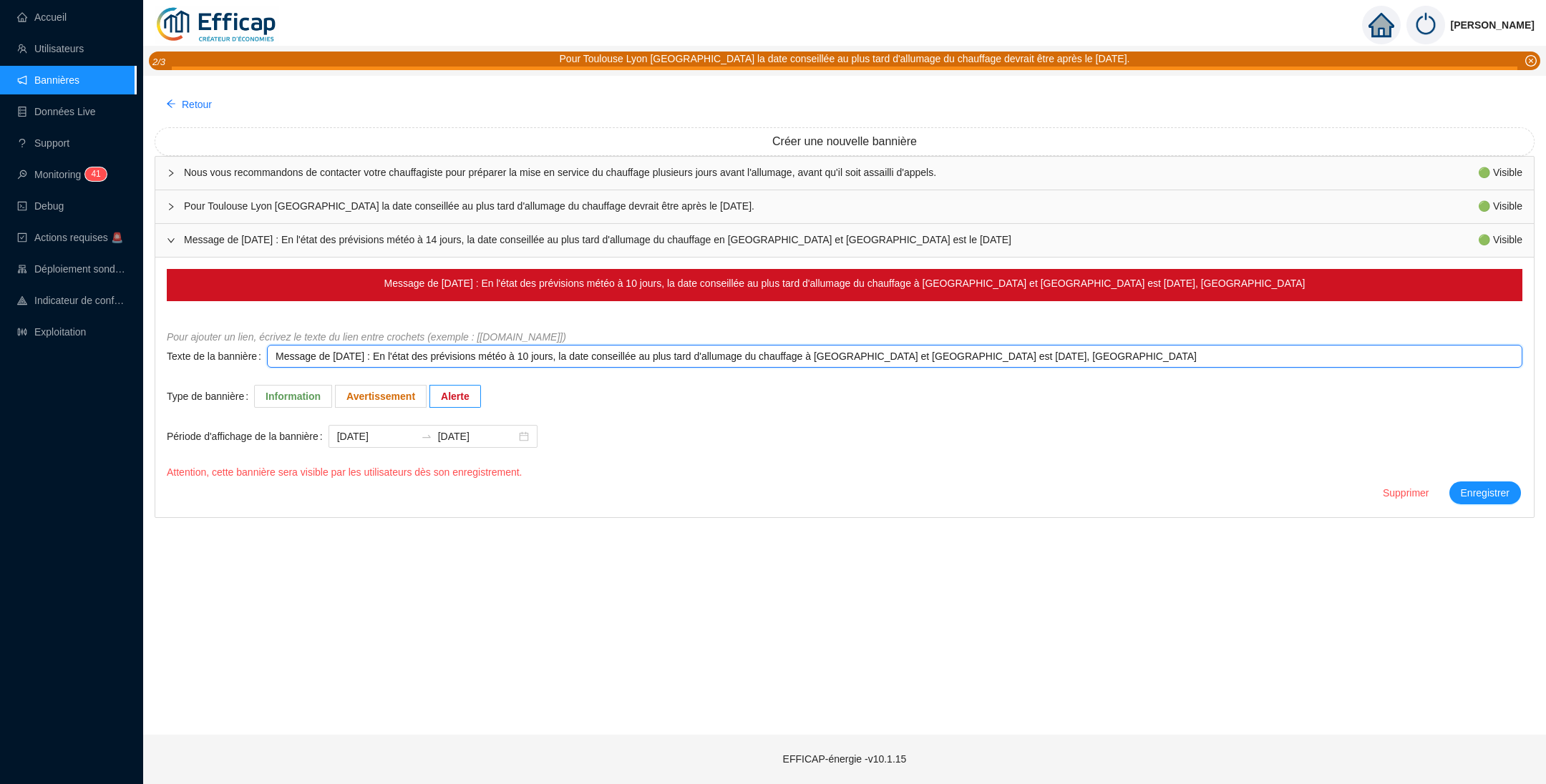
drag, startPoint x: 1042, startPoint y: 356, endPoint x: 1005, endPoint y: 364, distance: 37.9
click at [1005, 364] on textarea "Message de Vendredi 10/10/2025 : En l'état des prévisions météo à 10 jours, la …" at bounding box center [895, 356] width 1255 height 23
type textarea "Message de Vendredi 10/10/2025 : En l'état des prévisions météo à 10 jours, la …"
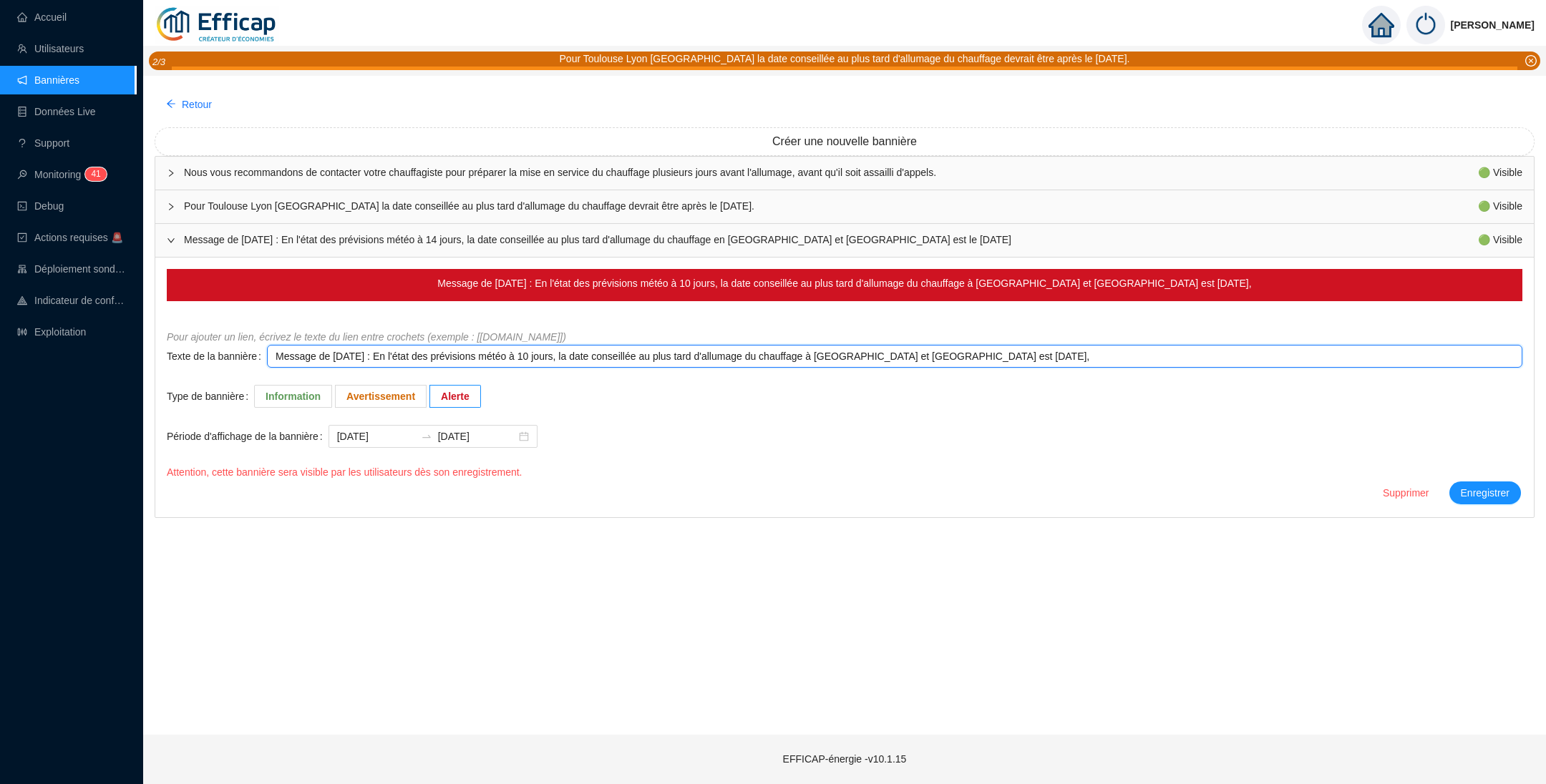
type textarea "Message de Vendredi 10/10/2025 : En l'état des prévisions météo à 10 jours, la …"
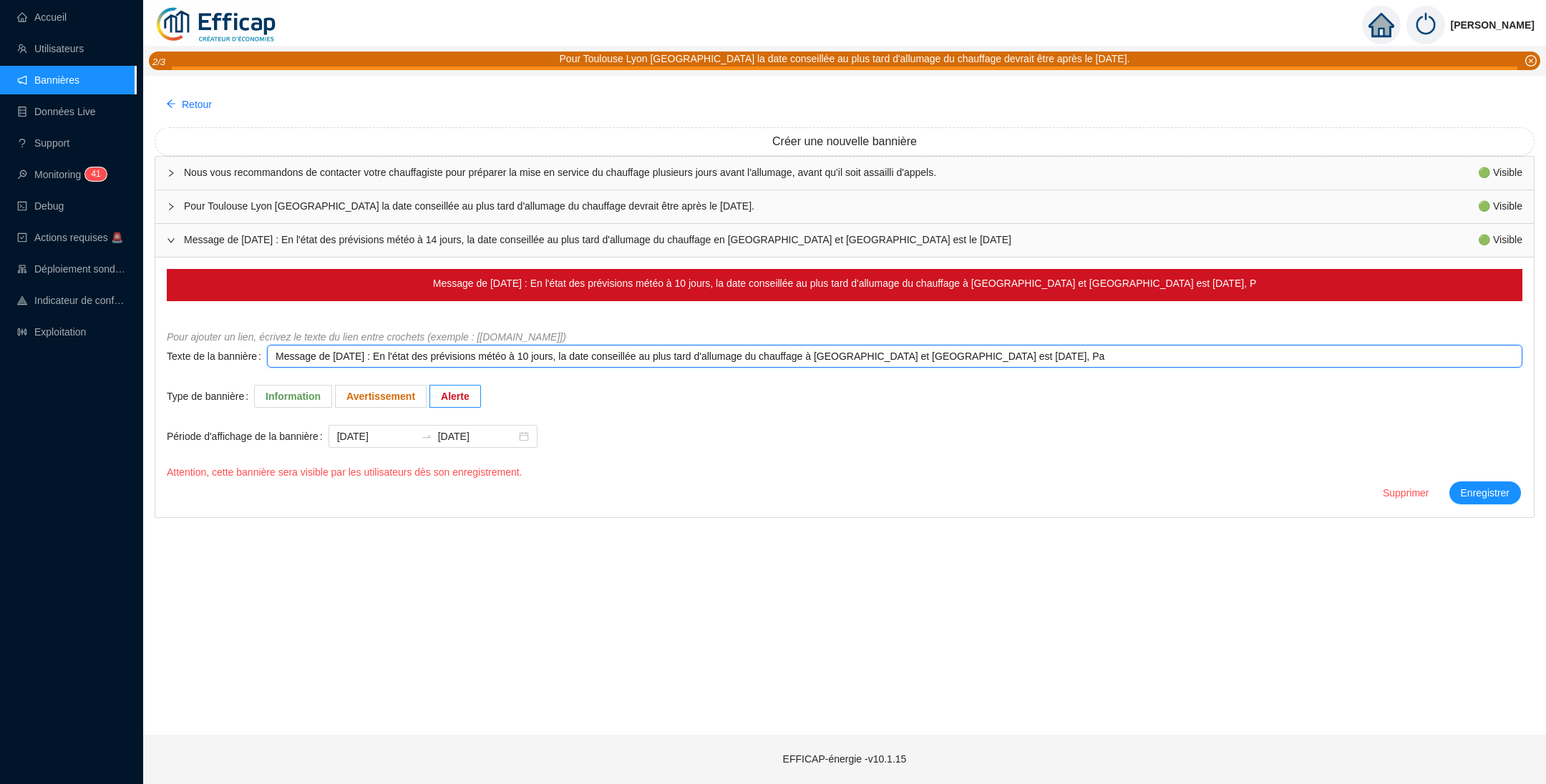
type textarea "Message de Vendredi 10/10/2025 : En l'état des prévisions météo à 10 jours, la …"
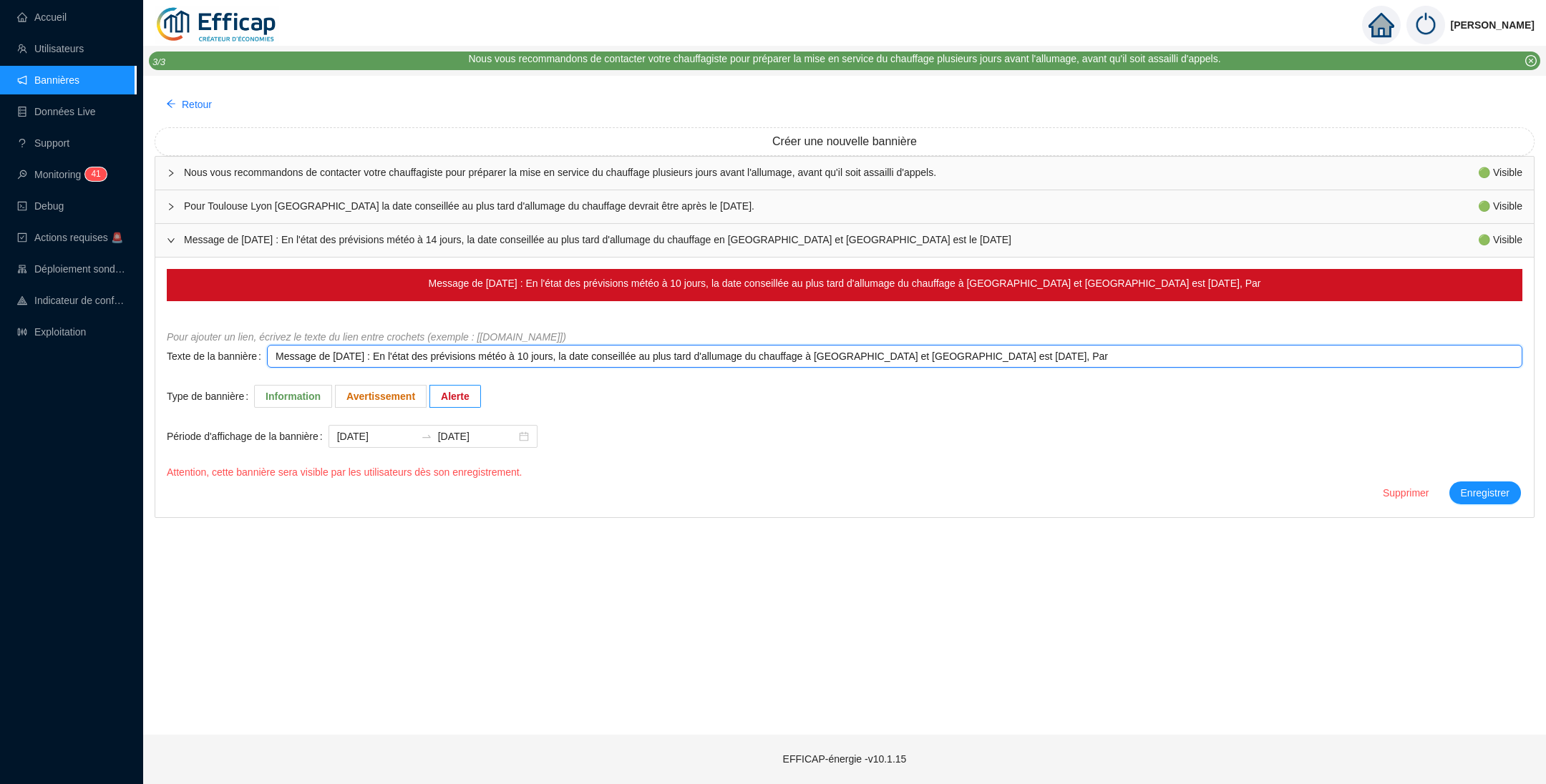
type textarea "Message de Vendredi 10/10/2025 : En l'état des prévisions météo à 10 jours, la …"
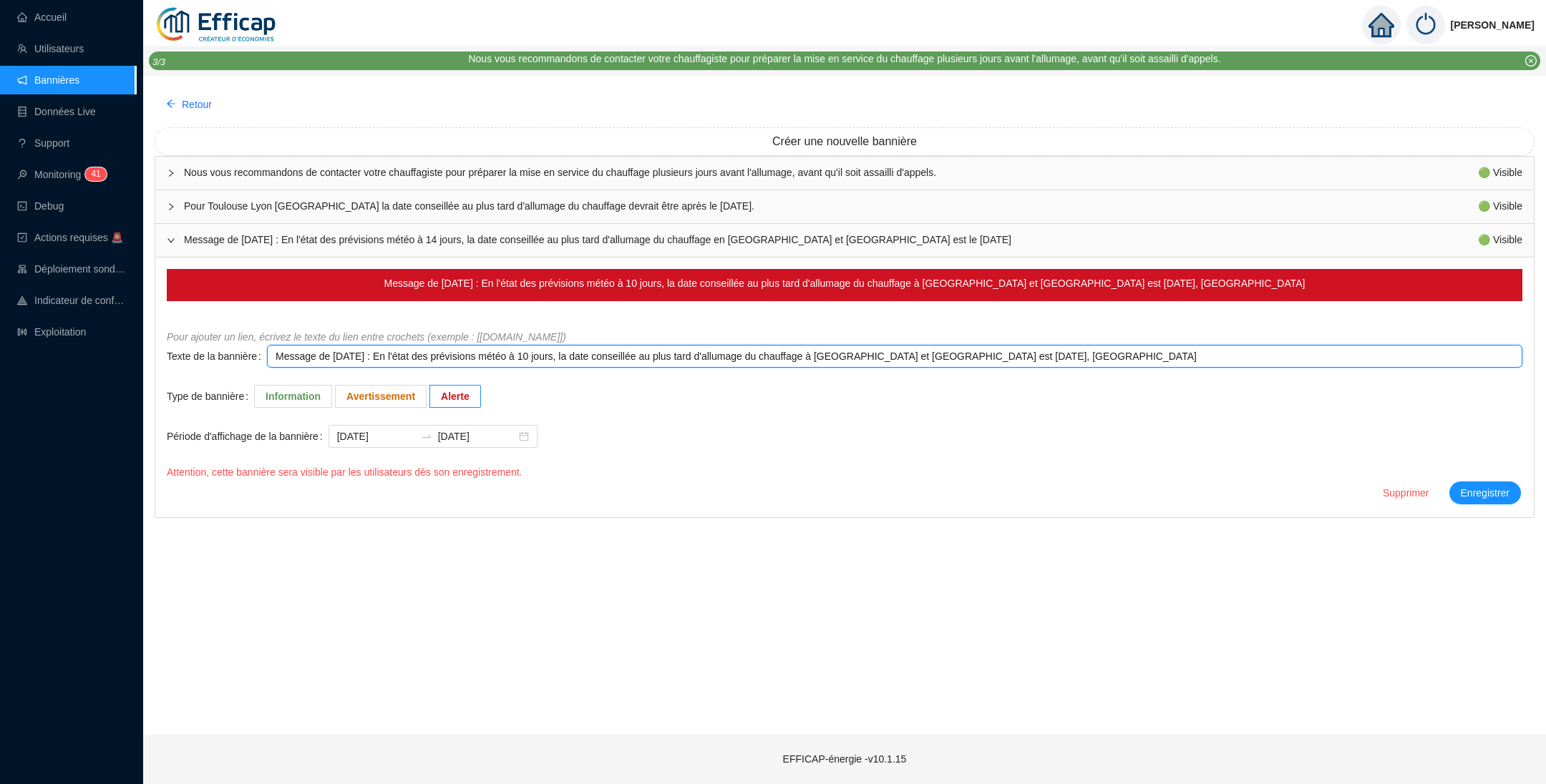
type textarea "Message de Vendredi 10/10/2025 : En l'état des prévisions météo à 10 jours, la …"
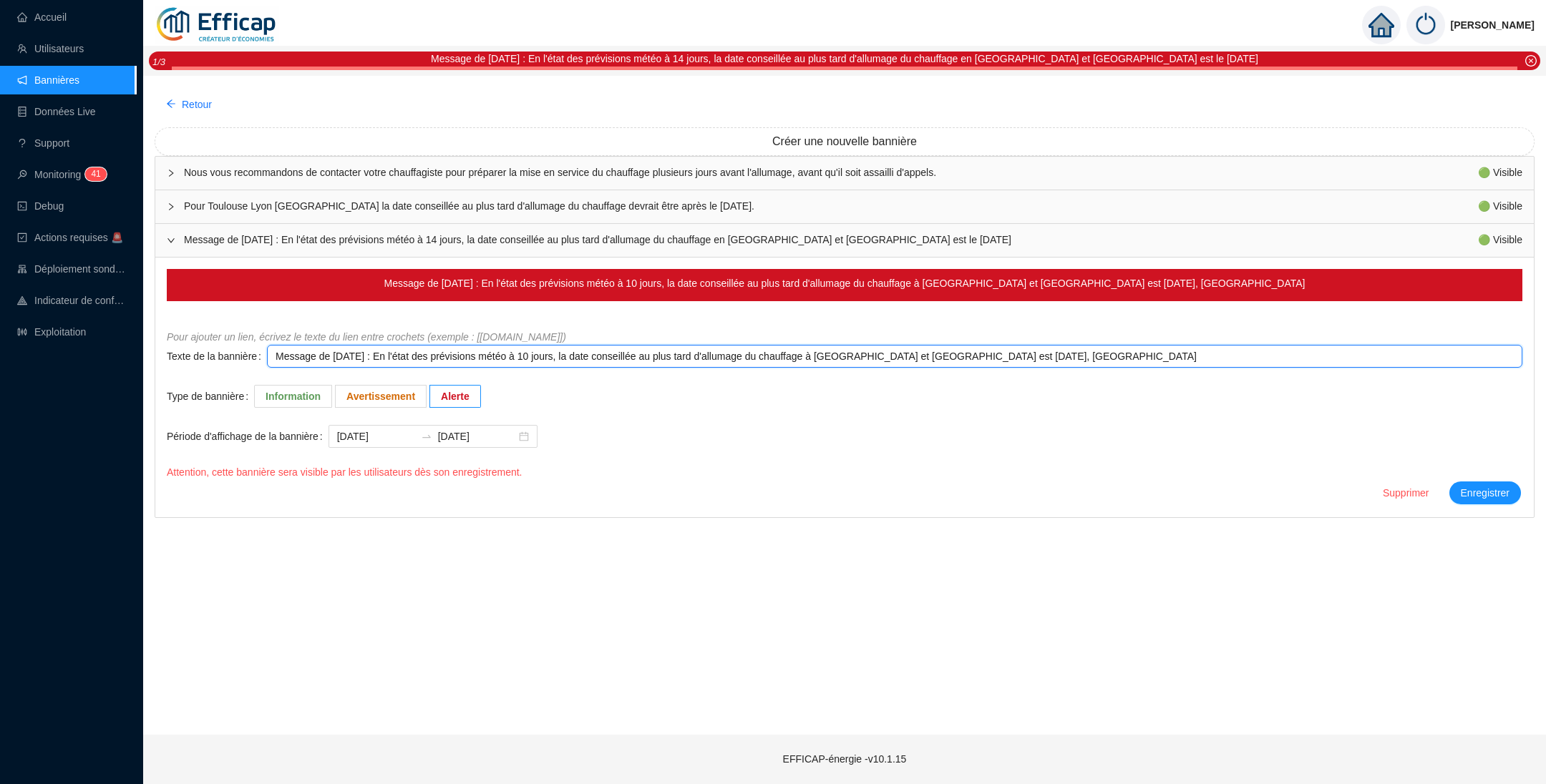
type textarea "Message de Vendredi 10/10/2025 : En l'état des prévisions météo à 10 jours, la …"
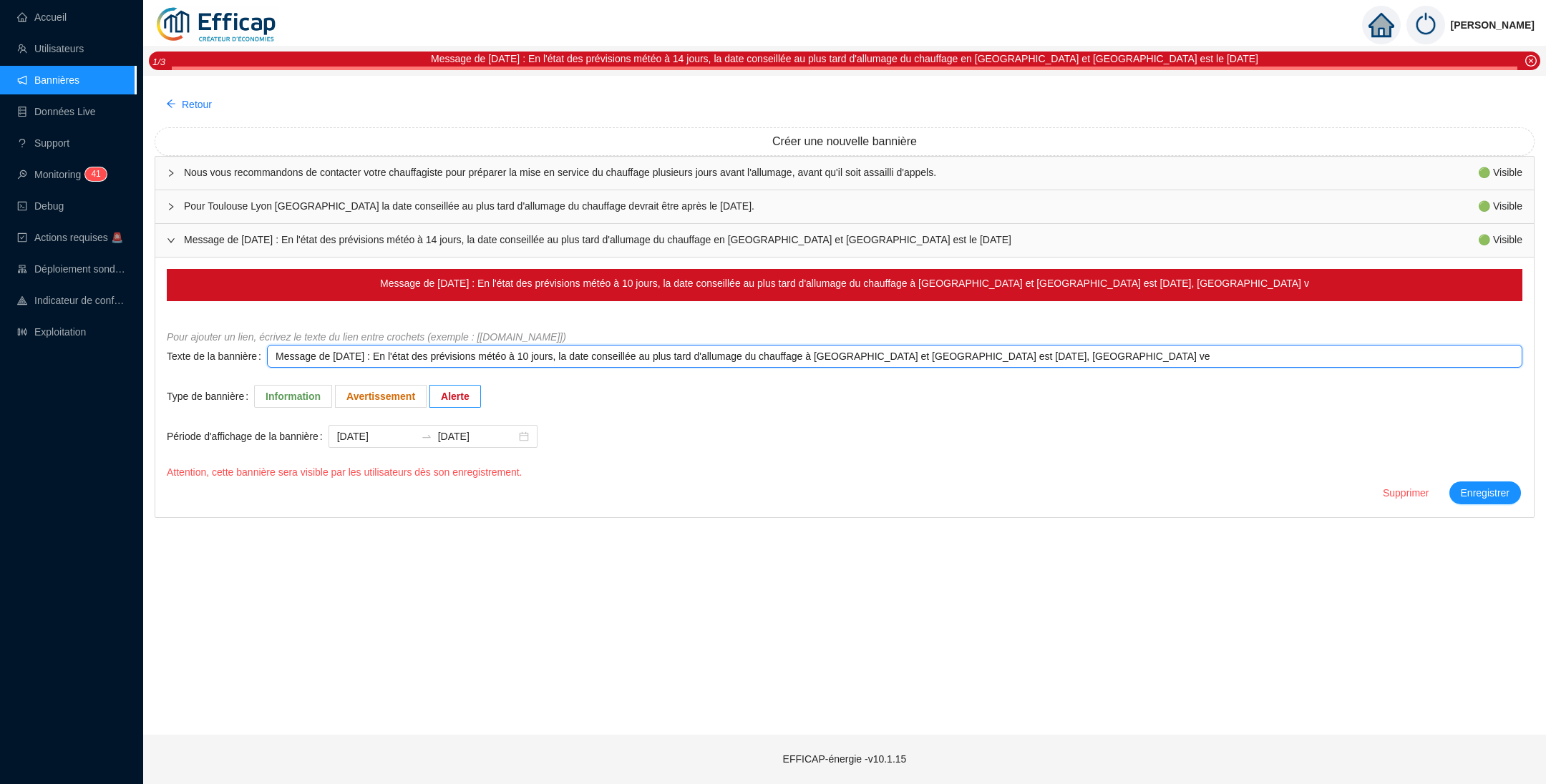
type textarea "Message de Vendredi 10/10/2025 : En l'état des prévisions météo à 10 jours, la …"
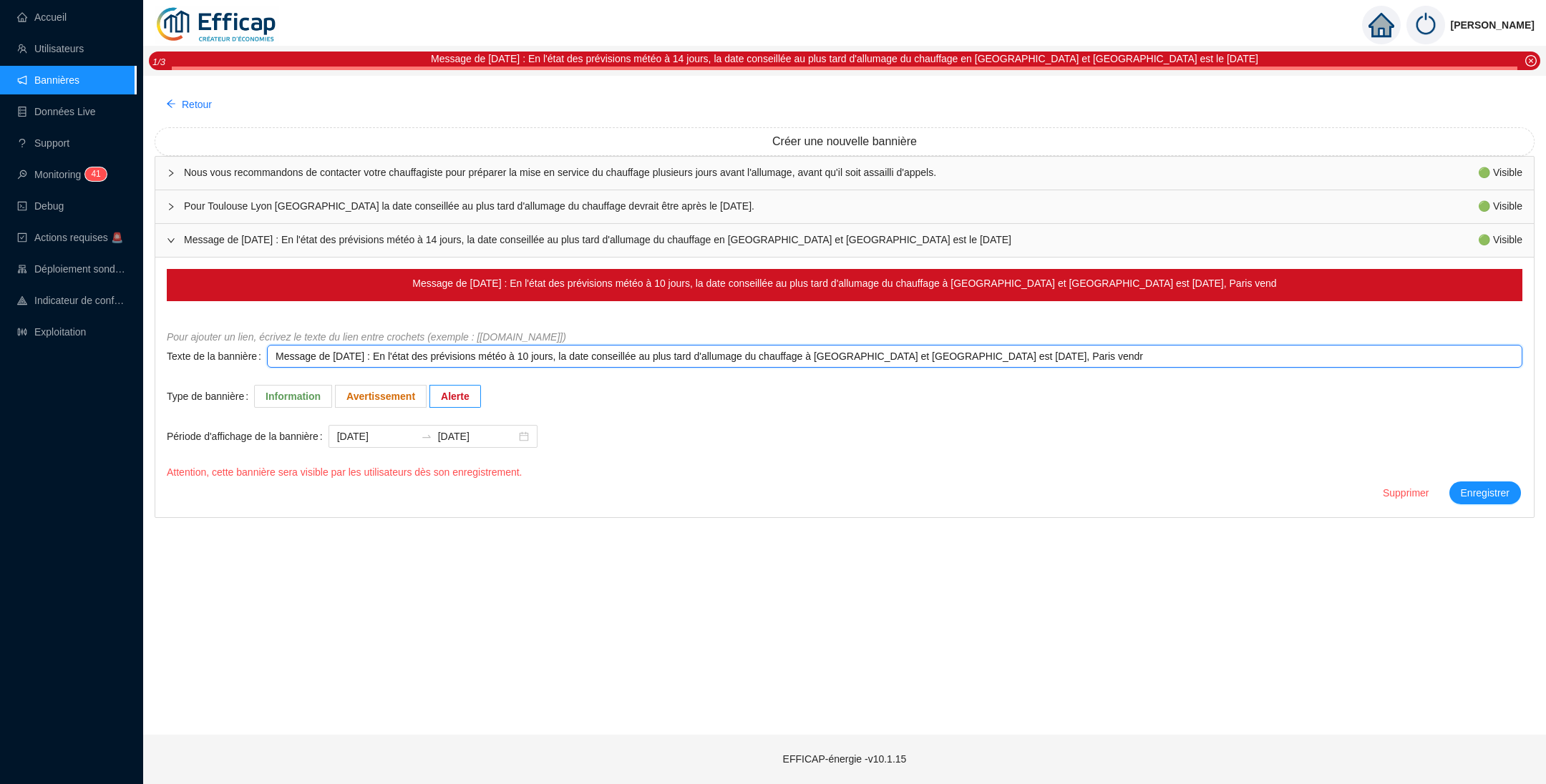
type textarea "Message de Vendredi 10/10/2025 : En l'état des prévisions météo à 10 jours, la …"
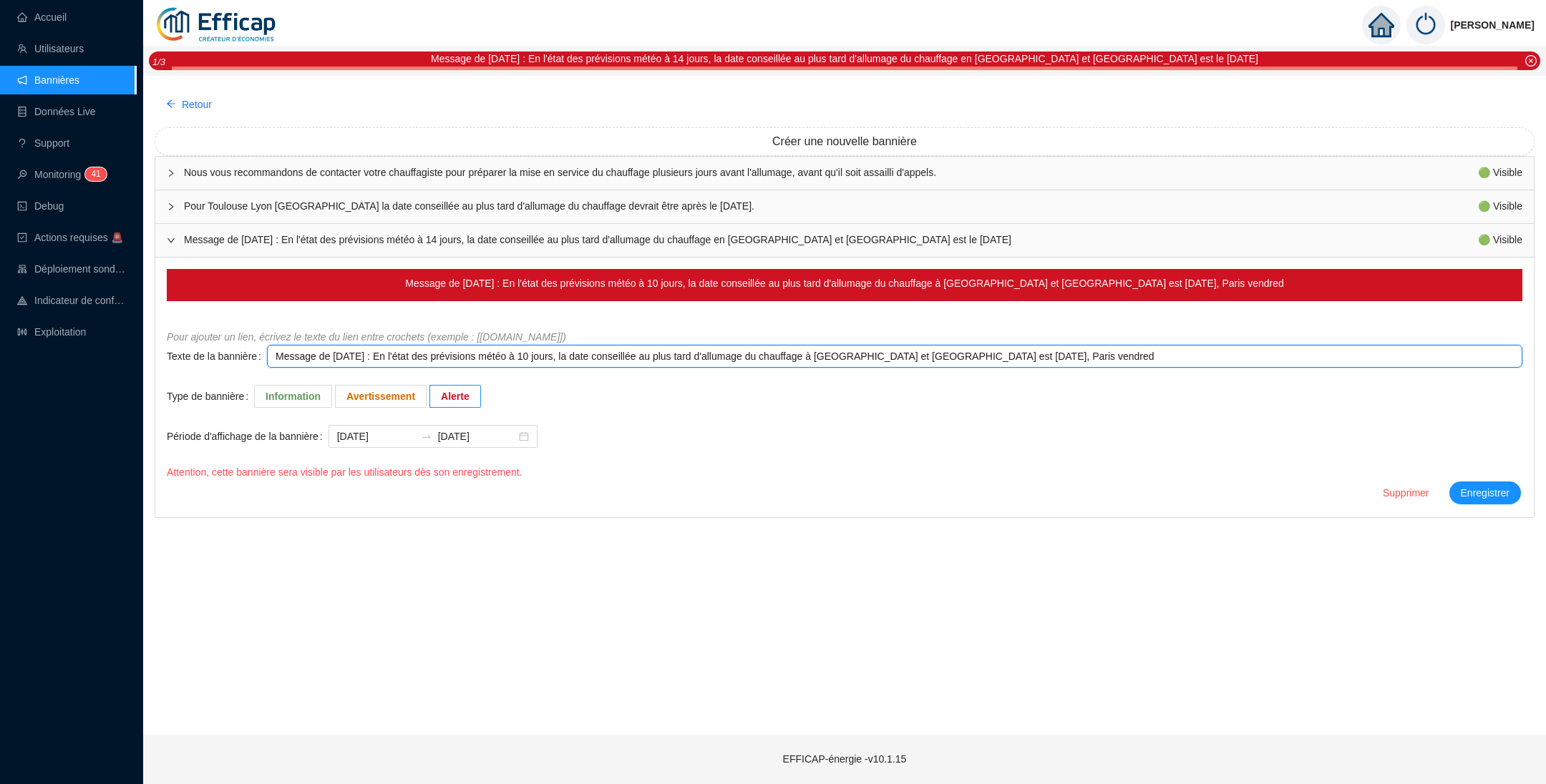
type textarea "Message de Vendredi 10/10/2025 : En l'état des prévisions météo à 10 jours, la …"
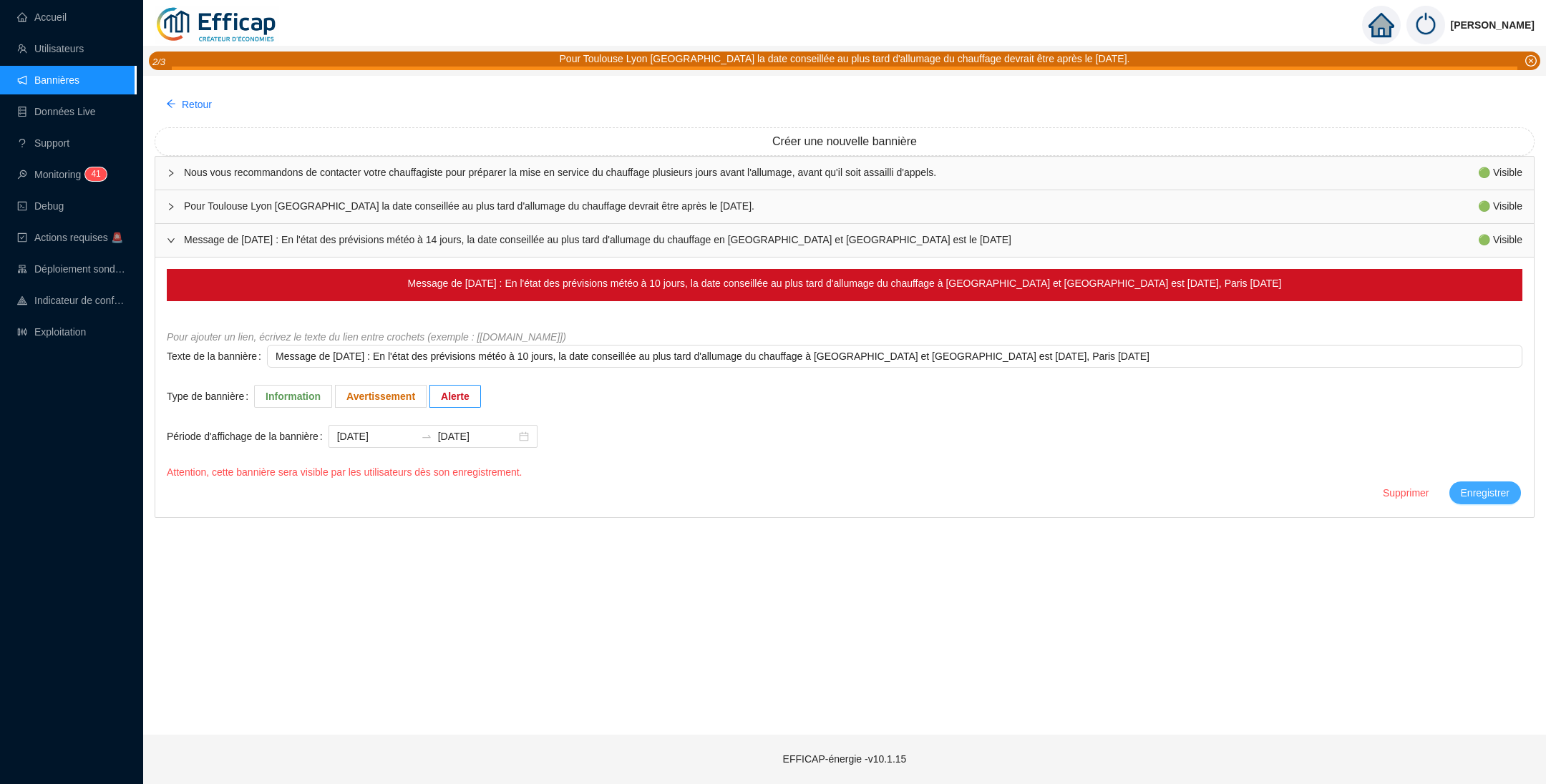
click at [1462, 494] on span "Enregistrer" at bounding box center [1485, 493] width 49 height 15
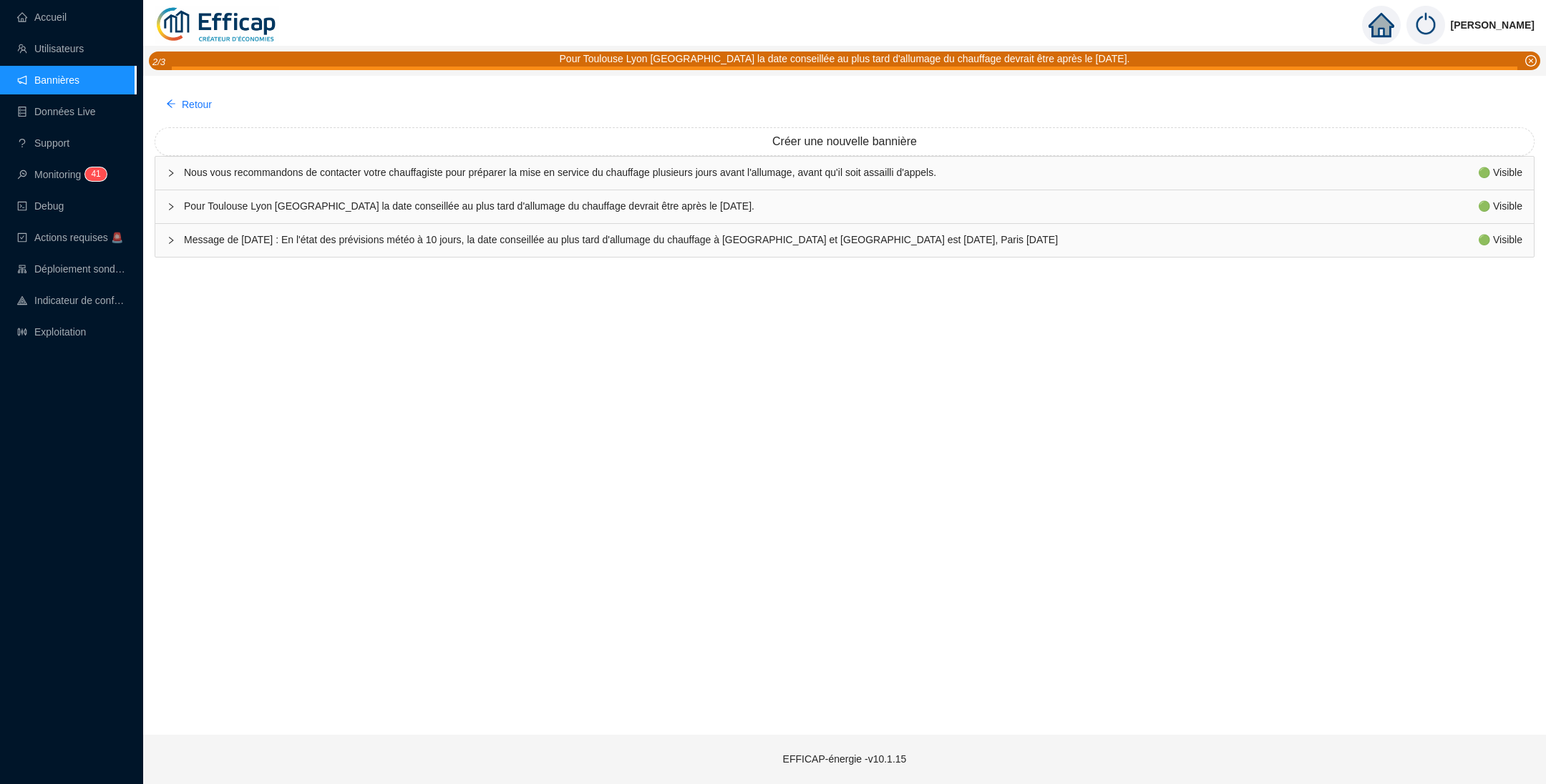
click at [370, 203] on span "Pour Toulouse Lyon [GEOGRAPHIC_DATA] la date conseillée au plus tard d'allumage…" at bounding box center [831, 206] width 1294 height 15
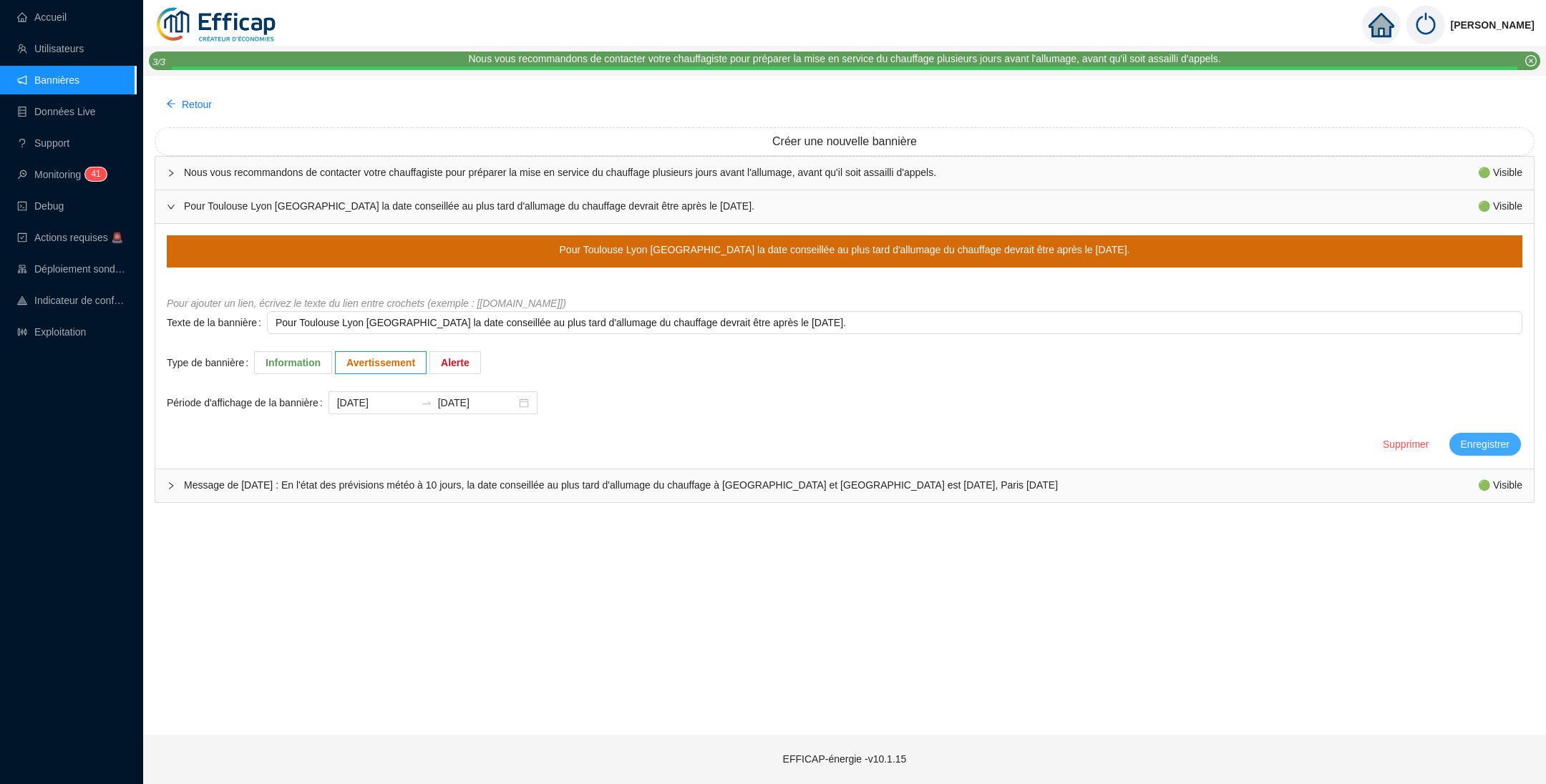
click at [1493, 447] on span "Enregistrer" at bounding box center [1485, 444] width 49 height 15
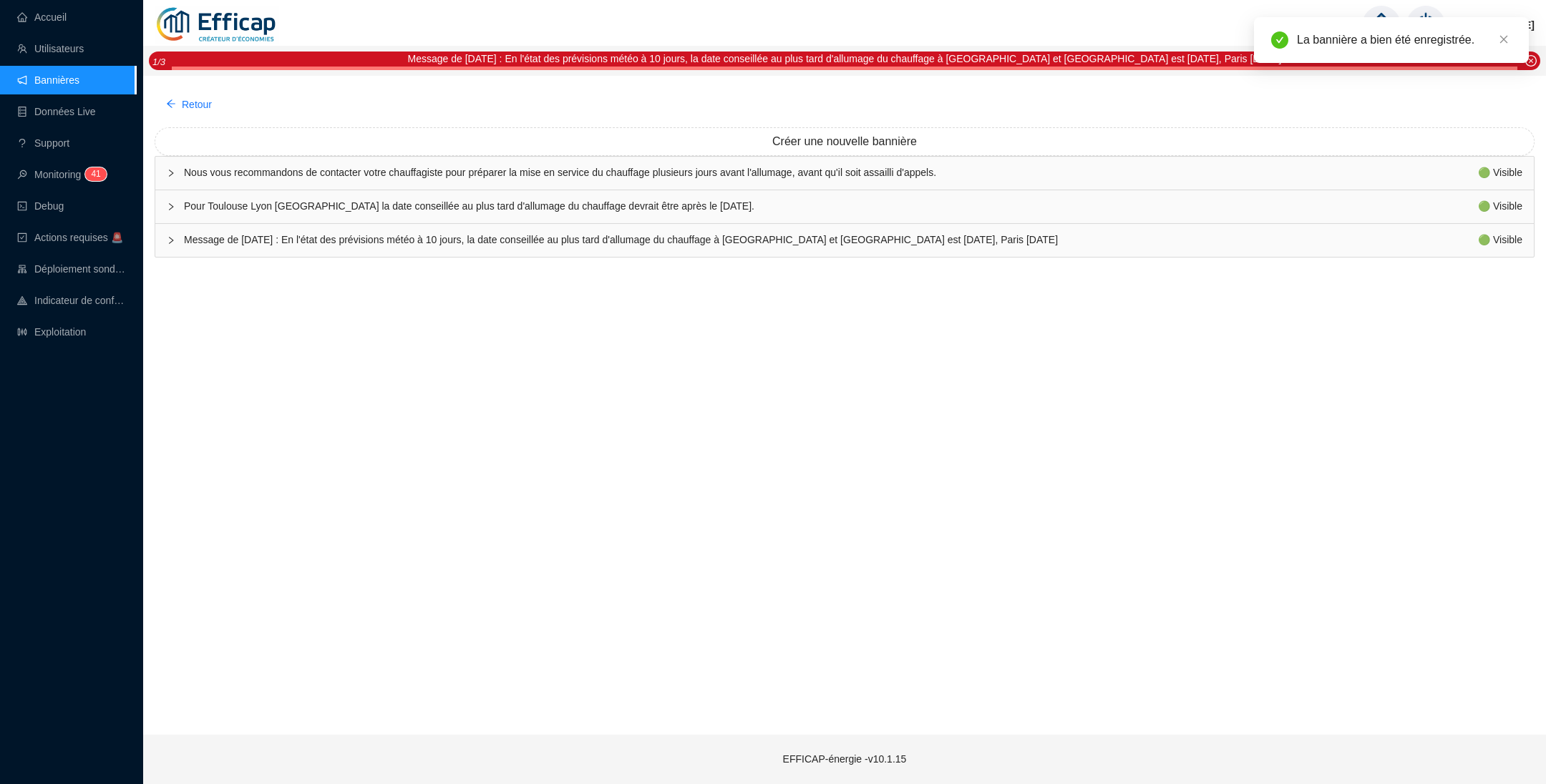
click at [264, 202] on span "Pour Toulouse Lyon [GEOGRAPHIC_DATA] la date conseillée au plus tard d'allumage…" at bounding box center [831, 206] width 1294 height 15
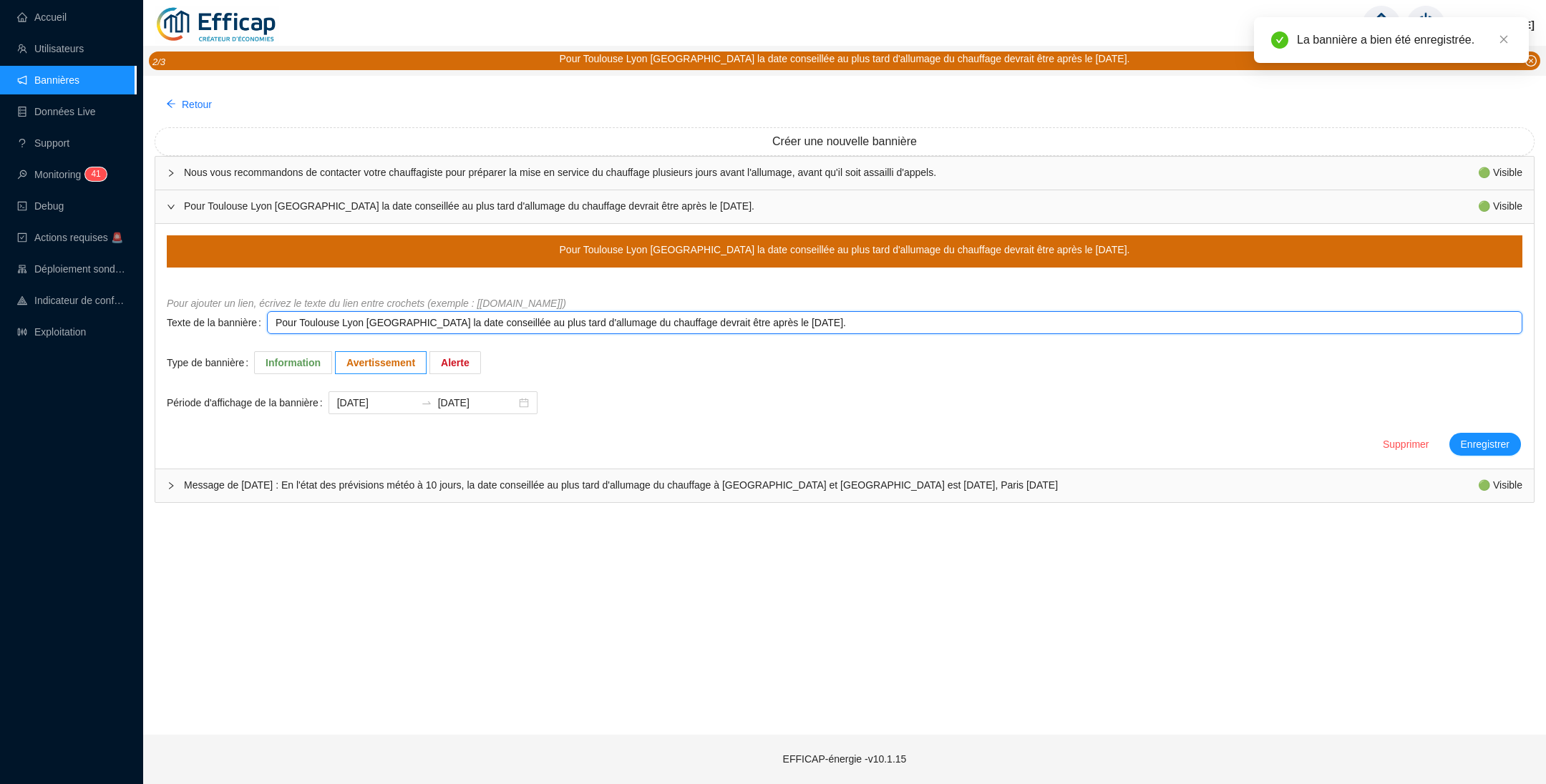
drag, startPoint x: 298, startPoint y: 322, endPoint x: 364, endPoint y: 322, distance: 66.0
click at [364, 322] on textarea "Pour Toulouse Lyon [GEOGRAPHIC_DATA] la date conseillée au plus tard d'allumage…" at bounding box center [895, 322] width 1255 height 23
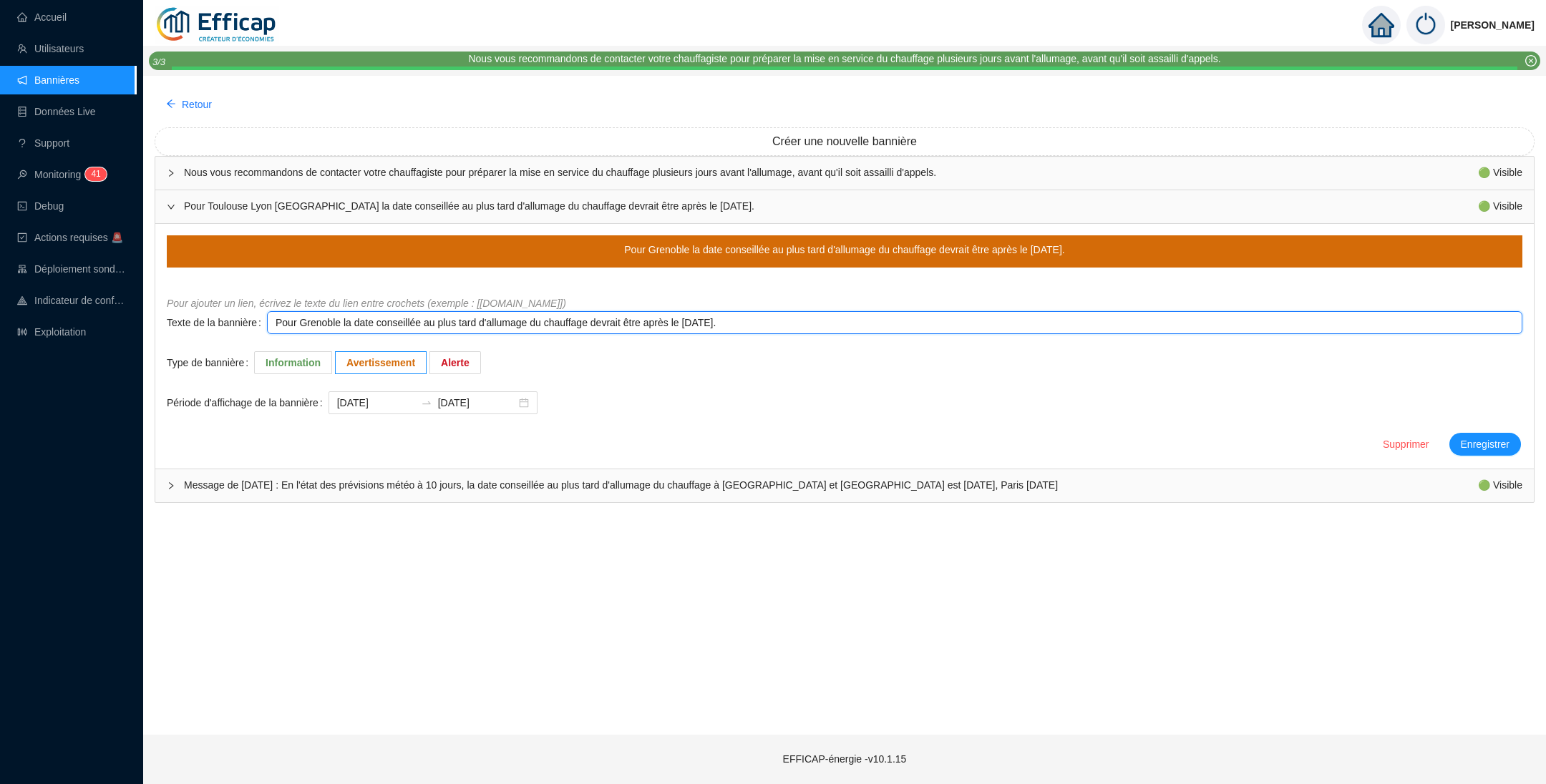
drag, startPoint x: 294, startPoint y: 322, endPoint x: 334, endPoint y: 320, distance: 40.0
click at [334, 320] on textarea "Pour Grenoble la date conseillée au plus tard d'allumage du chauffage devrait ê…" at bounding box center [895, 322] width 1255 height 23
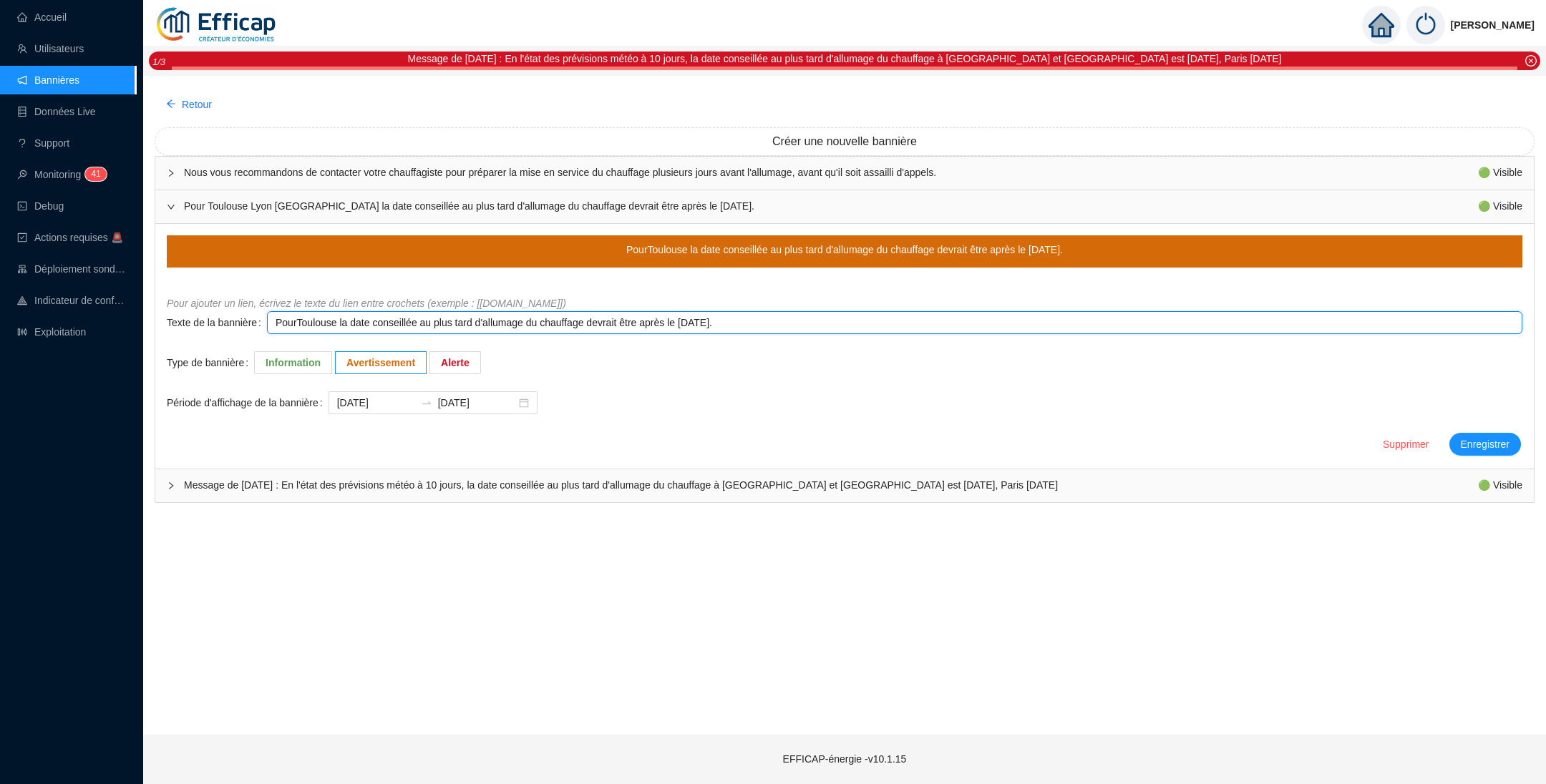
click at [671, 329] on textarea "PourToulouse la date conseillée au plus tard d'allumage du chauffage devrait êt…" at bounding box center [895, 322] width 1255 height 23
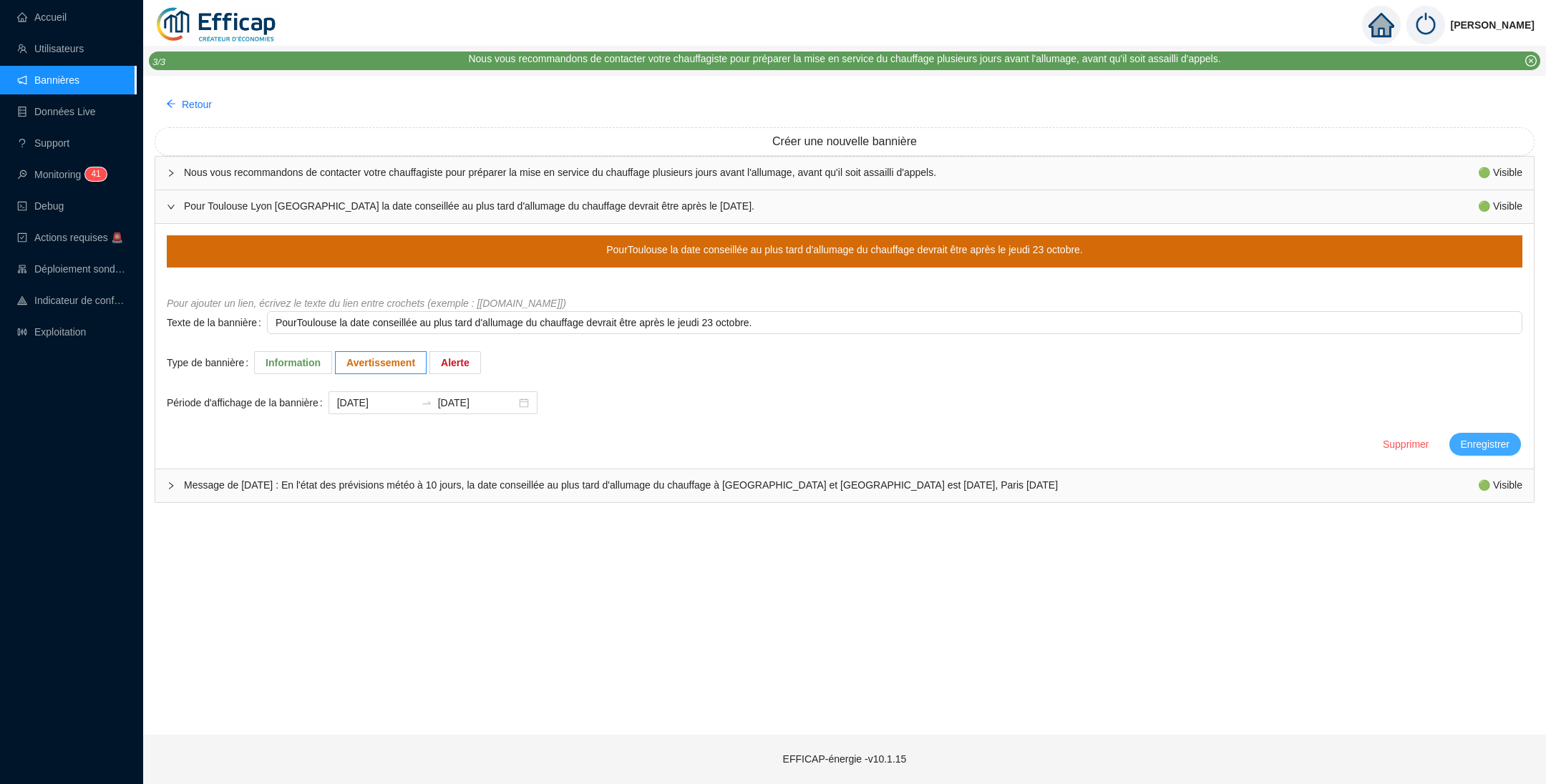
click at [1484, 443] on span "Enregistrer" at bounding box center [1485, 444] width 49 height 15
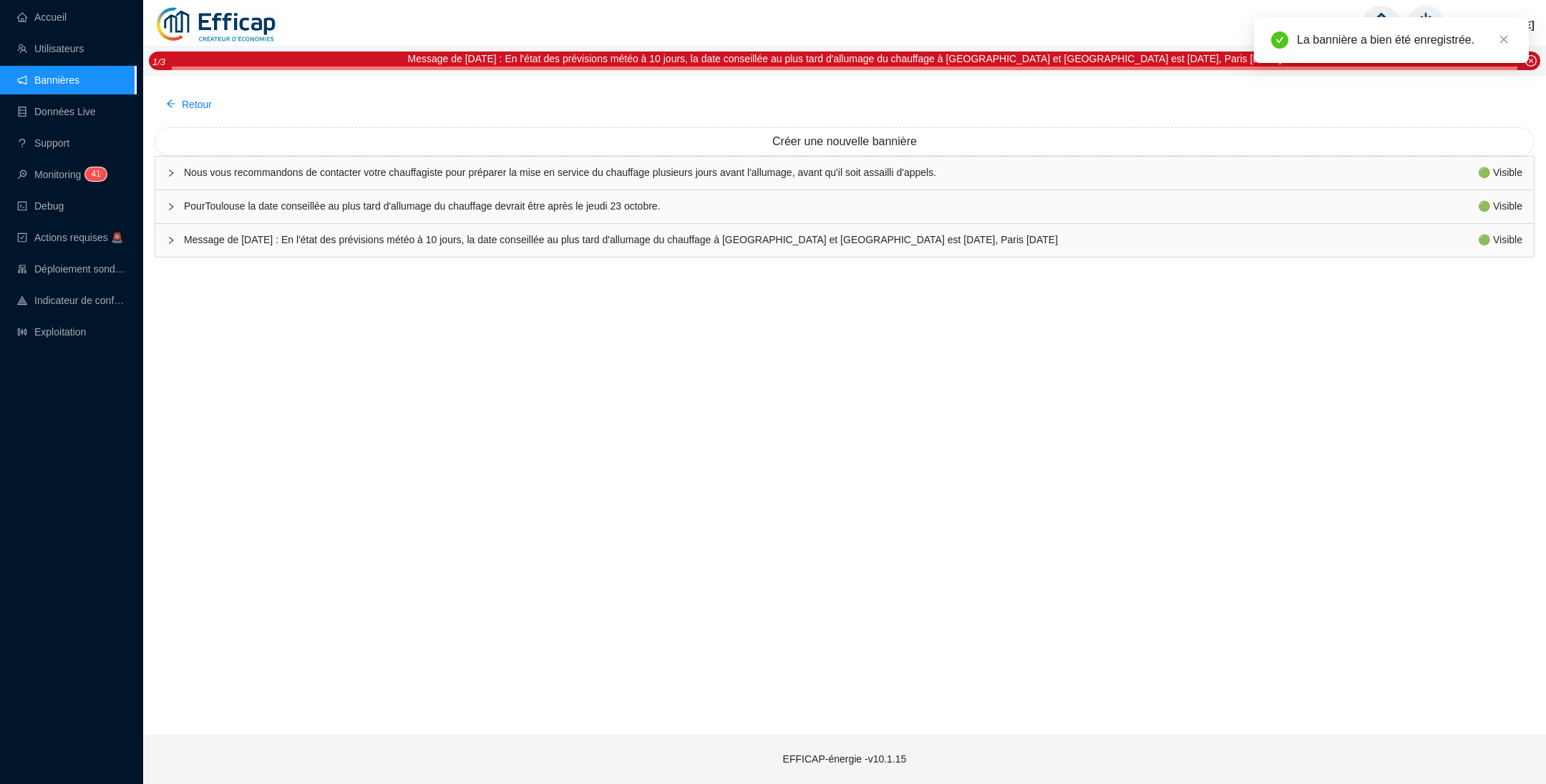
click at [552, 228] on div "Message de Vendredi 10/10/2025 : En l'état des prévisions météo à 10 jours, la …" at bounding box center [844, 240] width 1378 height 33
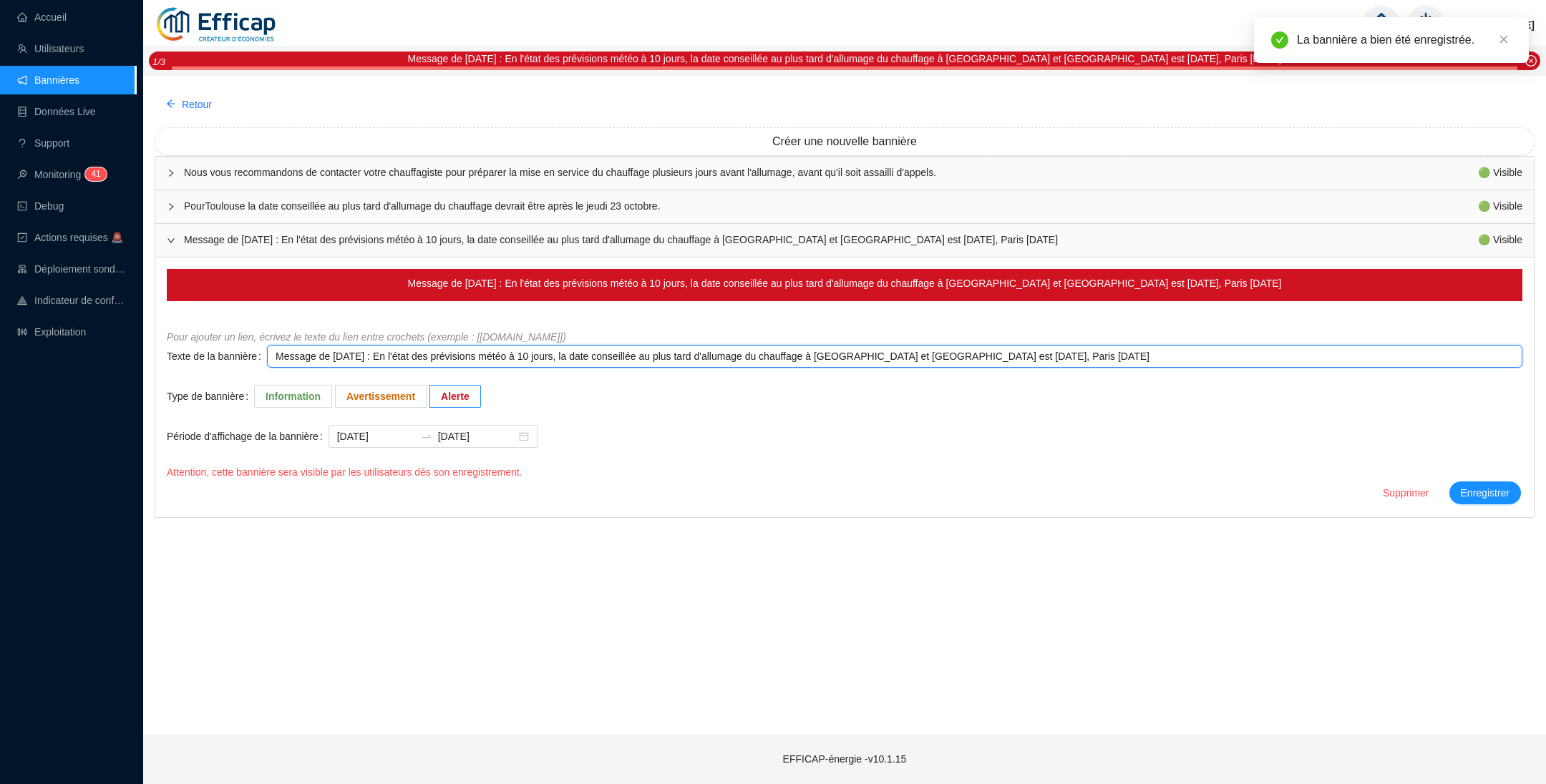
click at [1093, 356] on textarea "Message de Vendredi 10/10/2025 : En l'état des prévisions météo à 10 jours, la …" at bounding box center [895, 356] width 1255 height 23
click at [1130, 354] on textarea "Message de Vendredi 10/10/2025 : En l'état des prévisions météo à 10 jours, la …" at bounding box center [895, 356] width 1255 height 23
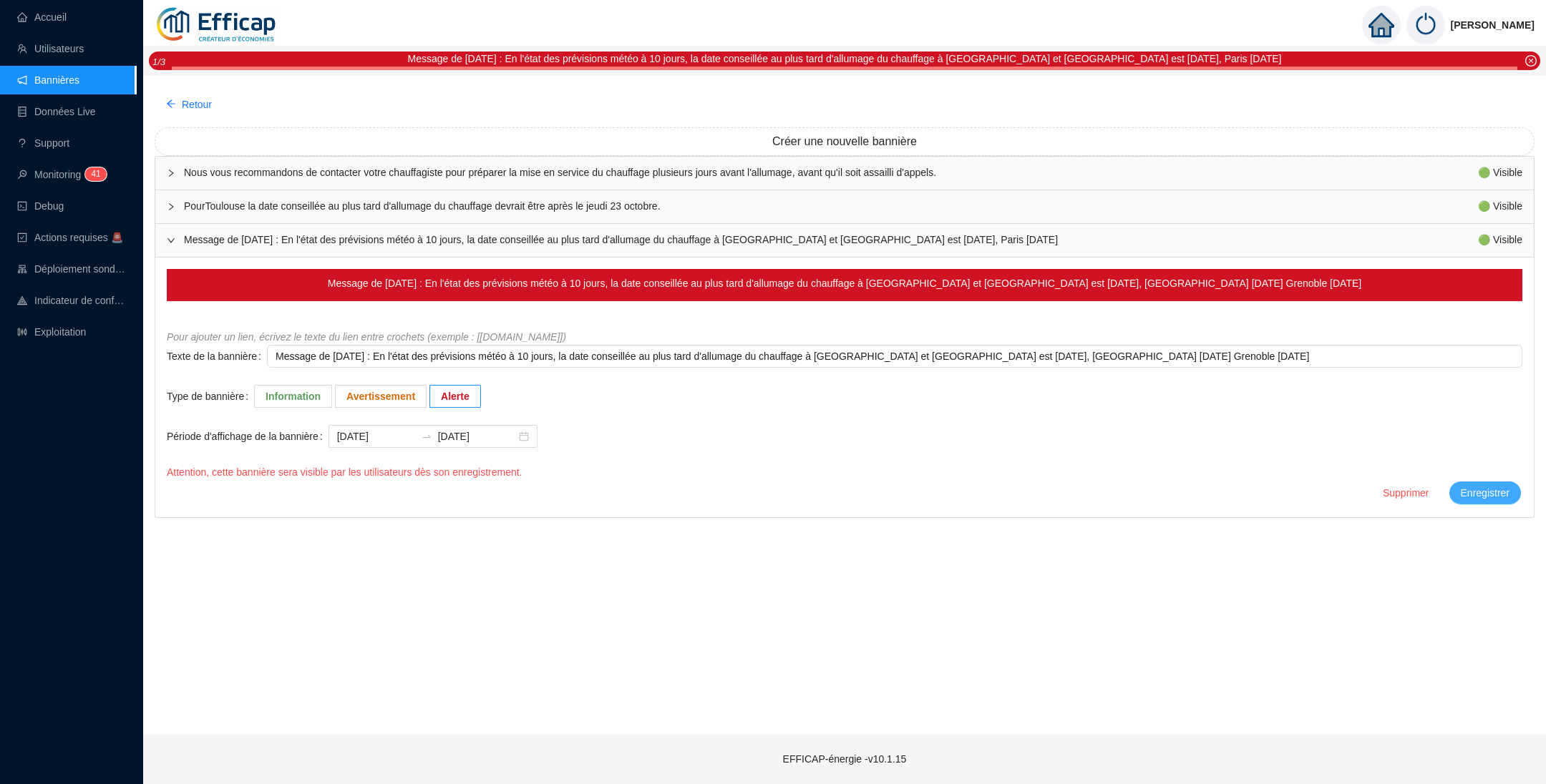
click at [1486, 492] on span "Enregistrer" at bounding box center [1485, 493] width 49 height 15
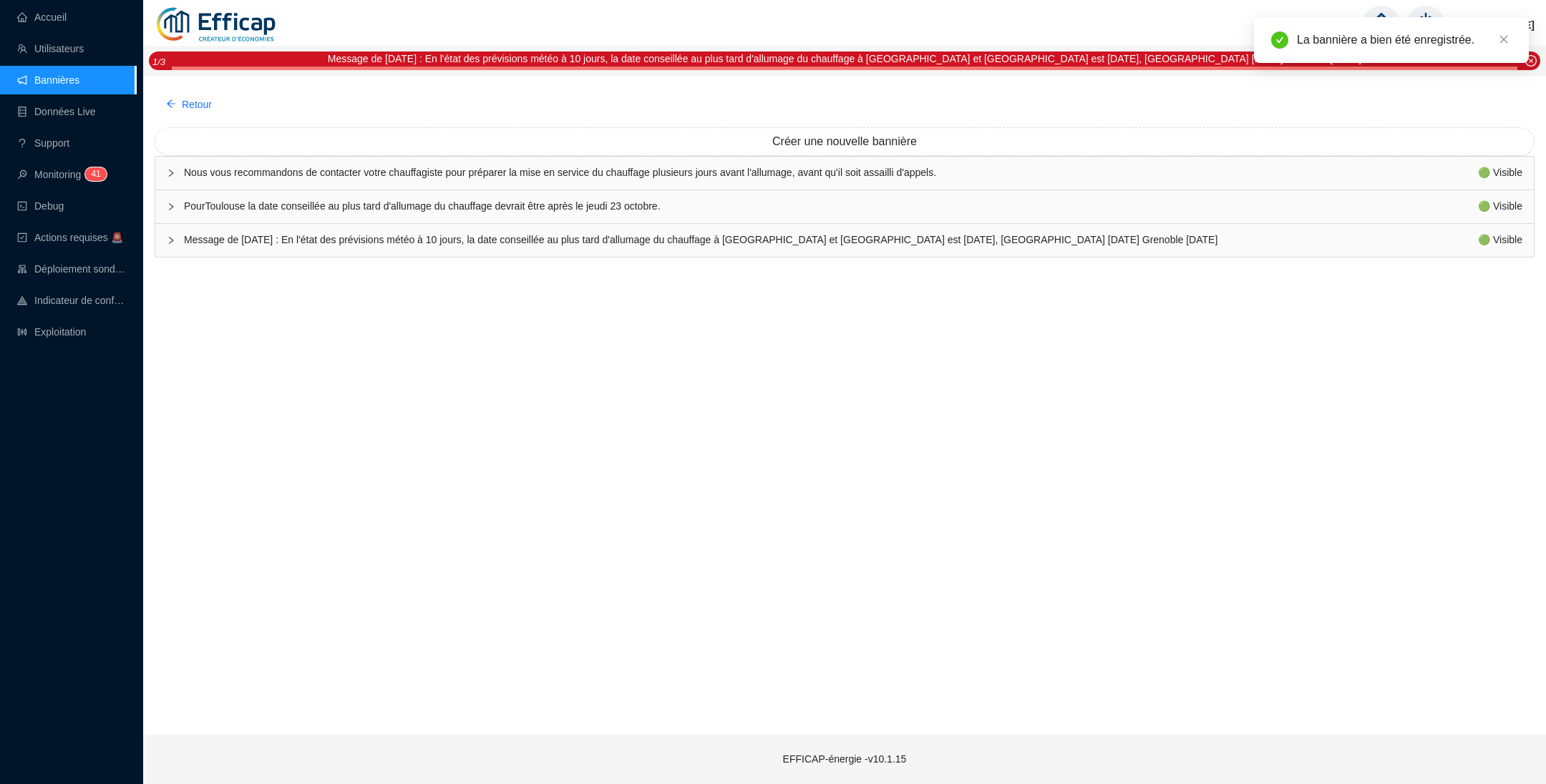
click at [376, 240] on span "Message de Vendredi 10/10/2025 : En l'état des prévisions météo à 10 jours, la …" at bounding box center [831, 239] width 1294 height 15
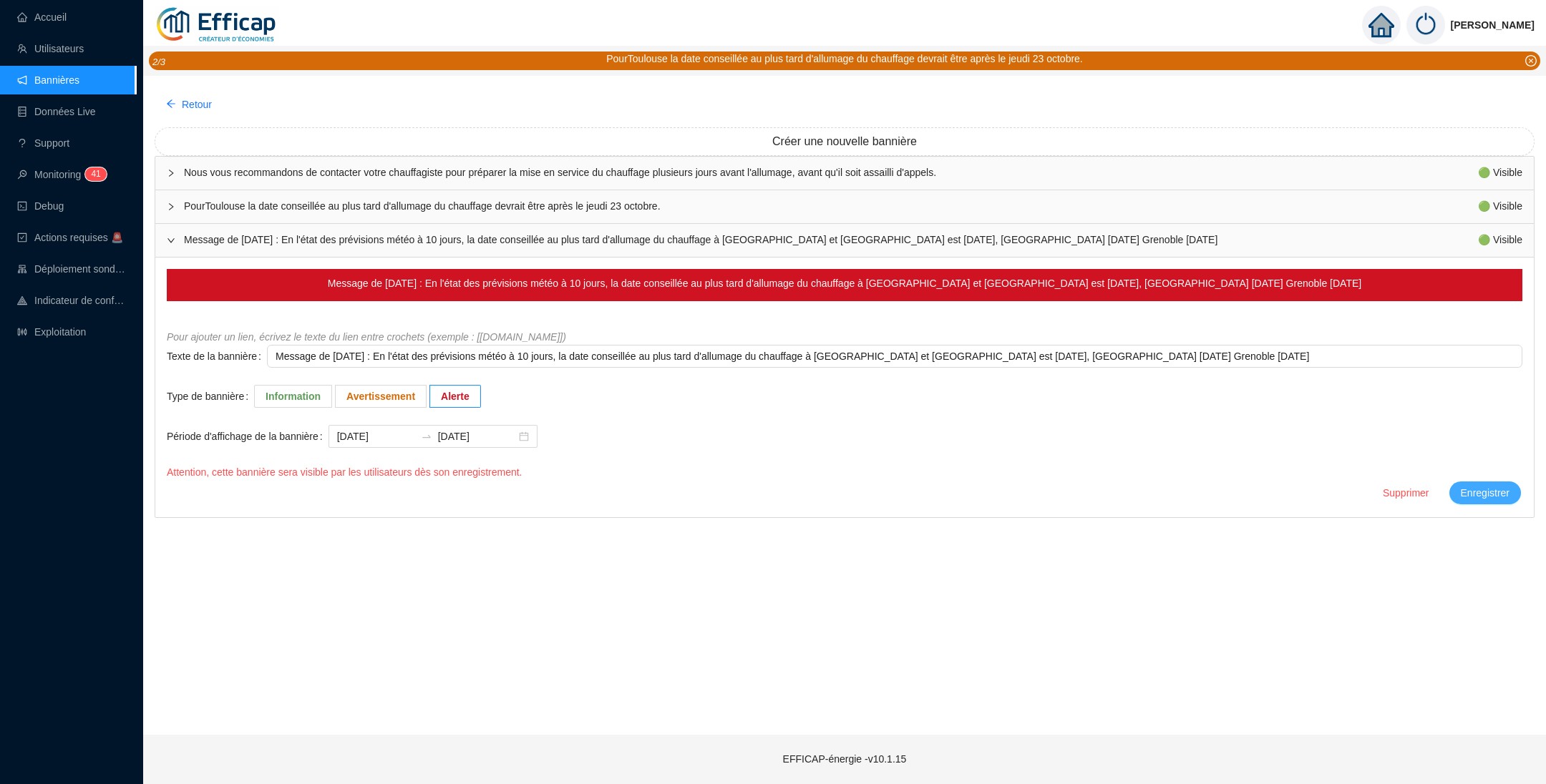
click at [1481, 499] on span "Enregistrer" at bounding box center [1485, 493] width 49 height 15
